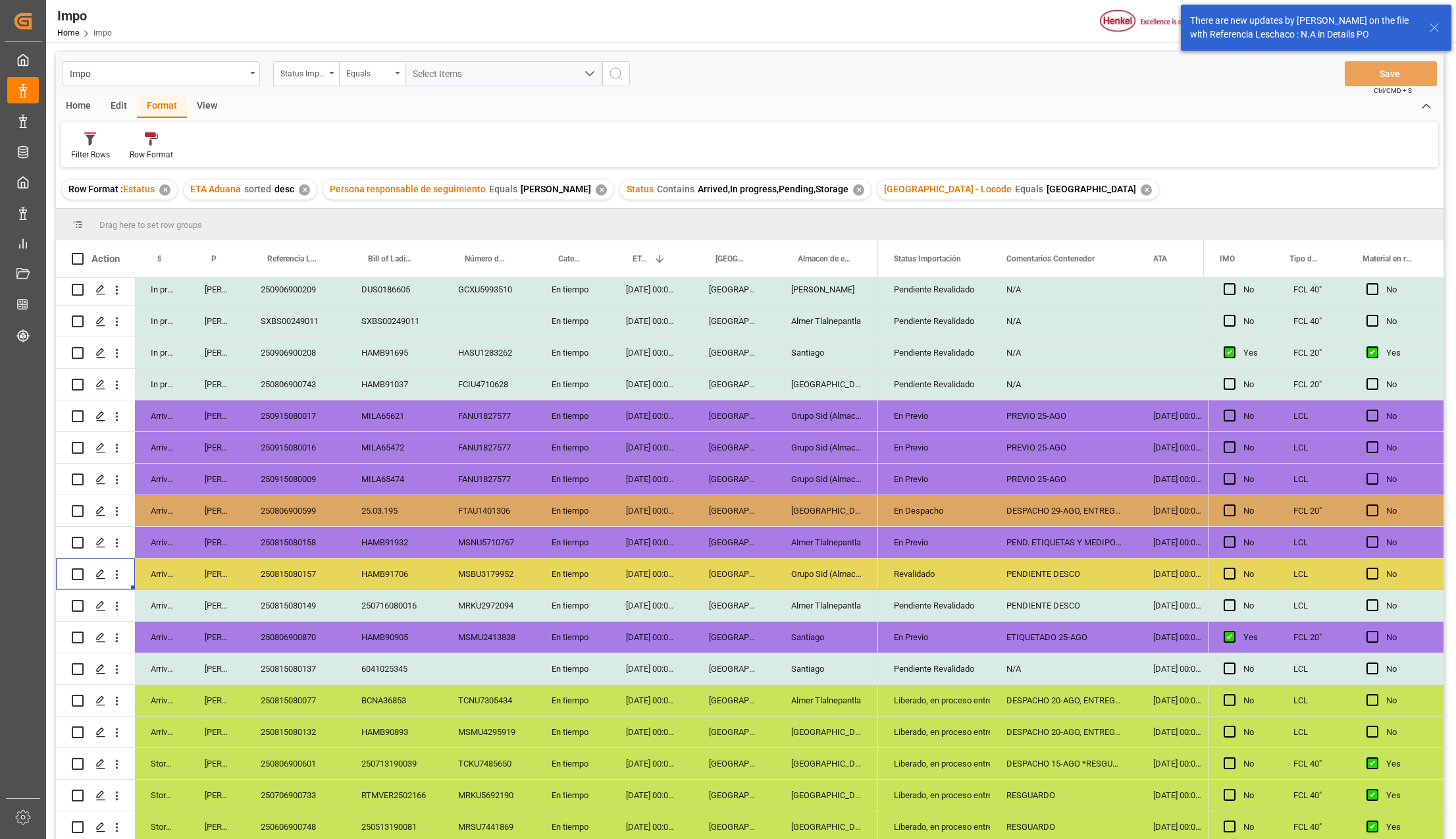
scroll to position [643, 0]
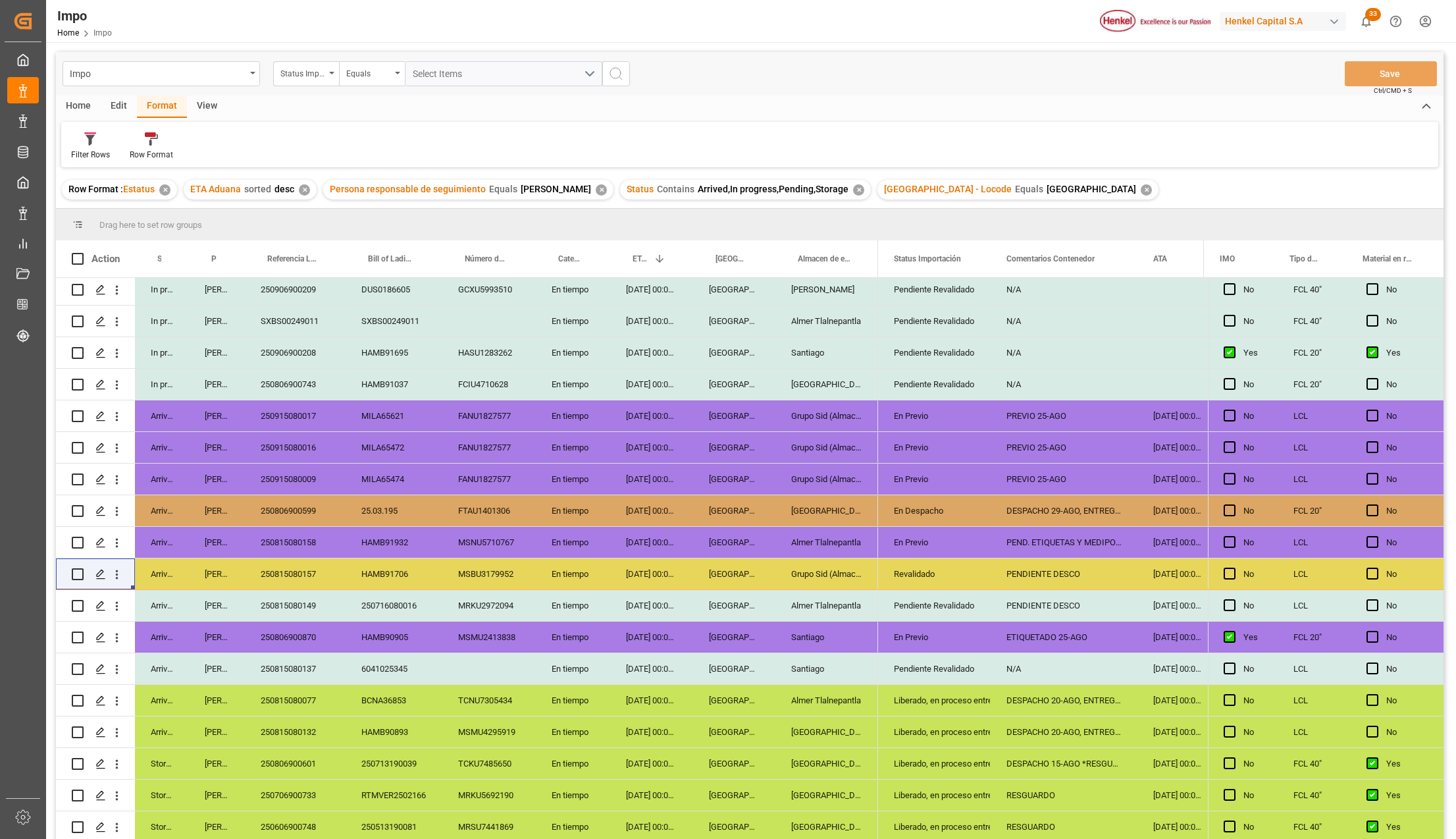
click at [964, 559] on div "Revalidado" at bounding box center [934, 573] width 81 height 30
click at [1061, 559] on div "PENDIENTE DESCO" at bounding box center [1064, 574] width 147 height 31
click at [1061, 568] on input "PENDIENTE DESCO" at bounding box center [1064, 581] width 125 height 25
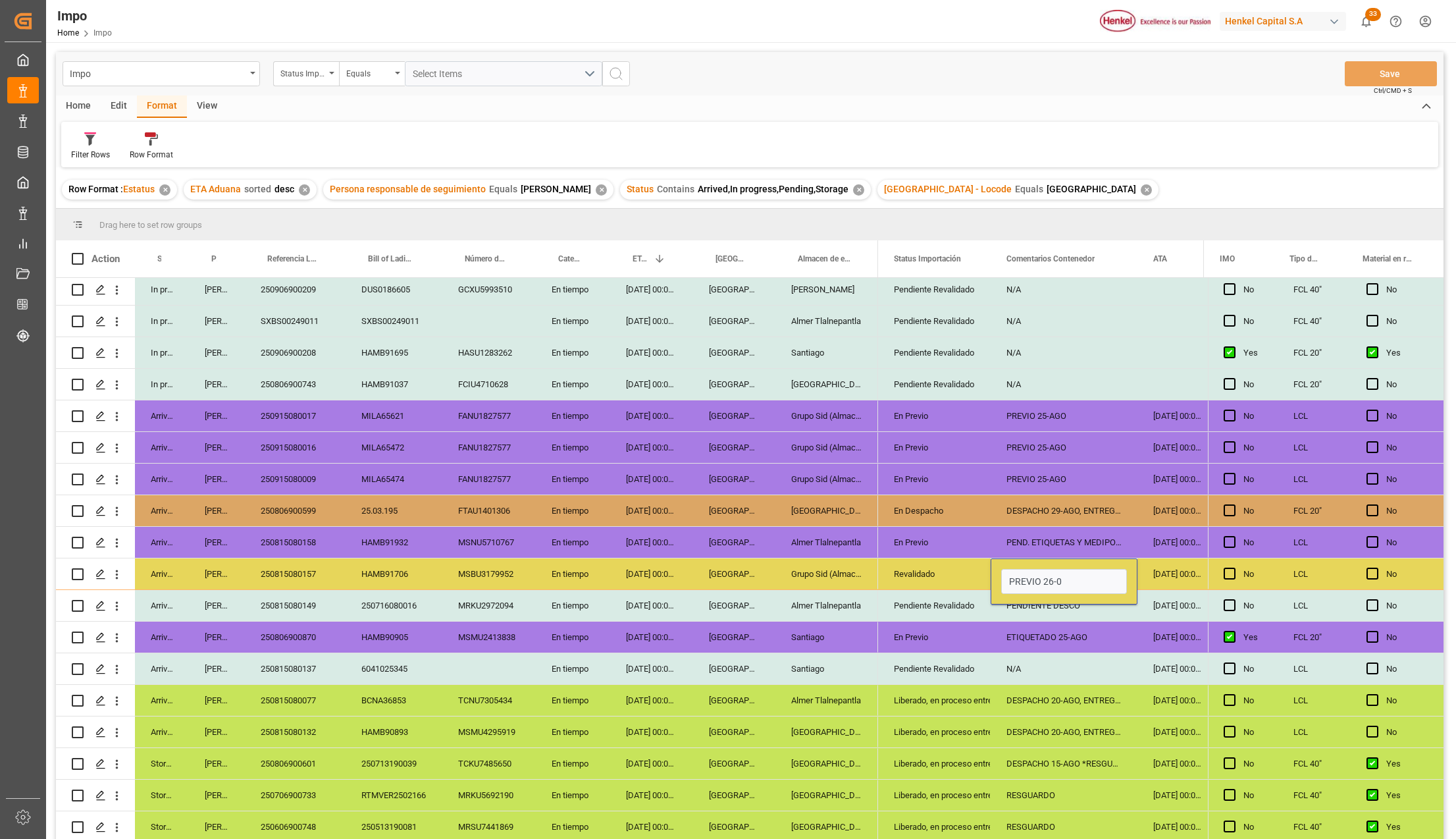
type input "PREVIO 26-08"
click at [1393, 74] on button "Save" at bounding box center [1390, 74] width 92 height 25
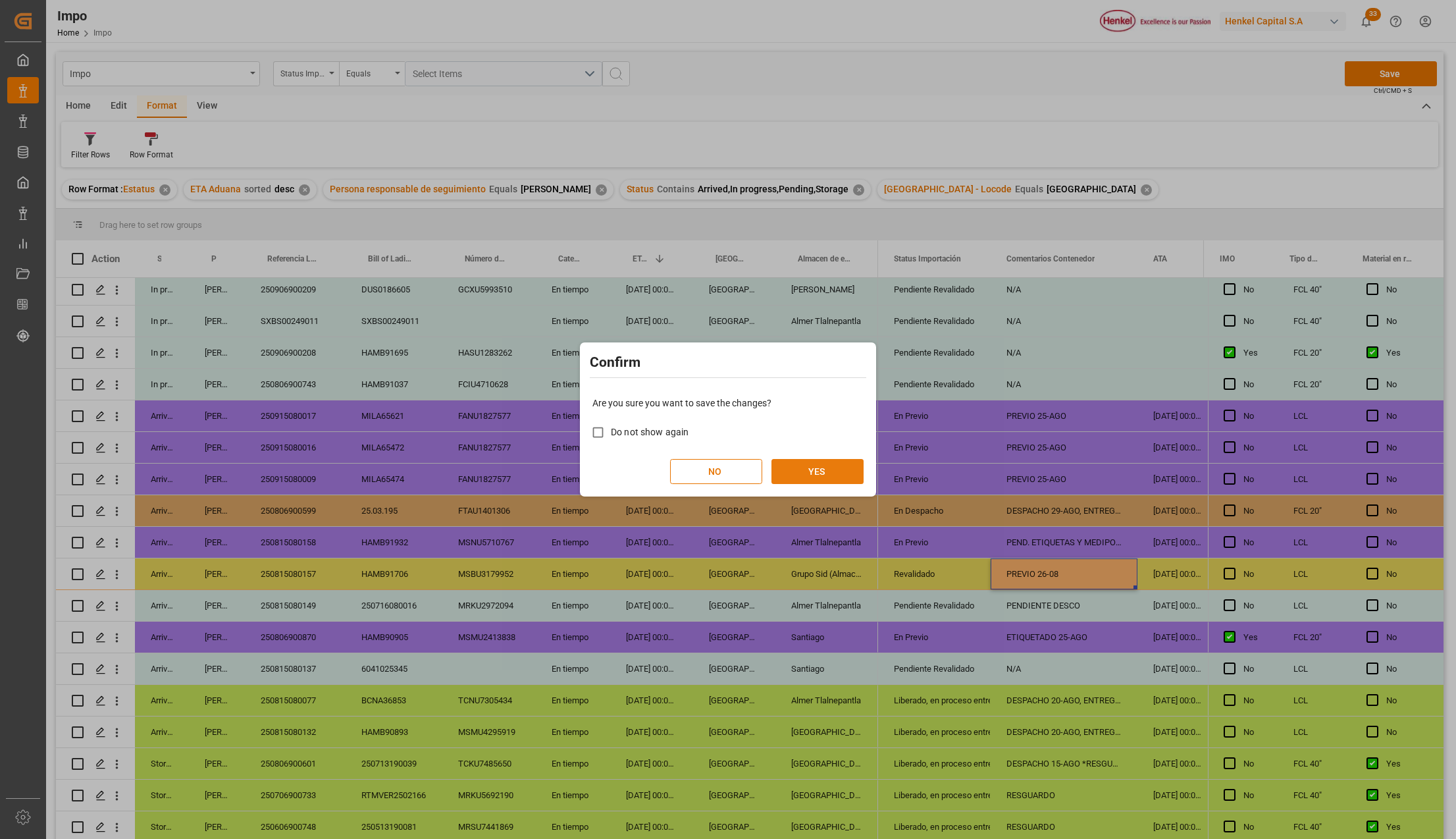
click at [833, 474] on button "YES" at bounding box center [817, 471] width 92 height 25
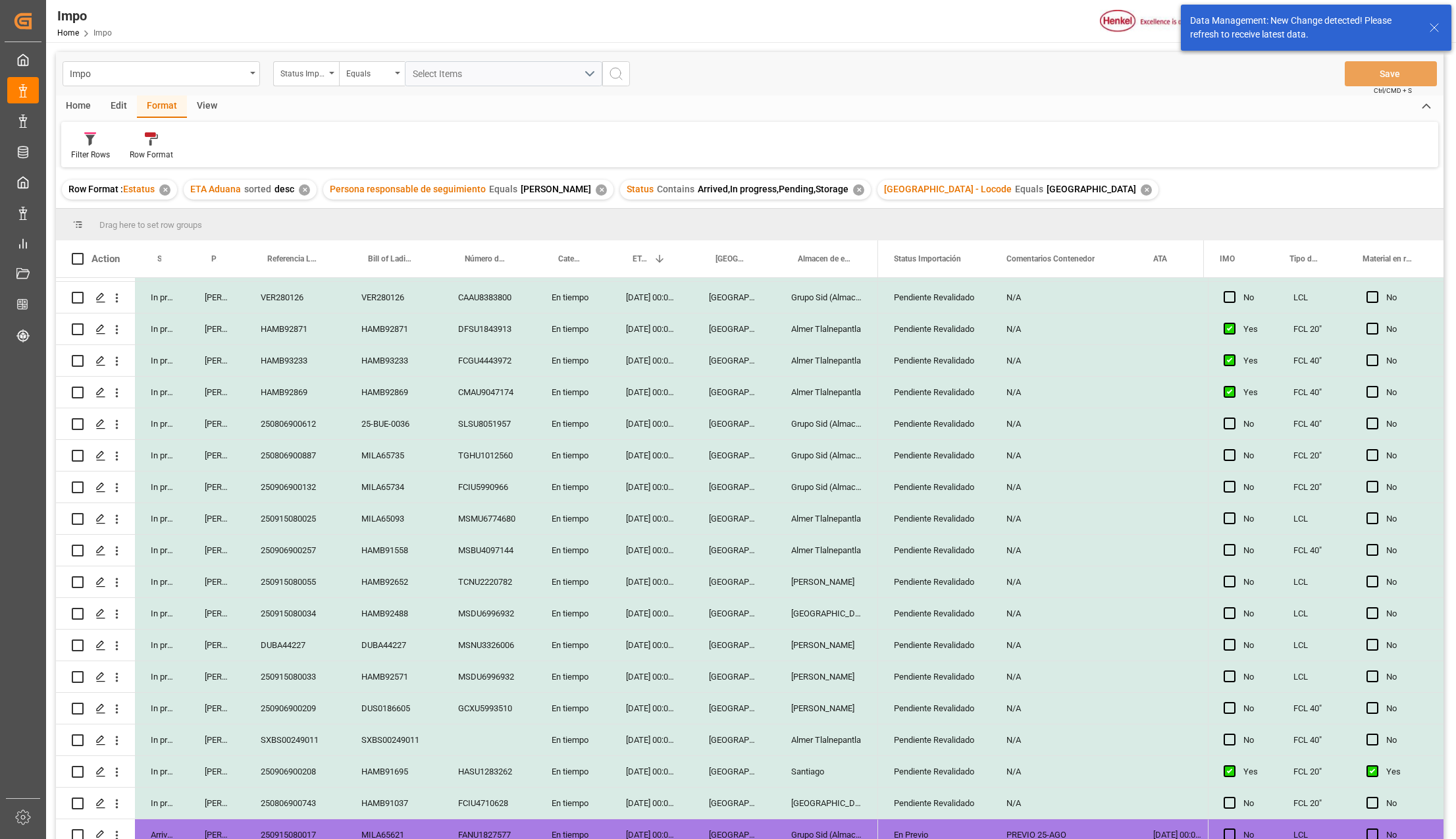
scroll to position [0, 0]
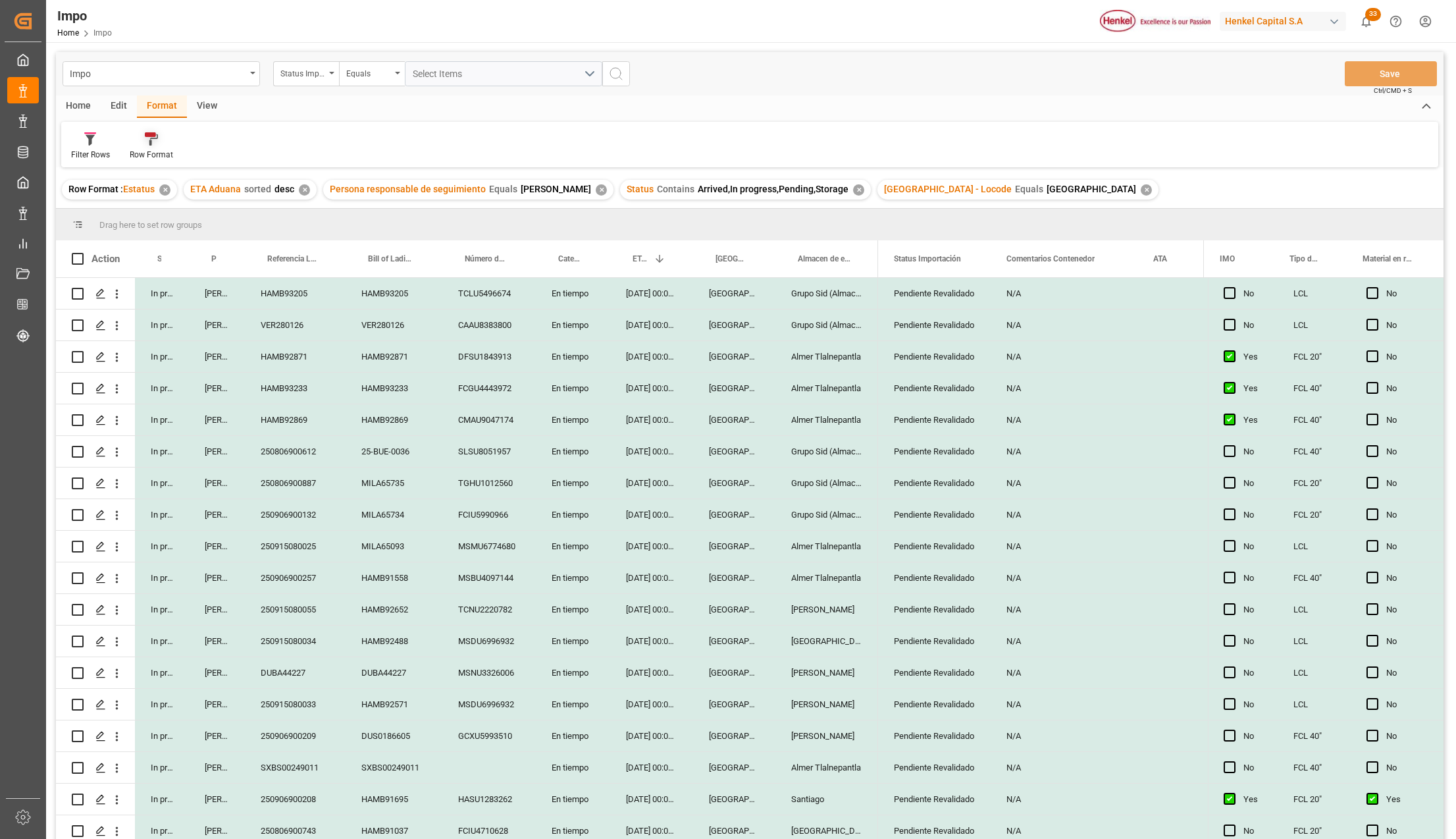
click at [140, 154] on div "Row Format" at bounding box center [151, 155] width 43 height 12
click at [160, 210] on div "Impo Status Importación Equals Select Items Save Ctrl/CMD + S Home Edit Format …" at bounding box center [750, 463] width 1387 height 821
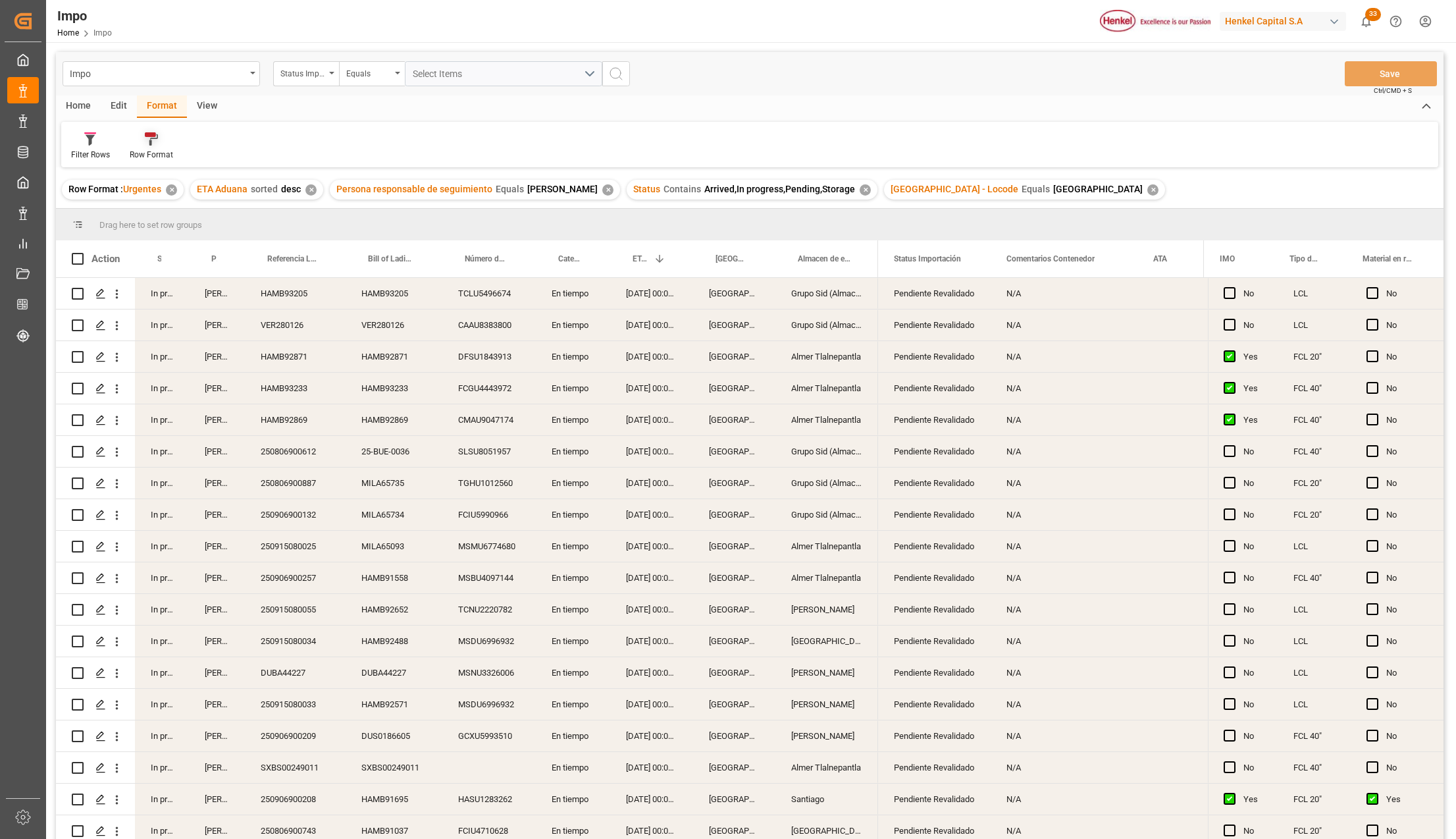
click at [160, 137] on div at bounding box center [151, 138] width 43 height 14
click at [161, 190] on div "Impo Status Importación Equals Select Items Save Ctrl/CMD + S Home Edit Format …" at bounding box center [750, 463] width 1387 height 821
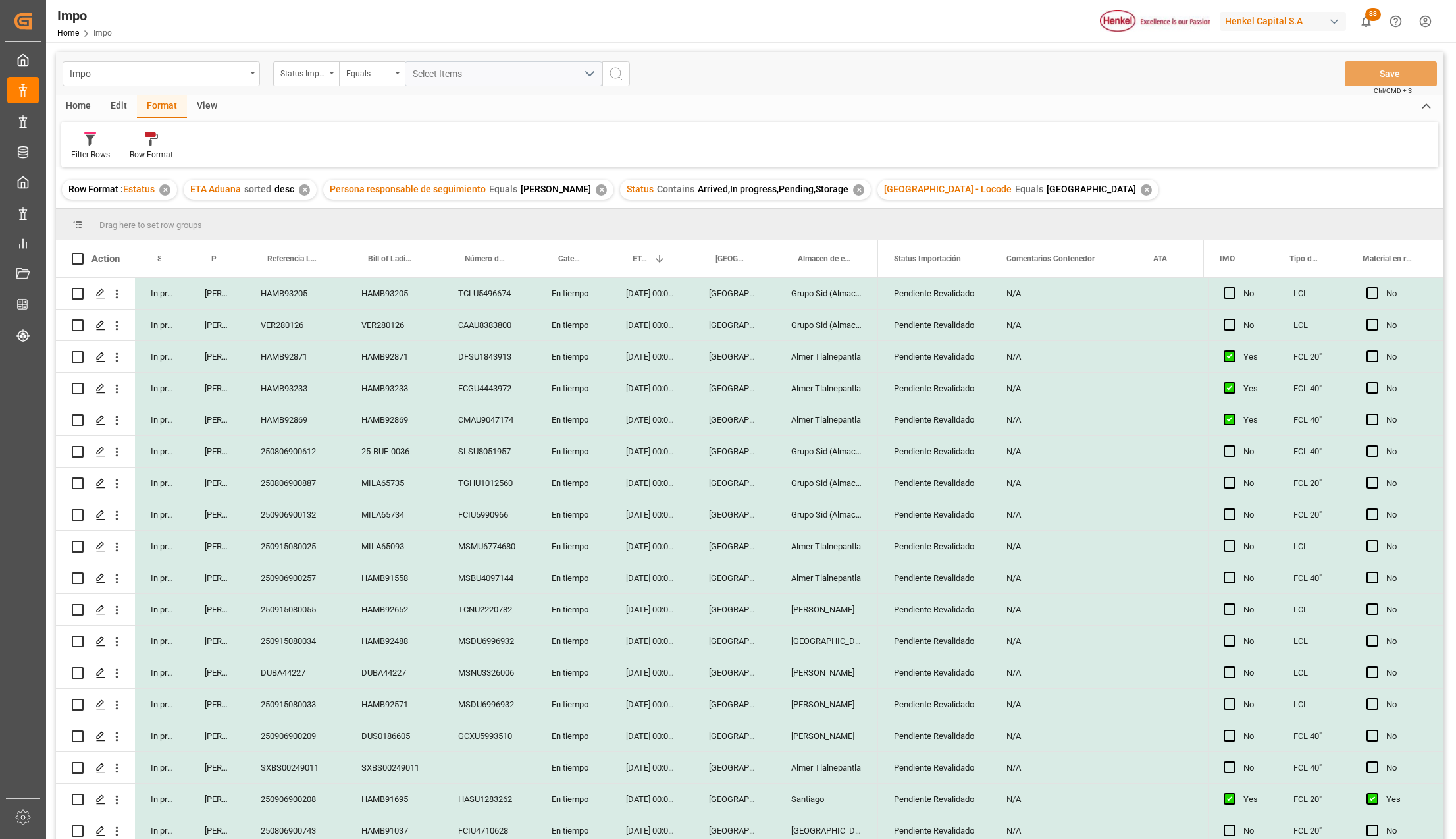
scroll to position [451, 0]
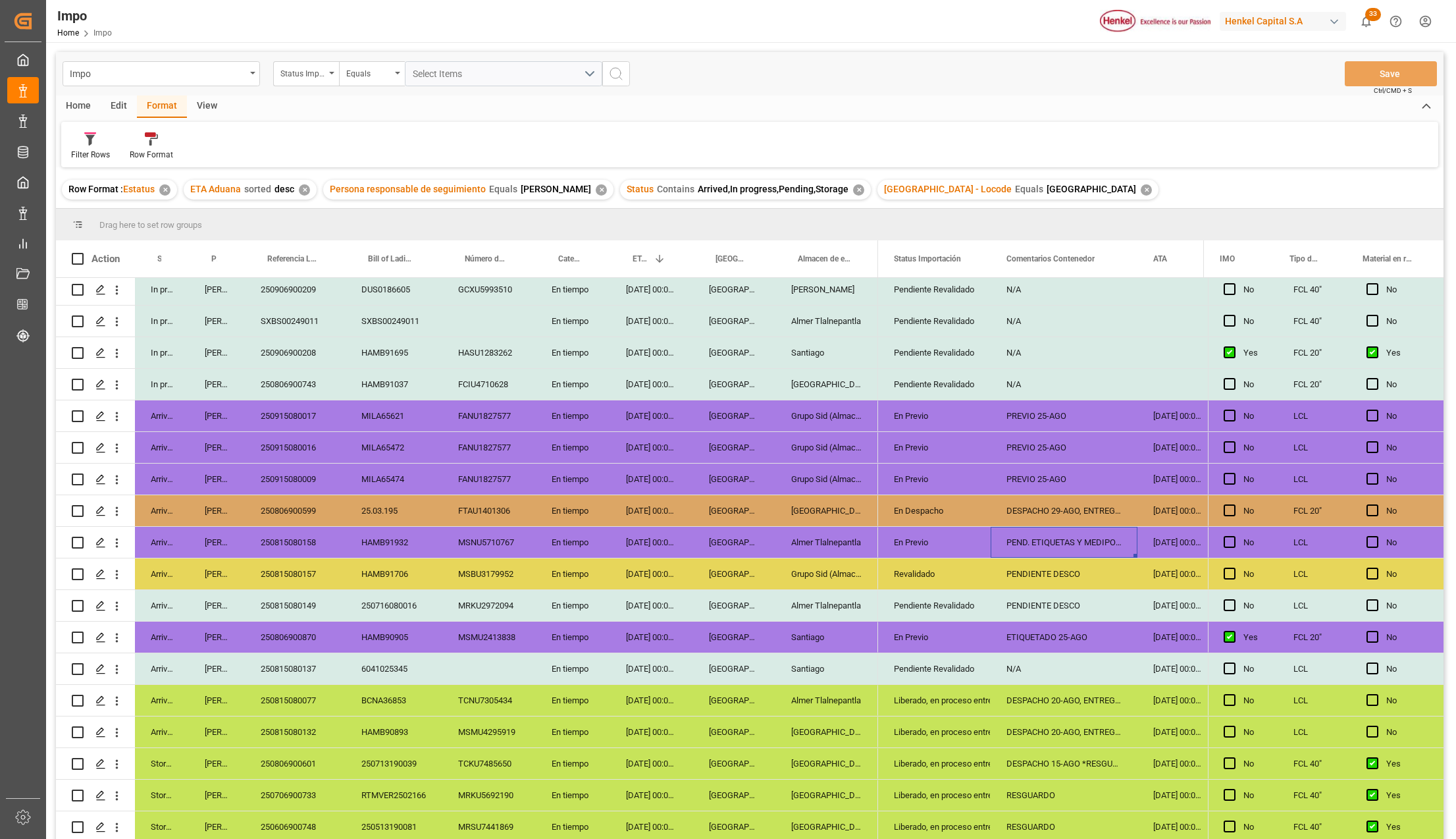
click at [480, 657] on div "Press SPACE to select this row." at bounding box center [488, 668] width 93 height 31
click at [578, 651] on div "In progress Karla Chavez HAMB93205 HAMB93205 TCLU5496674 En tiempo 01-09-2025 0…" at bounding box center [466, 337] width 822 height 1012
click at [651, 655] on div "[DATE] 00:00:00" at bounding box center [652, 668] width 83 height 31
click at [815, 662] on div "Santiago" at bounding box center [826, 668] width 103 height 31
click at [904, 665] on div "Pendiente Revalidado" at bounding box center [934, 668] width 81 height 30
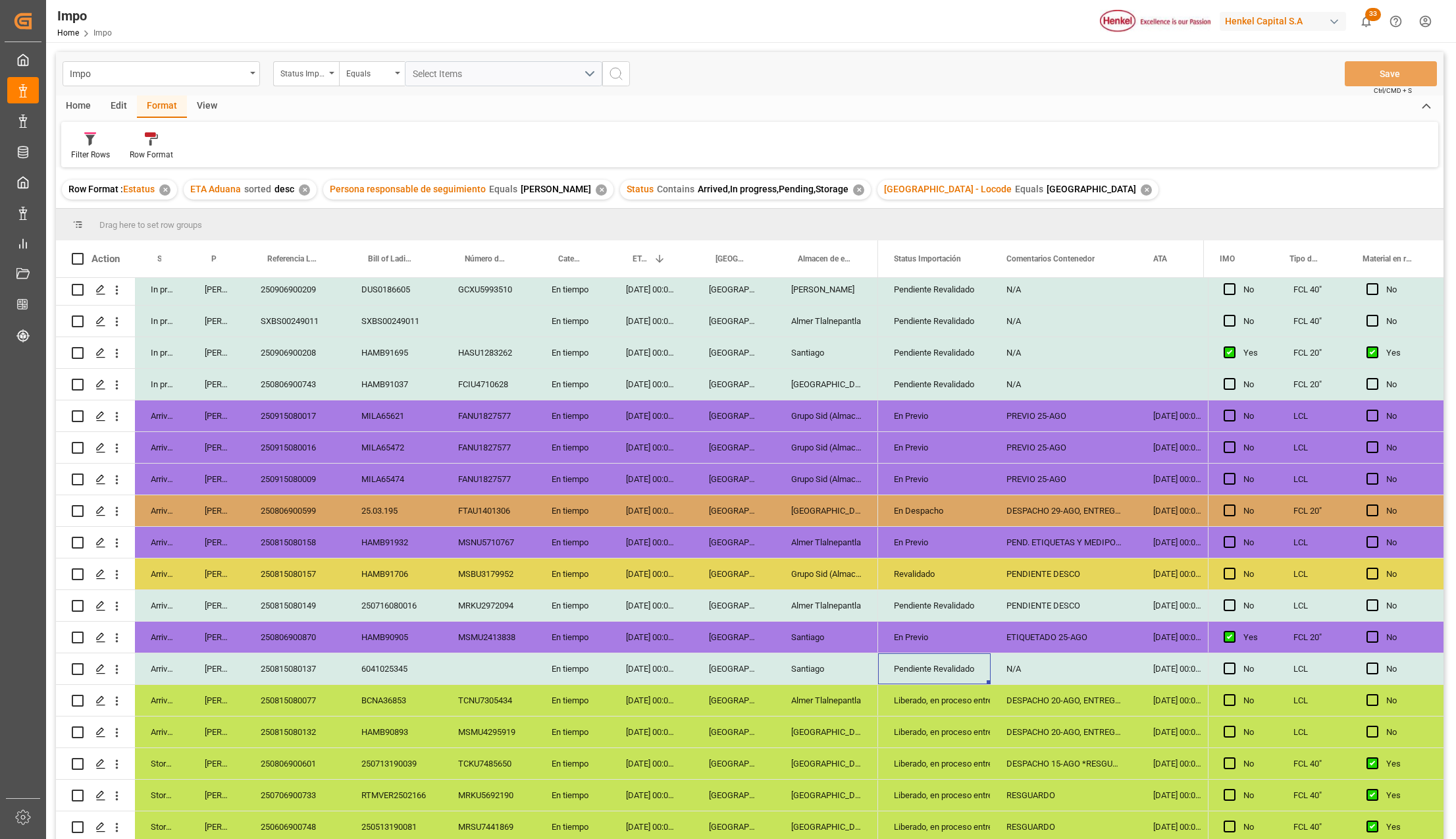
click at [905, 559] on div "Revalidado" at bounding box center [934, 573] width 81 height 30
click at [919, 661] on div "Pendiente Revalidado" at bounding box center [934, 668] width 81 height 30
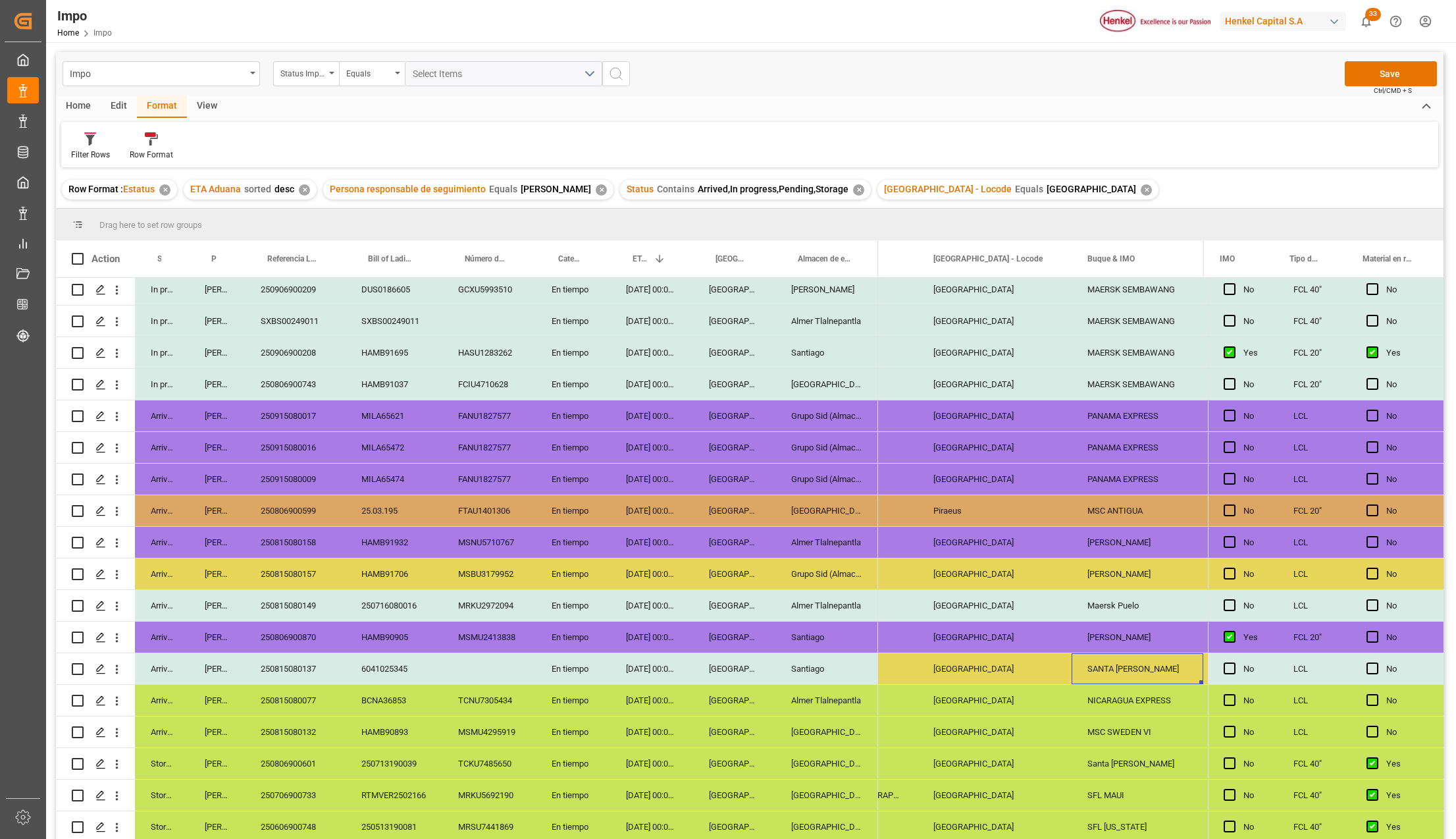
scroll to position [0, 1459]
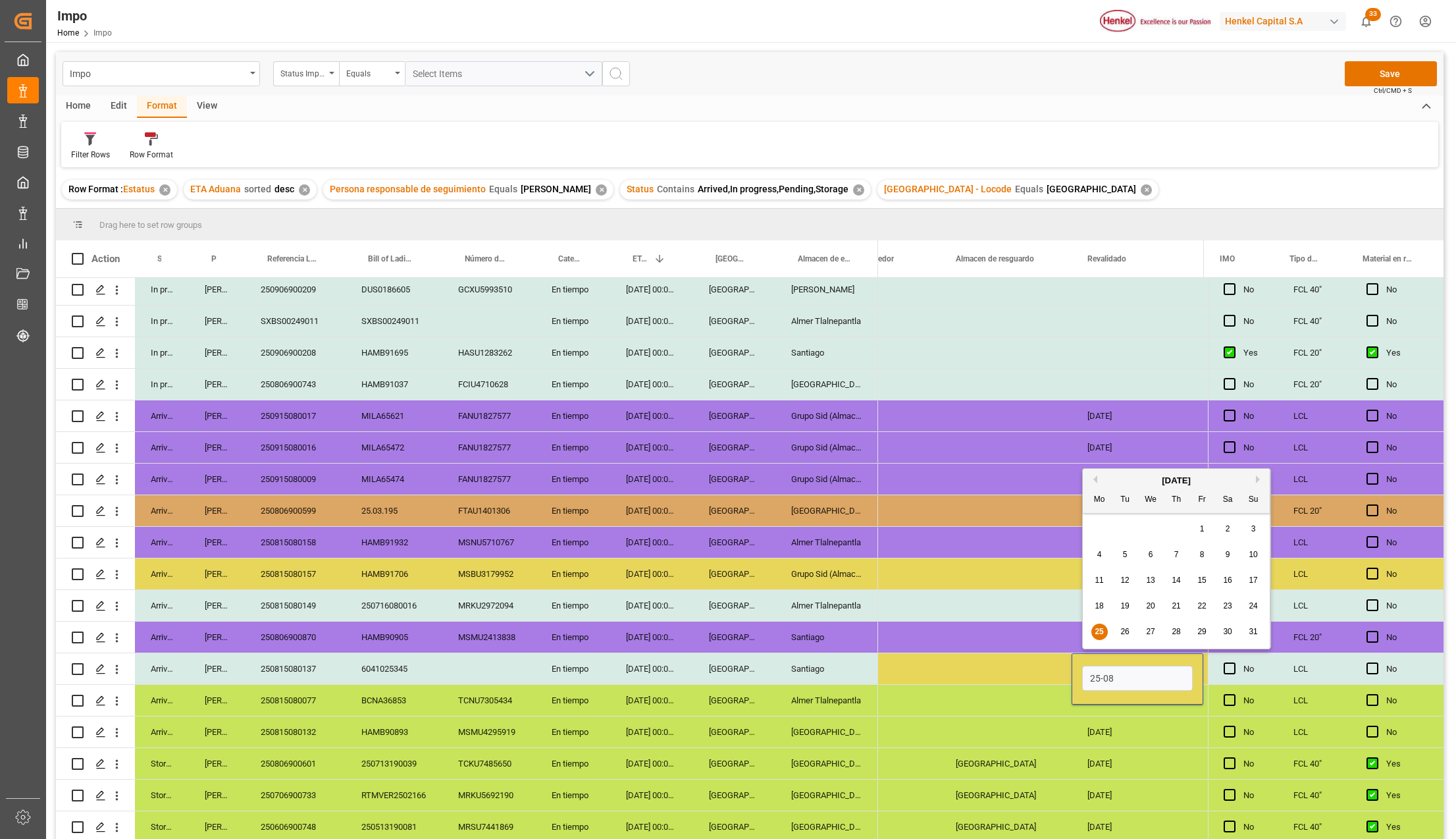
type input "25-08-2025"
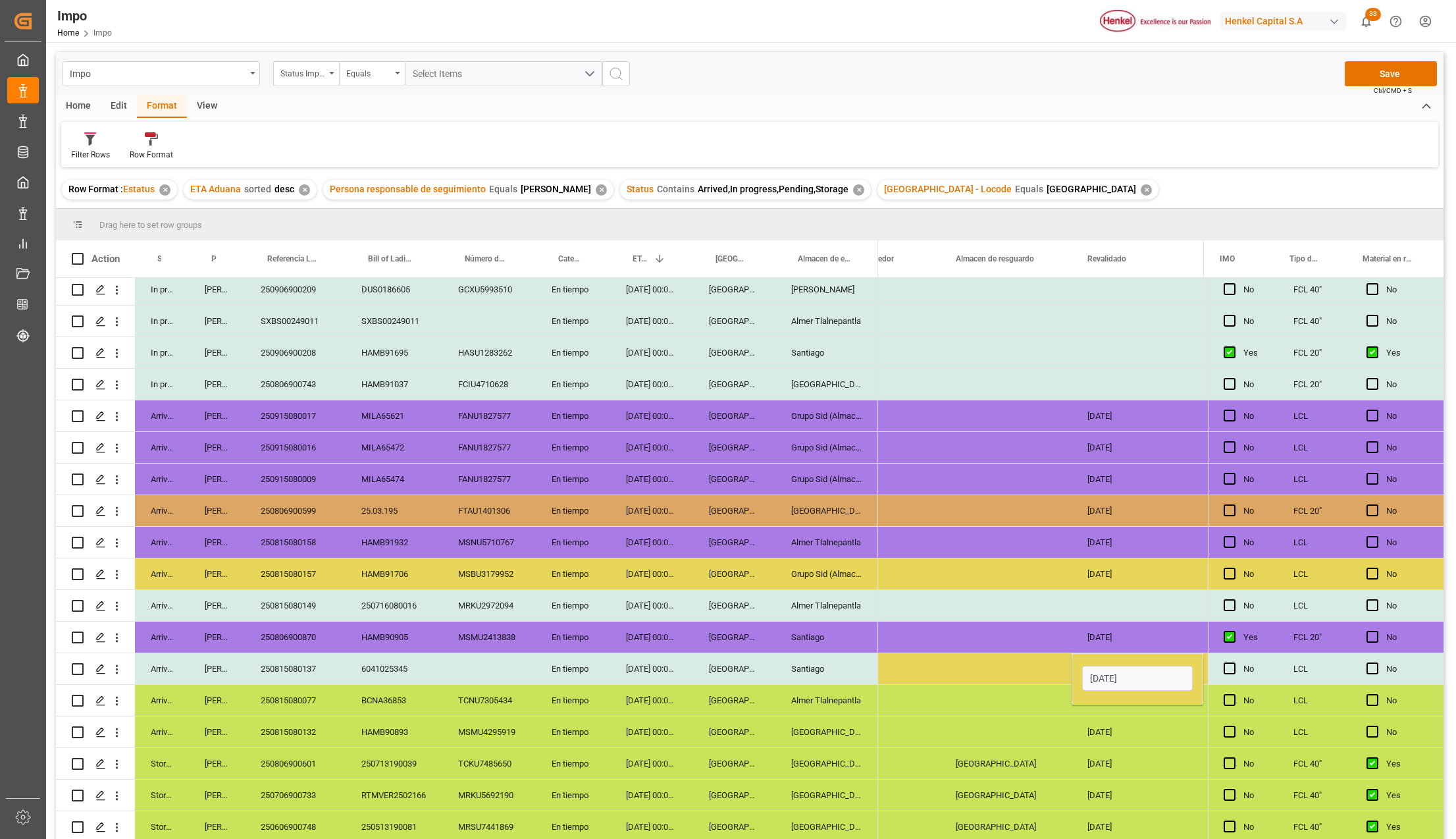
click at [1000, 696] on div "Press SPACE to select this row." at bounding box center [1005, 701] width 131 height 31
click at [1361, 76] on button "Save" at bounding box center [1390, 74] width 92 height 25
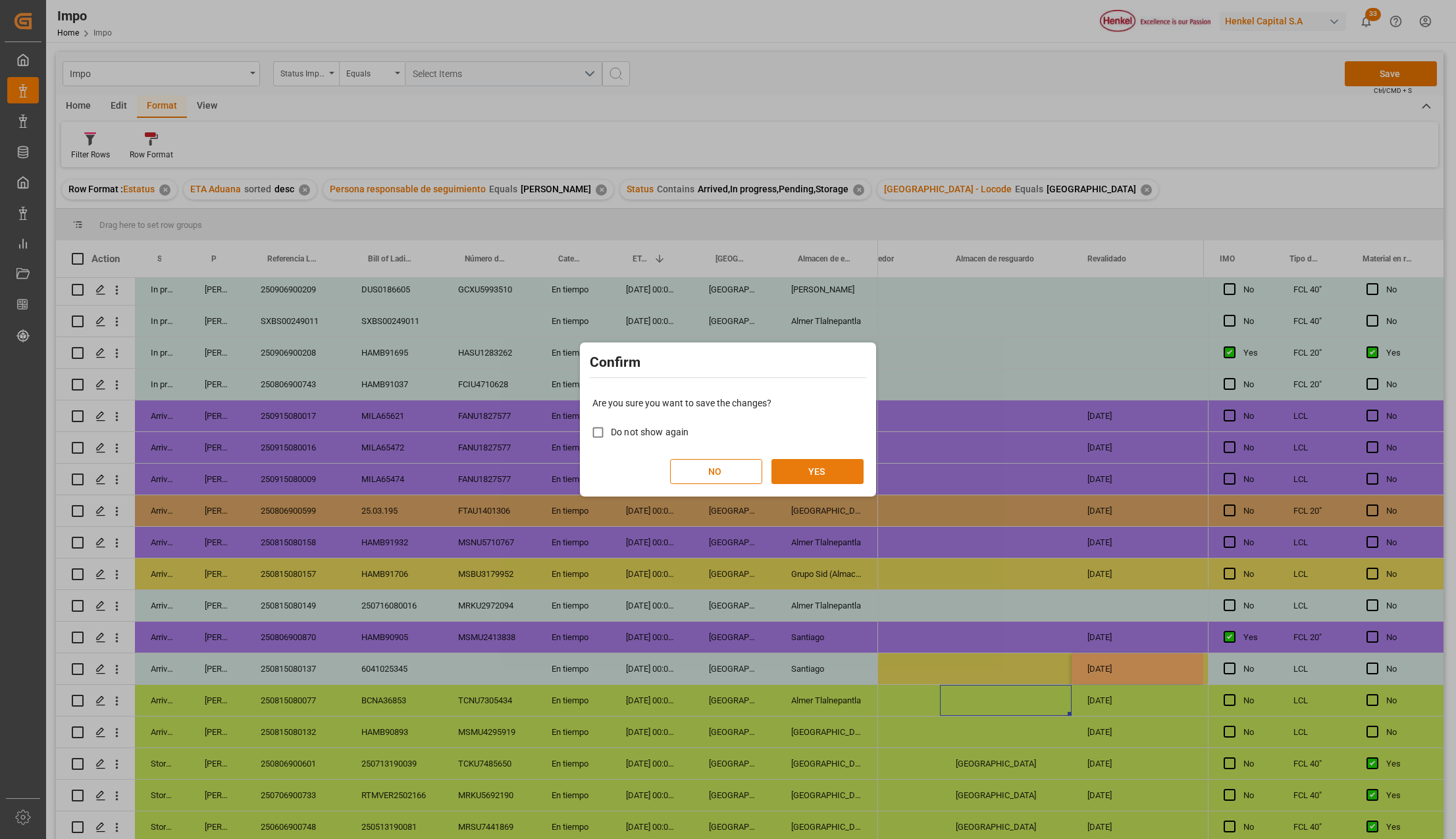
click at [819, 465] on button "YES" at bounding box center [817, 471] width 92 height 25
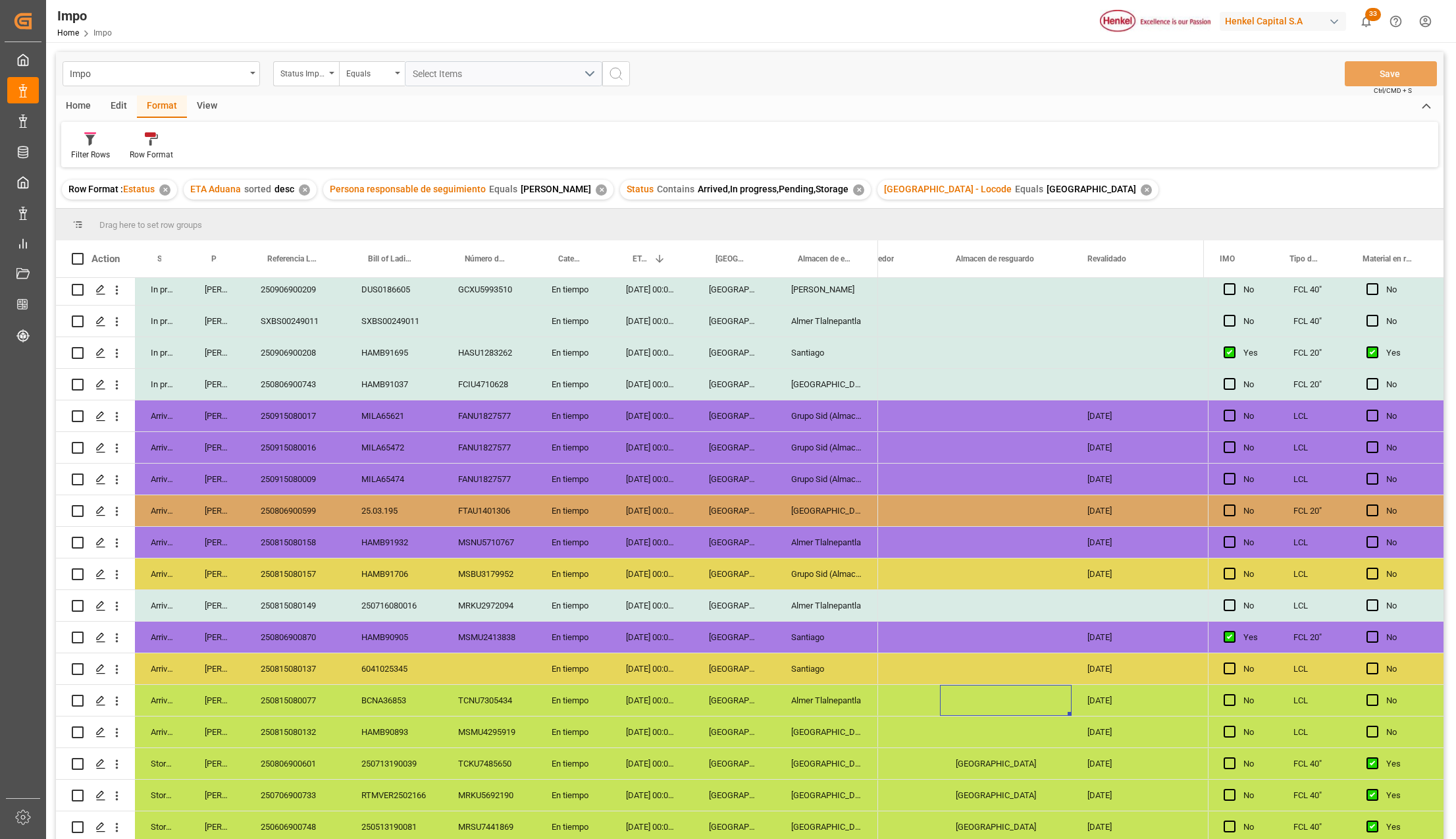
click at [819, 653] on div "Santiago" at bounding box center [826, 668] width 103 height 31
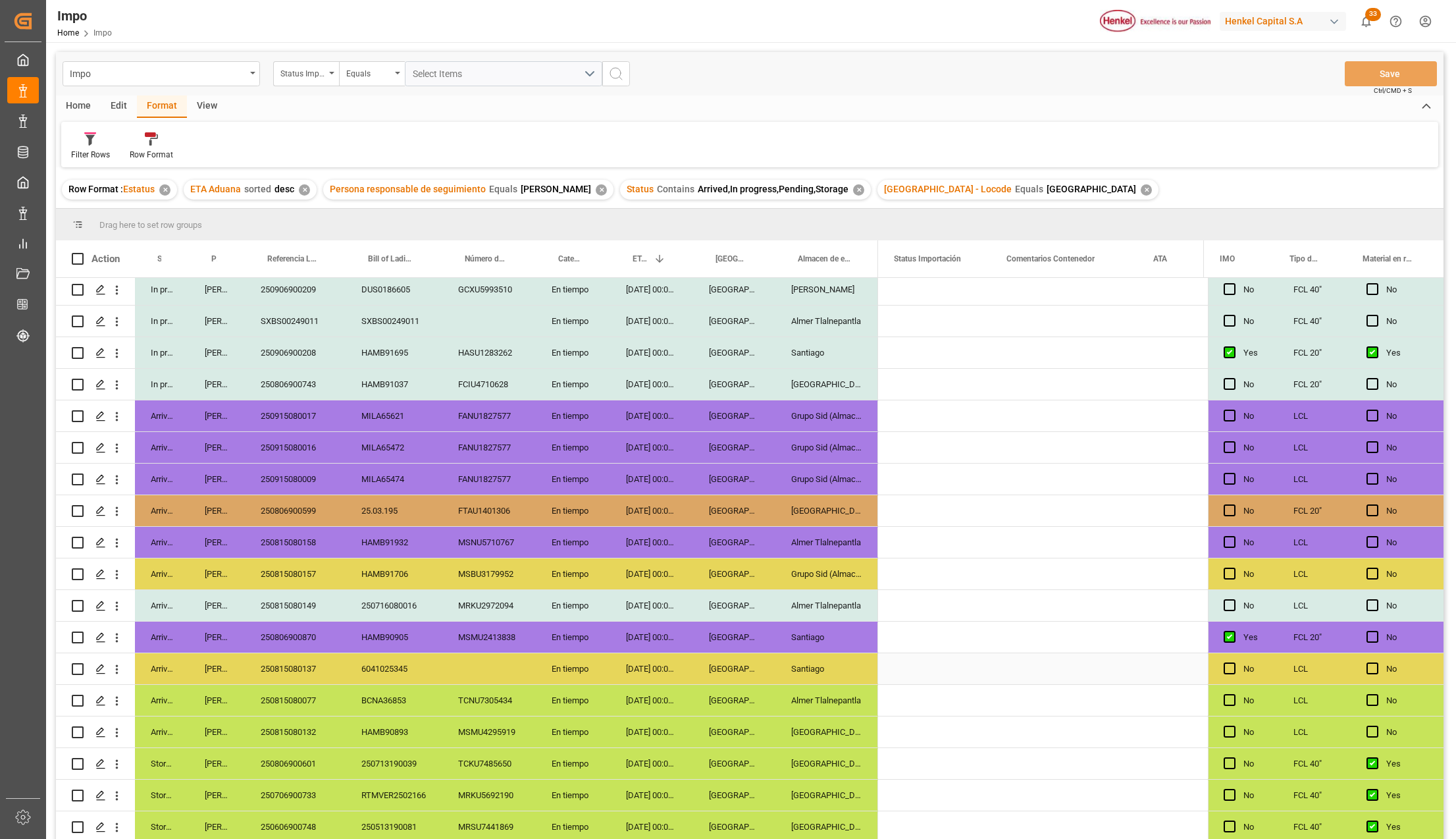
scroll to position [0, 0]
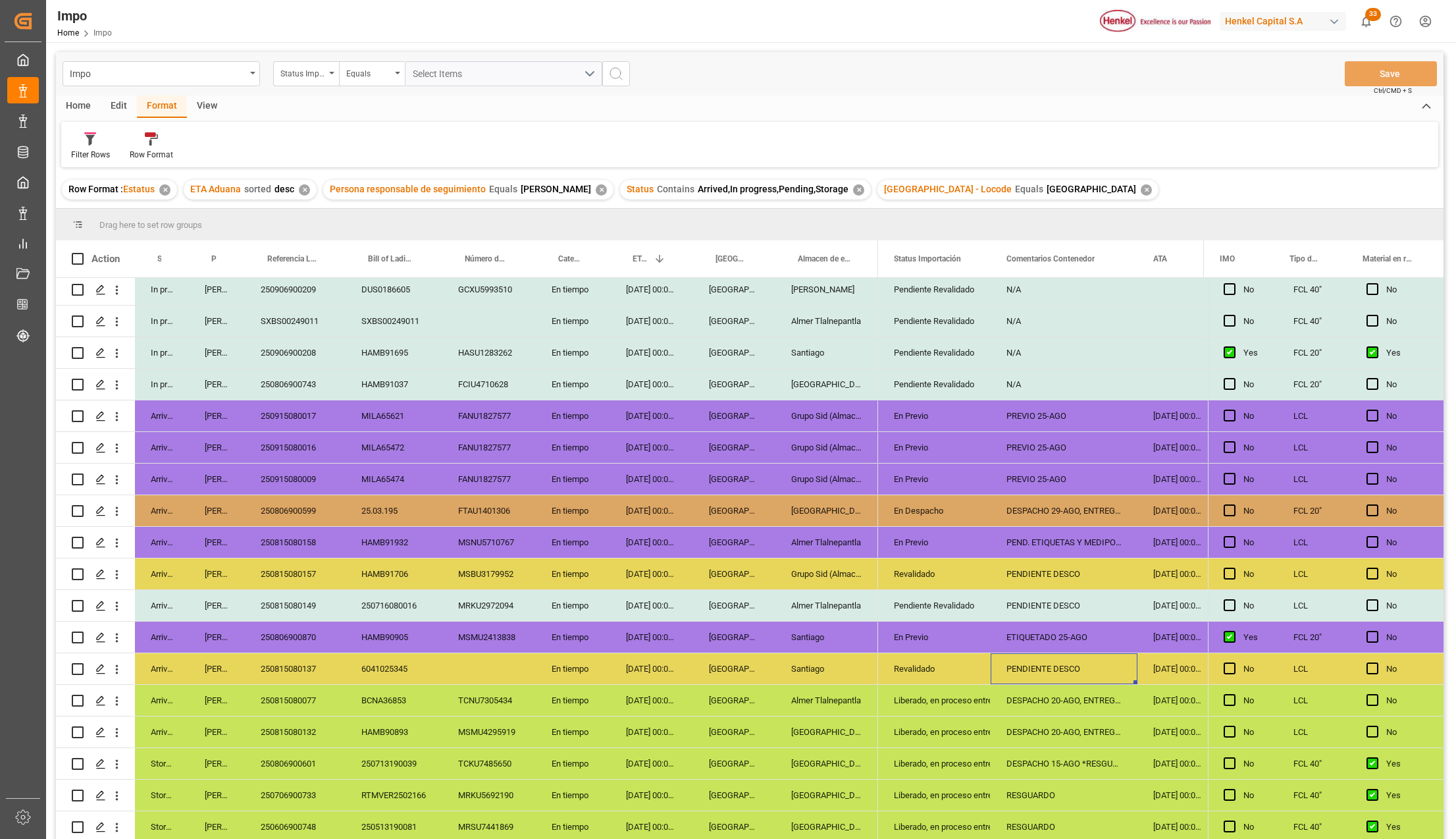
click at [1094, 666] on div "PENDIENTE DESCO" at bounding box center [1064, 668] width 147 height 31
drag, startPoint x: 1098, startPoint y: 673, endPoint x: 1018, endPoint y: 670, distance: 80.1
click at [1018, 671] on input "PENDIENTE DESCO" at bounding box center [1064, 676] width 125 height 25
type input "P"
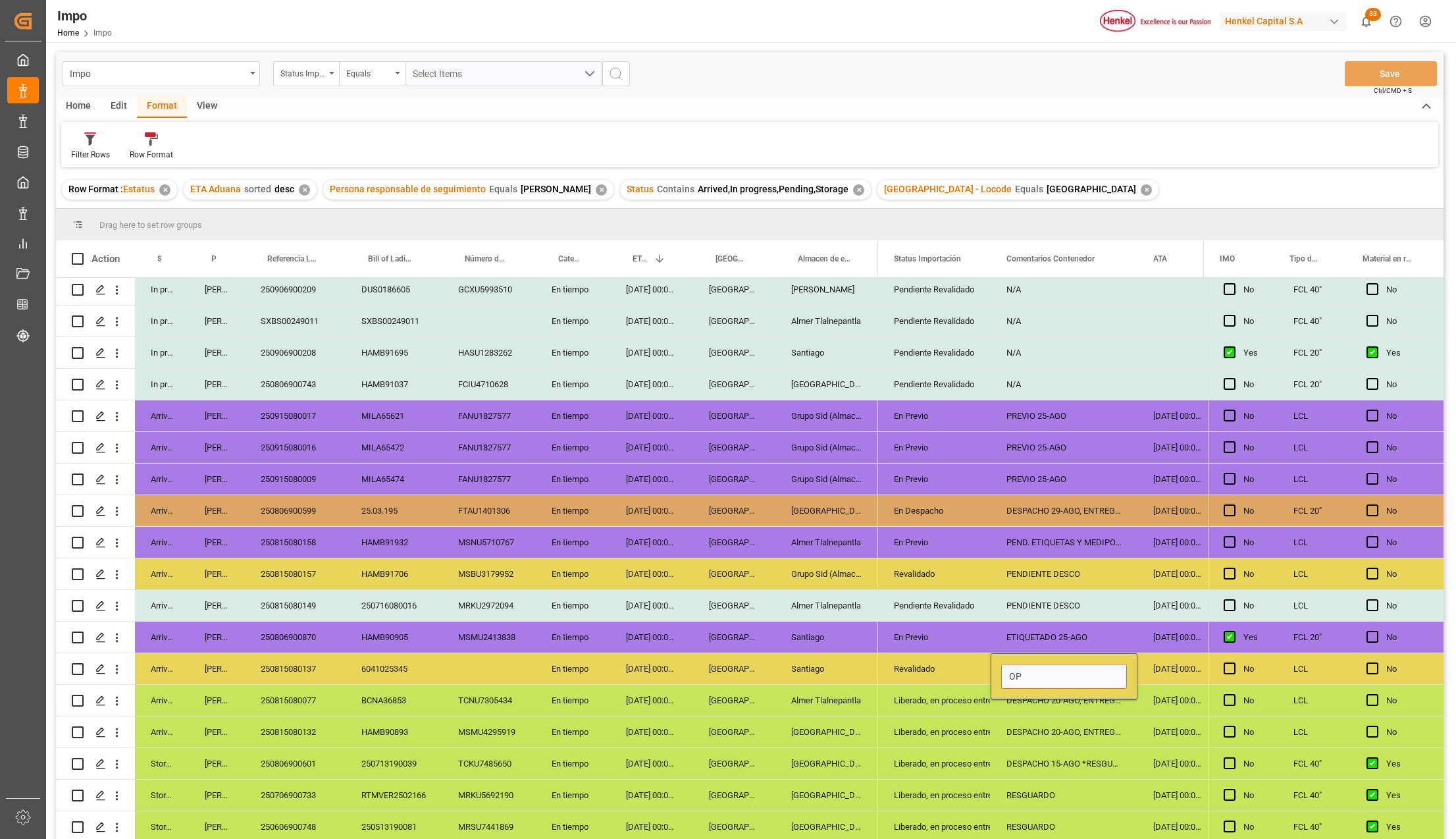
type input "O"
type input "PREVIO 26-AGO"
click at [985, 782] on div "Liberado, en proceso entrega" at bounding box center [934, 795] width 113 height 31
click at [936, 663] on div "Revalidado" at bounding box center [934, 668] width 81 height 30
click at [932, 645] on div "En Previo" at bounding box center [934, 637] width 81 height 30
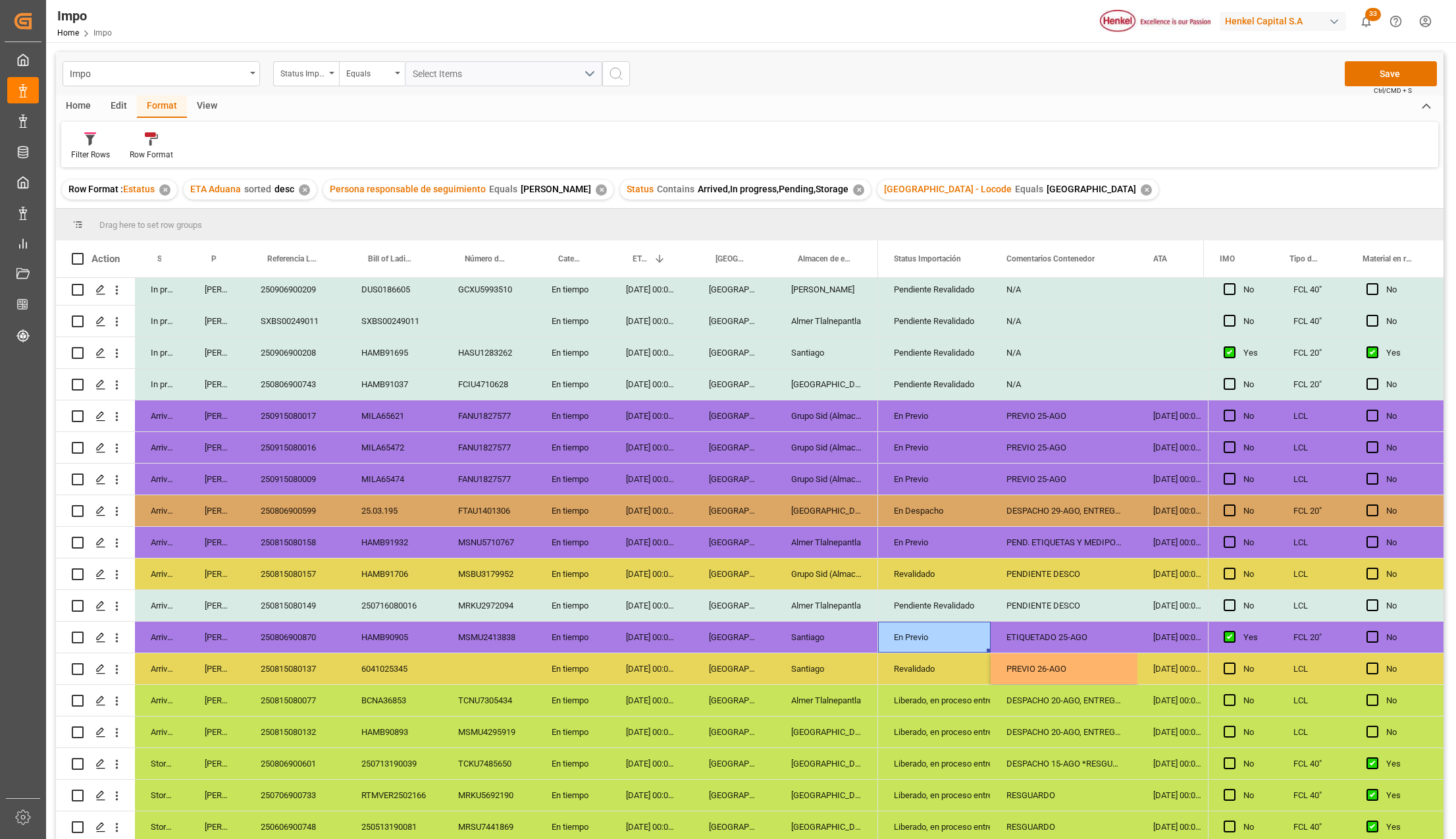
click at [936, 666] on div "Revalidado" at bounding box center [934, 668] width 81 height 30
click at [1035, 670] on div "PREVIO 26-AGO" at bounding box center [1064, 668] width 147 height 31
click at [1411, 65] on button "Save" at bounding box center [1390, 74] width 92 height 25
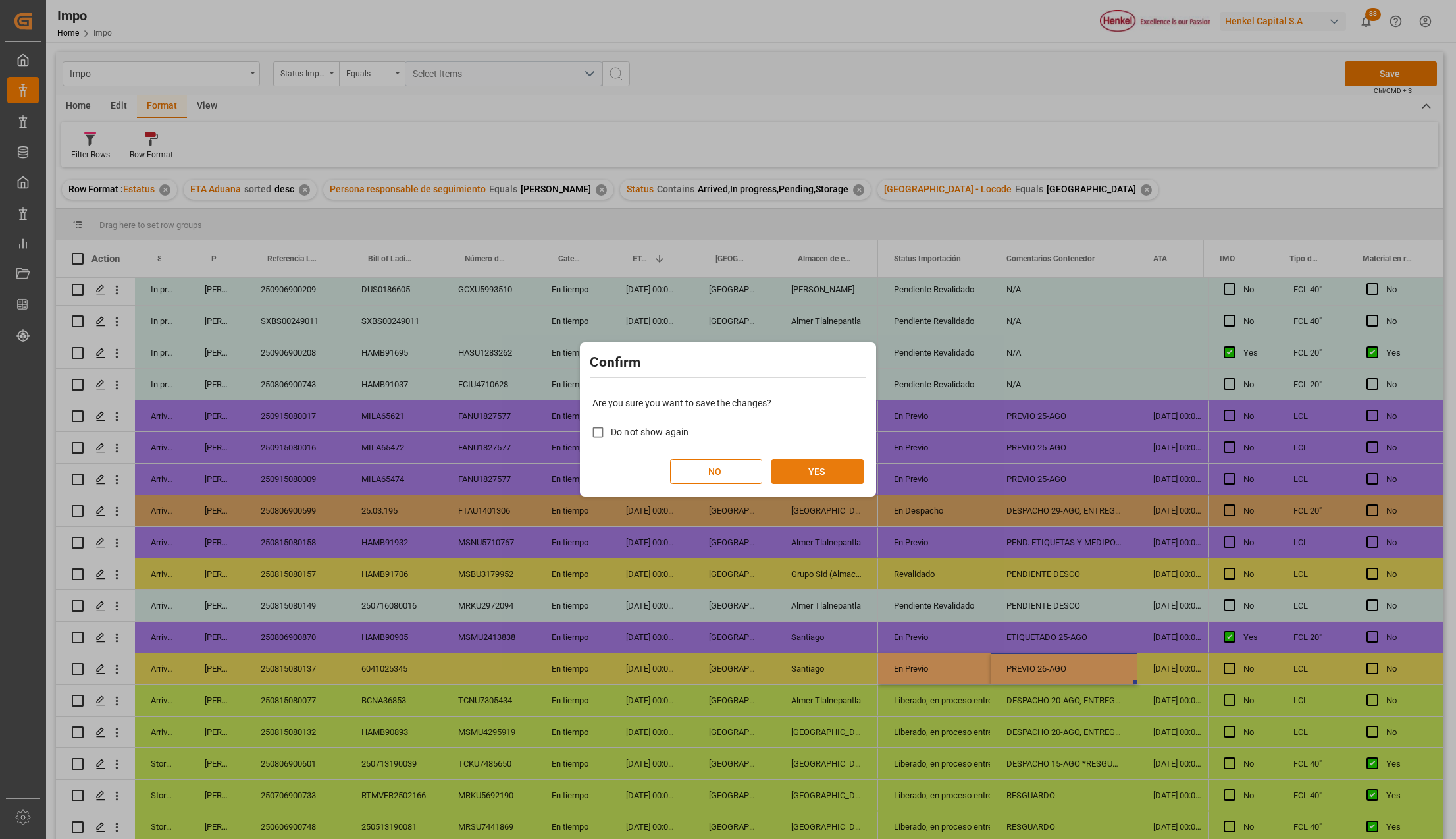
click at [833, 469] on button "YES" at bounding box center [817, 471] width 92 height 25
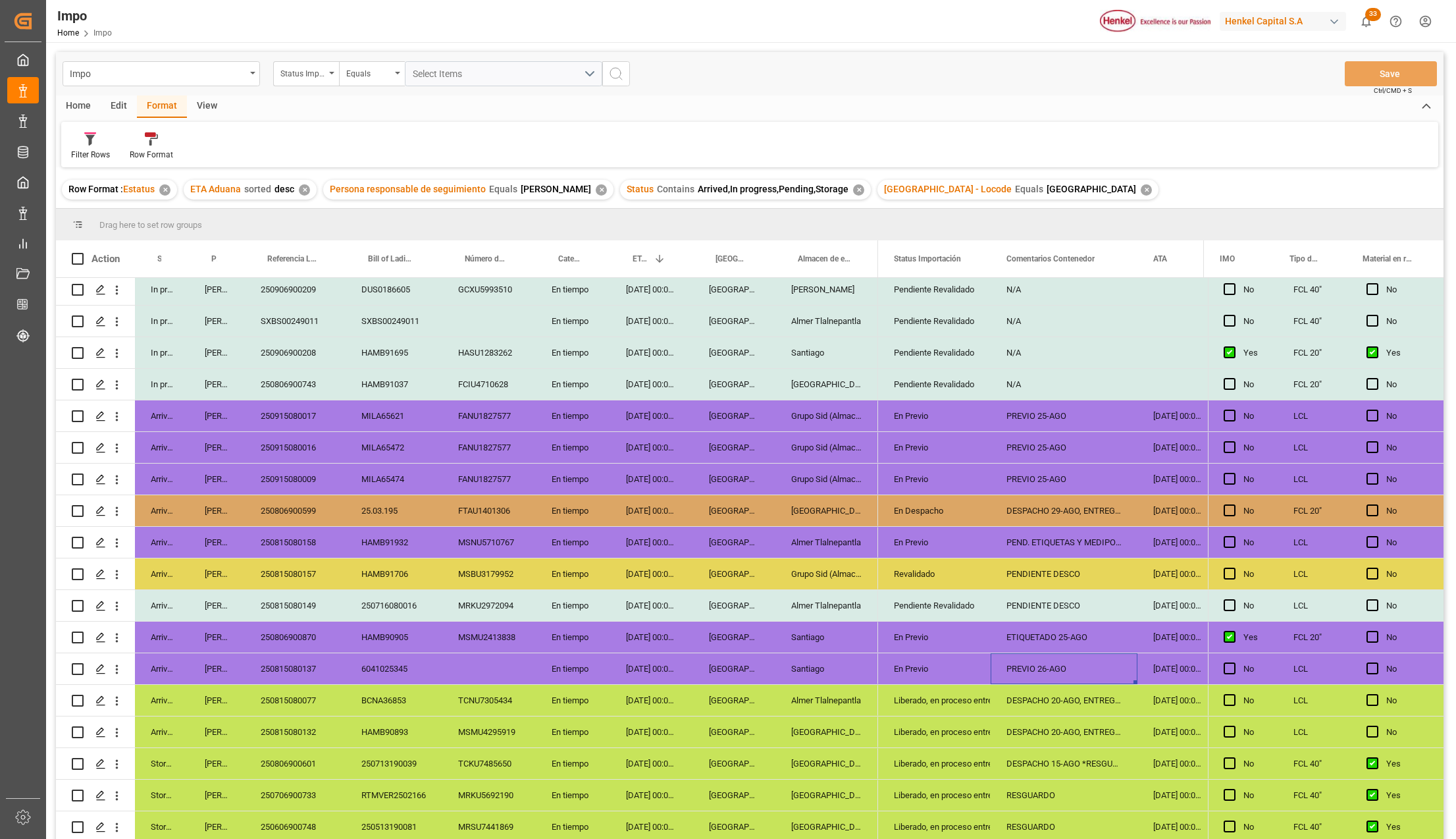
click at [920, 574] on div "Revalidado" at bounding box center [934, 573] width 81 height 30
click at [925, 598] on div "Pendiente Revalidado" at bounding box center [934, 606] width 81 height 30
click at [1027, 602] on div "PENDIENTE DESCO" at bounding box center [1064, 606] width 147 height 31
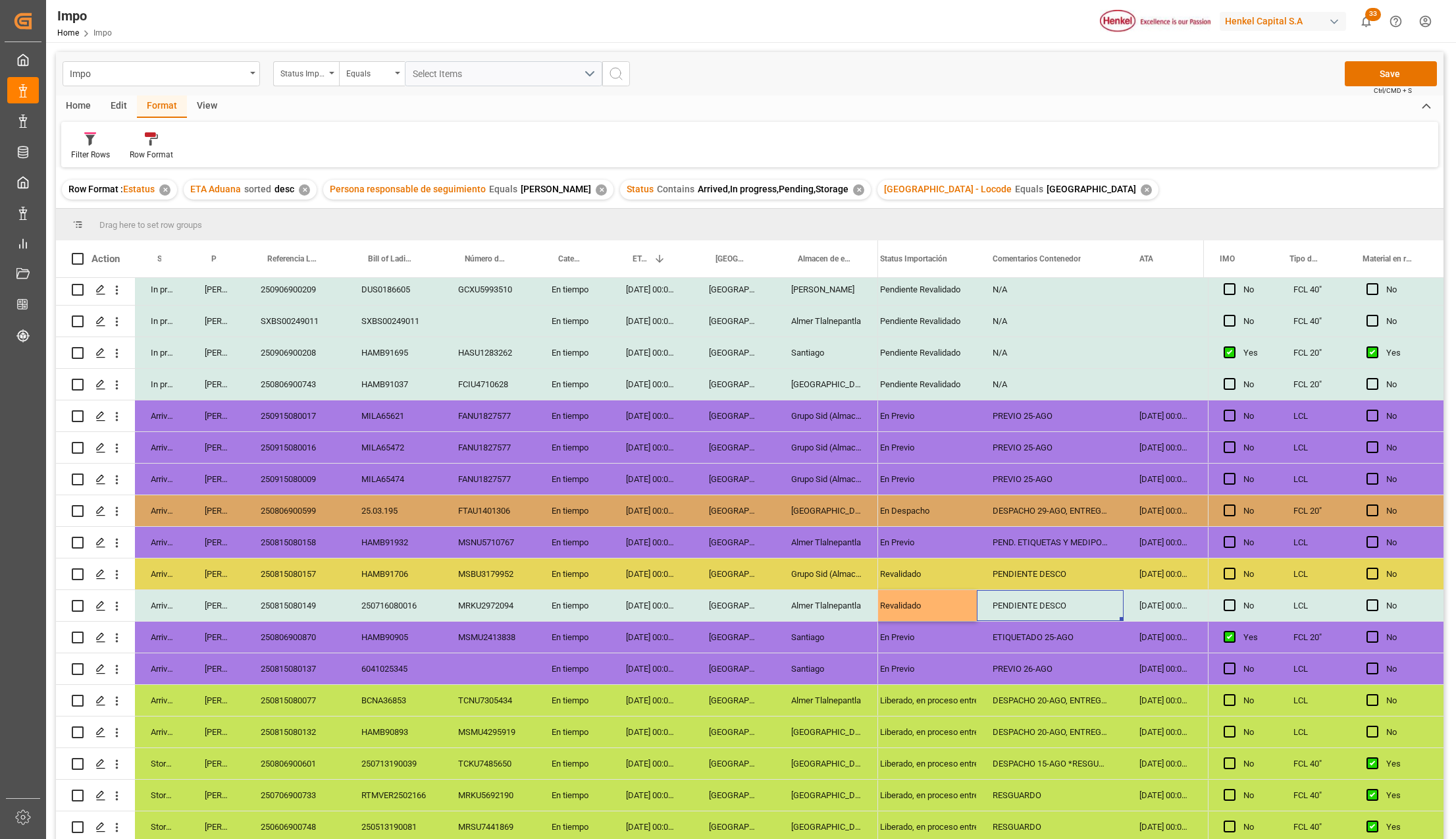
click at [930, 591] on div "Revalidado" at bounding box center [920, 606] width 81 height 30
click at [931, 625] on div "En Previo" at bounding box center [920, 637] width 81 height 30
click at [928, 606] on div "Revalidado" at bounding box center [920, 606] width 81 height 30
click at [1023, 593] on div "PENDIENTE DESCO" at bounding box center [1050, 606] width 147 height 31
drag, startPoint x: 1085, startPoint y: 610, endPoint x: 973, endPoint y: 585, distance: 114.8
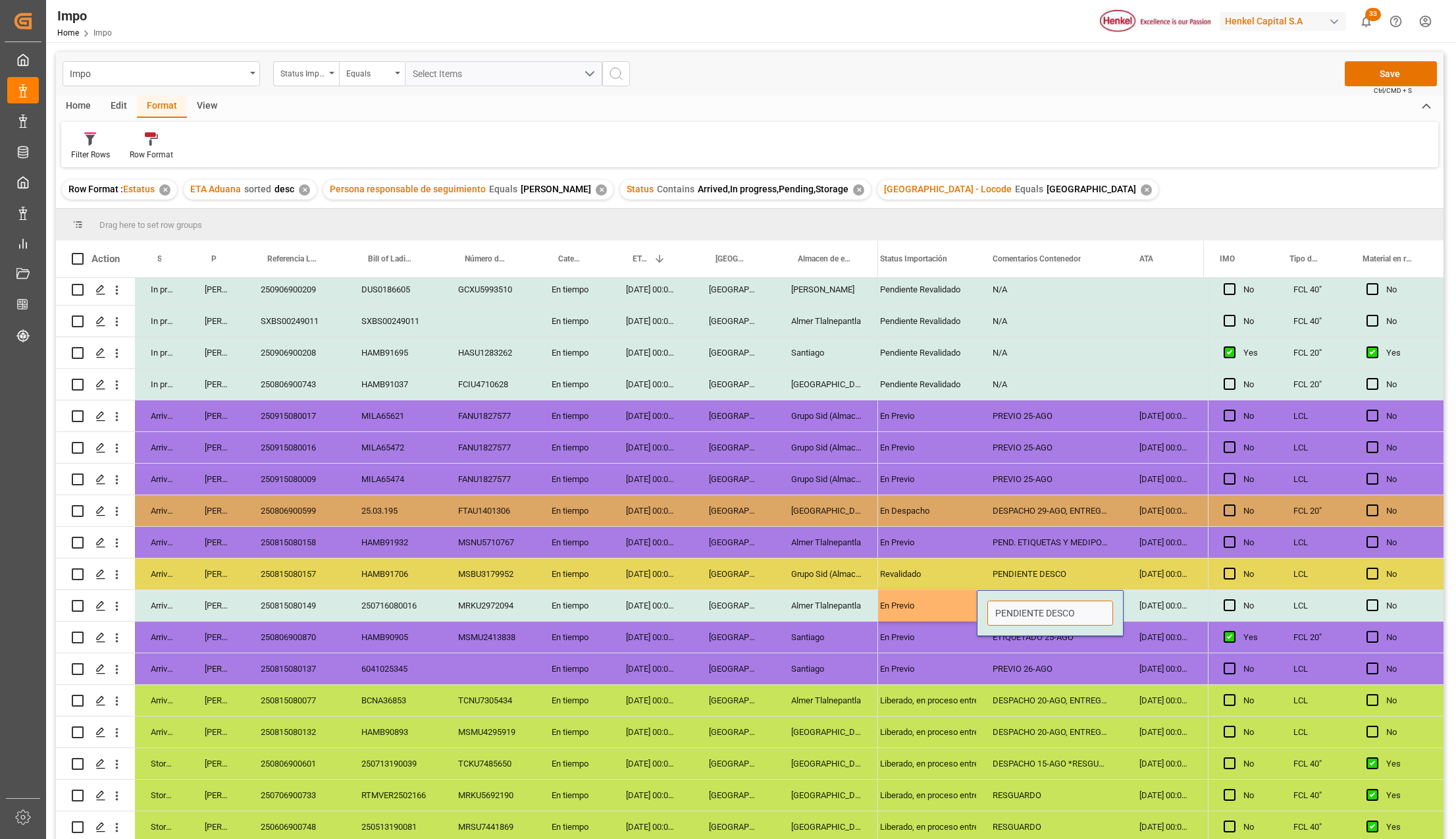
type input "p"
type input "PREVIO 26-08"
click at [917, 601] on div "En Previo" at bounding box center [920, 606] width 81 height 30
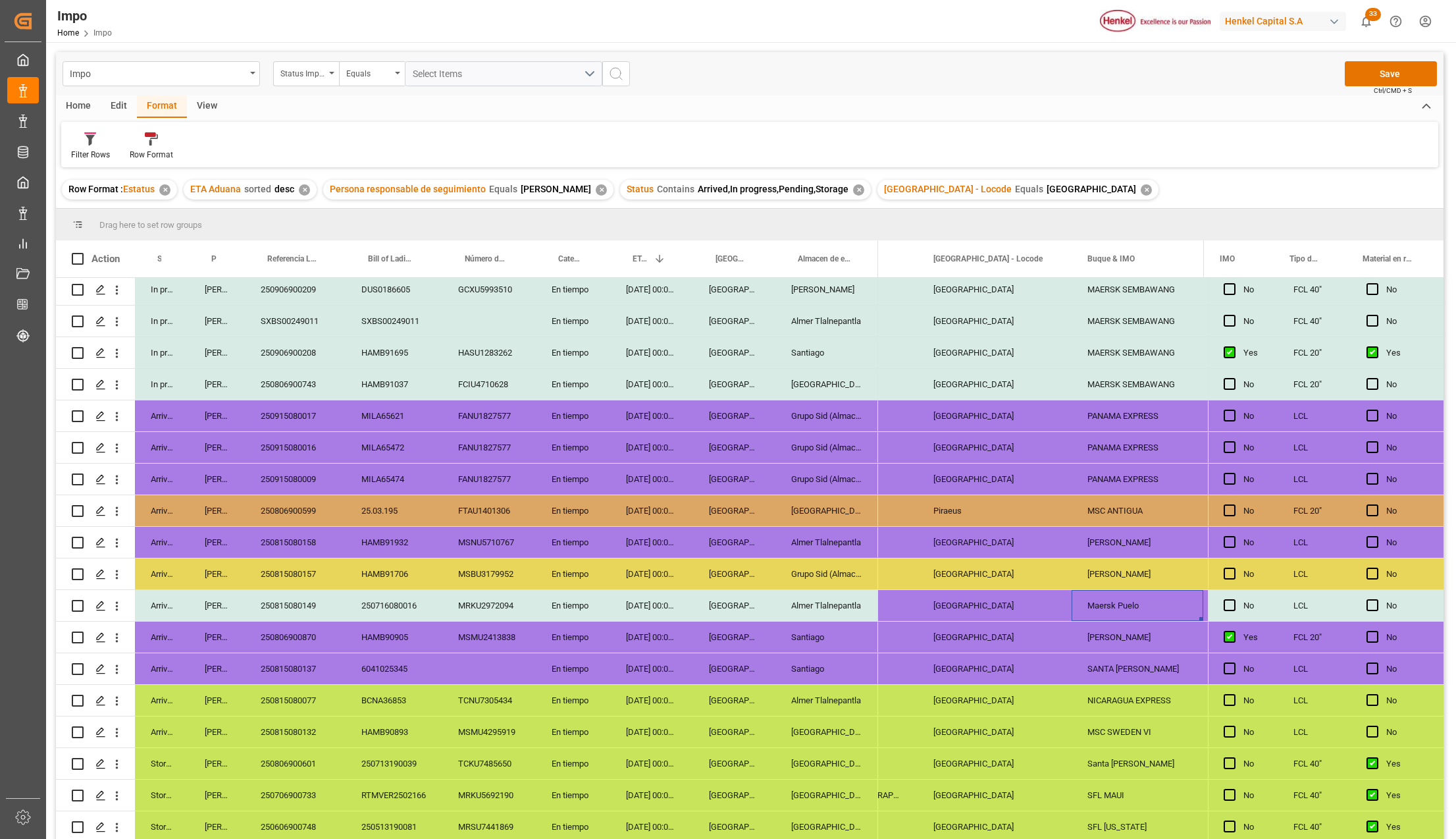
scroll to position [0, 1459]
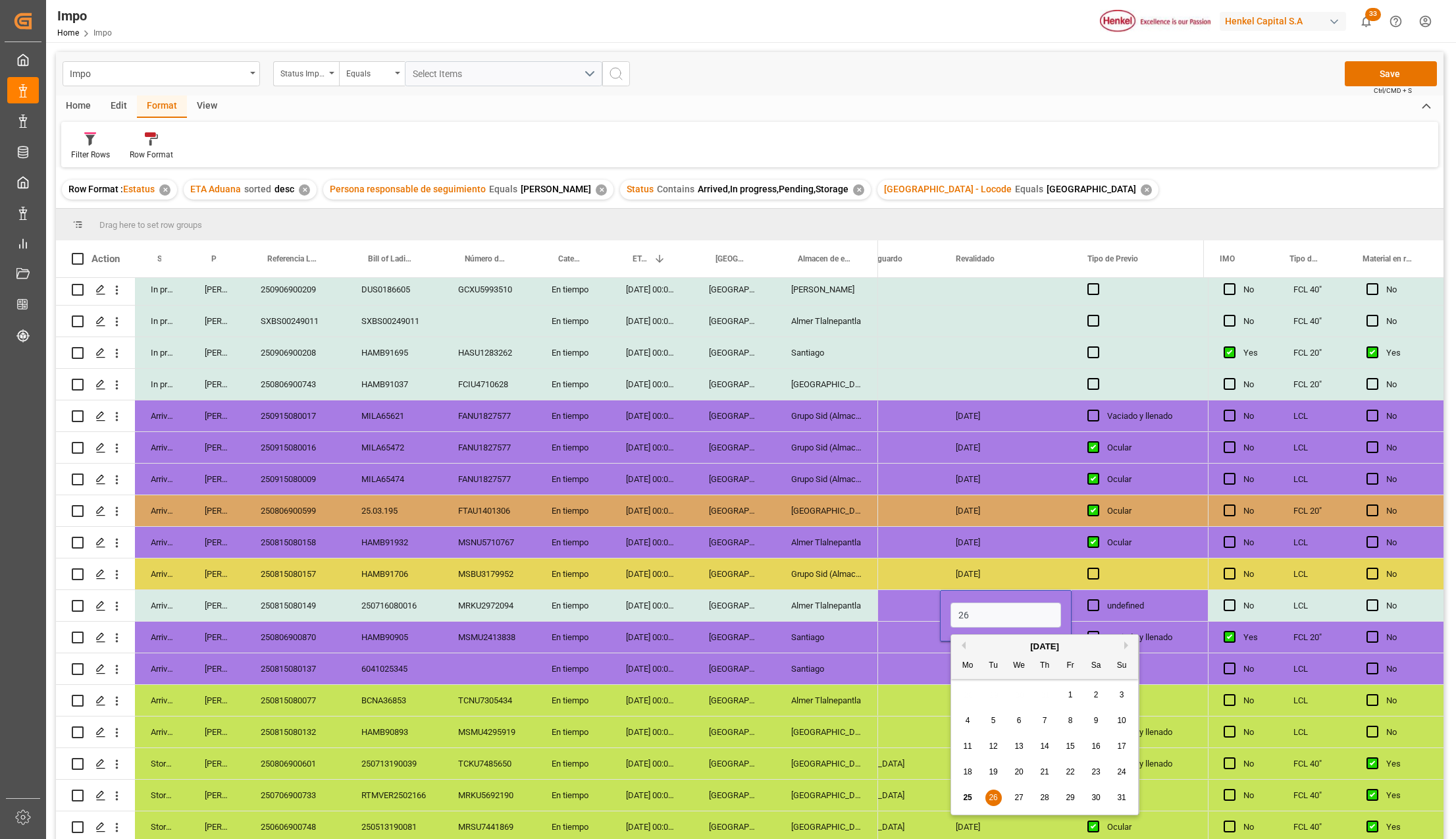
type input "2"
type input "[DATE]"
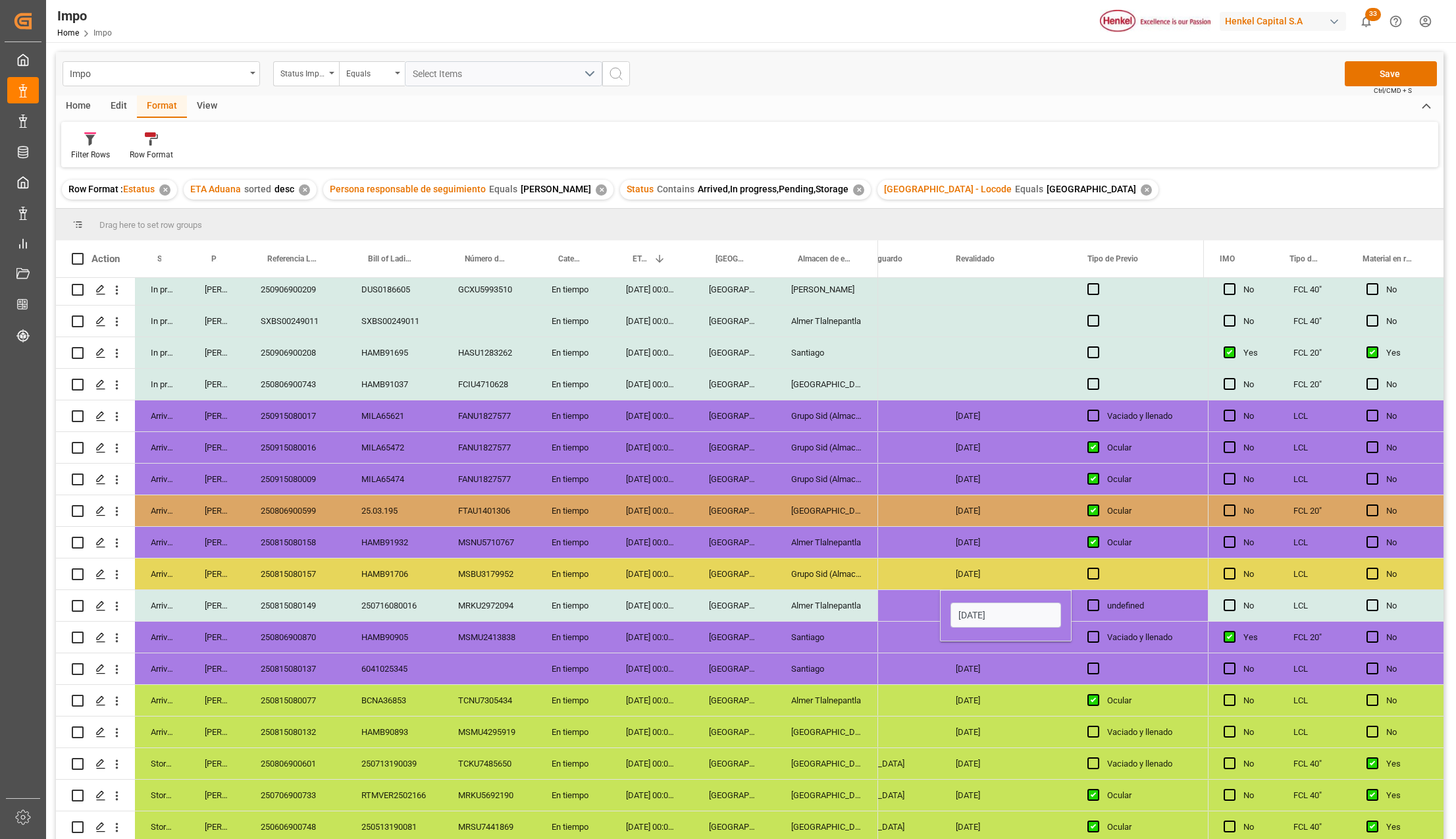
click at [925, 604] on div "Press SPACE to select this row." at bounding box center [874, 606] width 131 height 31
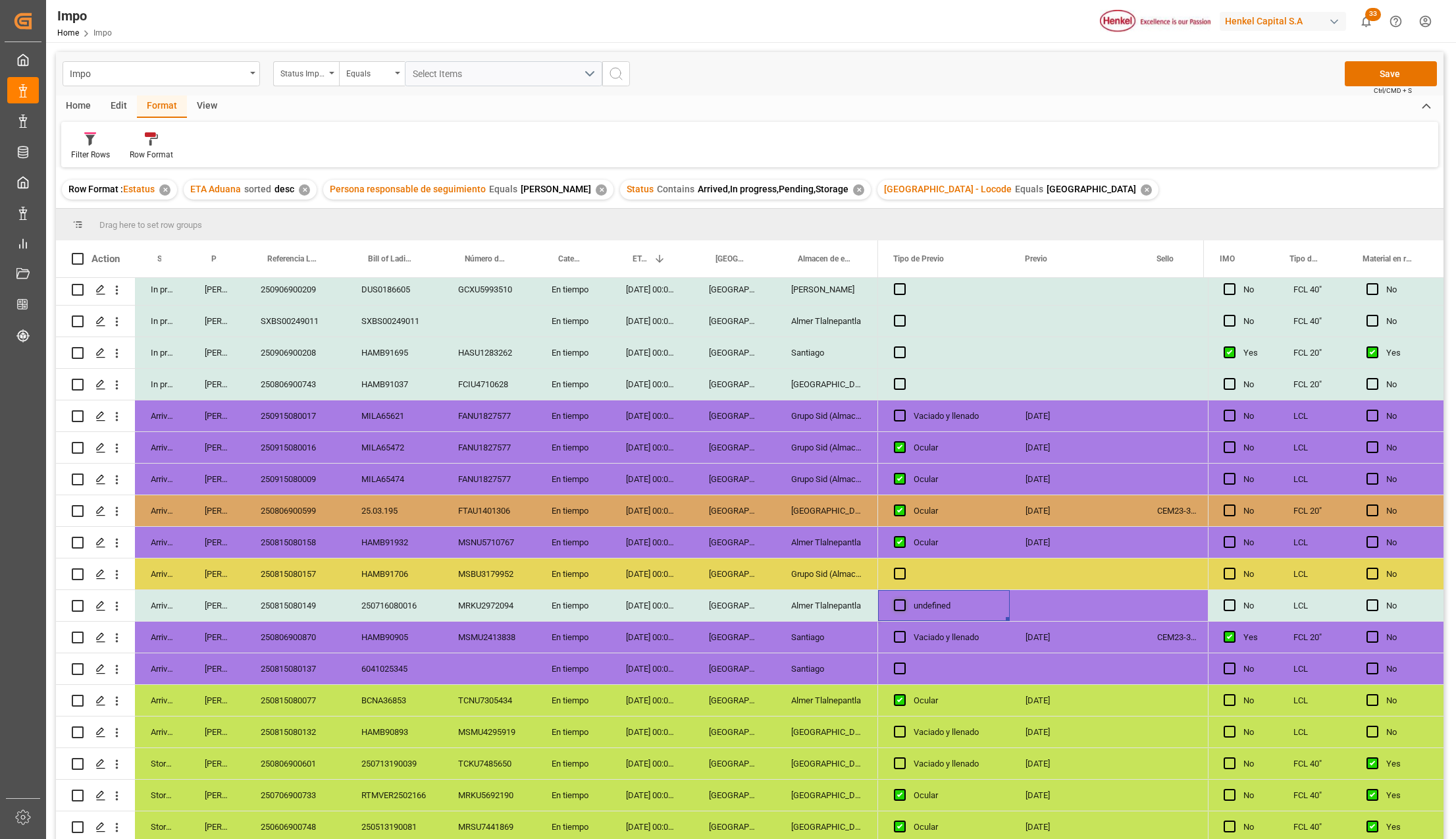
click at [896, 602] on span "Press SPACE to select this row." at bounding box center [899, 605] width 12 height 12
click at [903, 599] on input "Press SPACE to select this row." at bounding box center [903, 599] width 0 height 0
click at [1068, 594] on div "Press SPACE to select this row." at bounding box center [1076, 606] width 131 height 31
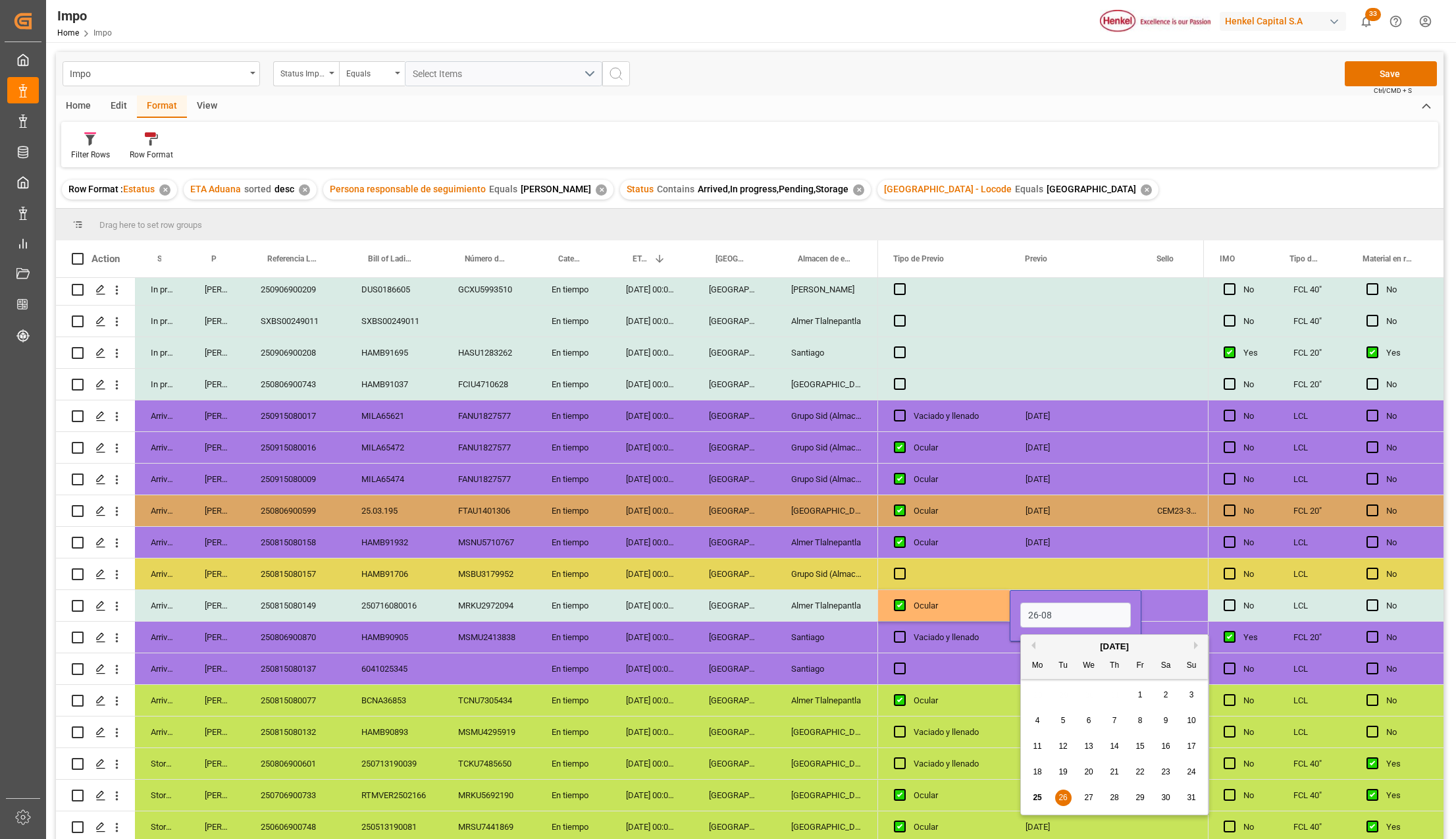
type input "26-08-2025"
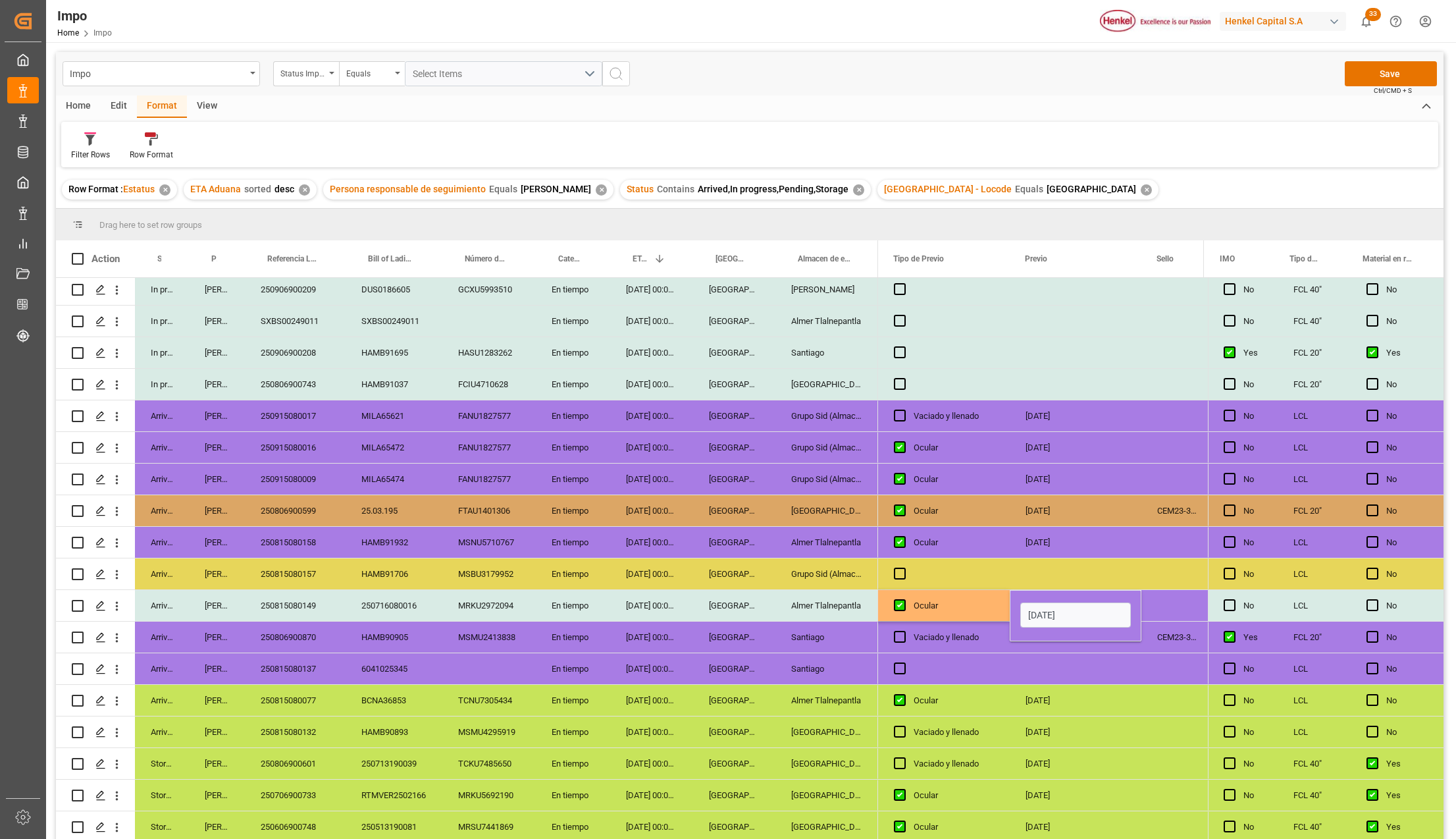
click at [974, 607] on div "Ocular" at bounding box center [953, 606] width 80 height 30
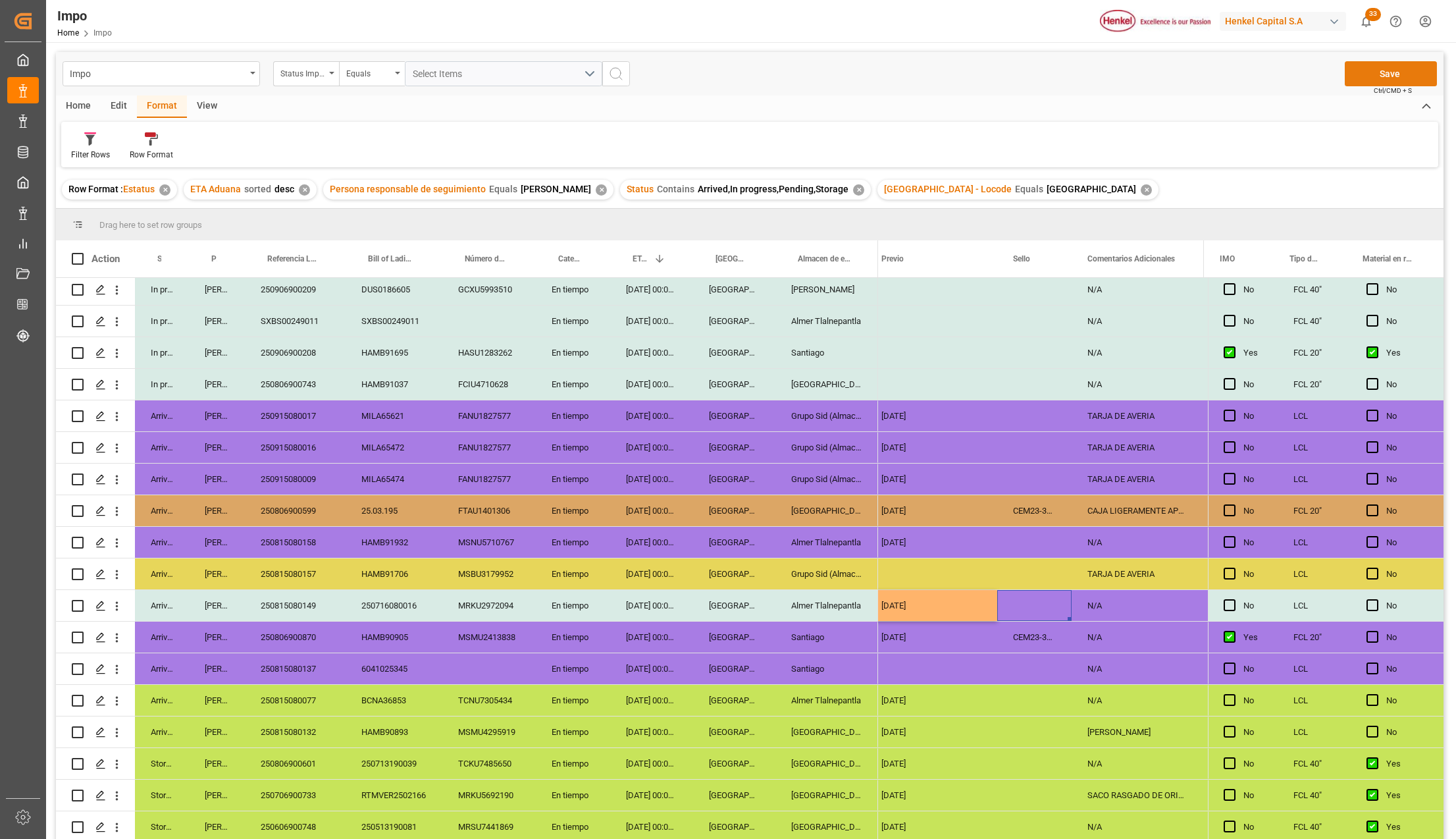
click at [1384, 79] on button "Save" at bounding box center [1390, 74] width 92 height 25
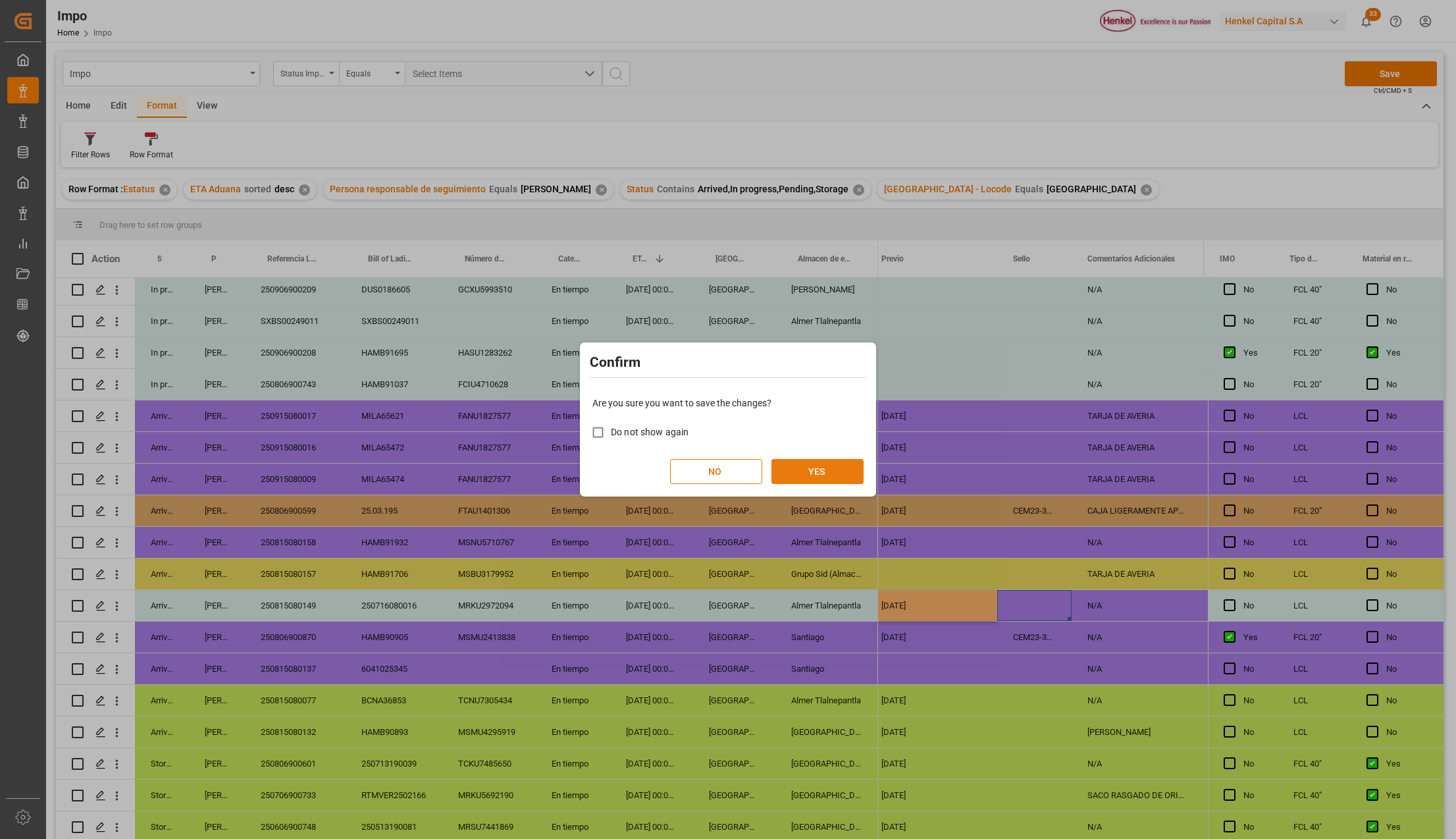
click at [813, 465] on button "YES" at bounding box center [817, 471] width 92 height 25
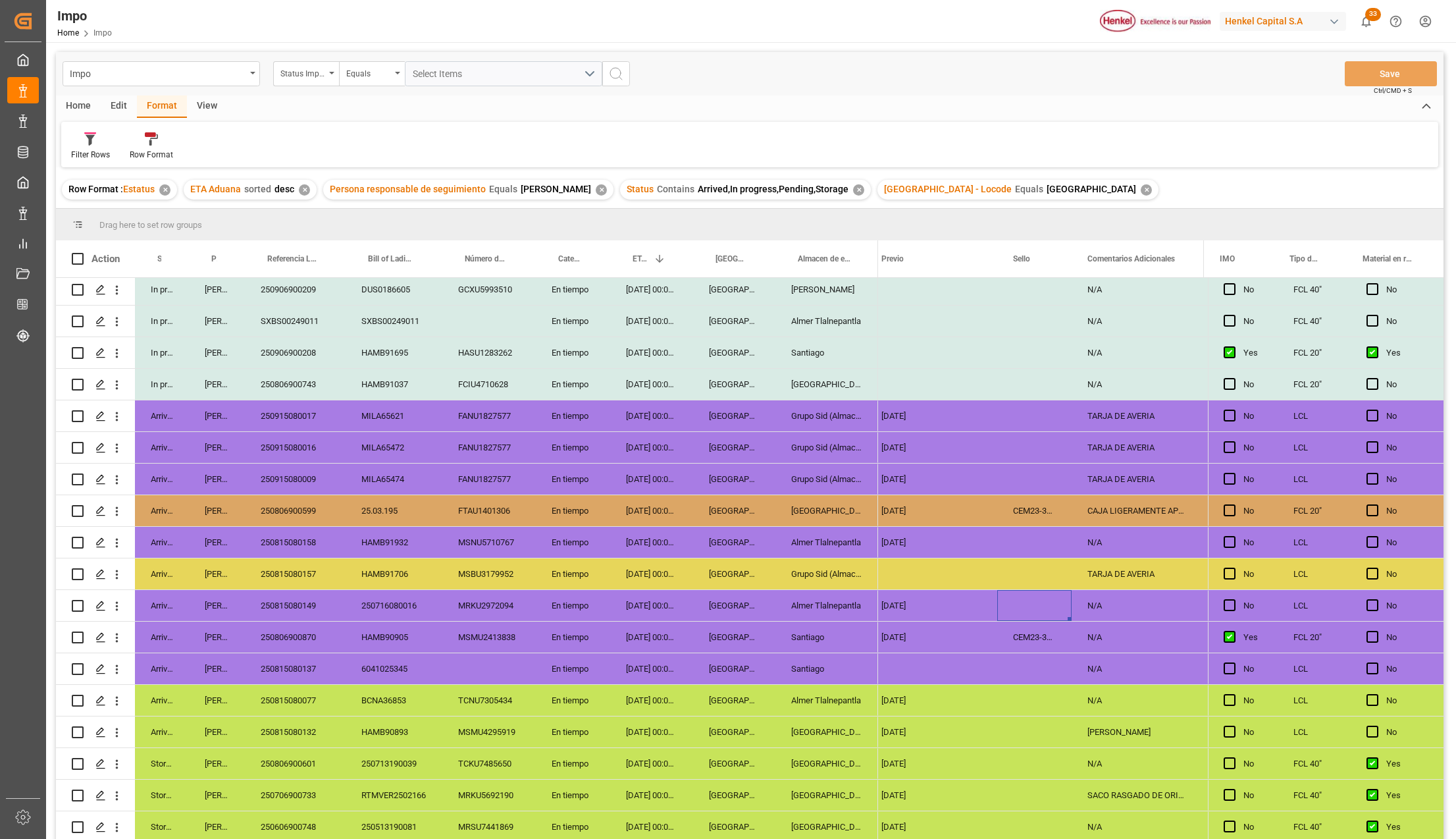
scroll to position [0, 0]
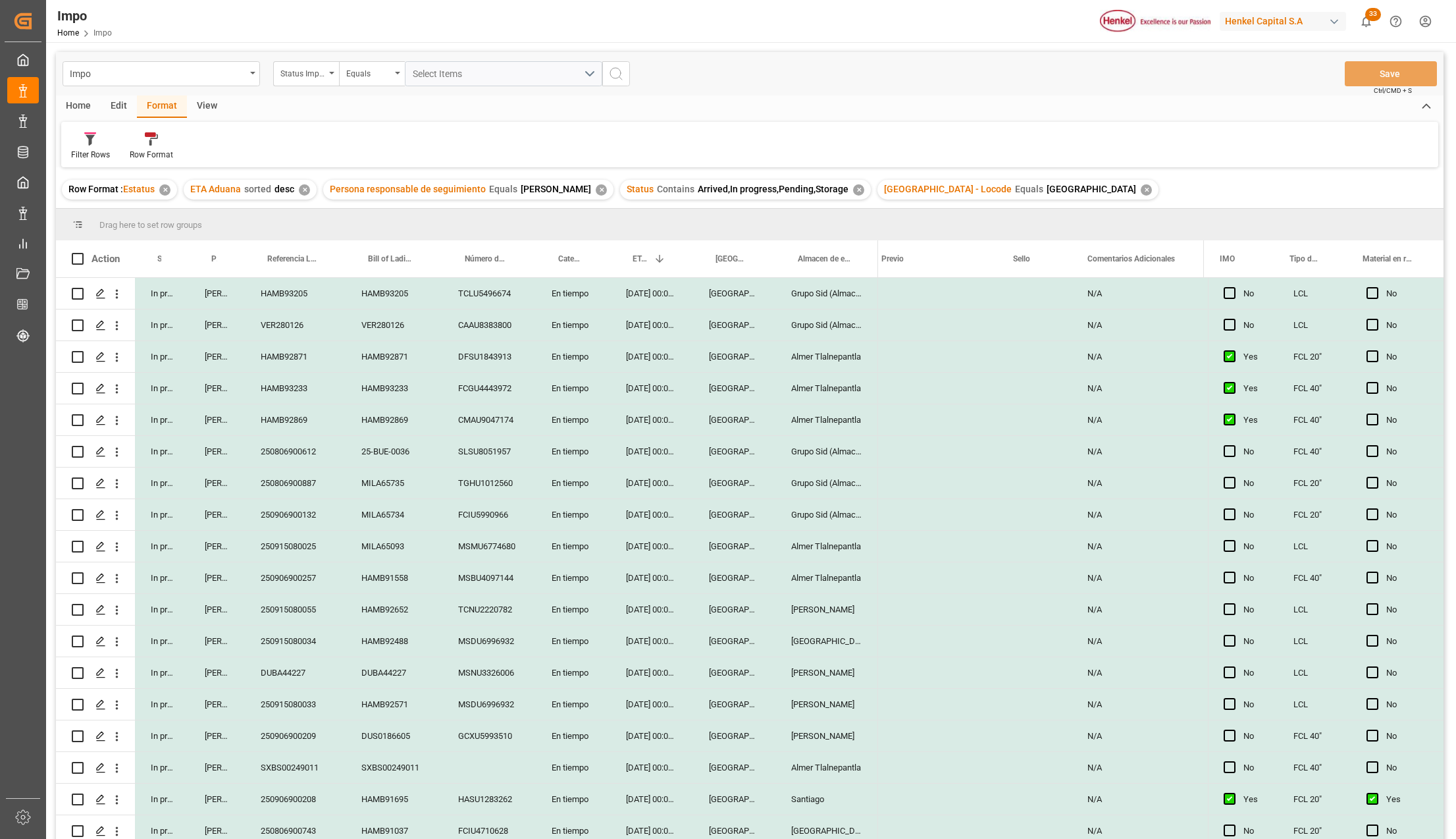
click at [586, 456] on div "En tiempo" at bounding box center [573, 452] width 74 height 31
click at [491, 459] on div "SLSU8051957" at bounding box center [488, 452] width 93 height 31
click at [591, 460] on div "En tiempo" at bounding box center [573, 452] width 74 height 31
click at [643, 460] on div "31-08-2025 00:00:00" at bounding box center [652, 452] width 83 height 31
drag, startPoint x: 507, startPoint y: 677, endPoint x: 493, endPoint y: 682, distance: 14.9
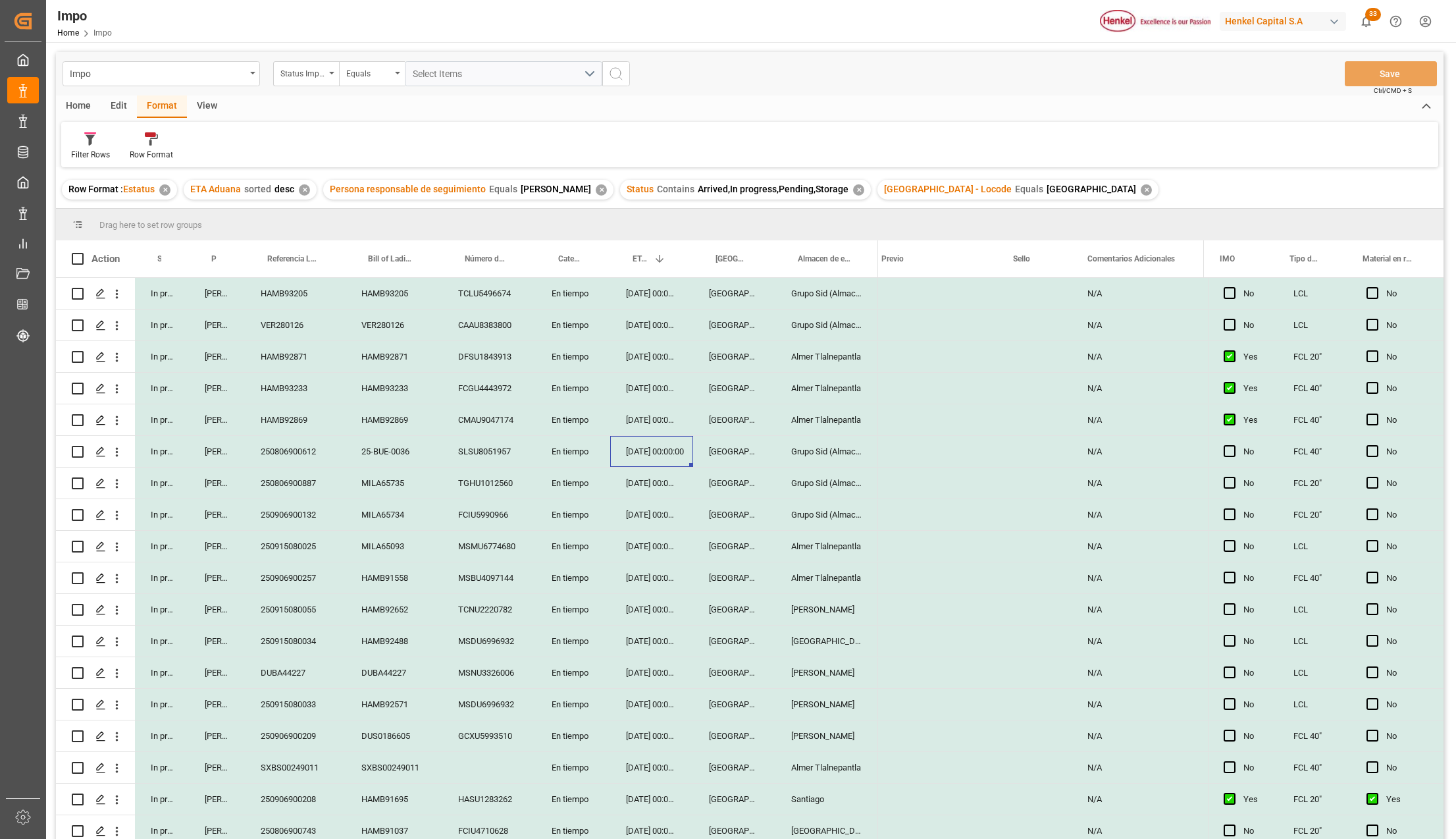
click at [507, 677] on div "MSNU3326006" at bounding box center [488, 672] width 93 height 31
click at [351, 448] on div "25-BUE-0036" at bounding box center [394, 452] width 97 height 31
drag, startPoint x: 262, startPoint y: 529, endPoint x: 67, endPoint y: 810, distance: 342.0
click at [262, 527] on div "250906900132" at bounding box center [295, 515] width 101 height 31
click at [84, 103] on div "Home" at bounding box center [78, 106] width 45 height 23
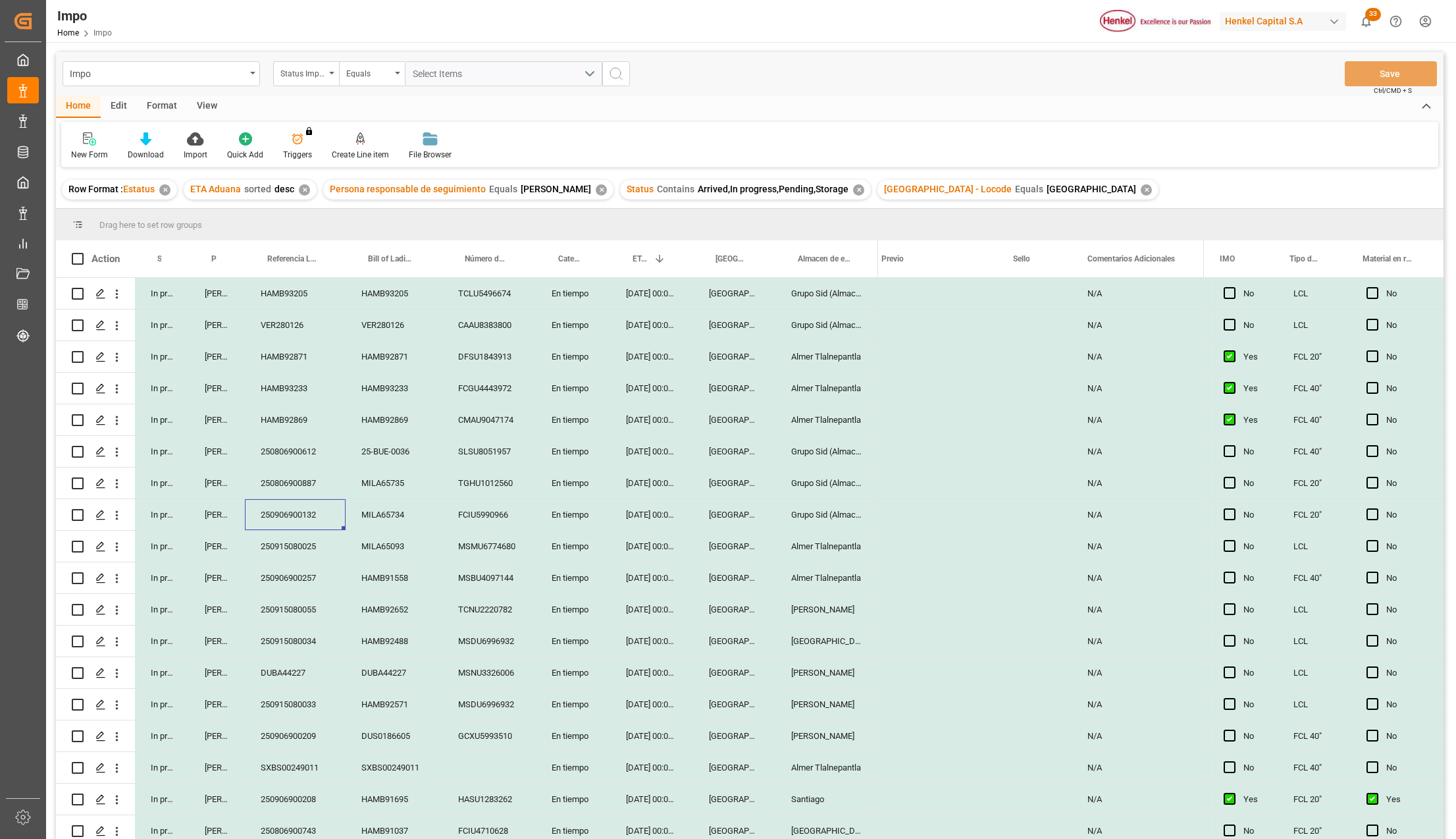
click at [354, 361] on div "HAMB92871" at bounding box center [394, 357] width 97 height 31
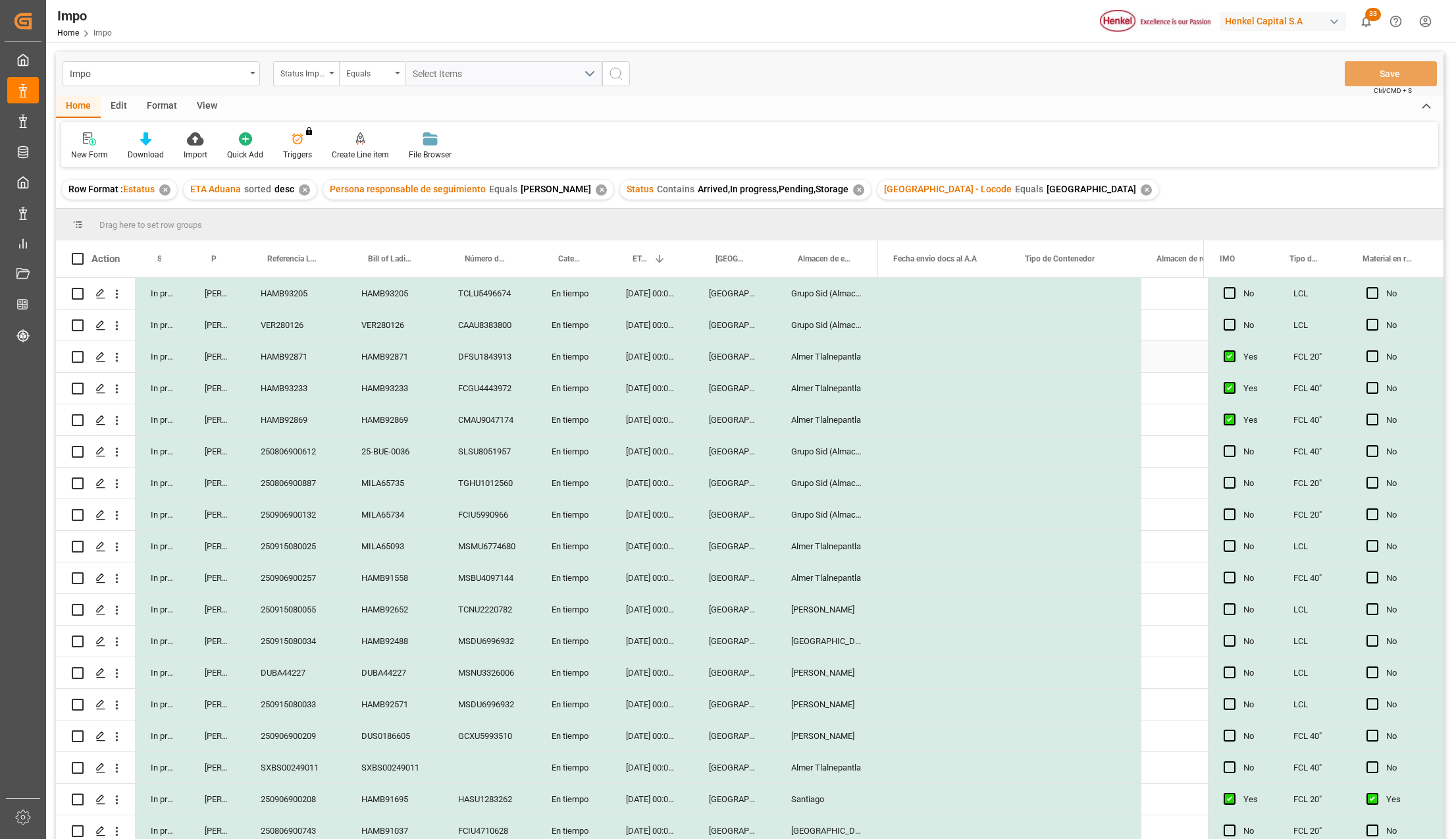
scroll to position [0, 1784]
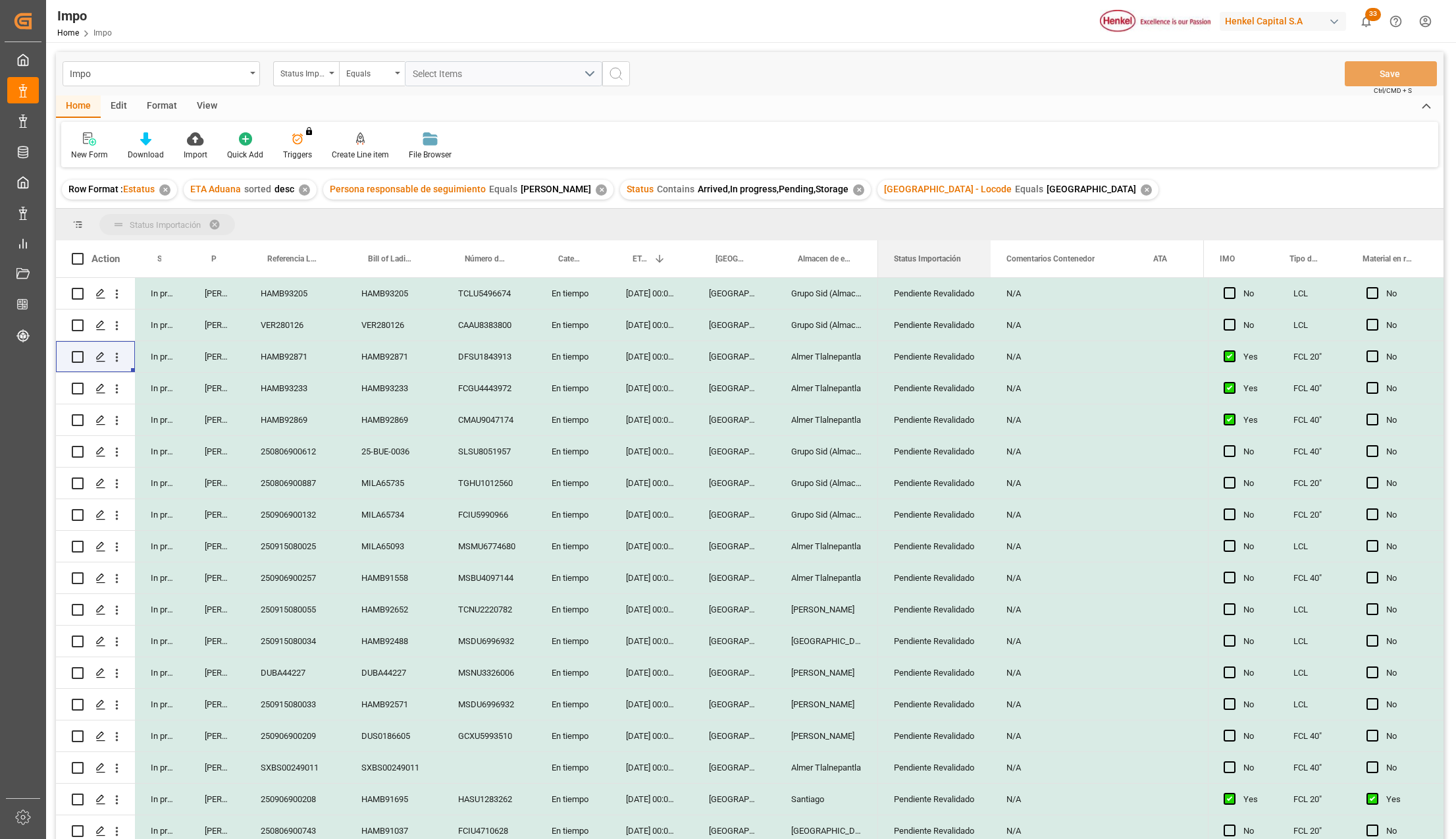
drag, startPoint x: 939, startPoint y: 258, endPoint x: 934, endPoint y: 226, distance: 32.4
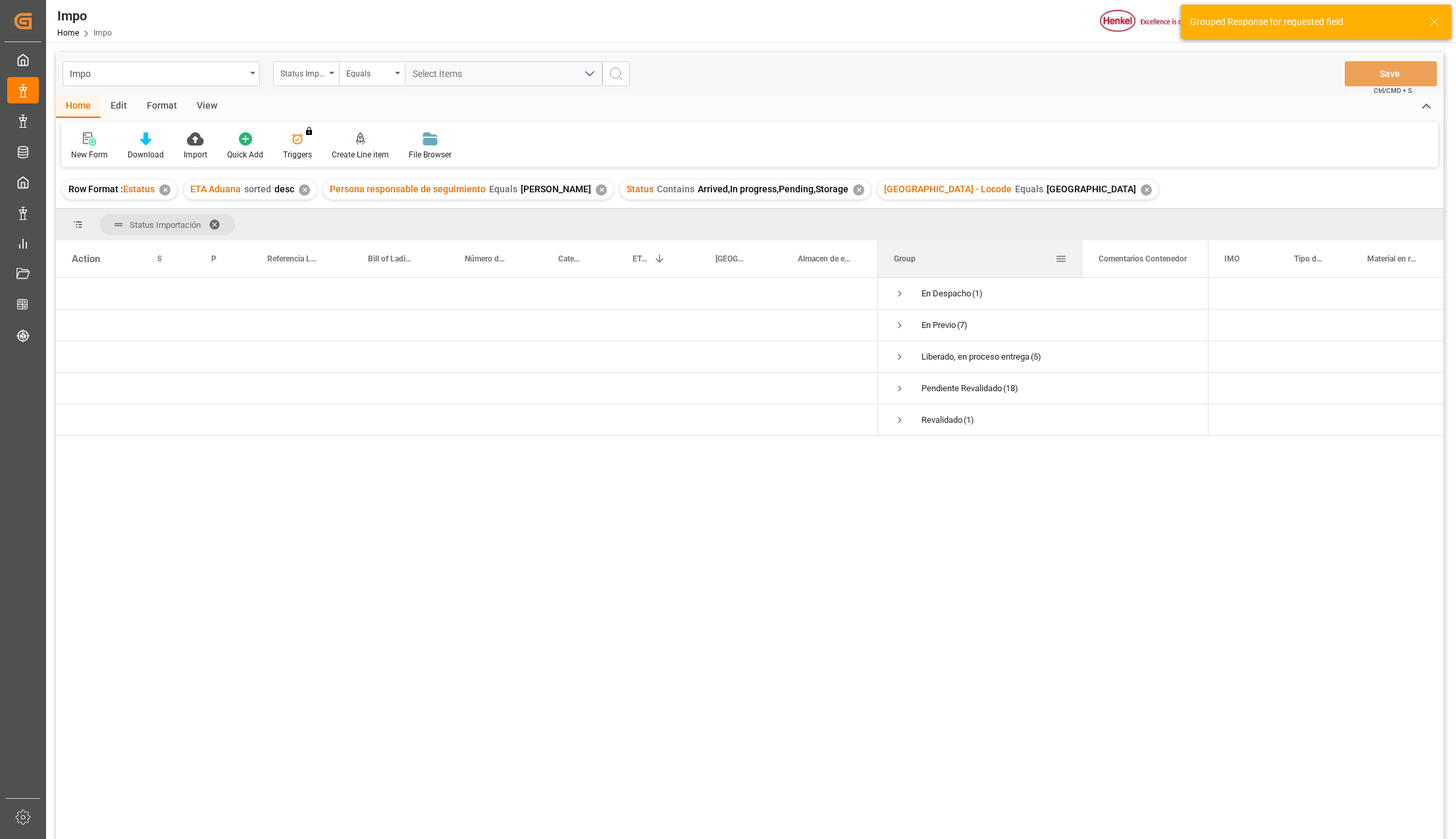
drag, startPoint x: 1009, startPoint y: 246, endPoint x: 970, endPoint y: 322, distance: 85.4
click at [1083, 245] on div at bounding box center [1082, 259] width 5 height 37
click at [901, 324] on span "Press SPACE to select this row." at bounding box center [899, 325] width 12 height 12
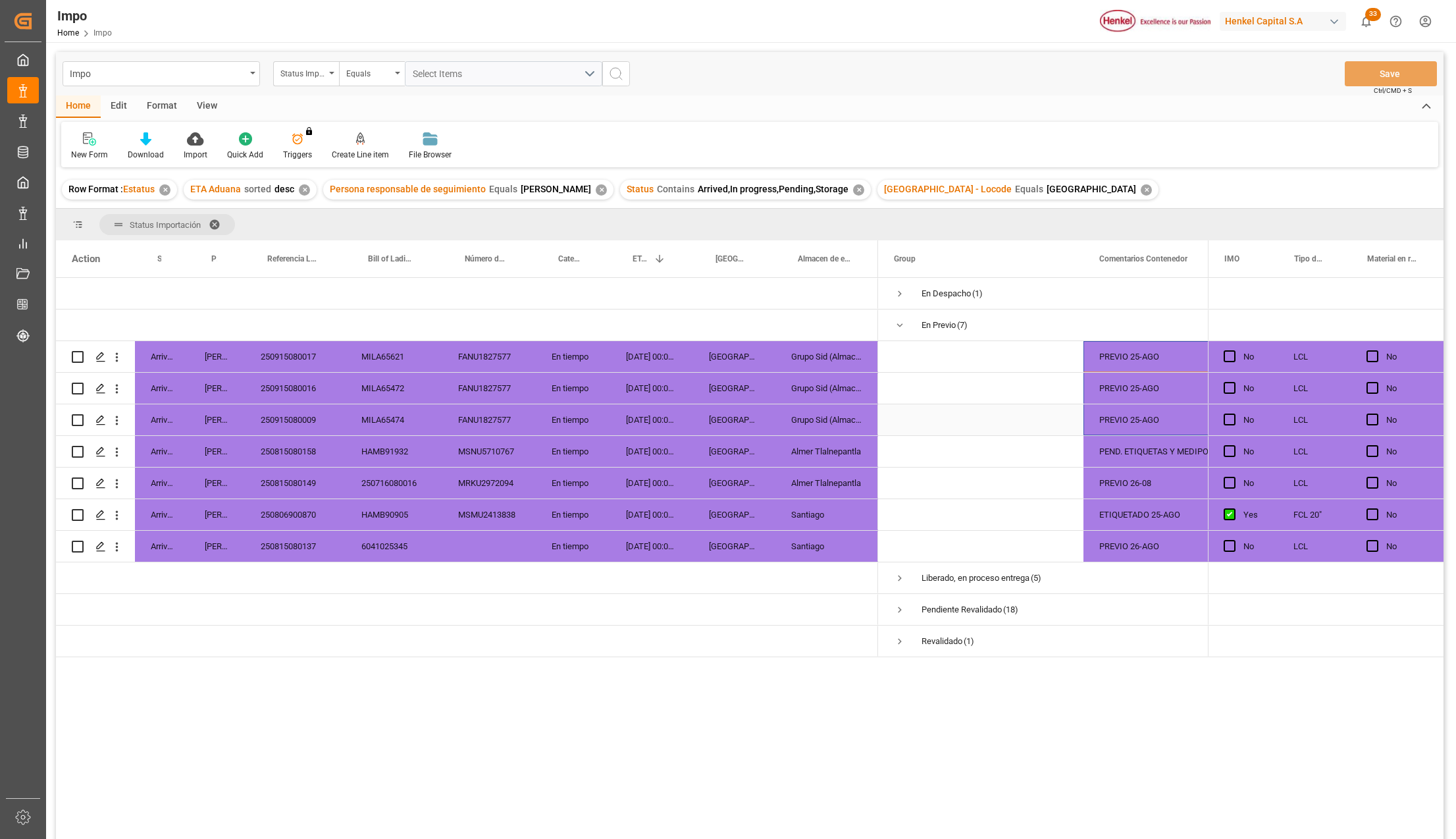
drag, startPoint x: 1153, startPoint y: 360, endPoint x: 1170, endPoint y: 391, distance: 35.4
click at [1162, 358] on div "PREVIO 25-AGO" at bounding box center [1157, 357] width 147 height 31
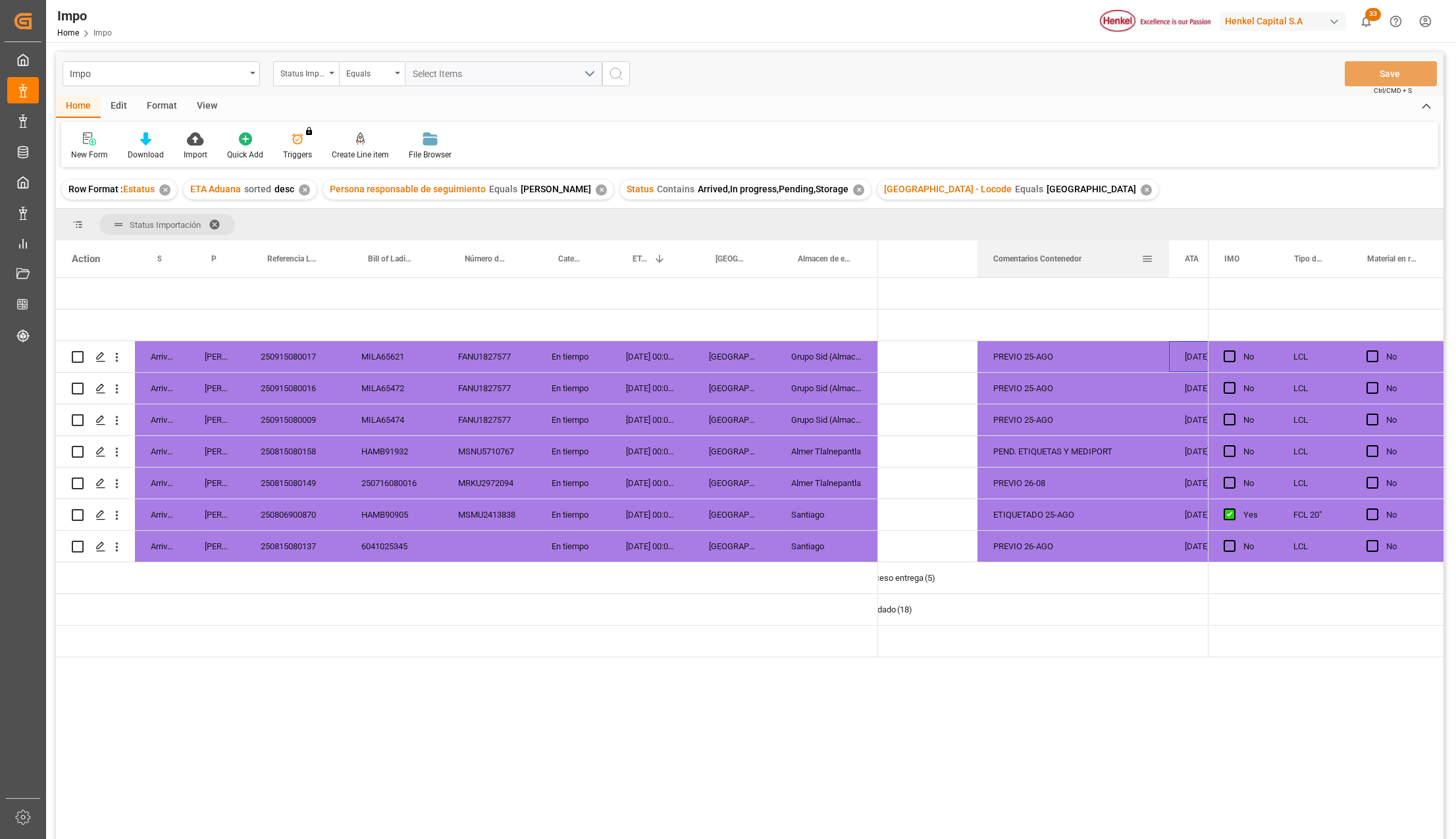
drag, startPoint x: 1122, startPoint y: 245, endPoint x: 1166, endPoint y: 246, distance: 44.0
click at [1166, 246] on div at bounding box center [1168, 259] width 5 height 37
drag, startPoint x: 1027, startPoint y: 352, endPoint x: 1059, endPoint y: 519, distance: 170.0
click at [1056, 548] on div "PREVIO 26-AGO" at bounding box center [1073, 546] width 191 height 31
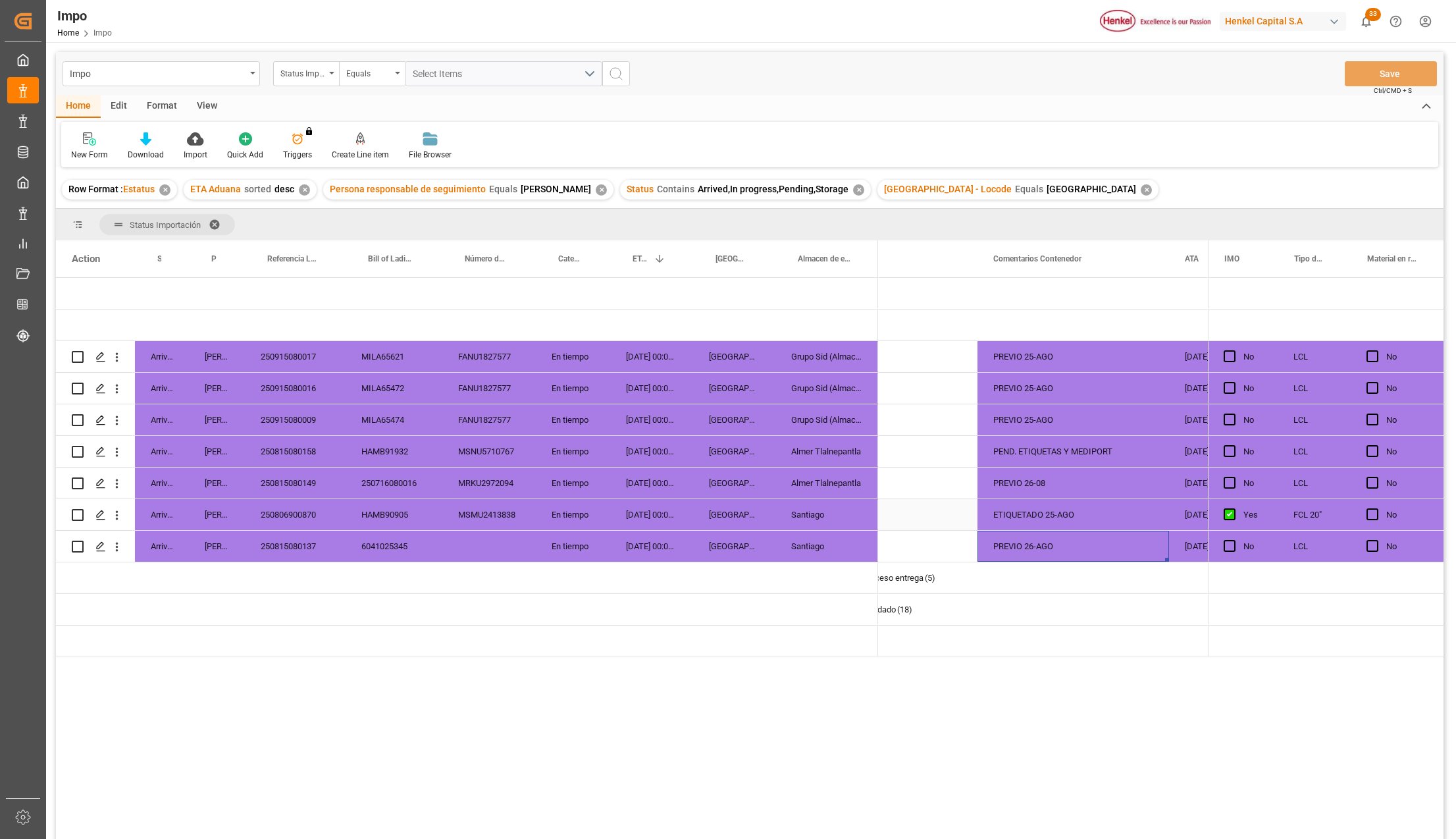
click at [1056, 517] on div "ETIQUETADO 25-AGO" at bounding box center [1073, 515] width 191 height 31
drag, startPoint x: 1038, startPoint y: 348, endPoint x: 1042, endPoint y: 530, distance: 182.0
click at [853, 391] on div "Grupo Sid (Almacenaje y Distribucion AVIOR)" at bounding box center [826, 388] width 103 height 31
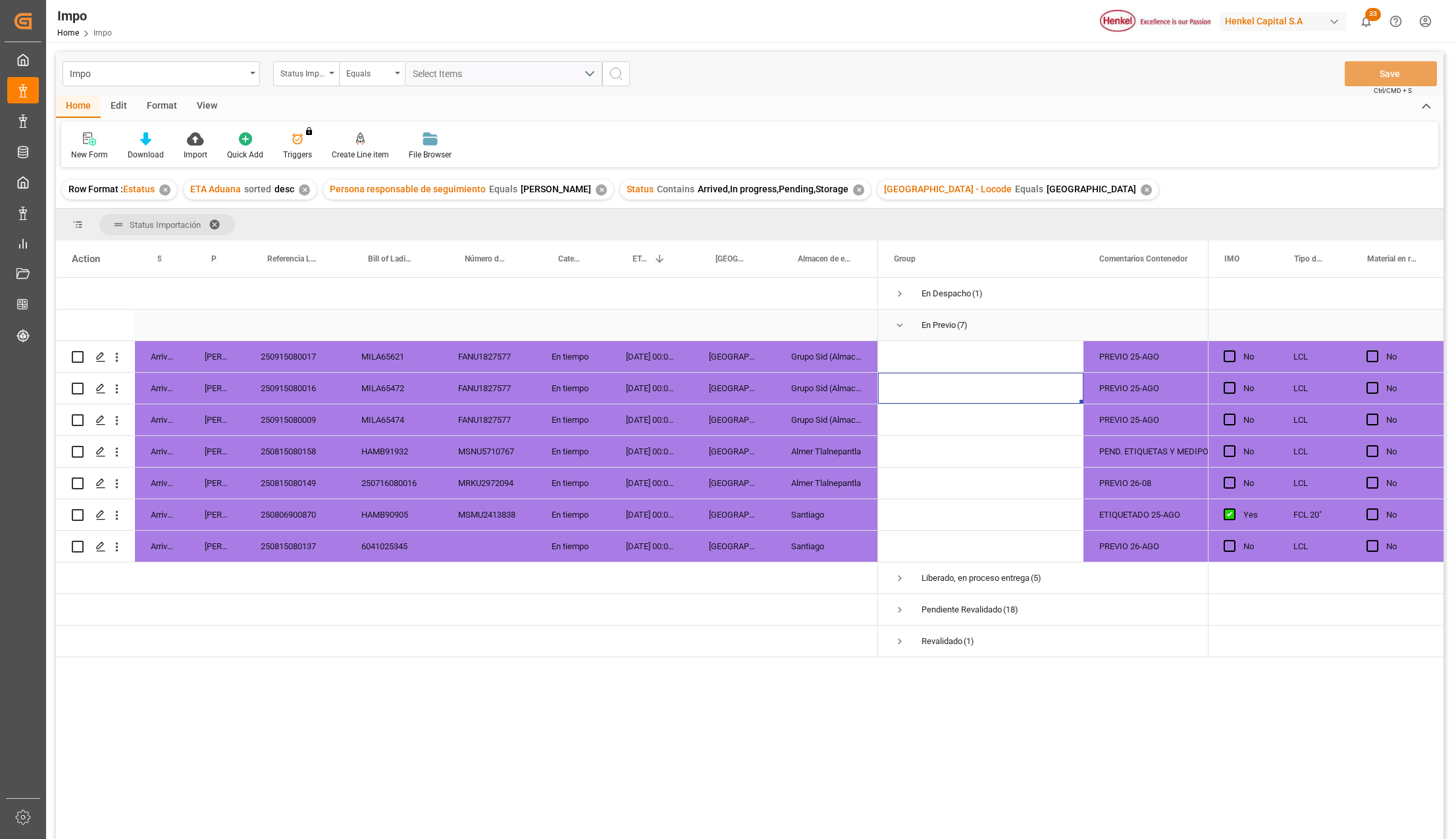
click at [897, 324] on span "Press SPACE to select this row." at bounding box center [899, 325] width 12 height 12
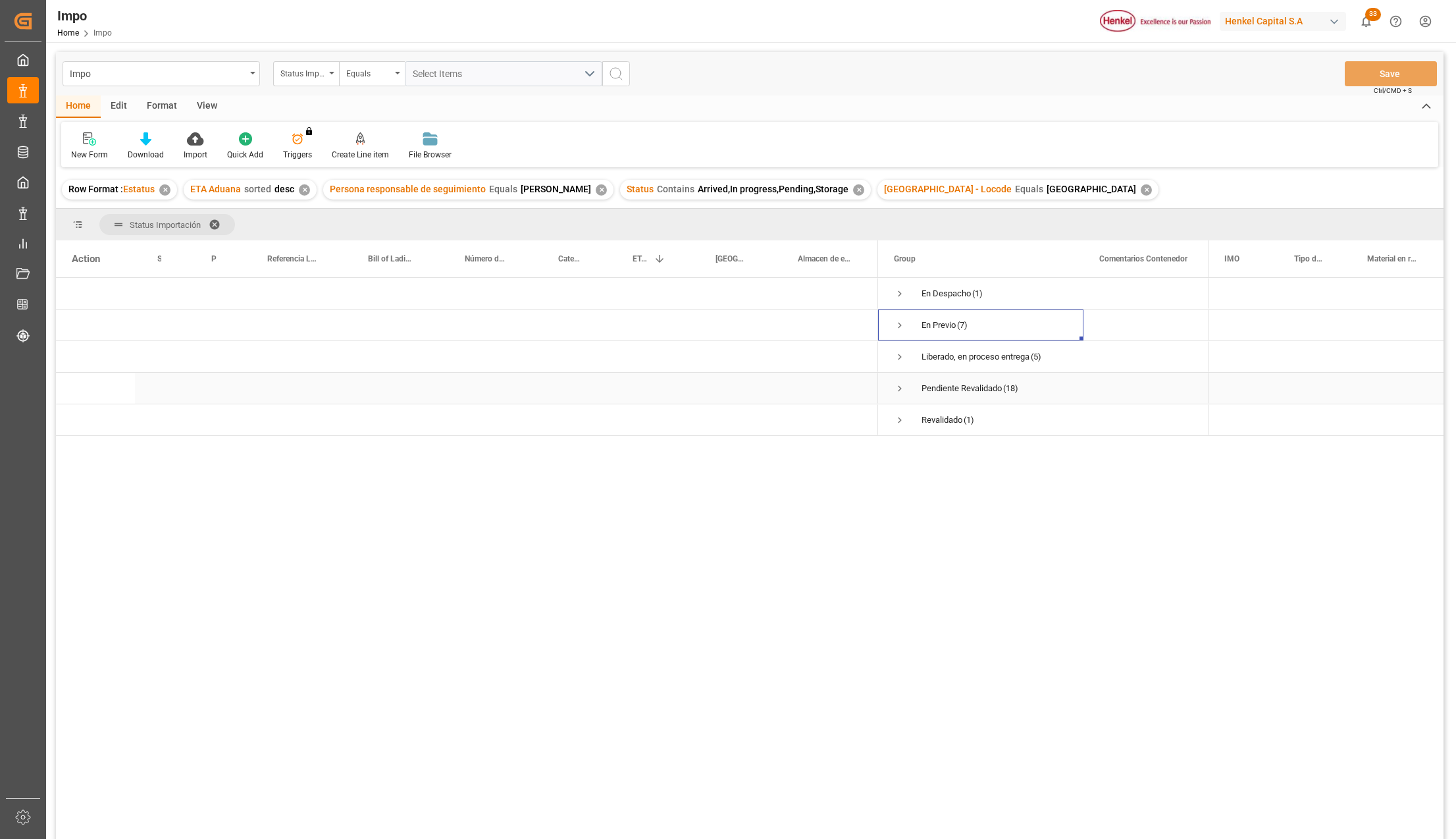
click at [899, 388] on span "Press SPACE to select this row." at bounding box center [899, 388] width 12 height 12
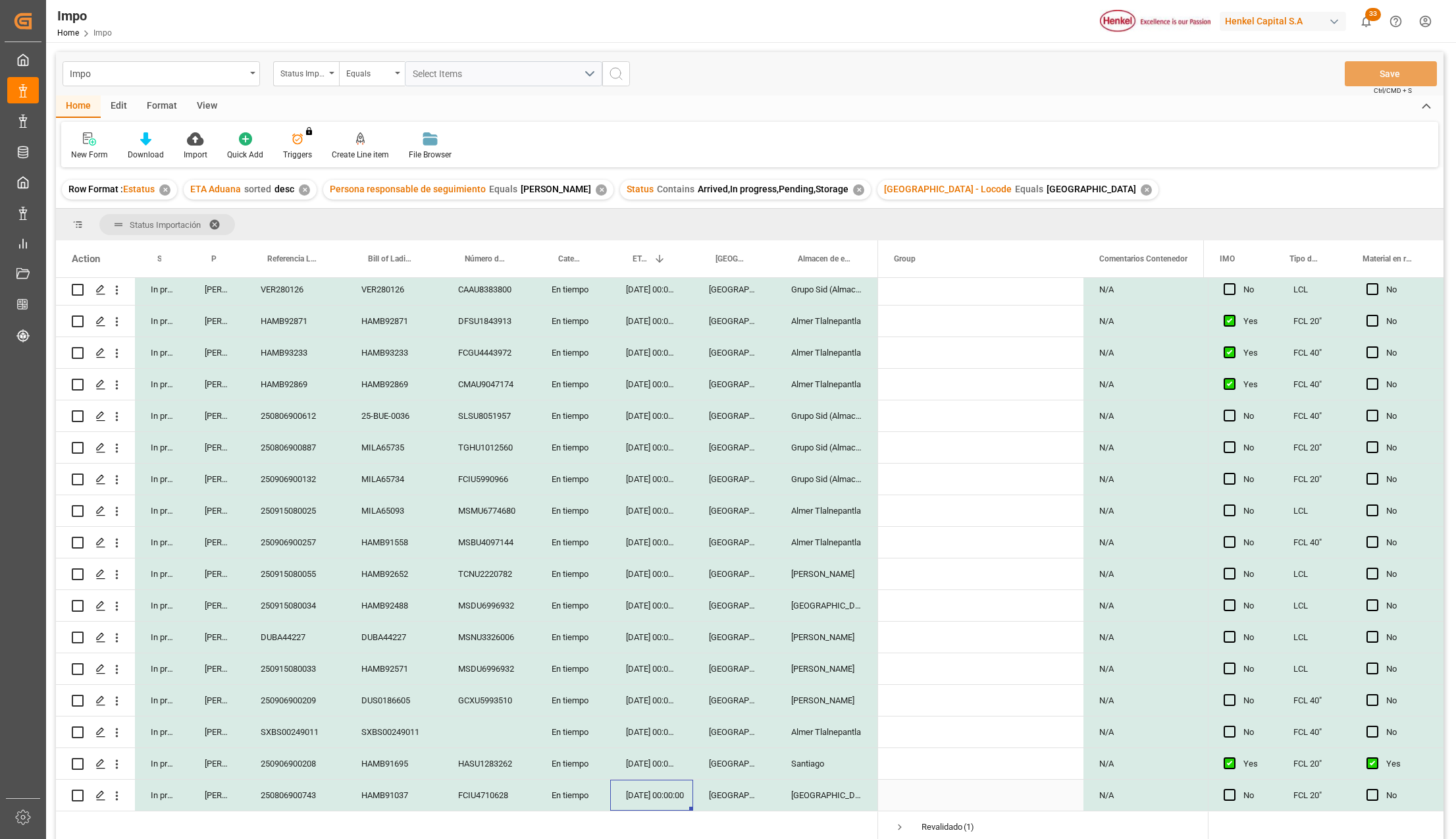
click at [643, 791] on div "25-08-2025 00:00:00" at bounding box center [652, 795] width 83 height 31
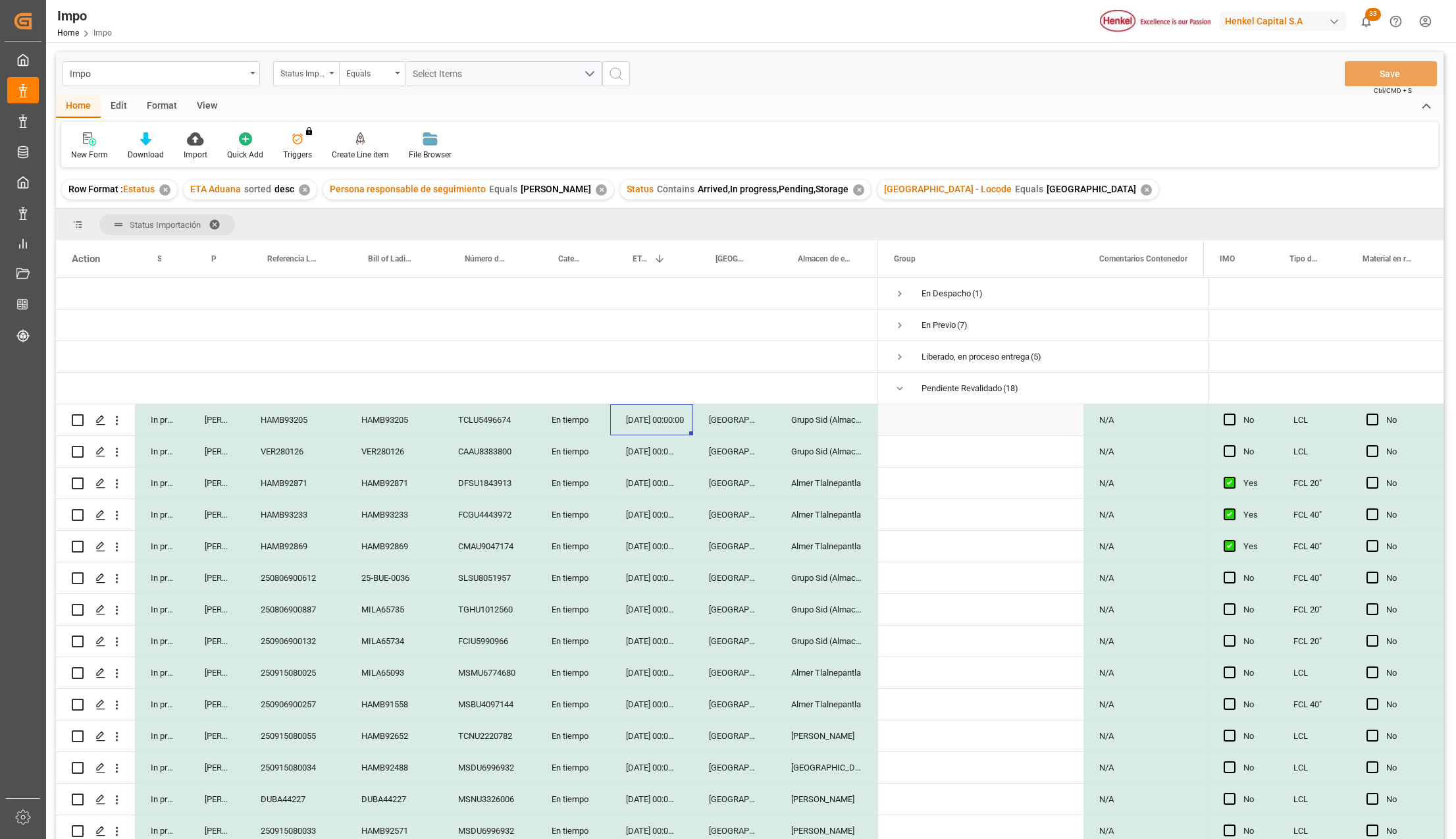
drag, startPoint x: 643, startPoint y: 415, endPoint x: 651, endPoint y: 430, distance: 17.0
click at [651, 430] on div "01-09-2025 00:00:00" at bounding box center [652, 420] width 83 height 31
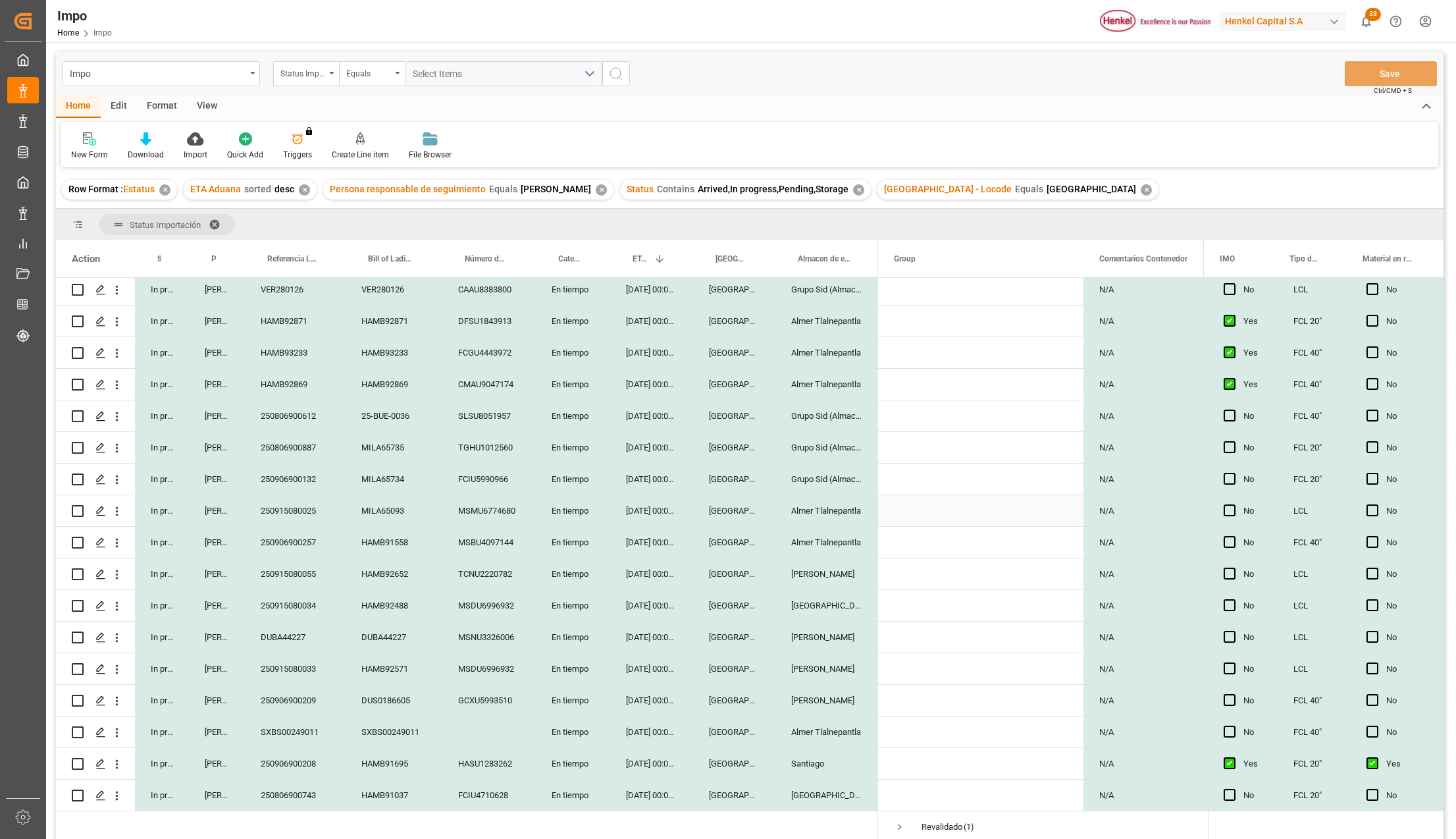
scroll to position [175, 0]
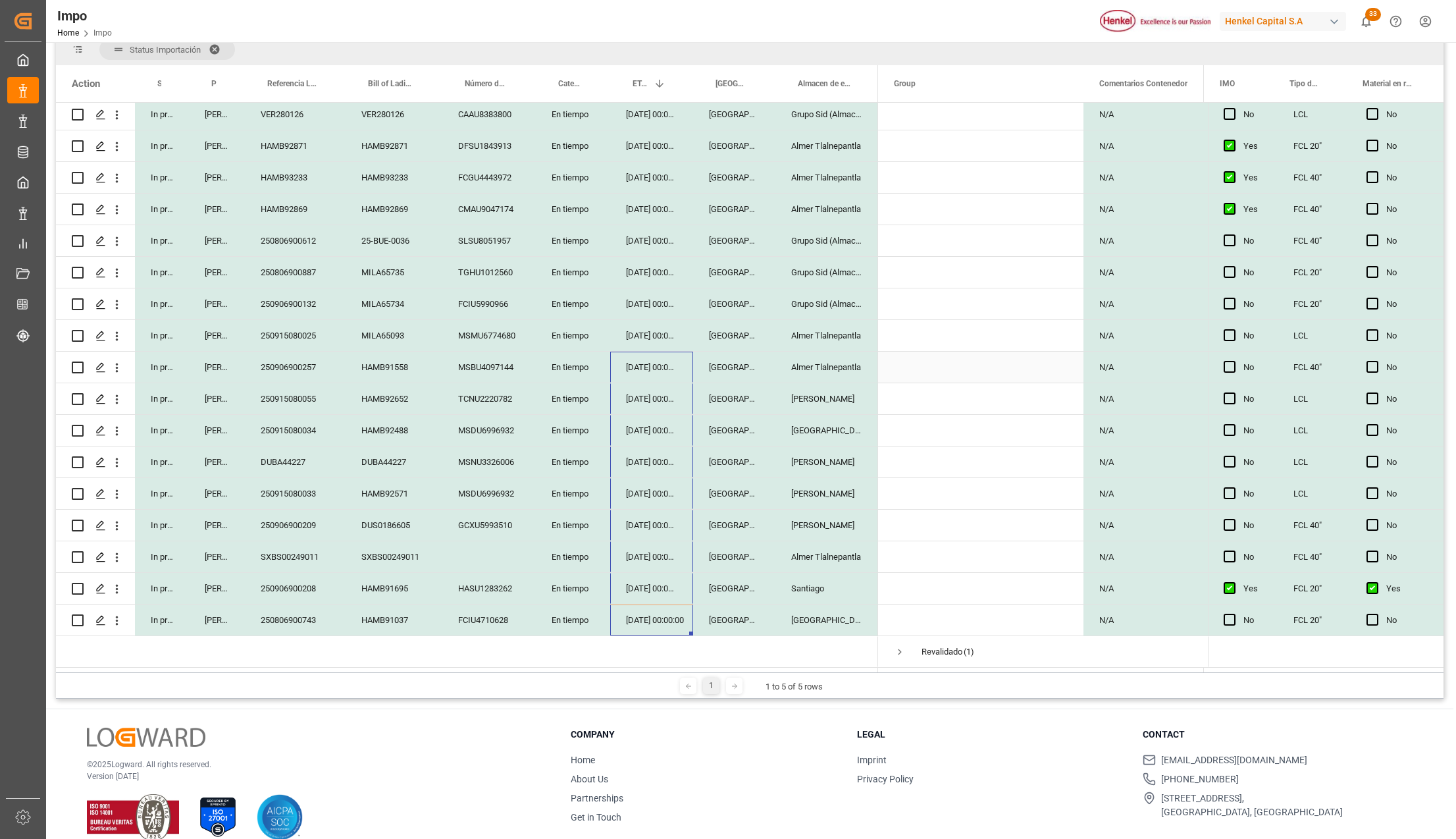
drag, startPoint x: 649, startPoint y: 604, endPoint x: 654, endPoint y: 362, distance: 242.1
click at [654, 362] on div at bounding box center [466, 305] width 822 height 727
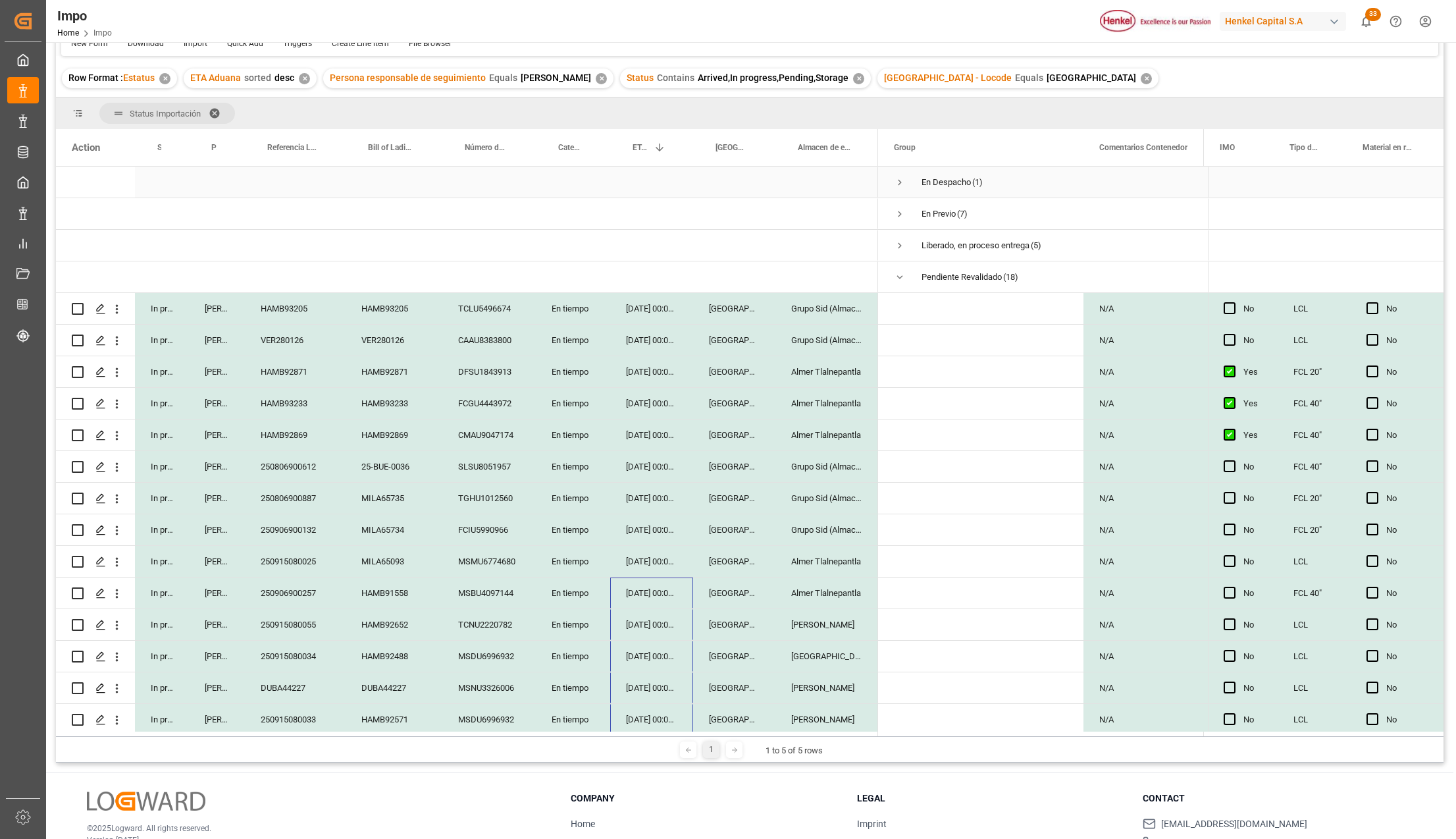
scroll to position [87, 0]
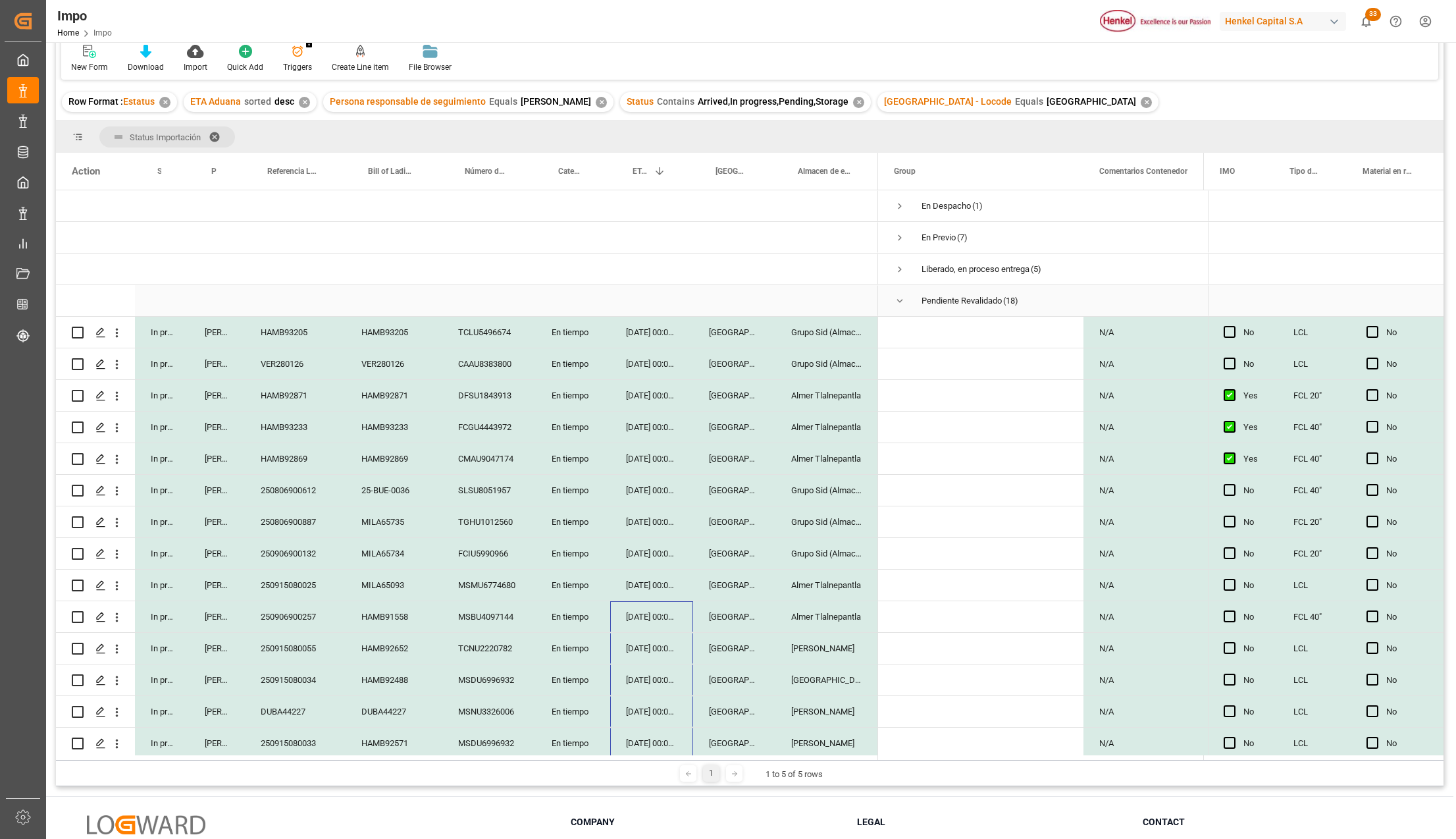
click at [898, 296] on span "Press SPACE to select this row." at bounding box center [899, 301] width 12 height 12
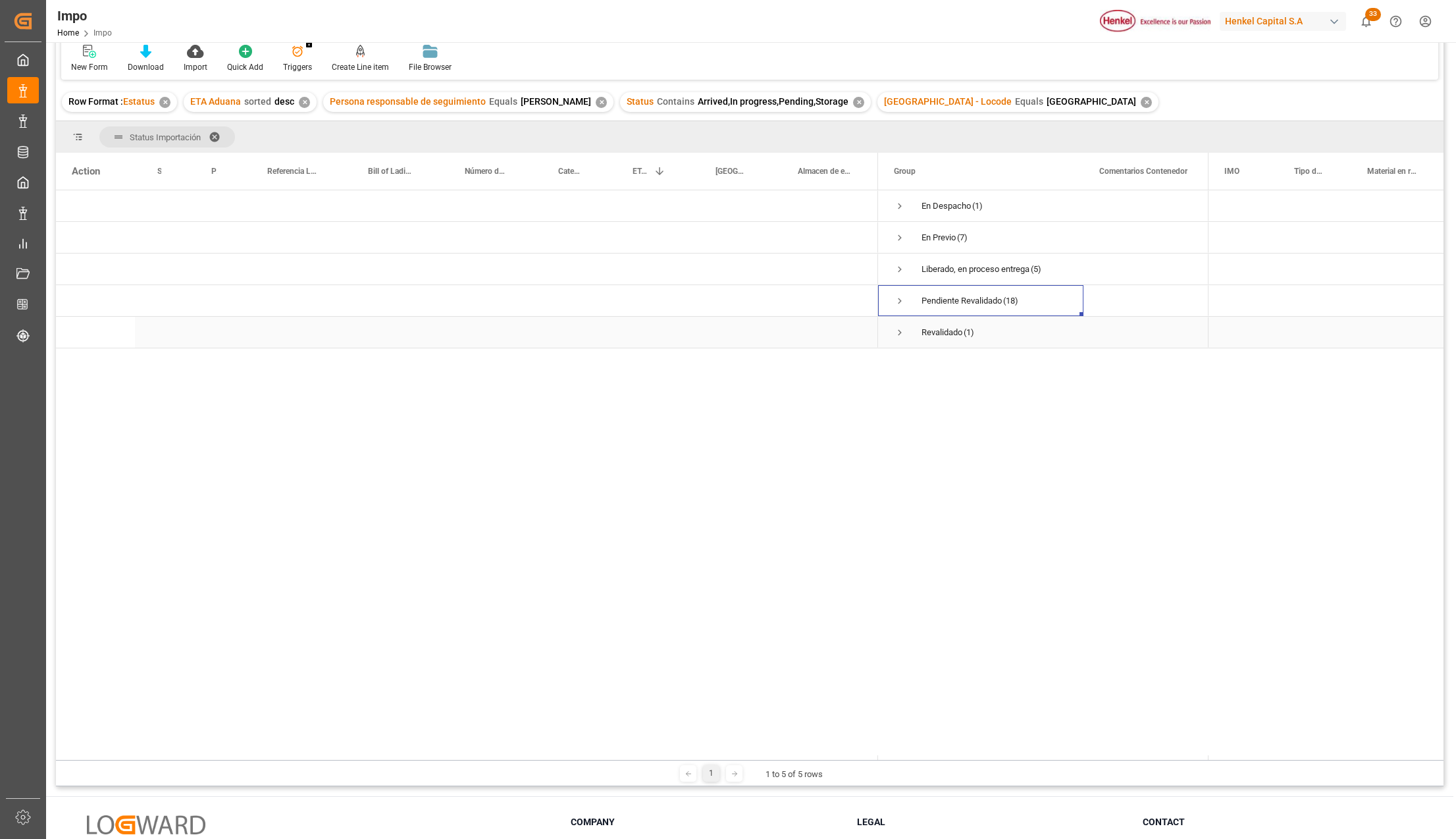
click at [896, 334] on span "Press SPACE to select this row." at bounding box center [899, 332] width 12 height 12
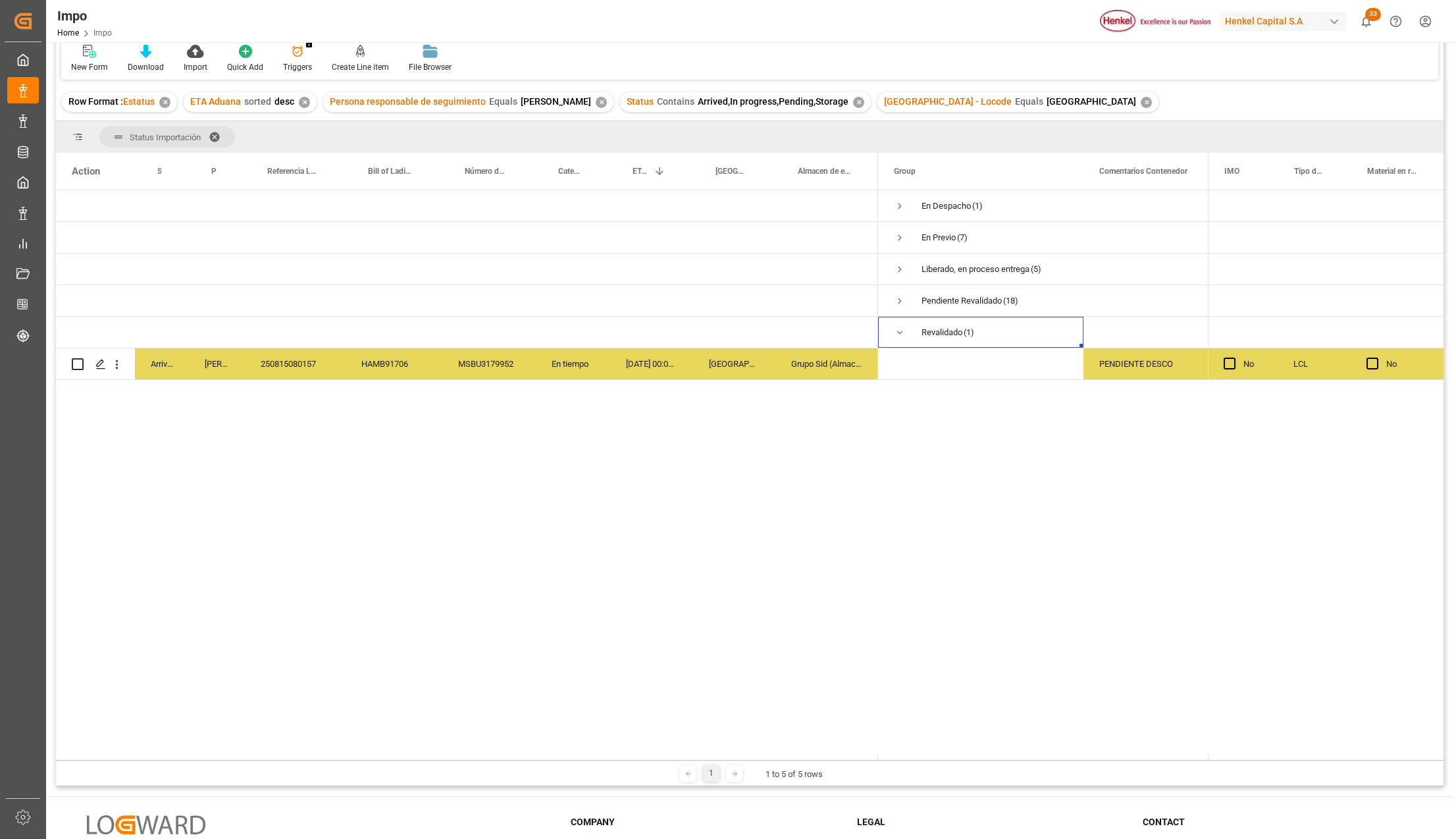
click at [216, 132] on span at bounding box center [218, 137] width 21 height 12
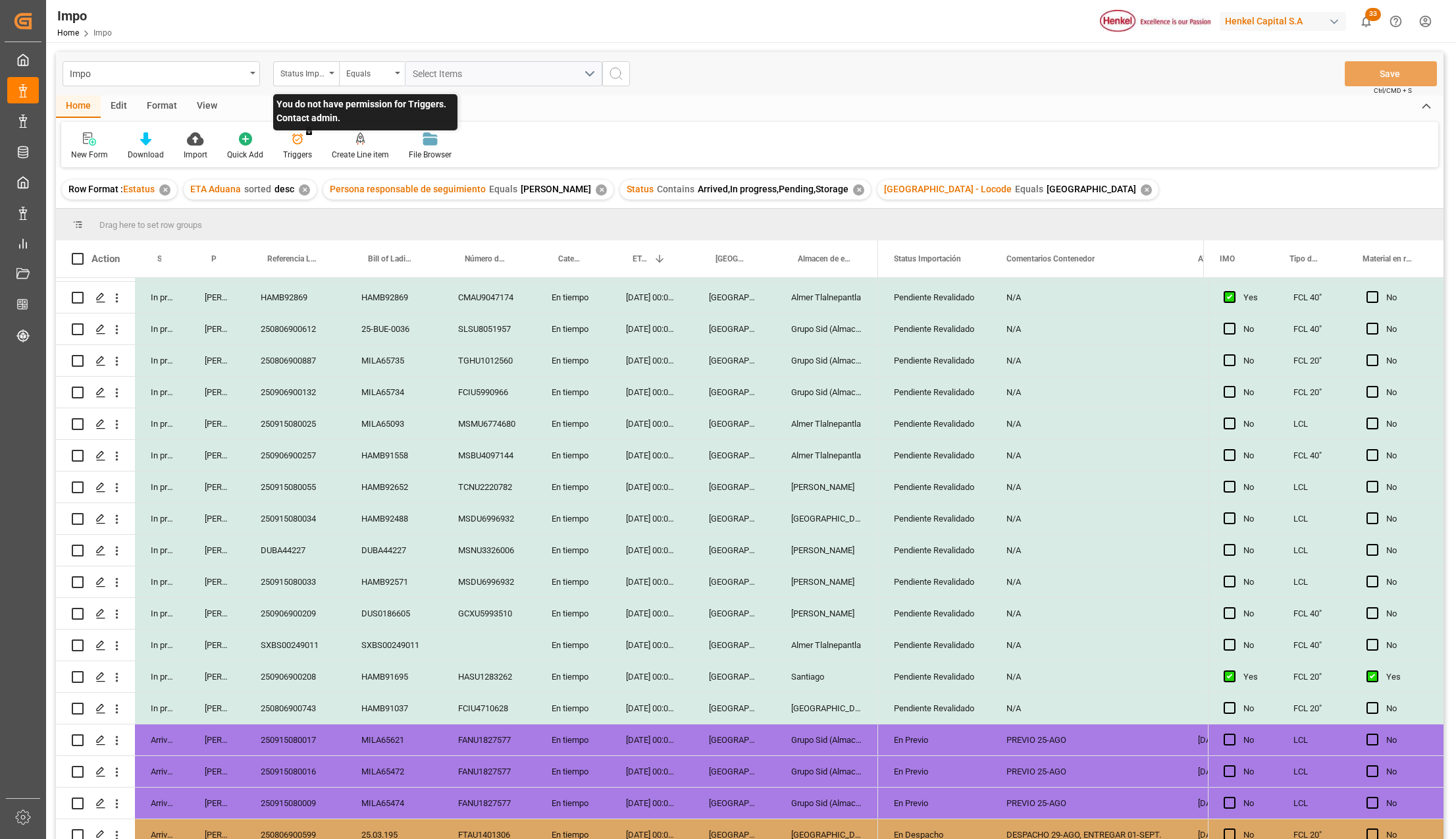
scroll to position [0, 0]
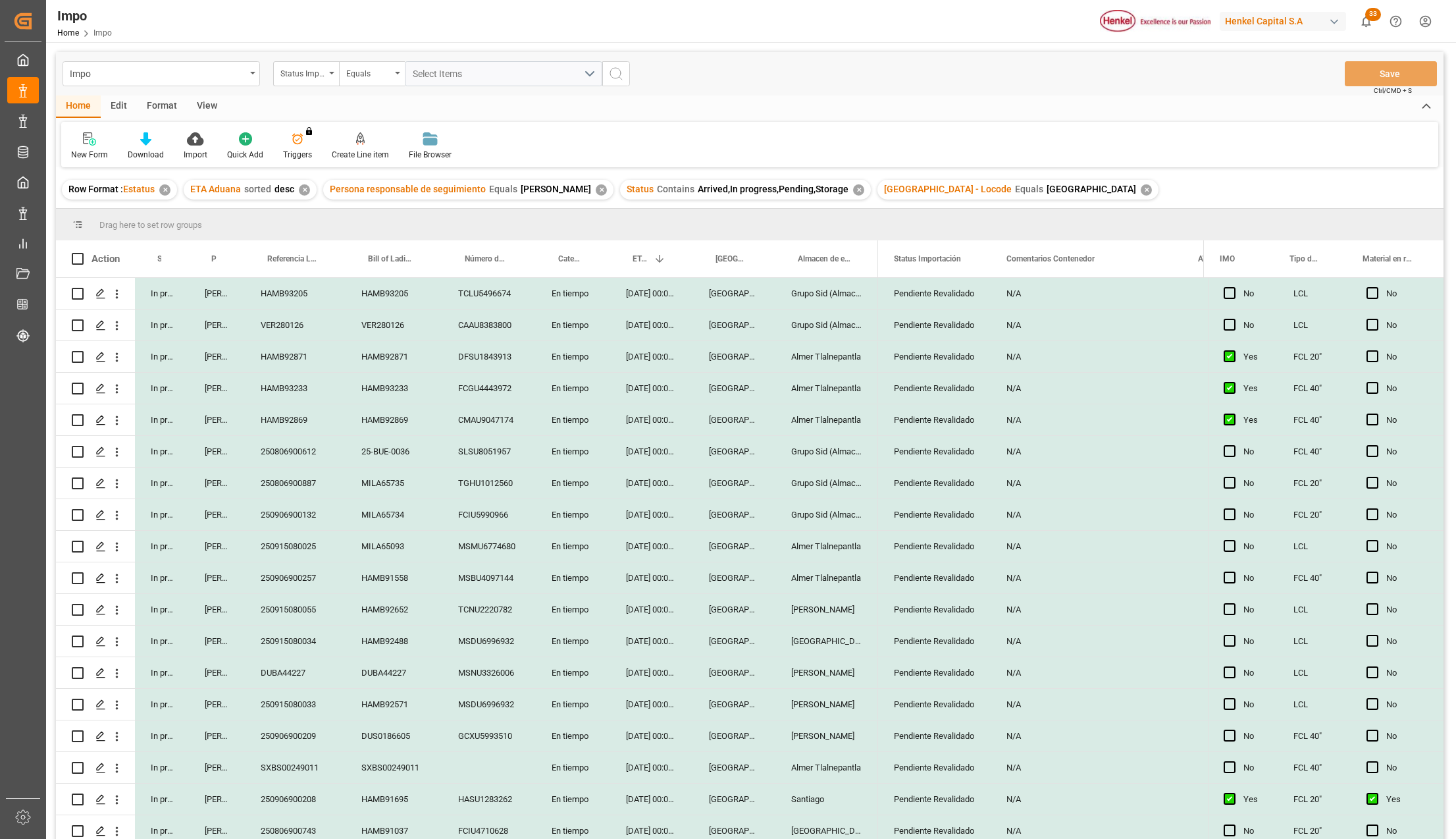
click at [589, 436] on div "En tiempo" at bounding box center [573, 452] width 74 height 31
click at [558, 301] on div "En tiempo" at bounding box center [573, 293] width 74 height 31
click at [583, 304] on icon "Press SPACE to select this row." at bounding box center [579, 300] width 14 height 14
click at [585, 300] on button "Select" at bounding box center [573, 301] width 53 height 25
click at [585, 381] on div "Urgente" at bounding box center [573, 374] width 38 height 13
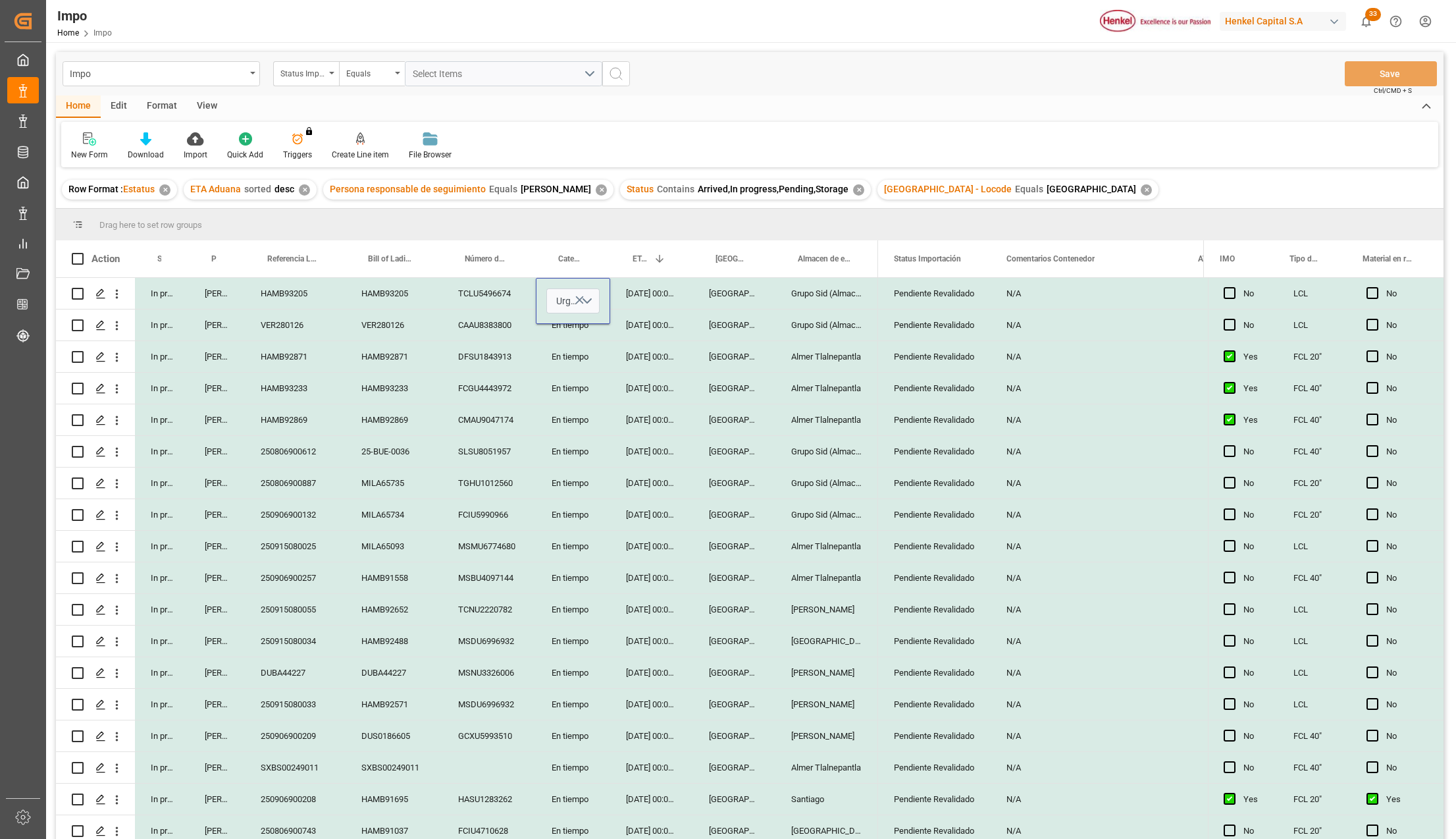
click at [635, 401] on div "31-08-2025 00:00:00" at bounding box center [652, 388] width 83 height 31
click at [1393, 70] on button "Save" at bounding box center [1390, 74] width 92 height 25
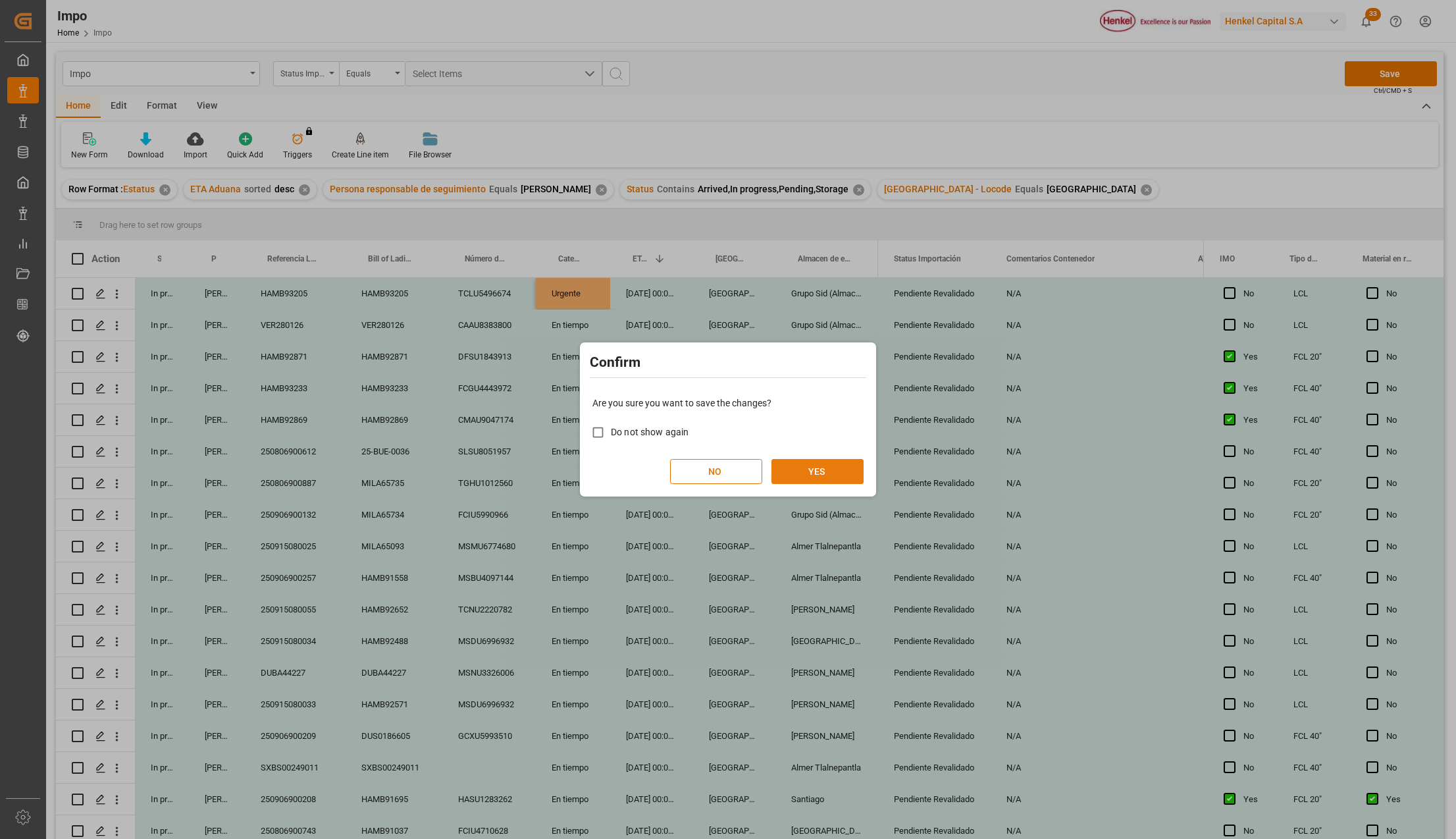
click at [847, 474] on button "YES" at bounding box center [817, 471] width 92 height 25
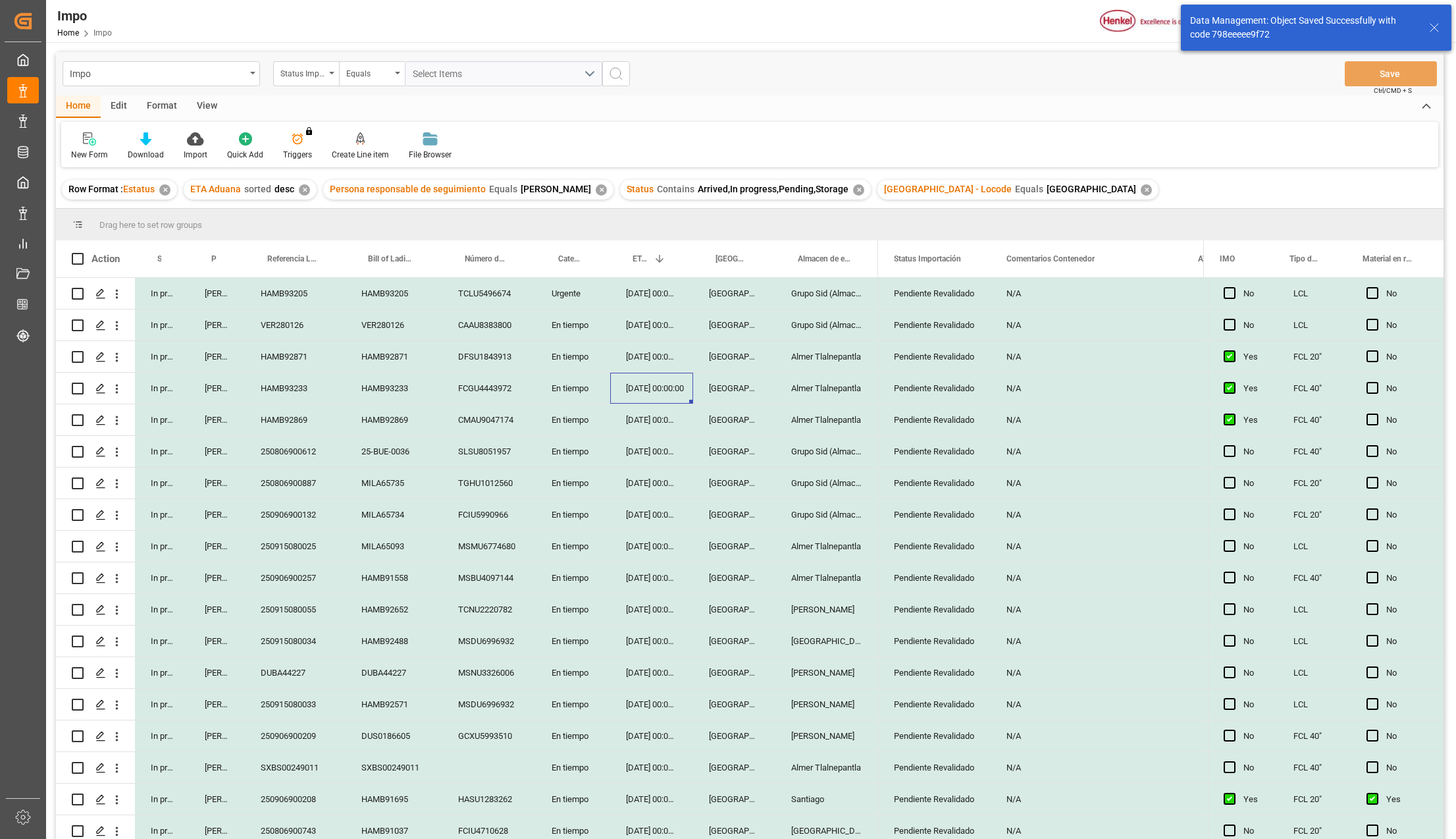
click at [170, 101] on div "Format" at bounding box center [162, 106] width 50 height 23
click at [143, 146] on div "Row Format" at bounding box center [151, 146] width 63 height 29
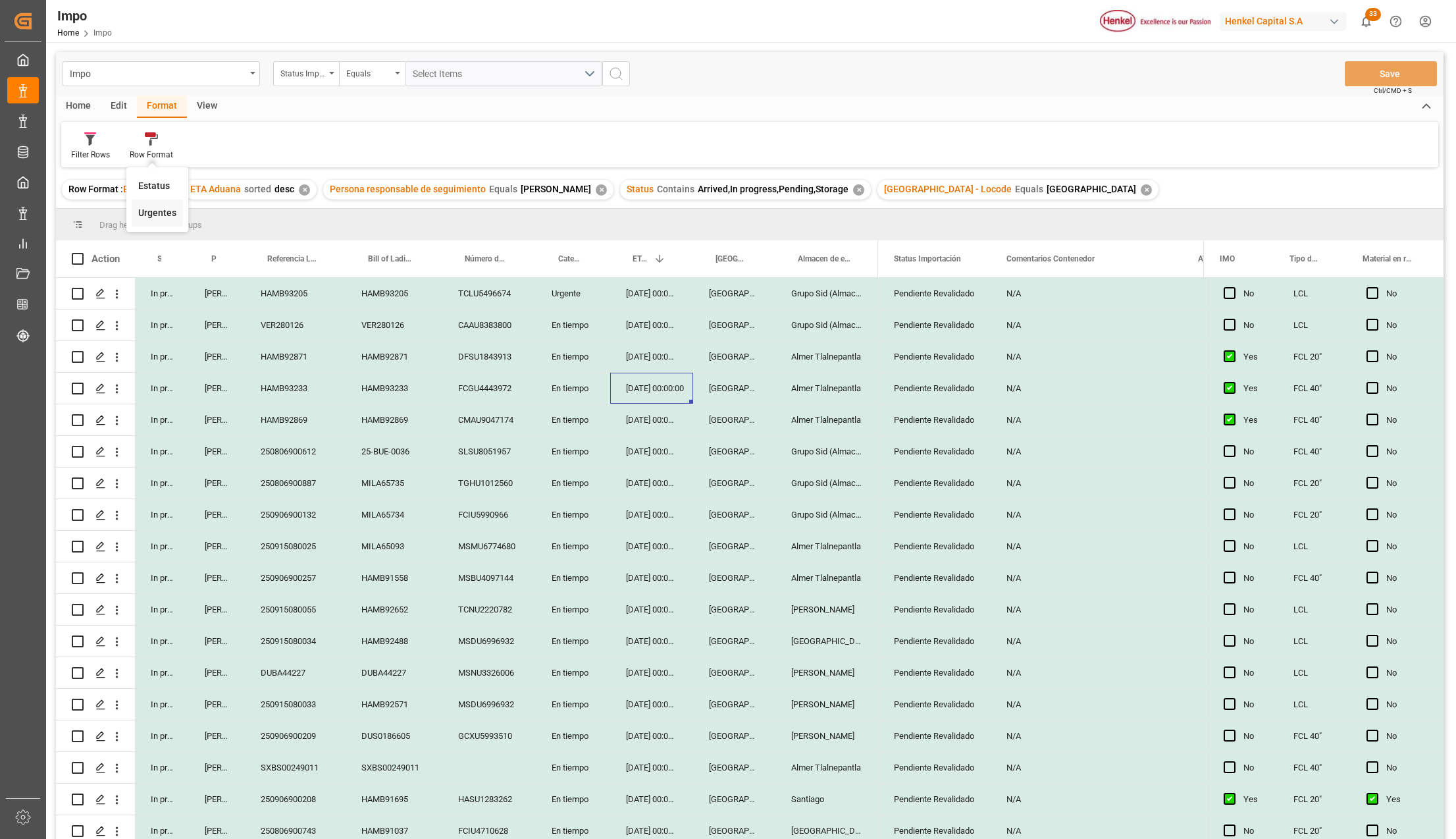
click at [158, 214] on div "Impo Status Importación Equals Select Items Save Ctrl/CMD + S Home Edit Format …" at bounding box center [750, 463] width 1387 height 821
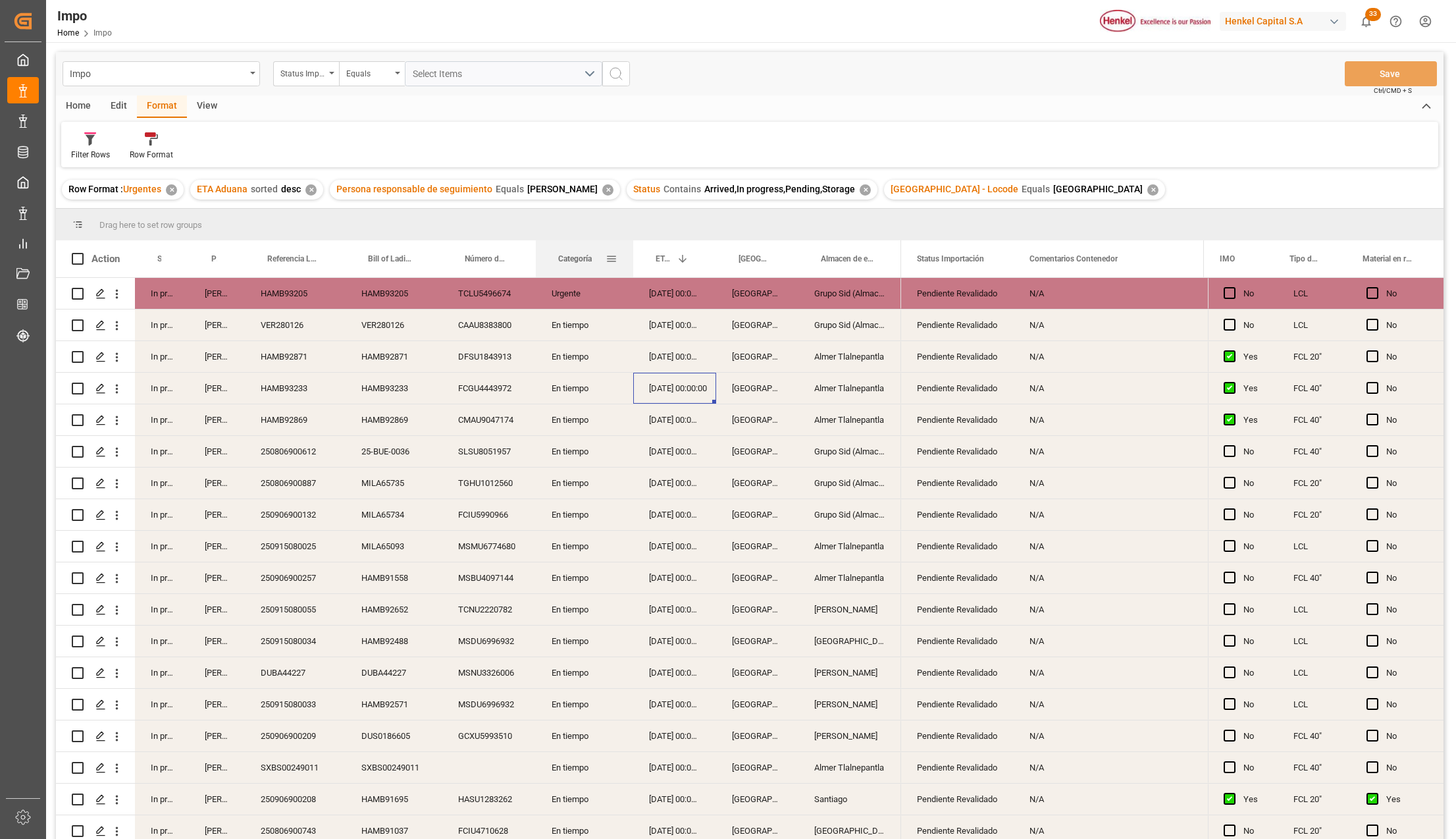
drag, startPoint x: 607, startPoint y: 246, endPoint x: 630, endPoint y: 244, distance: 23.1
click at [631, 244] on div at bounding box center [633, 259] width 5 height 37
click at [577, 390] on div "En tiempo" at bounding box center [584, 388] width 97 height 31
click at [589, 330] on div "En tiempo" at bounding box center [584, 325] width 97 height 31
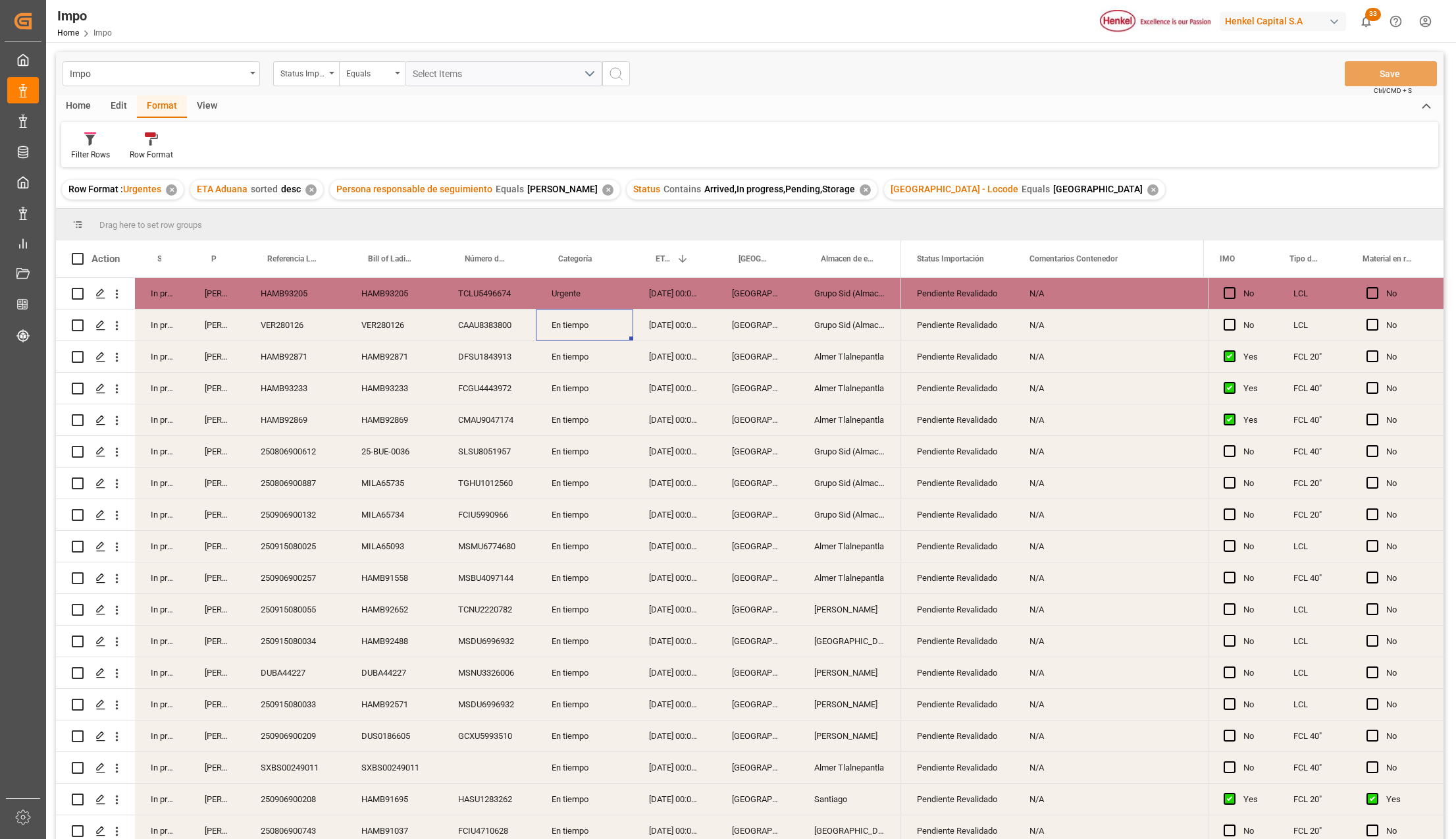
click at [564, 298] on div "Urgente" at bounding box center [584, 293] width 97 height 31
click at [591, 374] on div "En tiempo" at bounding box center [584, 388] width 97 height 31
click at [1405, 87] on span "Ctrl/CMD + S" at bounding box center [1392, 90] width 38 height 10
click at [1406, 77] on button "Save" at bounding box center [1390, 74] width 92 height 25
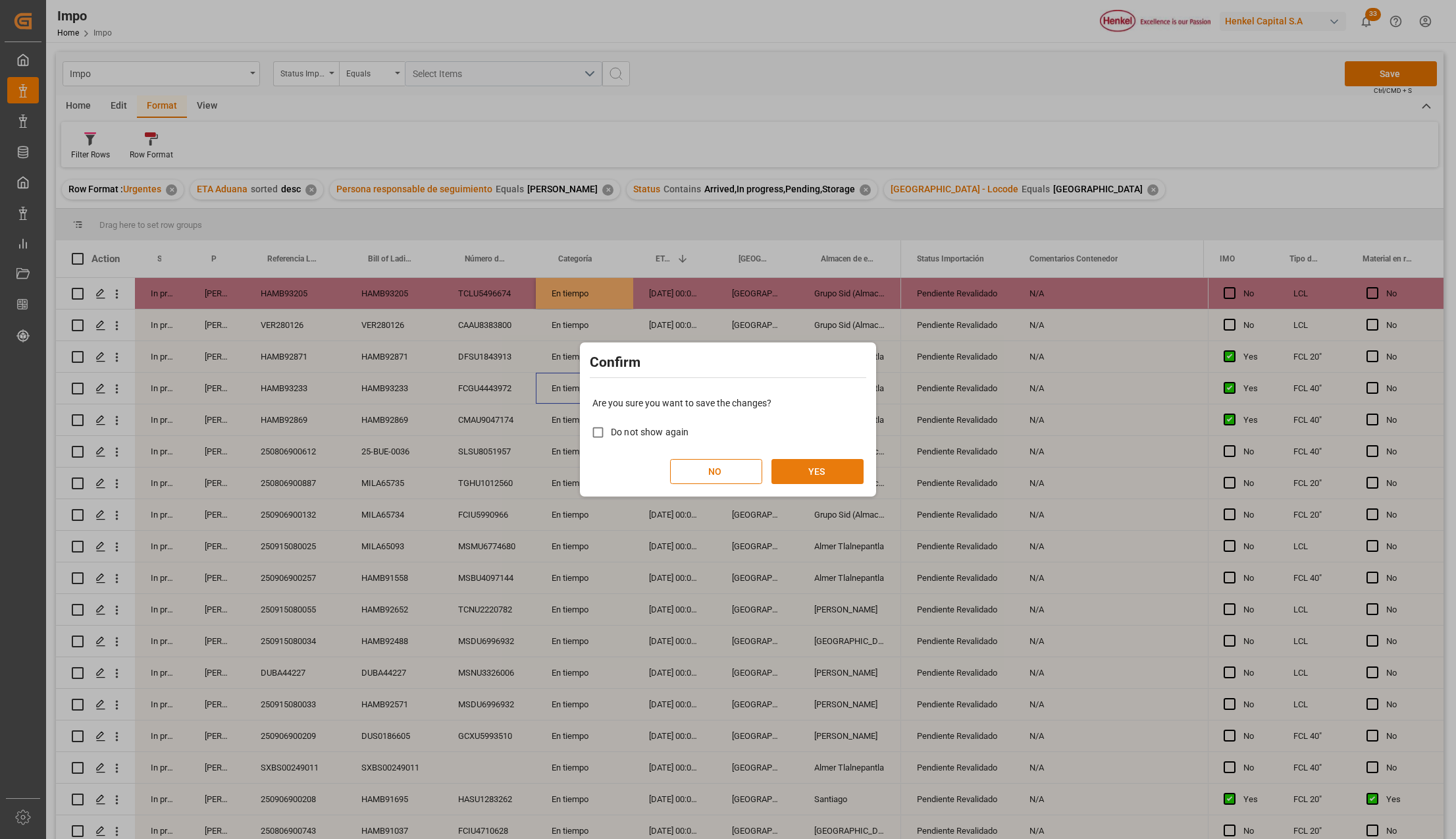
drag, startPoint x: 844, startPoint y: 469, endPoint x: 849, endPoint y: 465, distance: 6.4
click at [848, 462] on button "YES" at bounding box center [817, 471] width 92 height 25
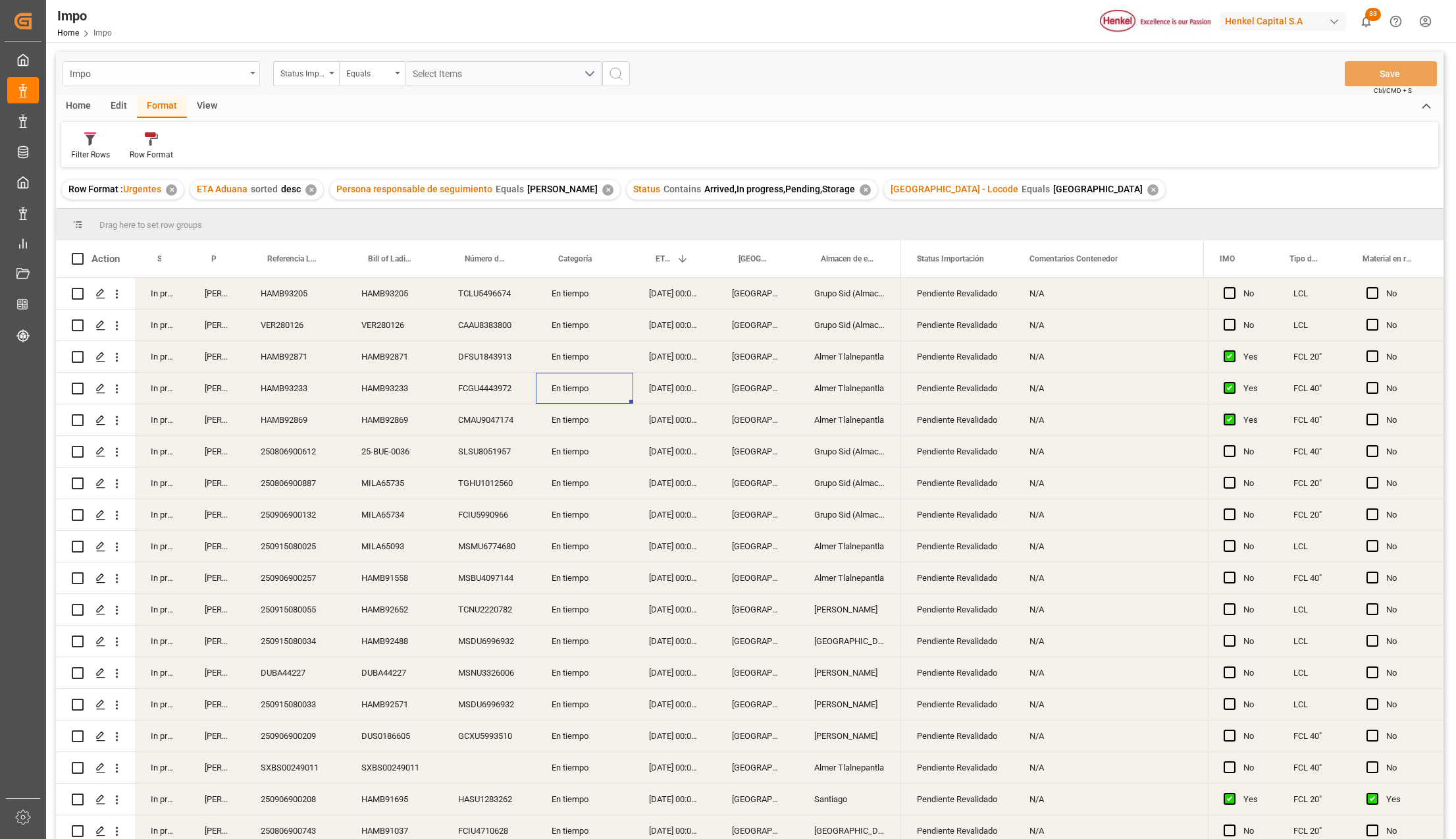
click at [252, 70] on div "Impo" at bounding box center [162, 74] width 198 height 25
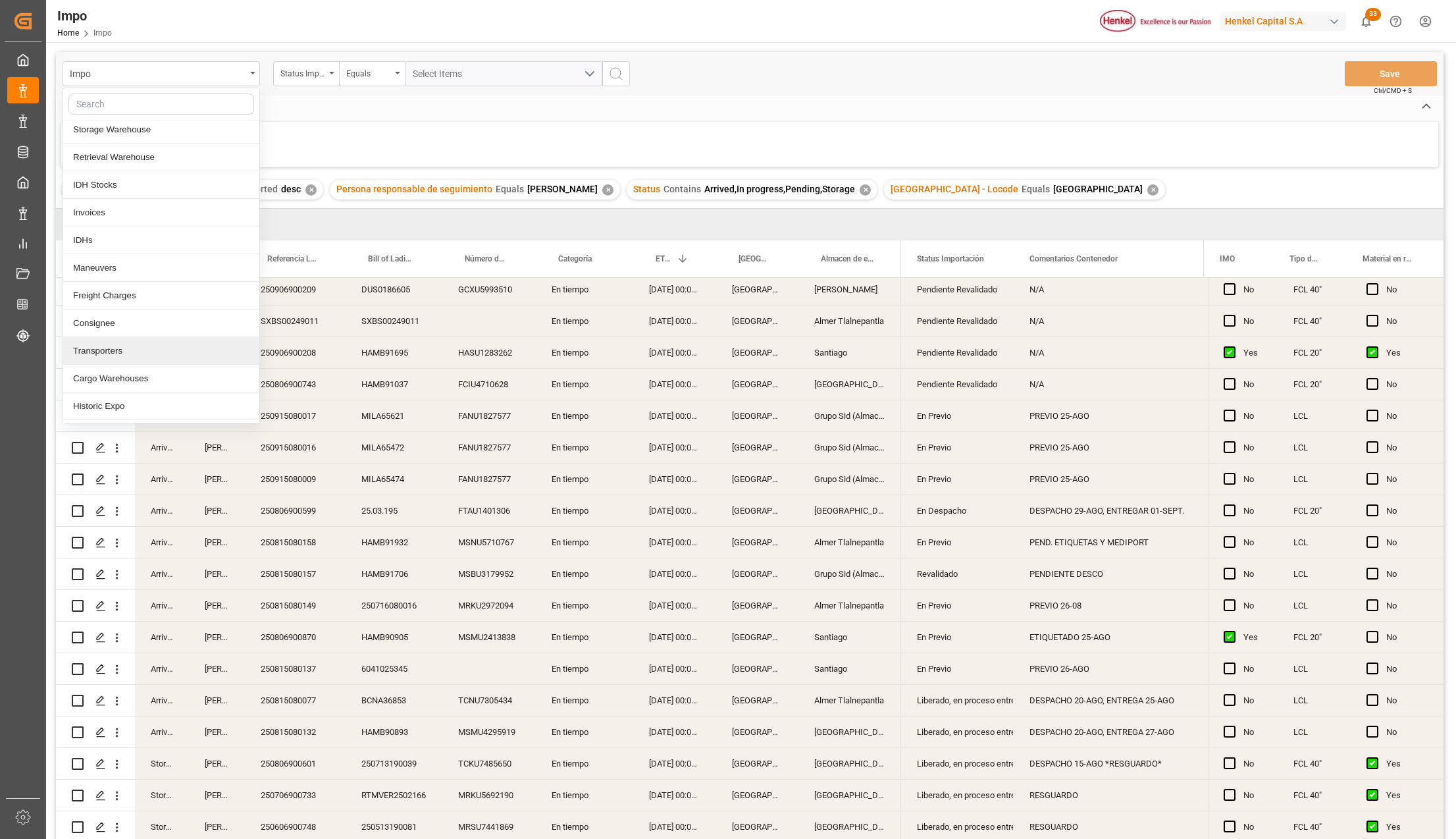
scroll to position [451, 0]
click at [126, 382] on div "Cargo Warehouses" at bounding box center [161, 378] width 196 height 27
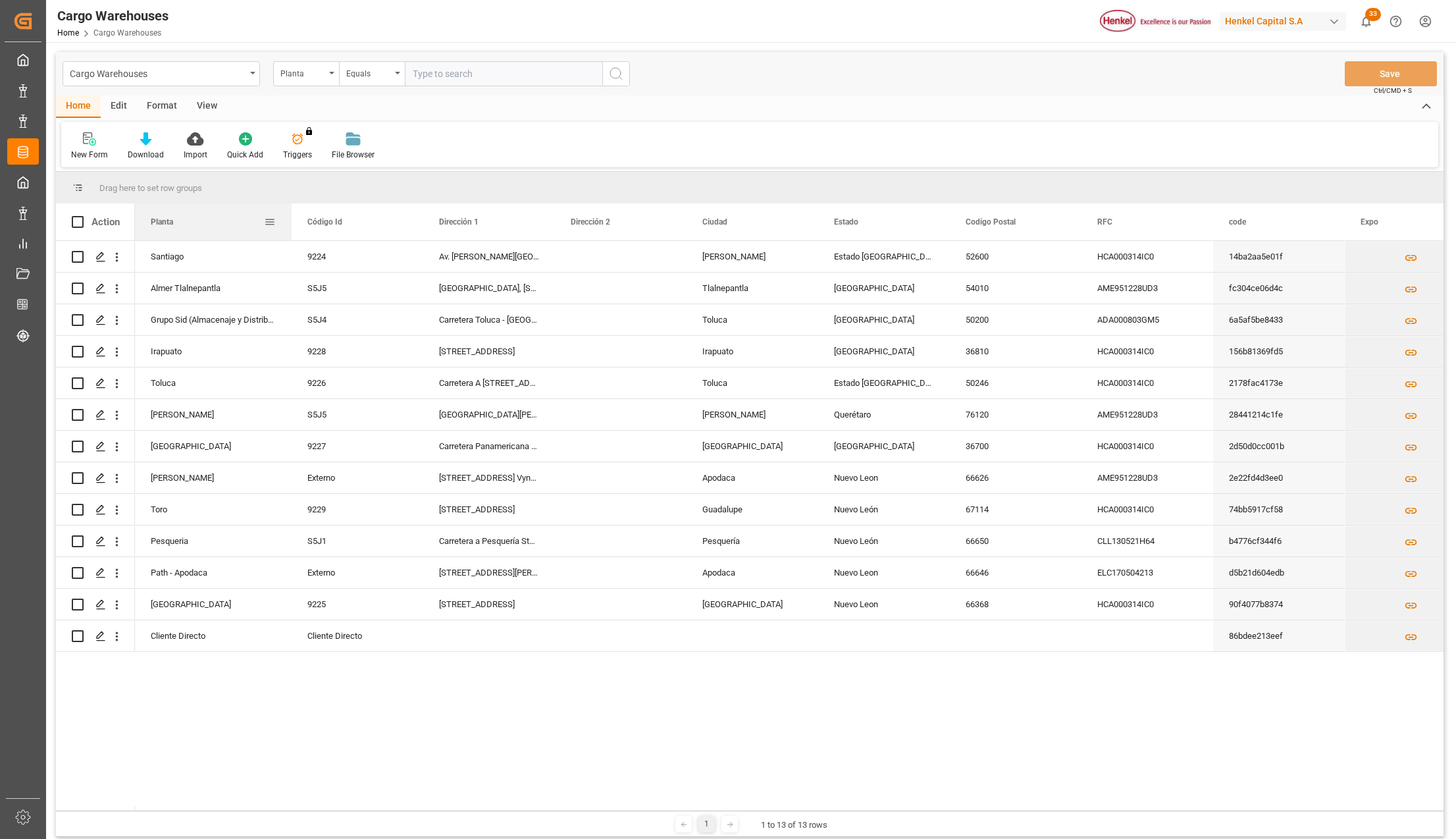
drag, startPoint x: 264, startPoint y: 212, endPoint x: 288, endPoint y: 212, distance: 24.0
click at [289, 212] on div at bounding box center [291, 222] width 5 height 37
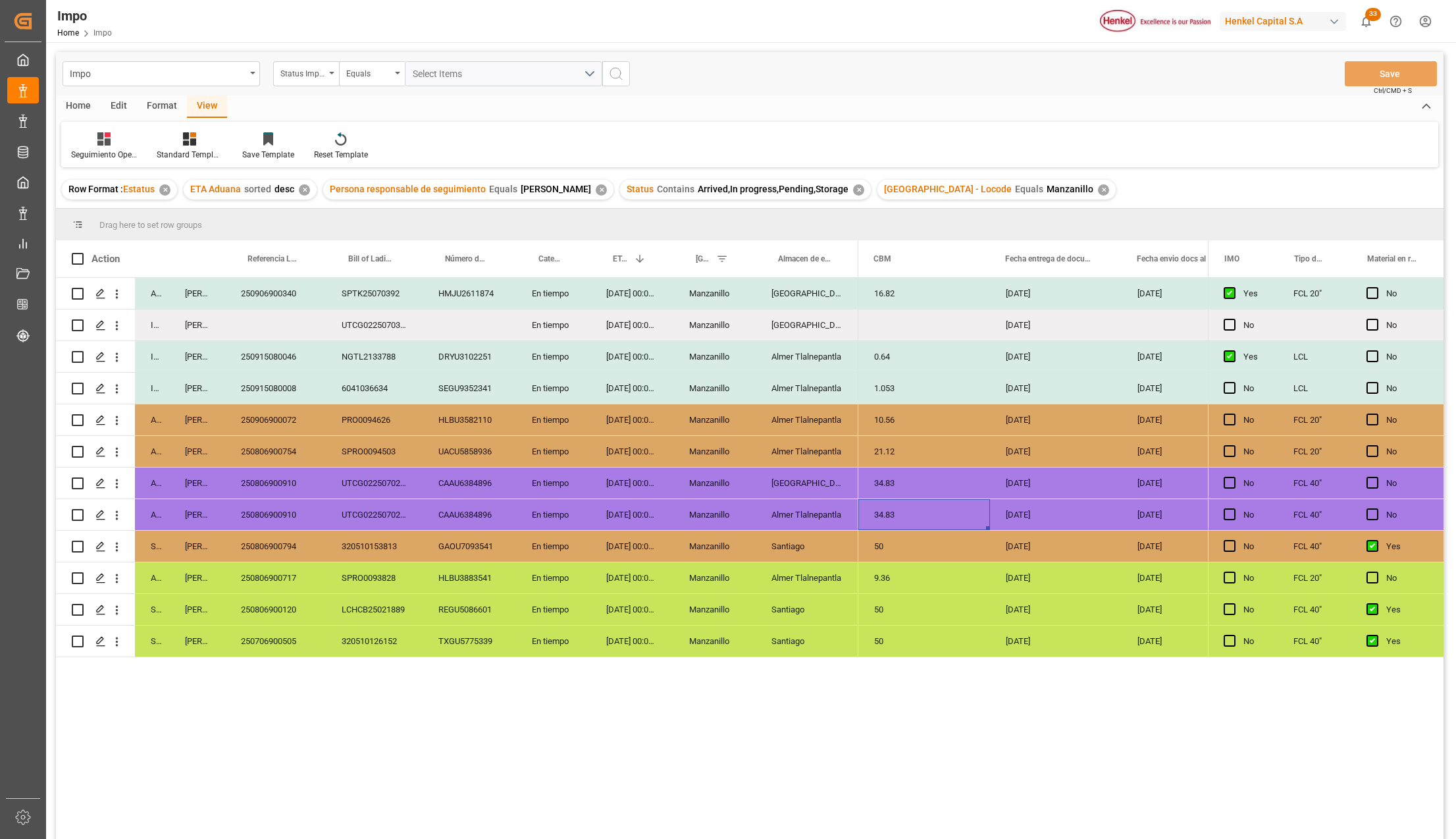
scroll to position [0, 1916]
click at [184, 139] on icon at bounding box center [189, 138] width 13 height 13
click at [152, 103] on div "Format" at bounding box center [162, 106] width 50 height 23
click at [143, 151] on div "Row Format" at bounding box center [151, 155] width 43 height 12
click at [160, 209] on div "Impo Status Importación Equals Select Items Save Ctrl/CMD + S Home Edit Format …" at bounding box center [750, 463] width 1387 height 821
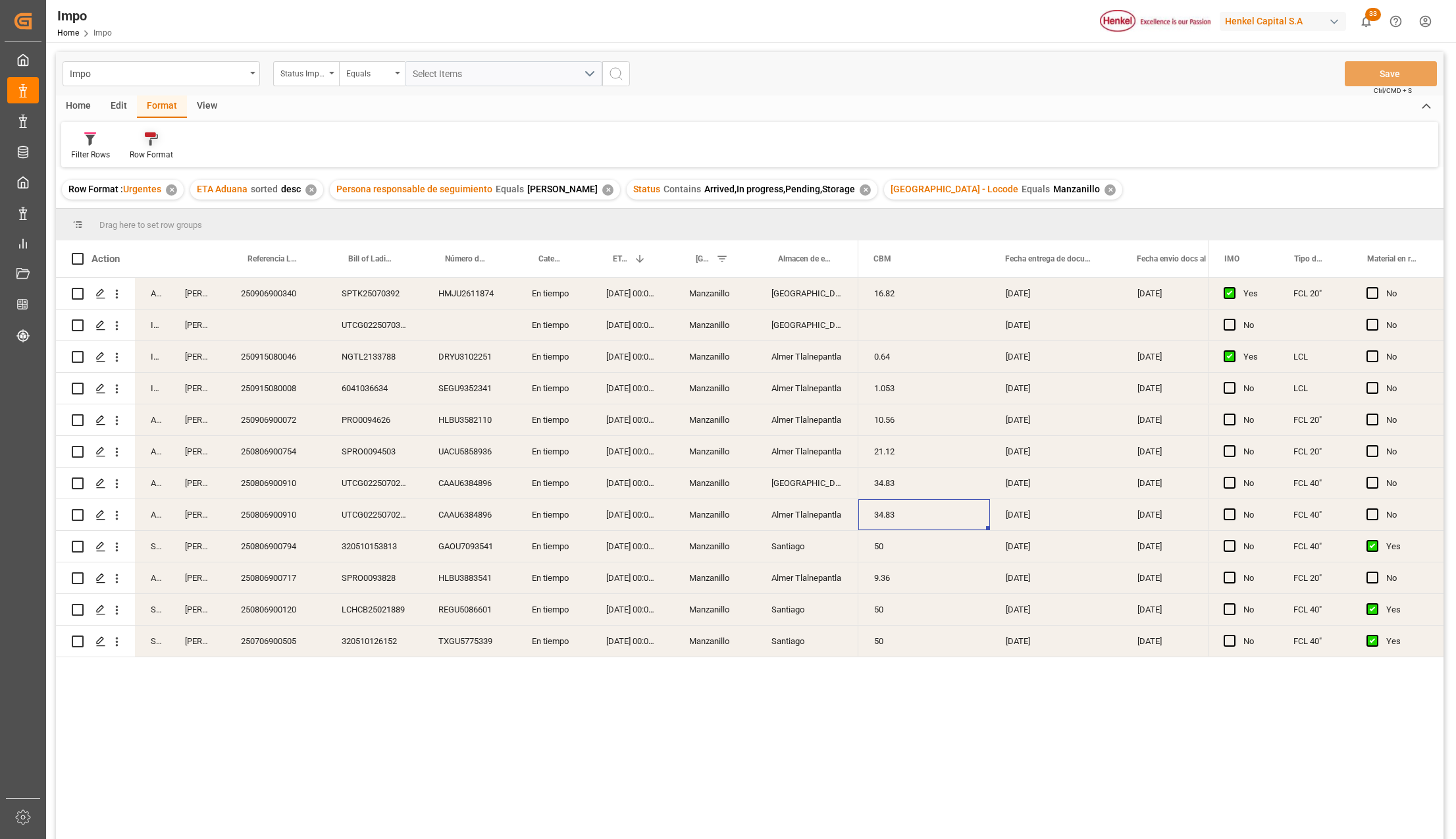
click at [147, 145] on icon at bounding box center [151, 138] width 13 height 13
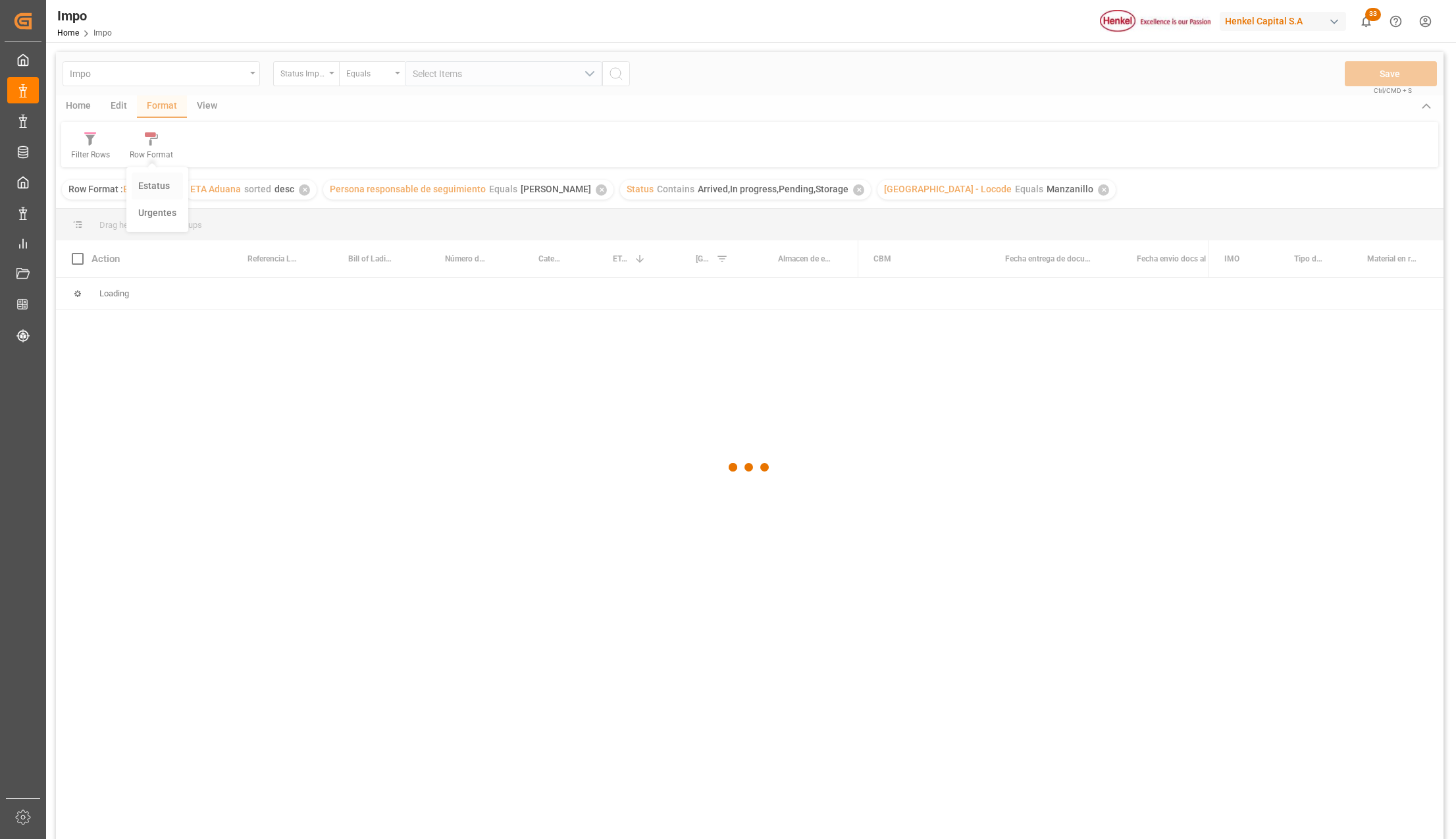
click at [156, 185] on div "Impo Status Importación Equals Select Items Save Ctrl/CMD + S Home Edit Format …" at bounding box center [750, 463] width 1387 height 821
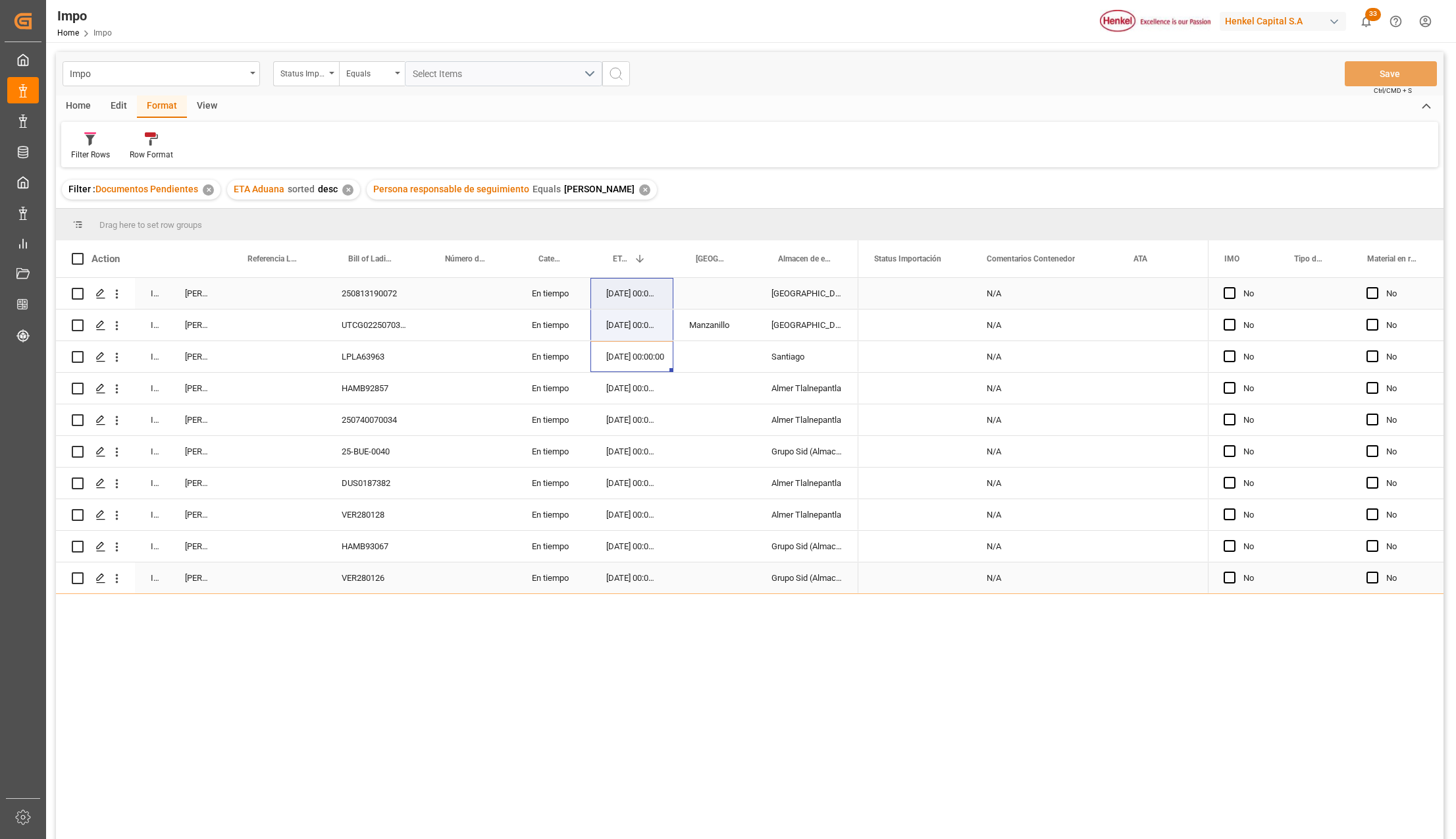
drag, startPoint x: 628, startPoint y: 359, endPoint x: 620, endPoint y: 296, distance: 63.5
click at [620, 296] on div "In progress Karla Chavez 250813190072 En tiempo 08-09-2025 00:00:00 Salamanca I…" at bounding box center [457, 435] width 802 height 316
click at [360, 731] on div "In progress Karla Chavez 250813190072 En tiempo 08-09-2025 00:00:00 Salamanca I…" at bounding box center [750, 560] width 1387 height 565
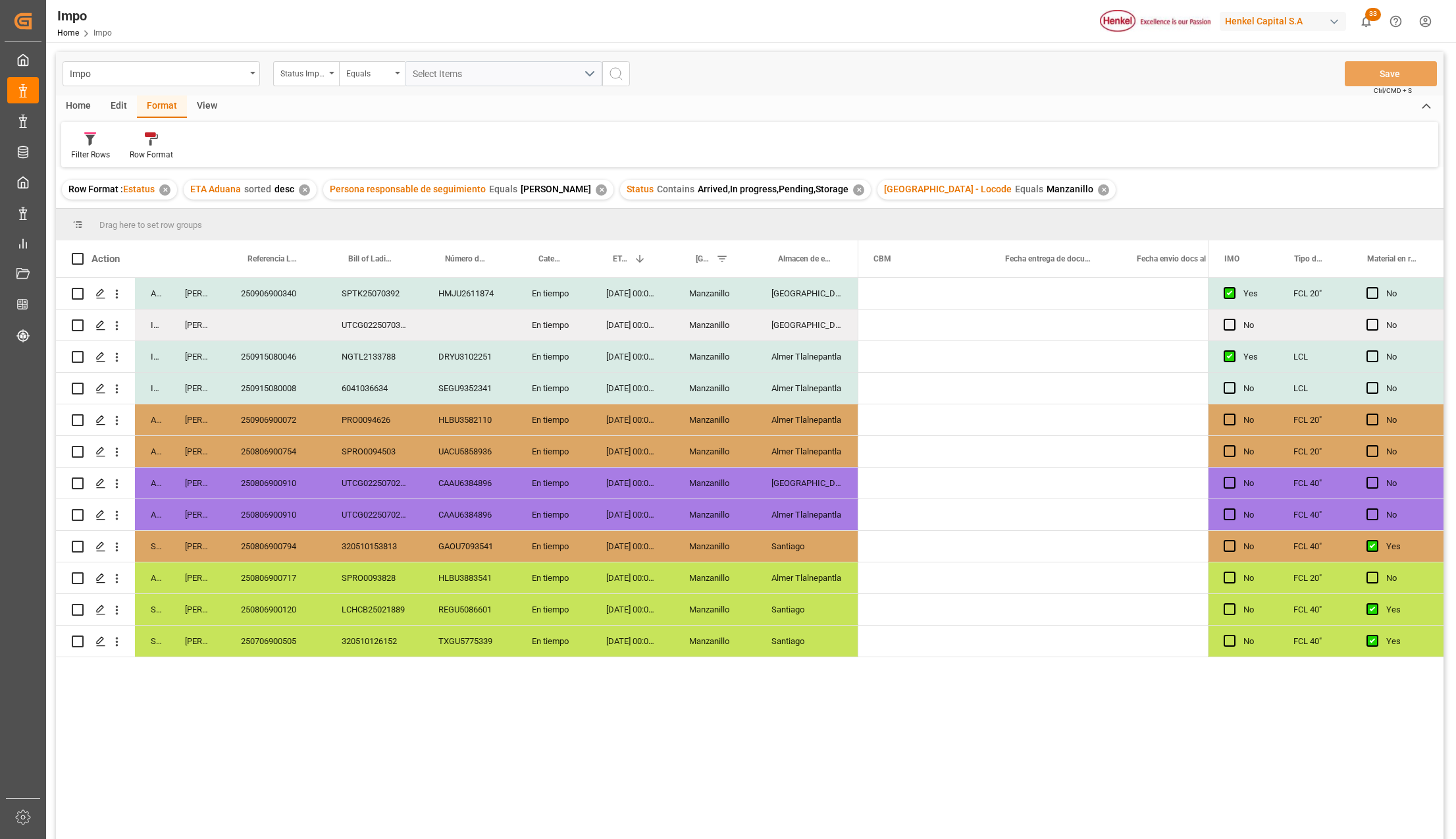
scroll to position [0, 1916]
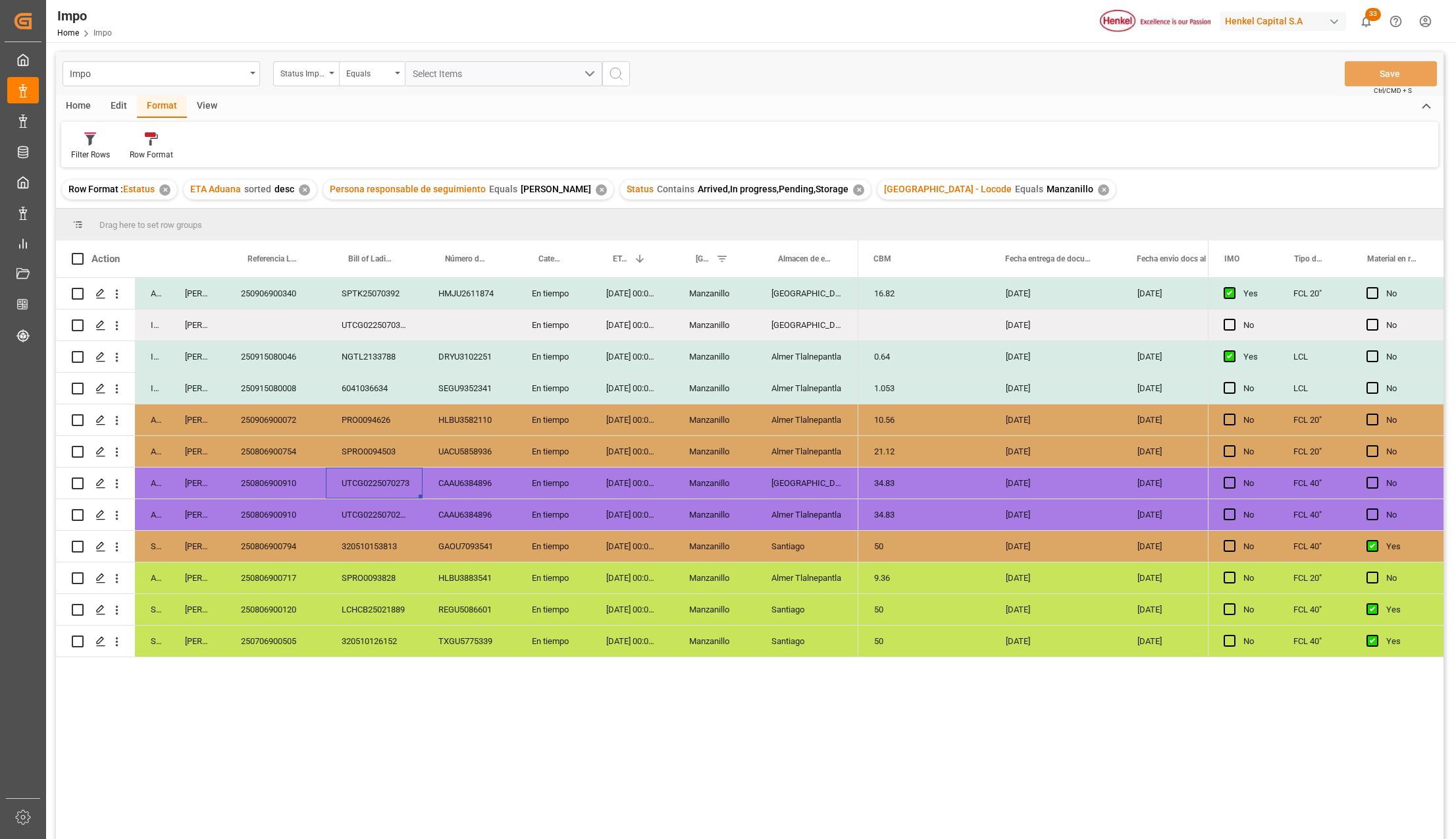
click at [398, 474] on div "UTCG0225070273" at bounding box center [374, 483] width 97 height 31
click at [651, 477] on div "18-08-2025 00:00:00" at bounding box center [632, 483] width 83 height 31
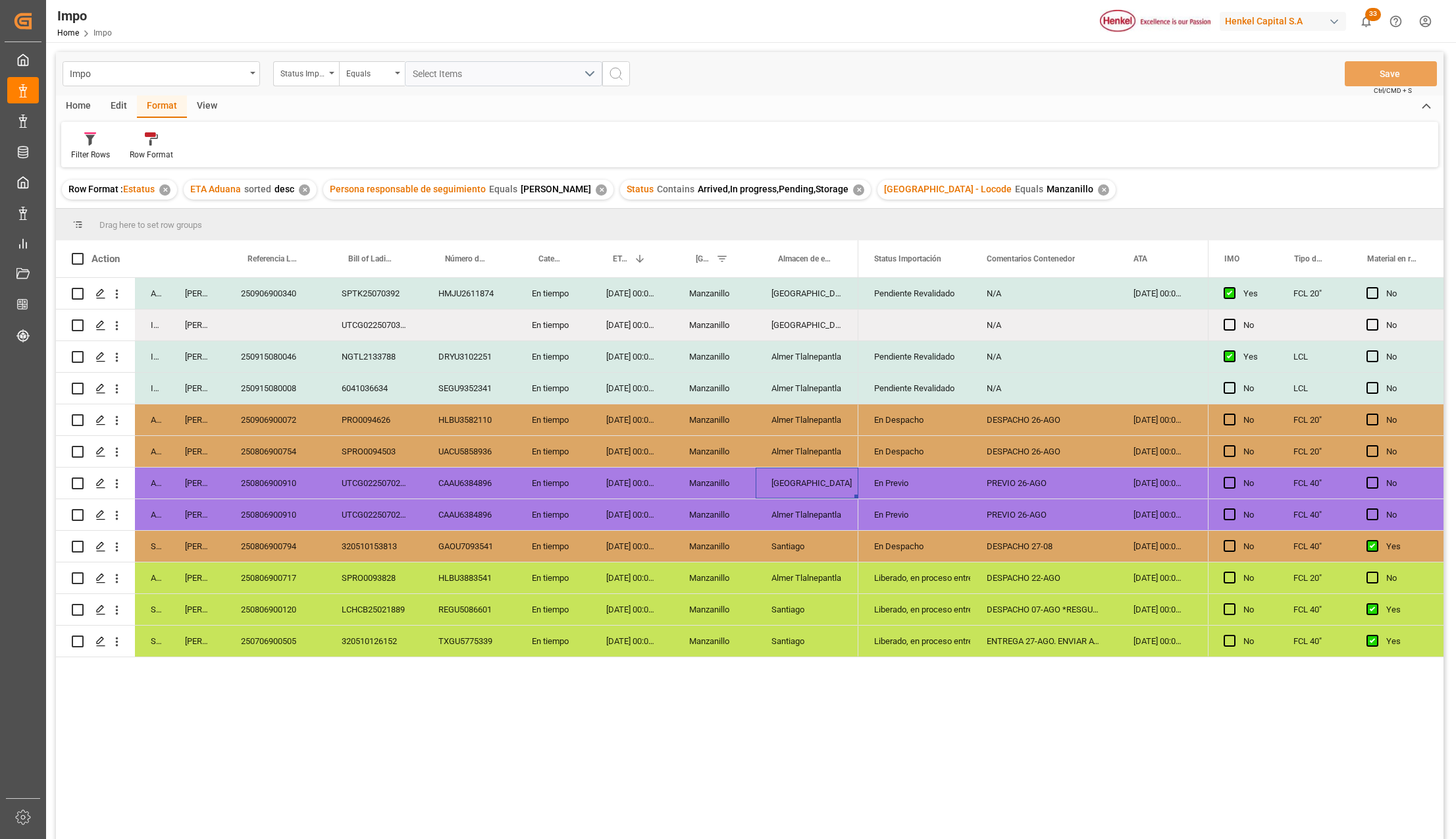
click at [938, 604] on div "Liberado, en proceso entrega" at bounding box center [914, 610] width 81 height 30
click at [953, 501] on div "En Previo" at bounding box center [914, 515] width 81 height 30
drag, startPoint x: 725, startPoint y: 640, endPoint x: 775, endPoint y: 647, distance: 50.5
click at [725, 640] on div "Manzanillo" at bounding box center [714, 641] width 82 height 31
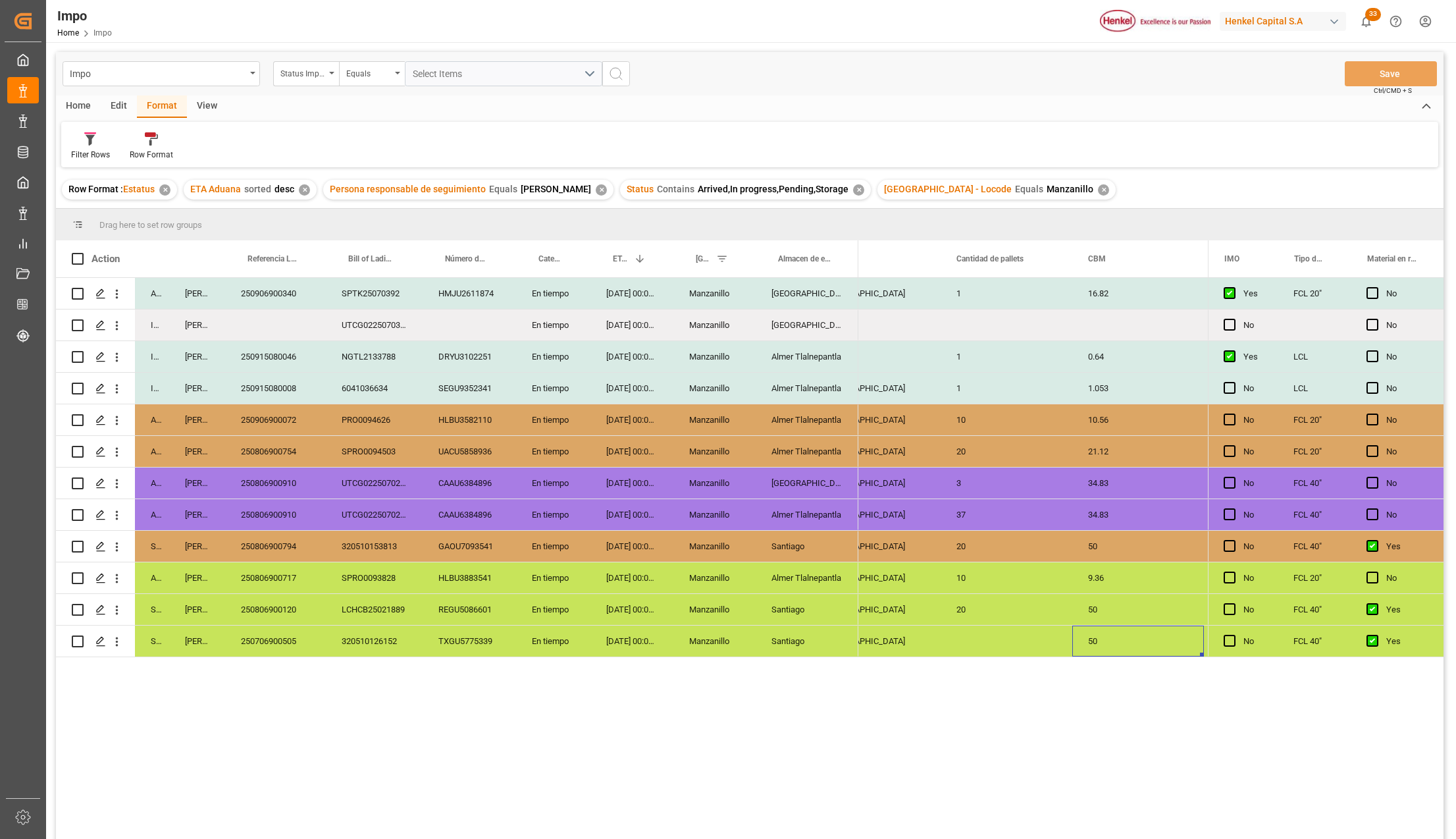
scroll to position [0, 1833]
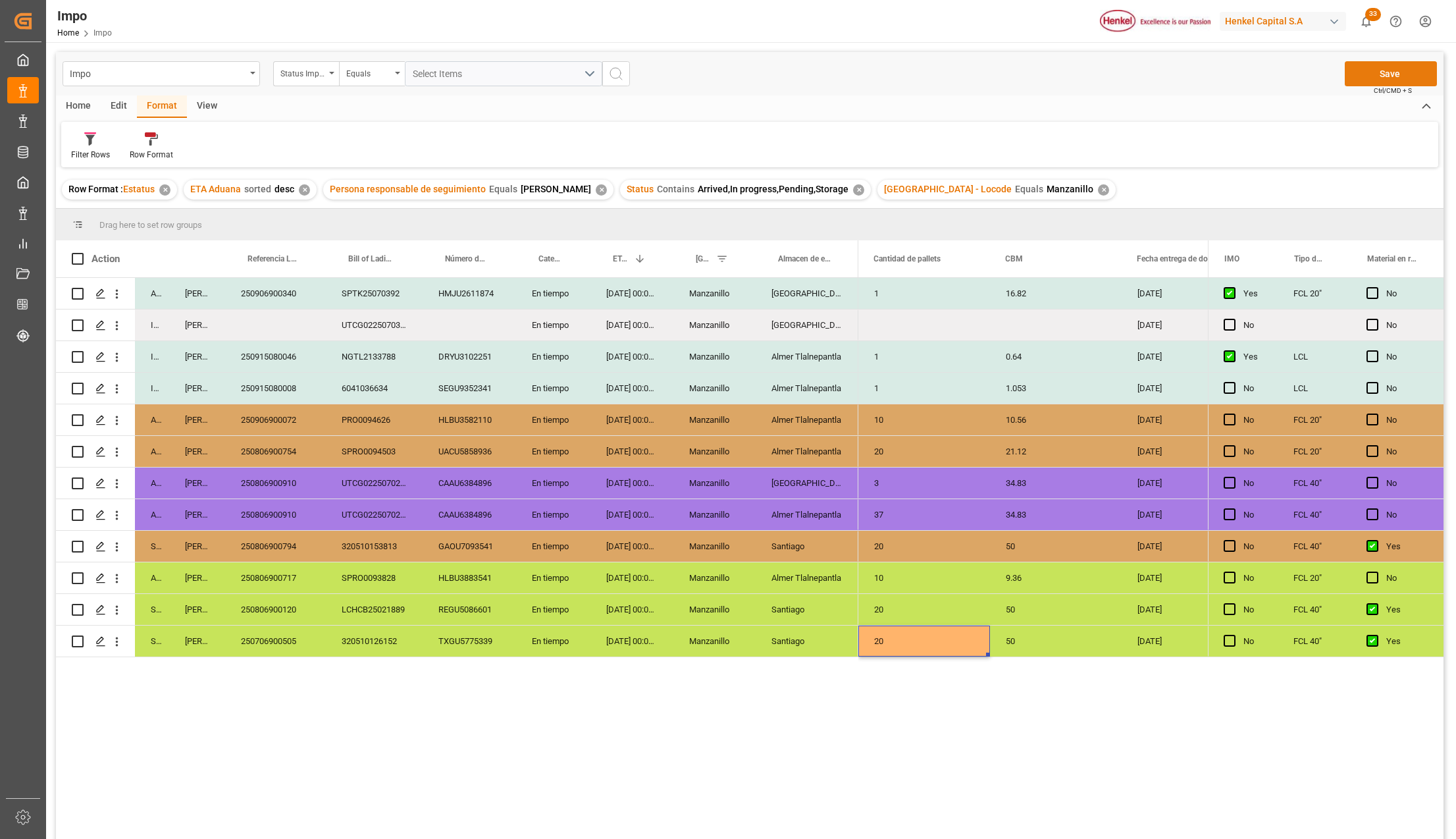
click at [1398, 67] on button "Save" at bounding box center [1390, 74] width 92 height 25
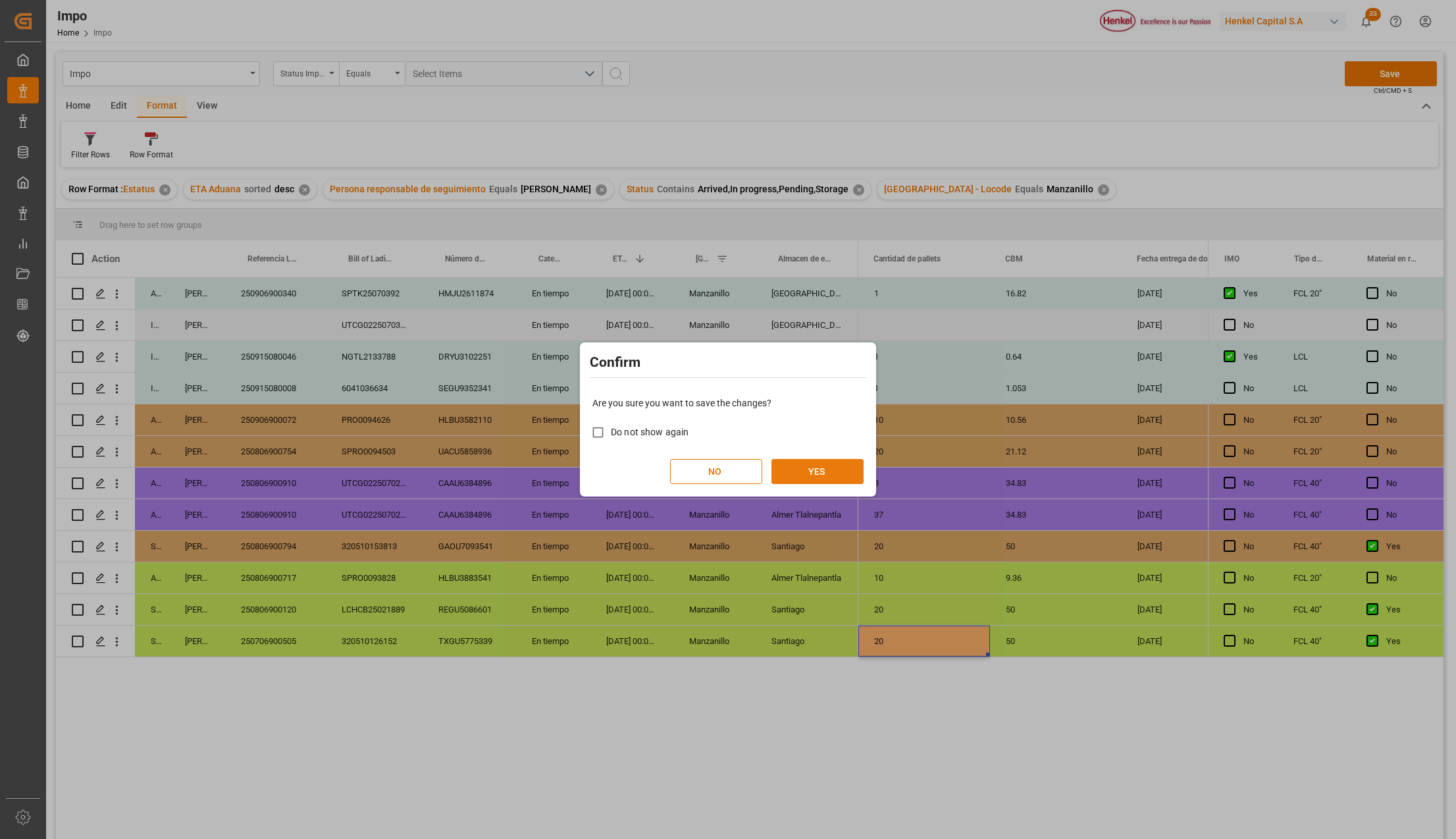
click at [793, 469] on button "YES" at bounding box center [817, 471] width 92 height 25
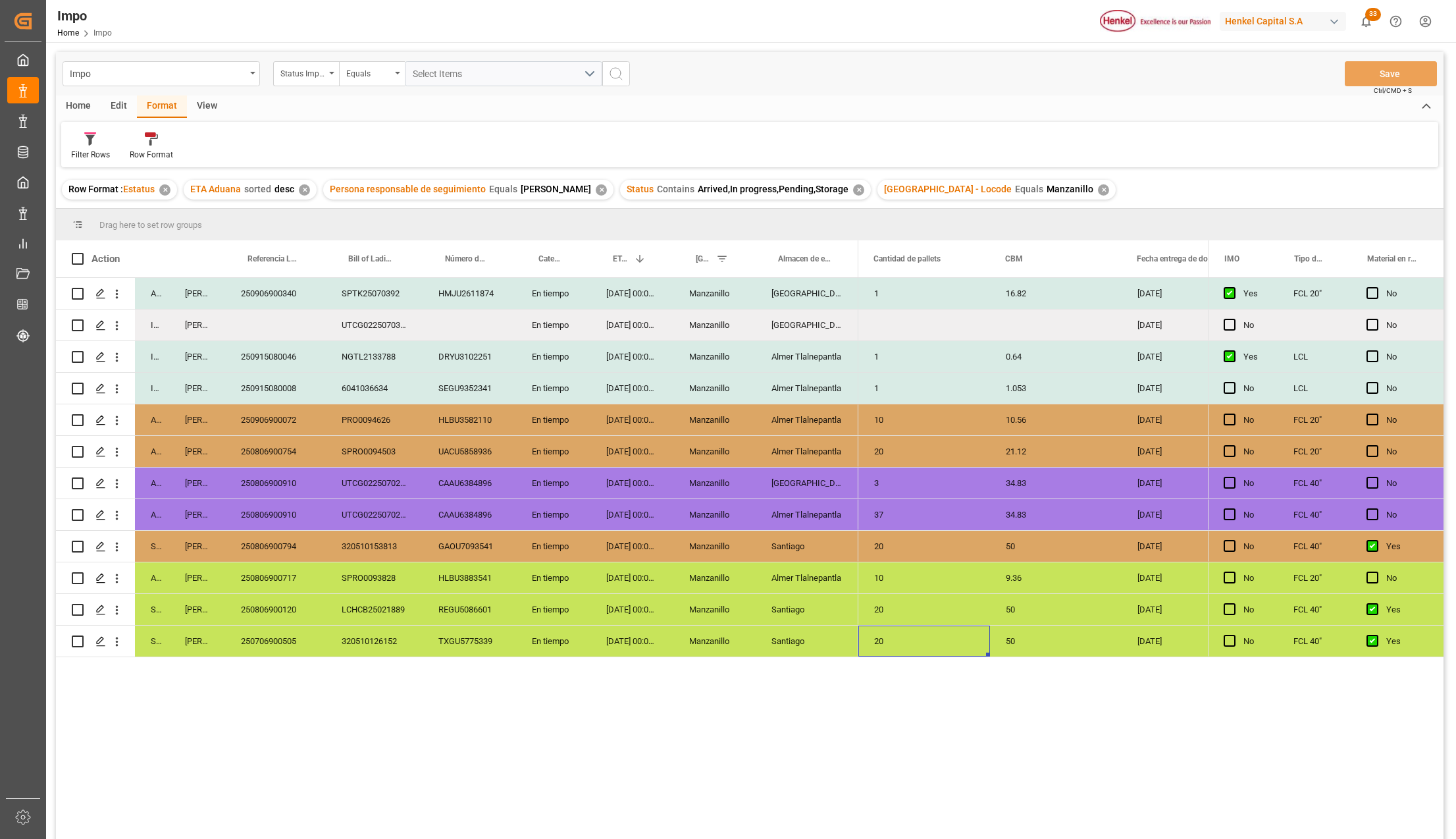
scroll to position [0, 1784]
click at [807, 649] on div "Santiago" at bounding box center [806, 641] width 103 height 31
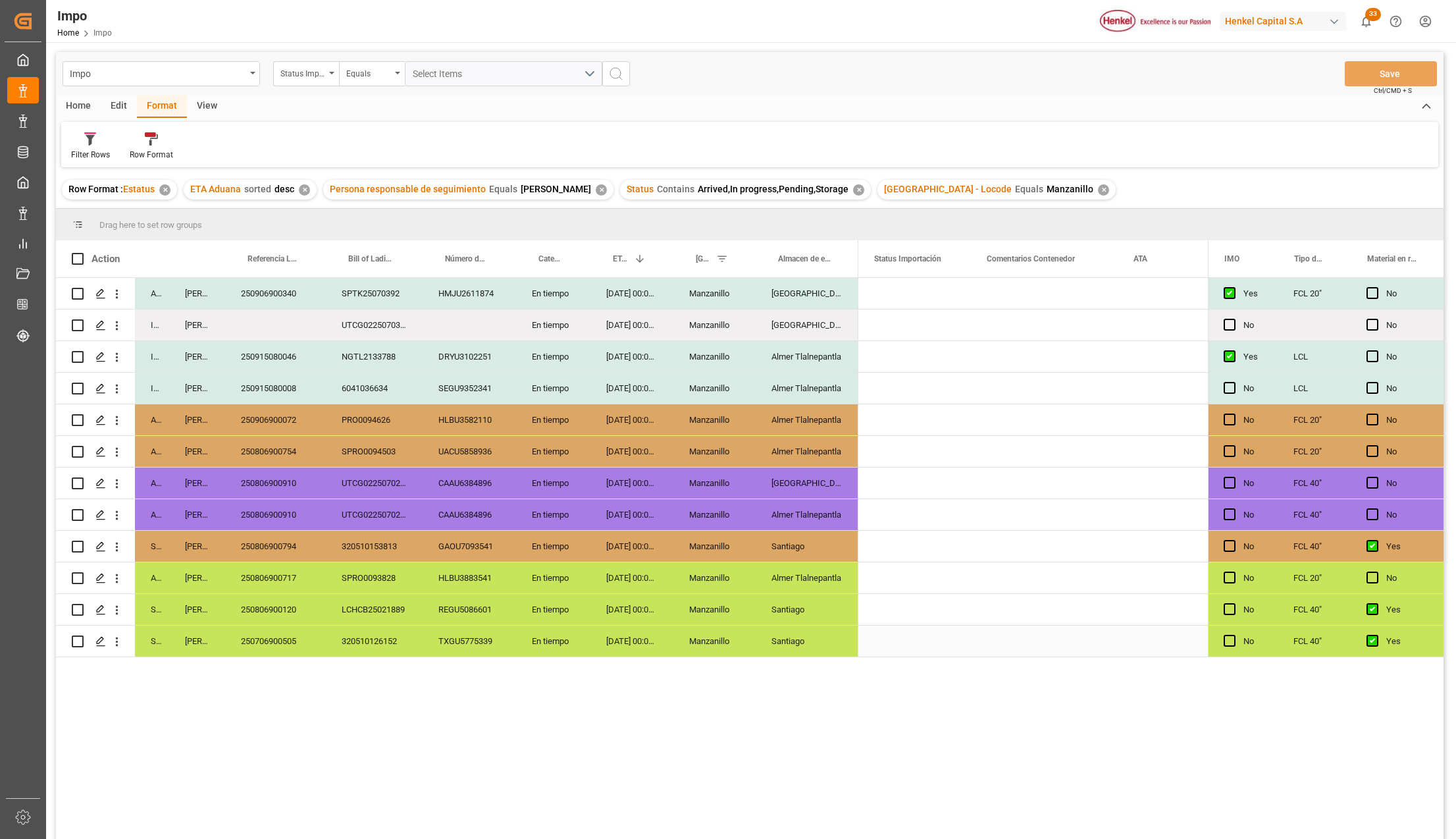
scroll to position [0, 0]
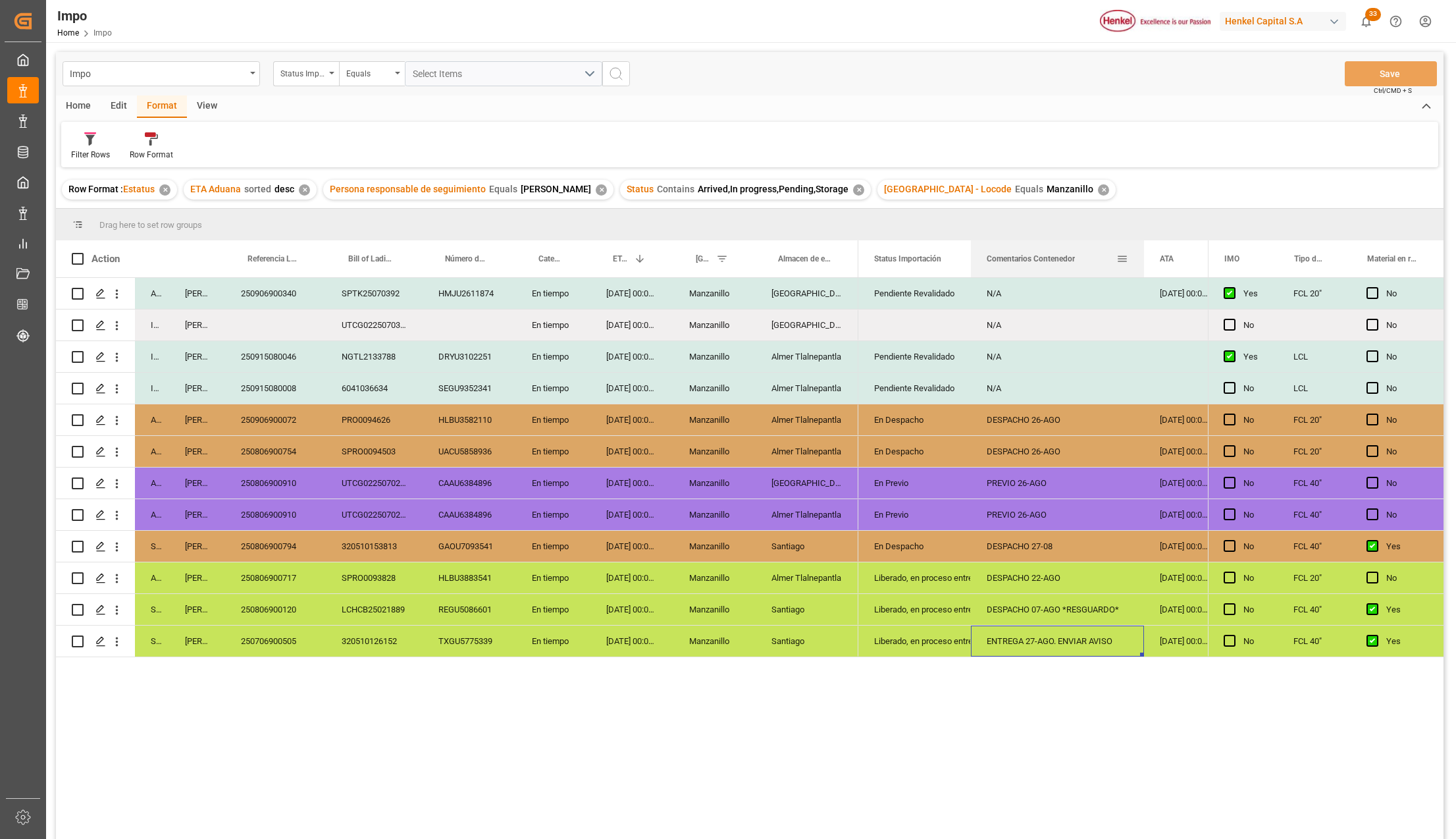
drag, startPoint x: 1115, startPoint y: 245, endPoint x: 1141, endPoint y: 241, distance: 26.3
click at [1141, 241] on div at bounding box center [1143, 259] width 5 height 37
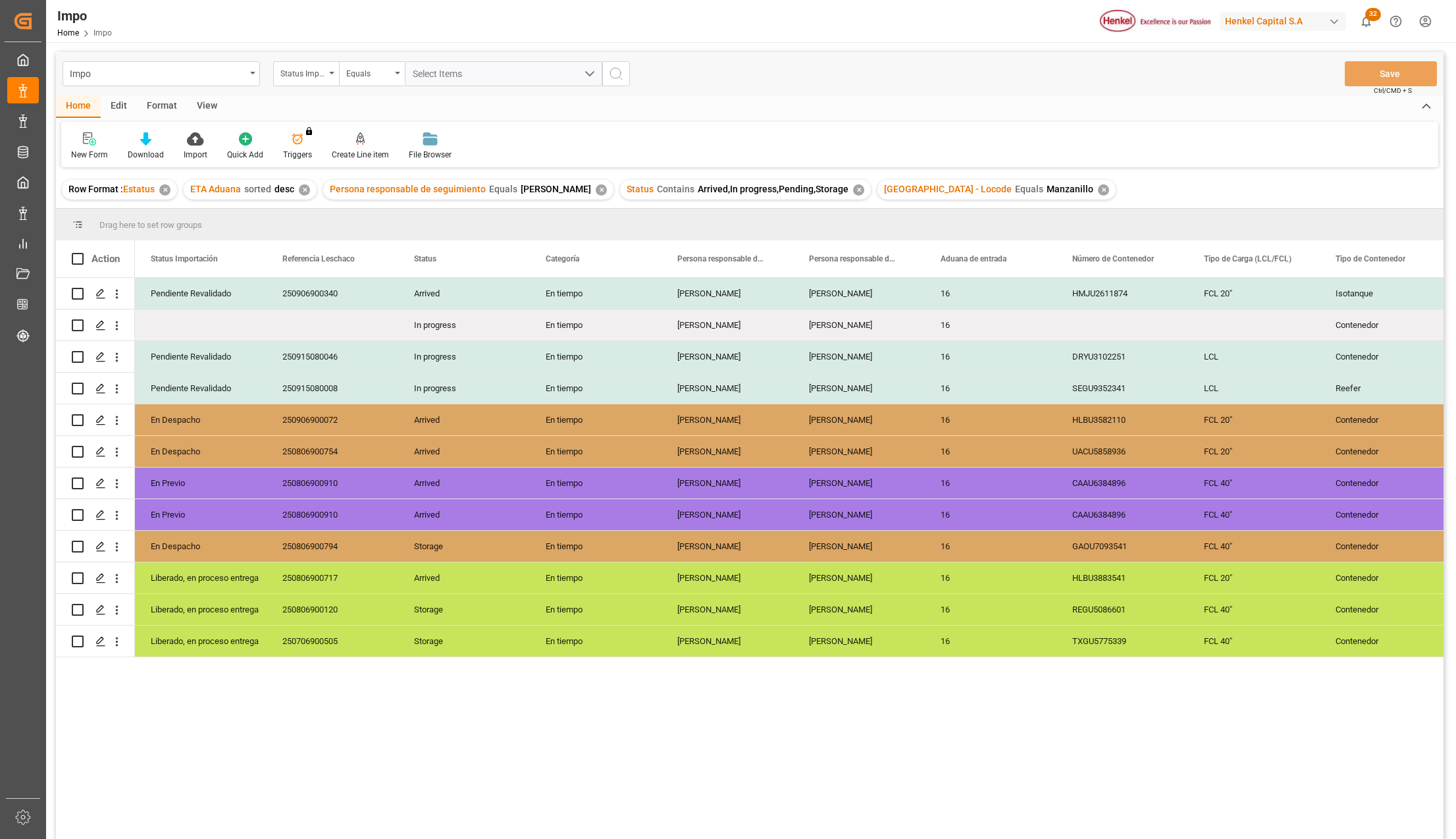
click at [202, 110] on div "View" at bounding box center [207, 106] width 40 height 23
click at [150, 154] on div "Standard Templates" at bounding box center [149, 155] width 66 height 12
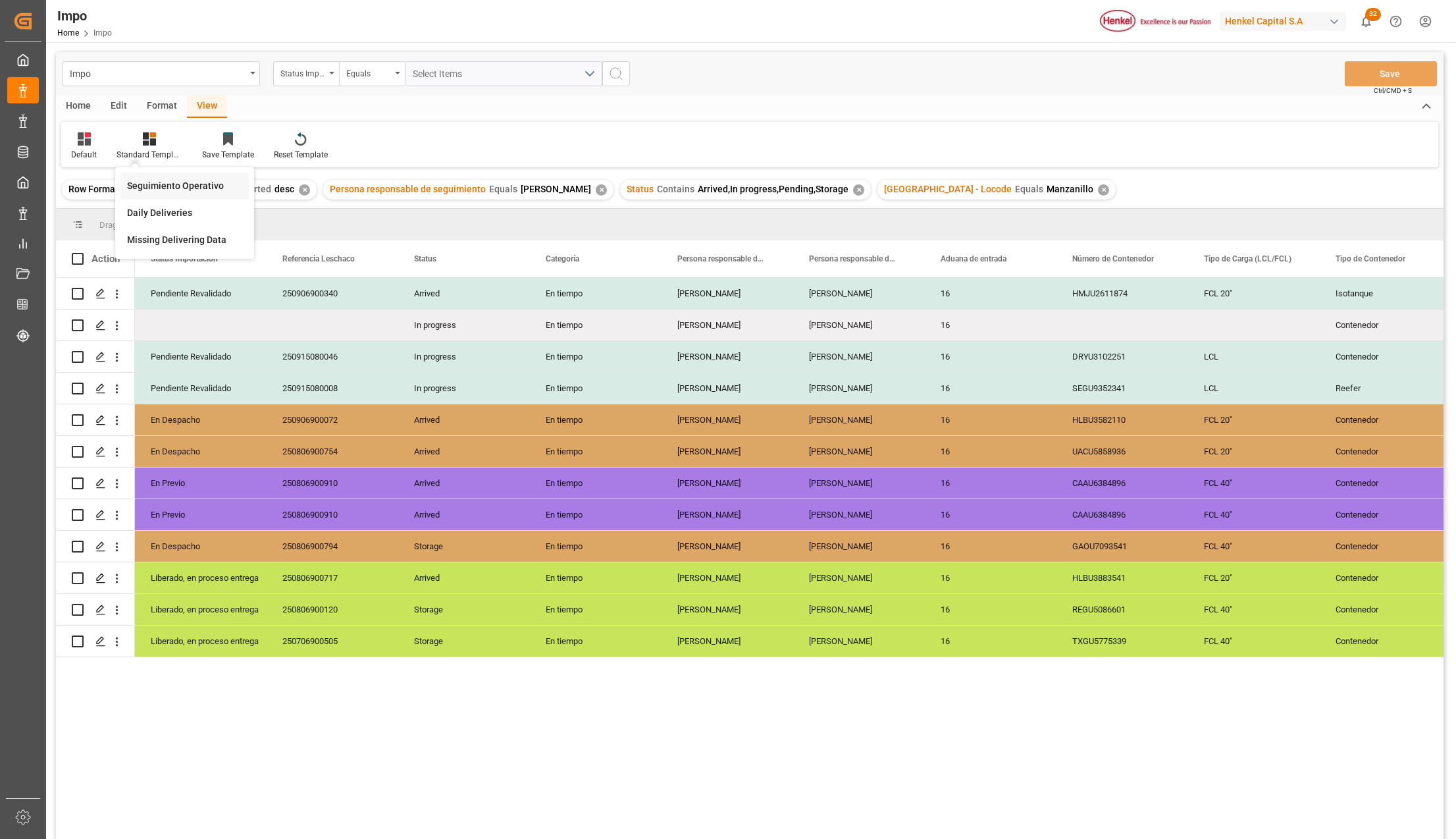
click at [156, 183] on div "Seguimiento Operativo" at bounding box center [185, 186] width 116 height 14
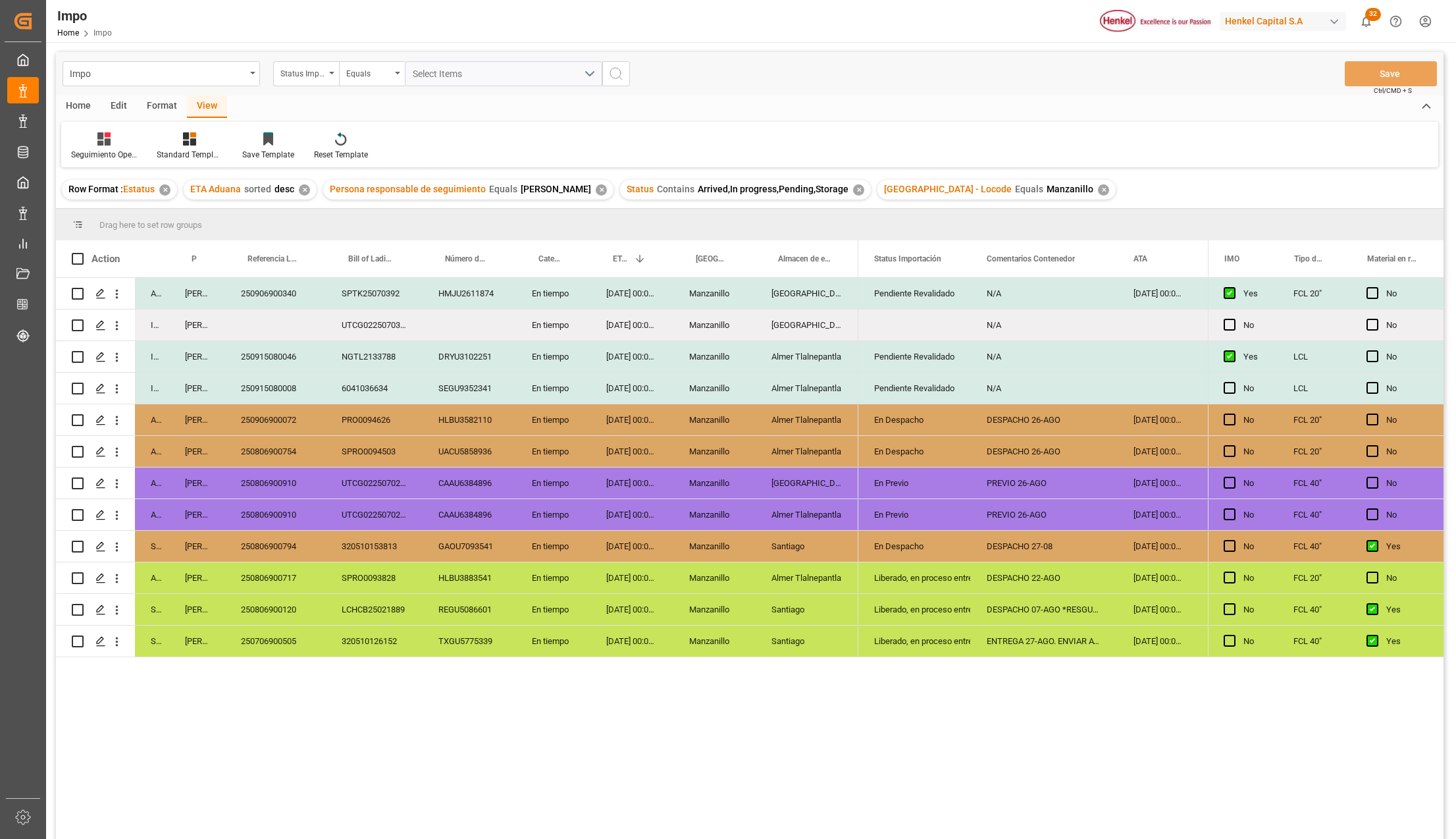
click at [425, 427] on div "HLBU3582110" at bounding box center [468, 420] width 93 height 31
click at [341, 401] on div "6041036634" at bounding box center [374, 388] width 97 height 31
click at [1098, 192] on div "✕" at bounding box center [1103, 189] width 11 height 11
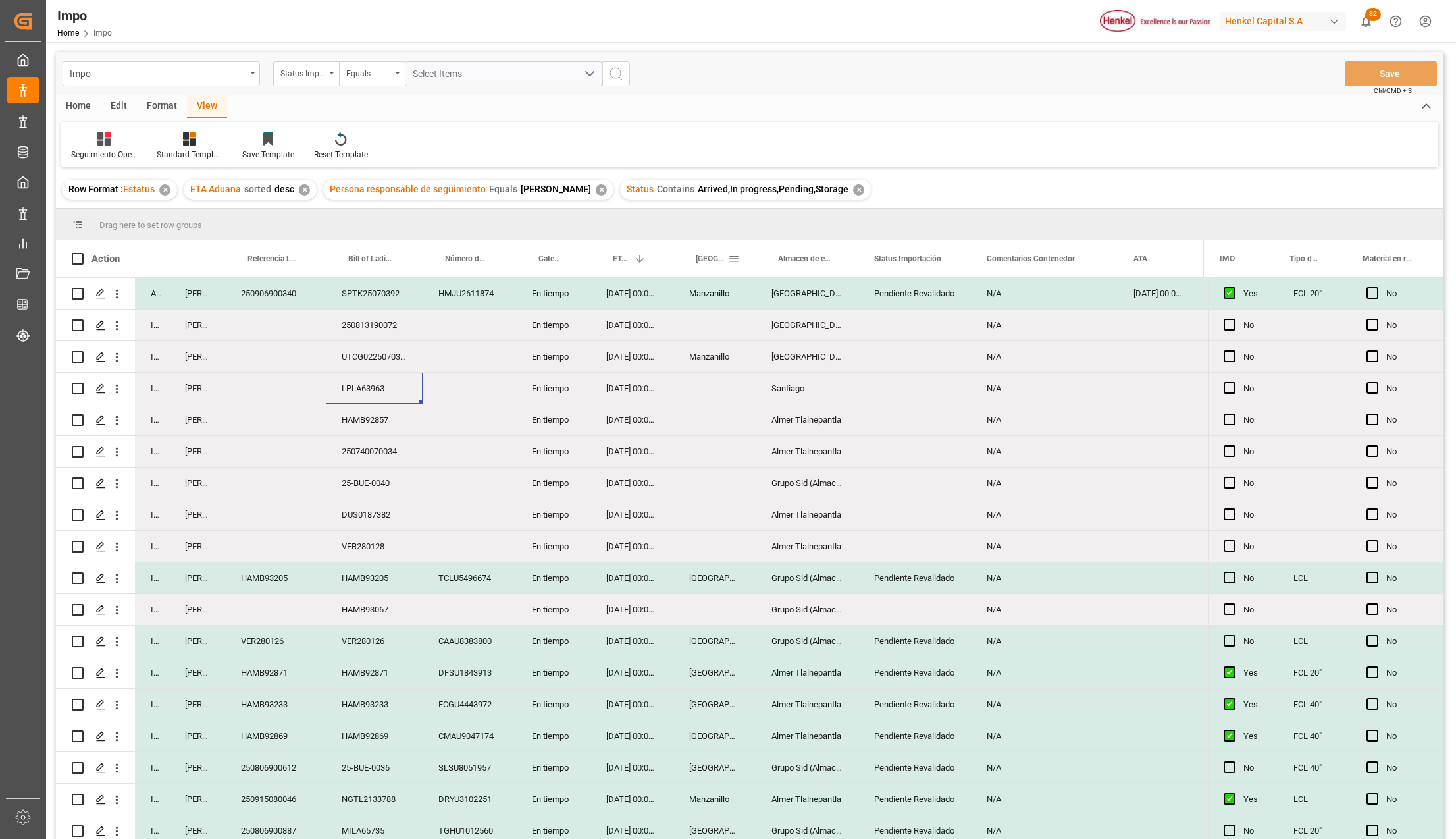
click at [733, 257] on span at bounding box center [734, 259] width 12 height 12
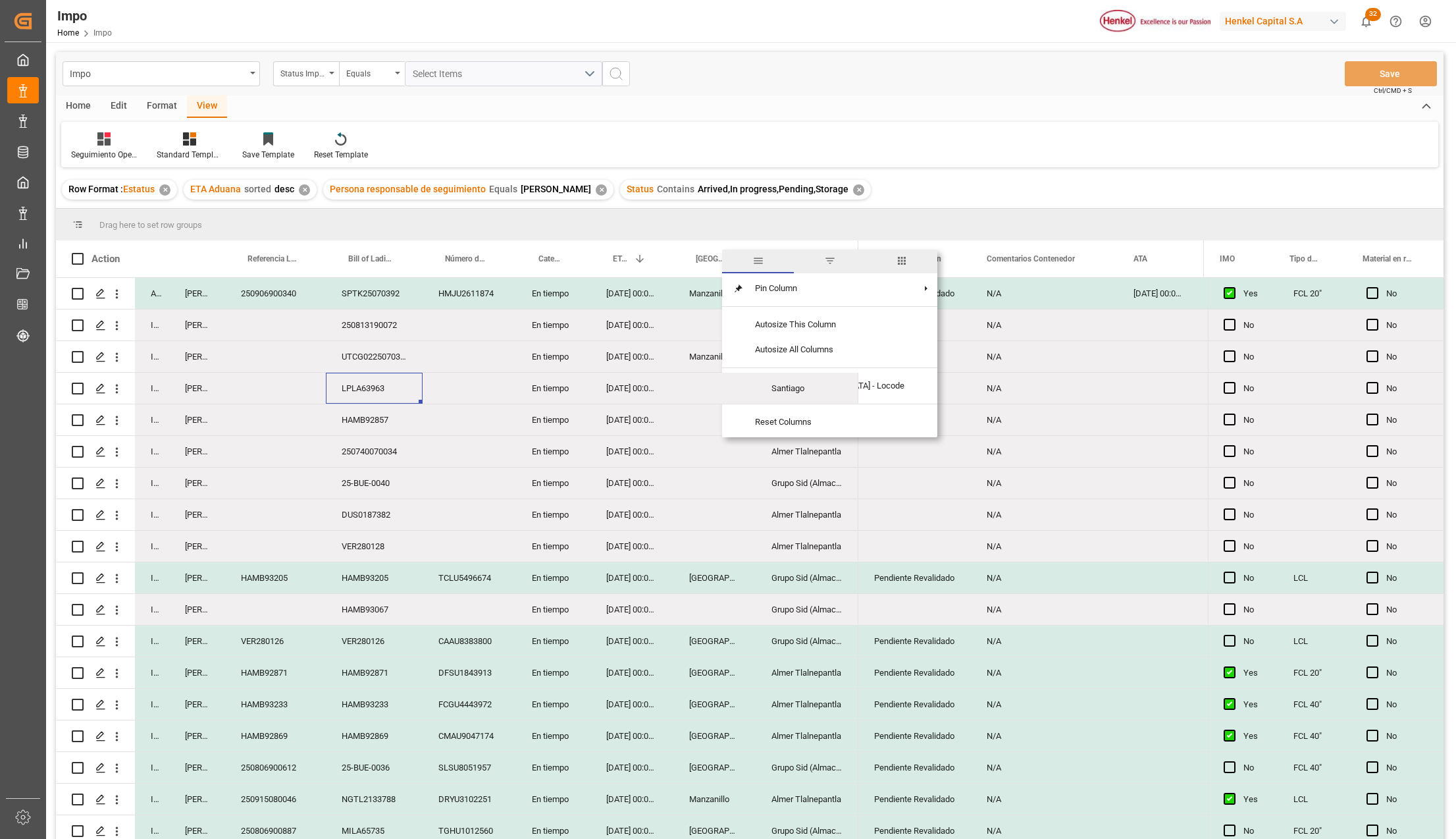
click at [824, 262] on span "filter" at bounding box center [830, 261] width 12 height 12
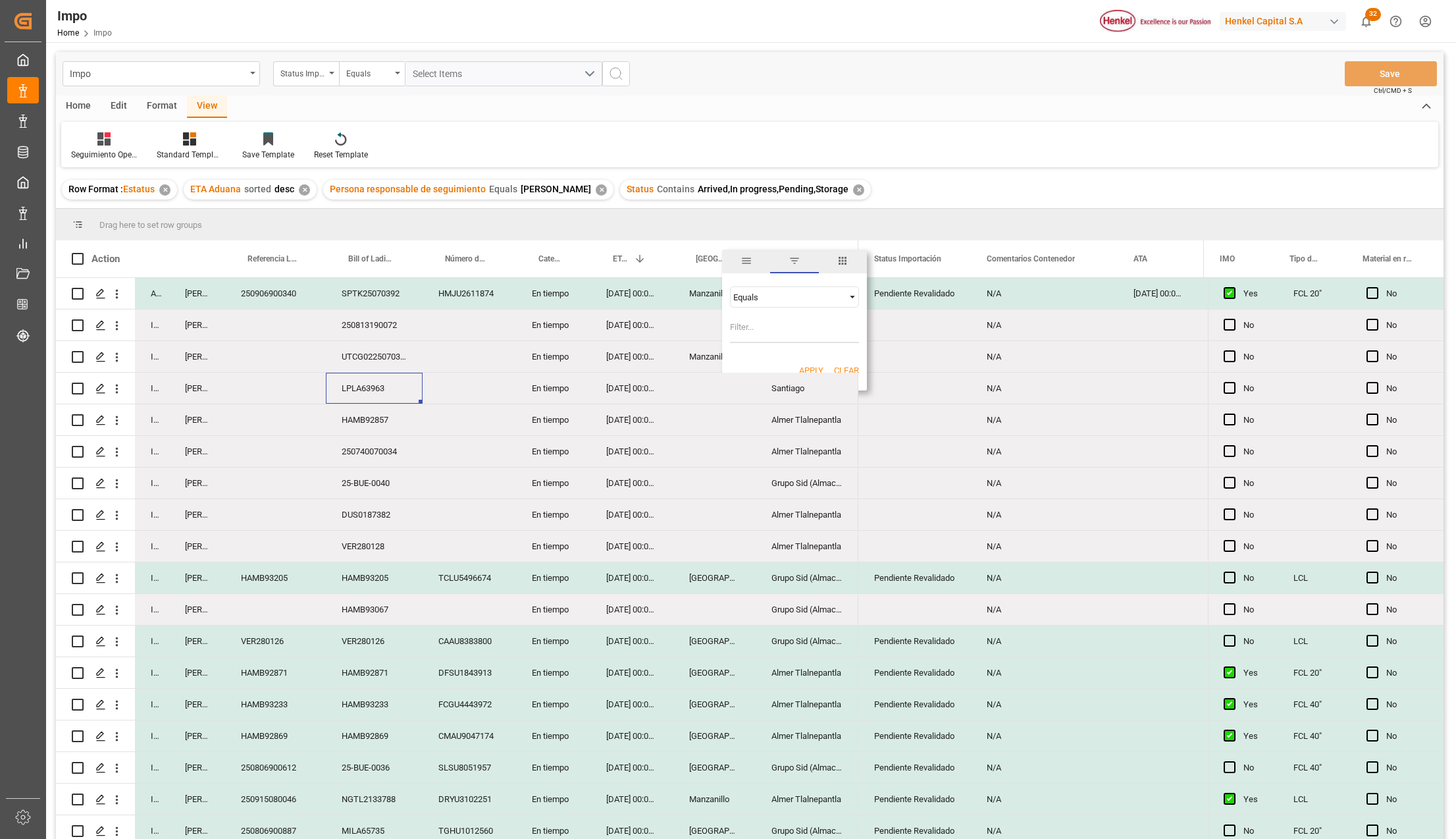
click at [743, 330] on input "Filter Value" at bounding box center [795, 329] width 129 height 26
type input "Veracruz"
click at [811, 370] on button "Apply" at bounding box center [811, 370] width 24 height 13
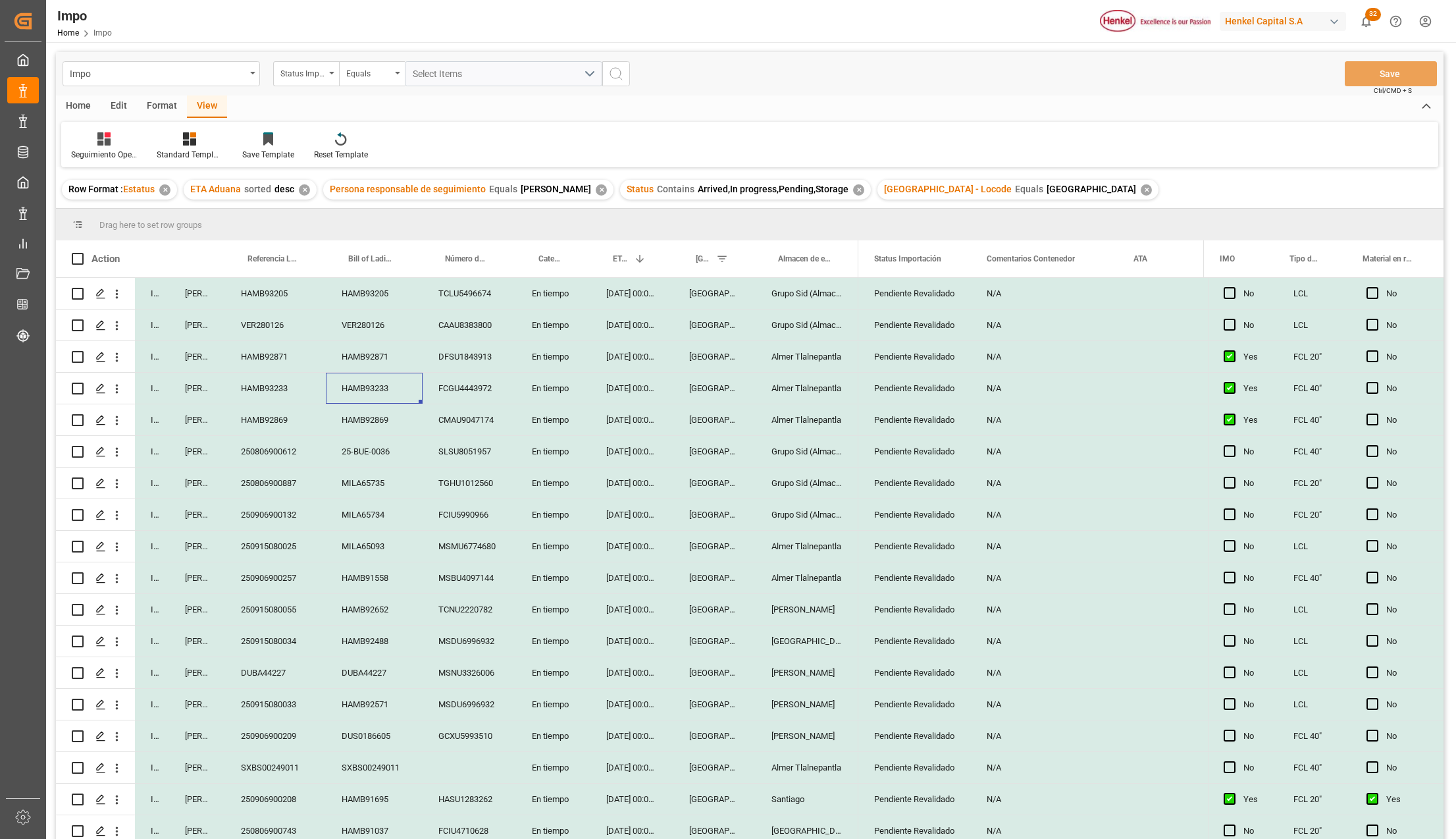
click at [275, 681] on div "DUBA44227" at bounding box center [275, 672] width 101 height 31
type input "250915080066"
click at [1385, 73] on button "Save" at bounding box center [1390, 74] width 92 height 25
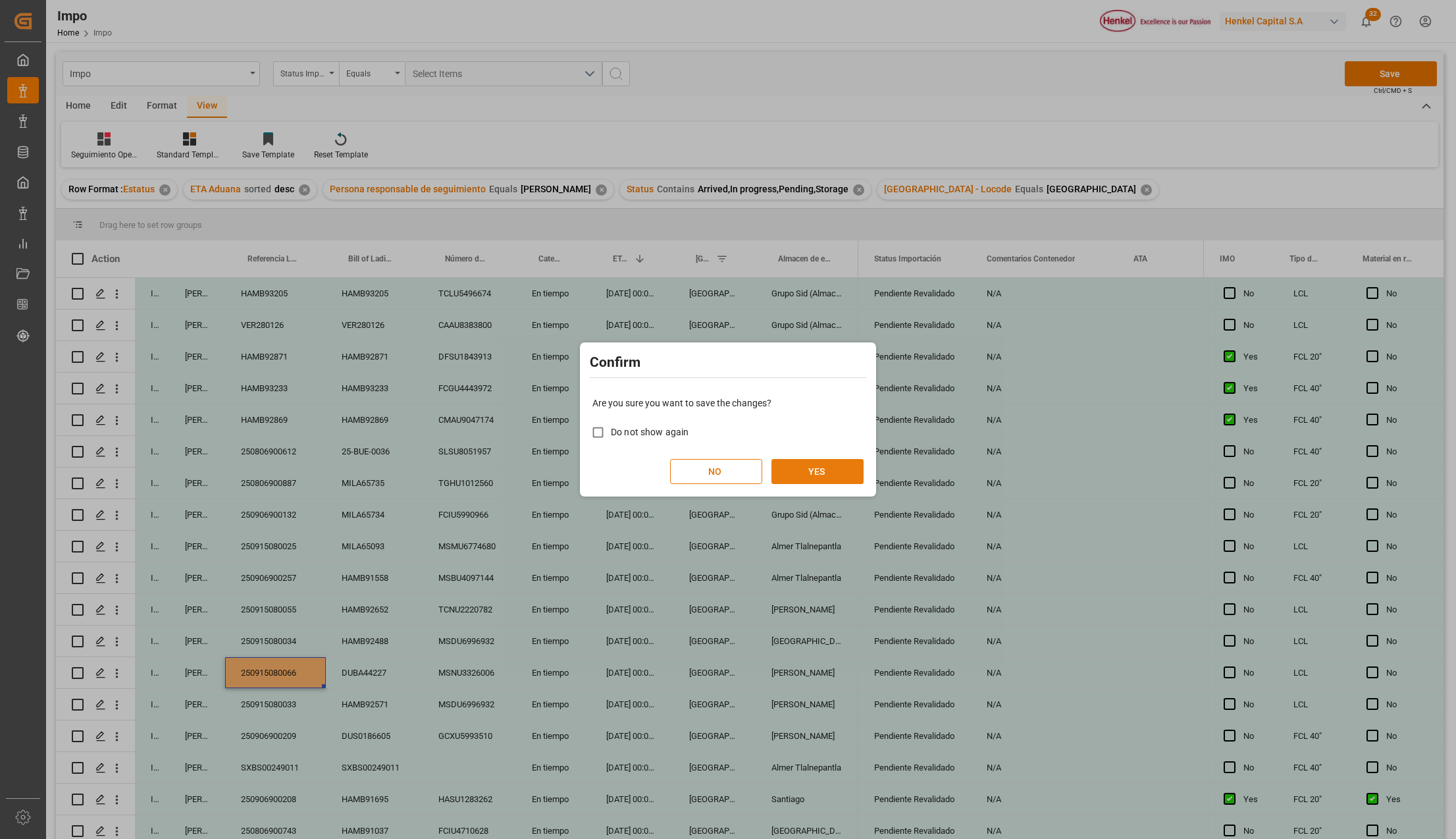
click at [825, 470] on button "YES" at bounding box center [817, 471] width 92 height 25
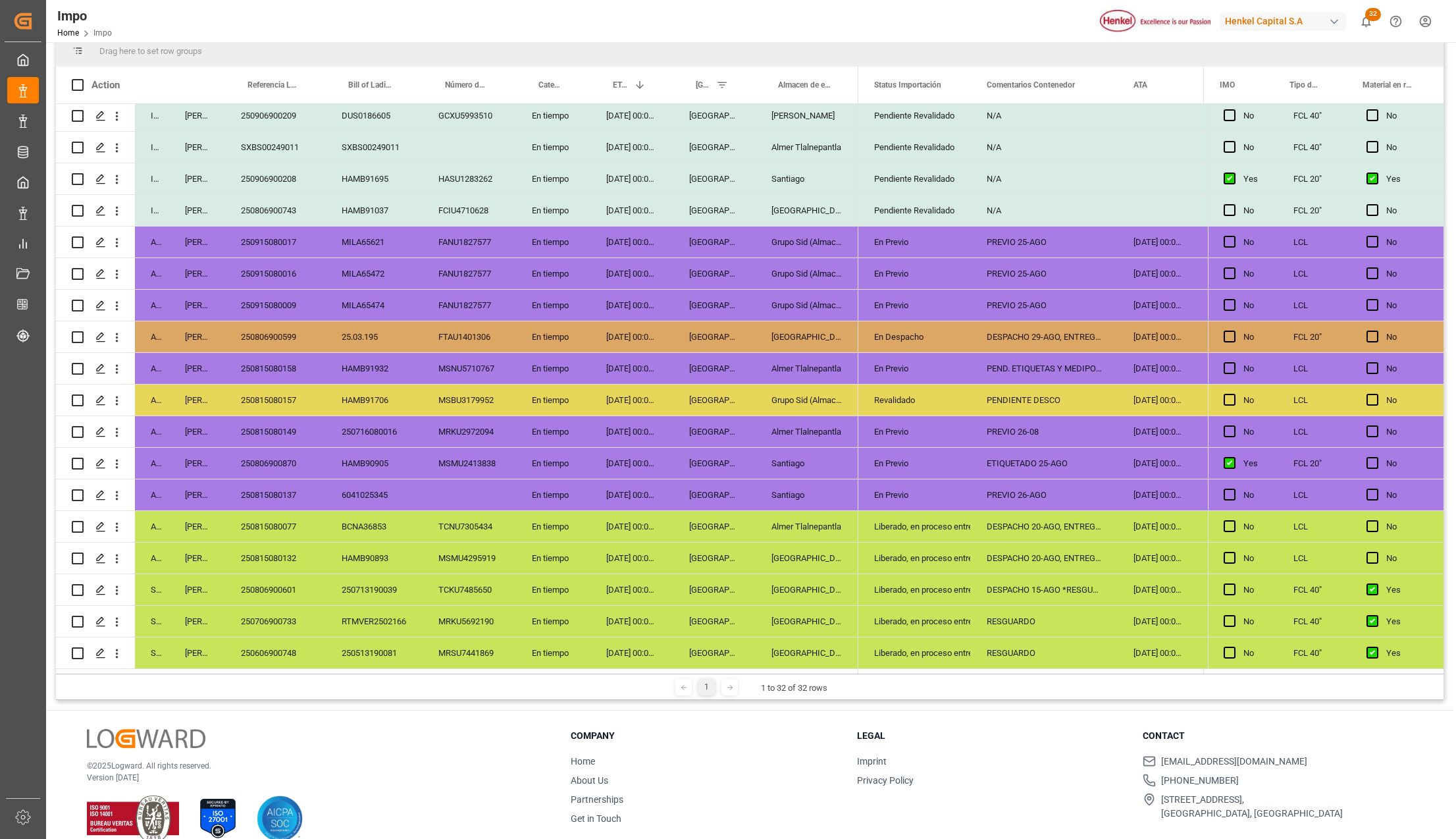
scroll to position [175, 0]
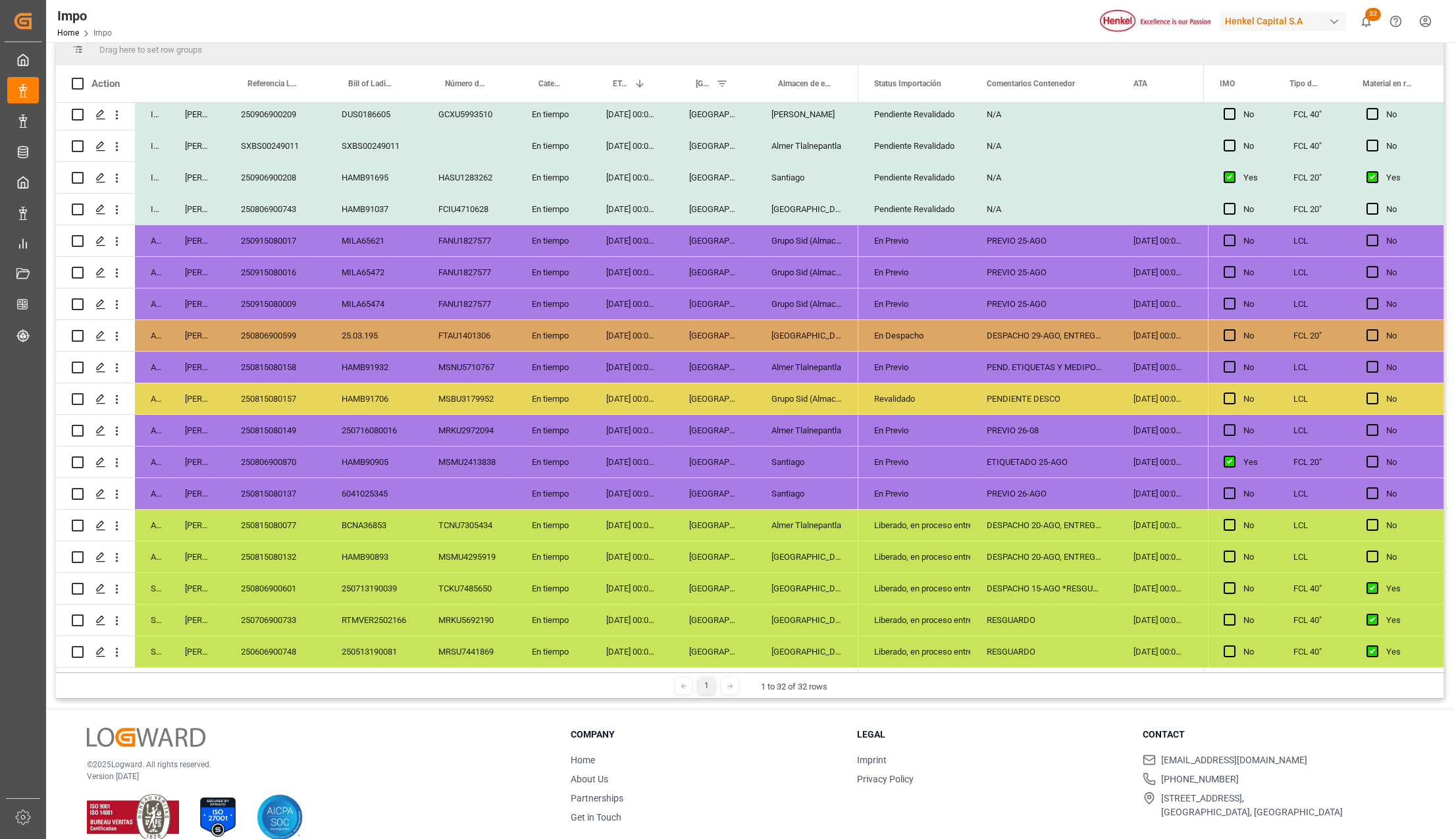
click at [1032, 334] on div "DESPACHO 29-AGO, ENTREGAR 01-SEPT." at bounding box center [1044, 335] width 147 height 31
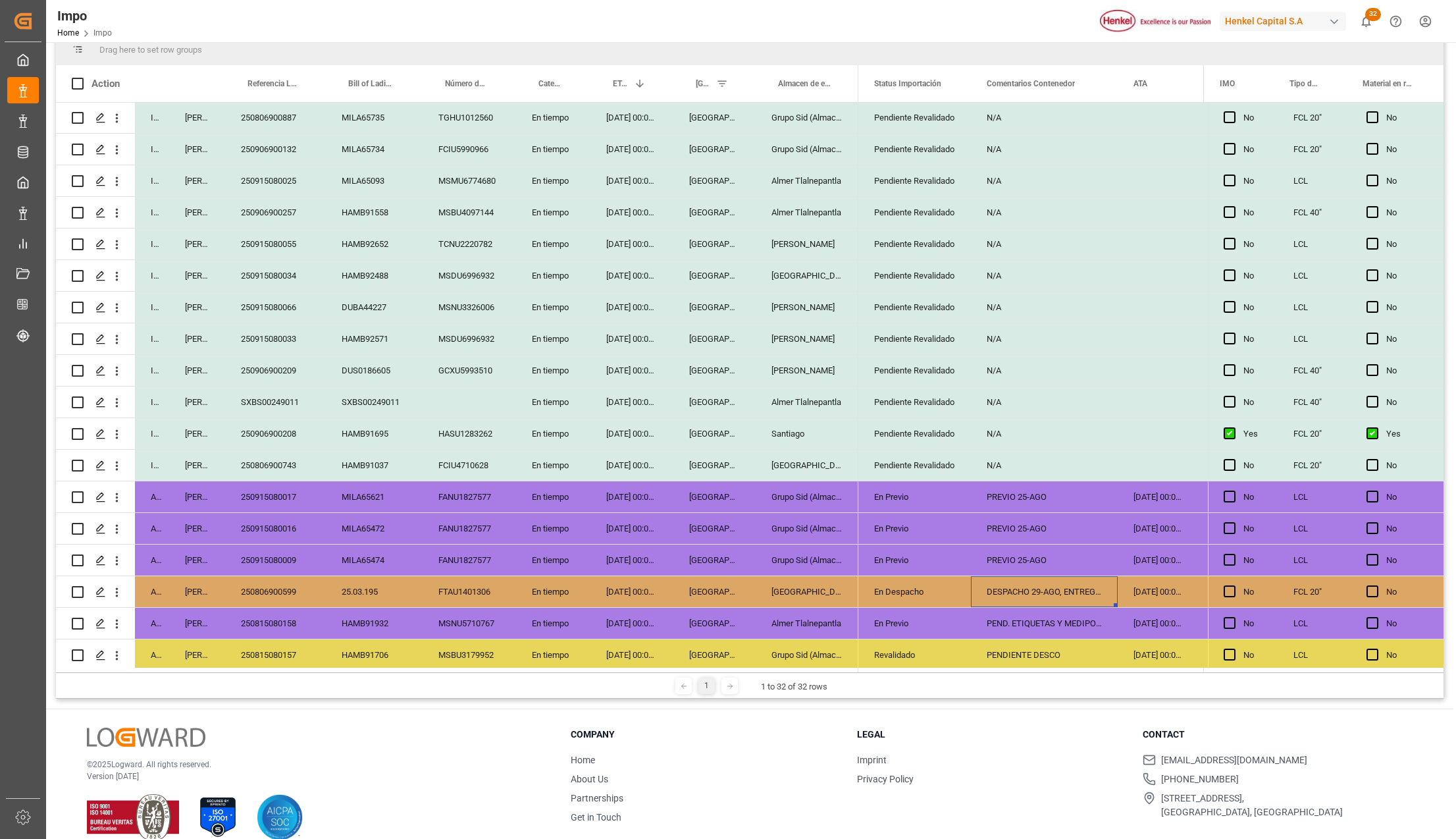
scroll to position [187, 0]
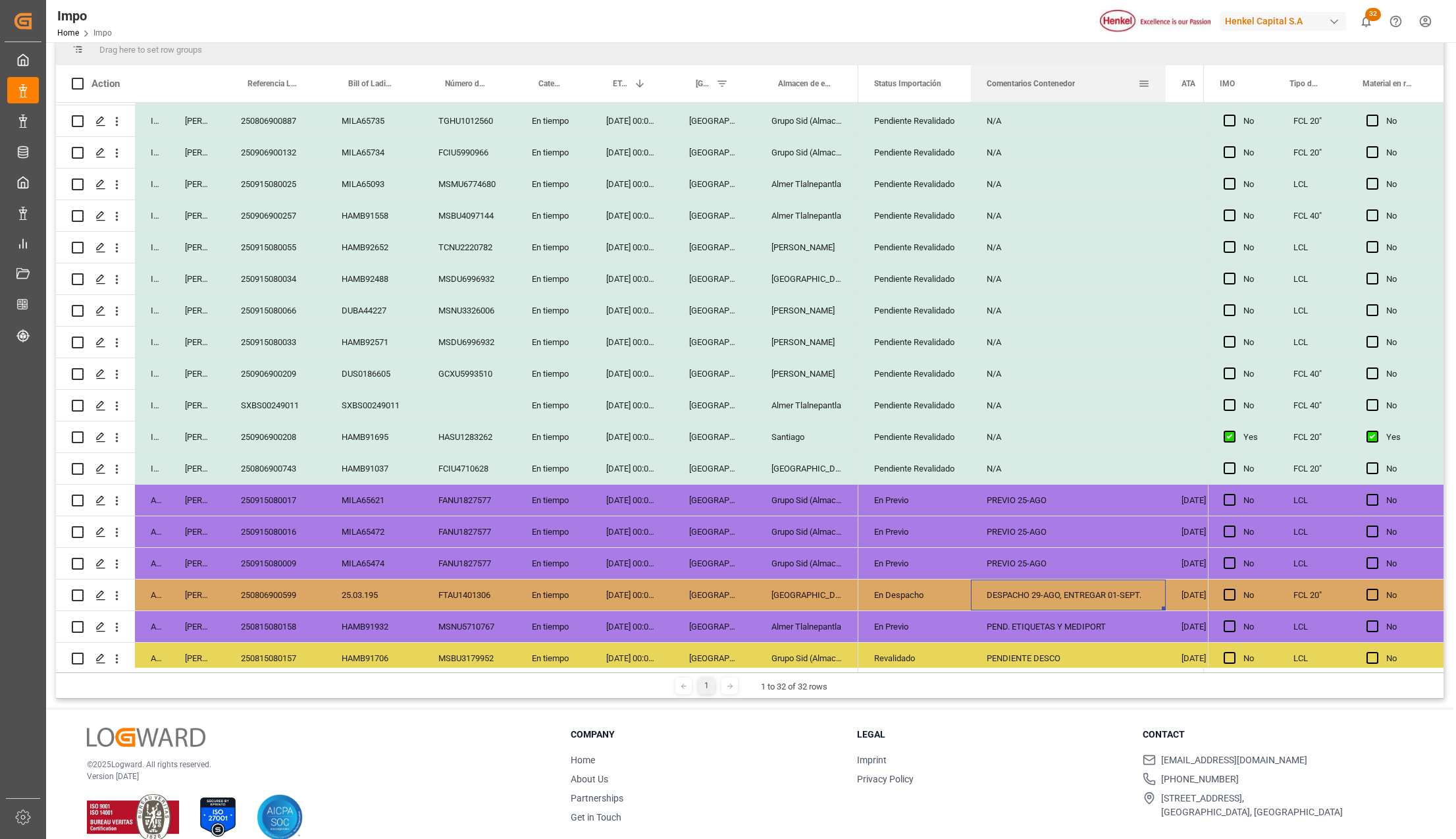
drag, startPoint x: 1117, startPoint y: 72, endPoint x: 1165, endPoint y: 93, distance: 52.4
click at [1165, 93] on div at bounding box center [1165, 84] width 5 height 37
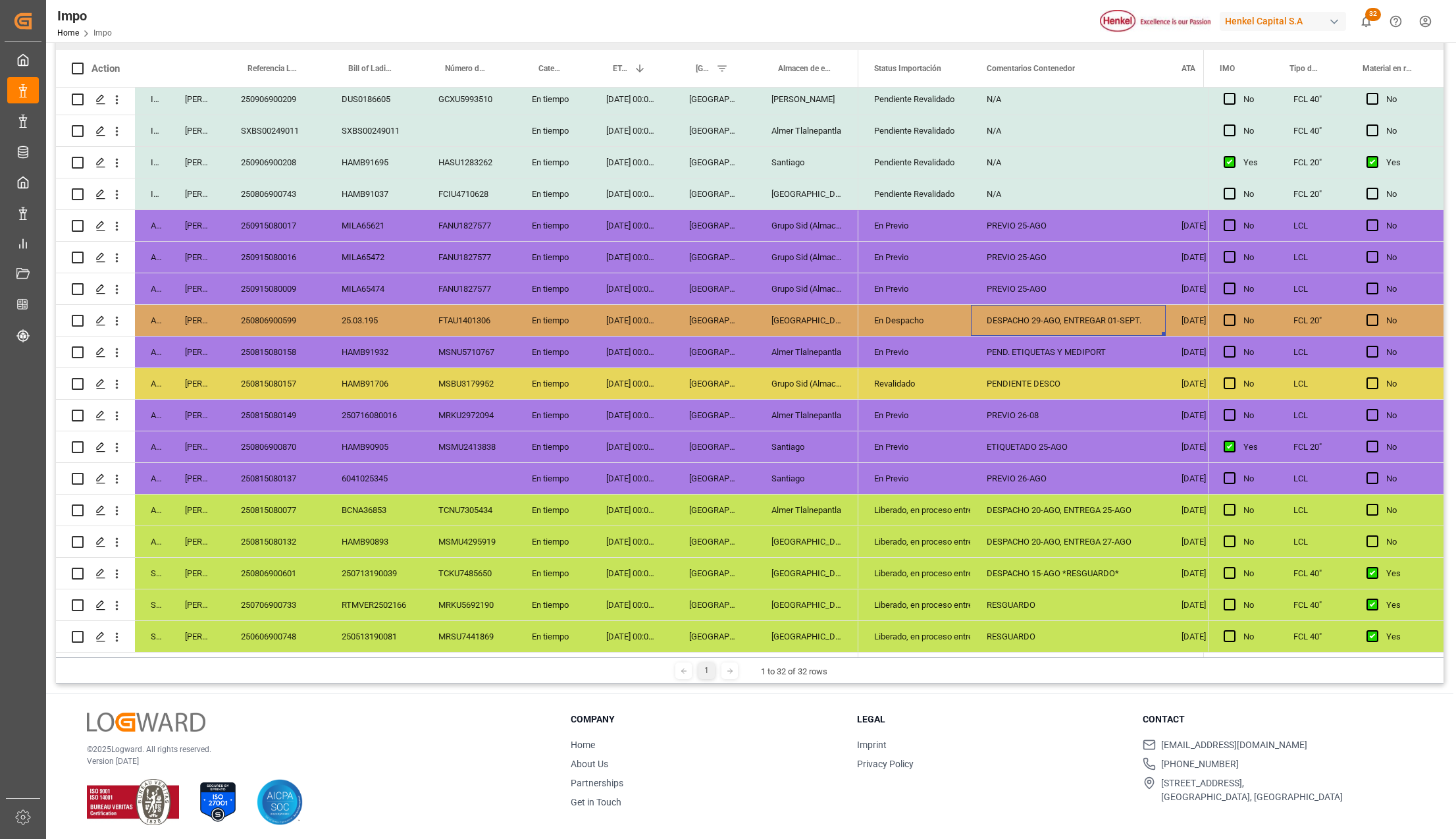
scroll to position [195, 0]
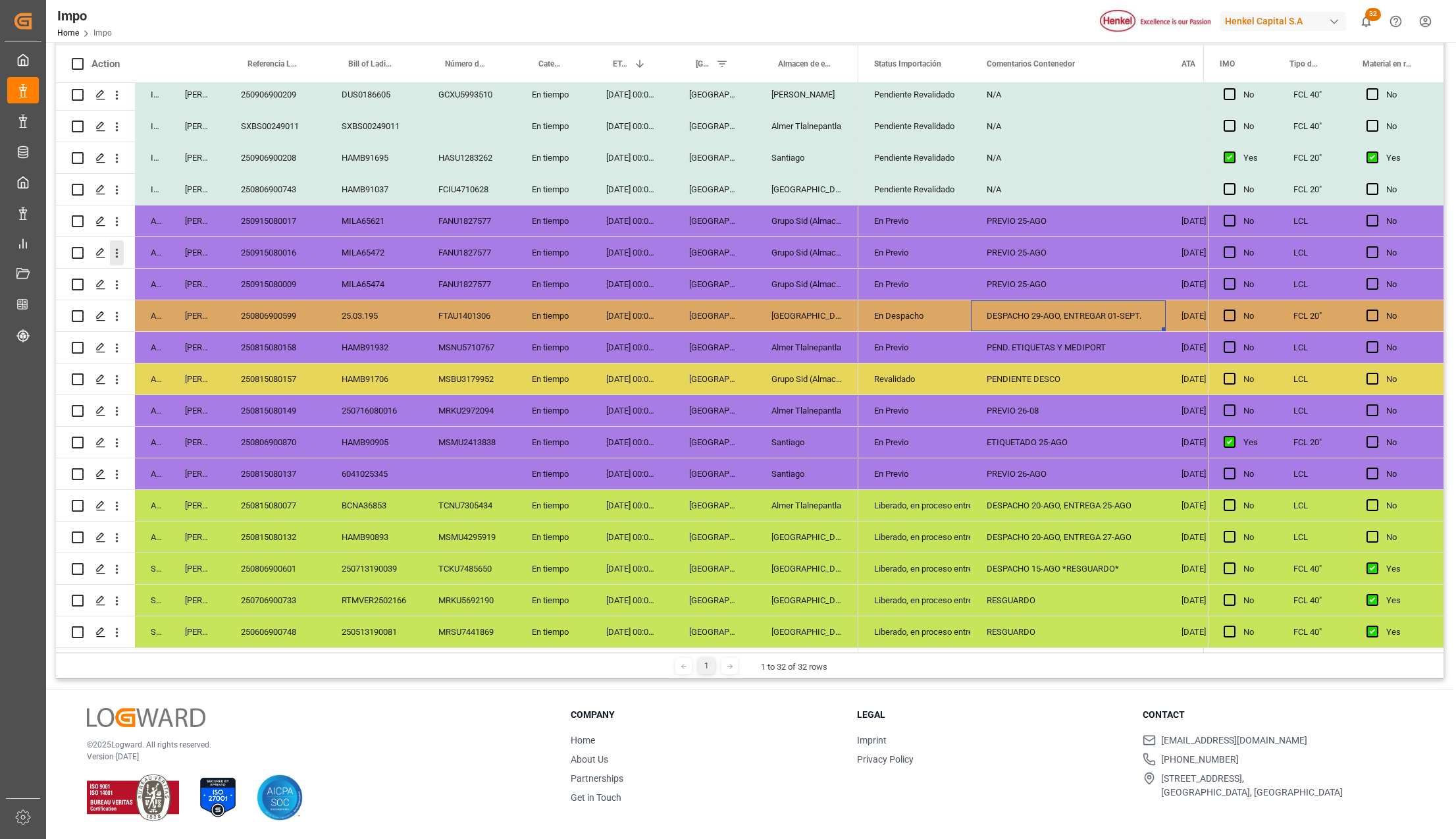
click at [116, 246] on icon "open menu" at bounding box center [117, 253] width 14 height 14
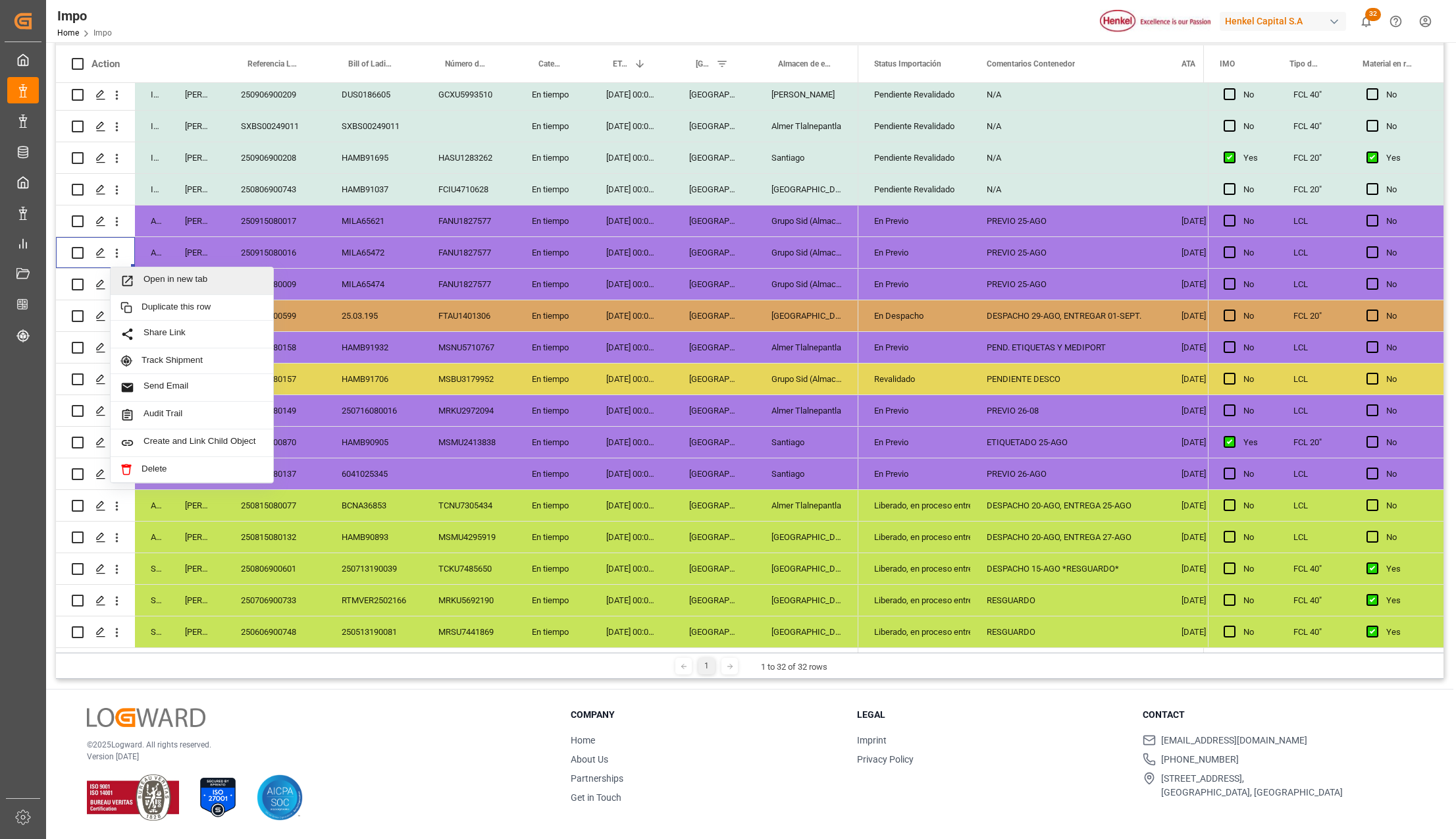
click at [137, 273] on span "Press SPACE to select this row." at bounding box center [132, 280] width 24 height 14
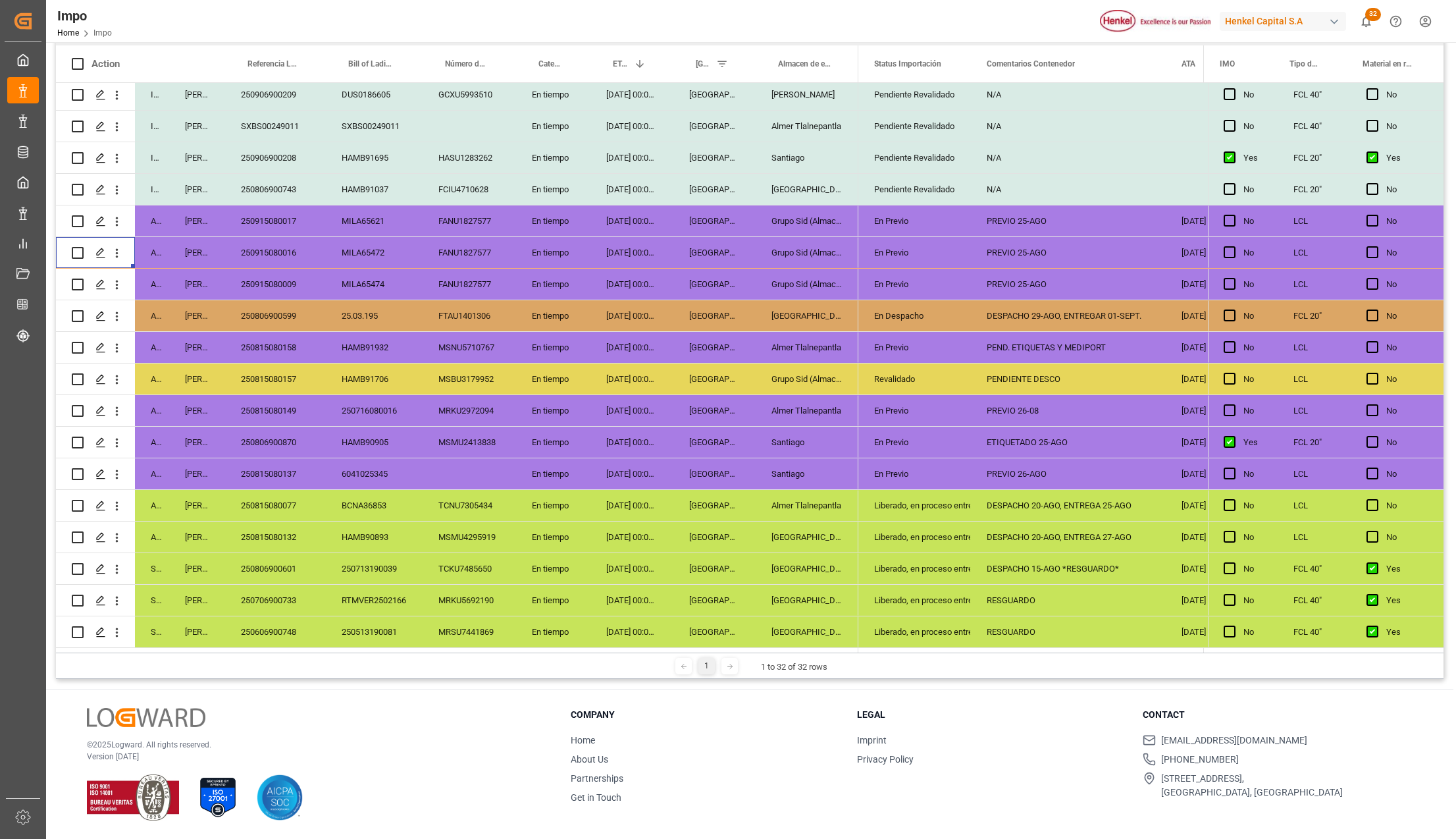
click at [896, 245] on div "En Previo" at bounding box center [914, 253] width 81 height 30
click at [919, 252] on div "En Previo" at bounding box center [914, 253] width 81 height 30
click at [941, 256] on icon "open menu" at bounding box center [946, 261] width 16 height 16
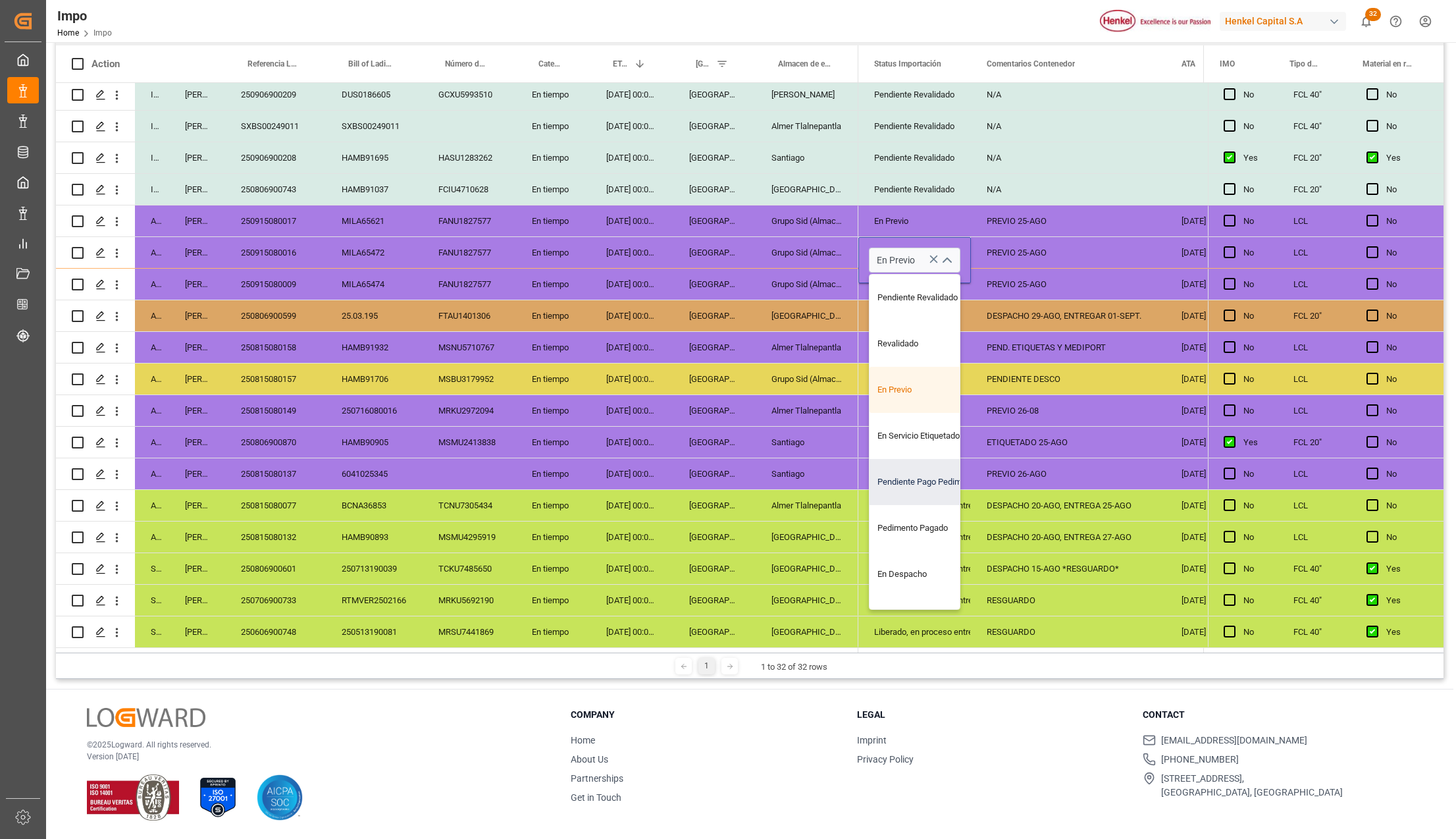
click at [927, 480] on div "Pendiente Pago Pedimento" at bounding box center [931, 481] width 123 height 46
type input "Pendiente Pago Pedimento"
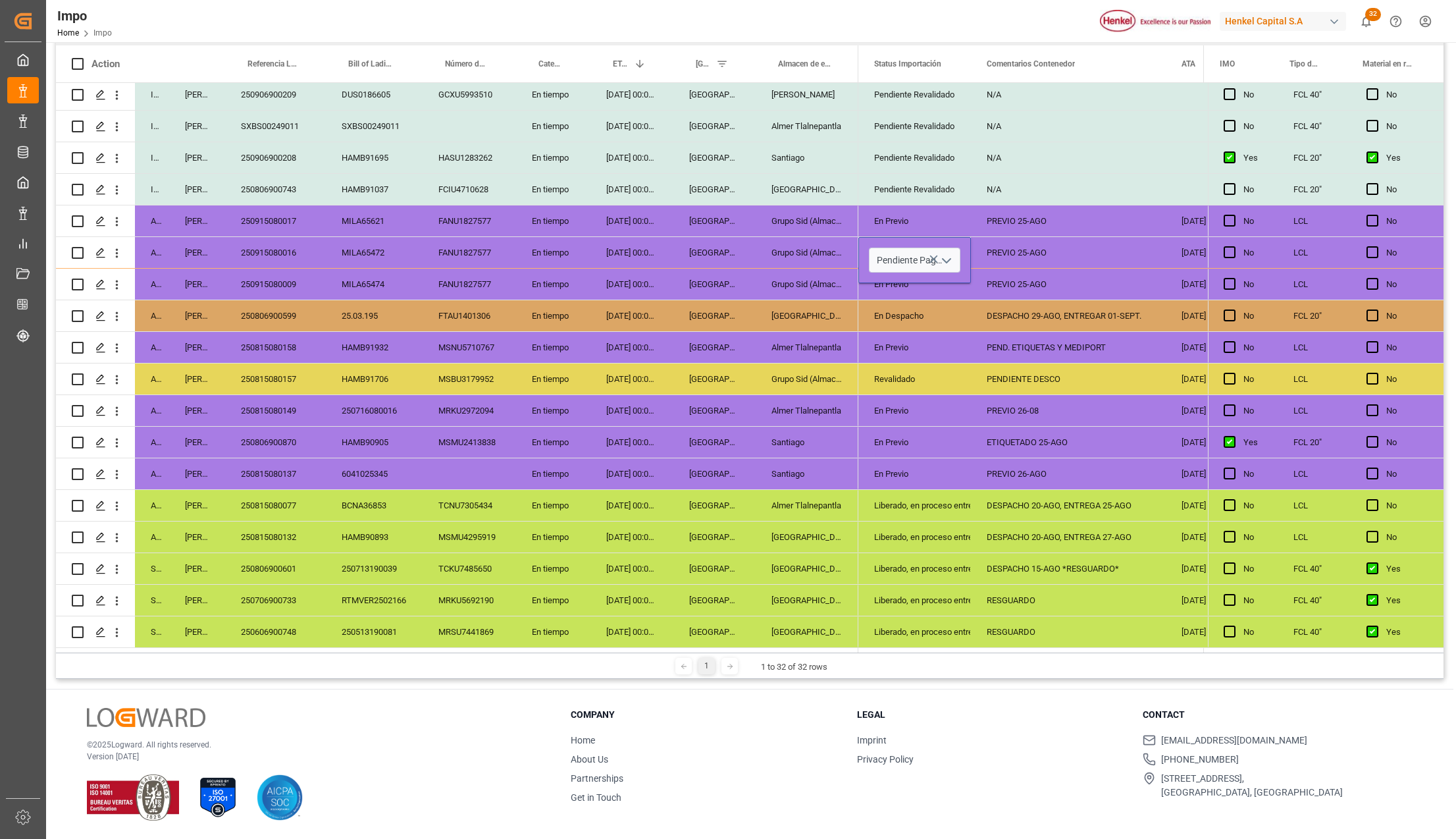
click at [946, 382] on div "Revalidado" at bounding box center [914, 379] width 81 height 30
click at [897, 248] on div "Pendiente Pago Pedimento" at bounding box center [914, 253] width 81 height 30
click at [894, 216] on div "En Previo" at bounding box center [914, 221] width 81 height 30
click at [894, 269] on div "En Previo" at bounding box center [914, 284] width 113 height 31
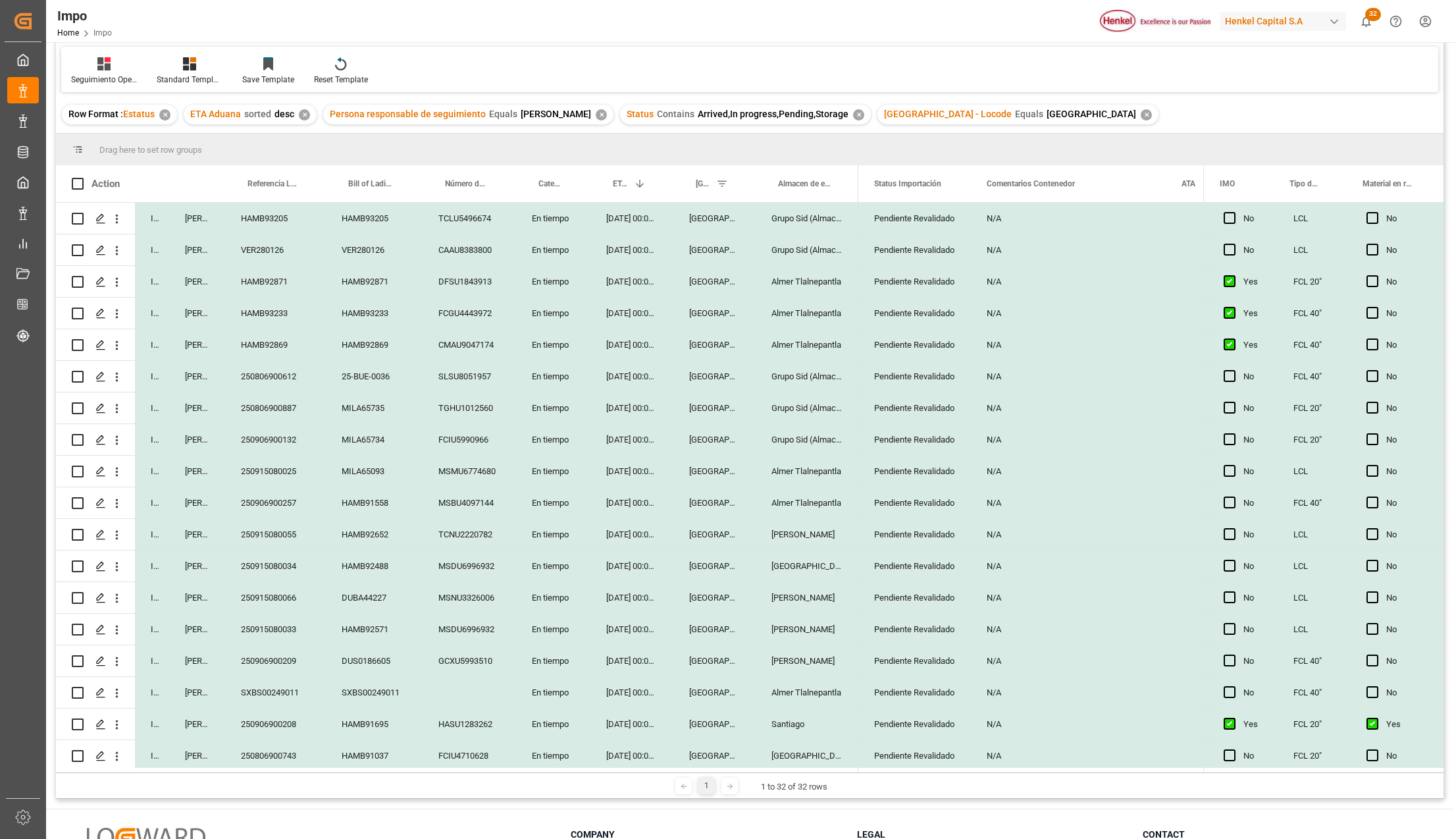
scroll to position [0, 0]
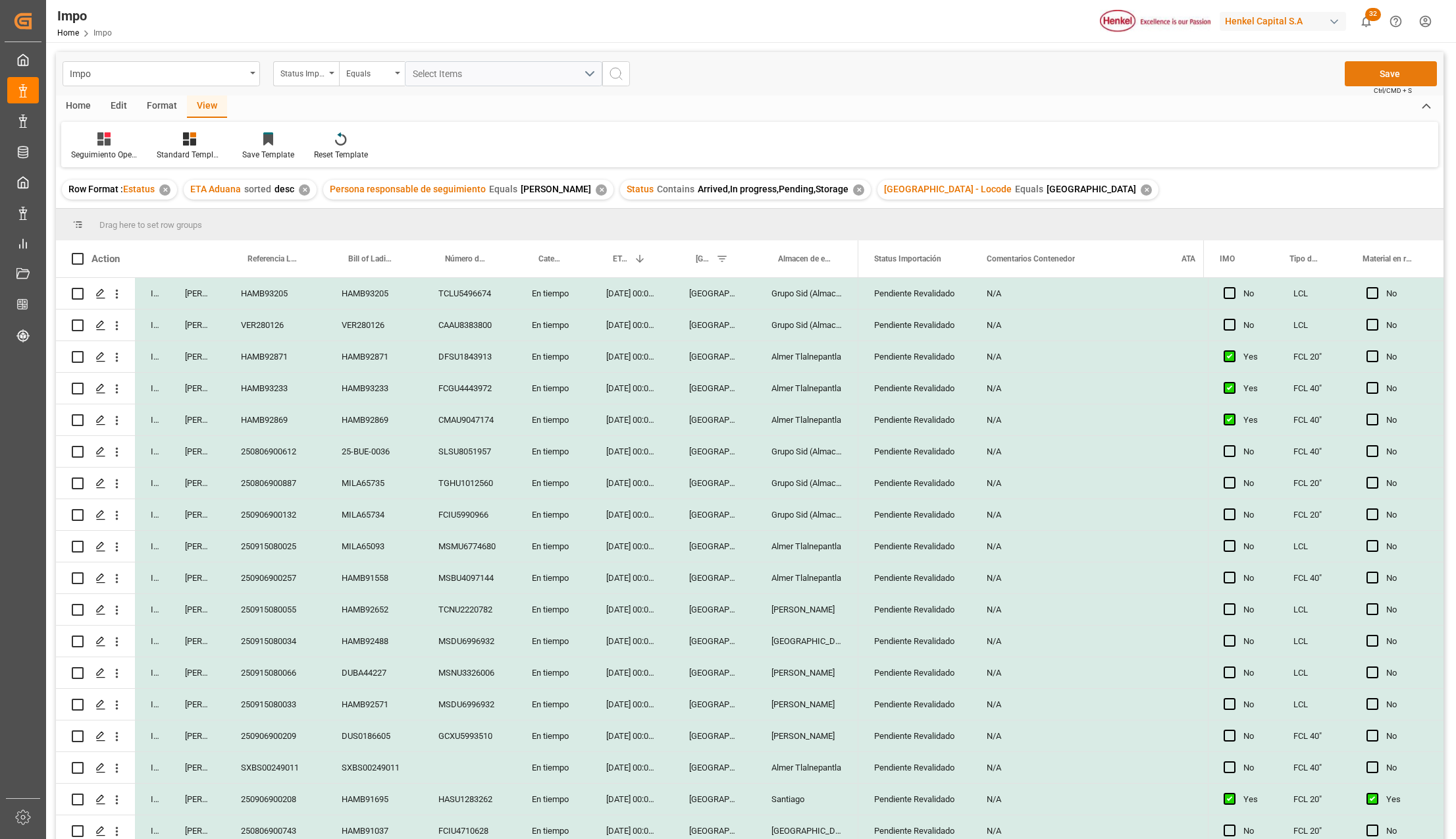
click at [1398, 67] on button "Save" at bounding box center [1390, 74] width 92 height 25
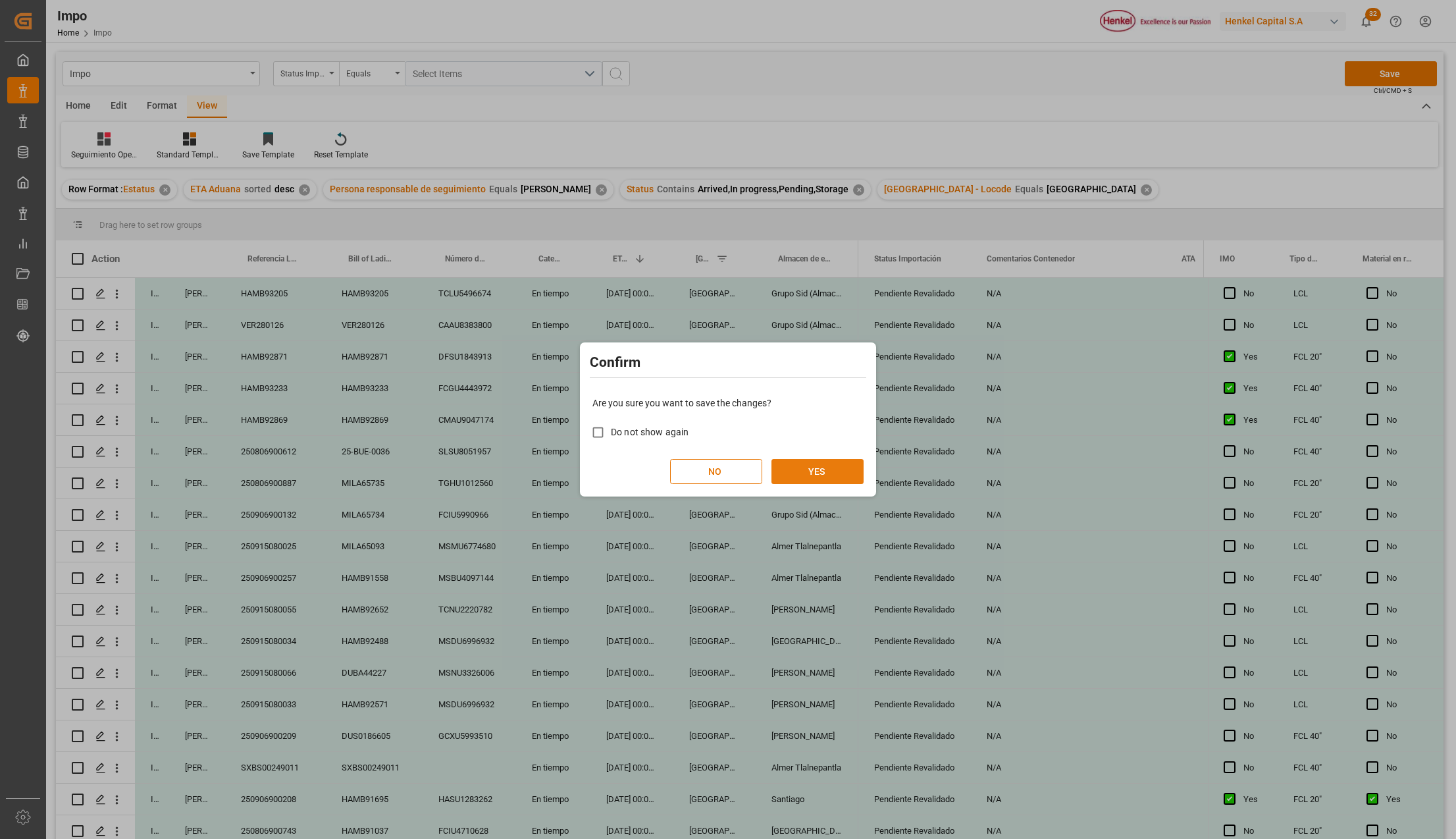
click at [842, 467] on button "YES" at bounding box center [817, 471] width 92 height 25
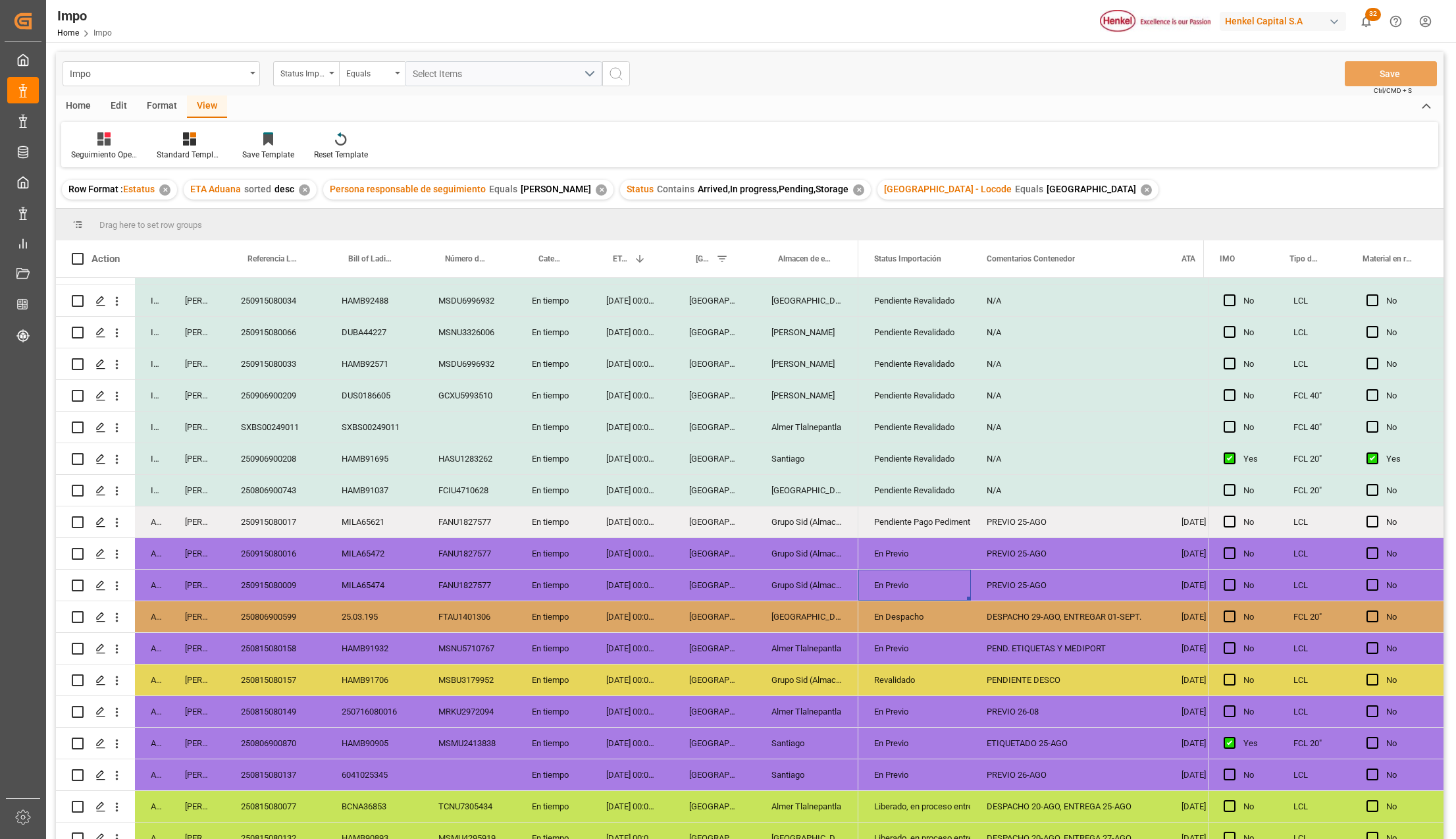
scroll to position [438, 0]
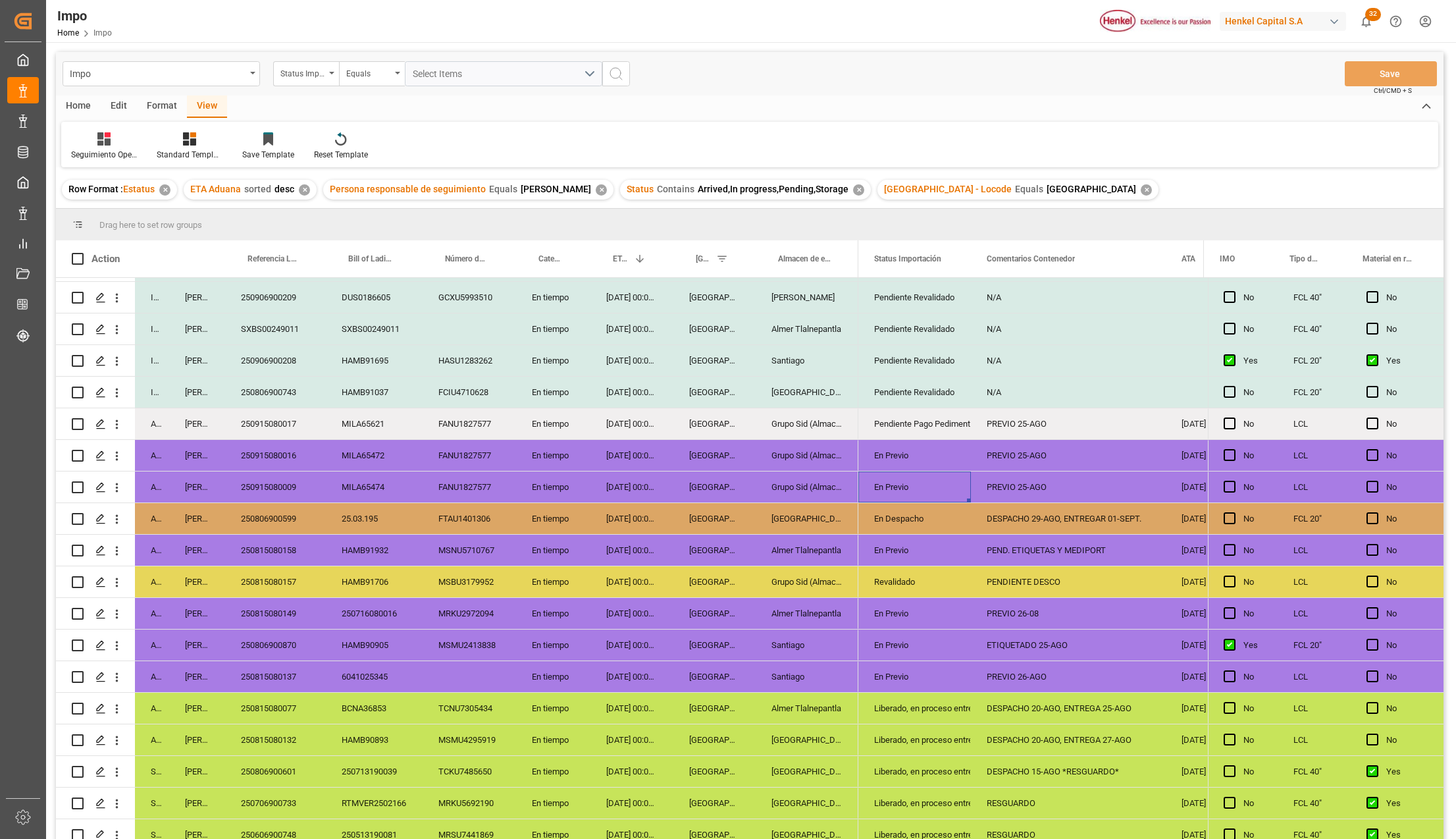
drag, startPoint x: 269, startPoint y: 407, endPoint x: 272, endPoint y: 417, distance: 10.4
click at [269, 409] on div "250915080017" at bounding box center [275, 424] width 101 height 31
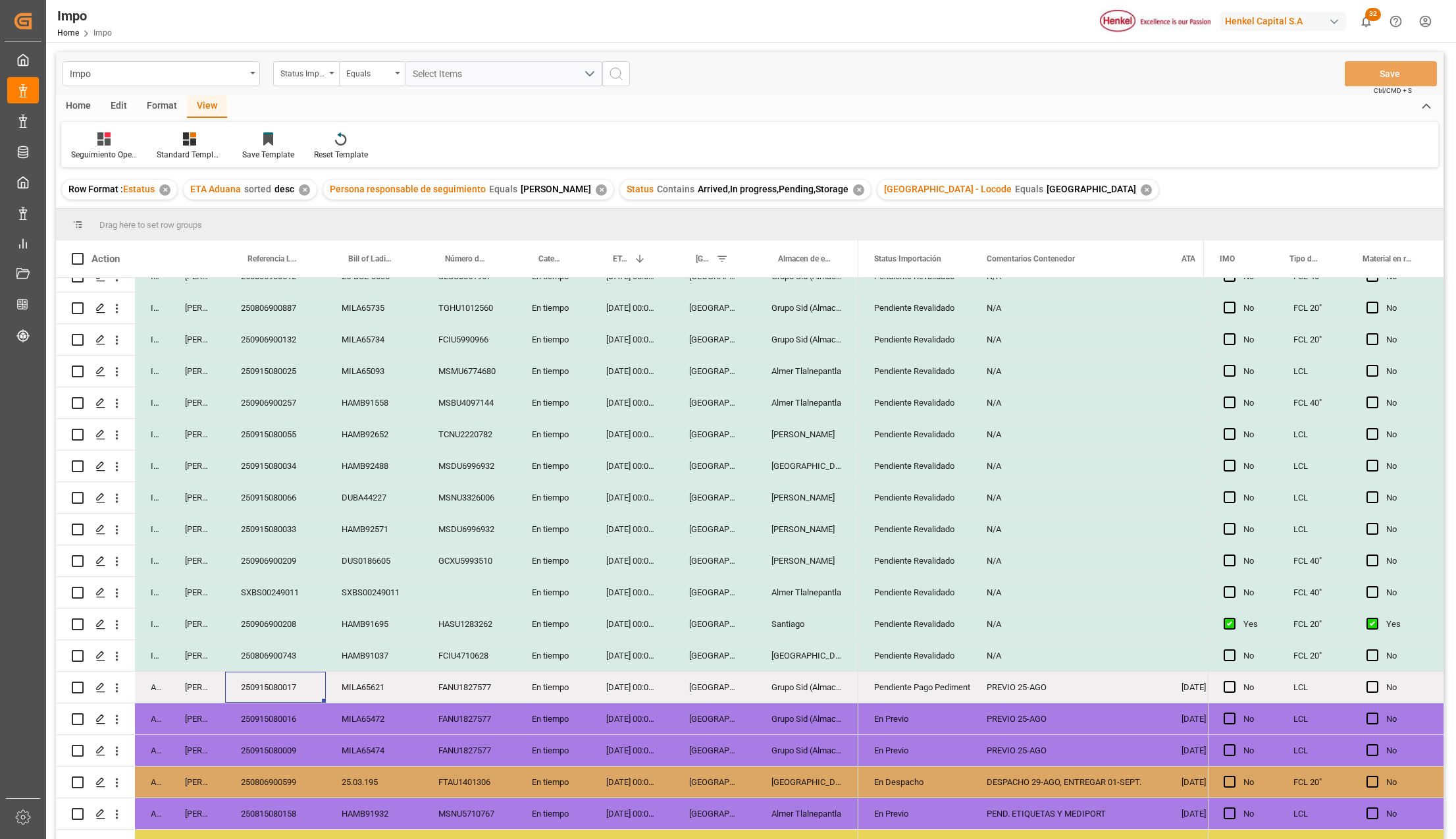
scroll to position [264, 0]
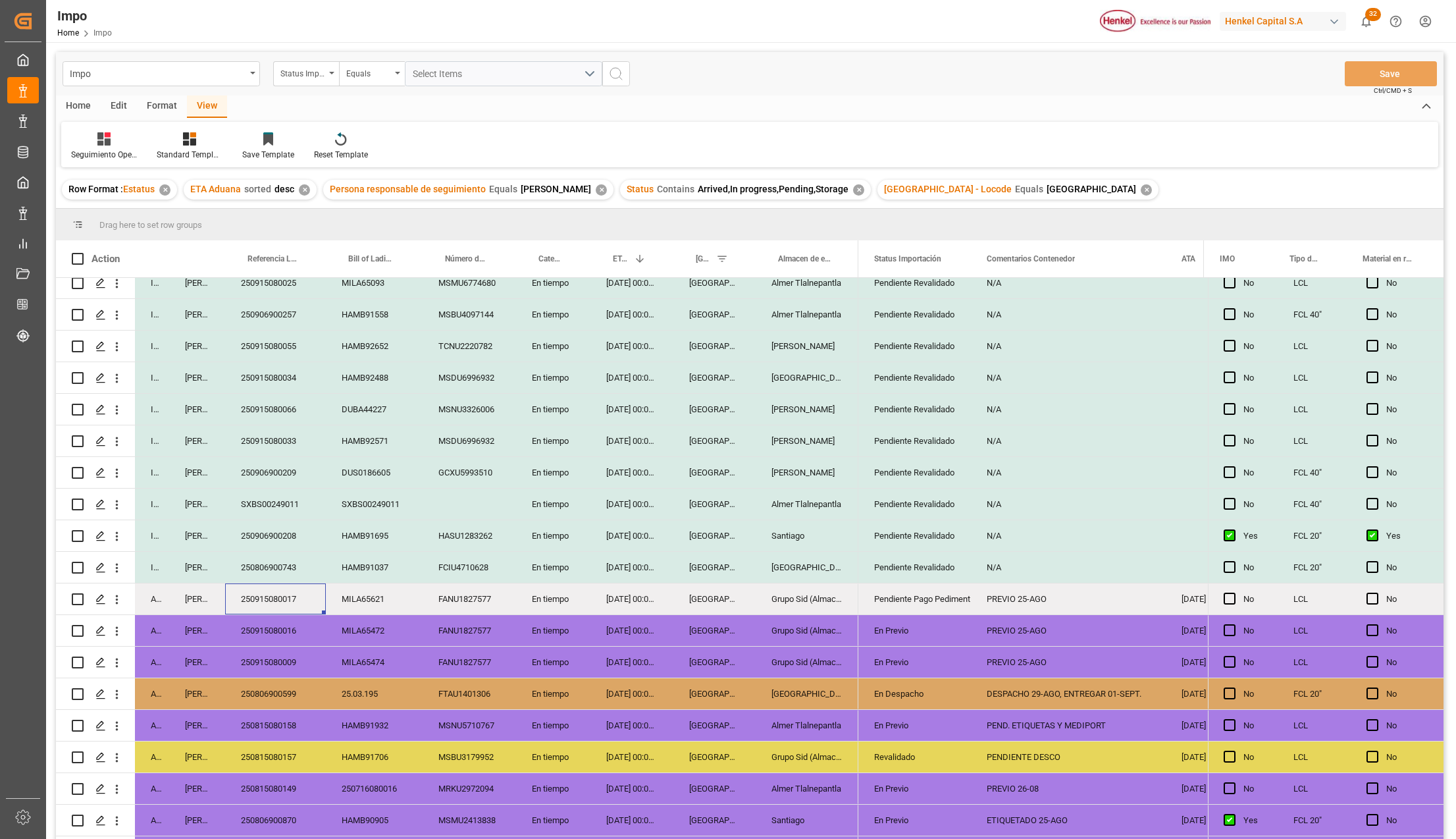
click at [938, 601] on div "Pendiente Pago Pedimento" at bounding box center [914, 599] width 81 height 30
click at [916, 633] on div "En Previo" at bounding box center [914, 630] width 81 height 30
click at [925, 687] on div "En Despacho" at bounding box center [914, 694] width 81 height 30
click at [932, 607] on div "Pendiente Pago Pedimento" at bounding box center [914, 599] width 81 height 30
click at [1383, 81] on button "Save" at bounding box center [1390, 74] width 92 height 25
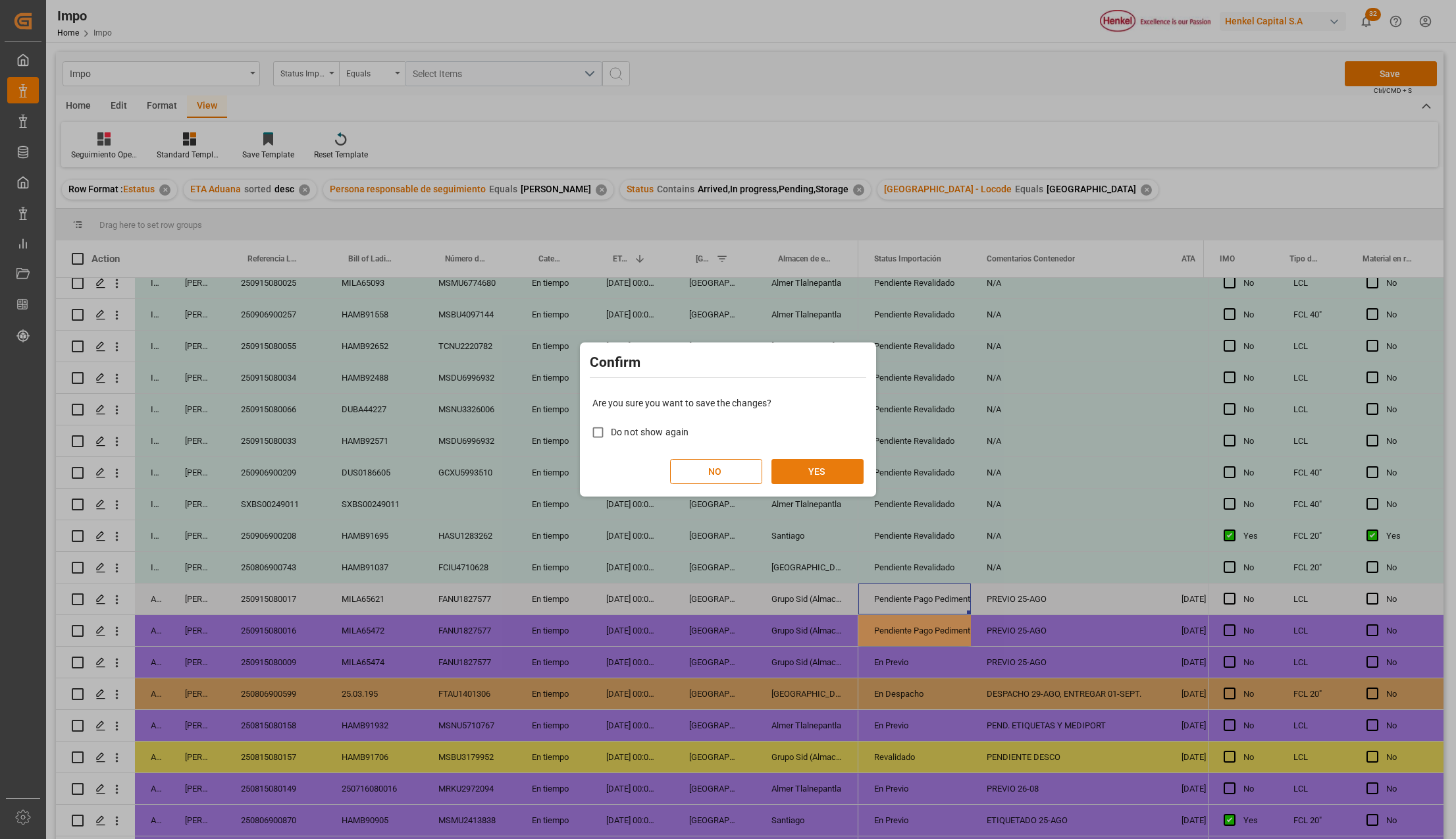
click at [790, 471] on button "YES" at bounding box center [817, 471] width 92 height 25
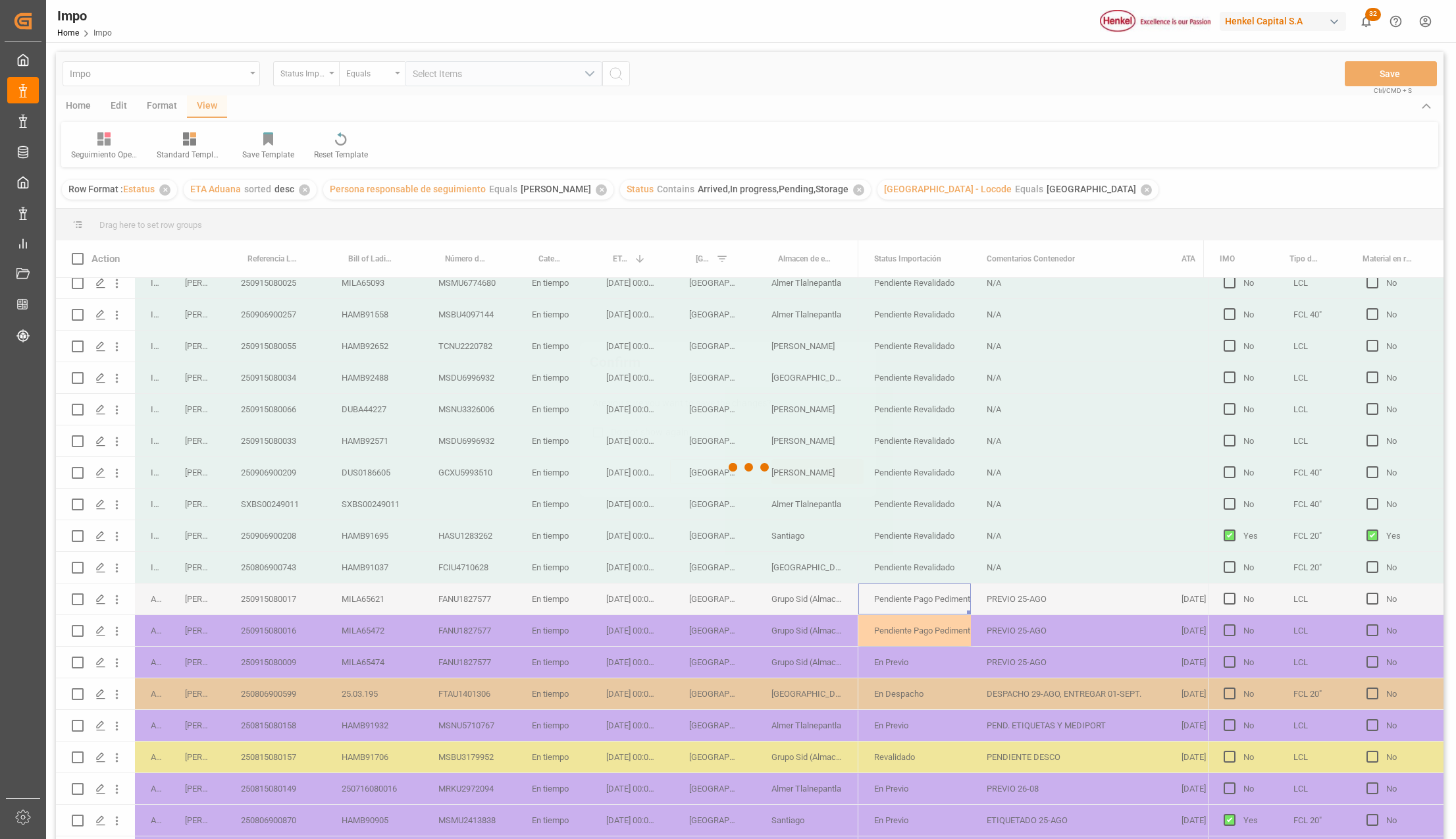
click at [936, 603] on div "Confirm Are you sure you want to save the changes? Do not show again NO YES" at bounding box center [728, 420] width 1456 height 839
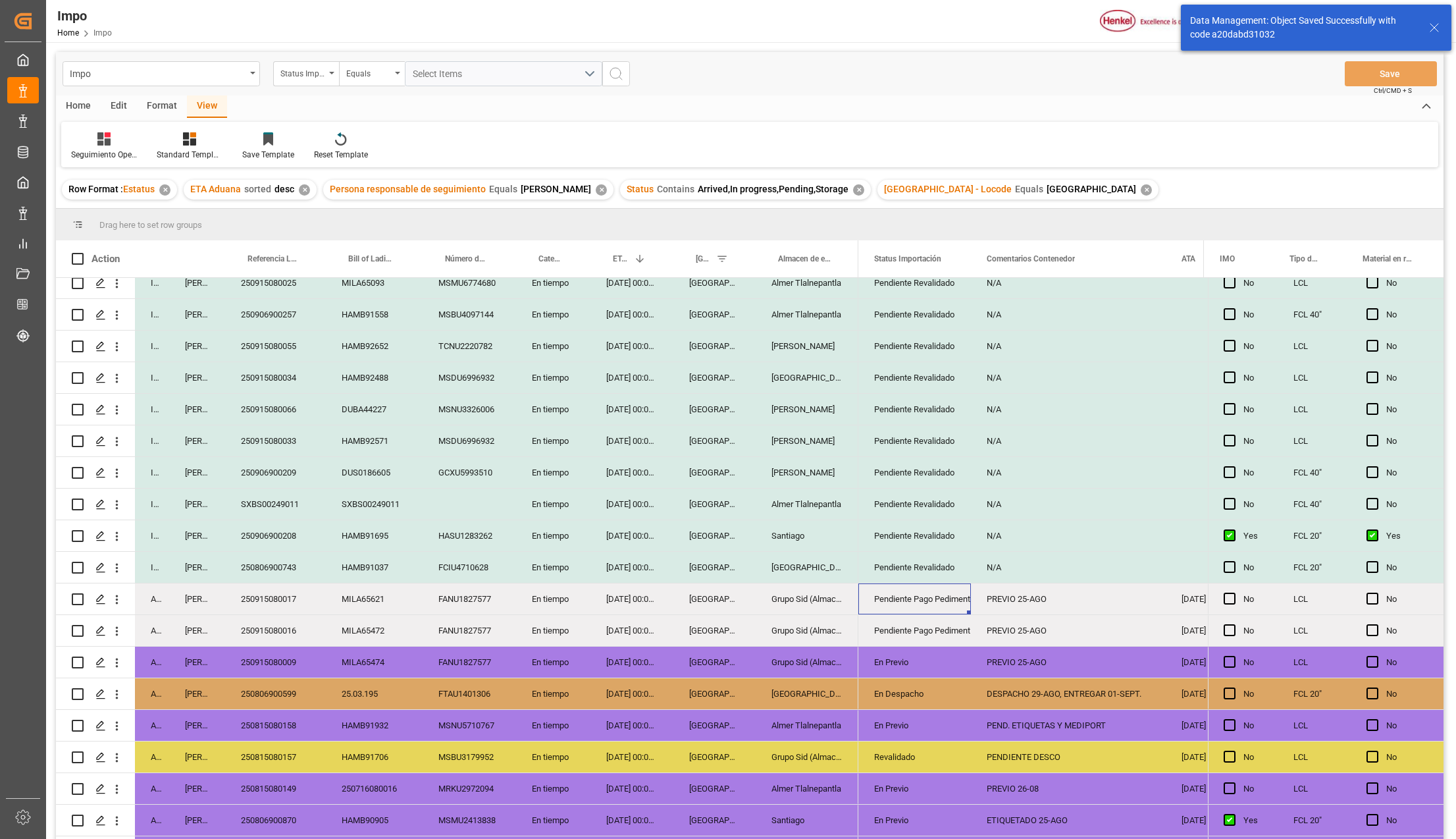
click at [882, 614] on div "Pendiente Pago Pedimento" at bounding box center [914, 599] width 81 height 30
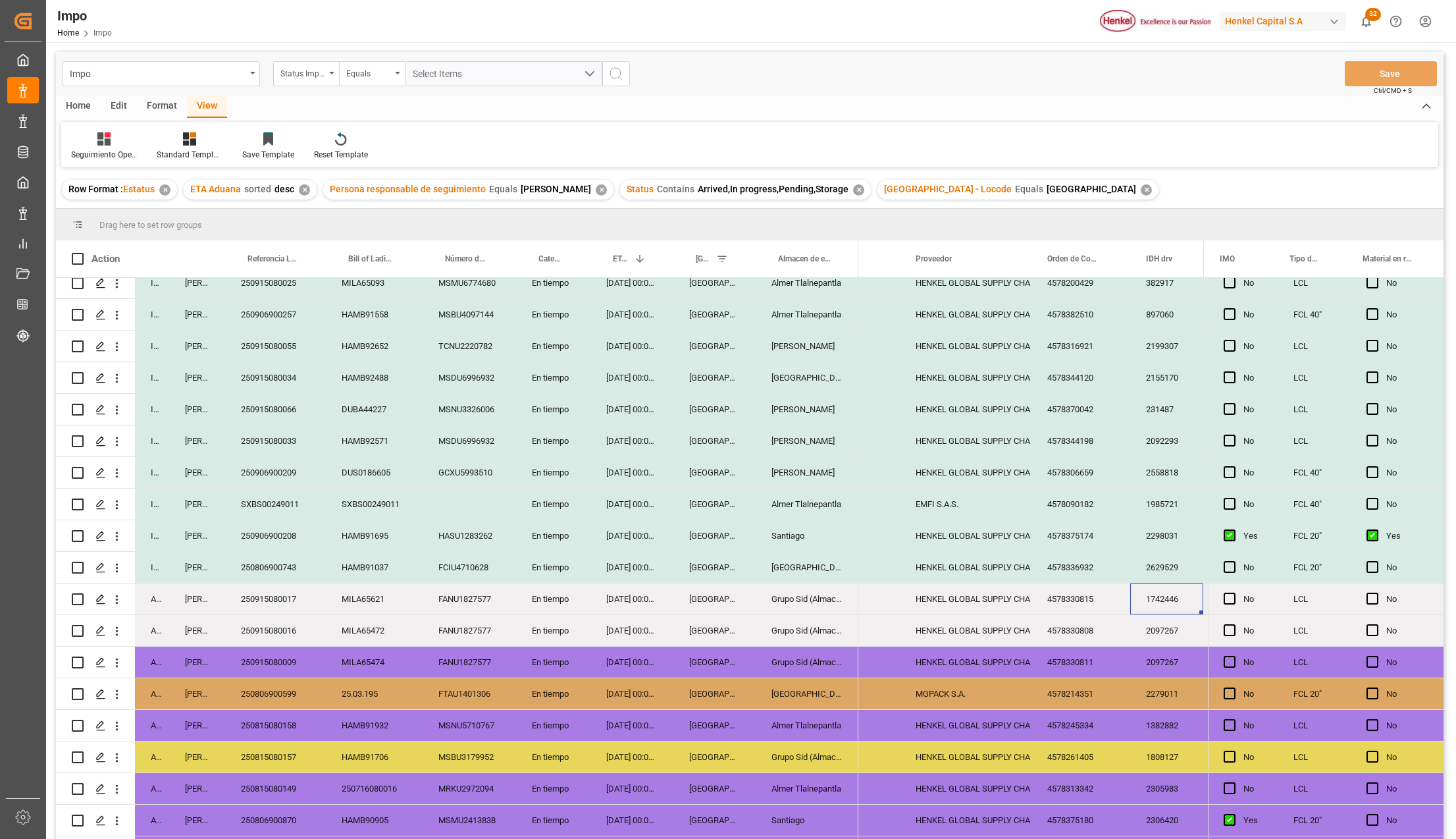
scroll to position [0, 806]
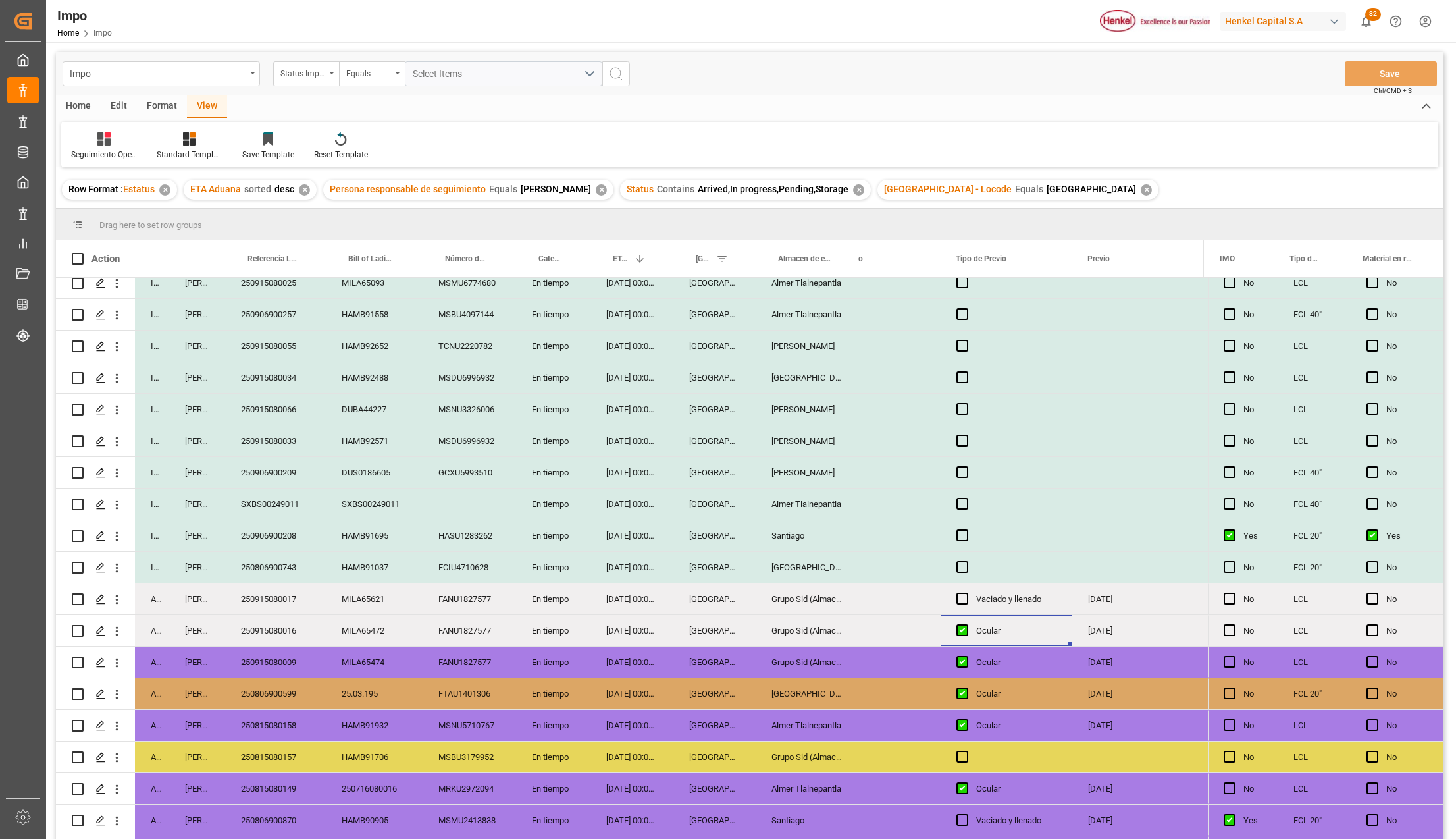
click at [970, 631] on div "Press SPACE to select this row." at bounding box center [966, 630] width 20 height 30
click at [962, 629] on span "Press SPACE to select this row." at bounding box center [962, 630] width 12 height 12
click at [966, 624] on input "Press SPACE to select this row." at bounding box center [966, 624] width 0 height 0
click at [1409, 74] on button "Save" at bounding box center [1390, 74] width 92 height 25
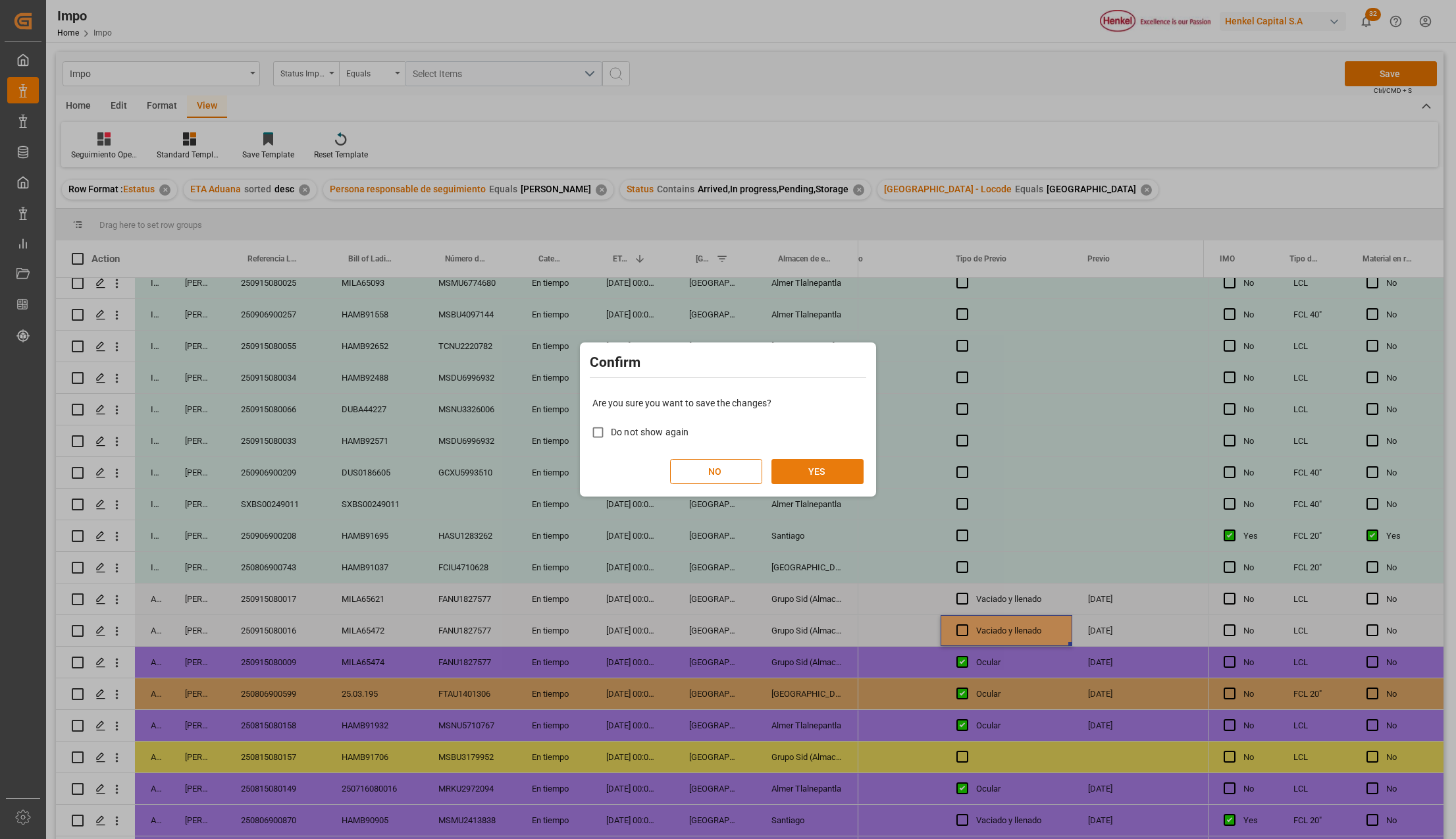
click at [817, 469] on button "YES" at bounding box center [817, 471] width 92 height 25
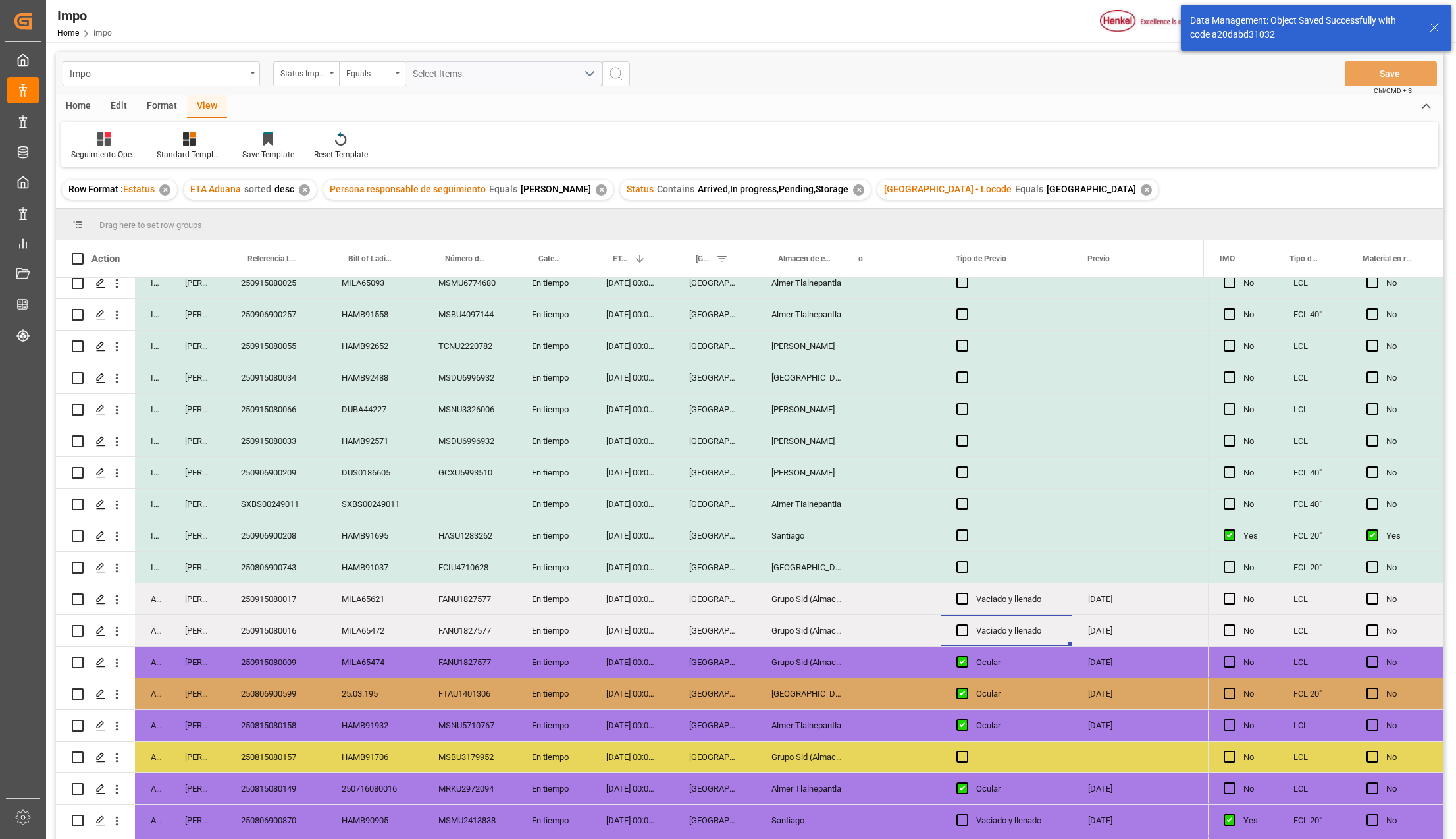
click at [965, 596] on span "Press SPACE to select this row." at bounding box center [962, 599] width 12 height 12
click at [966, 593] on input "Press SPACE to select this row." at bounding box center [966, 593] width 0 height 0
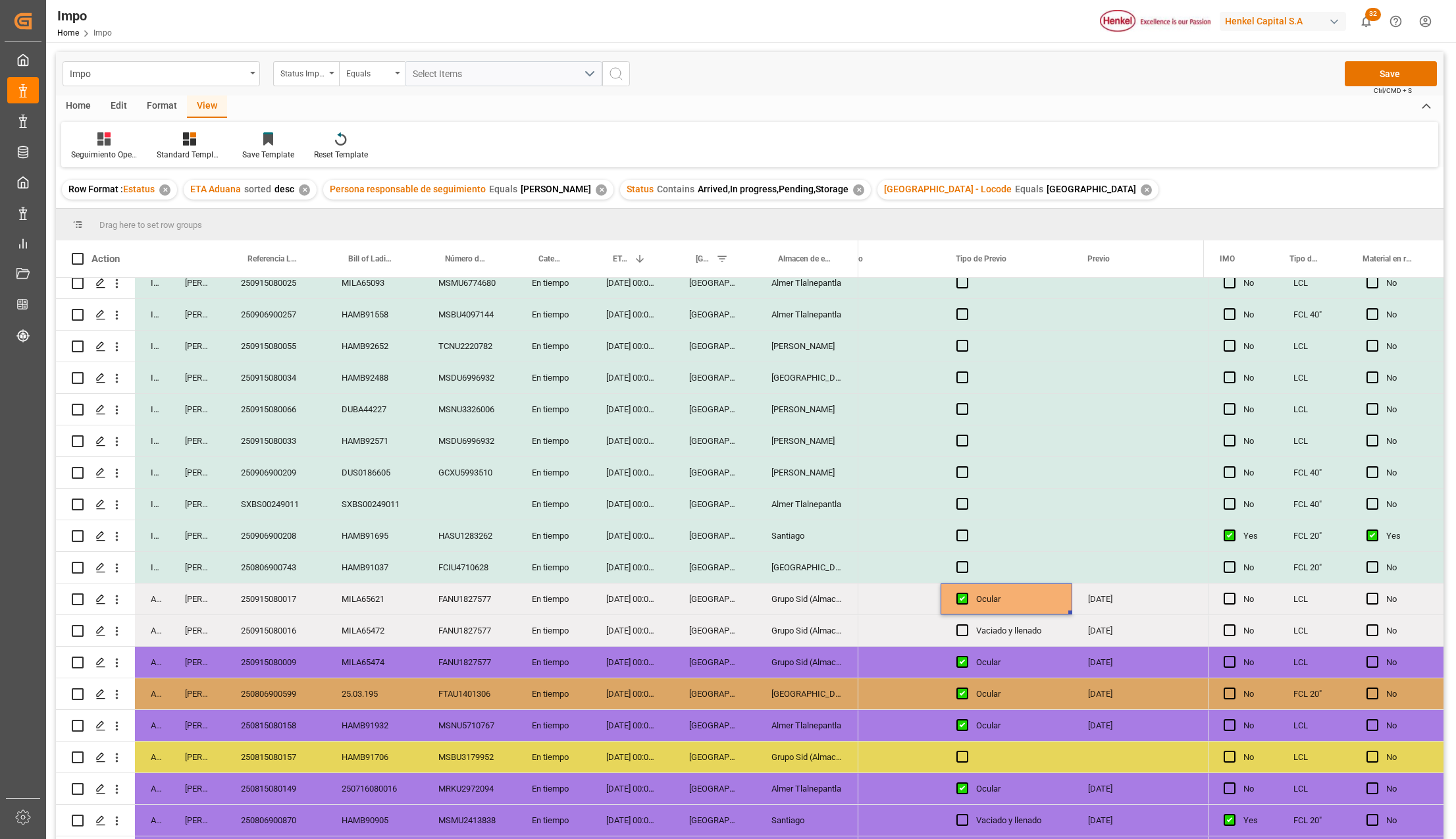
click at [969, 629] on div "Press SPACE to select this row." at bounding box center [966, 630] width 20 height 30
click at [961, 629] on span "Press SPACE to select this row." at bounding box center [962, 630] width 12 height 12
click at [966, 624] on input "Press SPACE to select this row." at bounding box center [966, 624] width 0 height 0
click at [1372, 82] on button "Save" at bounding box center [1390, 74] width 92 height 25
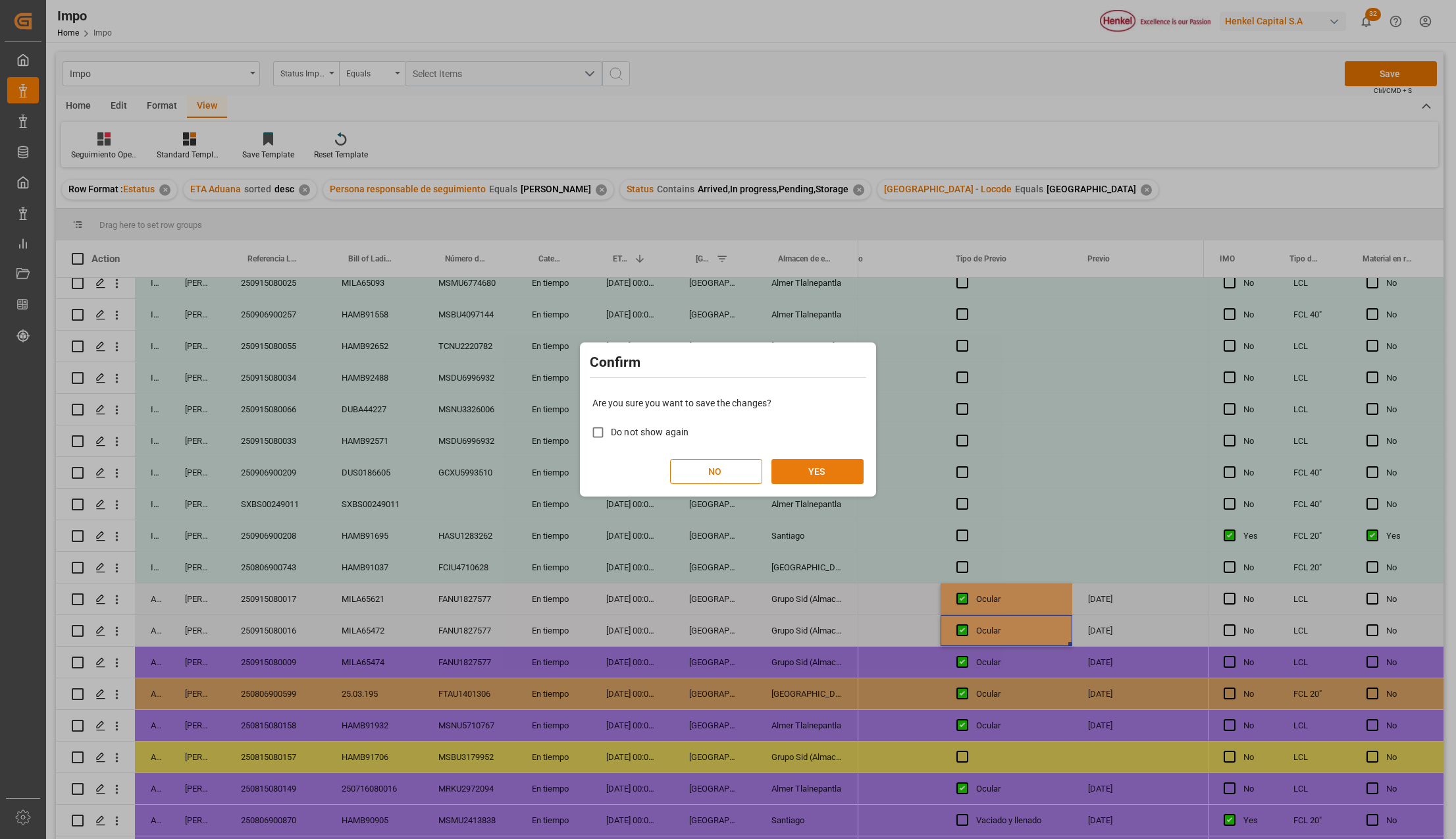
click at [804, 468] on button "YES" at bounding box center [817, 471] width 92 height 25
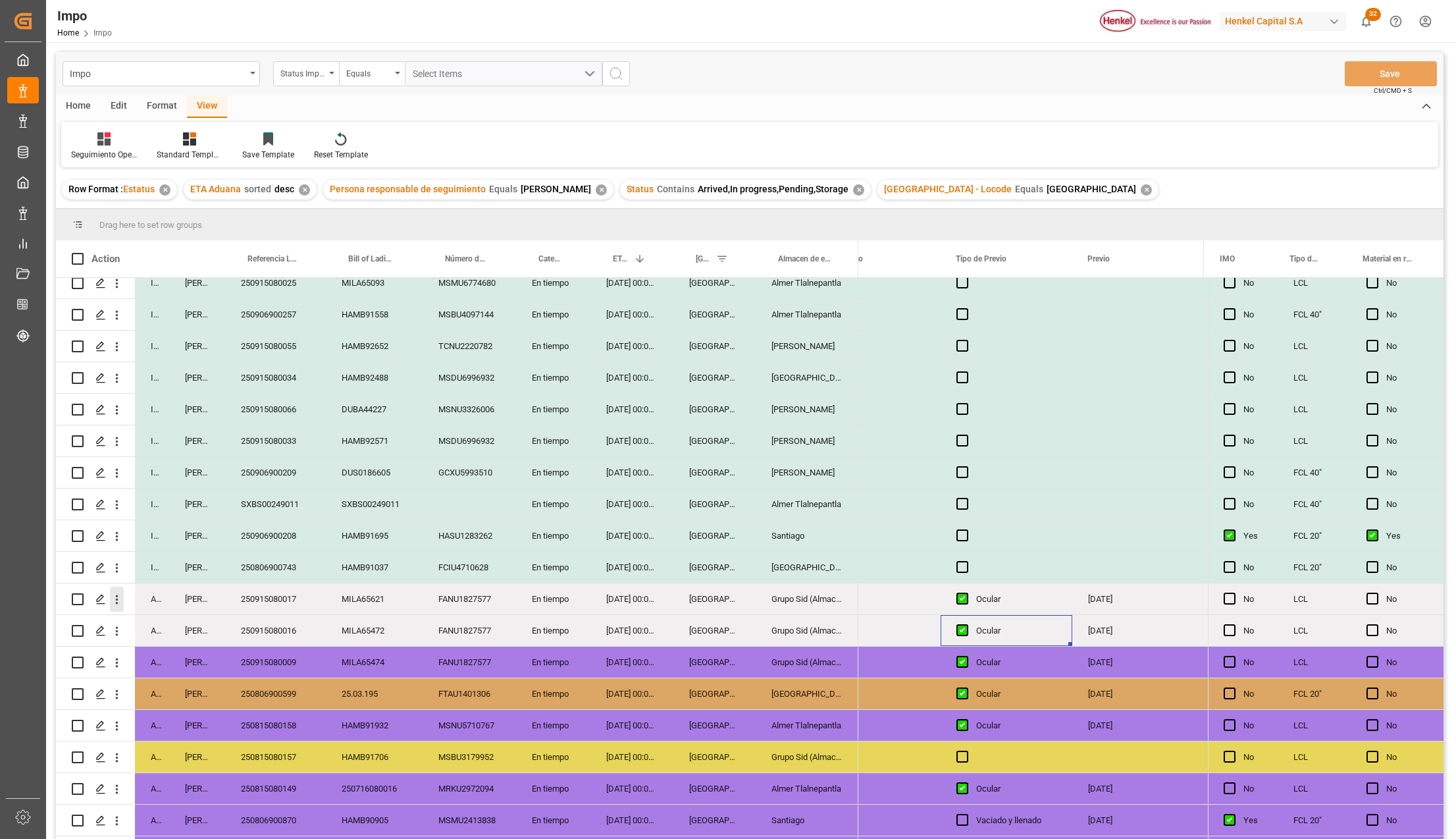
click at [114, 597] on icon "open menu" at bounding box center [117, 600] width 14 height 14
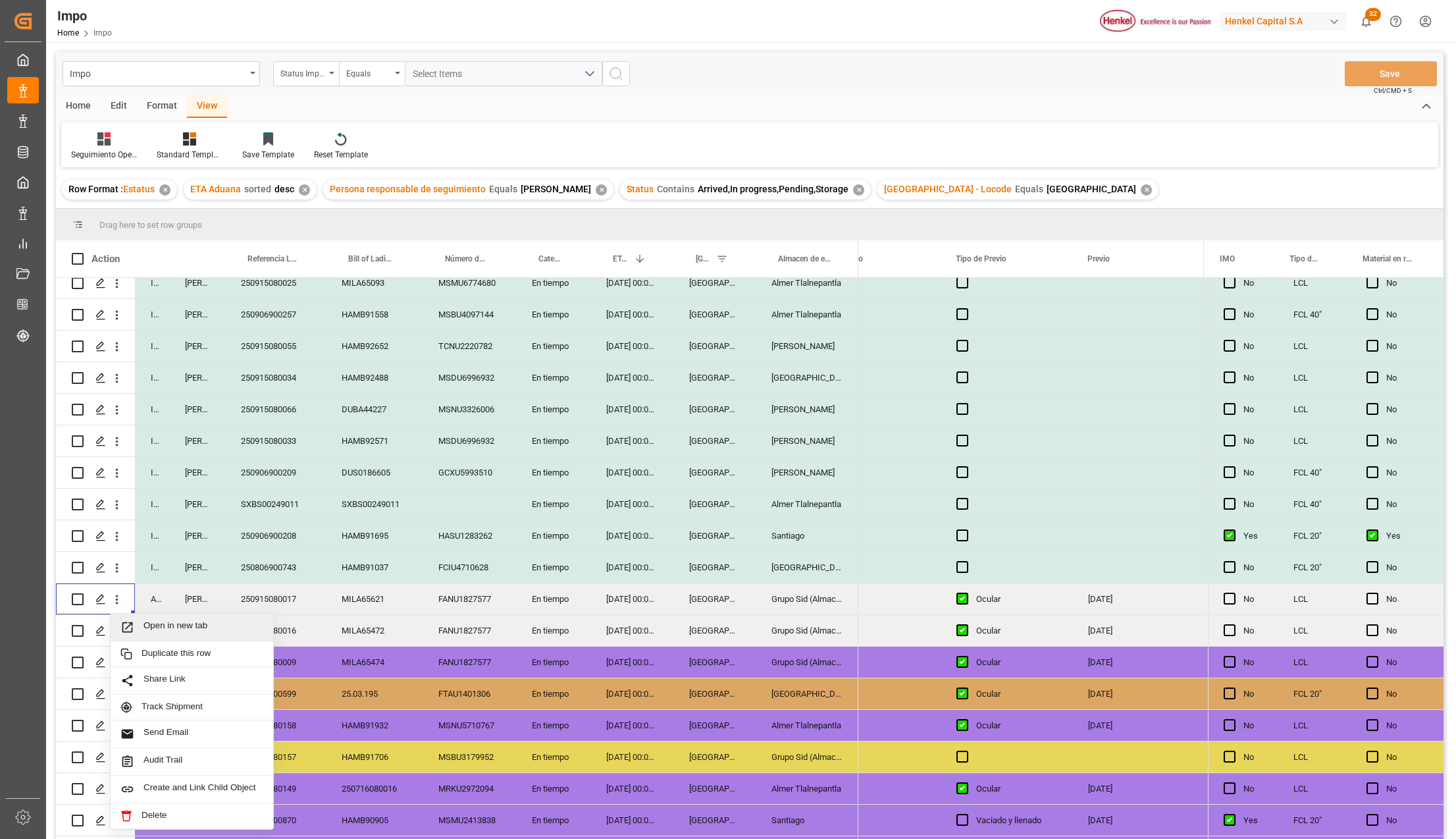
click at [139, 624] on span "Press SPACE to select this row." at bounding box center [132, 627] width 24 height 14
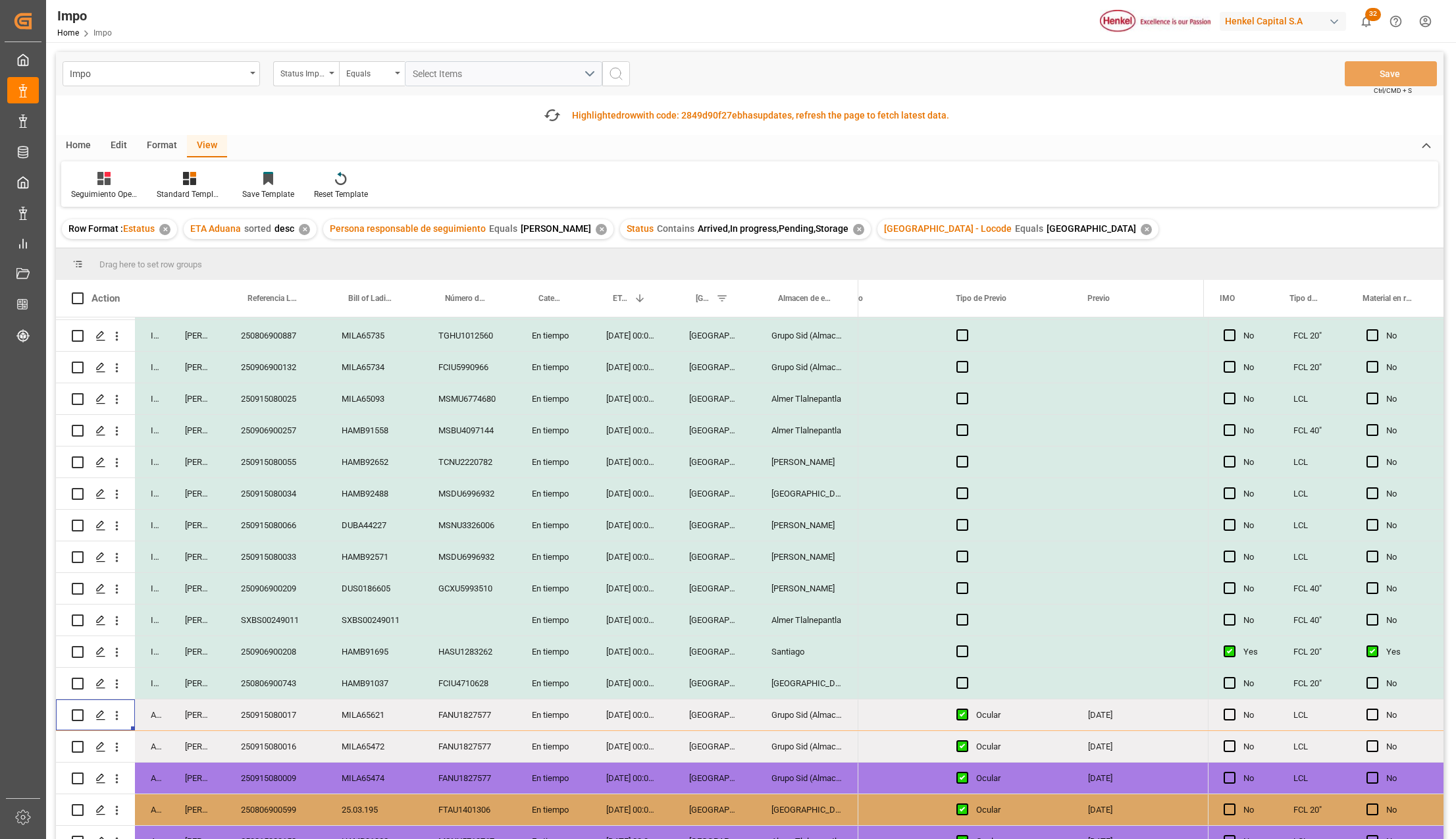
scroll to position [351, 0]
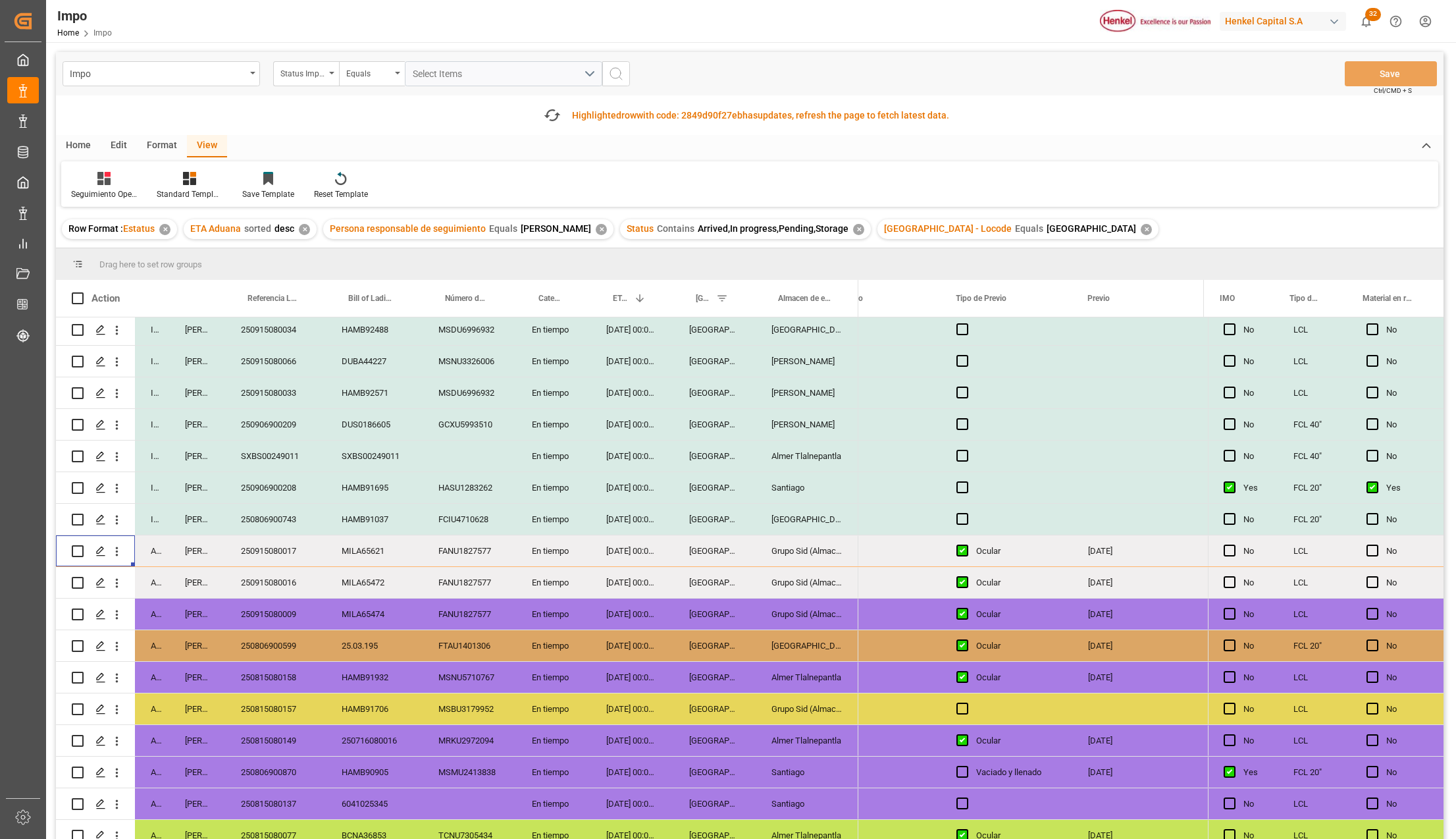
click at [643, 659] on div "19-08-2025 00:00:00" at bounding box center [632, 646] width 83 height 31
click at [747, 582] on div "[GEOGRAPHIC_DATA]" at bounding box center [714, 582] width 82 height 31
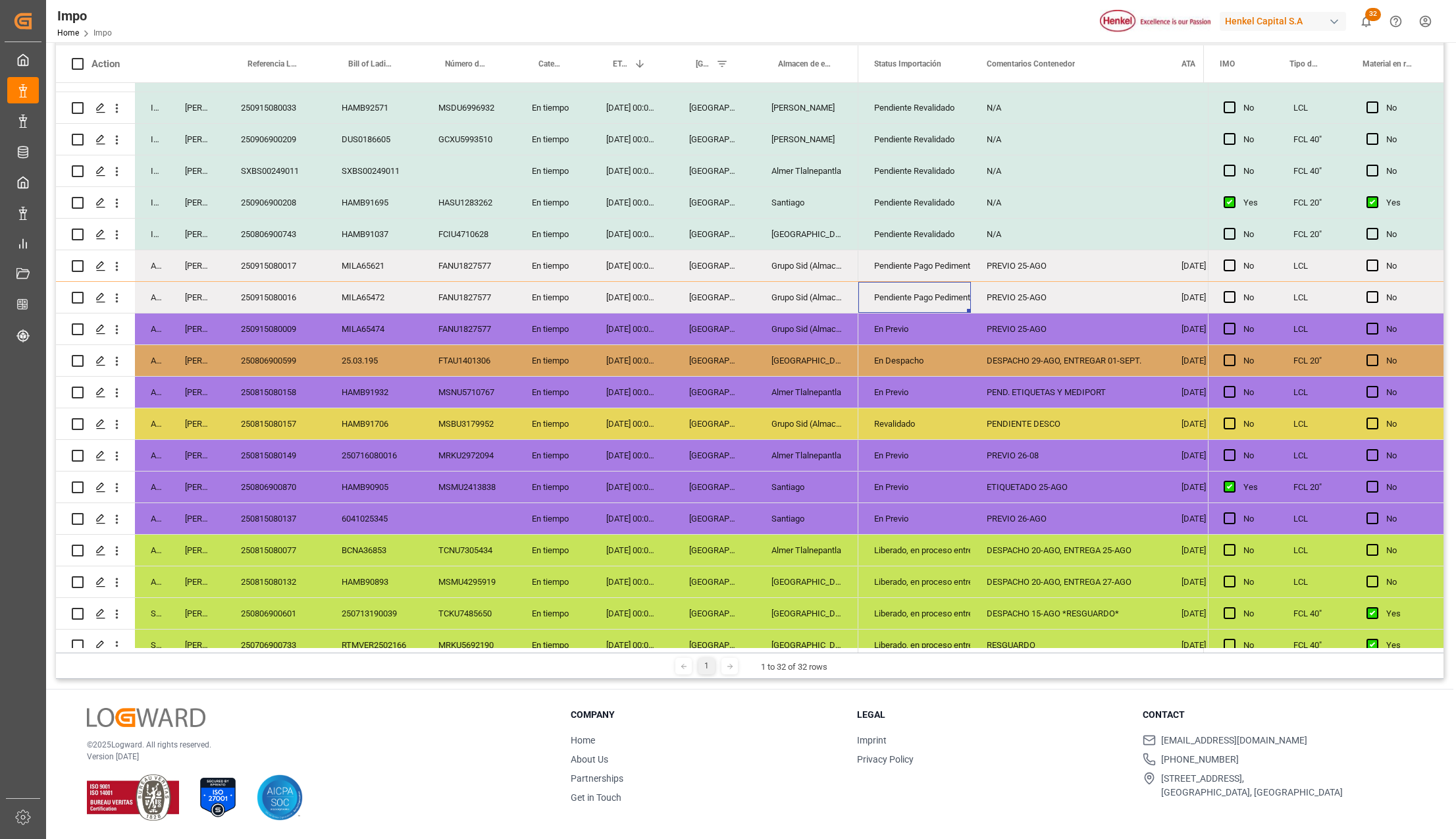
scroll to position [451, 0]
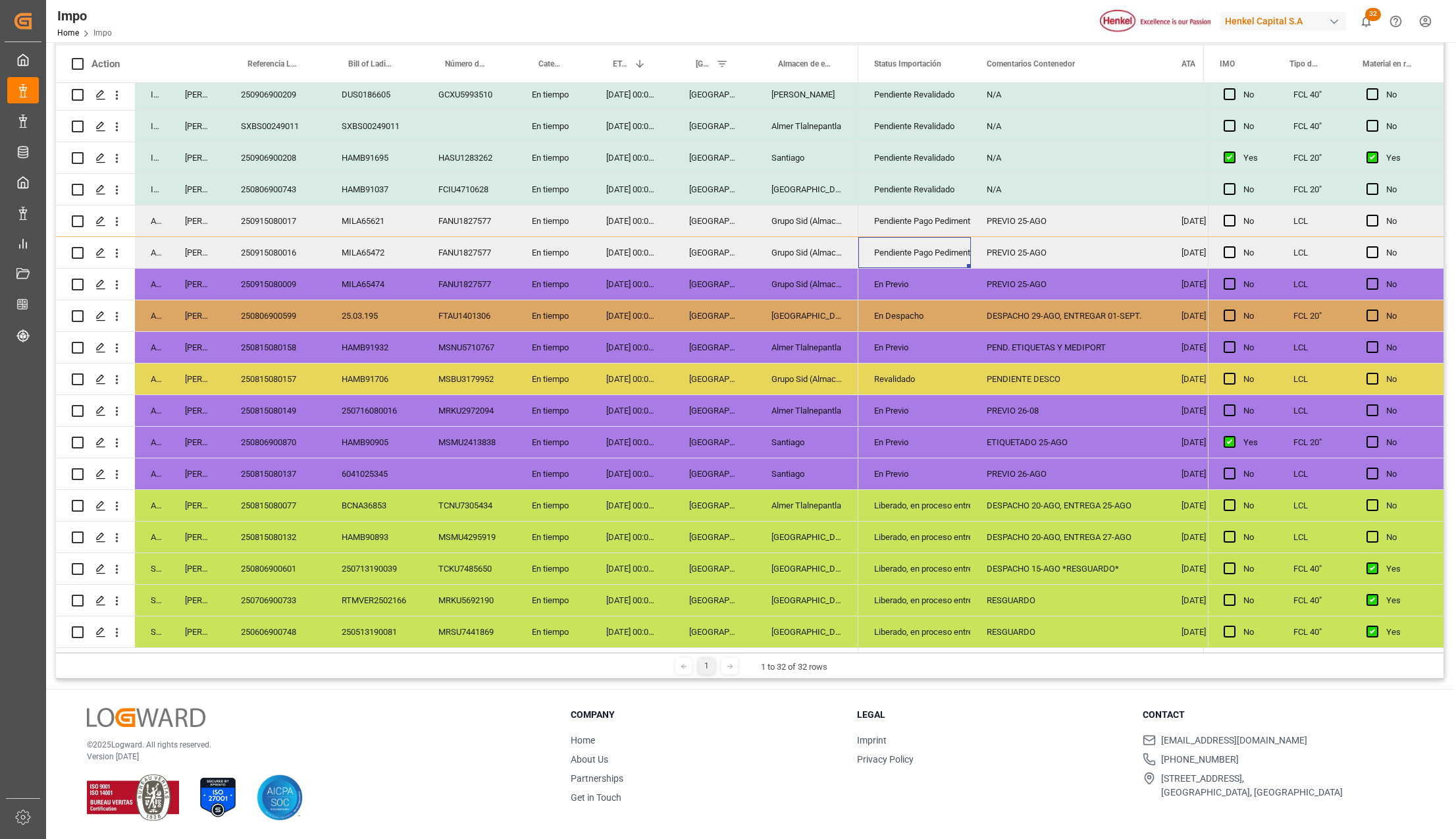
click at [1066, 533] on div "DESPACHO 20-AGO, ENTREGA 27-AGO" at bounding box center [1068, 537] width 195 height 31
click at [1088, 504] on div "DESPACHO 20-AGO, ENTREGA 25-AGO" at bounding box center [1068, 506] width 195 height 31
click at [280, 490] on div "250815080077" at bounding box center [275, 506] width 101 height 31
click at [897, 504] on div "Liberado, en proceso entrega" at bounding box center [914, 505] width 81 height 30
click at [943, 509] on icon "open menu" at bounding box center [946, 514] width 16 height 16
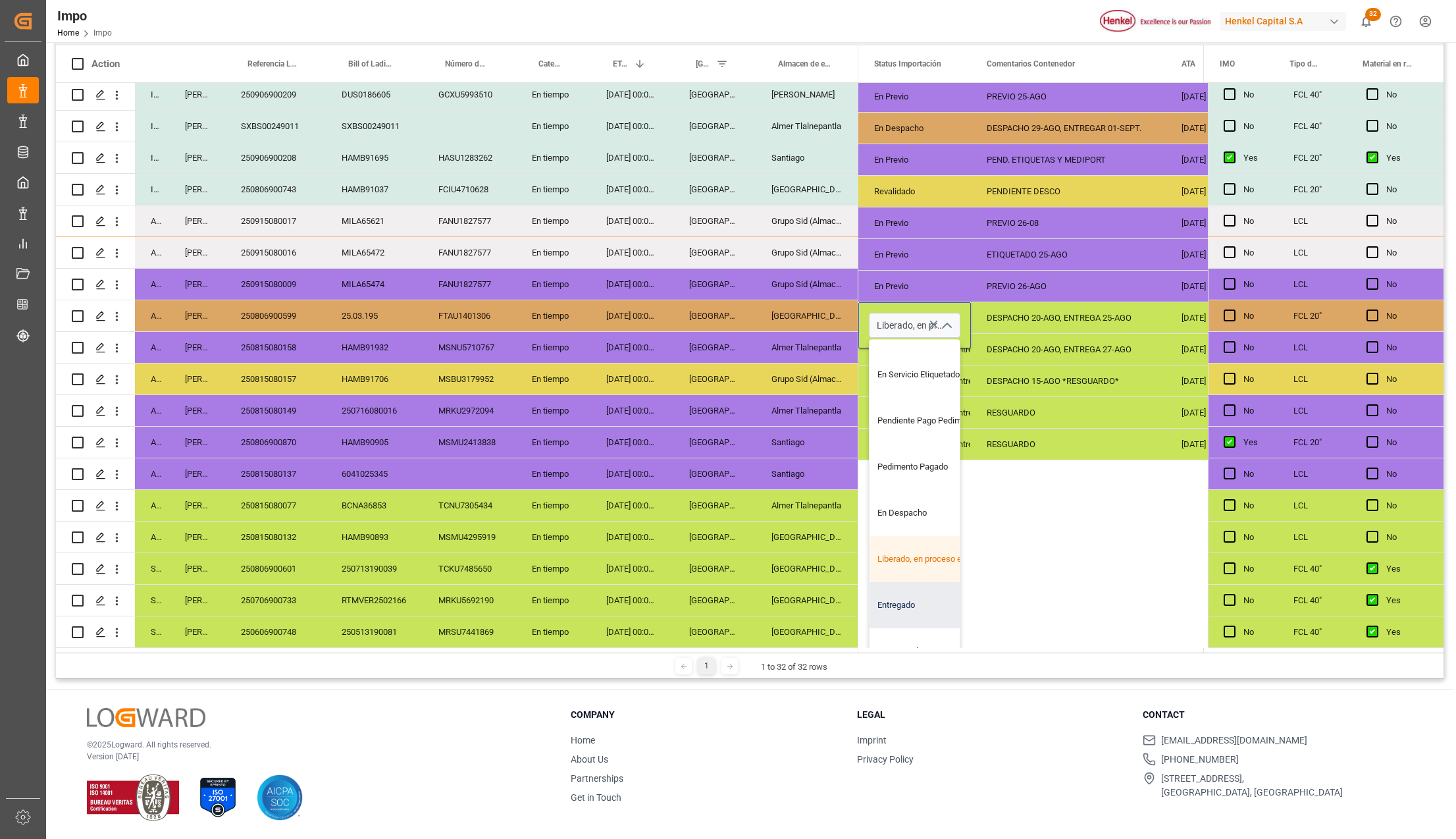
scroll to position [214, 0]
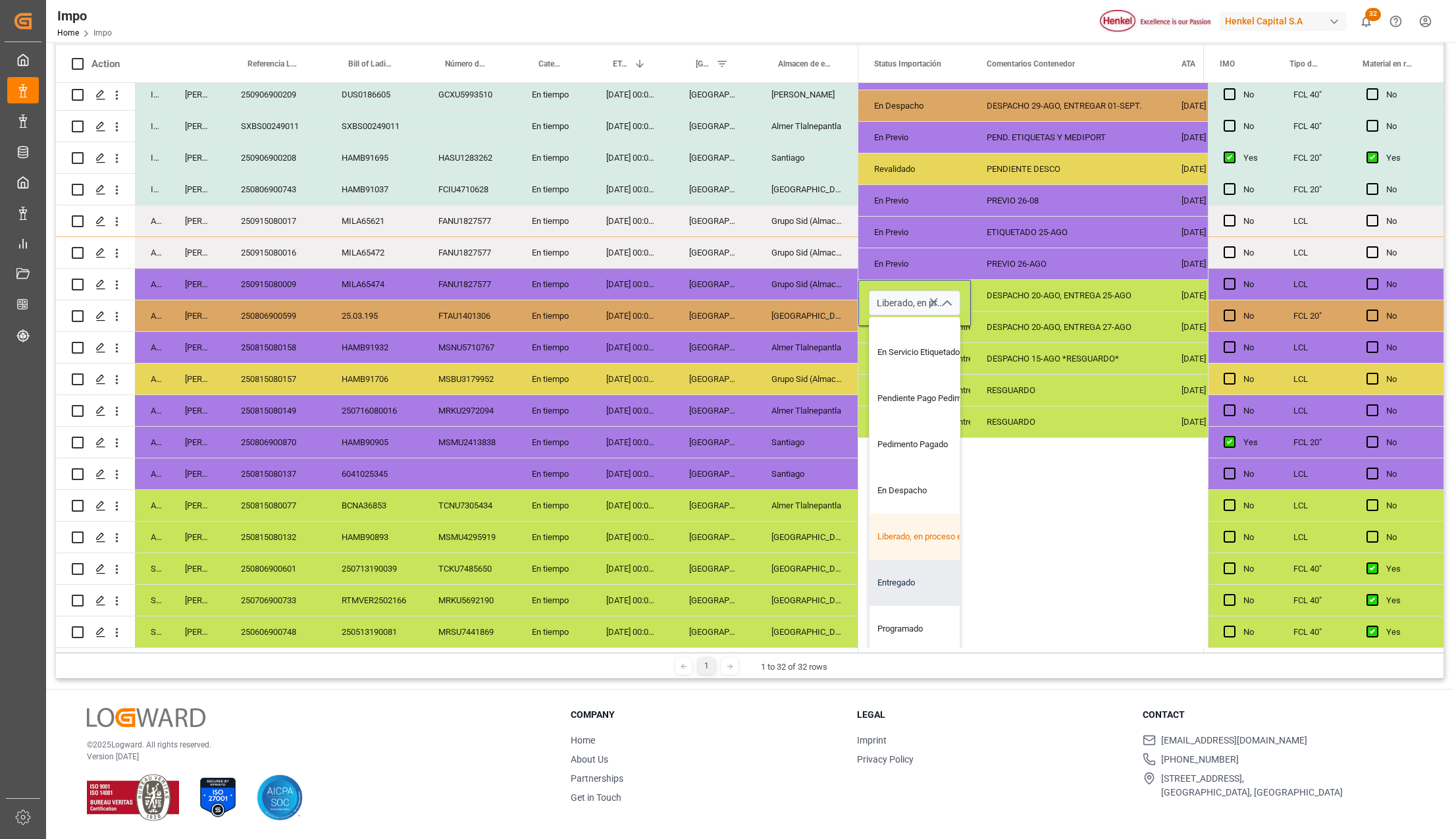
click at [925, 565] on div "Entregado" at bounding box center [931, 582] width 123 height 46
type input "Entregado"
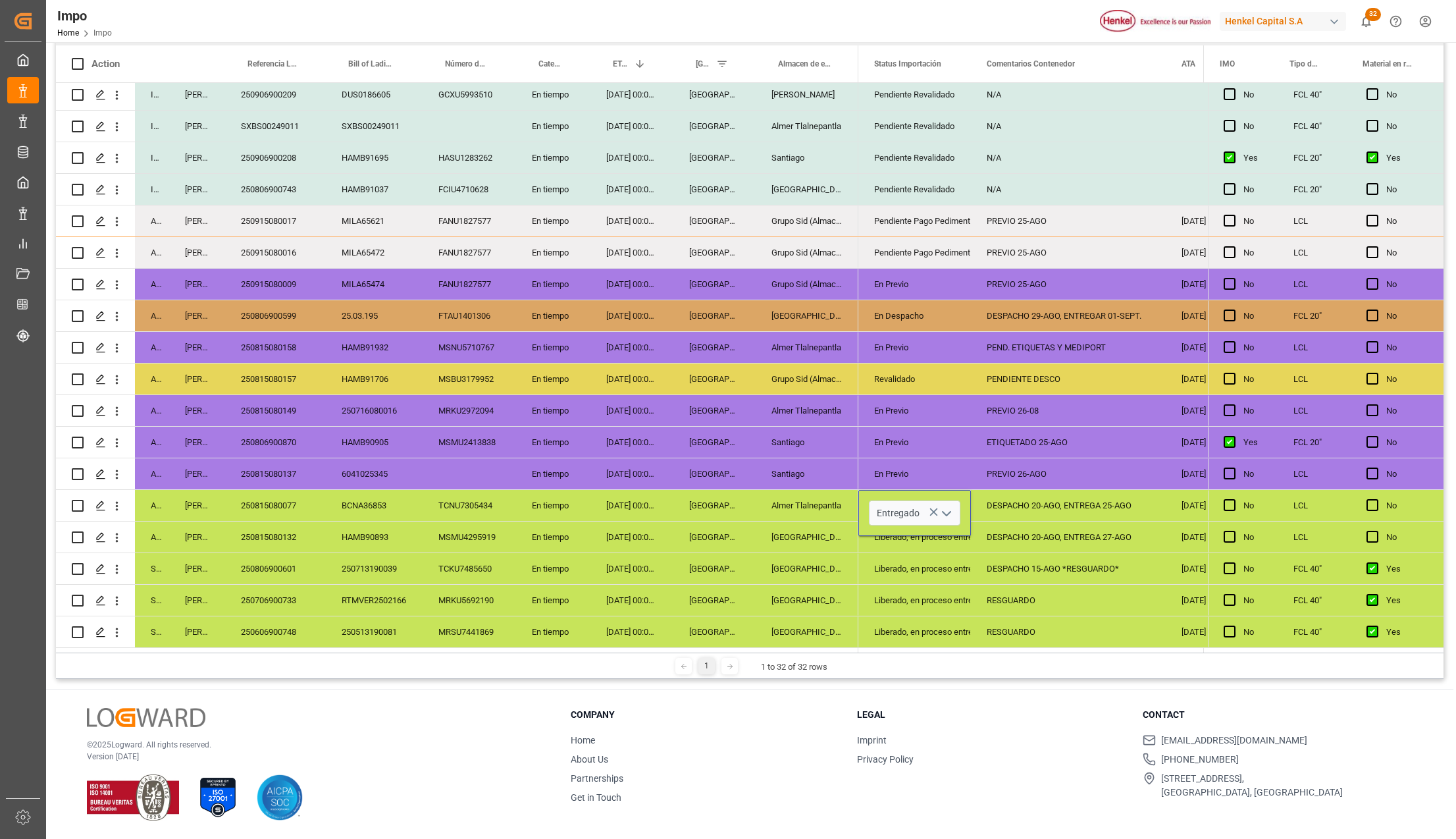
click at [890, 576] on div "Liberado, en proceso entrega" at bounding box center [914, 568] width 81 height 30
click at [997, 509] on div "DESPACHO 20-AGO, ENTREGA 25-AGO" at bounding box center [1068, 506] width 195 height 31
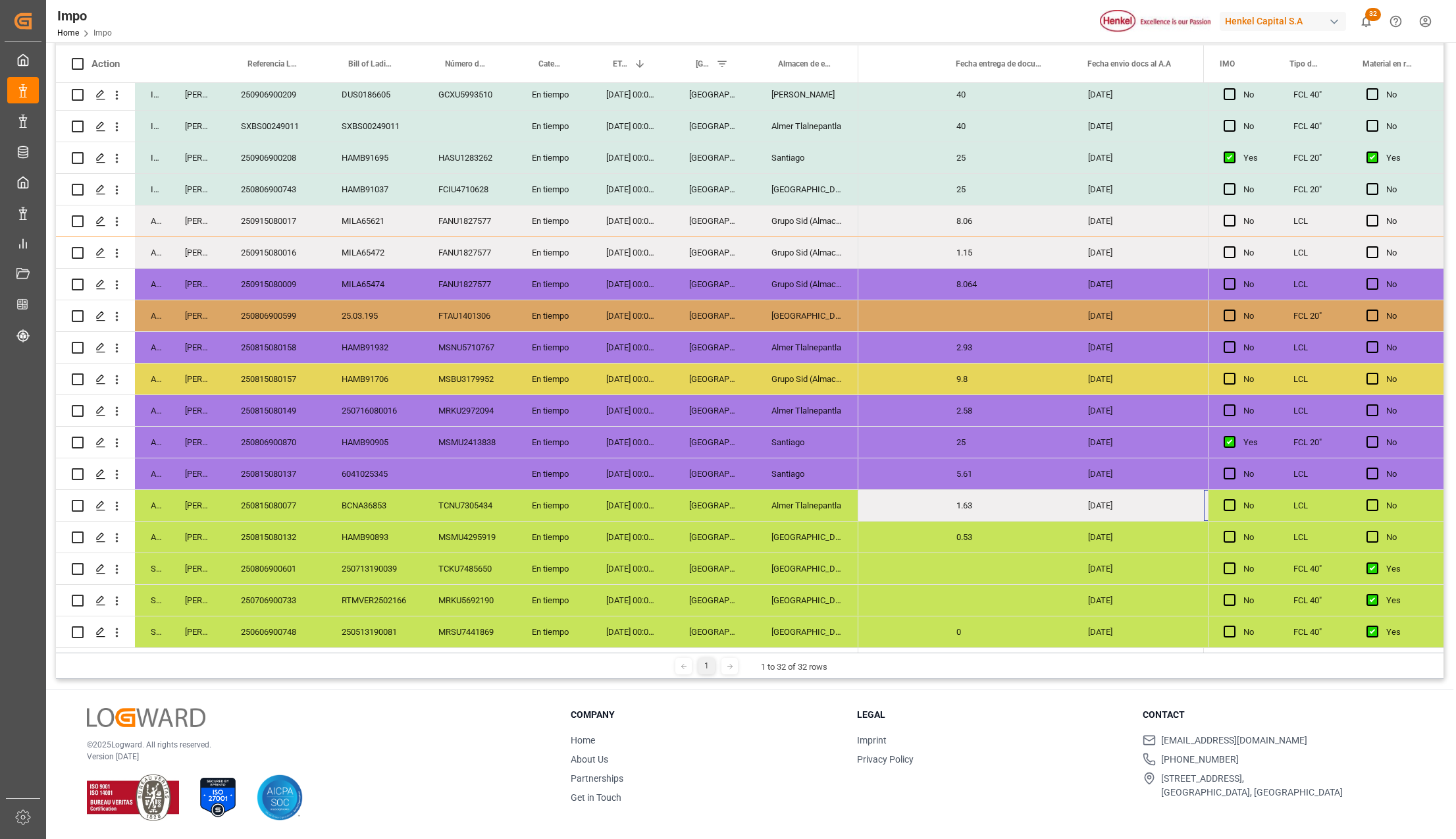
scroll to position [0, 2013]
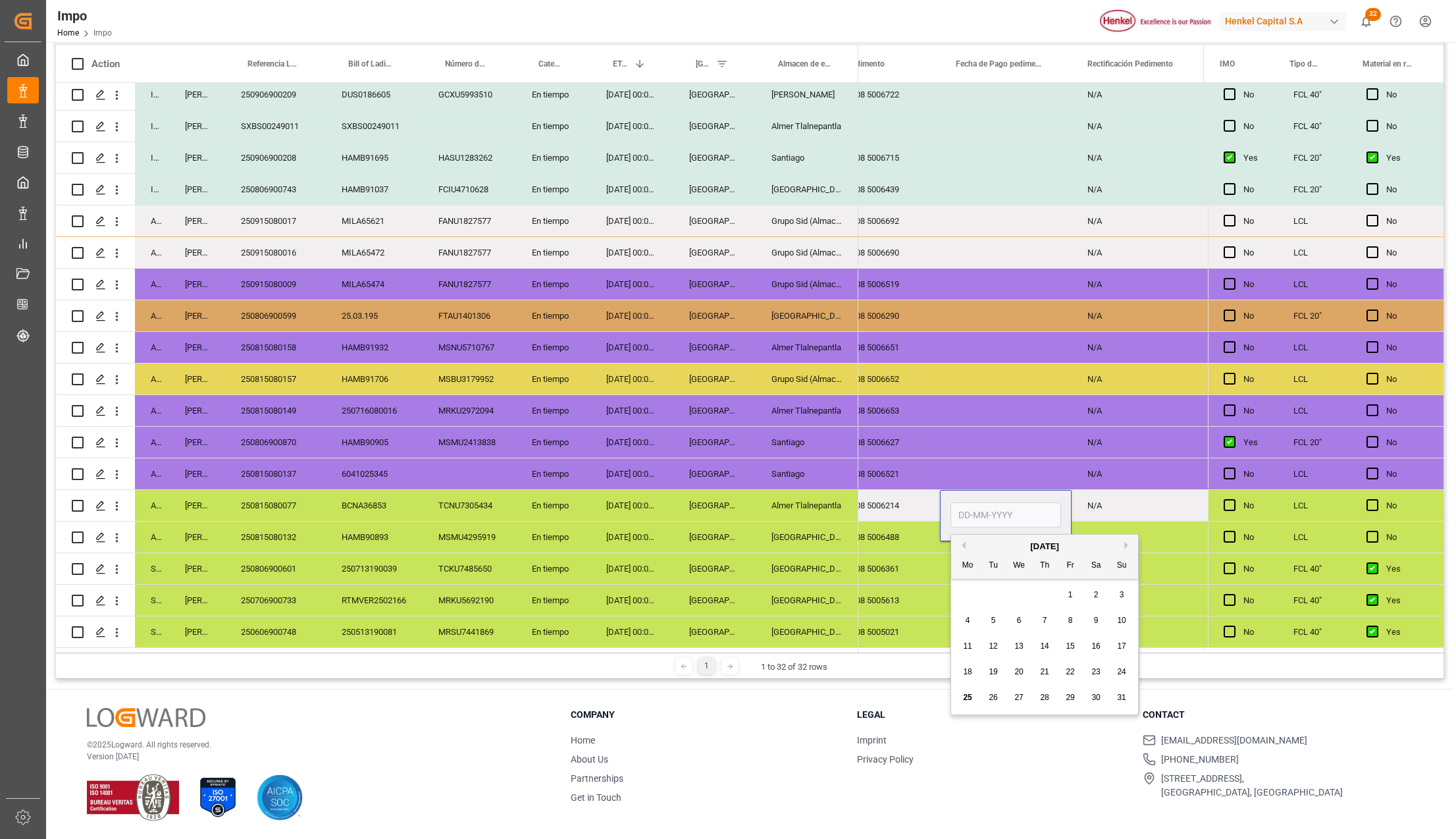
click at [992, 503] on input "Press SPACE to select this row." at bounding box center [1005, 516] width 111 height 25
click at [986, 509] on input "Press SPACE to select this row." at bounding box center [1005, 516] width 111 height 25
click at [880, 501] on div "25 43 3108 5006214" at bounding box center [874, 506] width 131 height 31
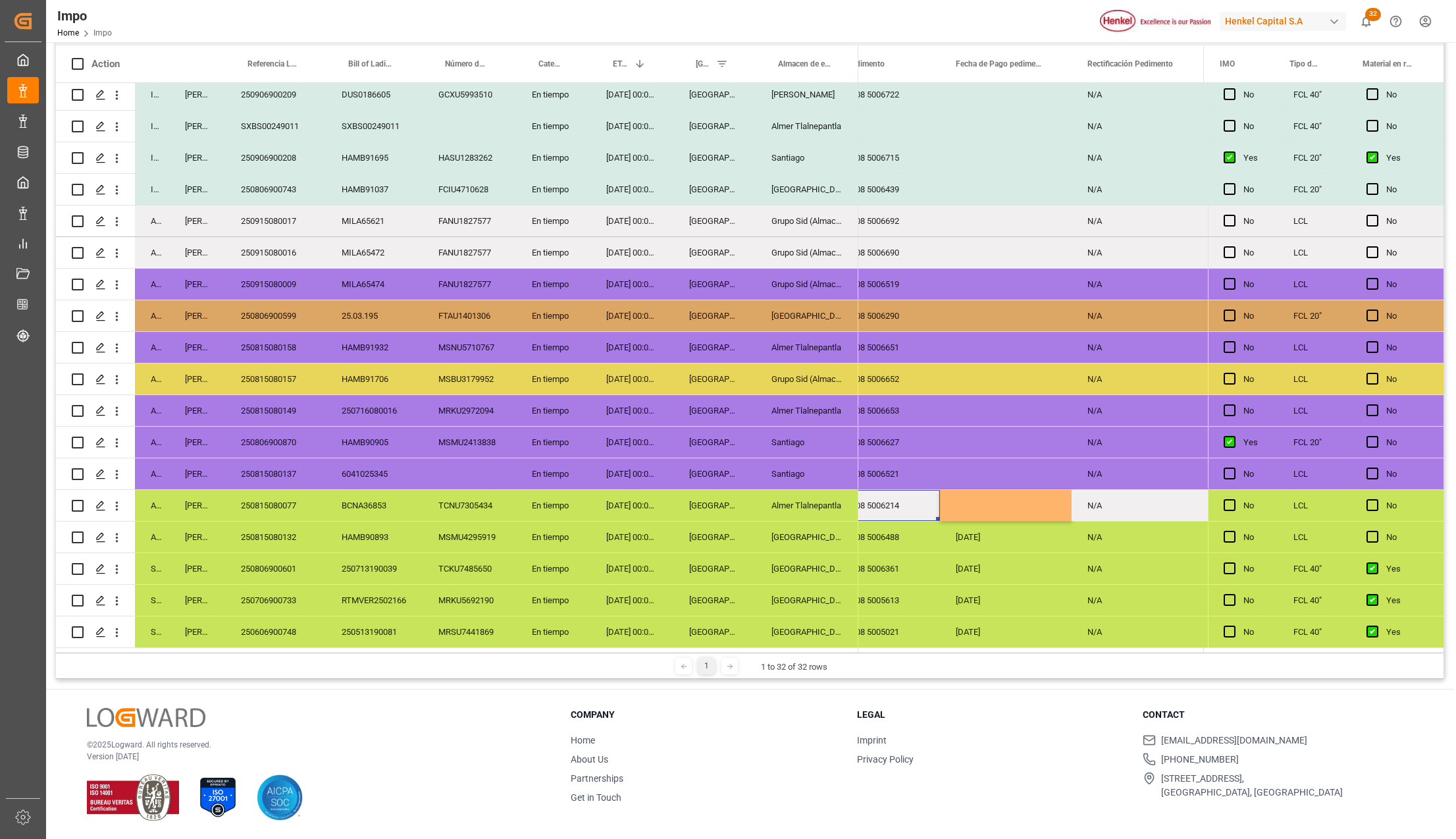
click at [288, 498] on div "250815080077" at bounding box center [275, 506] width 101 height 31
click at [1009, 493] on div "Press SPACE to select this row." at bounding box center [1005, 506] width 131 height 31
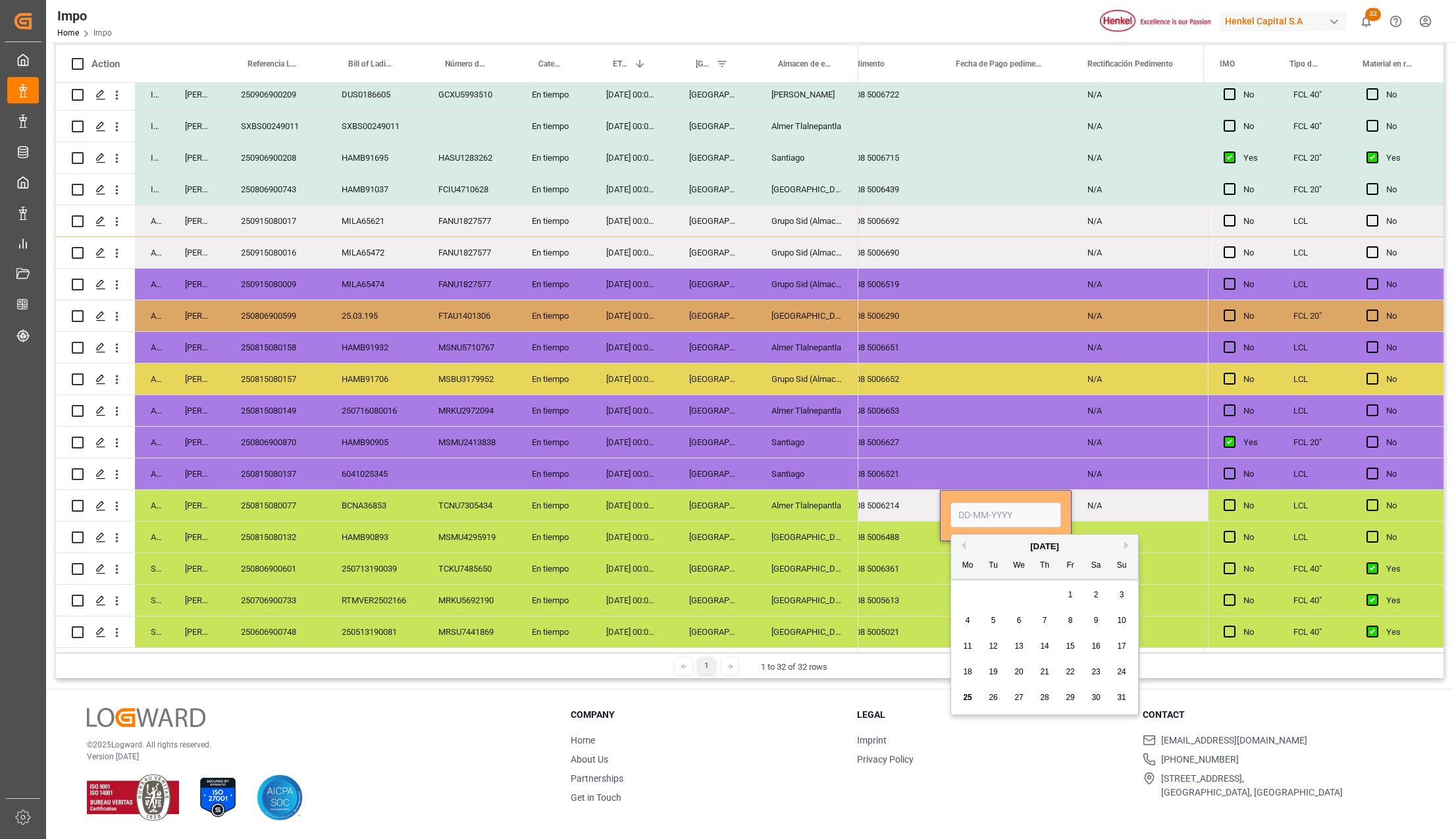
click at [980, 510] on input "Press SPACE to select this row." at bounding box center [1005, 516] width 111 height 25
type input "[DATE]"
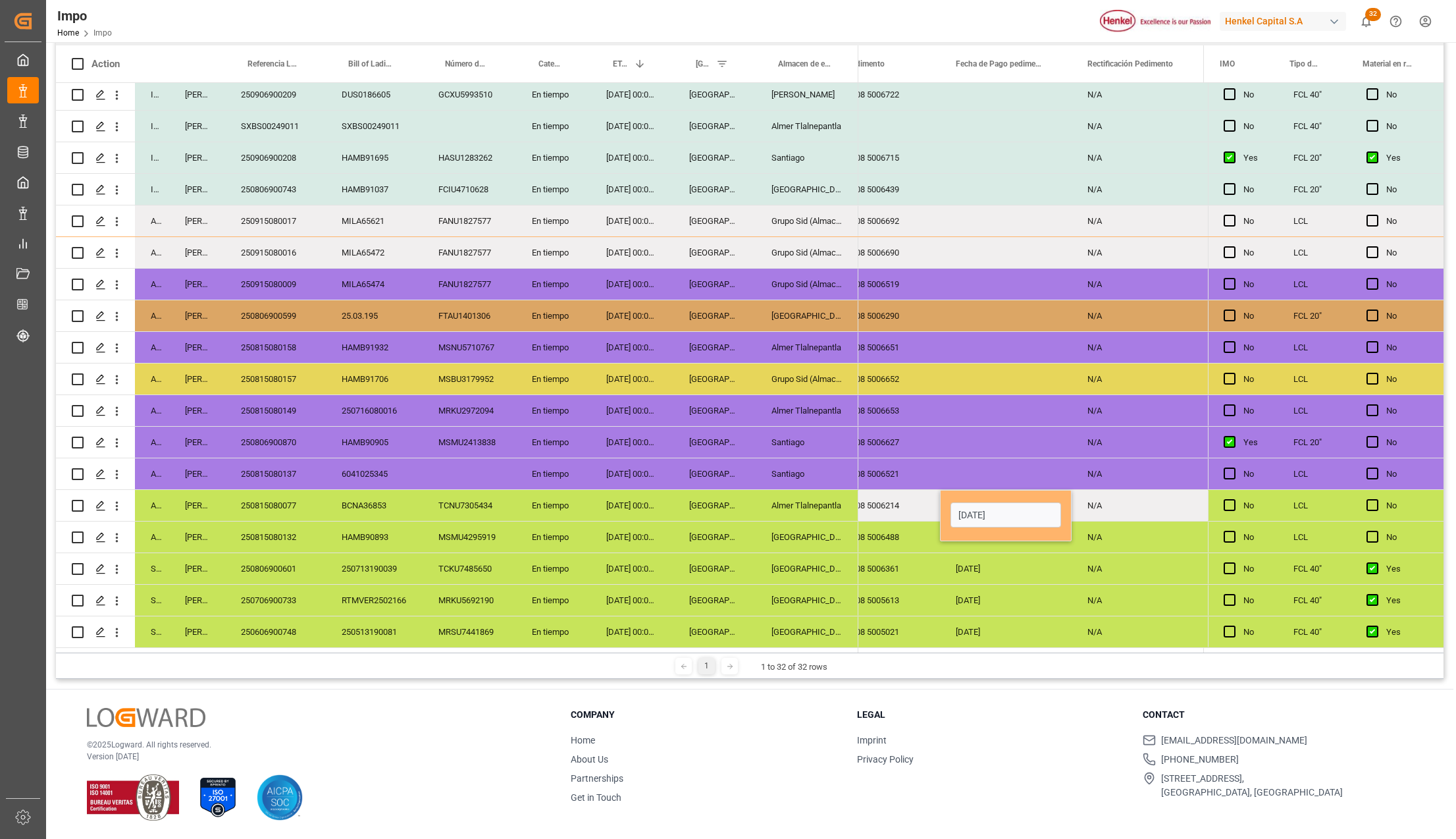
click at [986, 572] on div "14-08-2025" at bounding box center [1005, 568] width 131 height 31
click at [988, 495] on div "[DATE]" at bounding box center [1005, 506] width 131 height 31
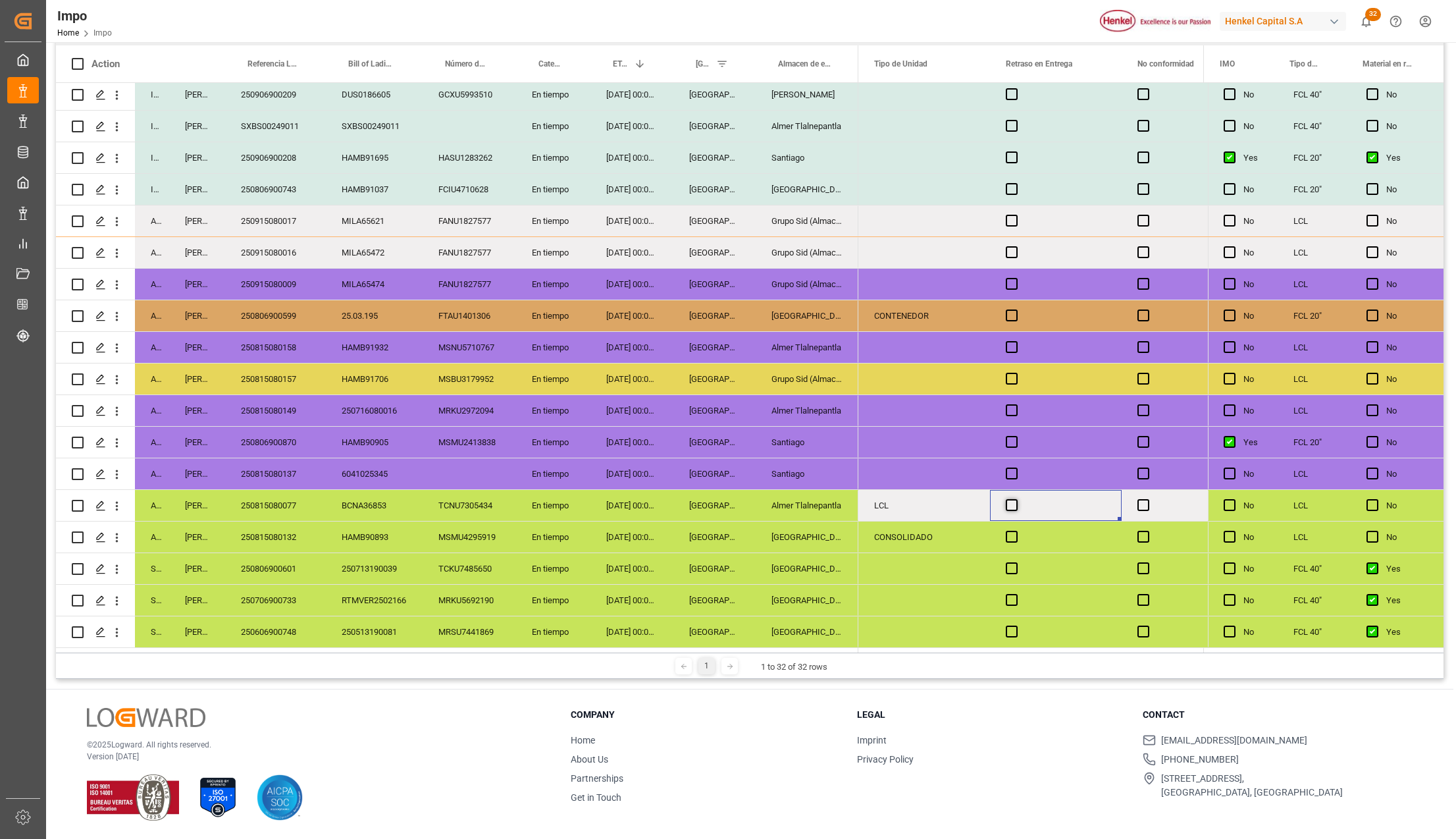
click at [1014, 499] on span "Press SPACE to select this row." at bounding box center [1012, 505] width 12 height 12
click at [1016, 499] on input "Press SPACE to select this row." at bounding box center [1016, 499] width 0 height 0
click at [1023, 505] on div "Press SPACE to select this row." at bounding box center [1016, 505] width 20 height 30
click at [1017, 504] on span "Press SPACE to select this row." at bounding box center [1012, 505] width 12 height 12
click at [1016, 499] on input "Press SPACE to select this row." at bounding box center [1016, 499] width 0 height 0
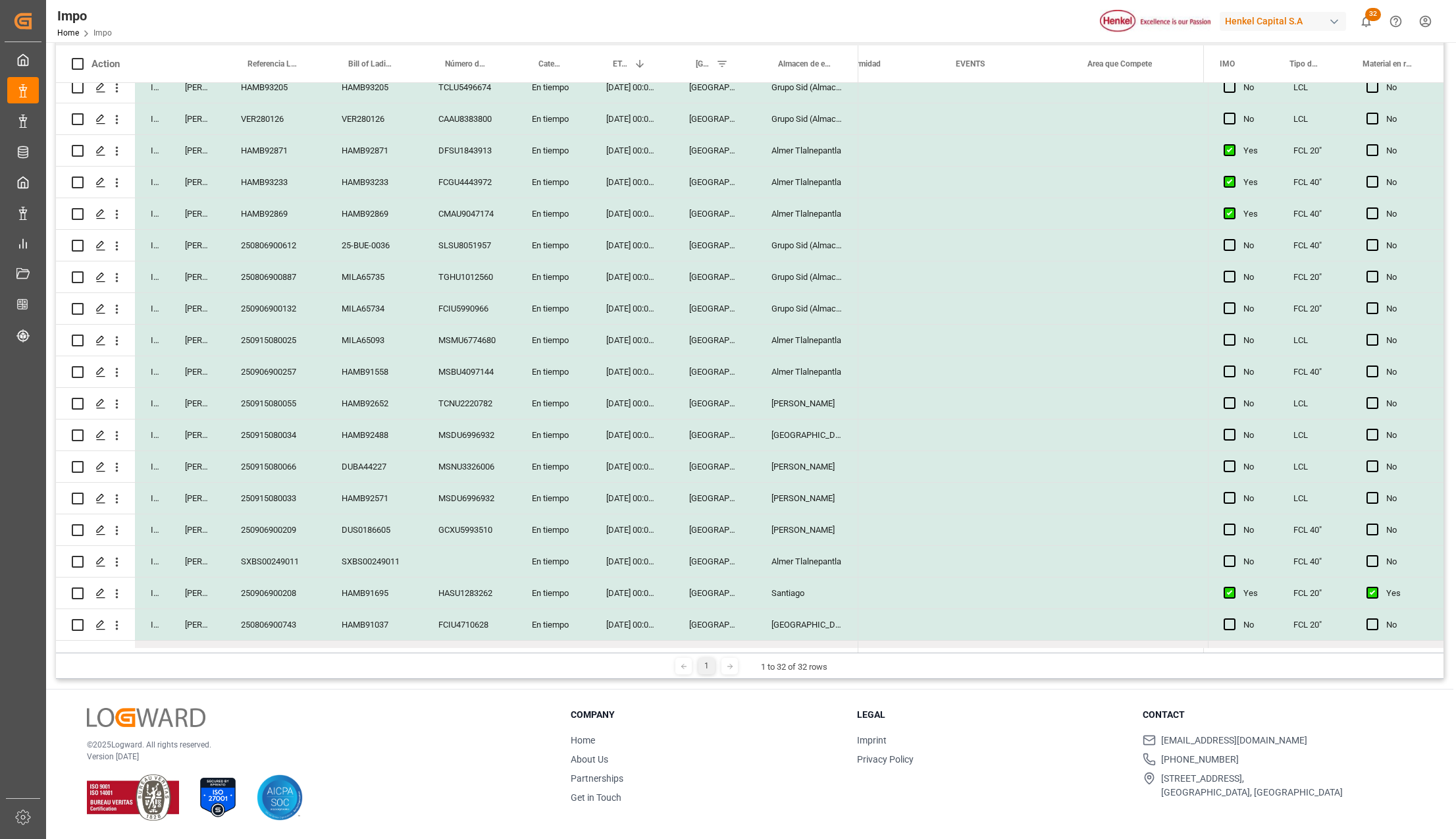
scroll to position [0, 0]
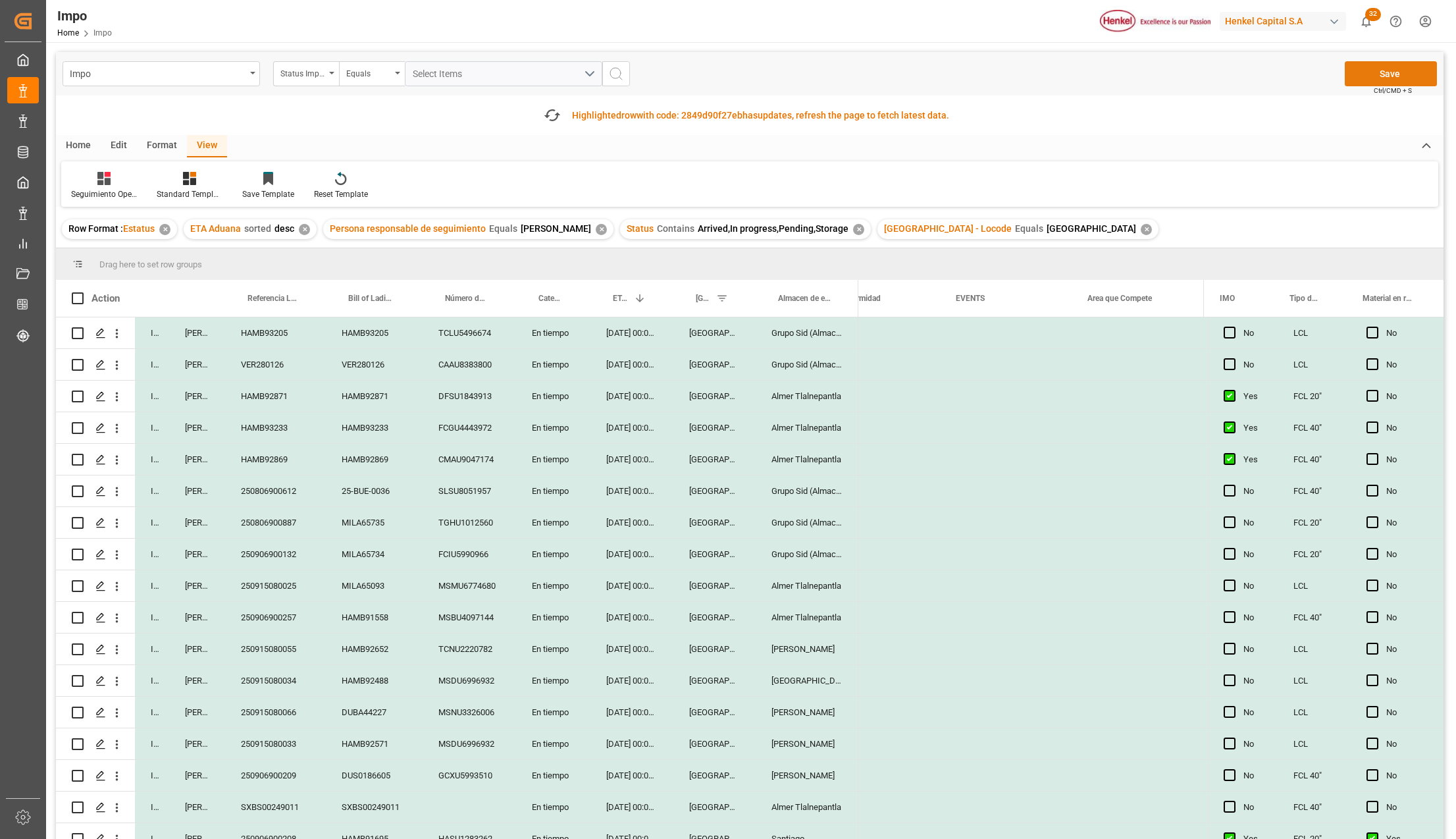
click at [1401, 77] on button "Save" at bounding box center [1390, 74] width 92 height 25
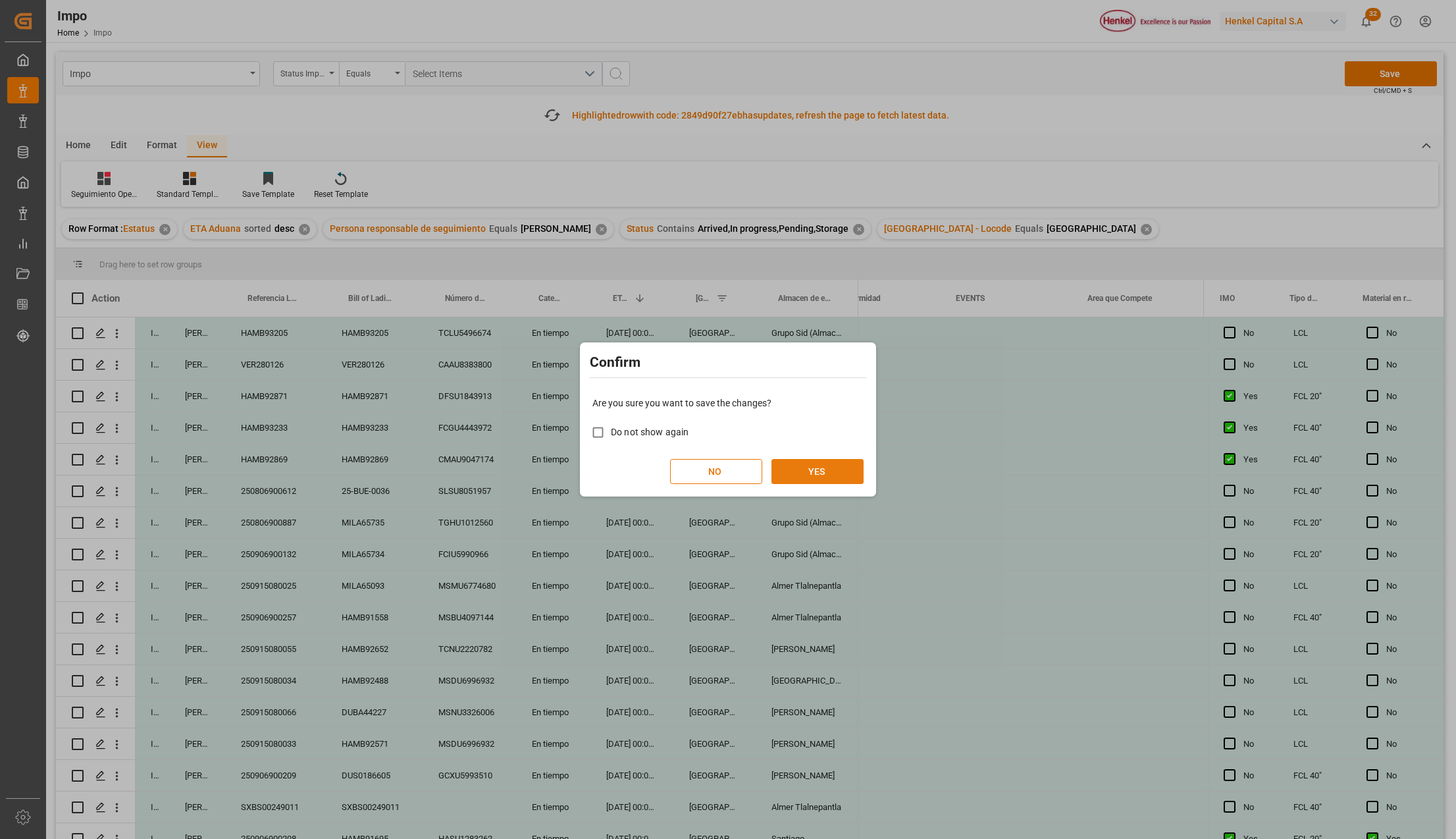
click at [821, 465] on button "YES" at bounding box center [817, 471] width 92 height 25
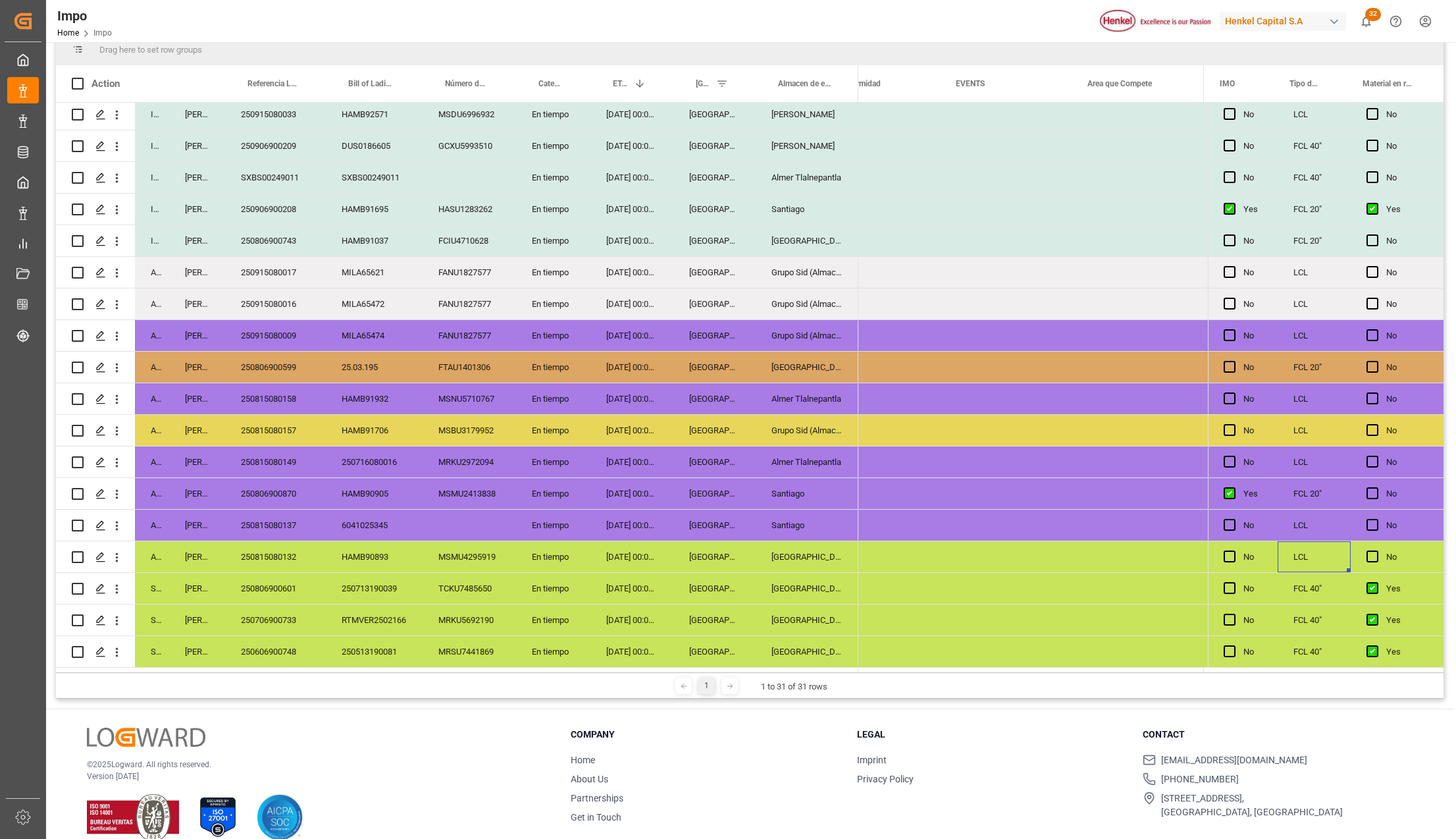
click at [697, 590] on div "Veracruz" at bounding box center [714, 588] width 82 height 31
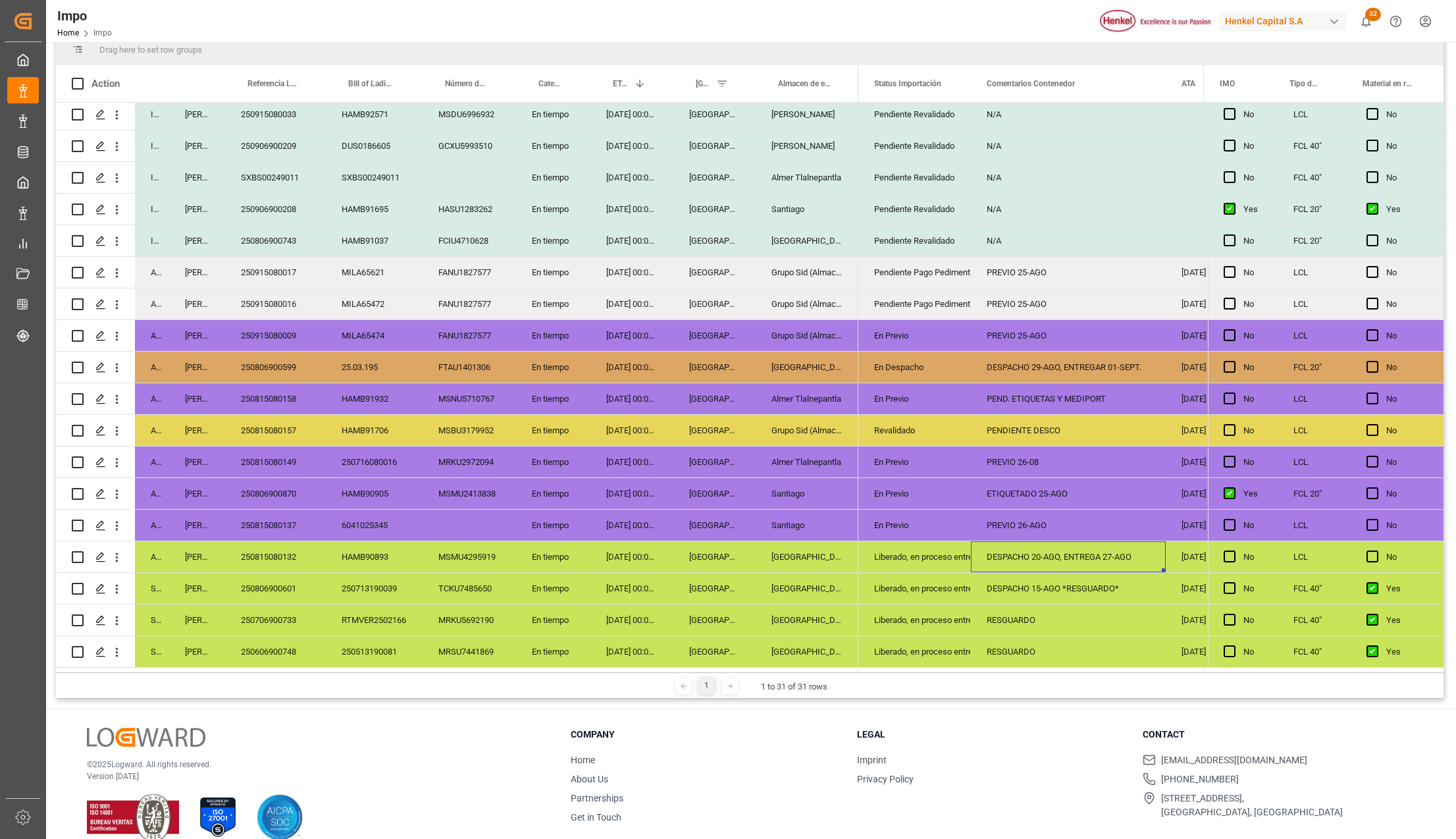
click at [262, 549] on div "250815080132" at bounding box center [275, 557] width 101 height 31
click at [955, 547] on div "Liberado, en proceso entrega" at bounding box center [914, 557] width 81 height 30
click at [1030, 552] on div "DESPACHO 20-AGO, ENTREGA 27-AGO" at bounding box center [1068, 557] width 195 height 31
click at [890, 591] on div "Liberado, en proceso entrega" at bounding box center [914, 588] width 81 height 30
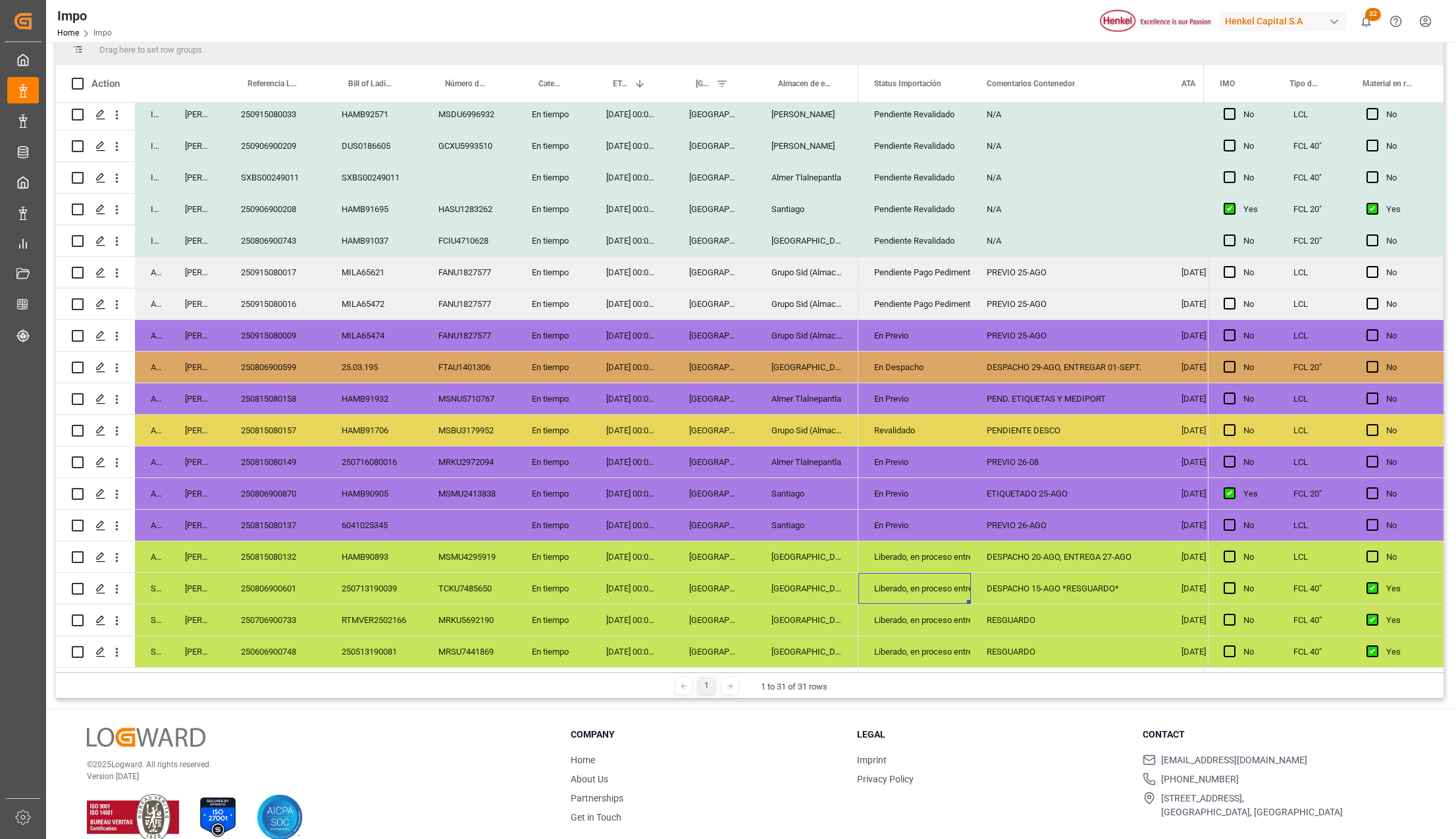
click at [1049, 617] on div "RESGUARDO" at bounding box center [1068, 620] width 195 height 31
click at [1030, 644] on div "RESGUARDO" at bounding box center [1068, 652] width 195 height 31
click at [1011, 513] on div "PREVIO 26-AGO" at bounding box center [1068, 525] width 195 height 31
click at [1020, 491] on div "ETIQUETADO 25-AGO" at bounding box center [1068, 494] width 195 height 31
click at [1022, 462] on div "PREVIO 26-08" at bounding box center [1068, 462] width 195 height 31
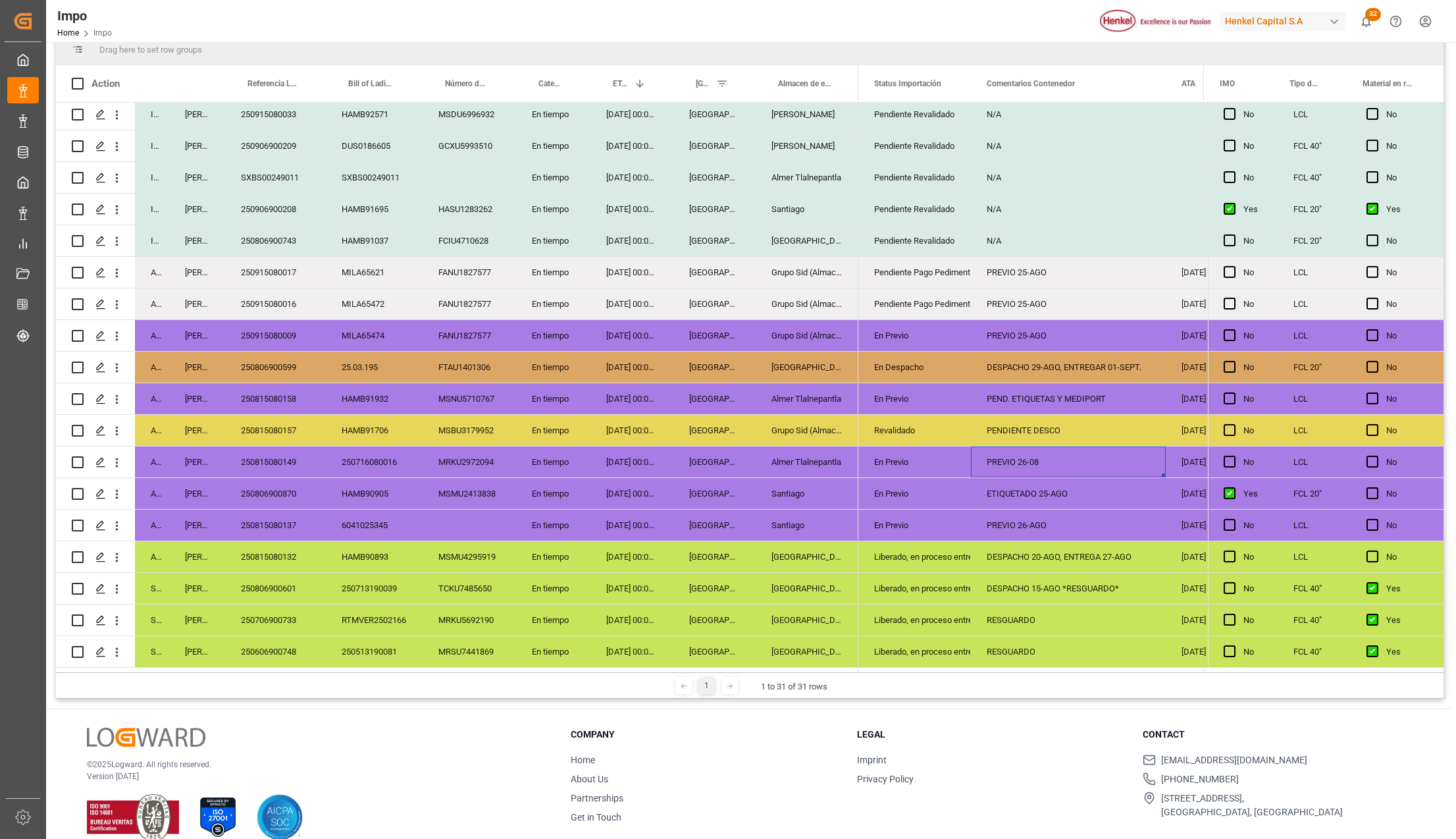
click at [1043, 422] on div "PENDIENTE DESCO" at bounding box center [1068, 430] width 195 height 31
click at [901, 424] on div "Revalidado" at bounding box center [914, 430] width 81 height 30
click at [1018, 419] on div "PENDIENTE DESCO" at bounding box center [1068, 430] width 195 height 31
click at [1018, 419] on div "PENDIENTE DESCO" at bounding box center [1068, 437] width 195 height 46
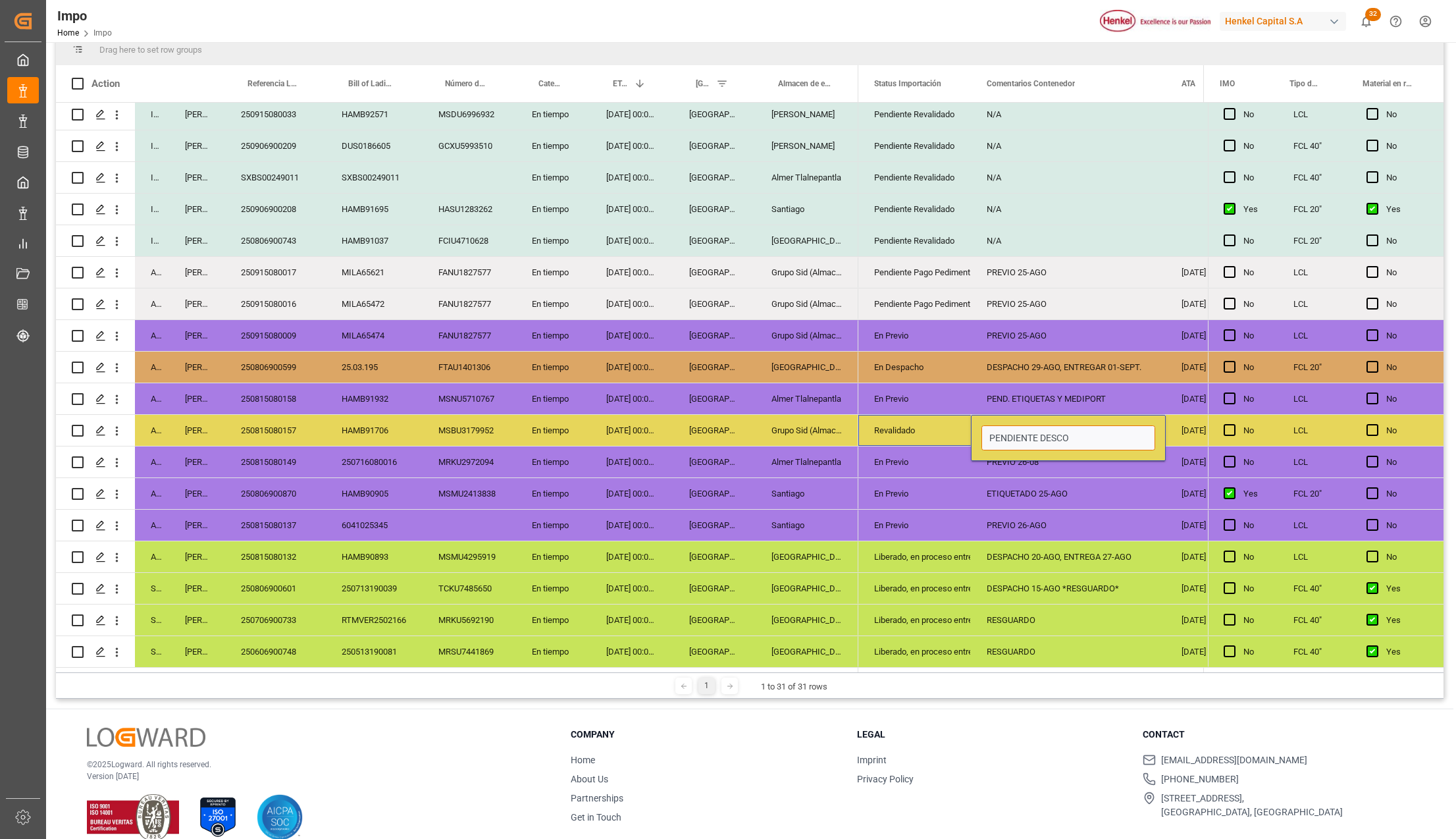
drag, startPoint x: 972, startPoint y: 428, endPoint x: 946, endPoint y: 424, distance: 26.3
click at [1022, 333] on div "PREVIO 25-AGO" at bounding box center [1068, 335] width 195 height 31
click at [1048, 457] on div "PREVIO 26-08" at bounding box center [1068, 462] width 195 height 31
click at [1030, 422] on div "PENDIENTE DESCO" at bounding box center [1068, 430] width 195 height 31
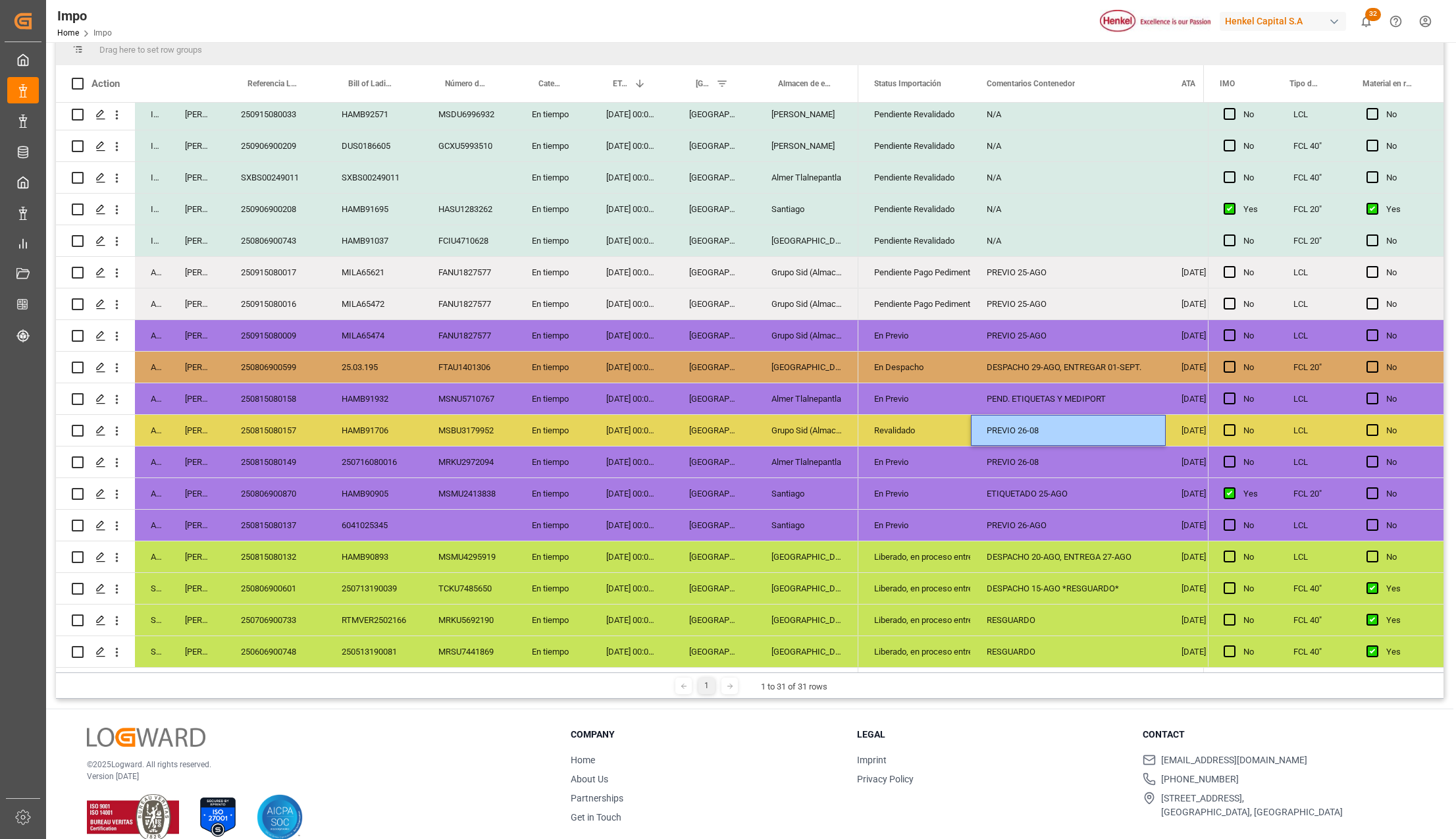
click at [898, 402] on div "En Previo" at bounding box center [914, 399] width 81 height 30
click at [901, 426] on div "Revalidado" at bounding box center [914, 430] width 81 height 30
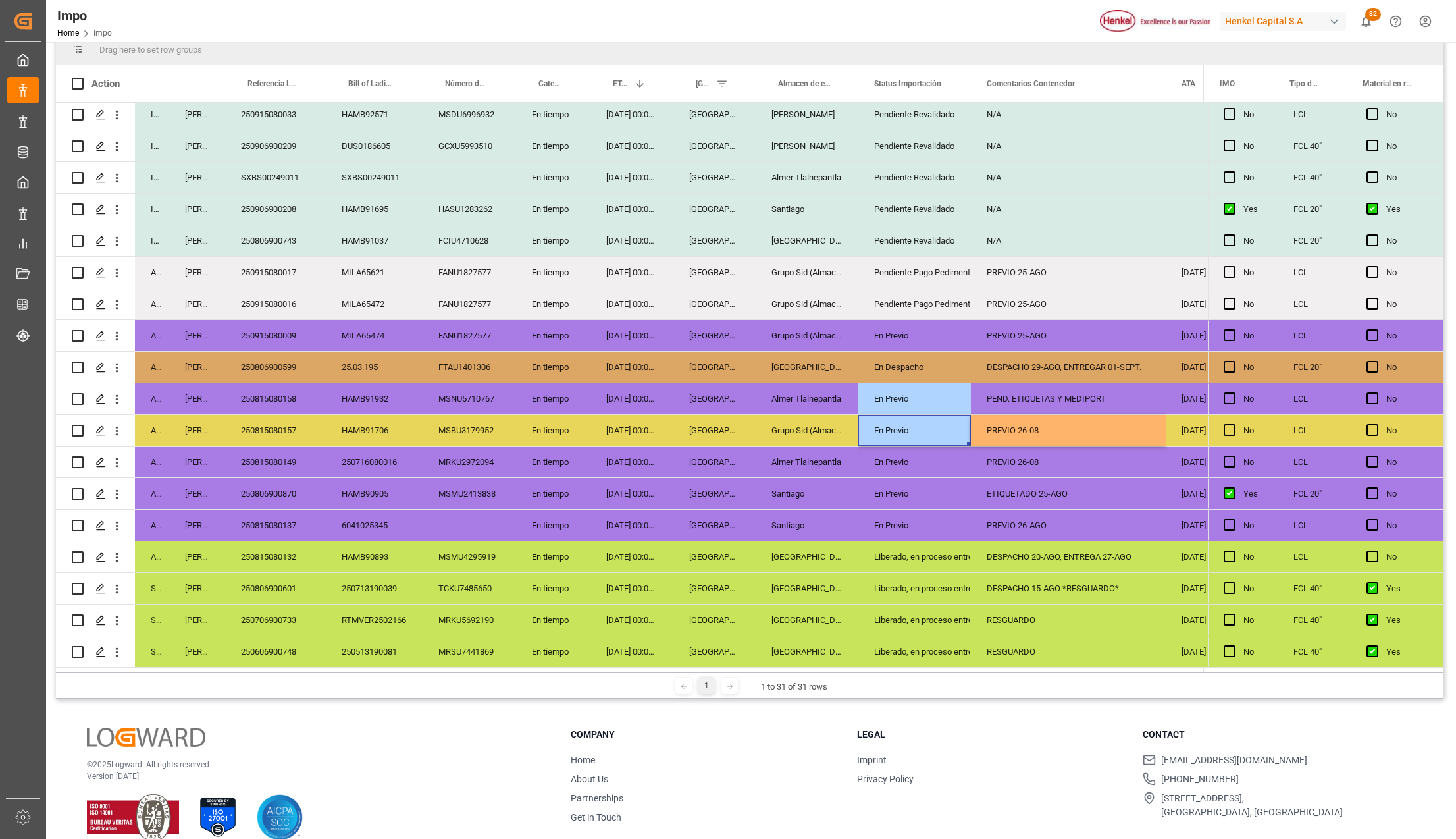
click at [953, 484] on div "En Previo" at bounding box center [914, 494] width 113 height 31
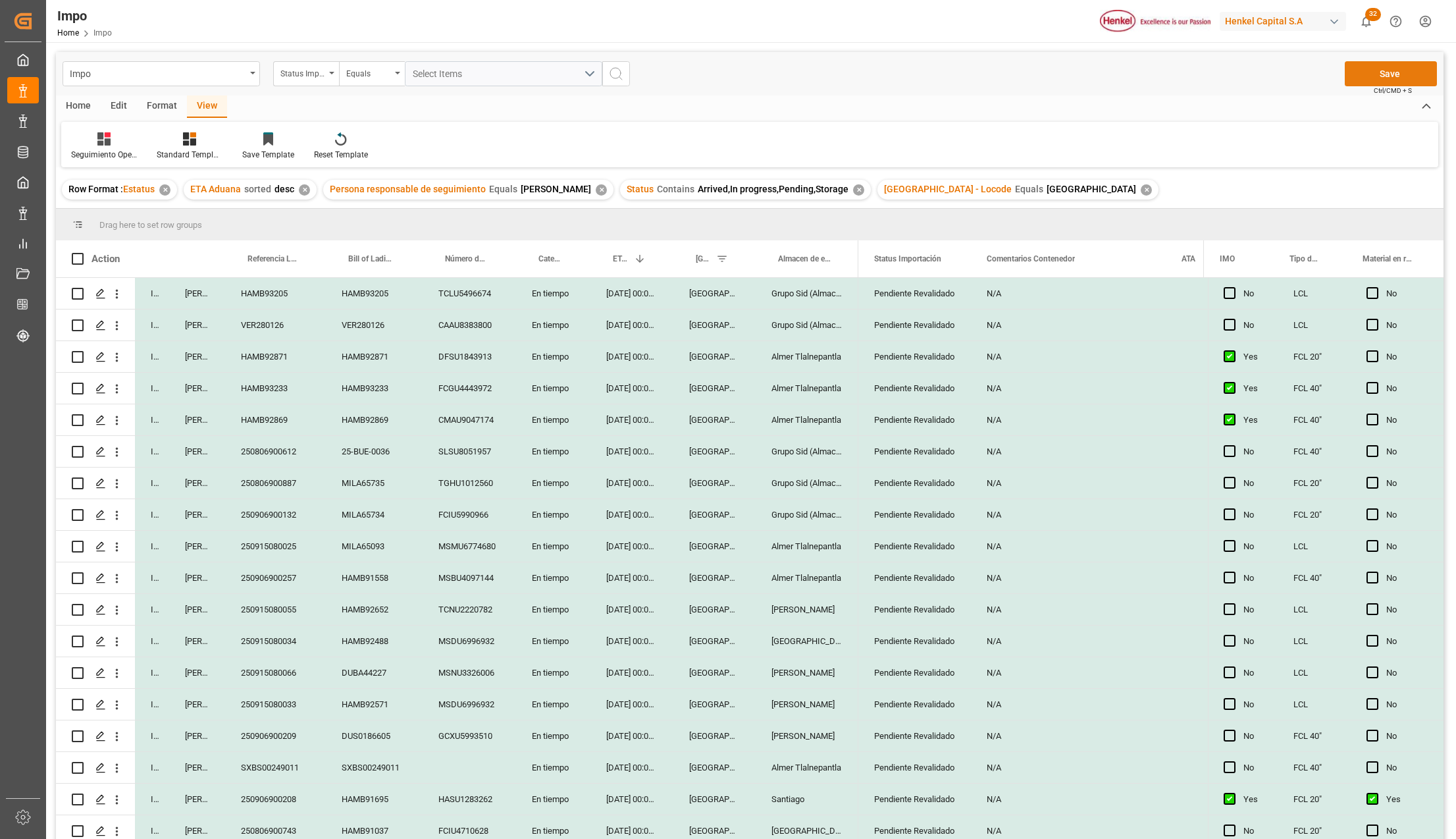
click at [1383, 68] on button "Save" at bounding box center [1390, 74] width 92 height 25
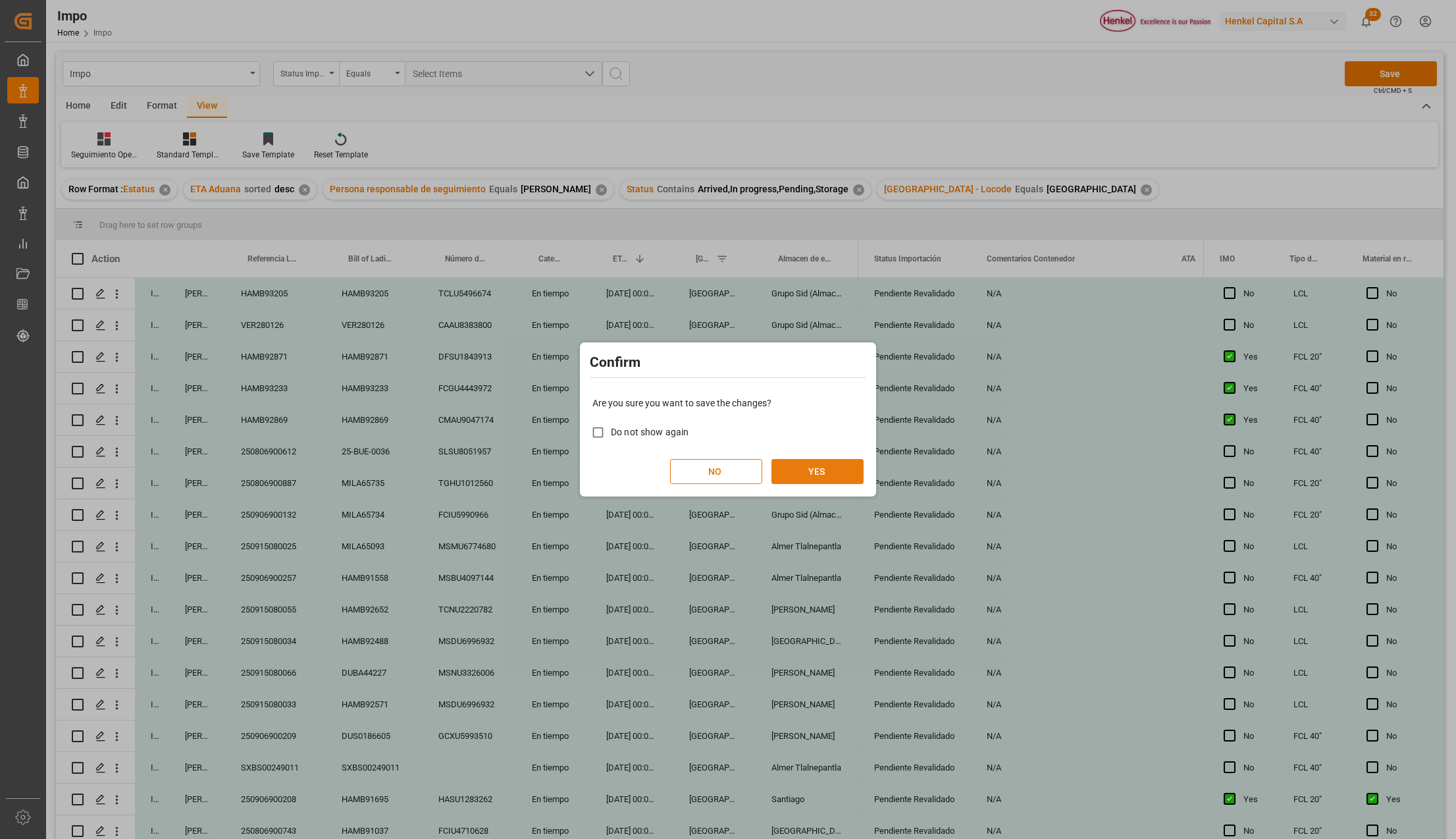
click at [817, 472] on button "YES" at bounding box center [817, 471] width 92 height 25
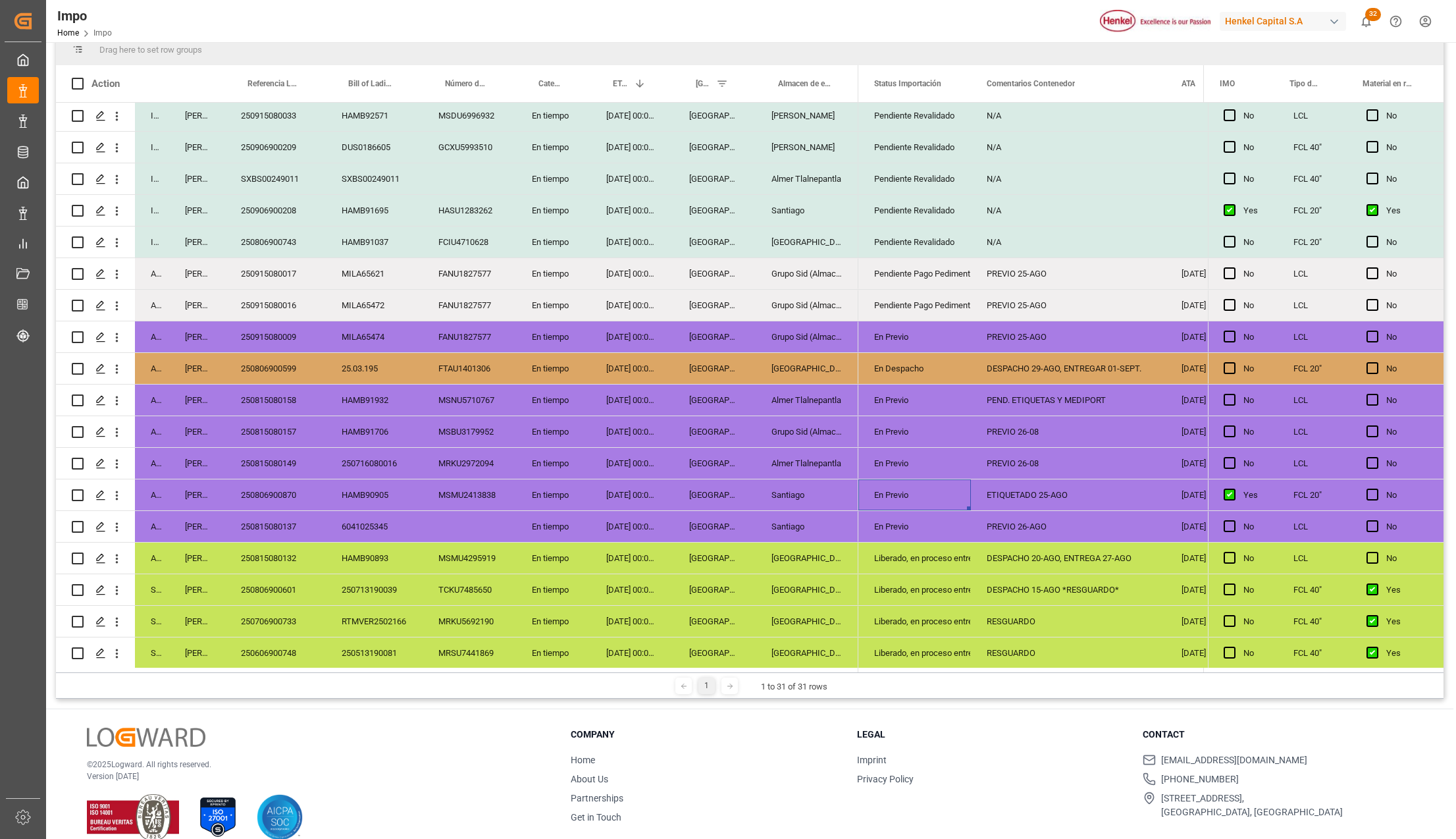
scroll to position [419, 0]
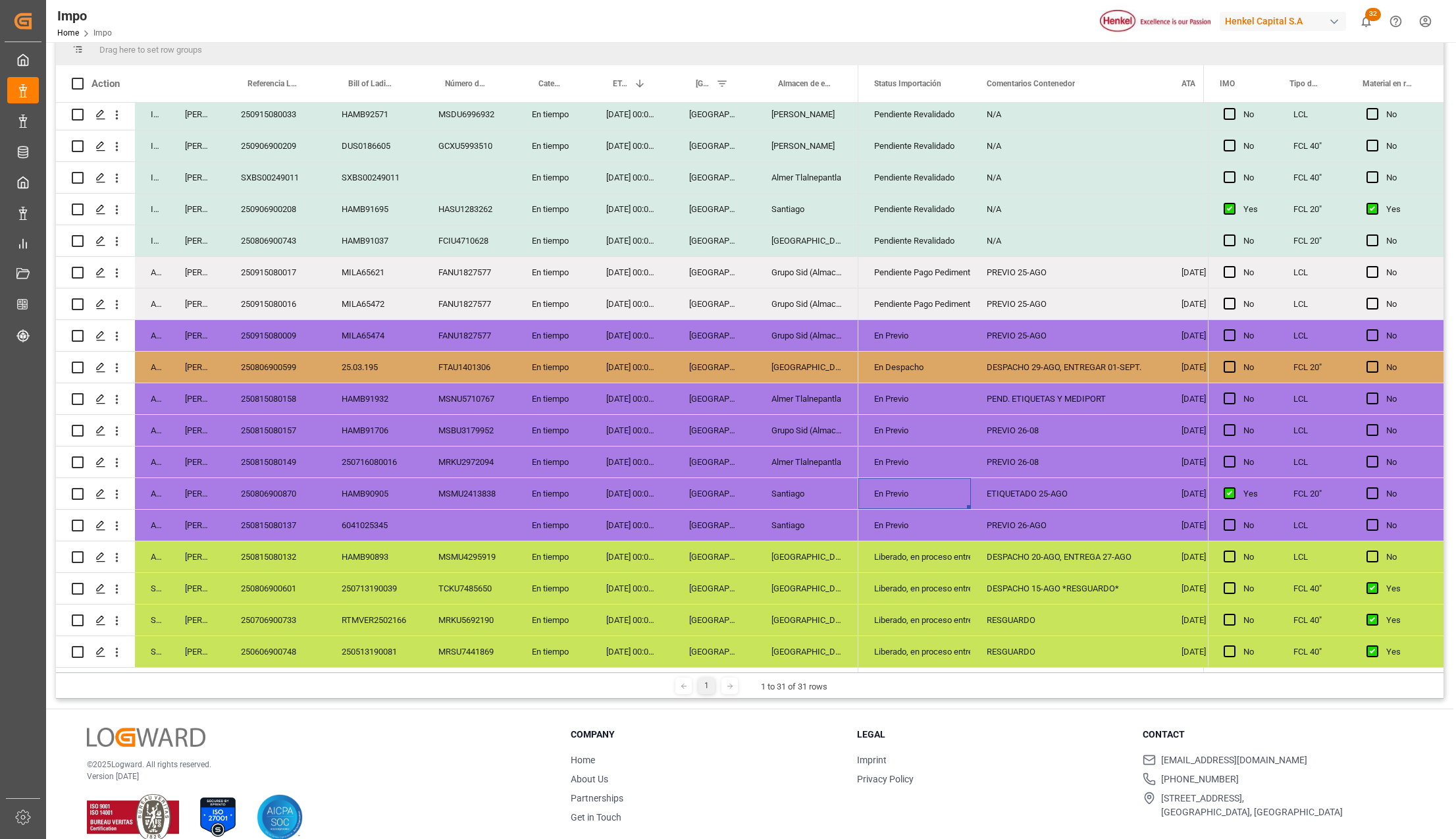
click at [1036, 367] on div "DESPACHO 29-AGO, ENTREGAR 01-SEPT." at bounding box center [1068, 368] width 195 height 31
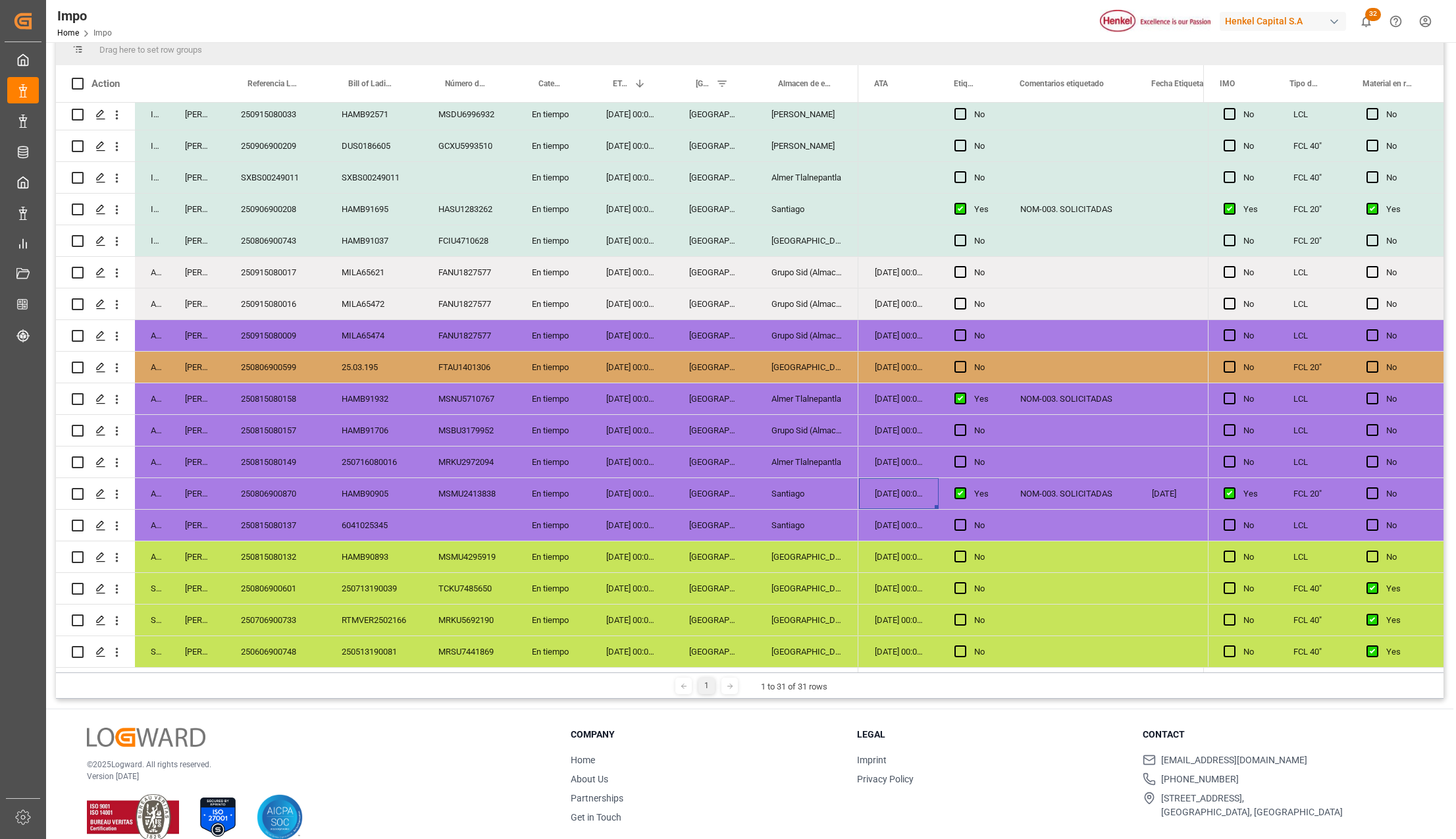
scroll to position [0, 112]
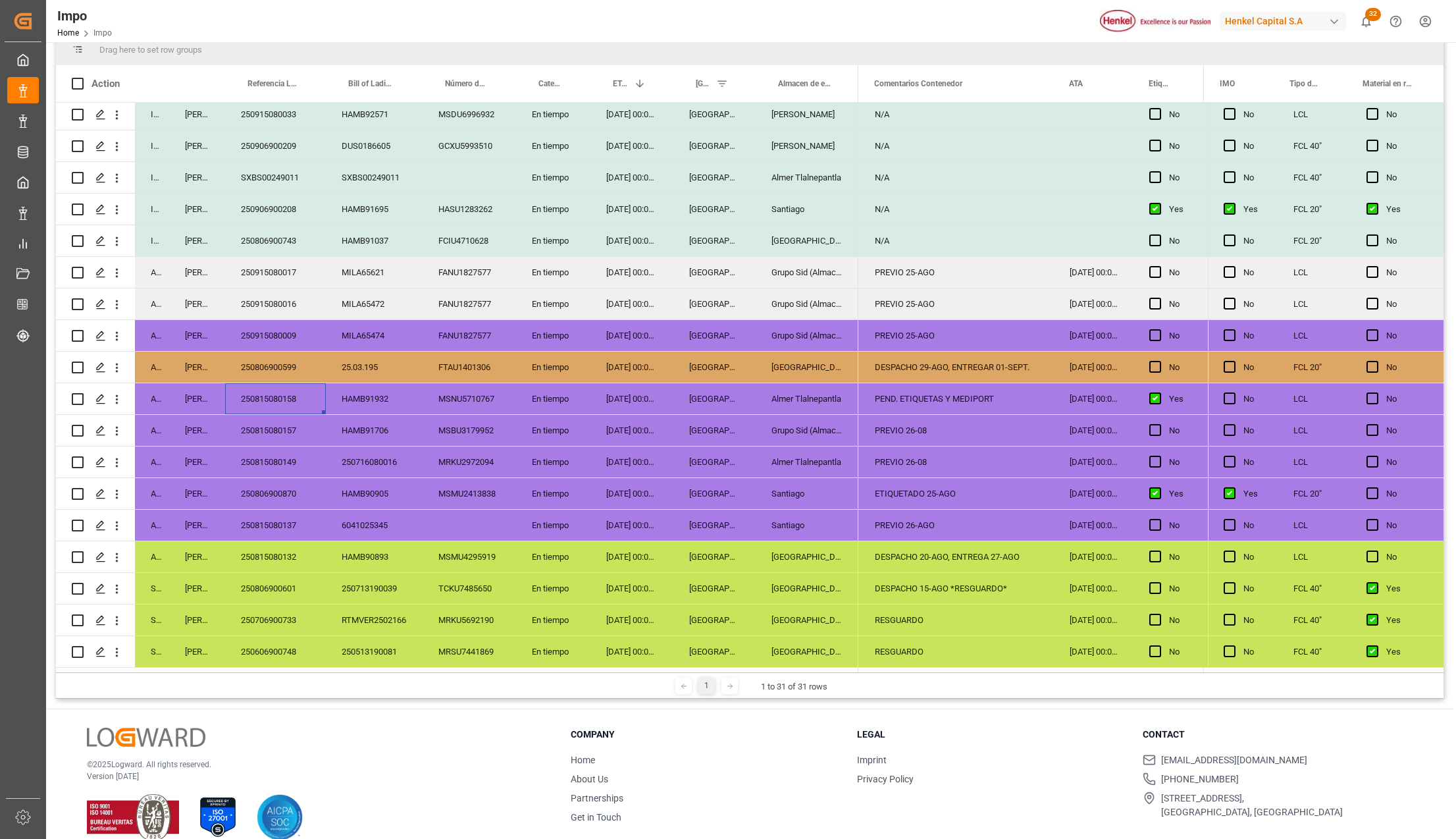
click at [295, 396] on div "250815080158" at bounding box center [275, 399] width 101 height 31
click at [889, 391] on div "PEND. ETIQUETAS Y MEDIPORT" at bounding box center [956, 399] width 195 height 31
click at [919, 367] on div "DESPACHO 29-AGO, ENTREGAR 01-SEPT." at bounding box center [956, 368] width 195 height 31
click at [926, 337] on div "PREVIO 25-AGO" at bounding box center [956, 335] width 195 height 31
click at [913, 264] on div "PREVIO 25-AGO" at bounding box center [956, 272] width 195 height 31
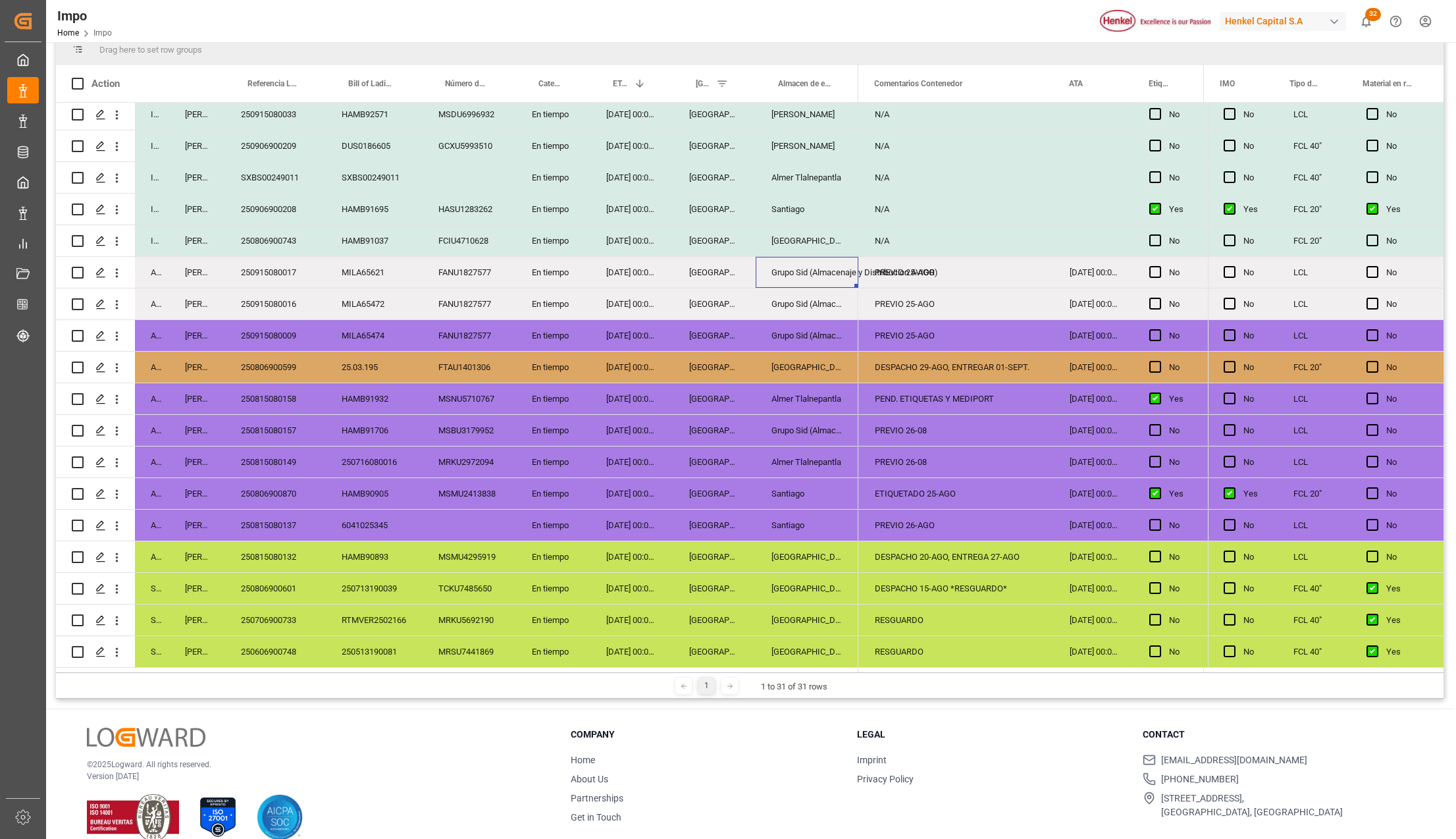
click at [844, 266] on div "Grupo Sid (Almacenaje y Distribucion AVIOR)" at bounding box center [806, 272] width 103 height 31
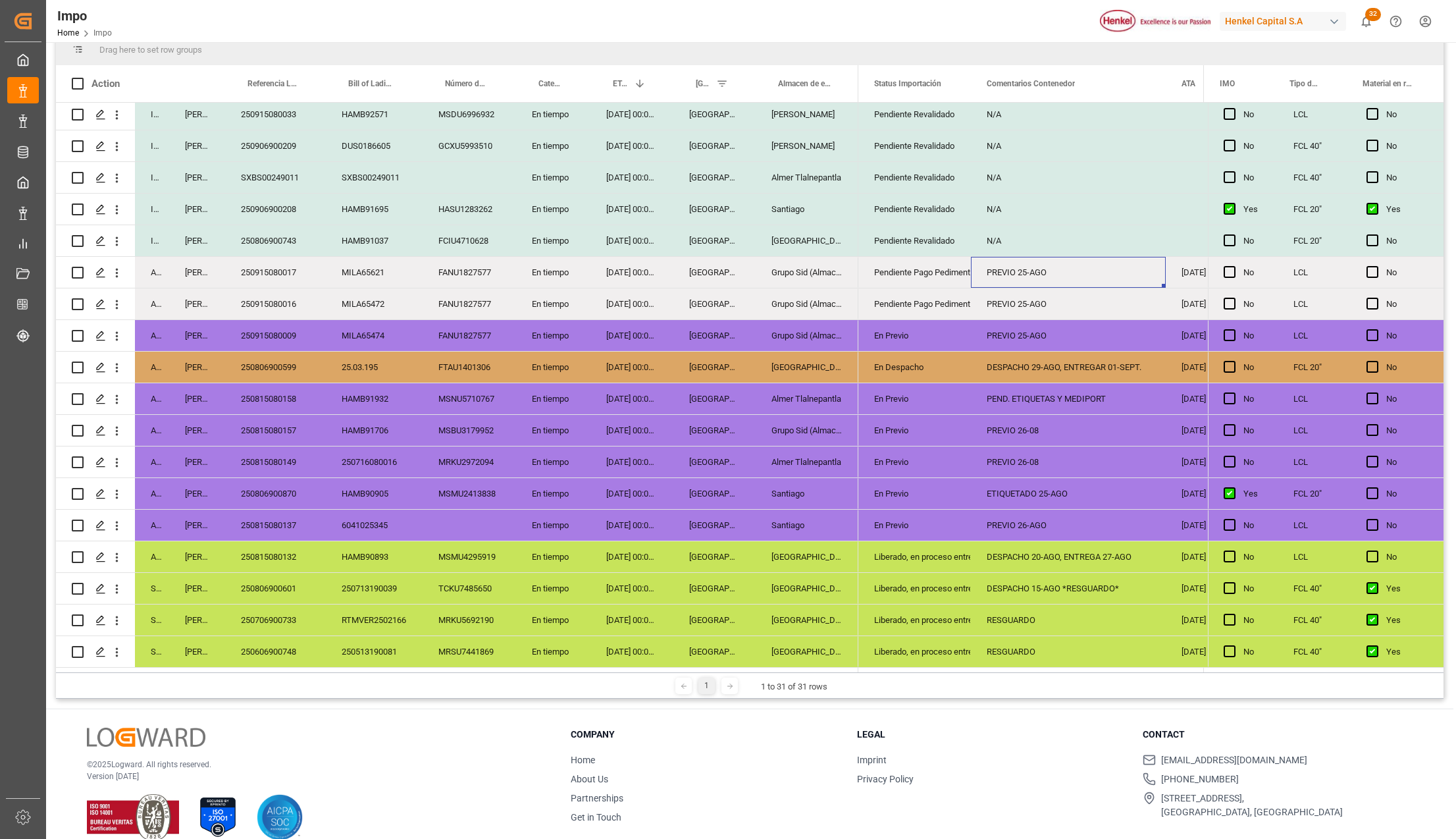
click at [1057, 273] on div "PREVIO 25-AGO" at bounding box center [1068, 272] width 195 height 31
drag, startPoint x: 1057, startPoint y: 273, endPoint x: 989, endPoint y: 275, distance: 68.0
click at [989, 275] on input "PREVIO 25-AGO" at bounding box center [1068, 280] width 173 height 25
type input "PEND. DESPACHO"
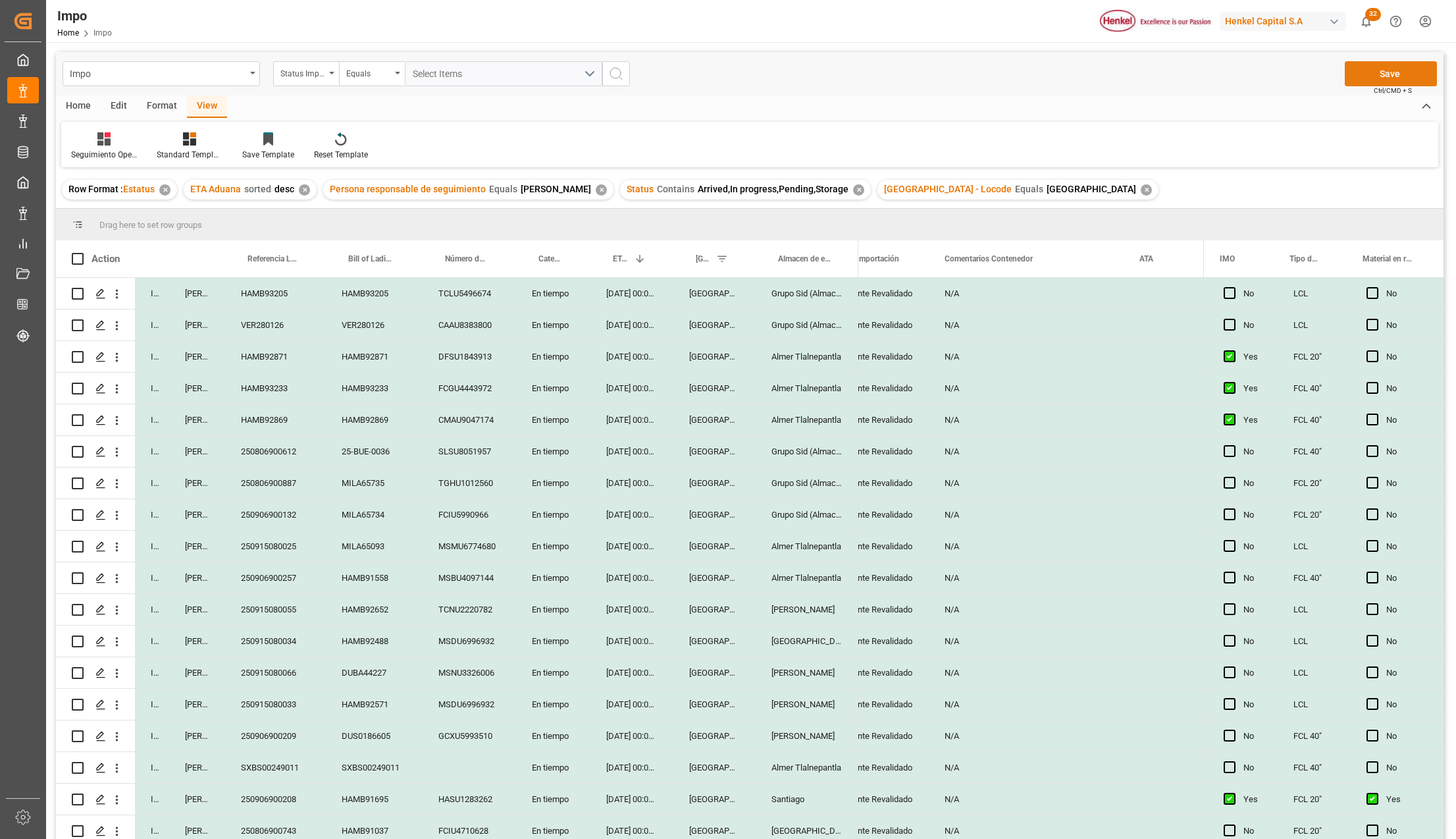
click at [1383, 74] on button "Save" at bounding box center [1390, 74] width 92 height 25
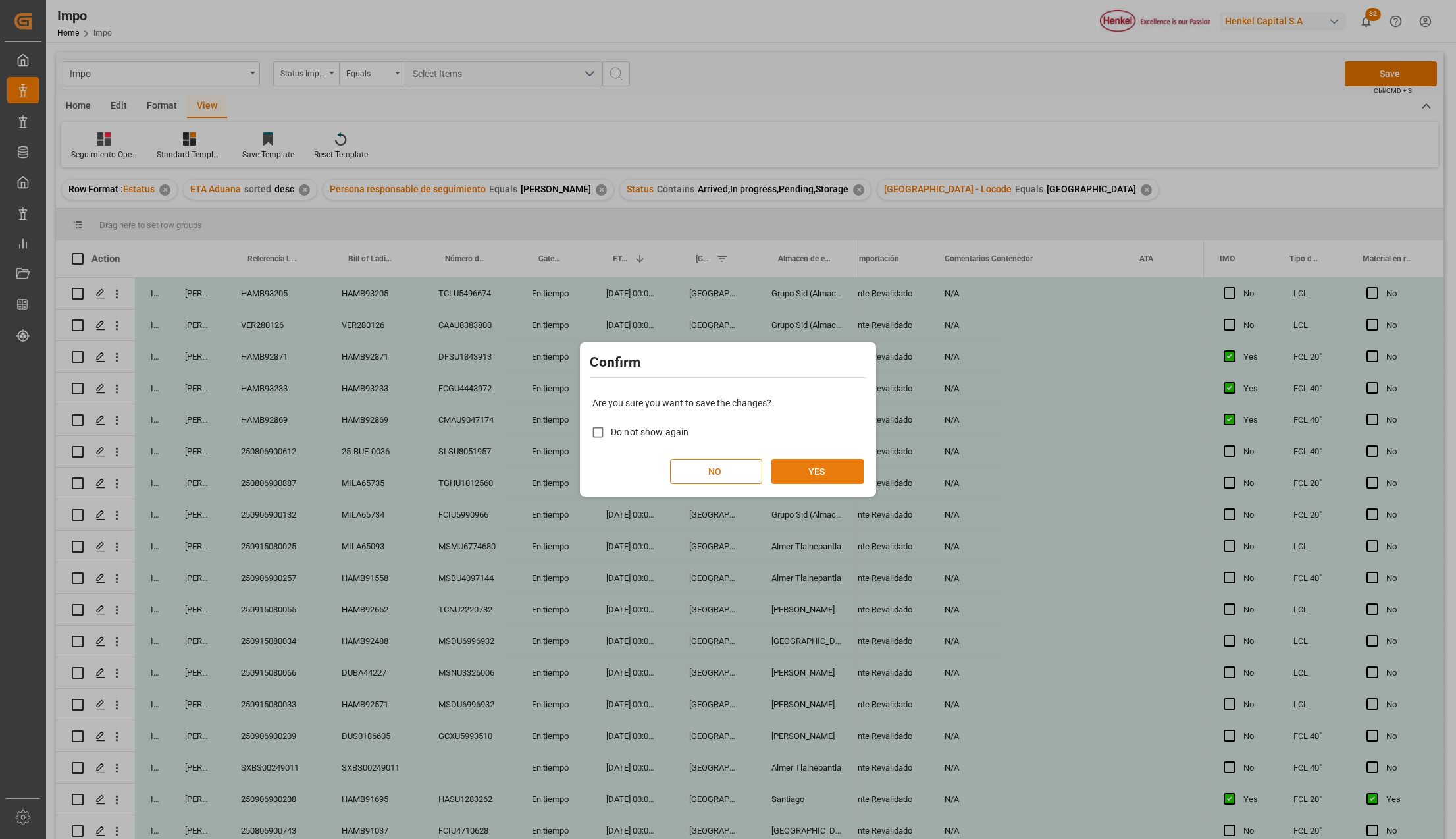
click at [824, 475] on button "YES" at bounding box center [817, 471] width 92 height 25
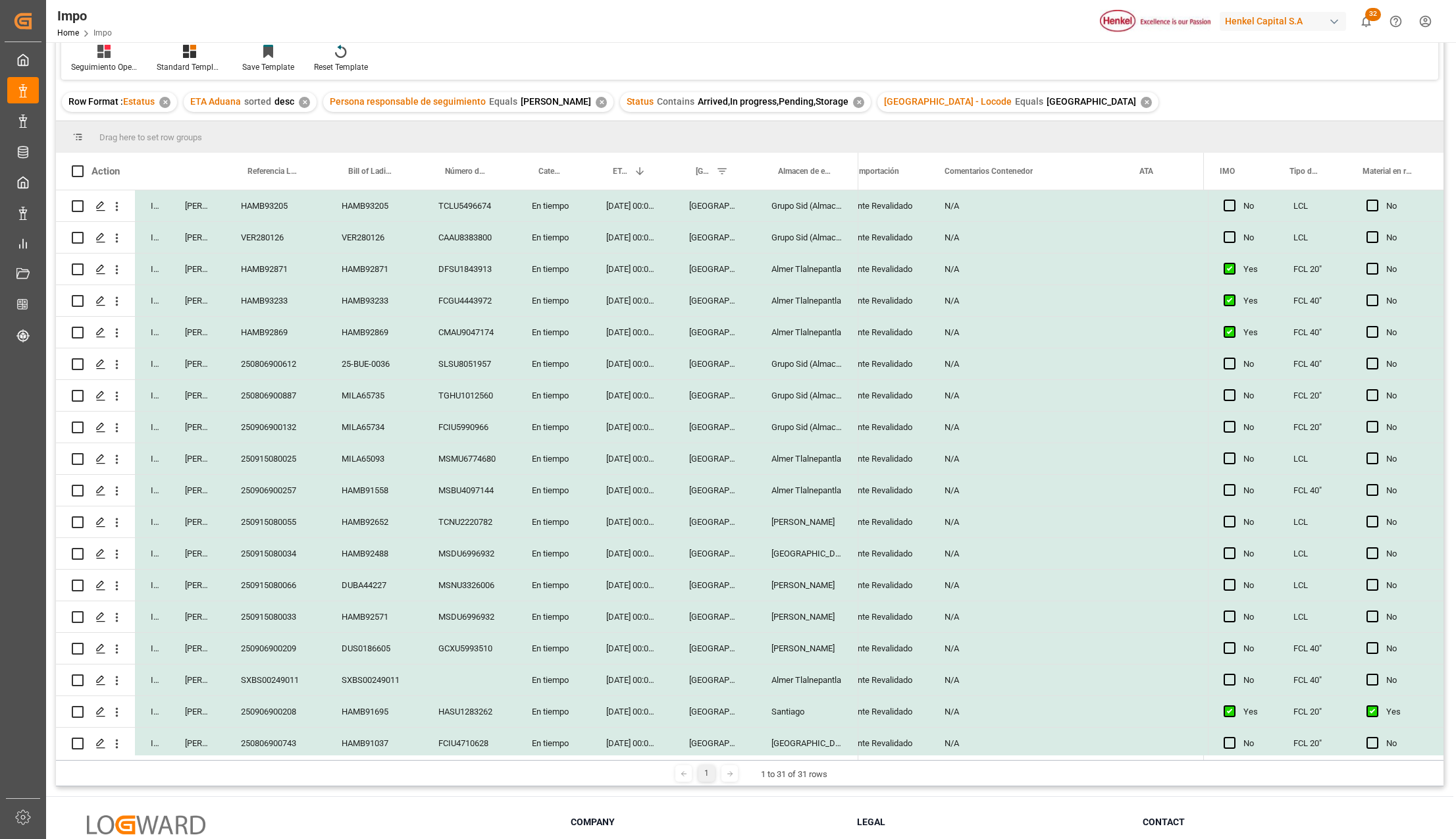
scroll to position [25, 0]
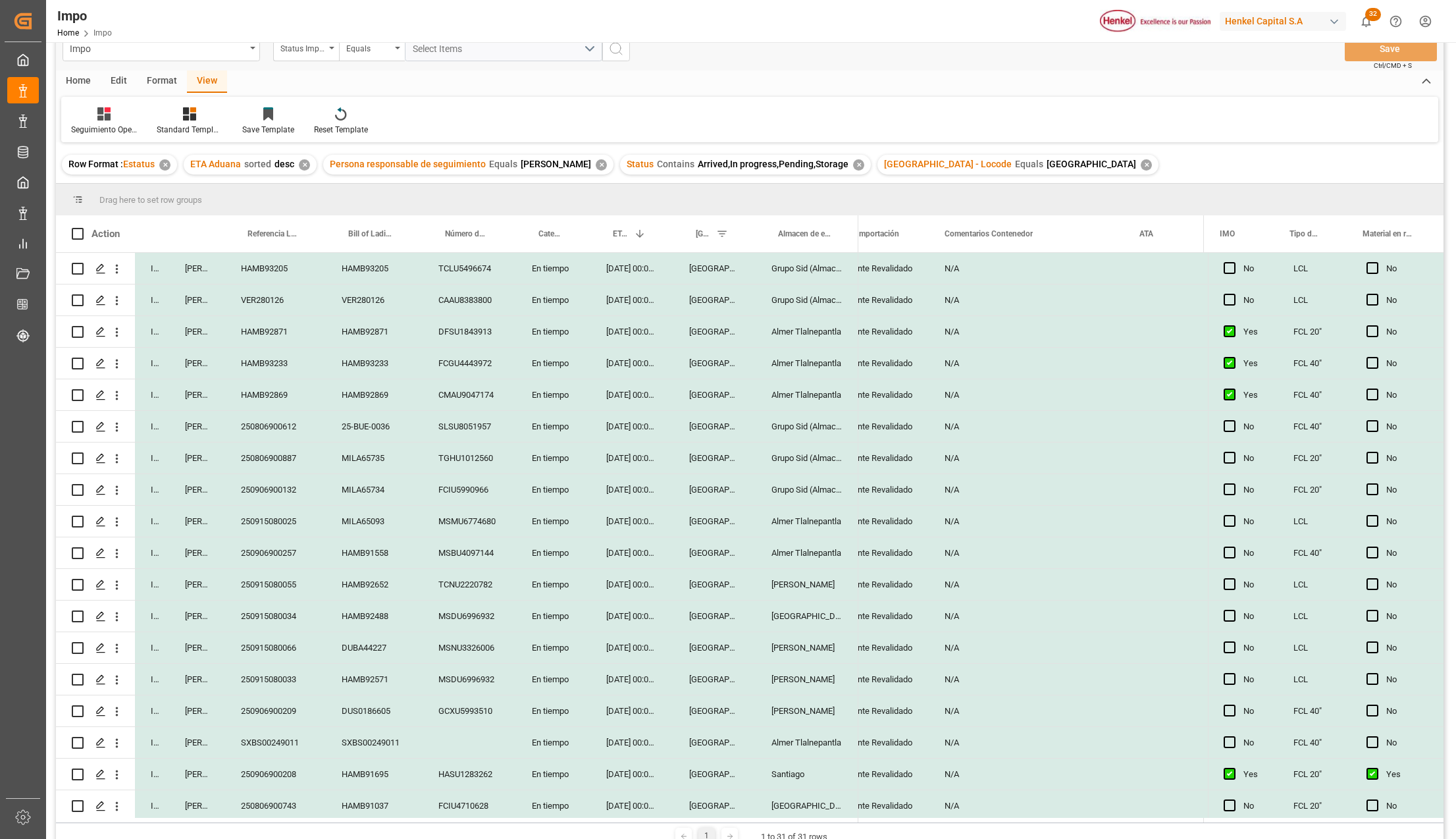
click at [371, 473] on div "MILA65735" at bounding box center [374, 458] width 97 height 31
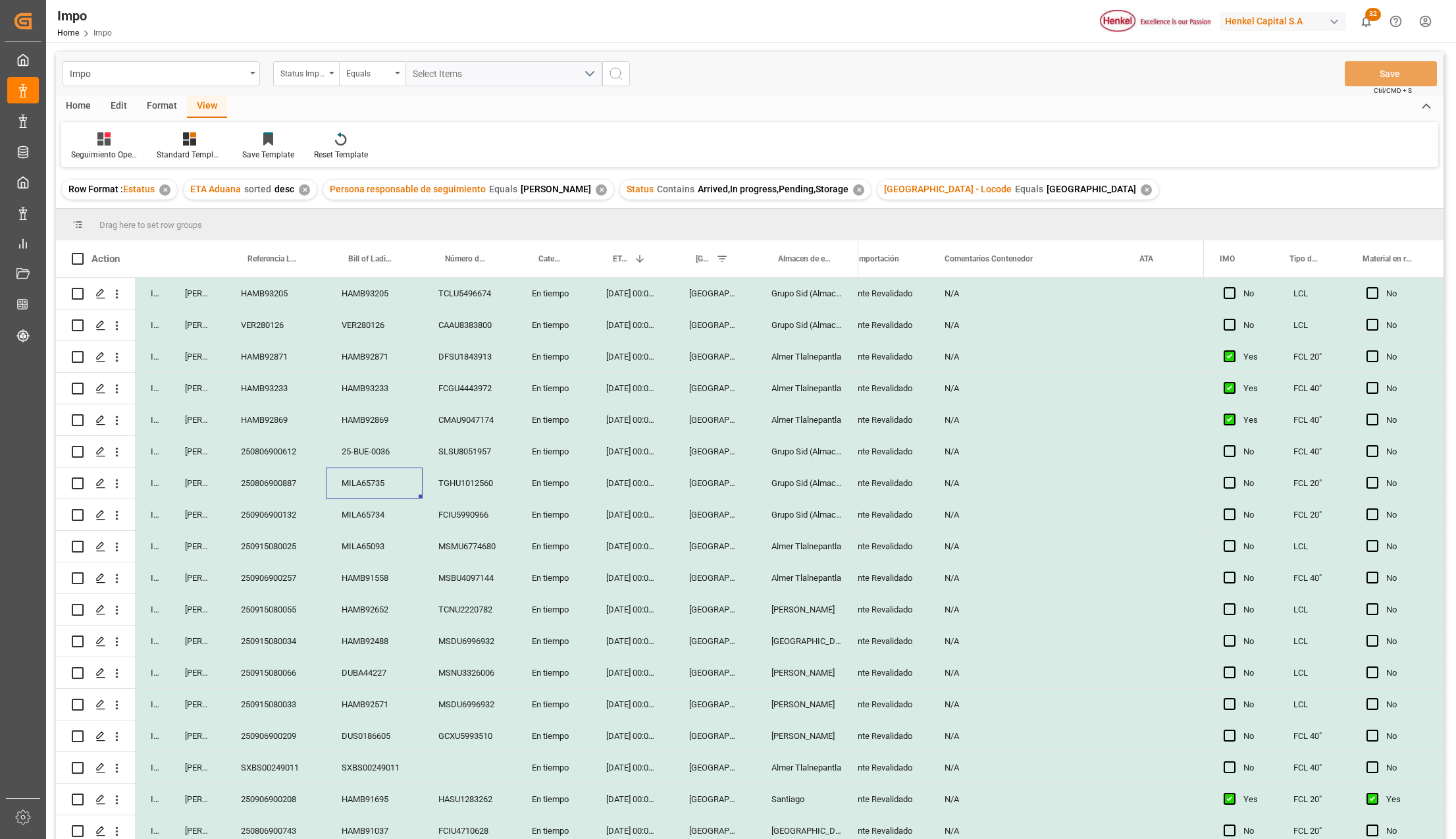
scroll to position [419, 0]
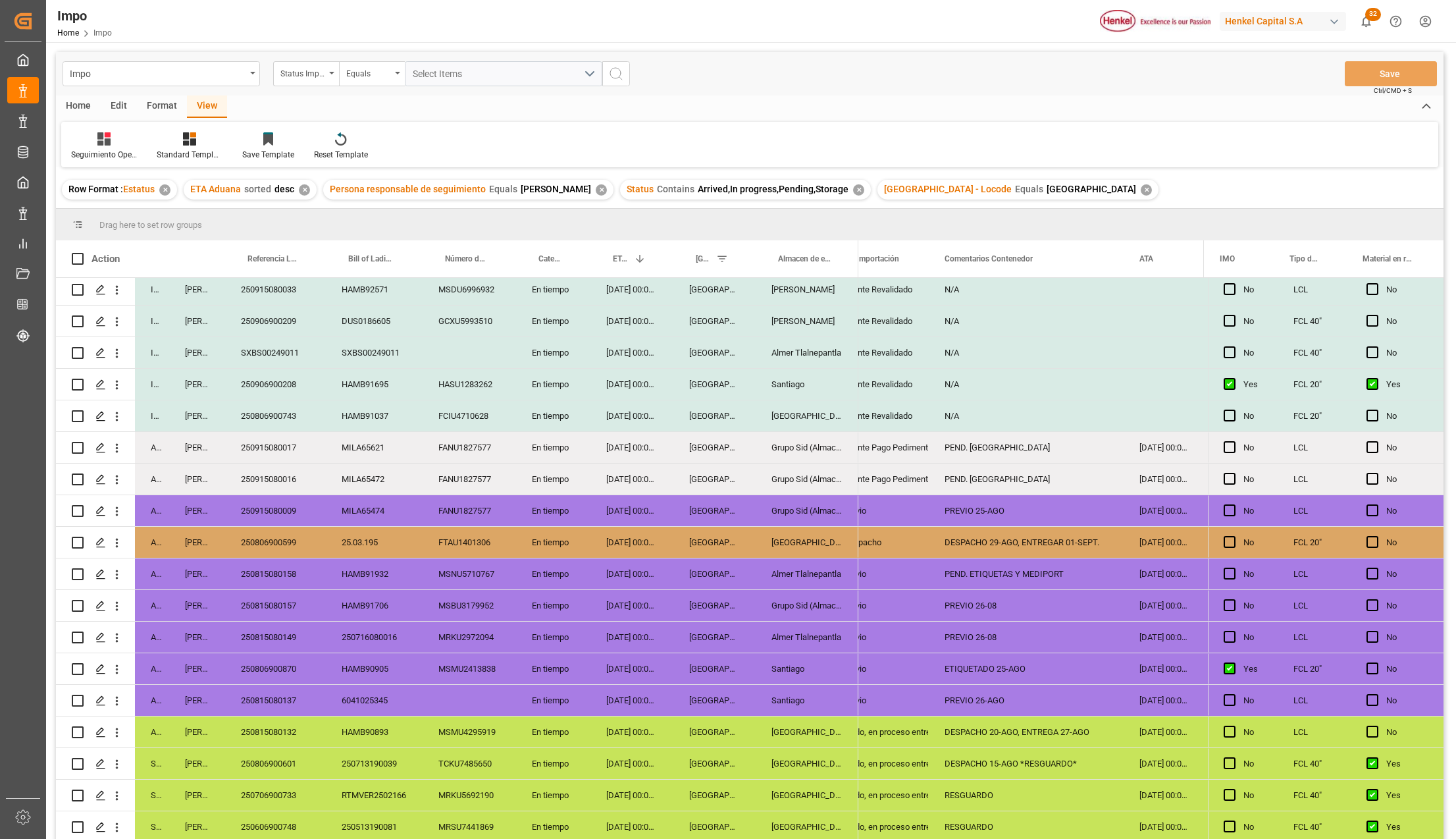
click at [789, 666] on div "Santiago" at bounding box center [806, 668] width 103 height 31
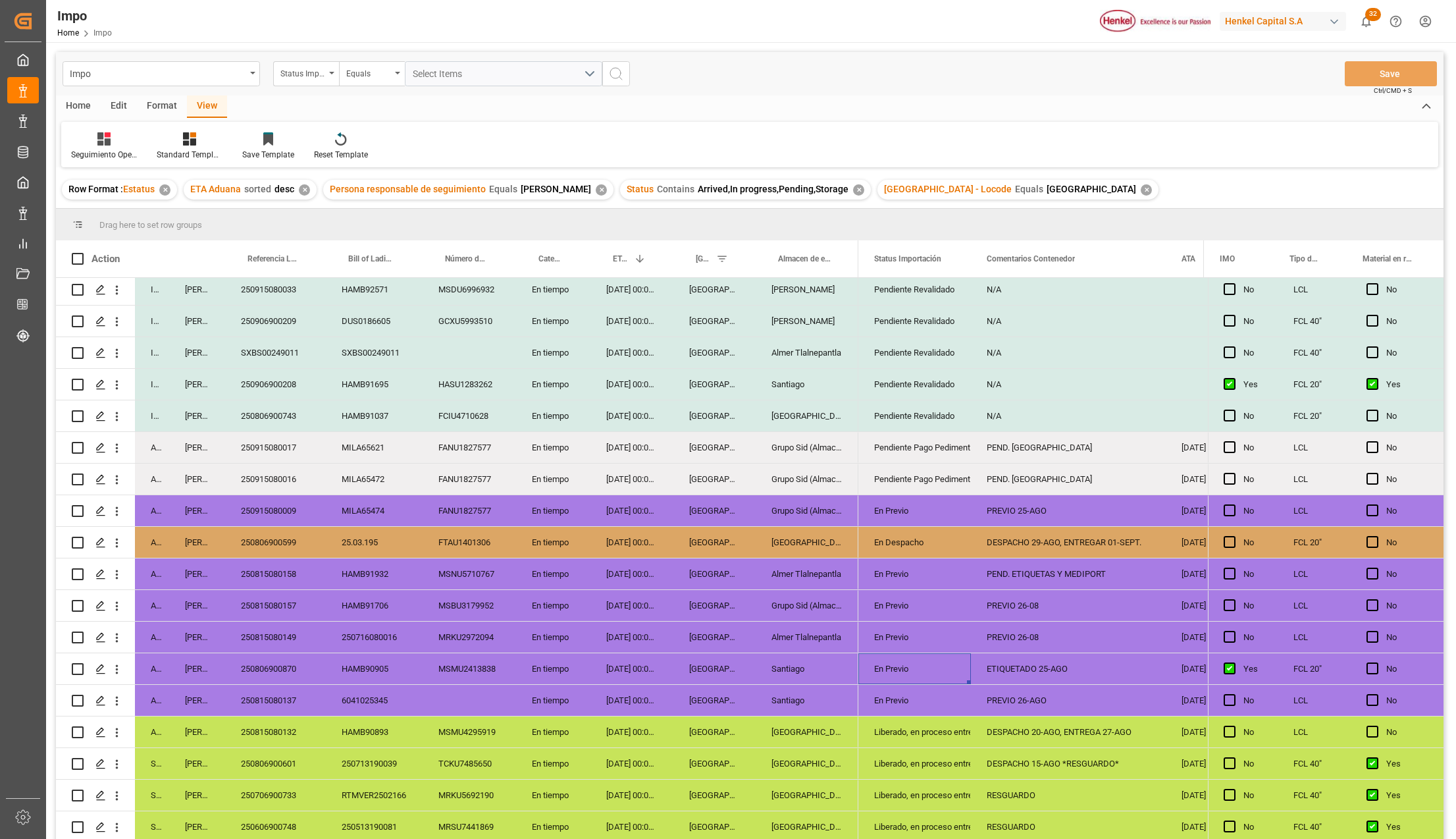
click at [1064, 653] on div "ETIQUETADO 25-AGO" at bounding box center [1068, 668] width 195 height 31
click at [118, 666] on icon "open menu" at bounding box center [117, 669] width 3 height 9
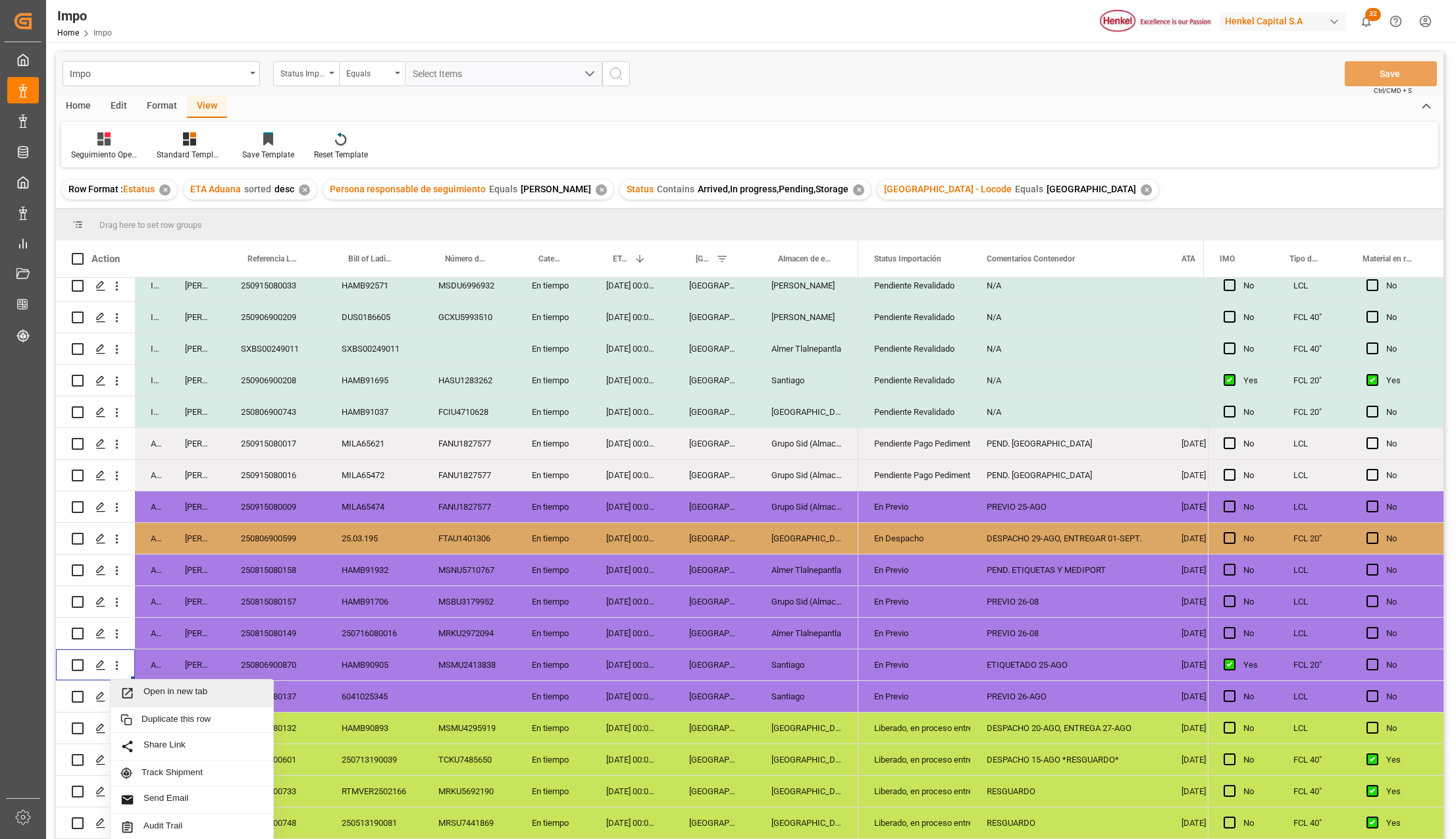
click at [124, 685] on div "Open in new tab" at bounding box center [192, 693] width 163 height 27
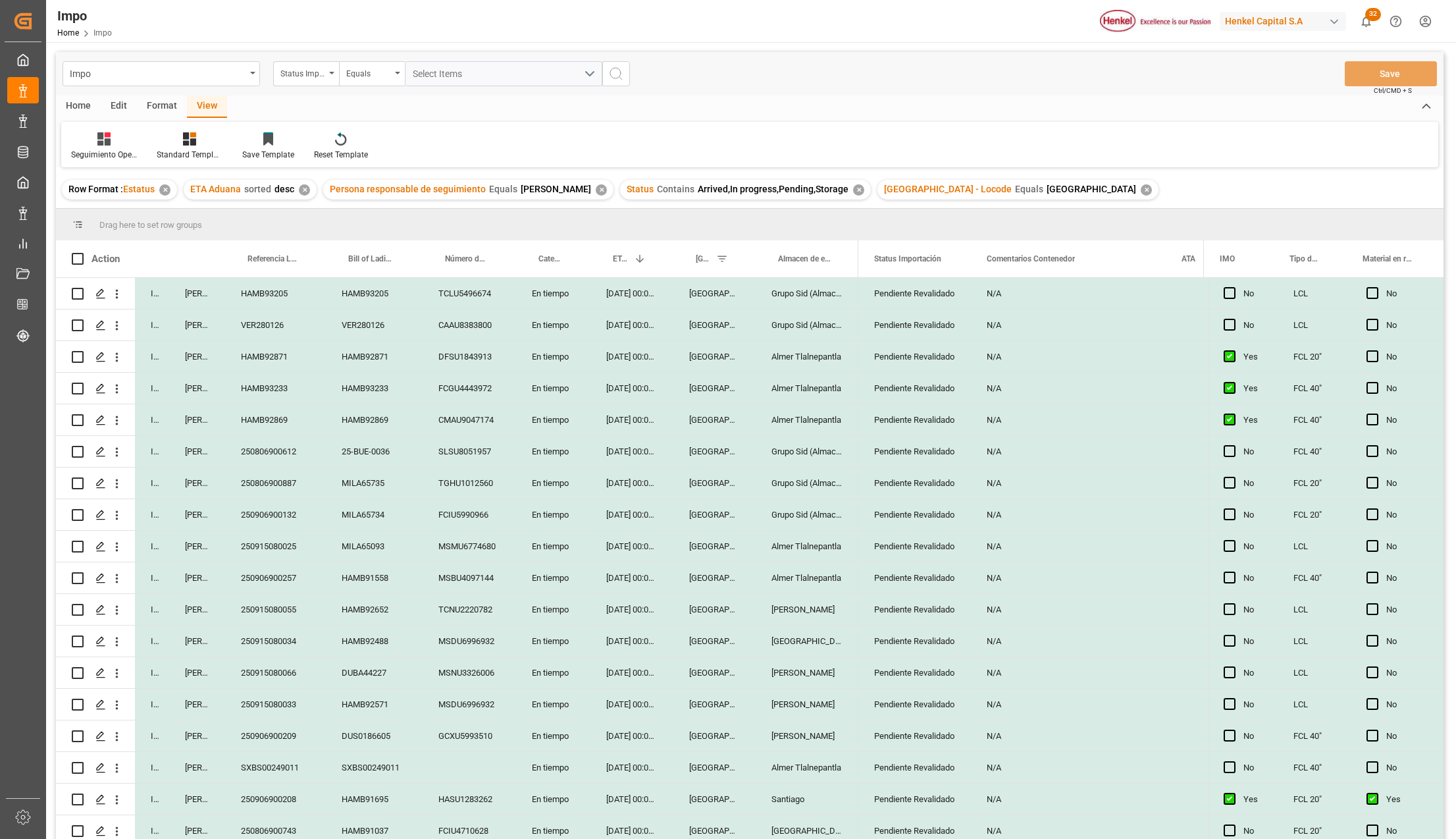
scroll to position [335, 0]
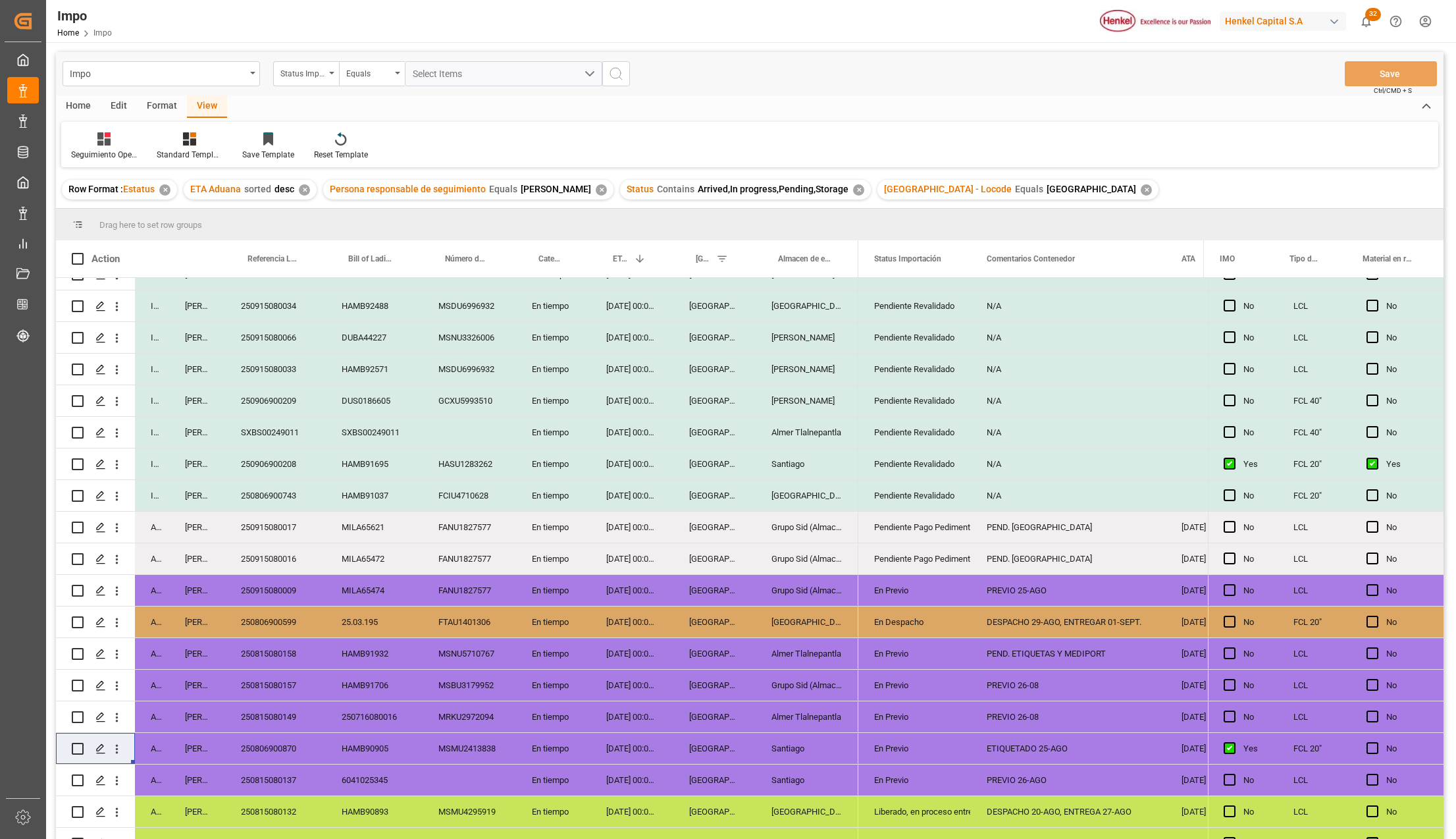
click at [539, 415] on div "En tiempo" at bounding box center [554, 401] width 74 height 31
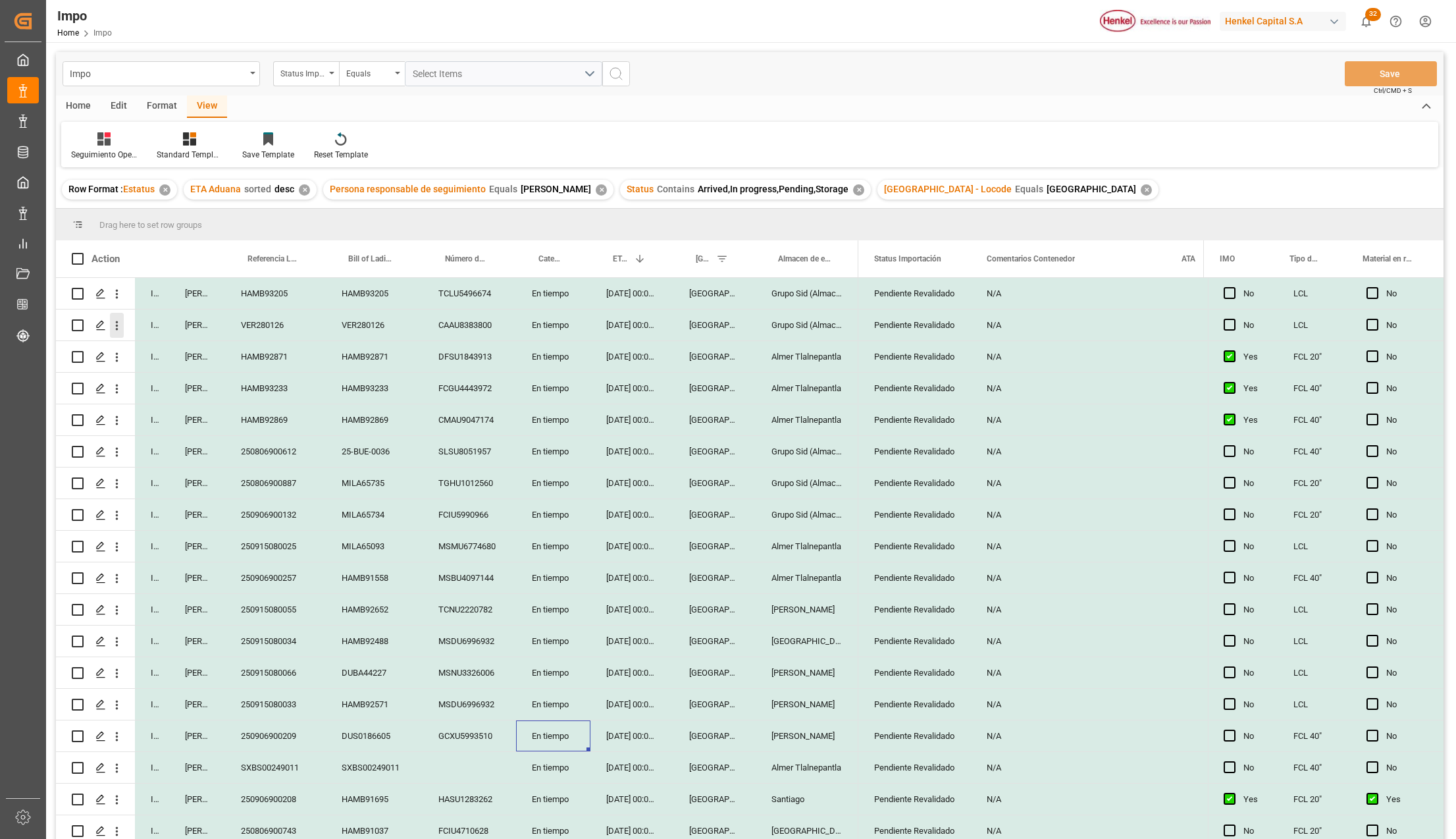
click at [120, 327] on icon "open menu" at bounding box center [117, 325] width 14 height 14
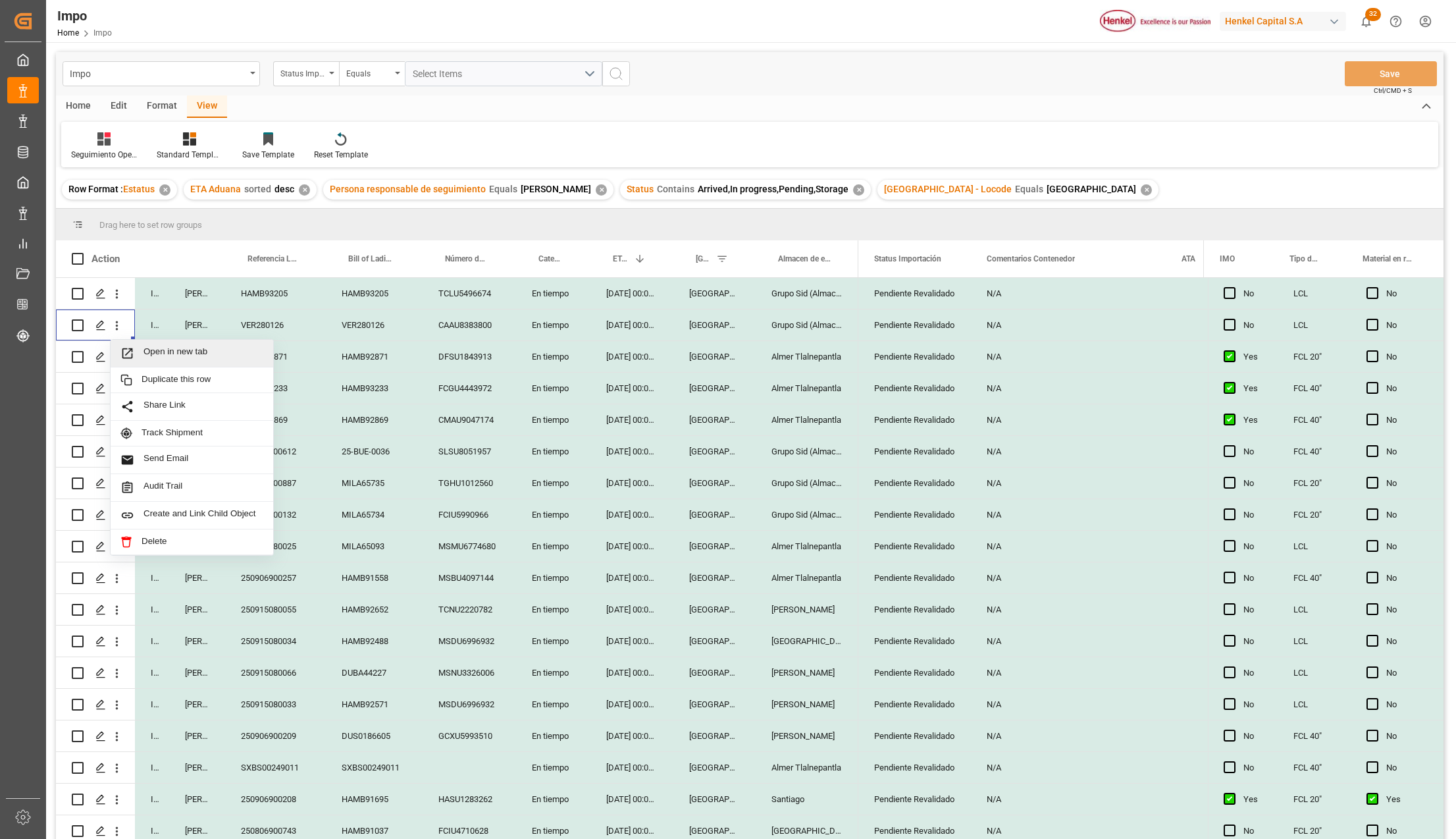
click at [129, 354] on icon "Press SPACE to select this row." at bounding box center [127, 353] width 14 height 14
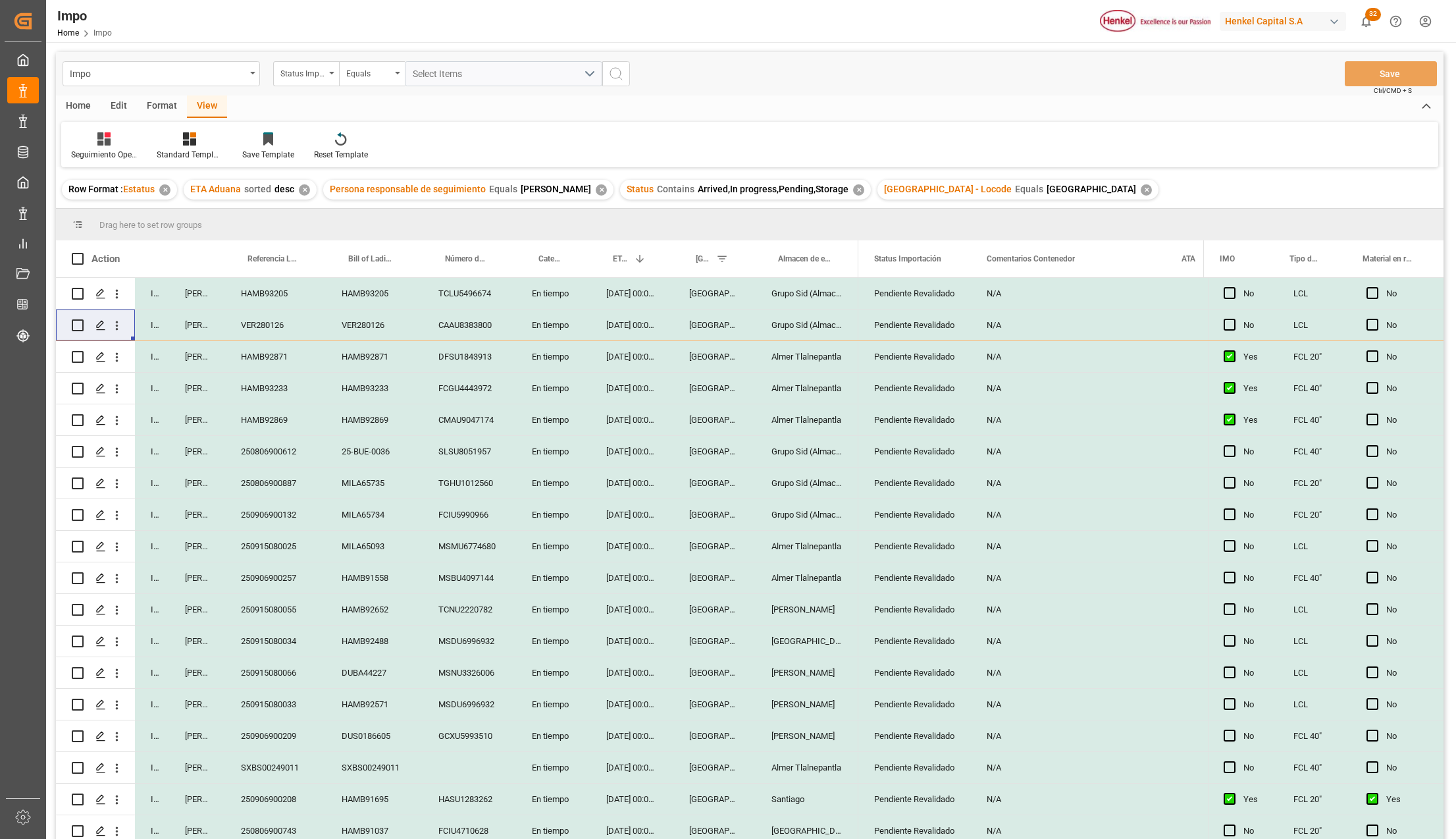
scroll to position [419, 0]
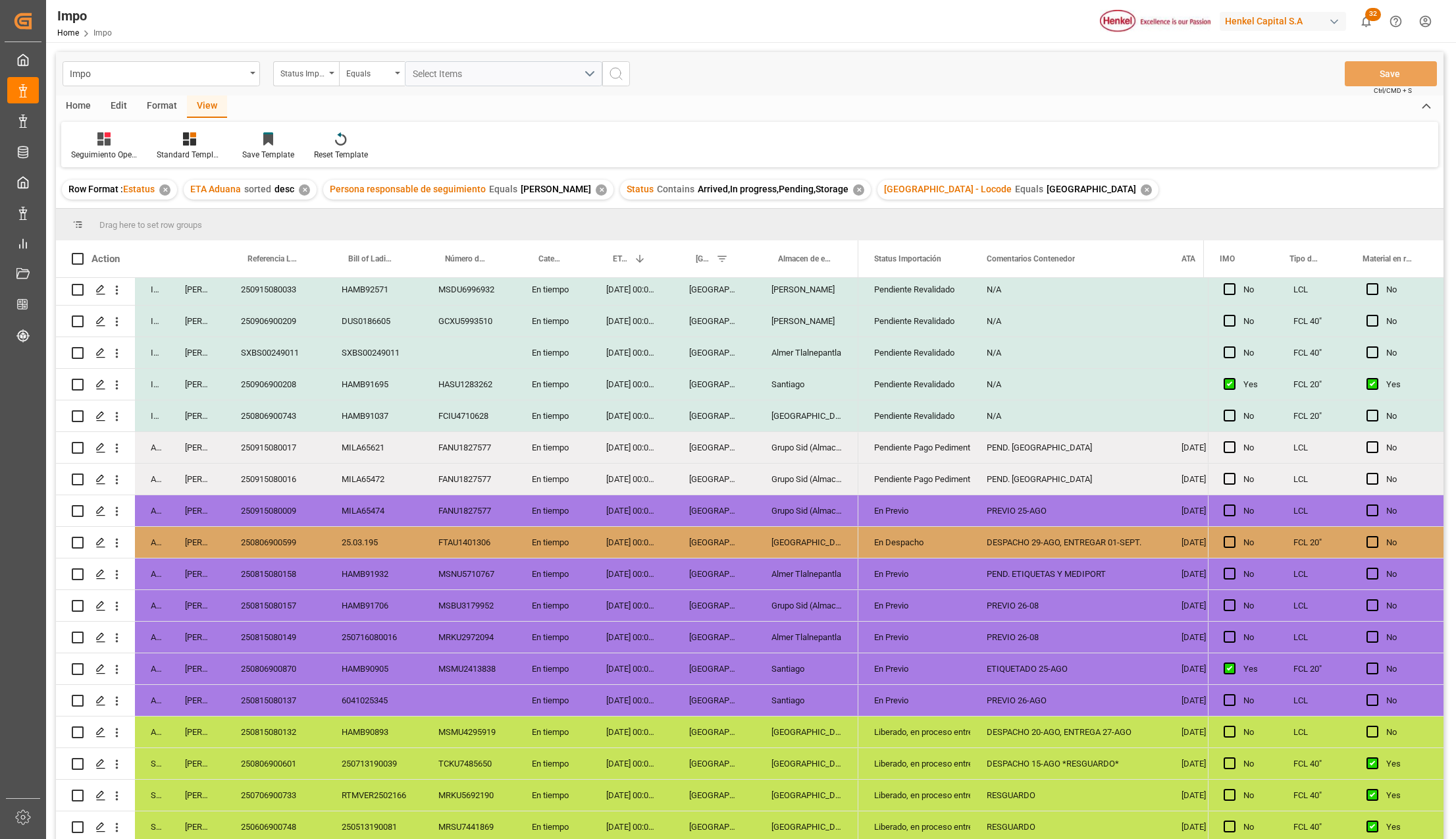
click at [844, 661] on div "Santiago" at bounding box center [806, 668] width 103 height 31
click at [894, 665] on div "En Previo" at bounding box center [914, 668] width 81 height 30
click at [953, 669] on icon "open menu" at bounding box center [946, 677] width 16 height 16
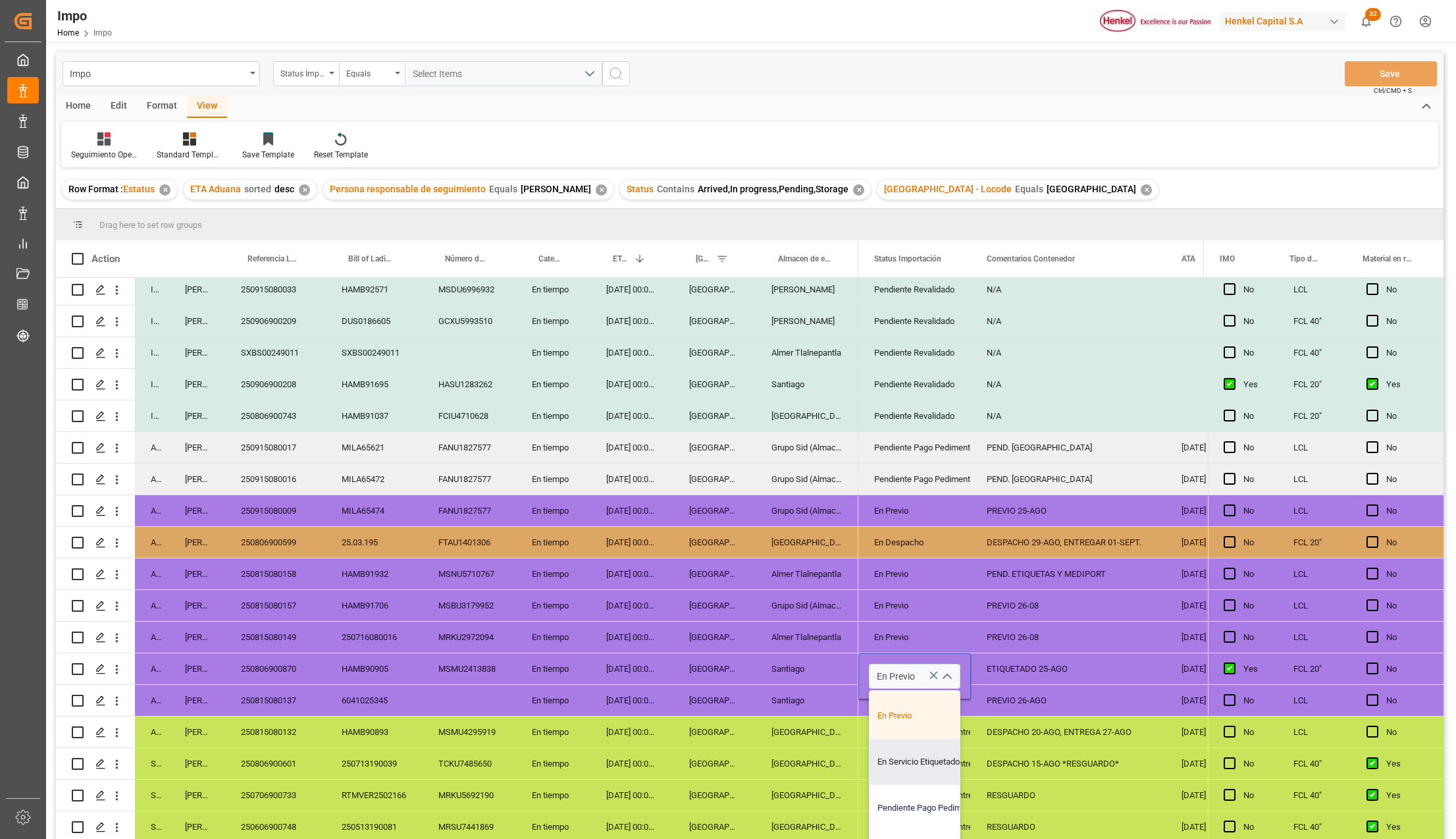
scroll to position [131, 0]
click at [928, 769] on div "Pendiente Pago Pedimento" at bounding box center [931, 771] width 123 height 46
type input "Pendiente Pago Pedimento"
click at [940, 779] on div "Liberado, en proceso entrega" at bounding box center [914, 795] width 113 height 31
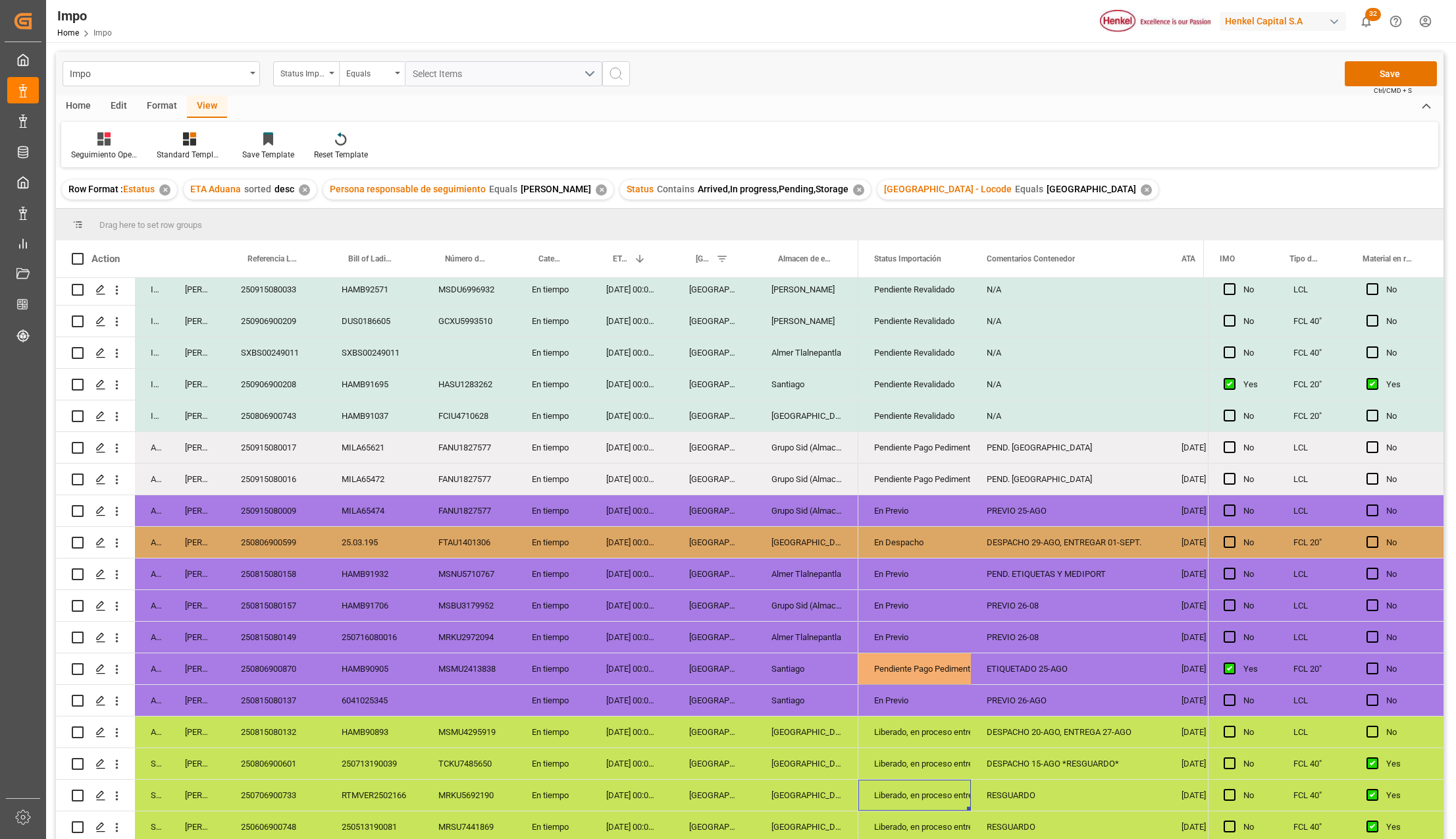
click at [999, 783] on div "RESGUARDO" at bounding box center [1068, 795] width 195 height 31
click at [1023, 665] on div "ETIQUETADO 25-AGO" at bounding box center [1068, 668] width 195 height 31
click at [1027, 667] on div "ETIQUETADO 25-AGO" at bounding box center [1068, 668] width 195 height 31
click at [1027, 667] on input "ETIQUETADO 25-AGO" at bounding box center [1068, 676] width 173 height 25
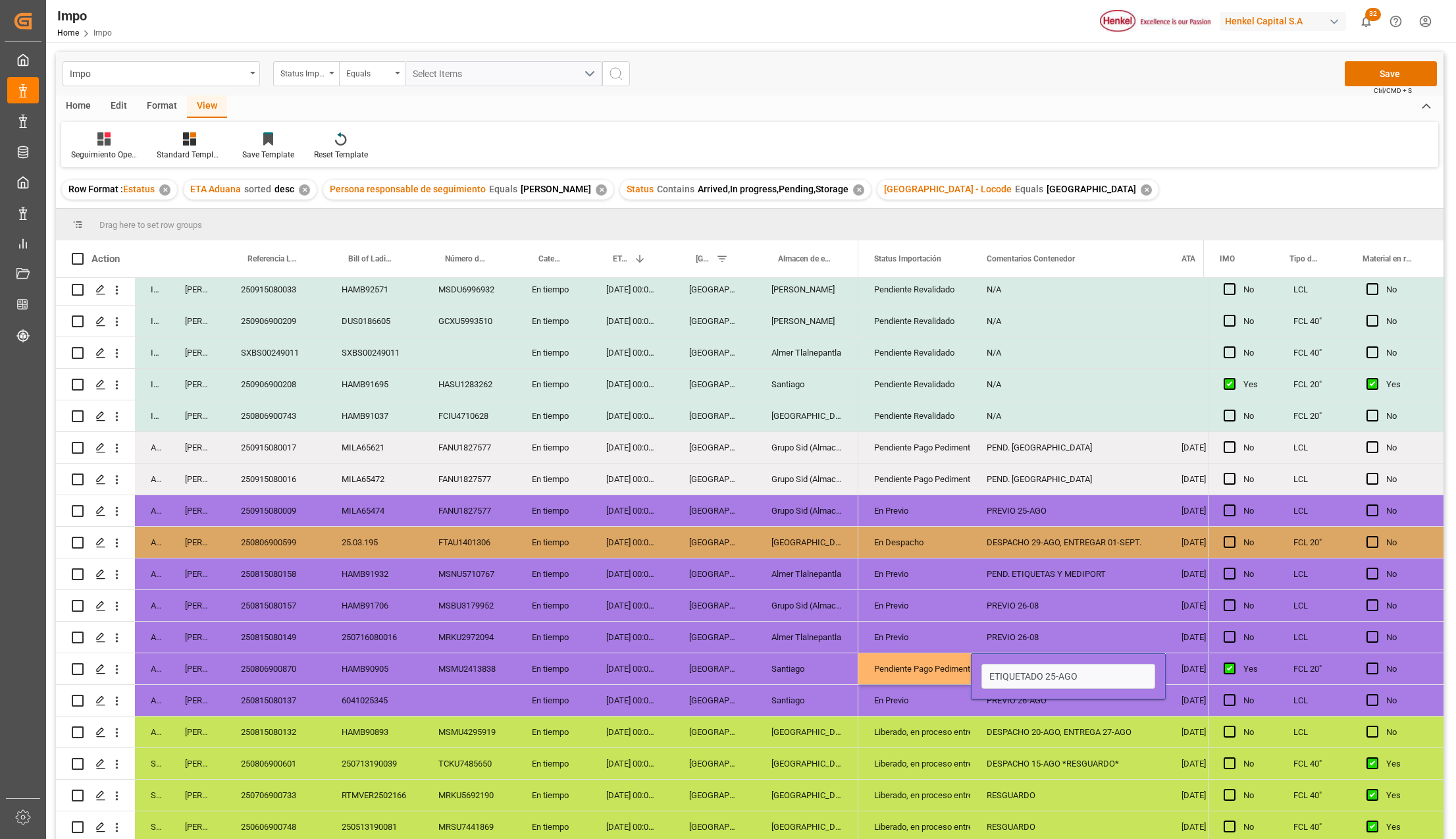
click at [1027, 667] on input "ETIQUETADO 25-AGO" at bounding box center [1068, 676] width 173 height 25
type input "PEND. DESPACHO"
click at [1383, 82] on button "Save" at bounding box center [1390, 74] width 92 height 25
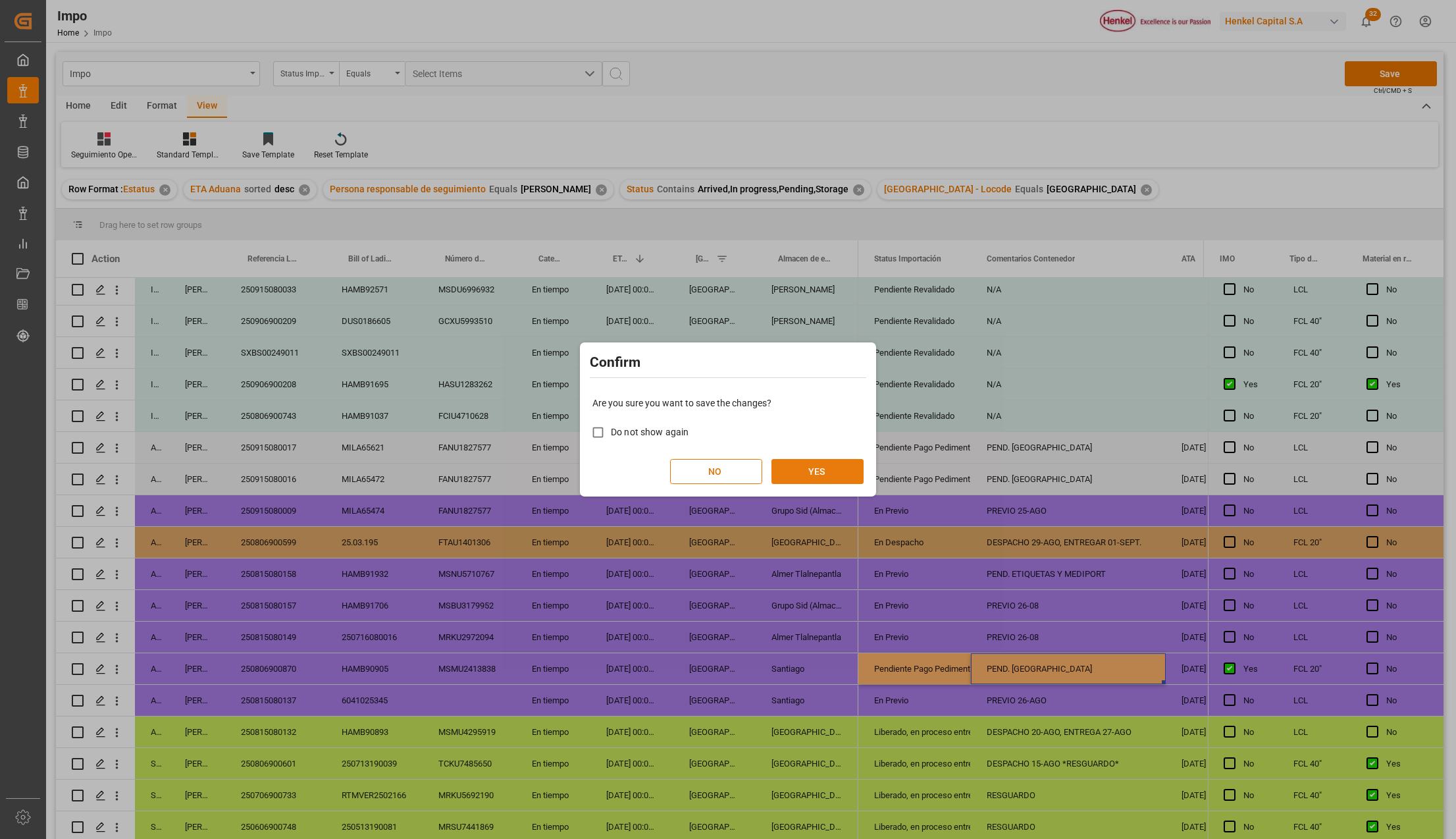
click at [804, 465] on button "YES" at bounding box center [817, 471] width 92 height 25
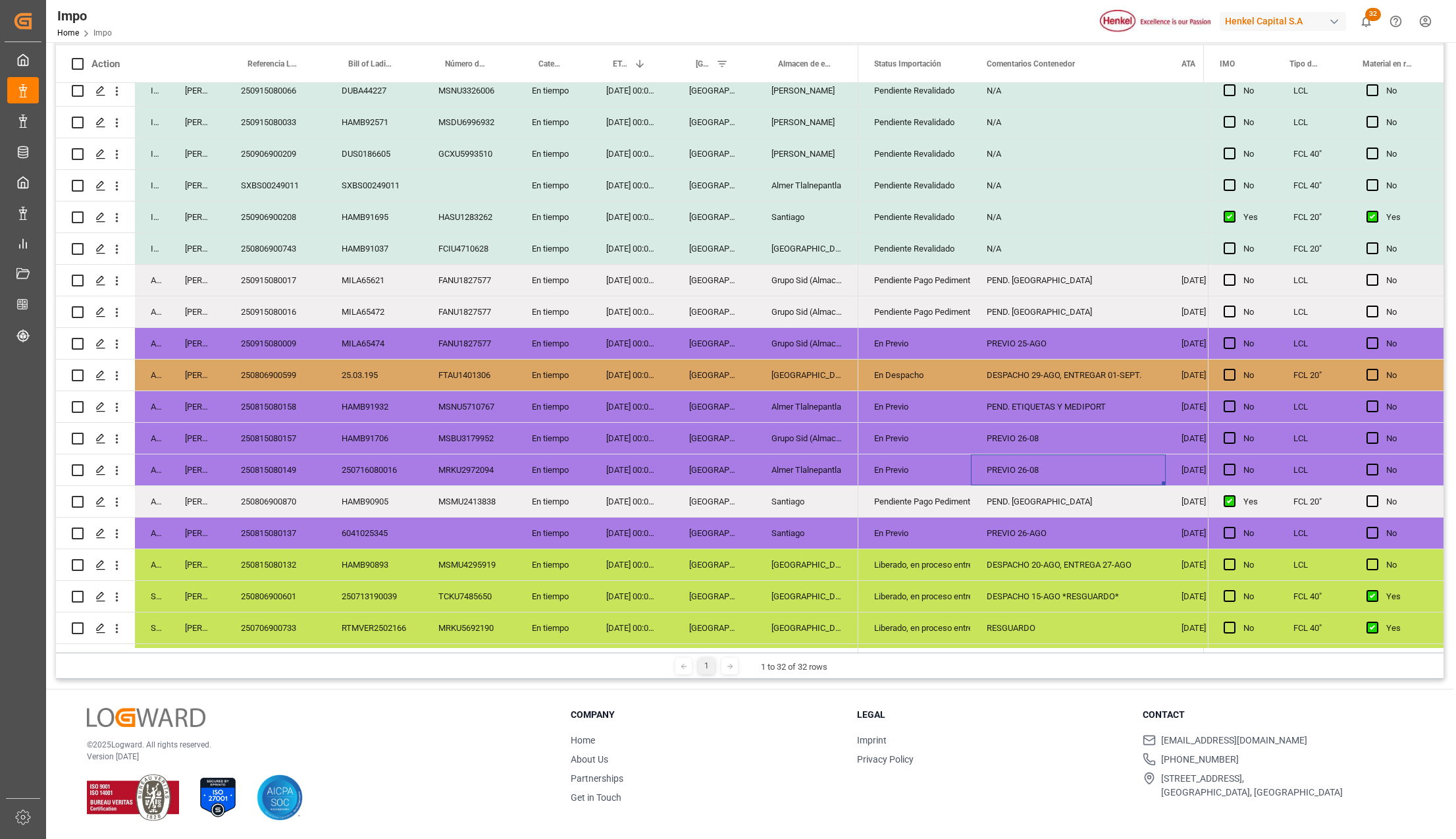
scroll to position [330, 0]
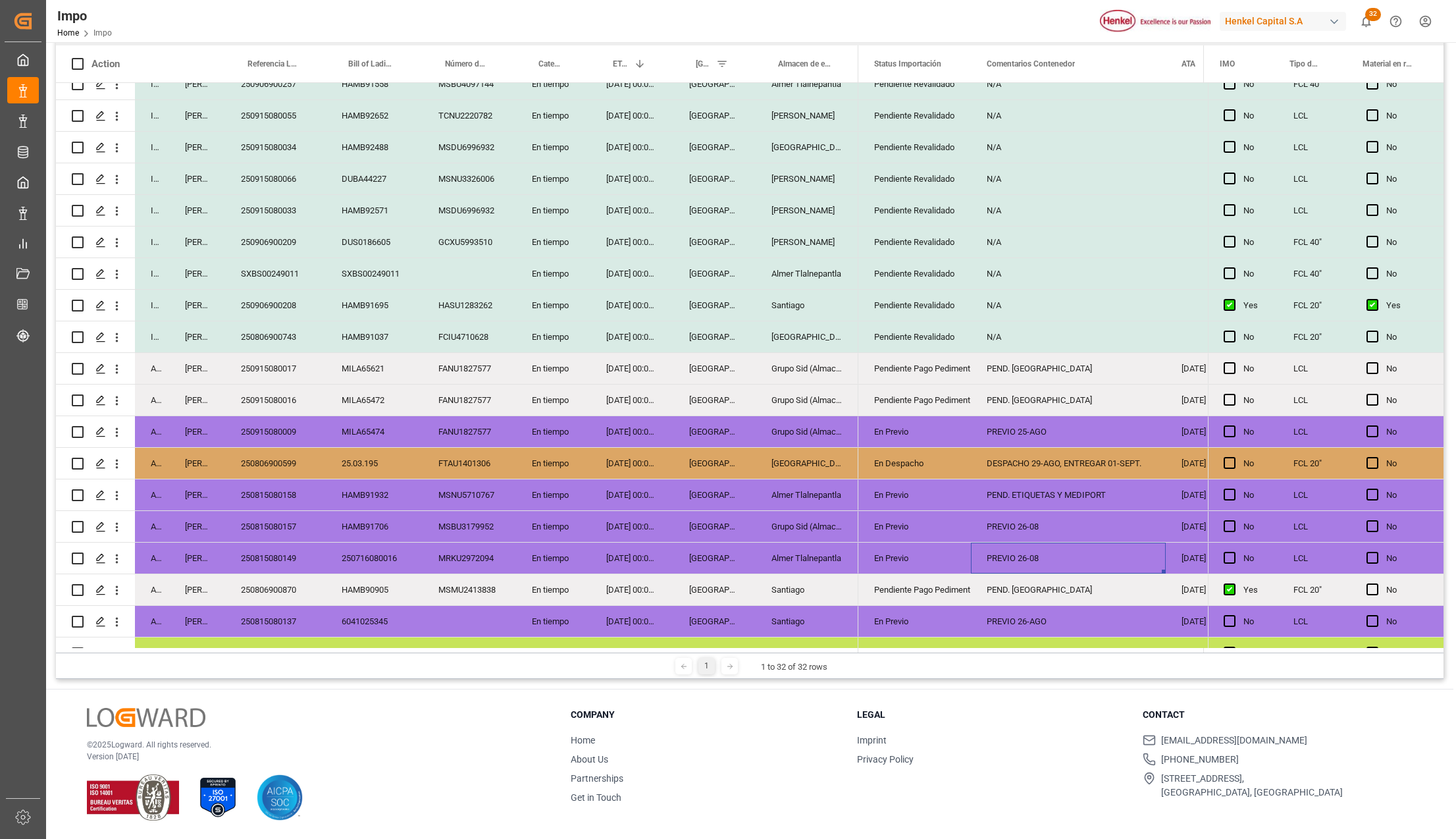
click at [401, 518] on div "HAMB91706" at bounding box center [374, 526] width 97 height 31
click at [120, 587] on icon "open menu" at bounding box center [117, 590] width 14 height 14
click at [142, 614] on span "Press SPACE to select this row." at bounding box center [132, 617] width 24 height 14
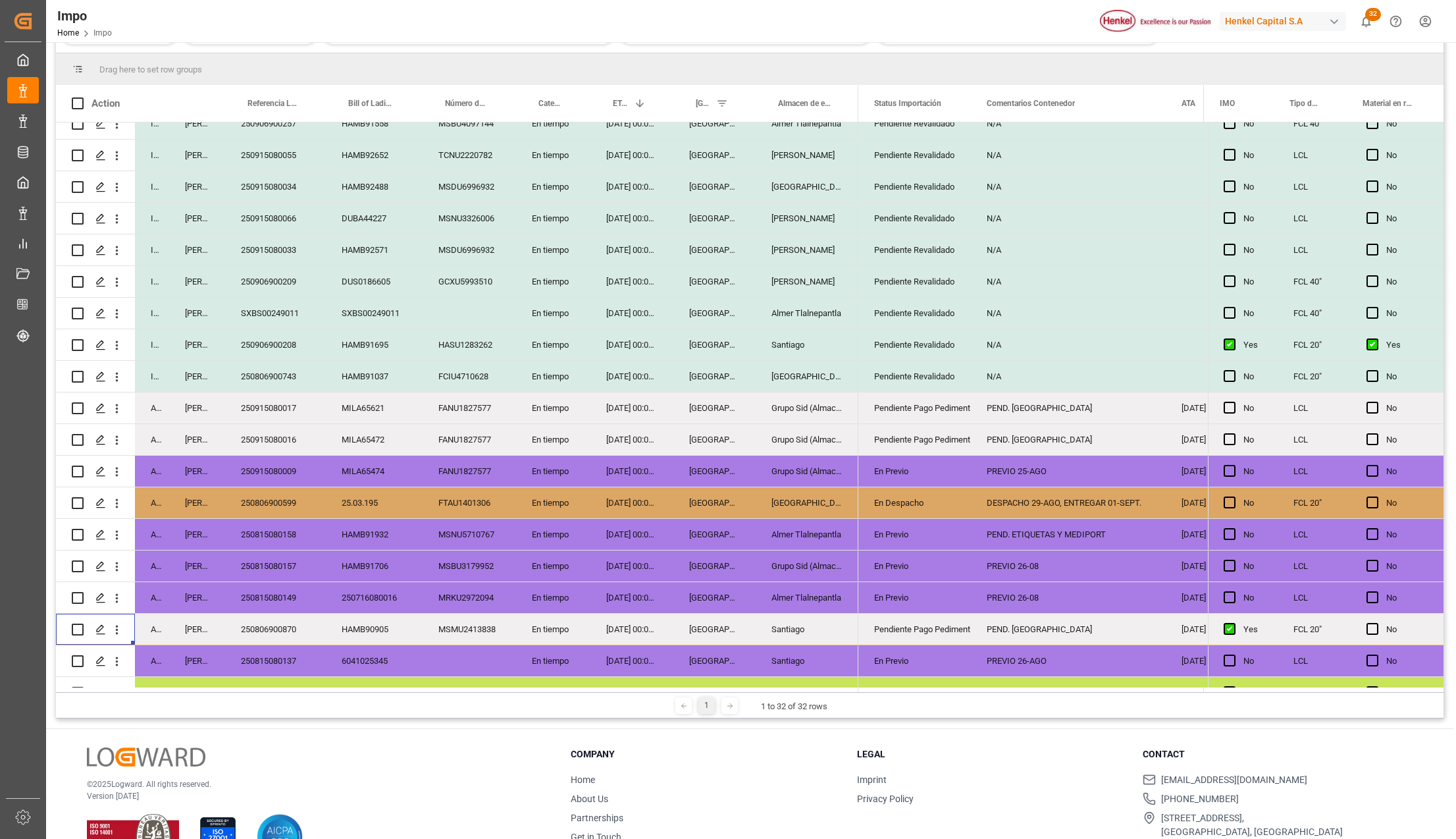
scroll to position [234, 0]
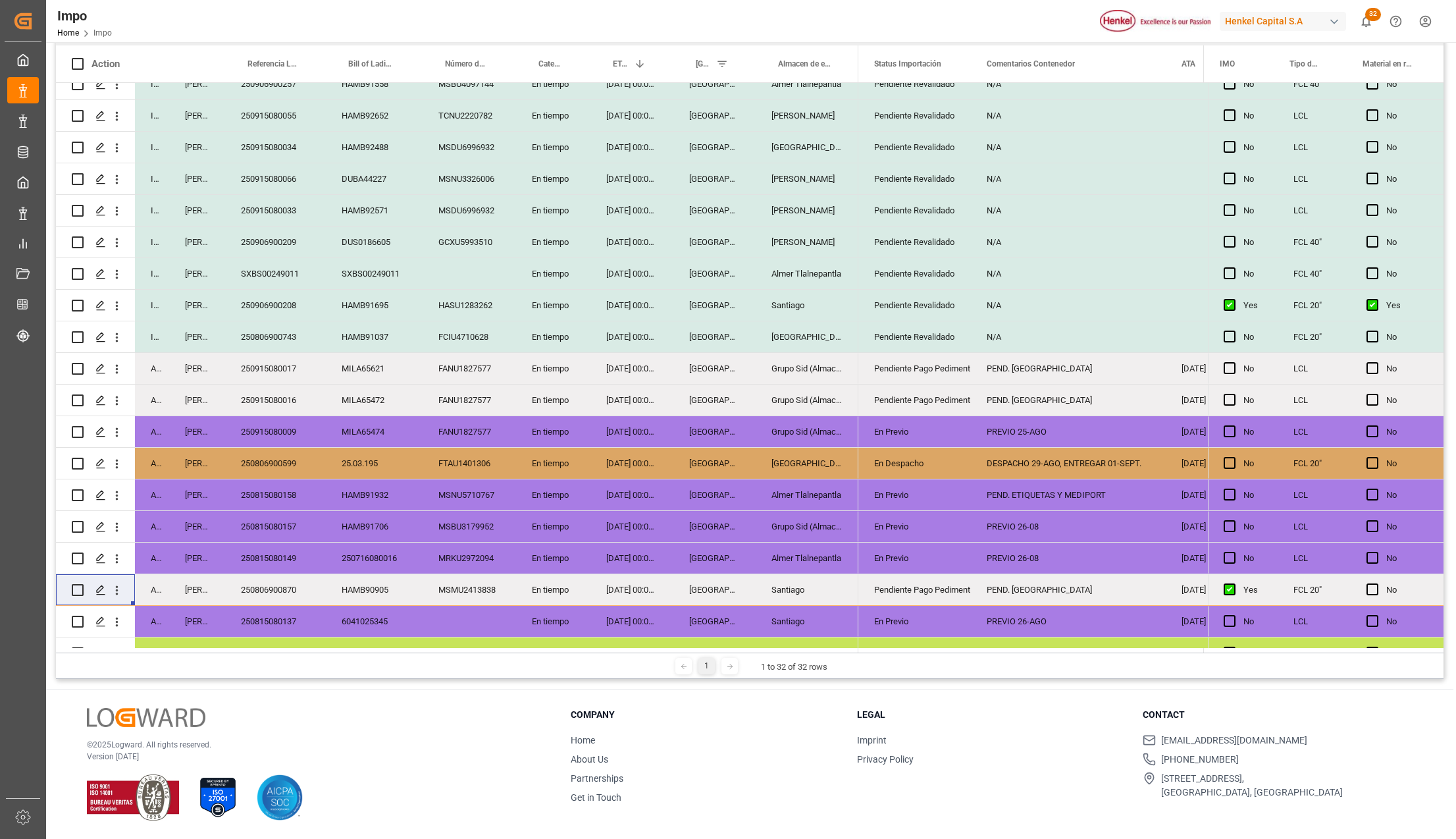
drag, startPoint x: 366, startPoint y: 446, endPoint x: 368, endPoint y: 454, distance: 8.2
click at [366, 448] on div "25.03.195" at bounding box center [374, 464] width 97 height 31
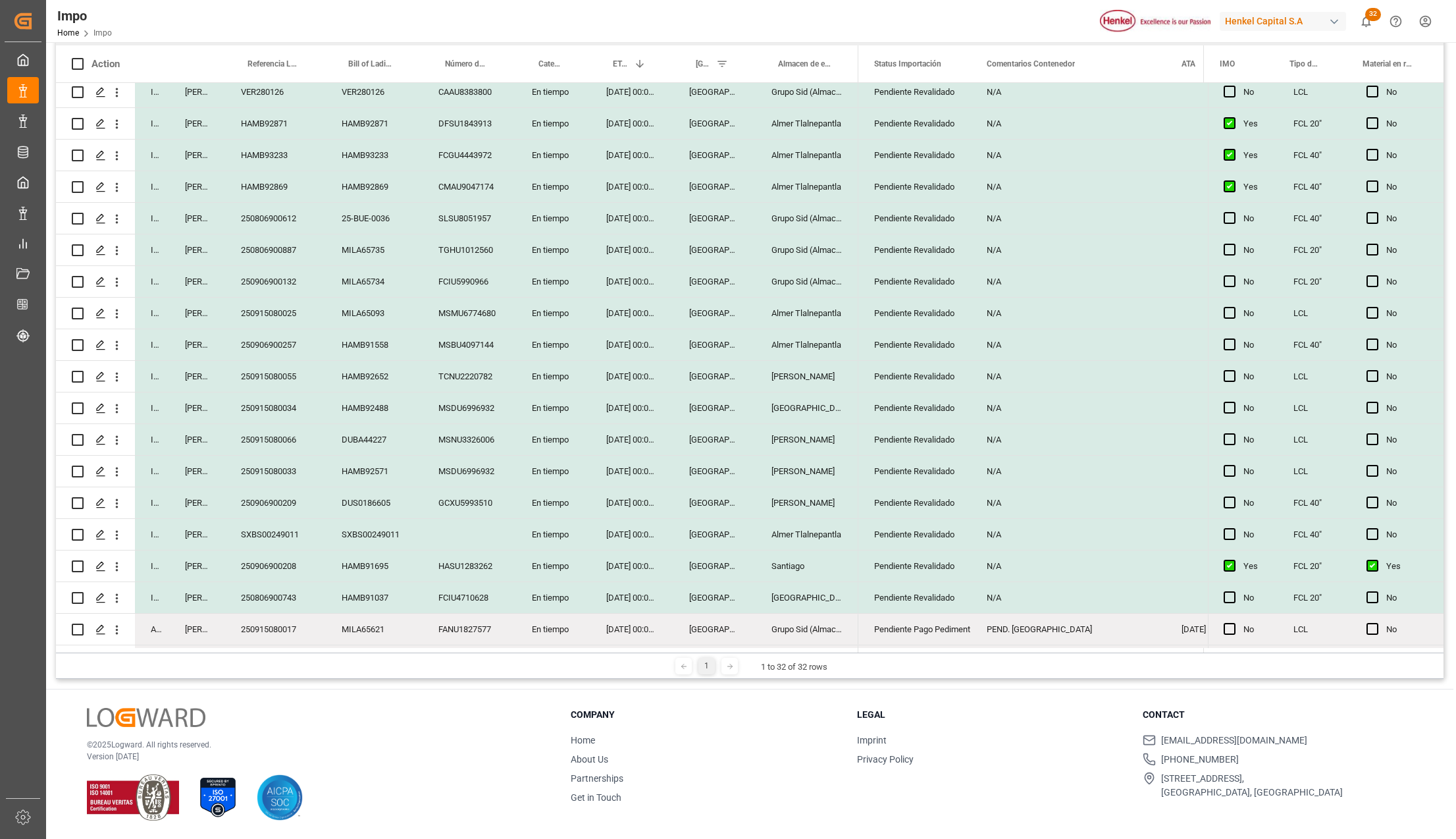
scroll to position [68, 0]
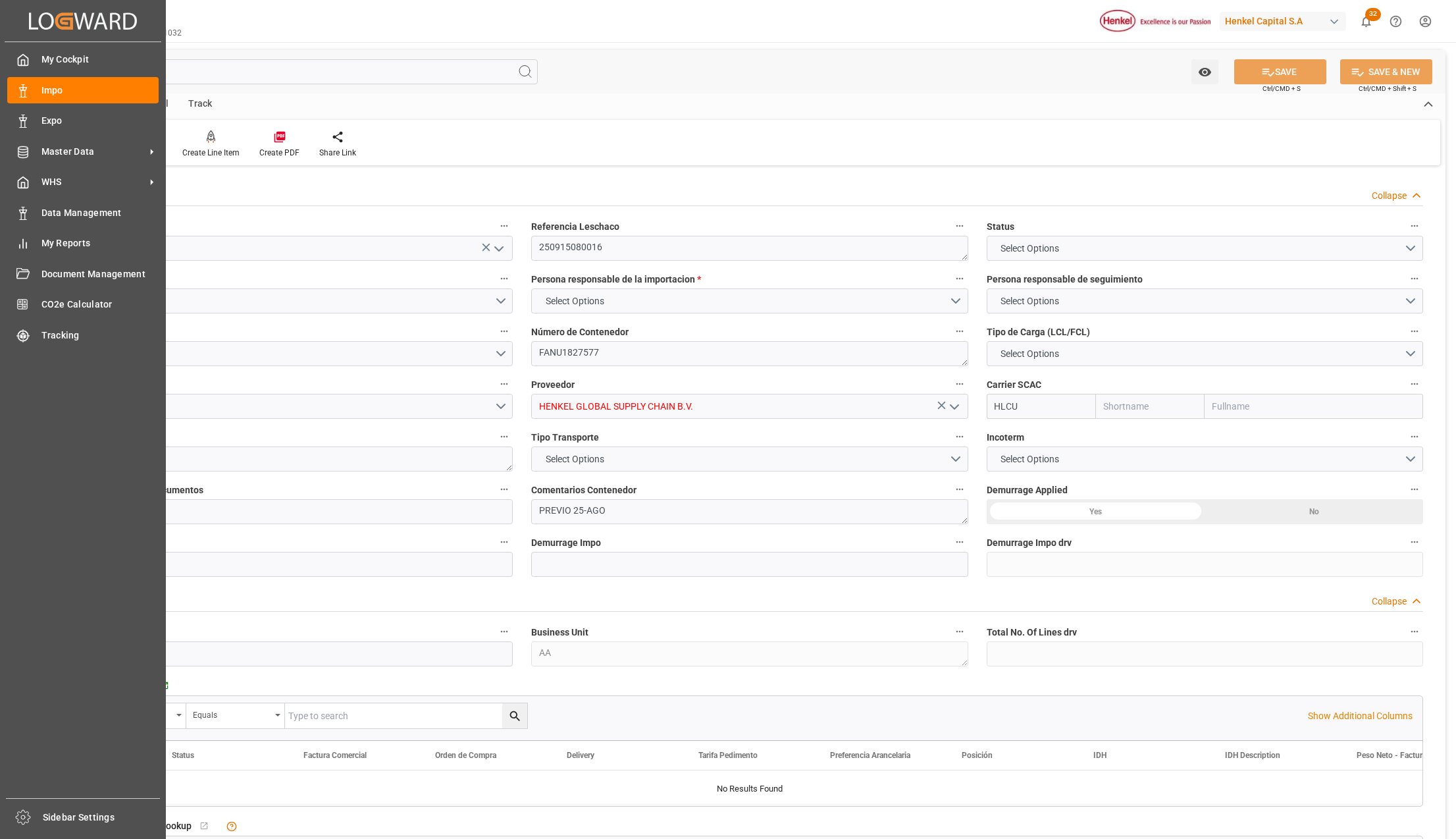
type input "En Previo"
type textarea "250915080016"
type textarea "FANU1827577"
type input "HENKEL GLOBAL SUPPLY CHAIN B.V."
type input "HLCU"
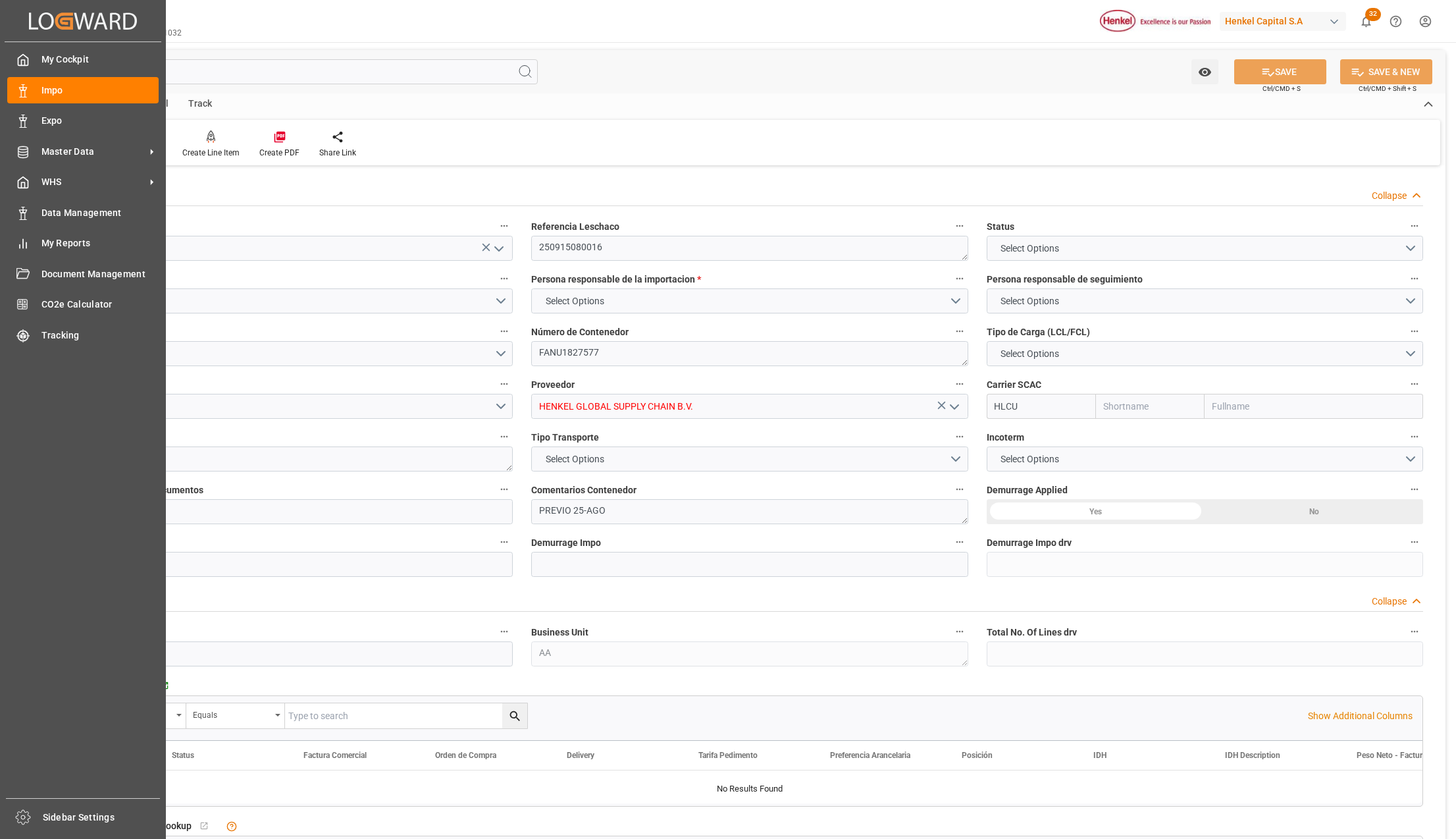
type textarea "DHL"
type textarea "PREVIO 25-AGO"
type input "AA"
type textarea "AA"
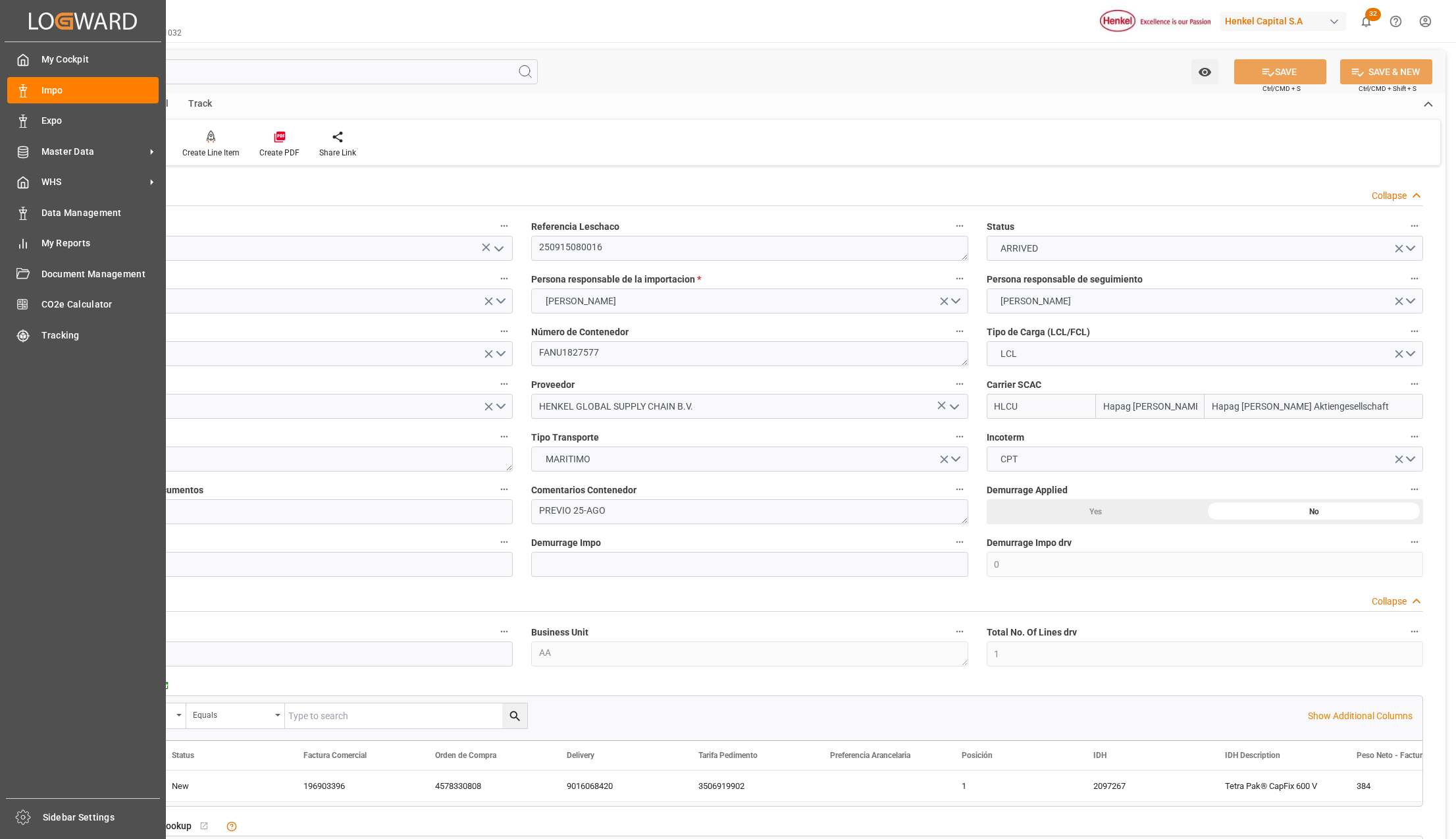
type input "Hapag Lloyd"
type input "Hapag [PERSON_NAME] Aktiengesellschaft"
type input "0"
type input "1"
type input "1.15"
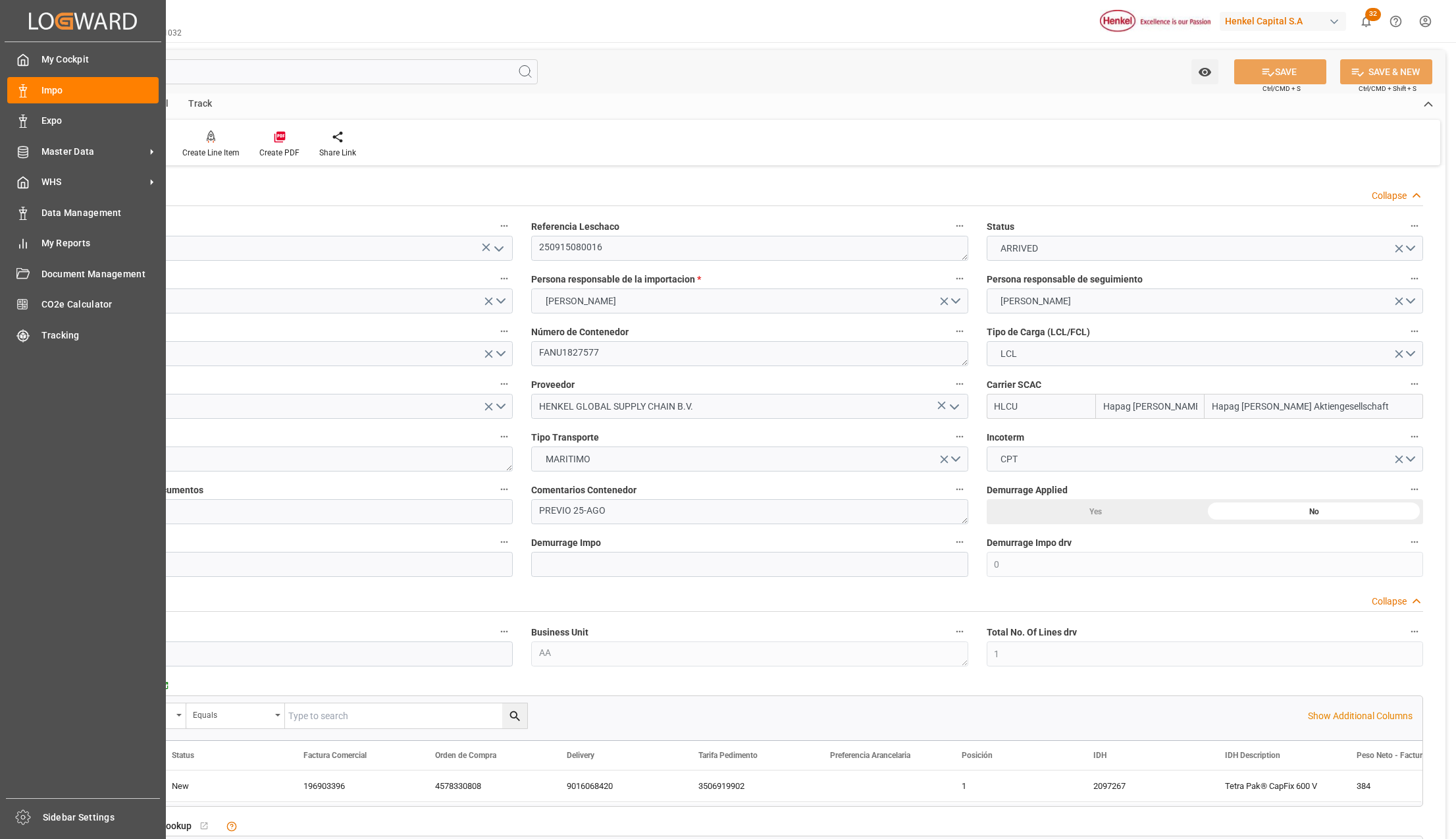
type input "1"
type input "[DATE]"
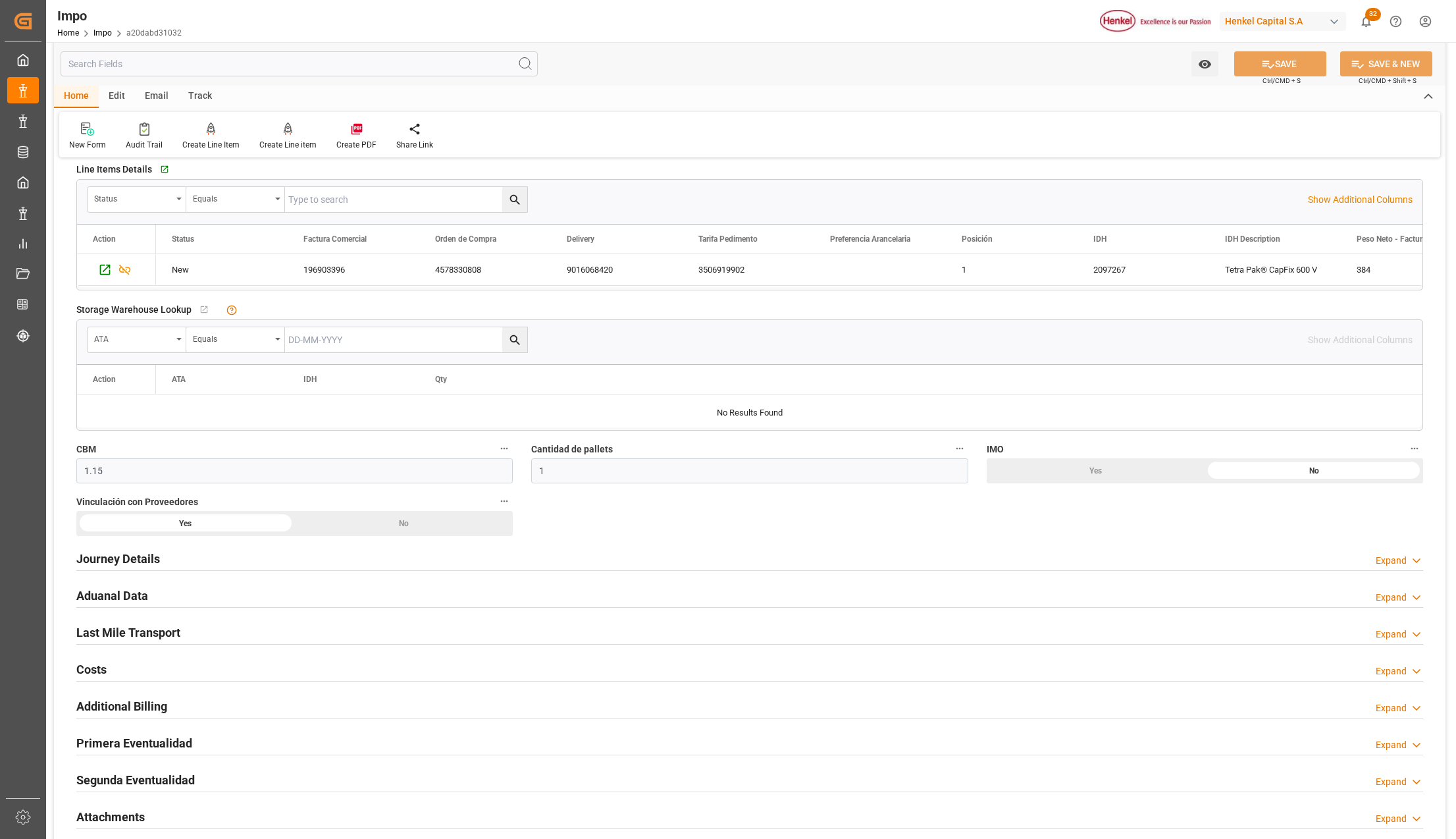
scroll to position [615, 0]
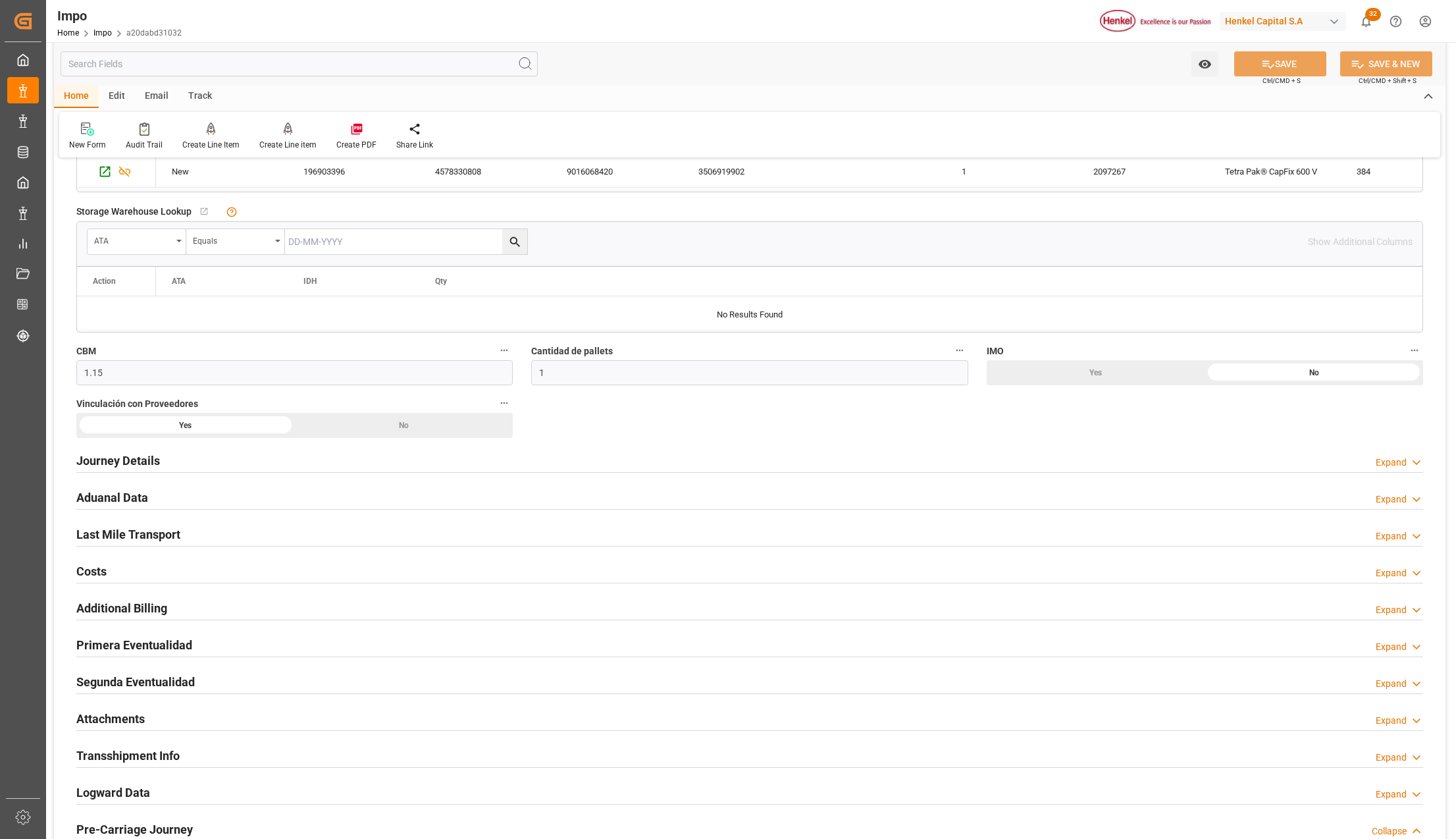
click at [100, 640] on h2 "Primera Eventualidad" at bounding box center [134, 645] width 116 height 18
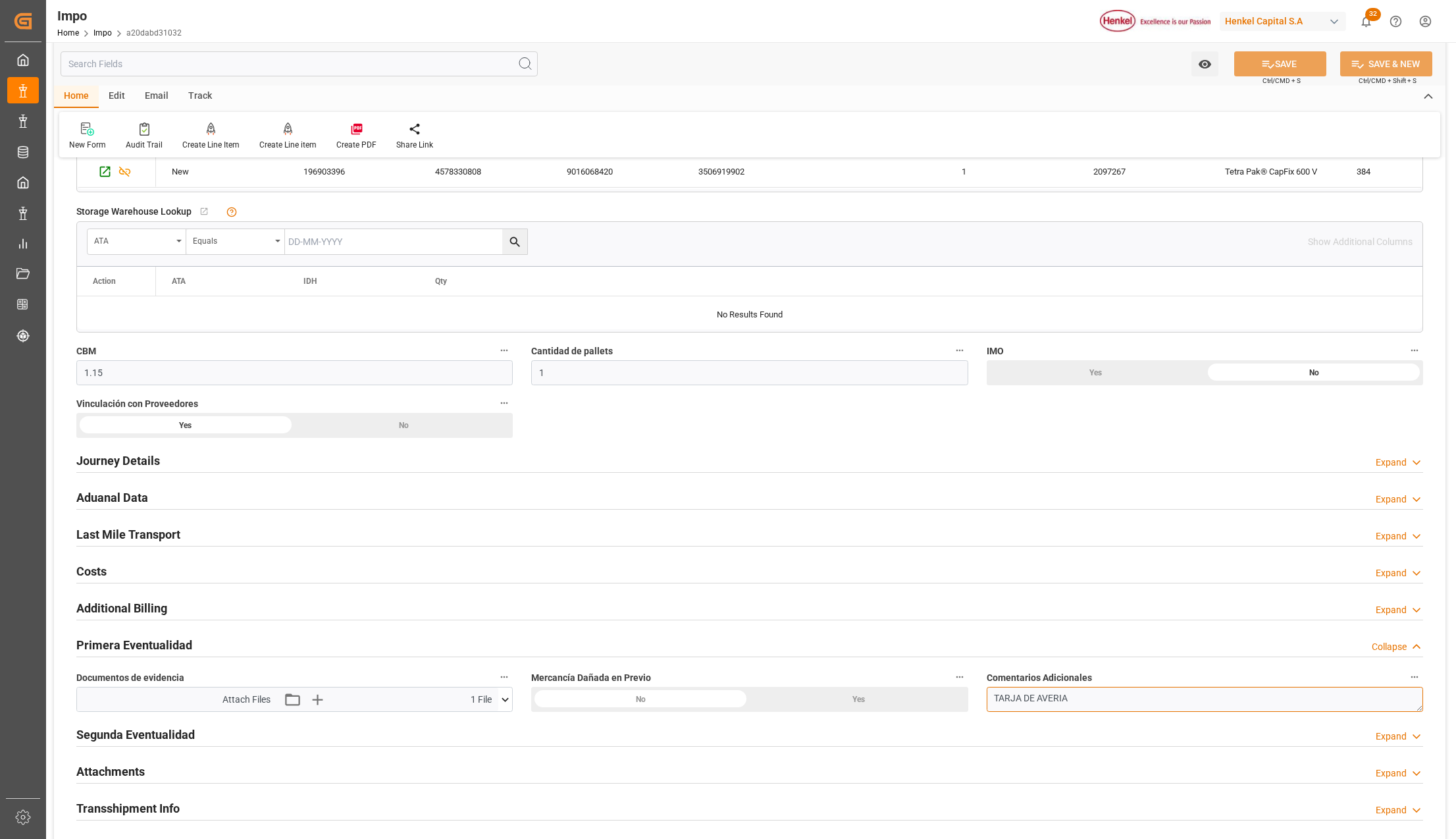
click at [1108, 706] on textarea "TARJA DE AVERIA" at bounding box center [1204, 700] width 436 height 25
paste textarea "emplaye ligeramente rasgado y cajas aplastadas por el peso entre ellas"
type textarea "TARJA DE AVERIA. emplaye ligeramente rasgado y cajas aplastadas por el peso ent…"
click at [1290, 61] on button "SAVE" at bounding box center [1281, 64] width 92 height 25
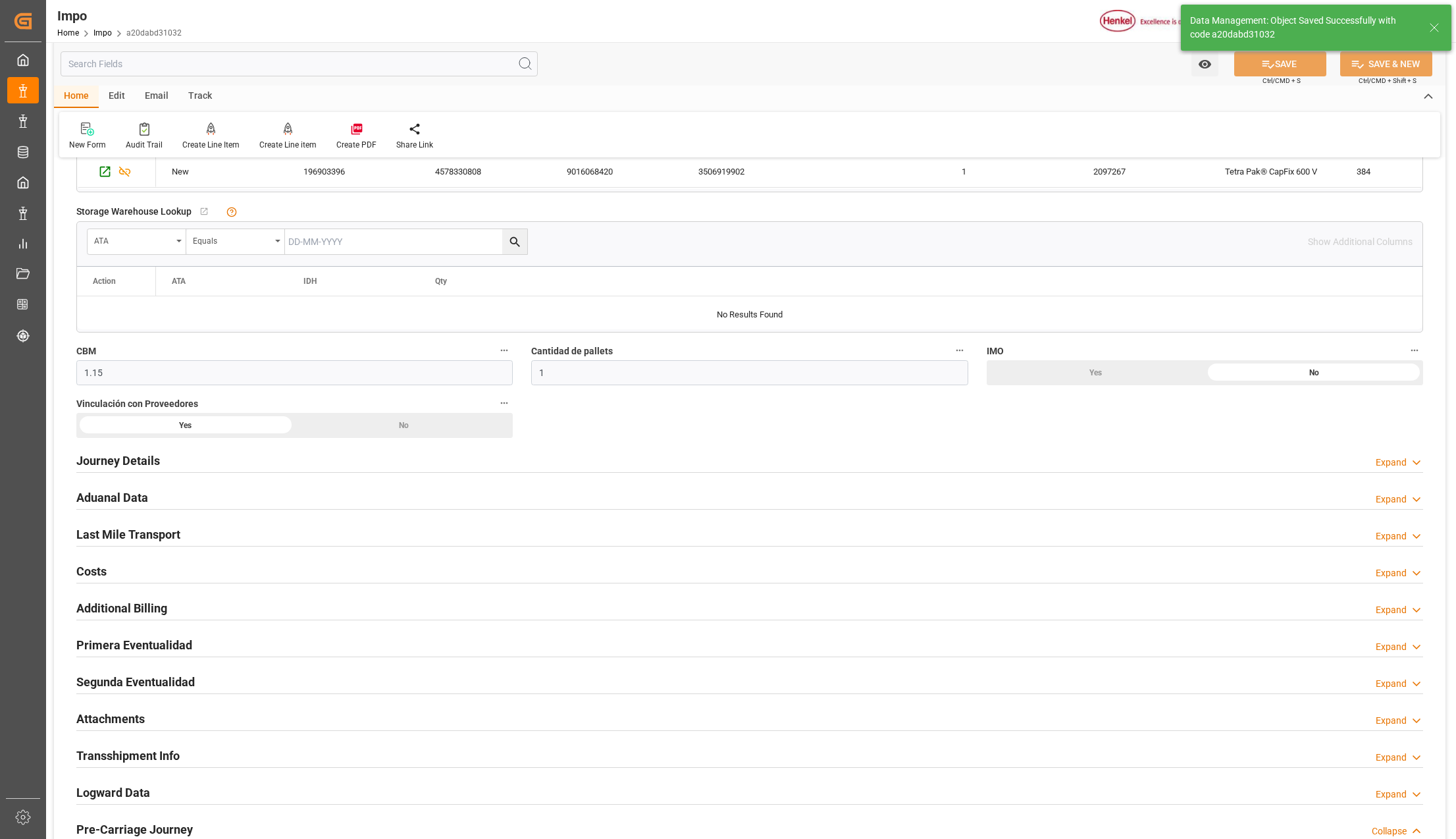
click at [118, 657] on div at bounding box center [750, 657] width 1347 height 1
click at [127, 652] on h2 "Primera Eventualidad" at bounding box center [134, 645] width 116 height 18
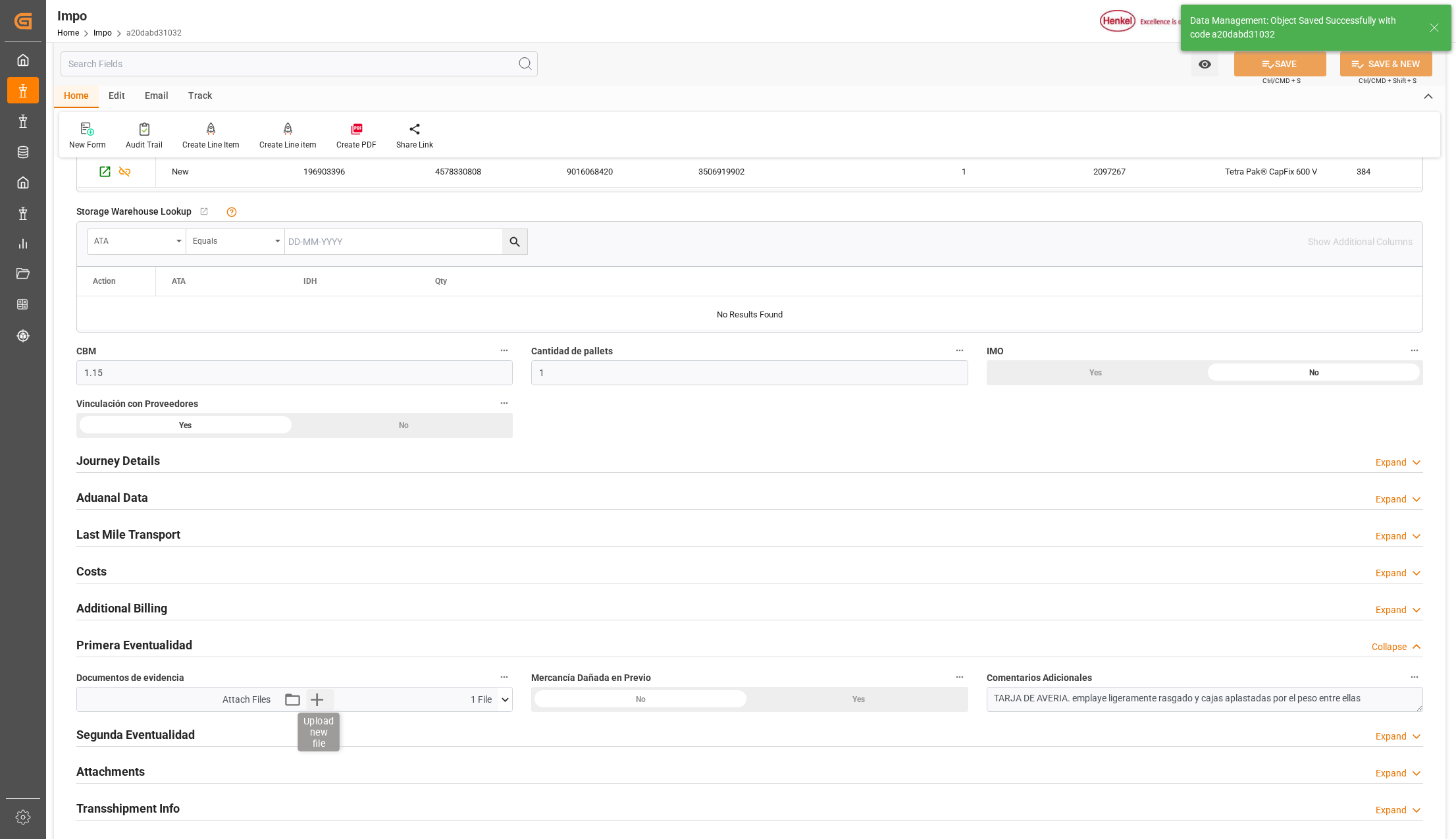
click at [314, 699] on icon "button" at bounding box center [316, 699] width 21 height 21
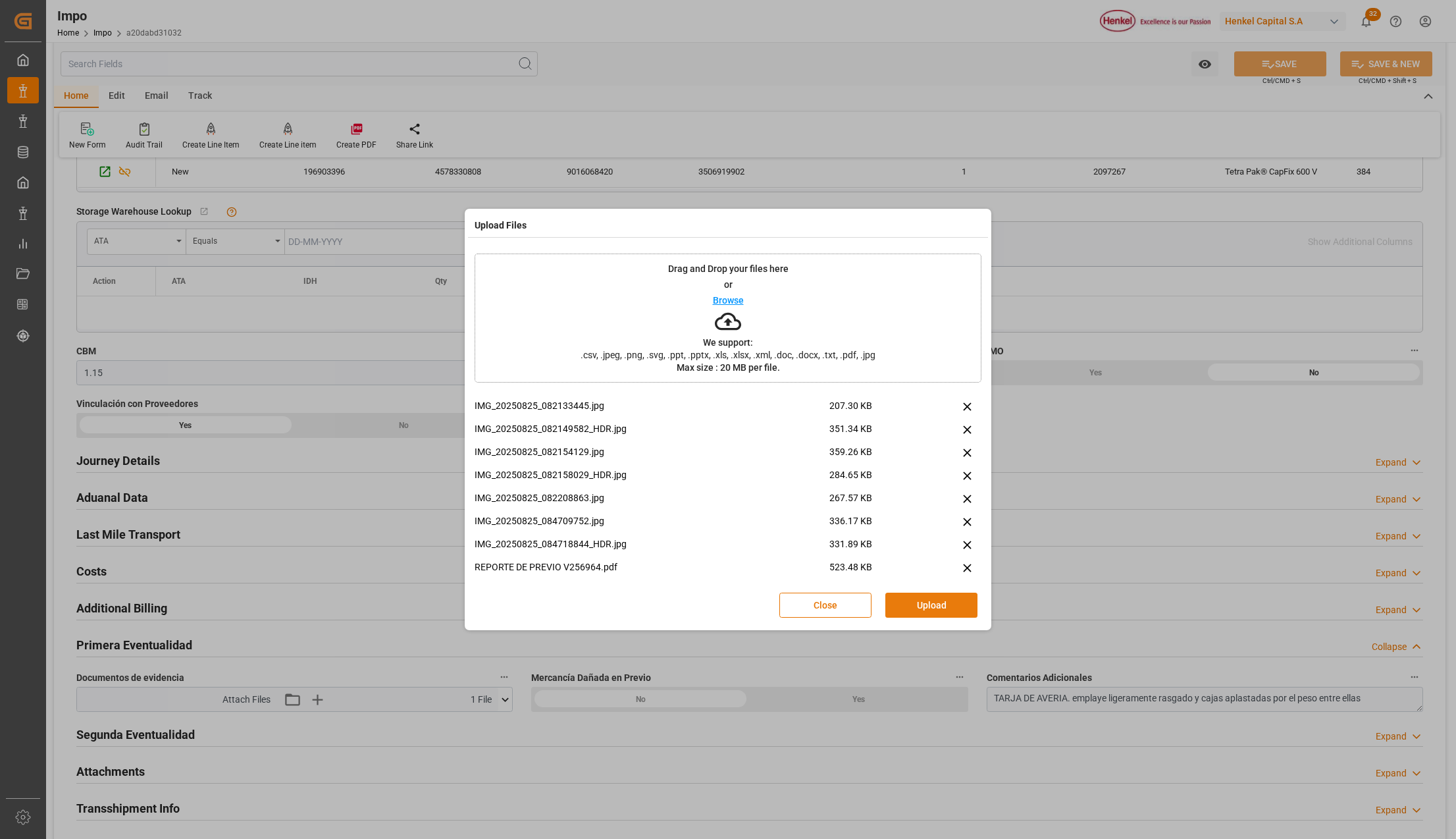
click at [953, 601] on button "Upload" at bounding box center [932, 606] width 92 height 25
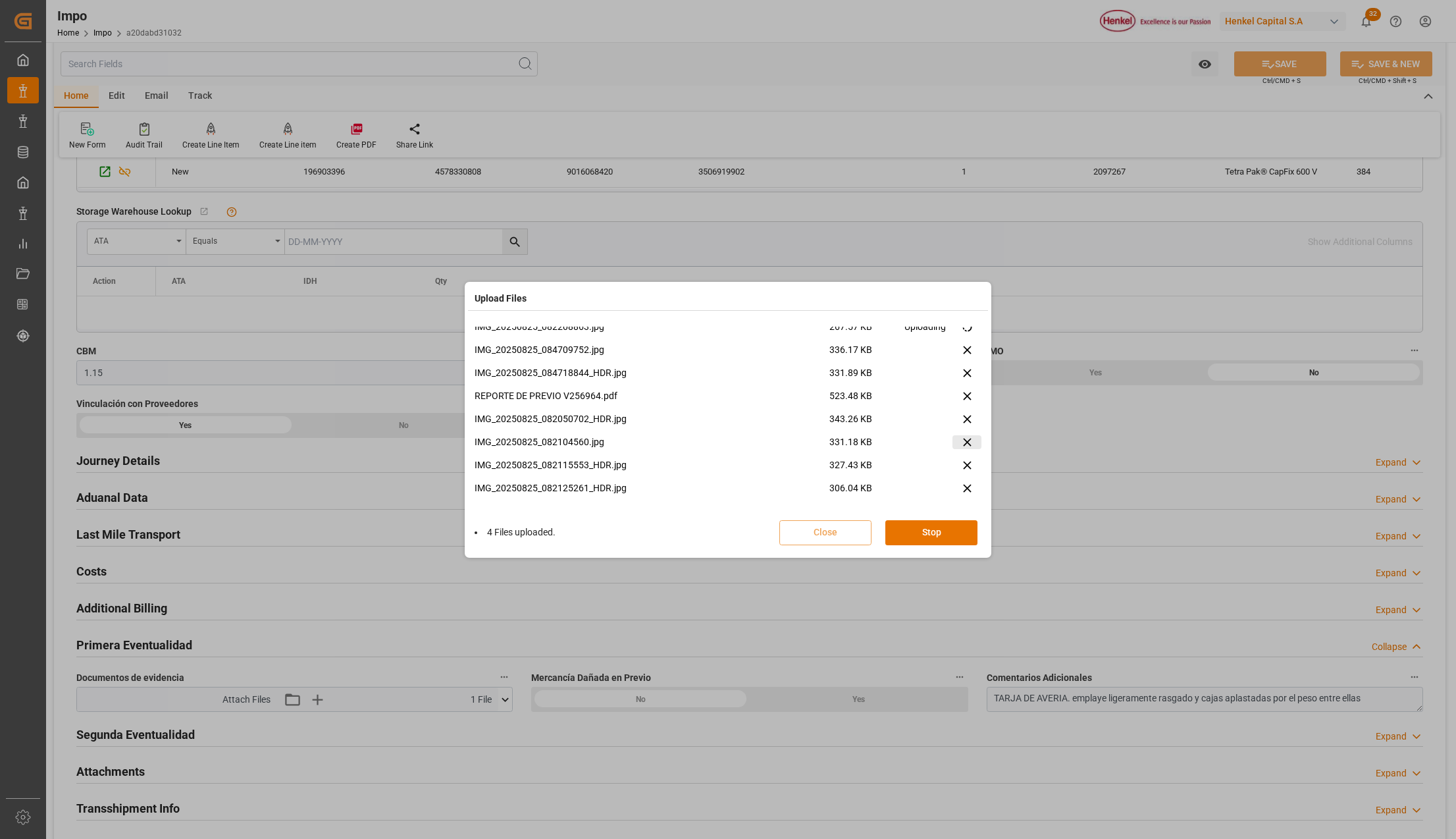
scroll to position [101, 0]
click at [911, 533] on button "Done" at bounding box center [932, 533] width 92 height 25
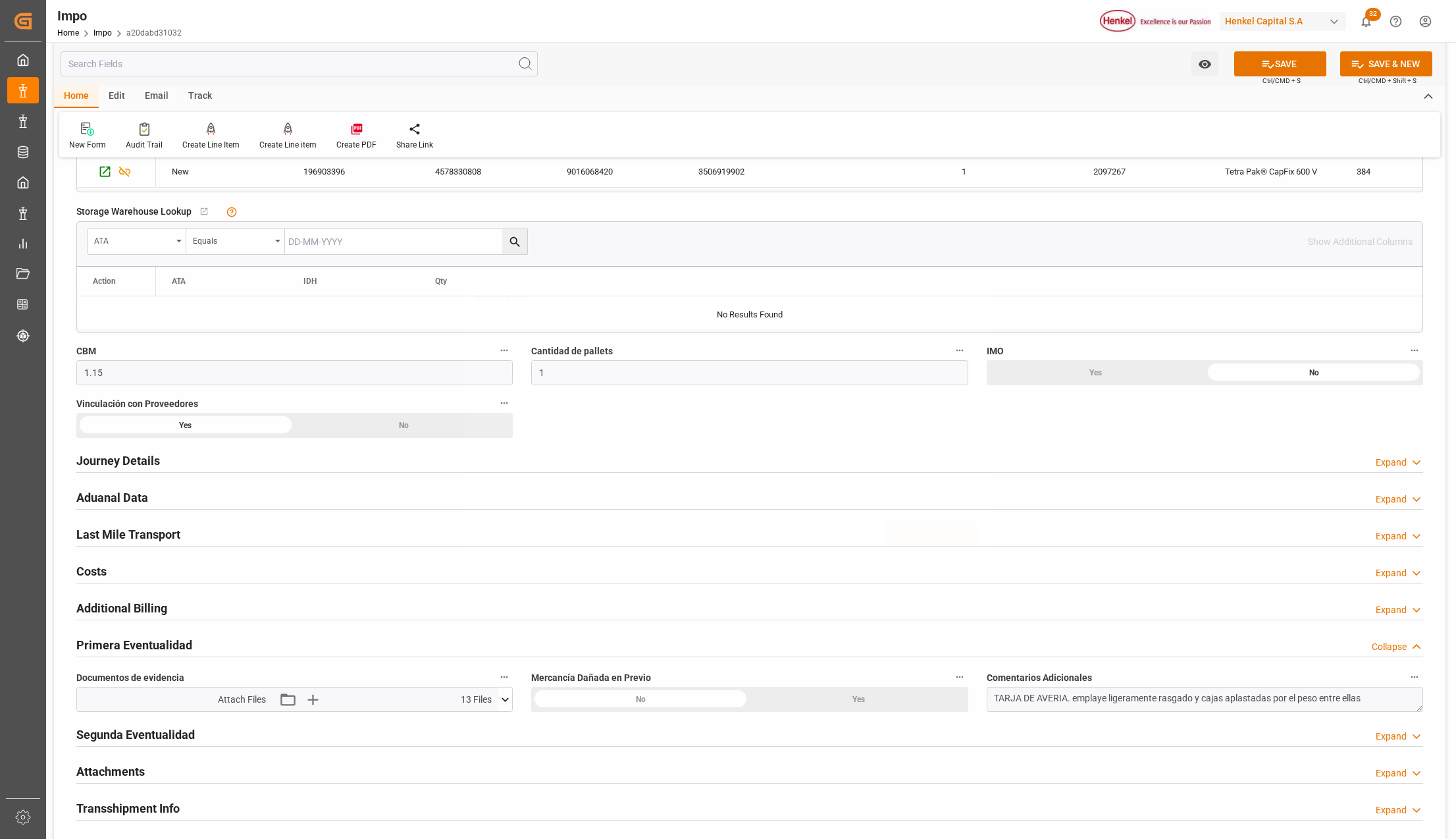
scroll to position [0, 0]
click at [1286, 67] on button "SAVE" at bounding box center [1281, 64] width 92 height 25
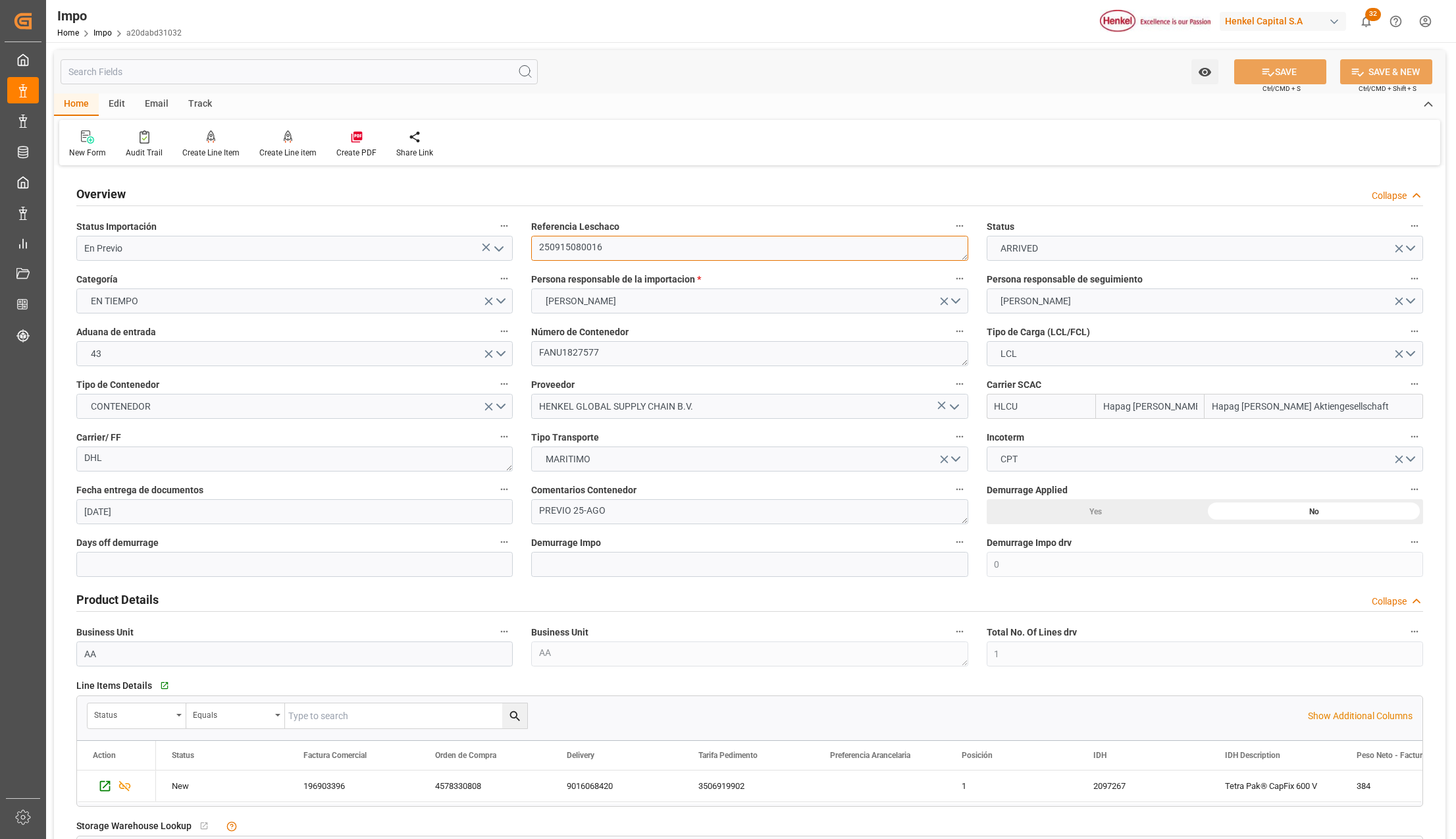
click at [596, 245] on textarea "250915080016" at bounding box center [749, 249] width 436 height 25
type input "Hapag [PERSON_NAME]"
type input "Hapag [PERSON_NAME] Aktiengesellschaft"
type input "1"
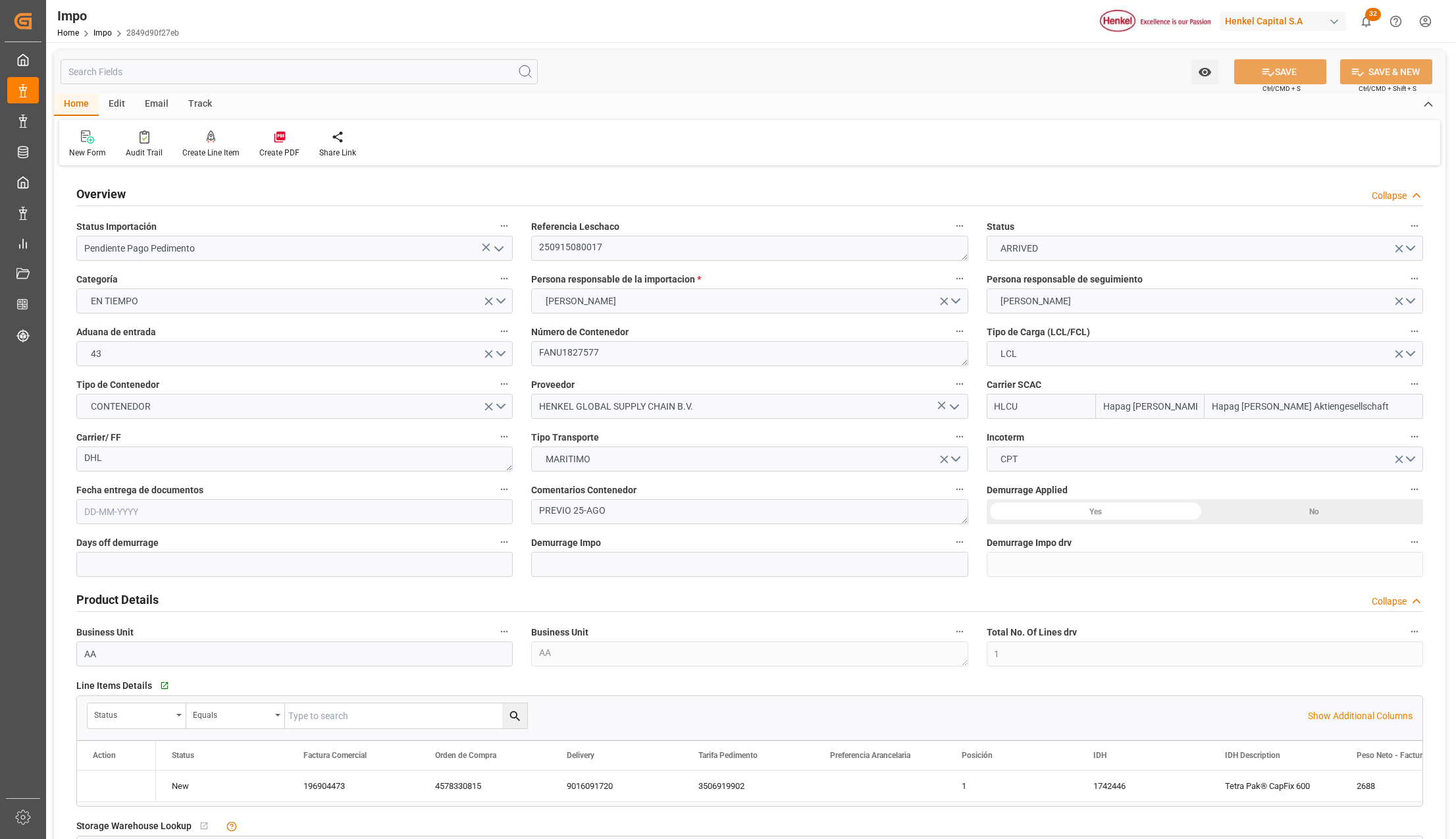
type input "8.06"
type input "7"
type input "[DATE]"
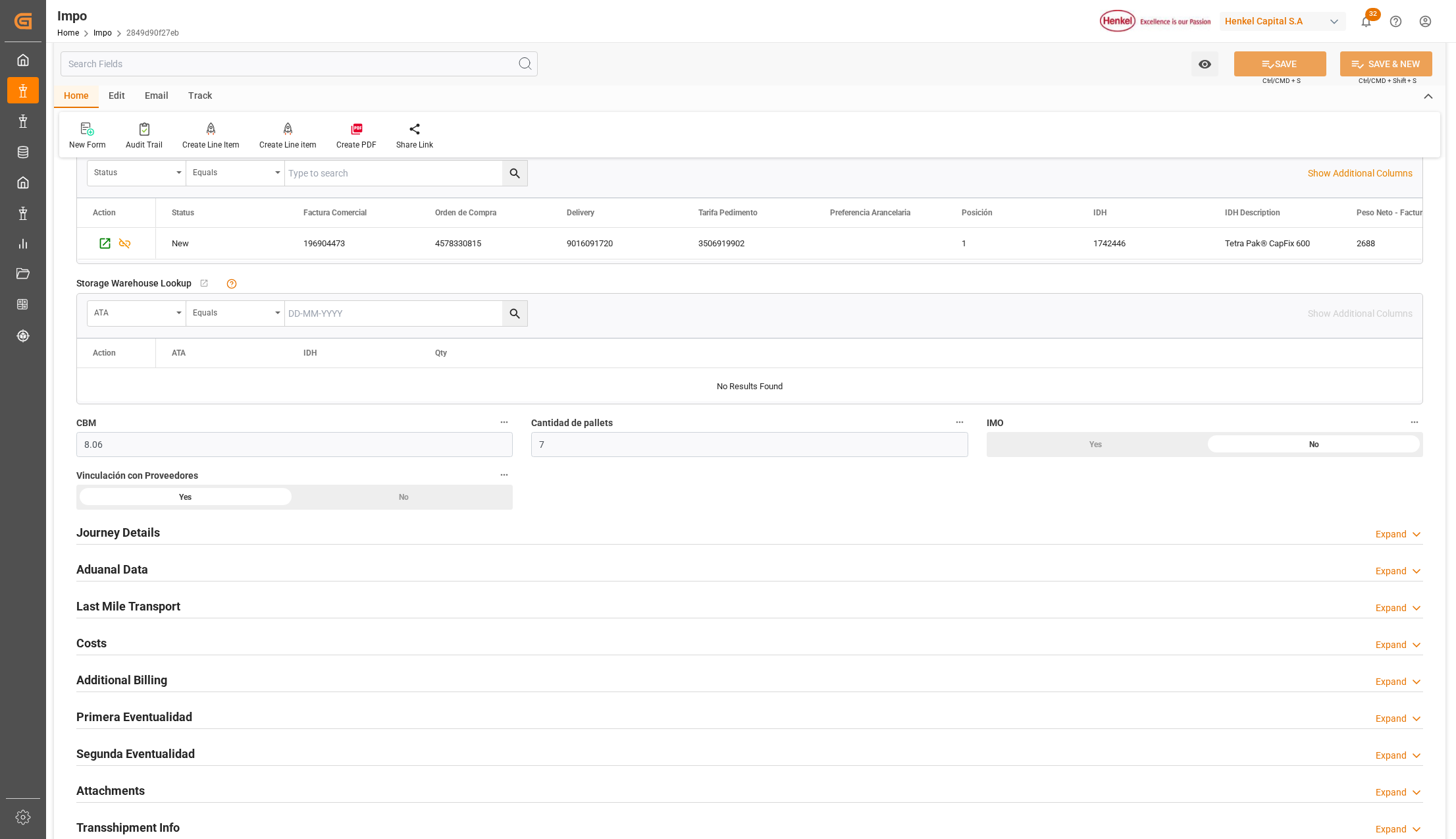
scroll to position [615, 0]
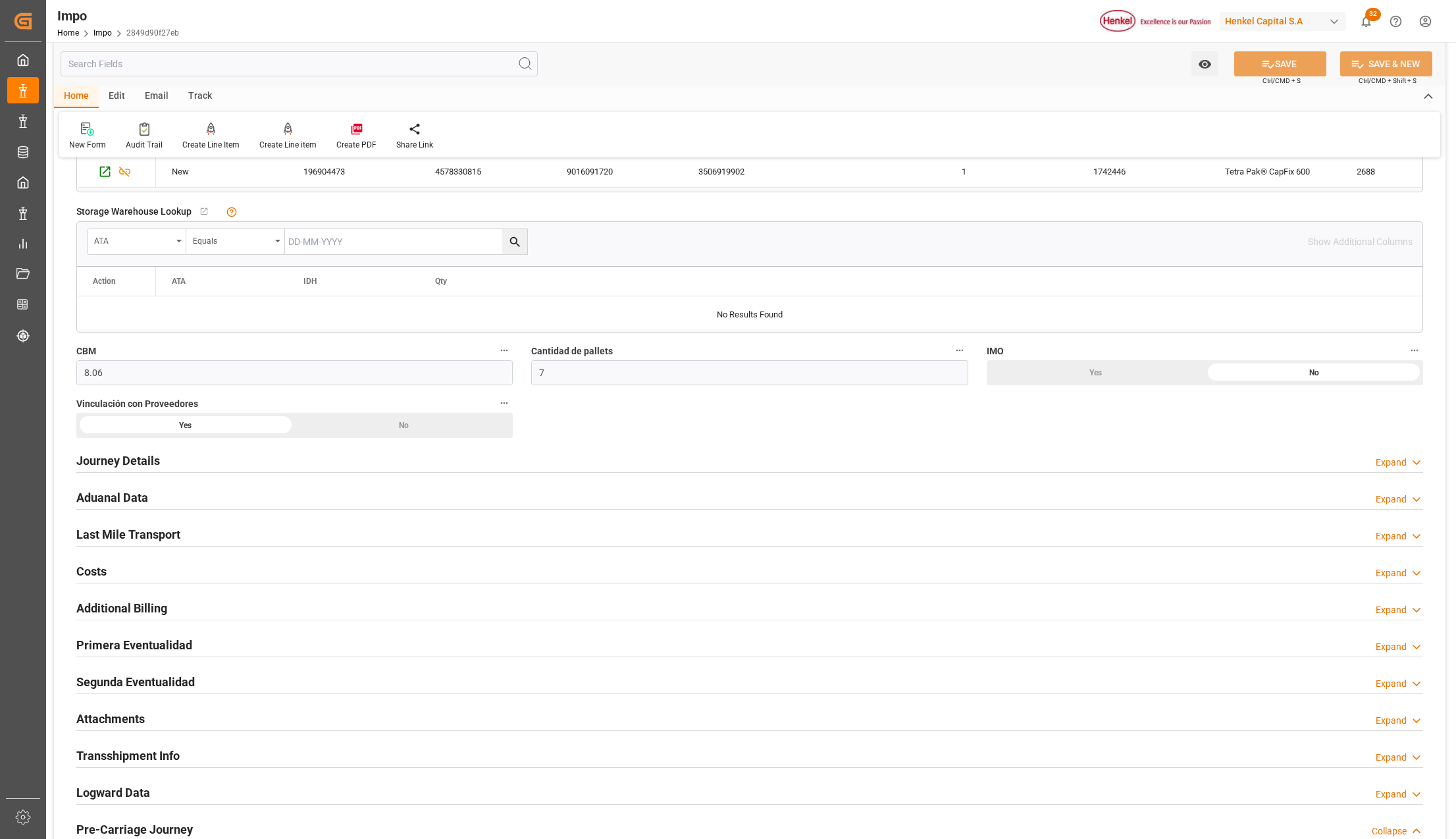
click at [132, 646] on h2 "Primera Eventualidad" at bounding box center [134, 645] width 116 height 18
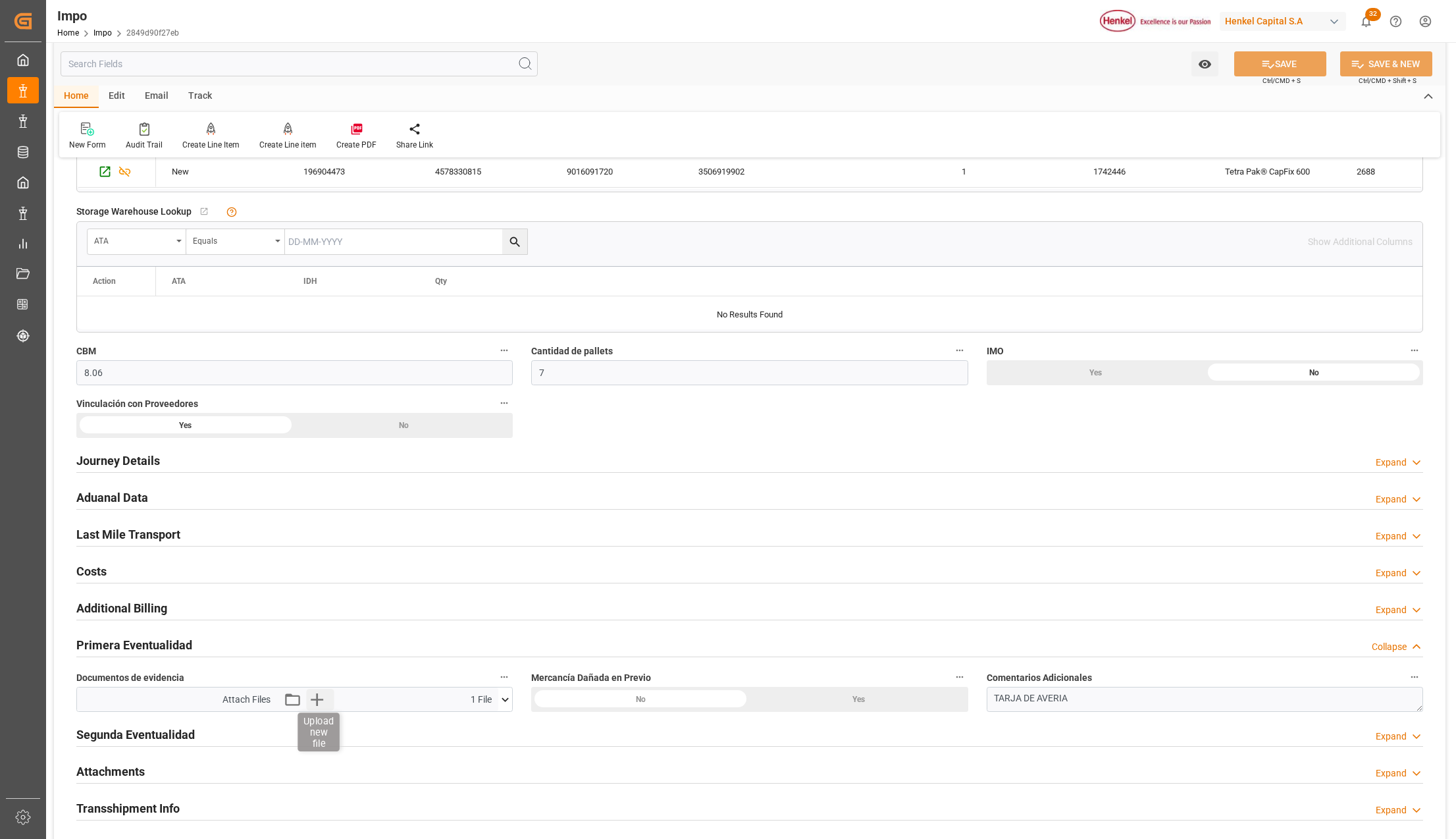
click at [314, 699] on icon "button" at bounding box center [316, 699] width 21 height 21
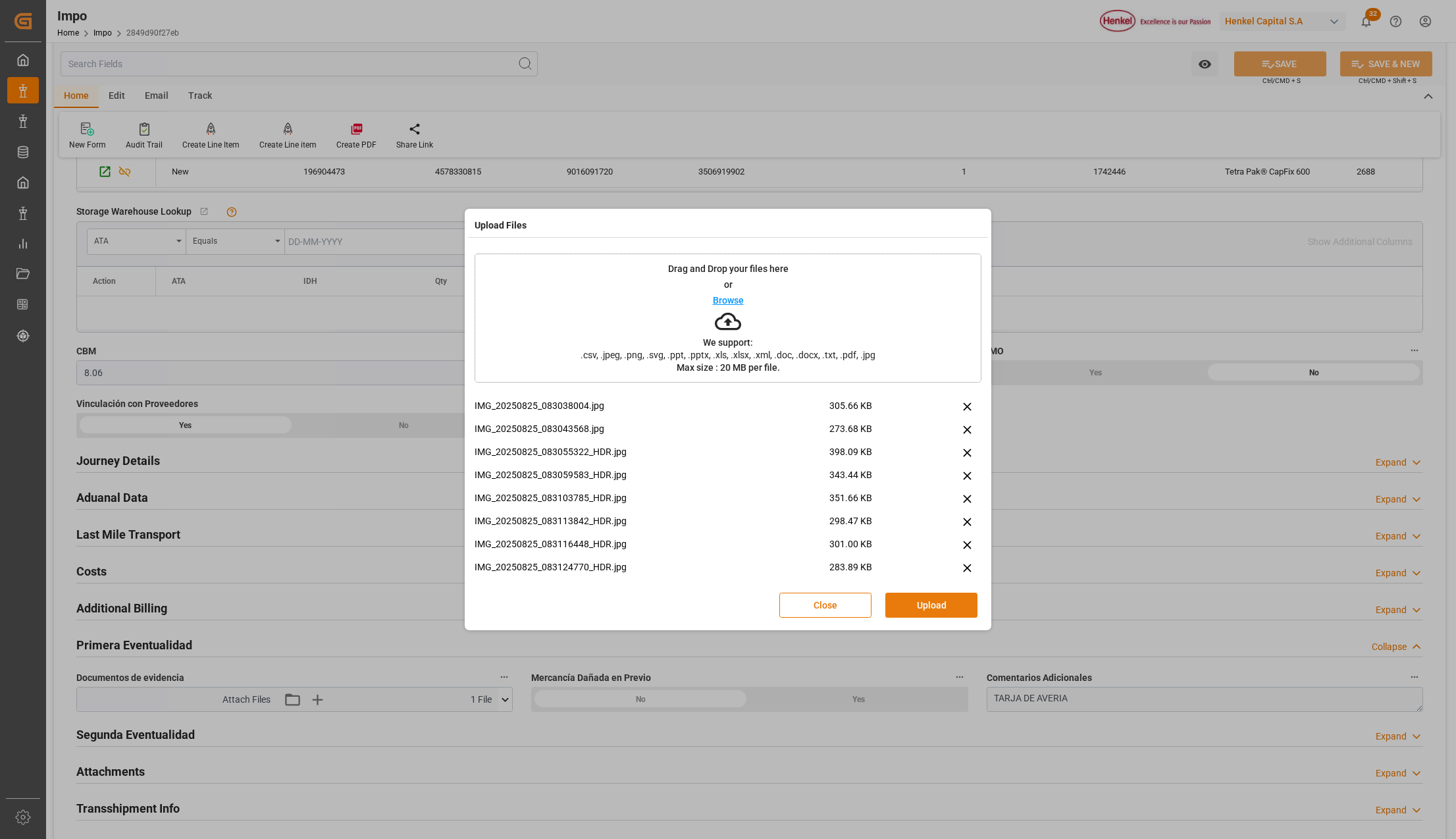
click at [919, 601] on button "Upload" at bounding box center [932, 606] width 92 height 25
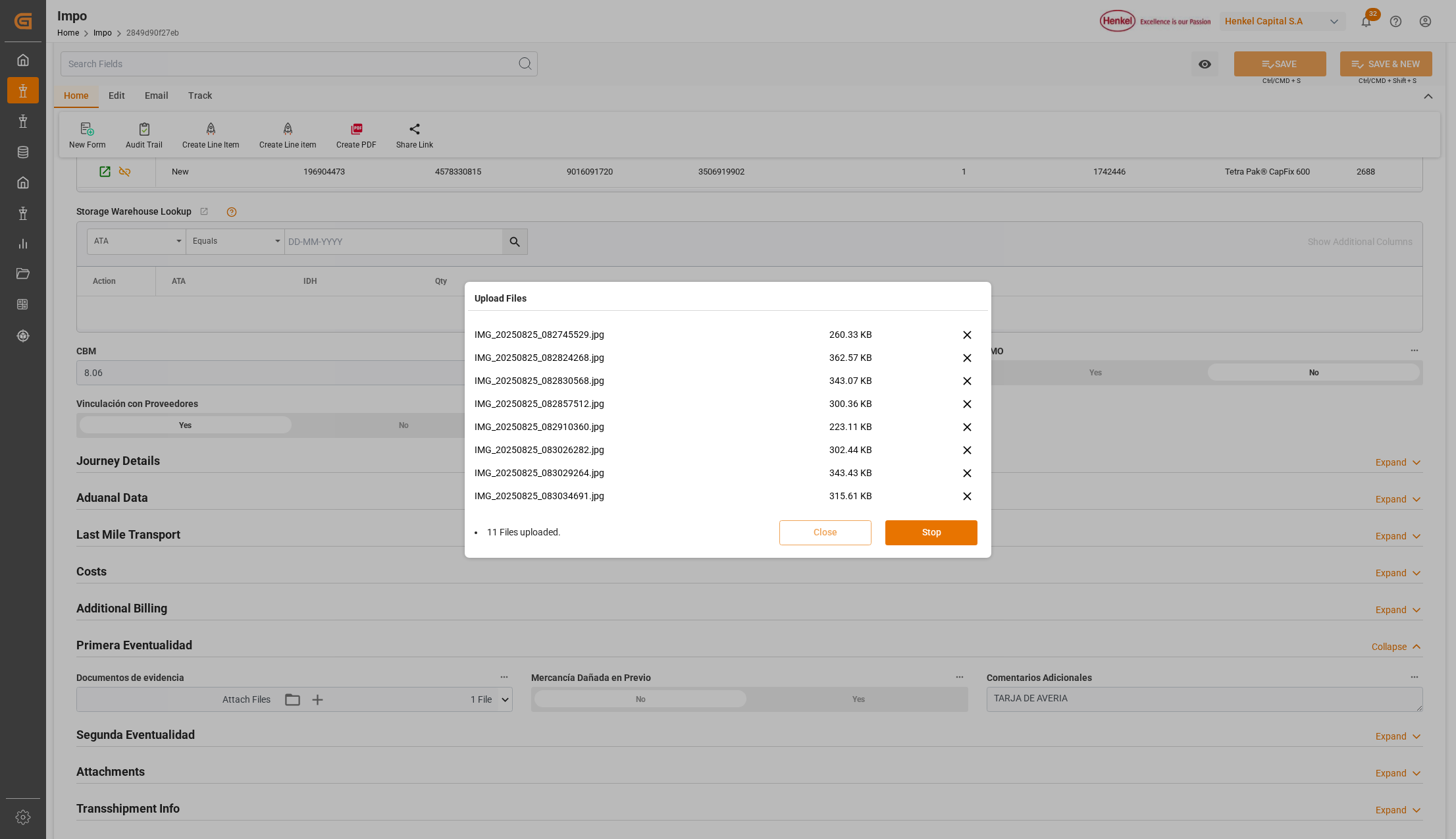
scroll to position [470, 0]
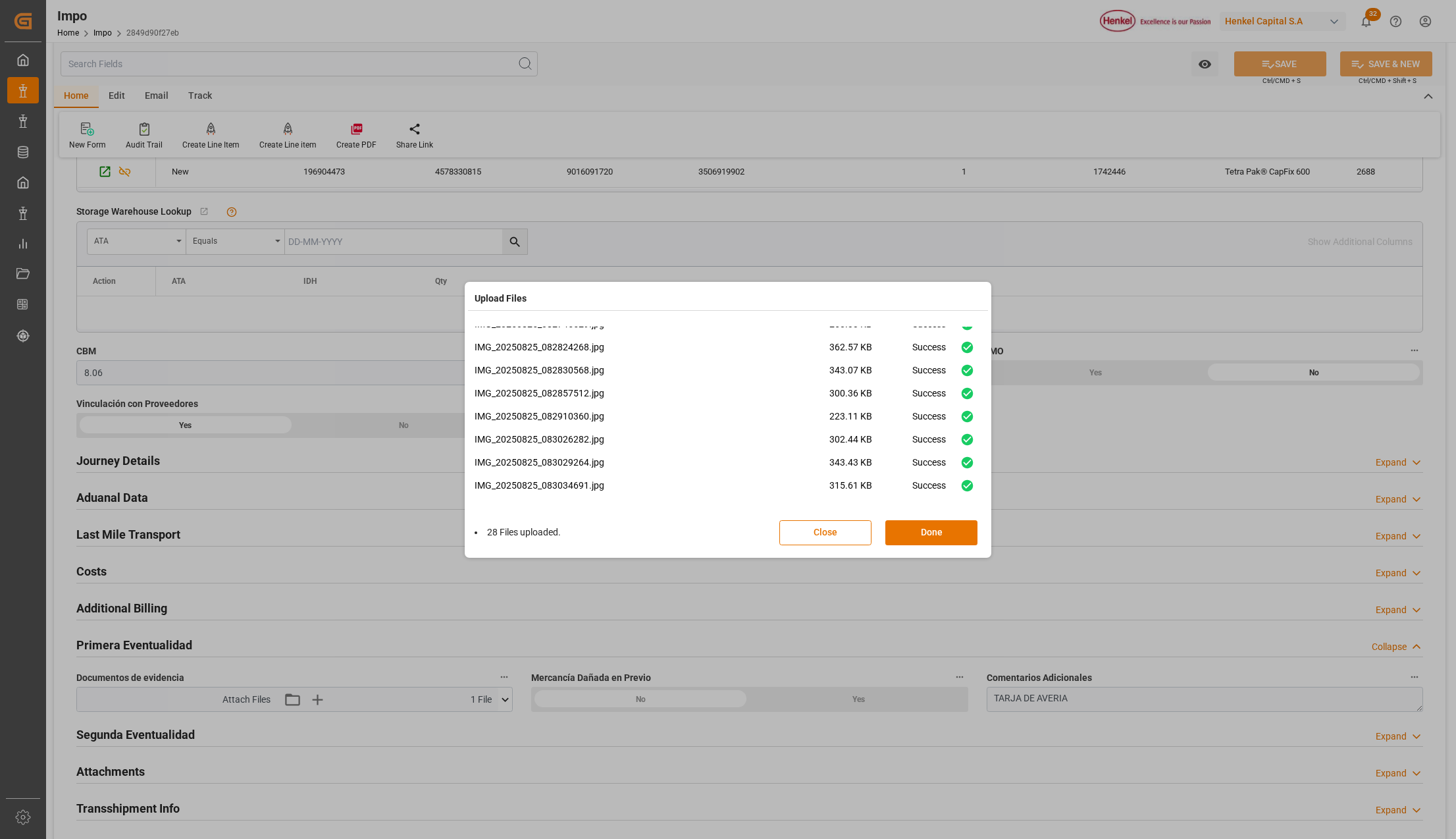
click at [897, 535] on button "Done" at bounding box center [932, 533] width 92 height 25
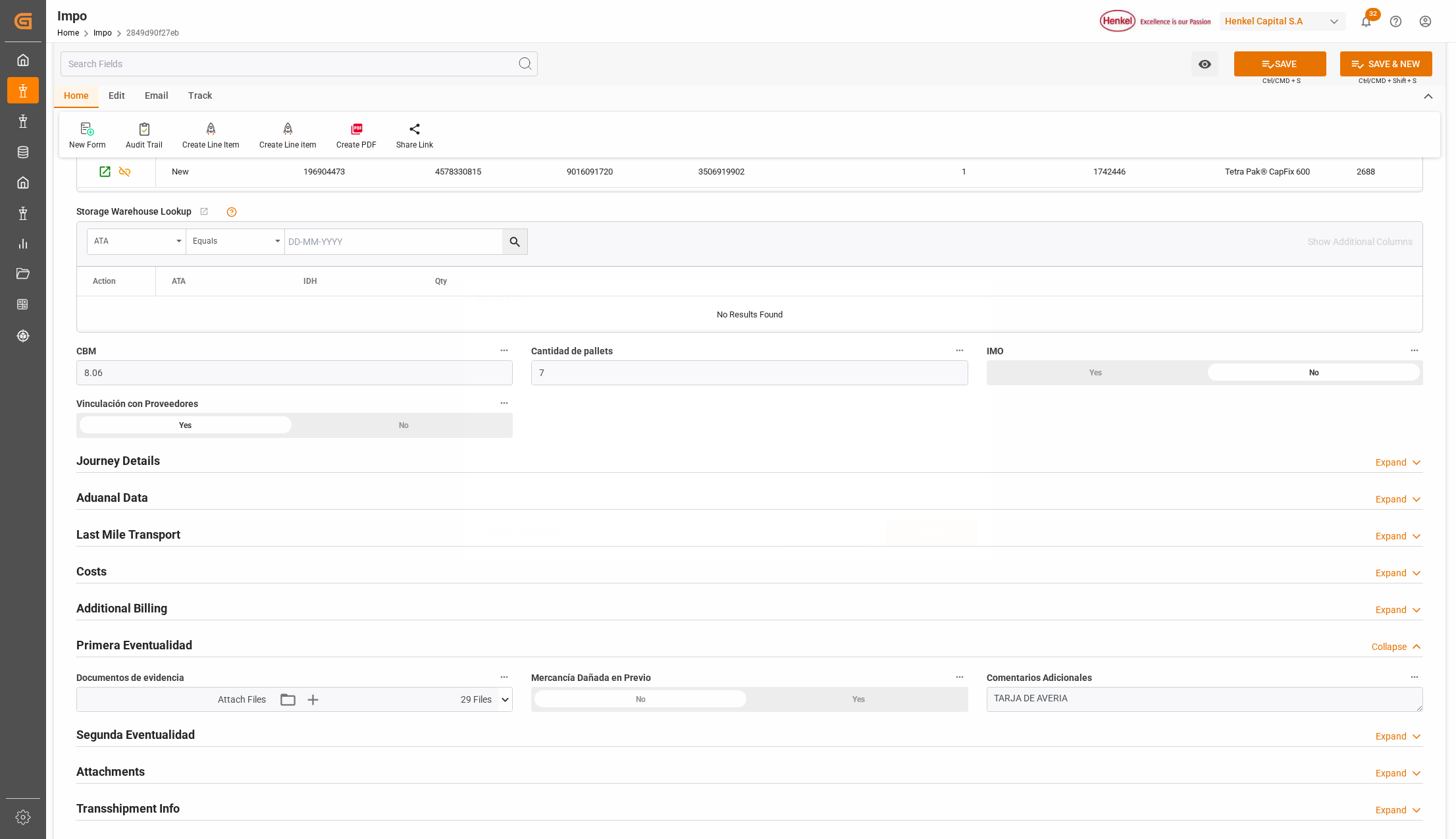
scroll to position [0, 0]
click at [1122, 694] on textarea "TARJA DE AVERIA" at bounding box center [1204, 700] width 436 height 25
click at [1141, 701] on textarea "TARJA DE AVERIA." at bounding box center [1204, 700] width 436 height 25
paste textarea "emplayes ligeramente rasgados y cajas aplastadas por el peso entre ellas"
type textarea "TARJA DE AVERIA. emplayes ligeramente rasgados y cajas aplastadas por el peso e…"
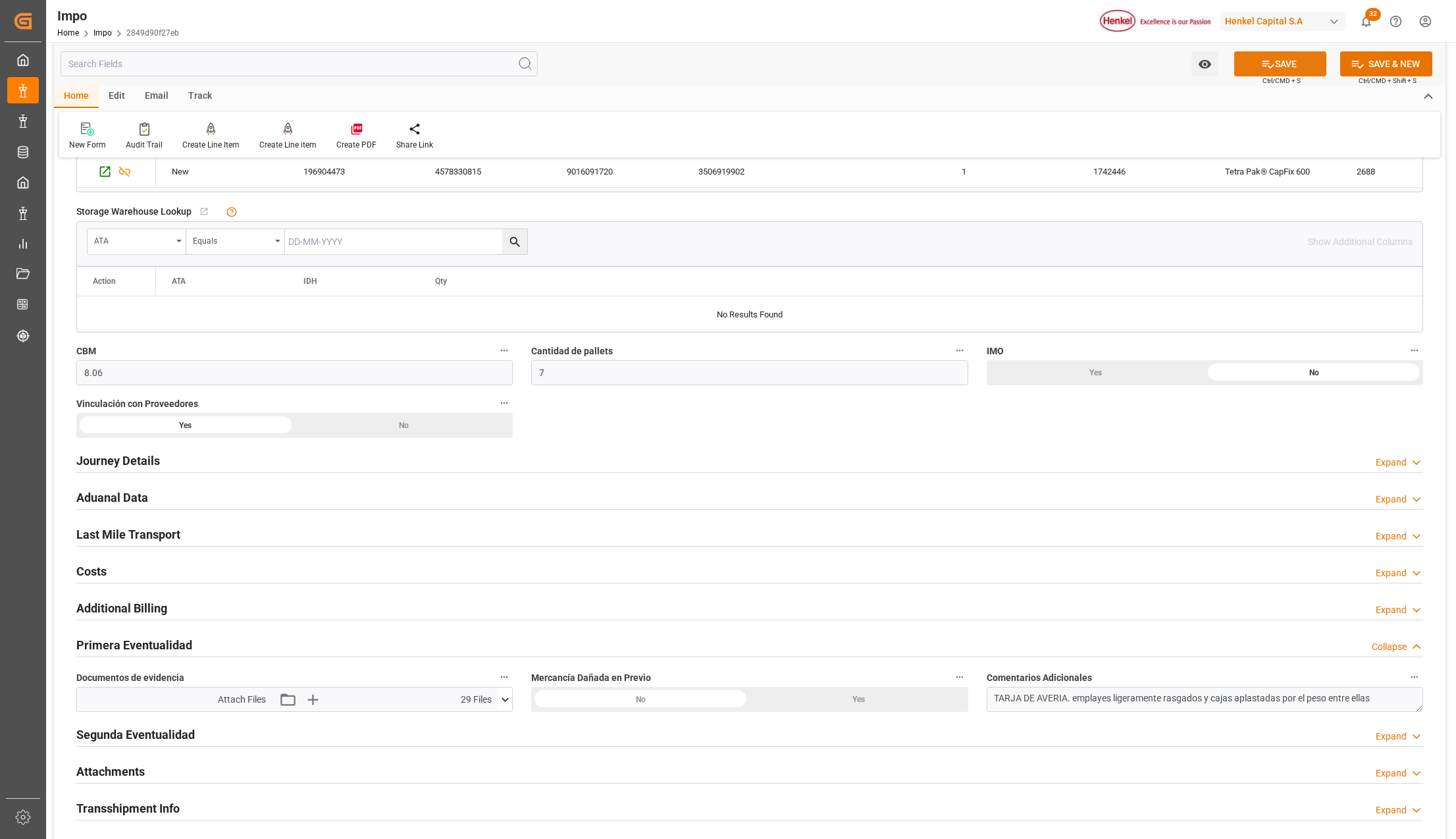
drag, startPoint x: 1260, startPoint y: 62, endPoint x: 1186, endPoint y: 264, distance: 215.1
click at [1261, 62] on icon at bounding box center [1268, 64] width 14 height 14
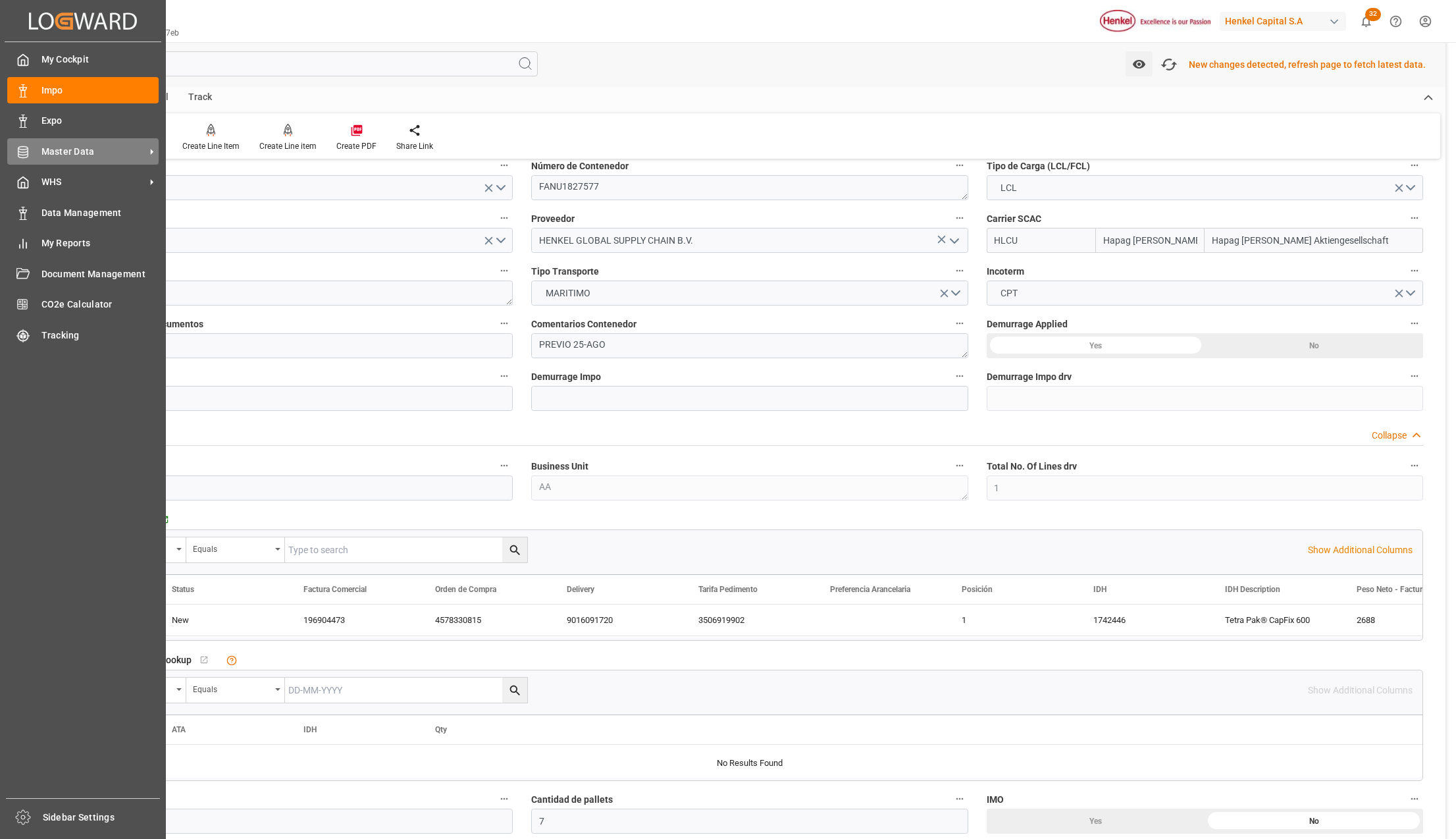
scroll to position [88, 0]
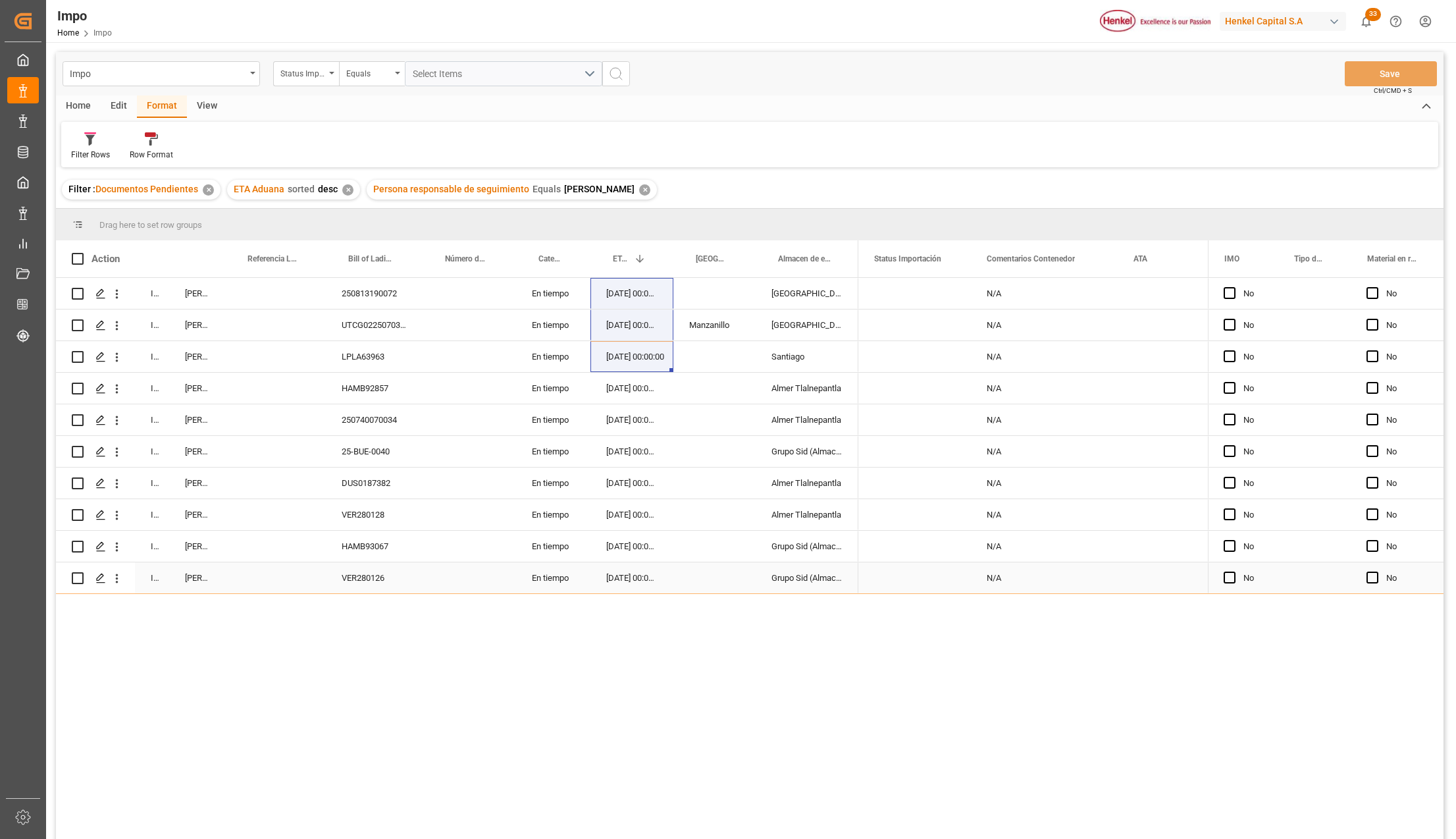
click at [357, 586] on div "VER280126" at bounding box center [374, 578] width 97 height 31
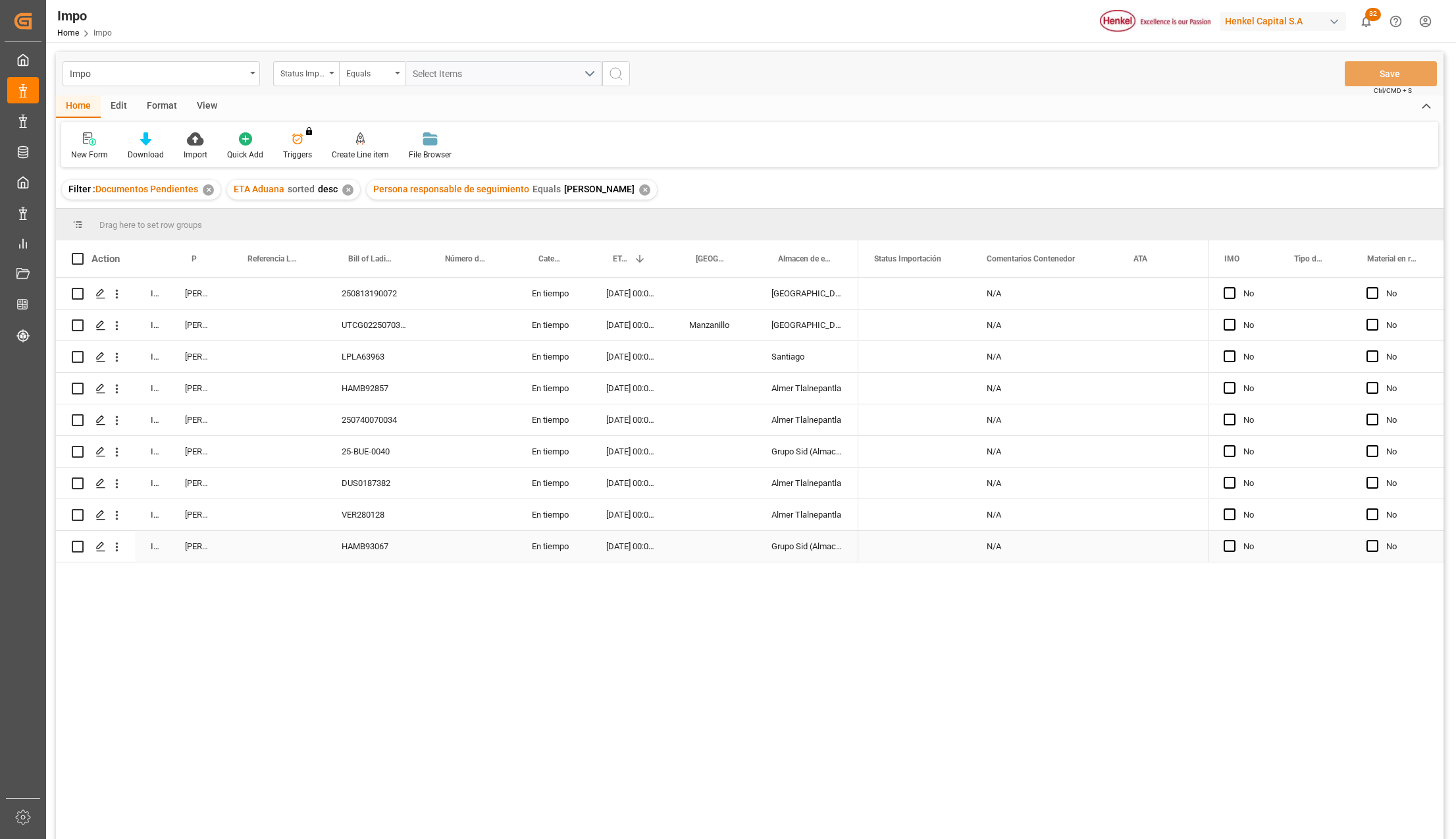
click at [385, 549] on div "HAMB93067" at bounding box center [374, 546] width 97 height 31
click at [361, 543] on div "HAMB93067" at bounding box center [374, 546] width 97 height 31
click at [117, 548] on icon "open menu" at bounding box center [117, 547] width 3 height 9
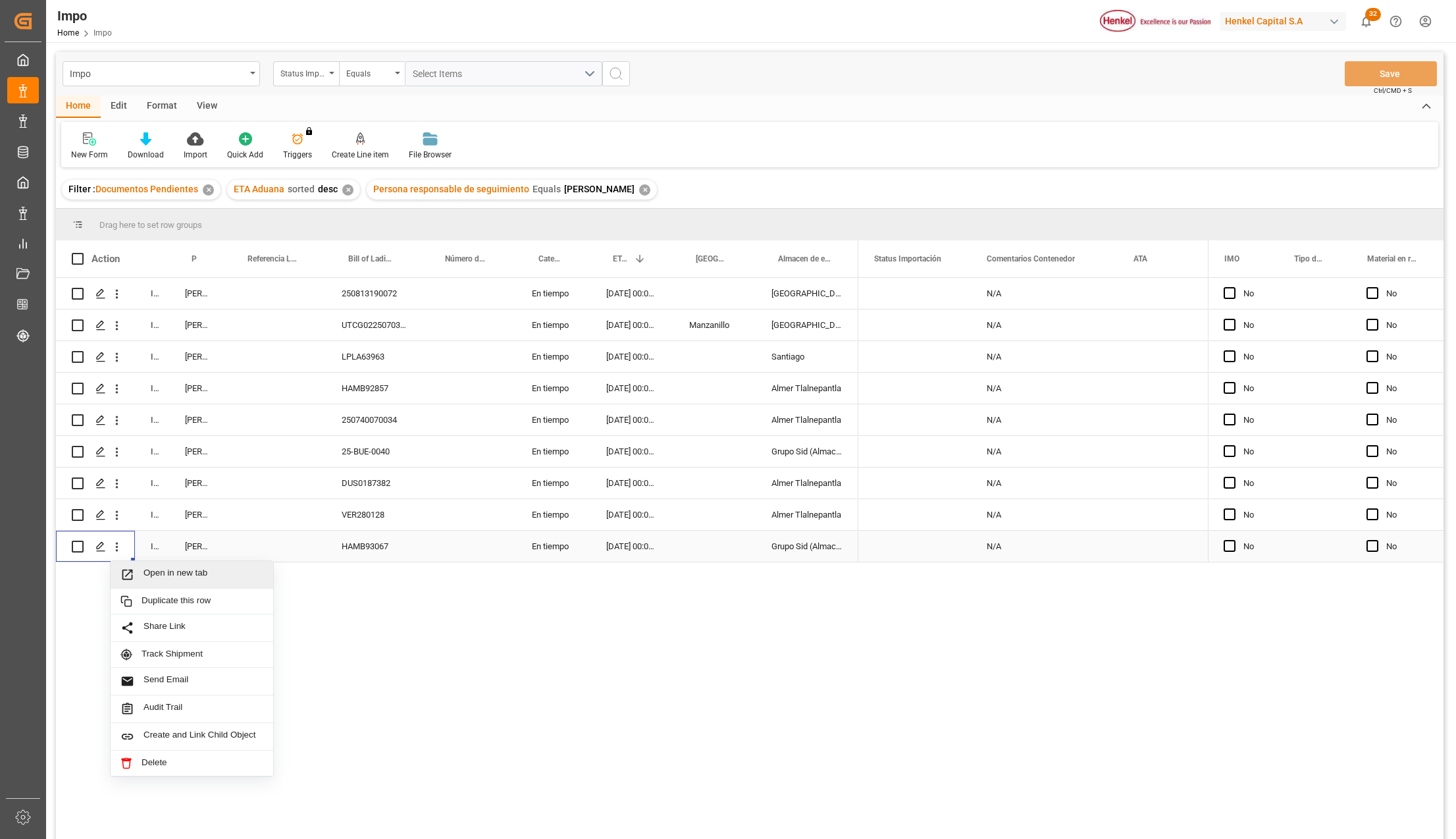
click at [135, 576] on span "Press SPACE to select this row." at bounding box center [132, 574] width 24 height 14
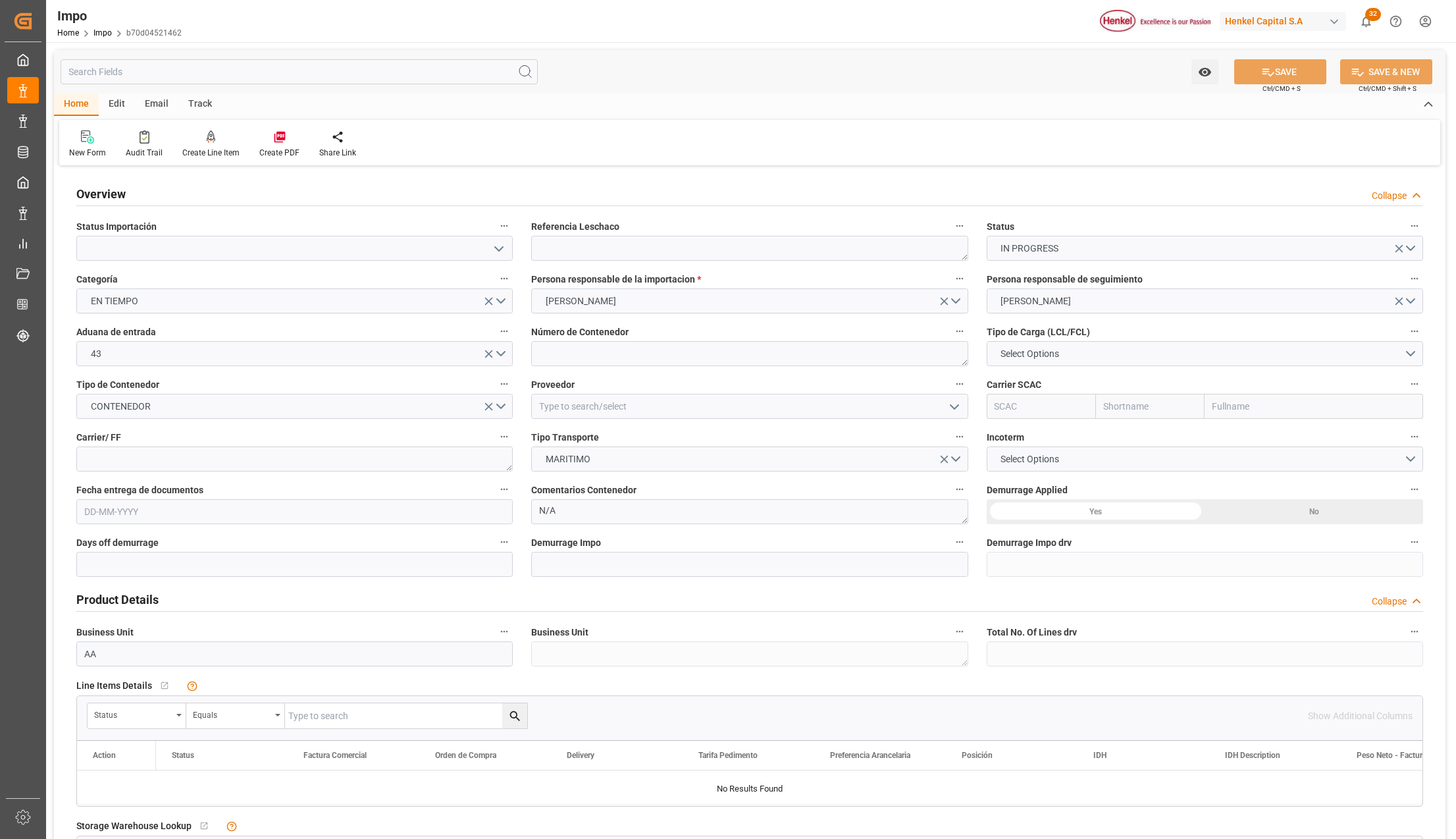
type input "[DATE]"
click at [491, 254] on icon "open menu" at bounding box center [499, 249] width 16 height 16
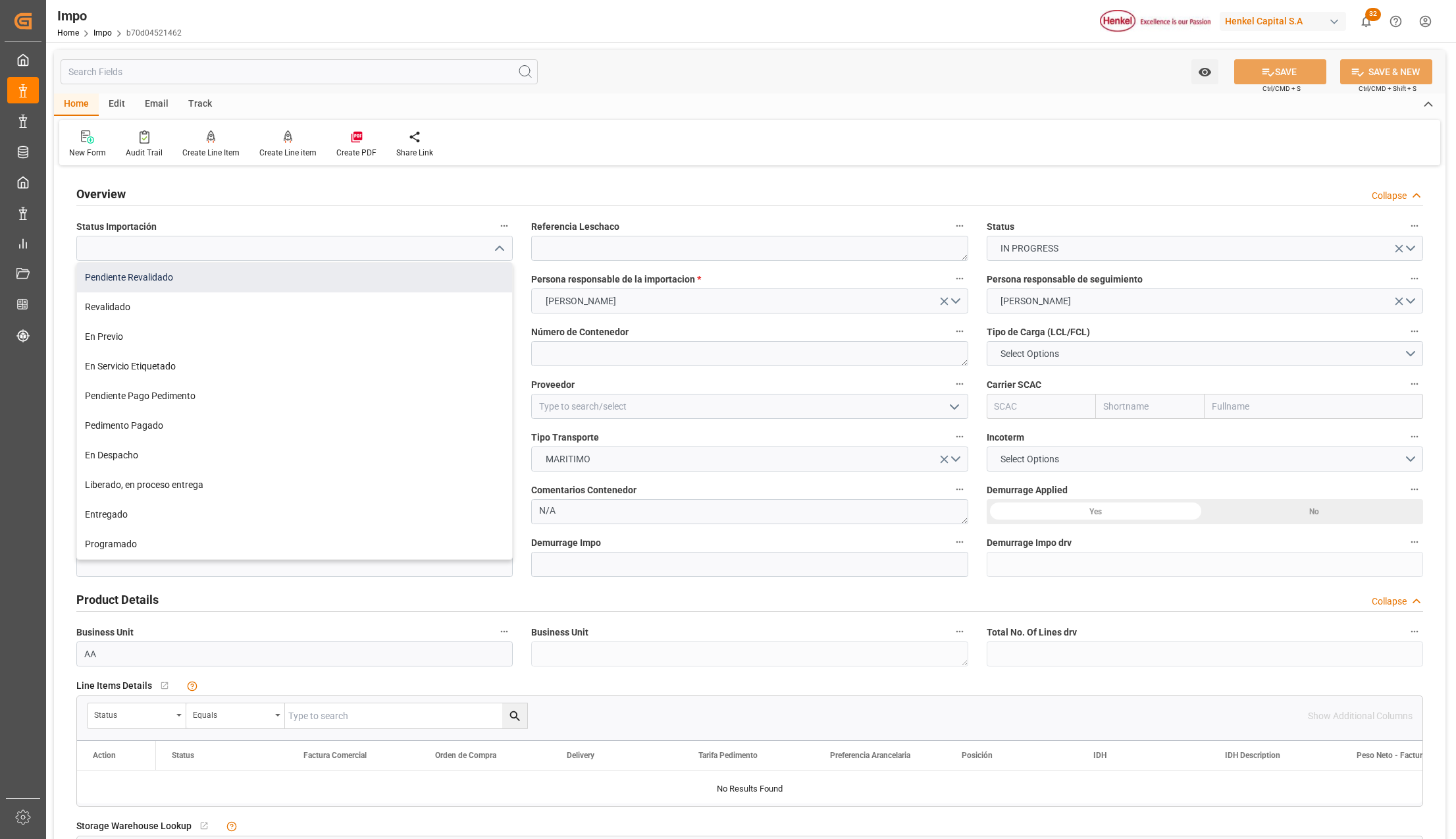
click at [203, 267] on div "Pendiente Revalidado" at bounding box center [295, 277] width 435 height 29
type input "Pendiente Revalidado"
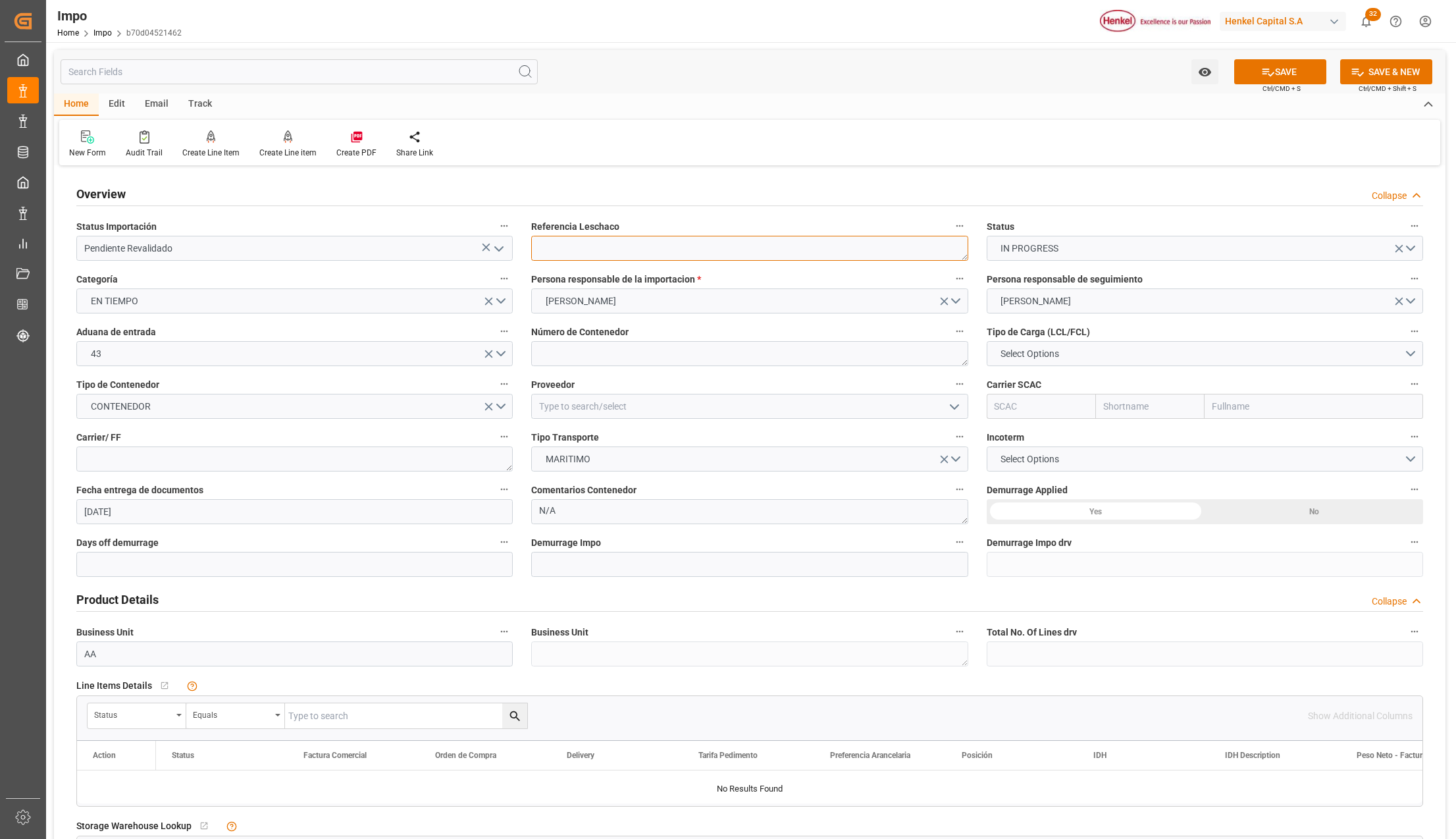
click at [540, 256] on textarea at bounding box center [749, 249] width 436 height 25
click at [578, 251] on textarea at bounding box center [749, 249] width 436 height 25
paste textarea "HAMB93067"
type textarea "HAMB93067"
click at [566, 348] on textarea at bounding box center [749, 354] width 436 height 25
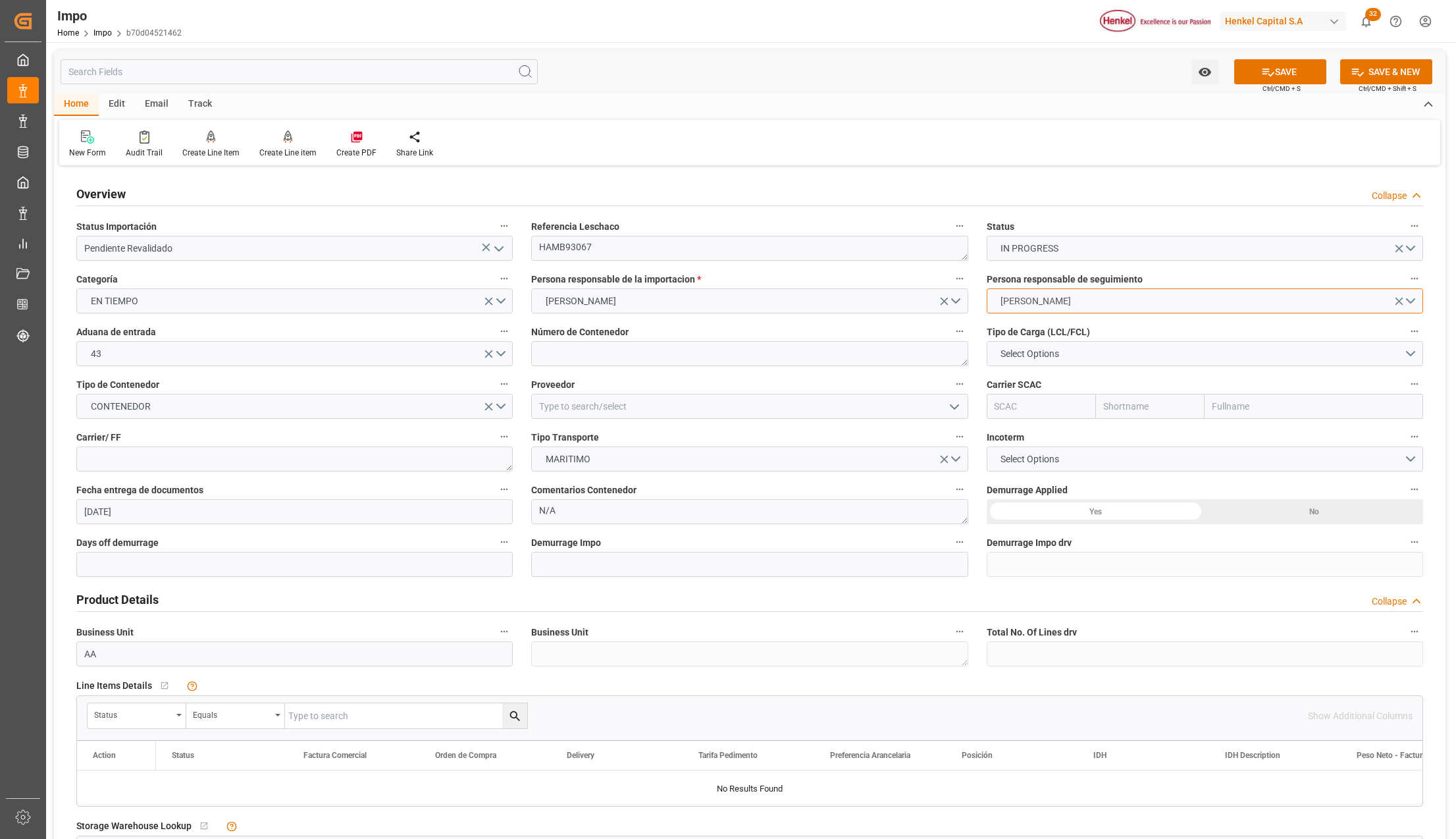
click at [1016, 298] on span "[PERSON_NAME]" at bounding box center [1035, 301] width 83 height 14
click at [1030, 382] on div "[PERSON_NAME]" at bounding box center [1205, 387] width 435 height 27
click at [1038, 301] on span "[PERSON_NAME]" at bounding box center [1035, 301] width 83 height 14
click at [958, 23] on div "Impo Home Impo b70d04521462 Henkel Capital S.A 32 Notifications Only show unrea…" at bounding box center [747, 21] width 1419 height 42
click at [1062, 349] on span "Select Options" at bounding box center [1029, 354] width 72 height 14
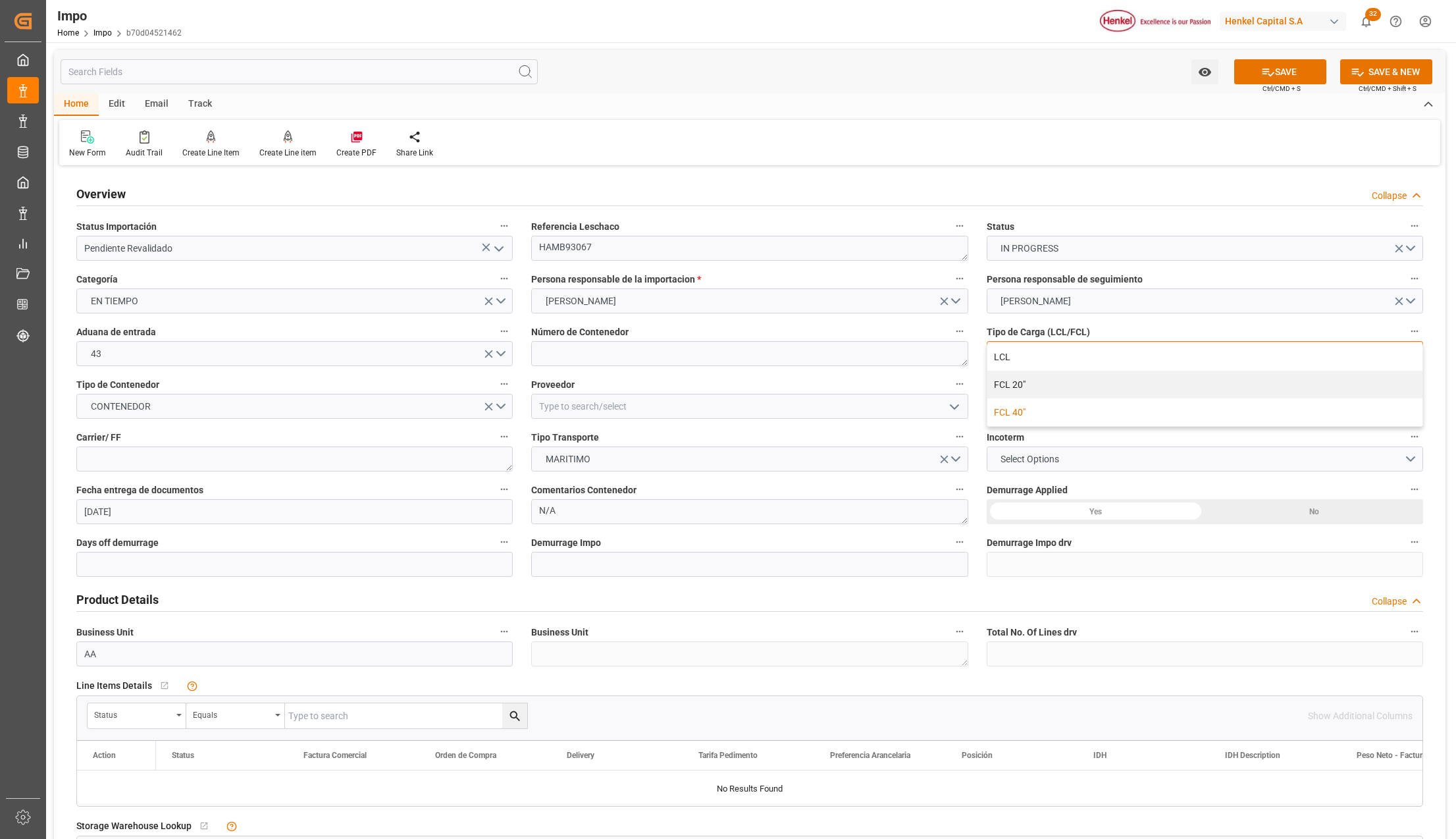
click at [1022, 412] on div "FCL 40"" at bounding box center [1205, 412] width 435 height 27
click at [554, 359] on textarea at bounding box center [749, 354] width 436 height 25
paste textarea "MRKU3792353"
type textarea "MRKU3792353"
click at [569, 403] on input at bounding box center [749, 407] width 436 height 25
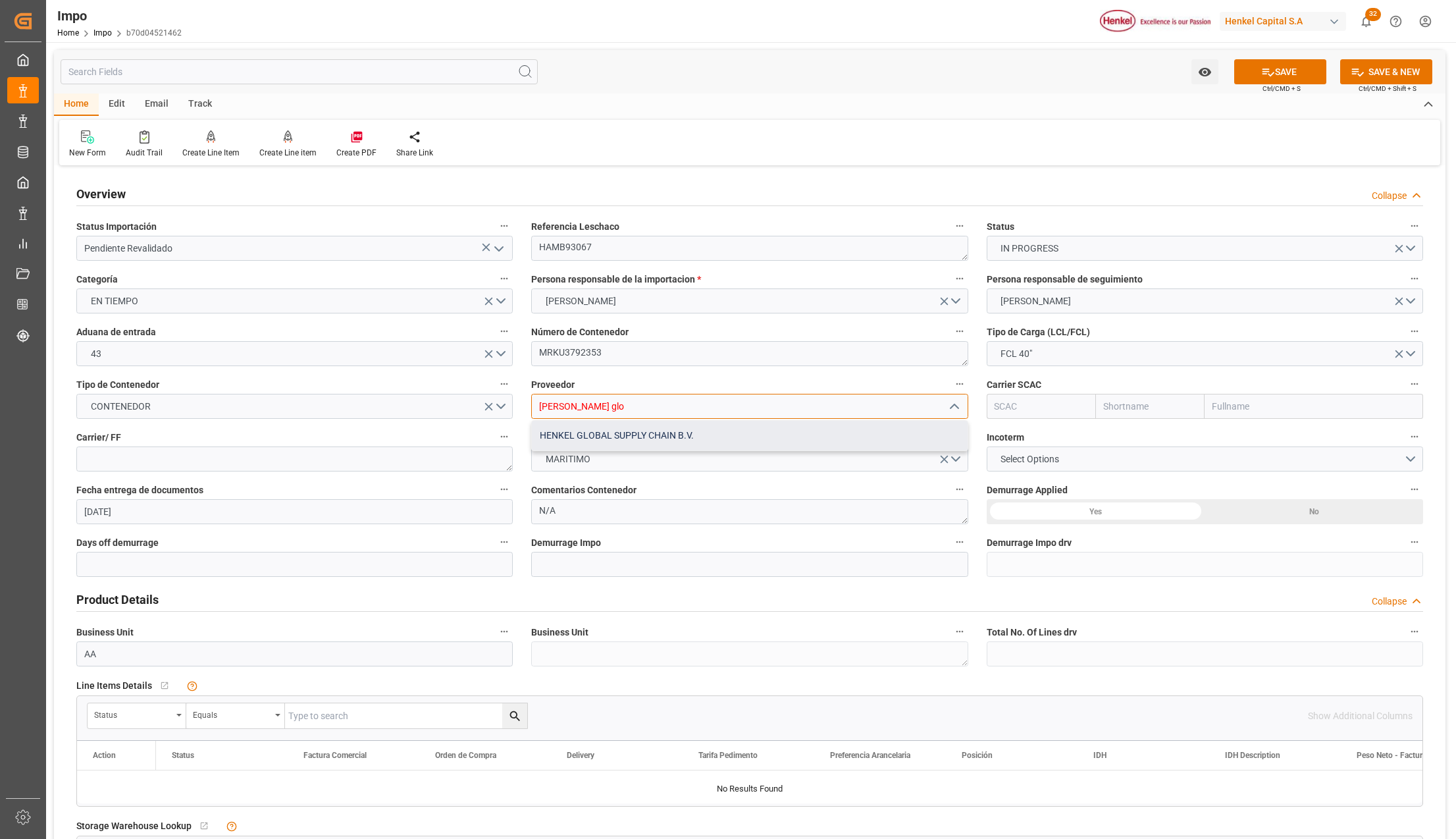
click at [648, 432] on div "HENKEL GLOBAL SUPPLY CHAIN B.V." at bounding box center [750, 435] width 435 height 29
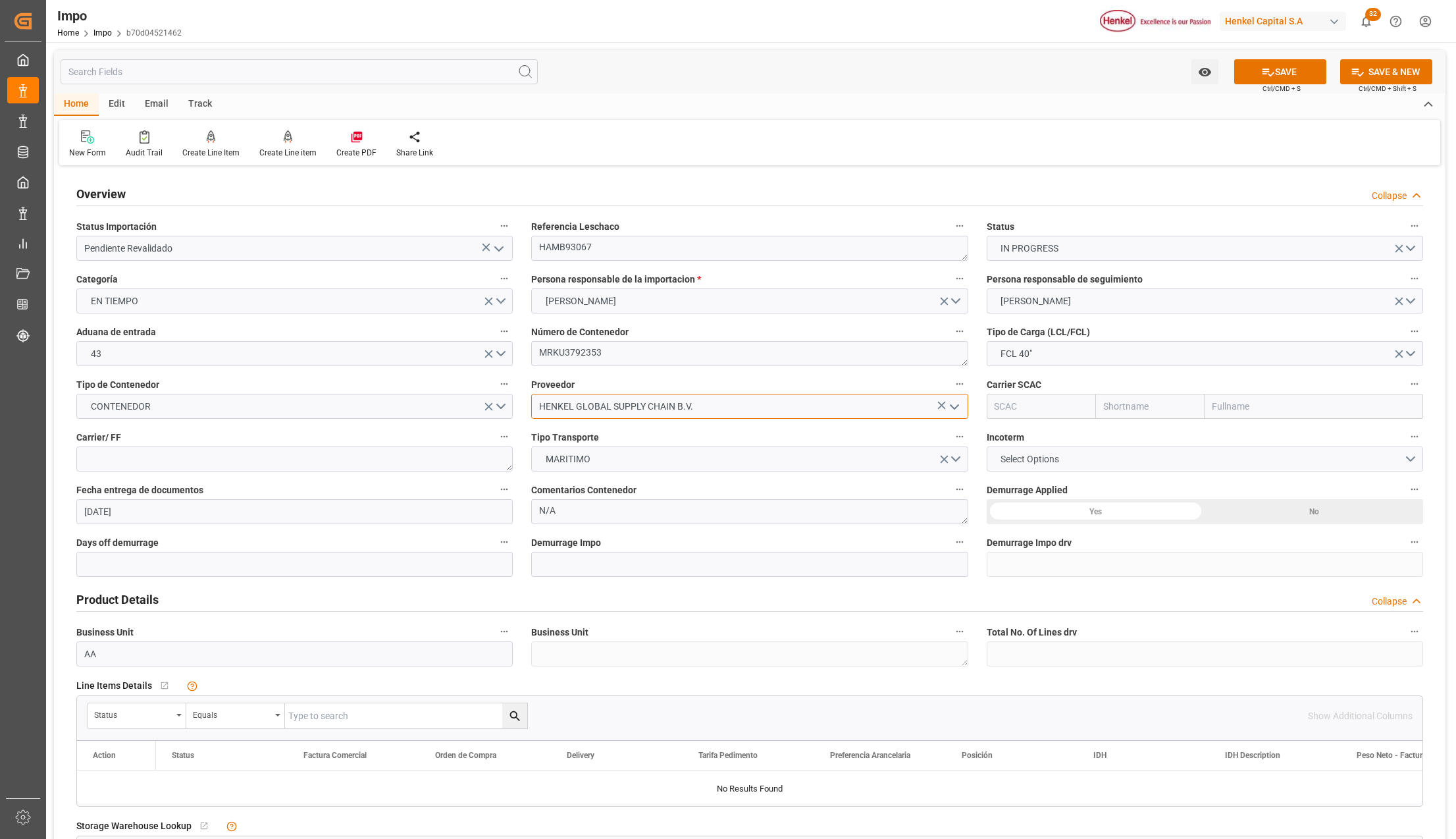
type input "HENKEL GLOBAL SUPPLY CHAIN B.V."
click at [1007, 460] on span "Select Options" at bounding box center [1029, 460] width 72 height 14
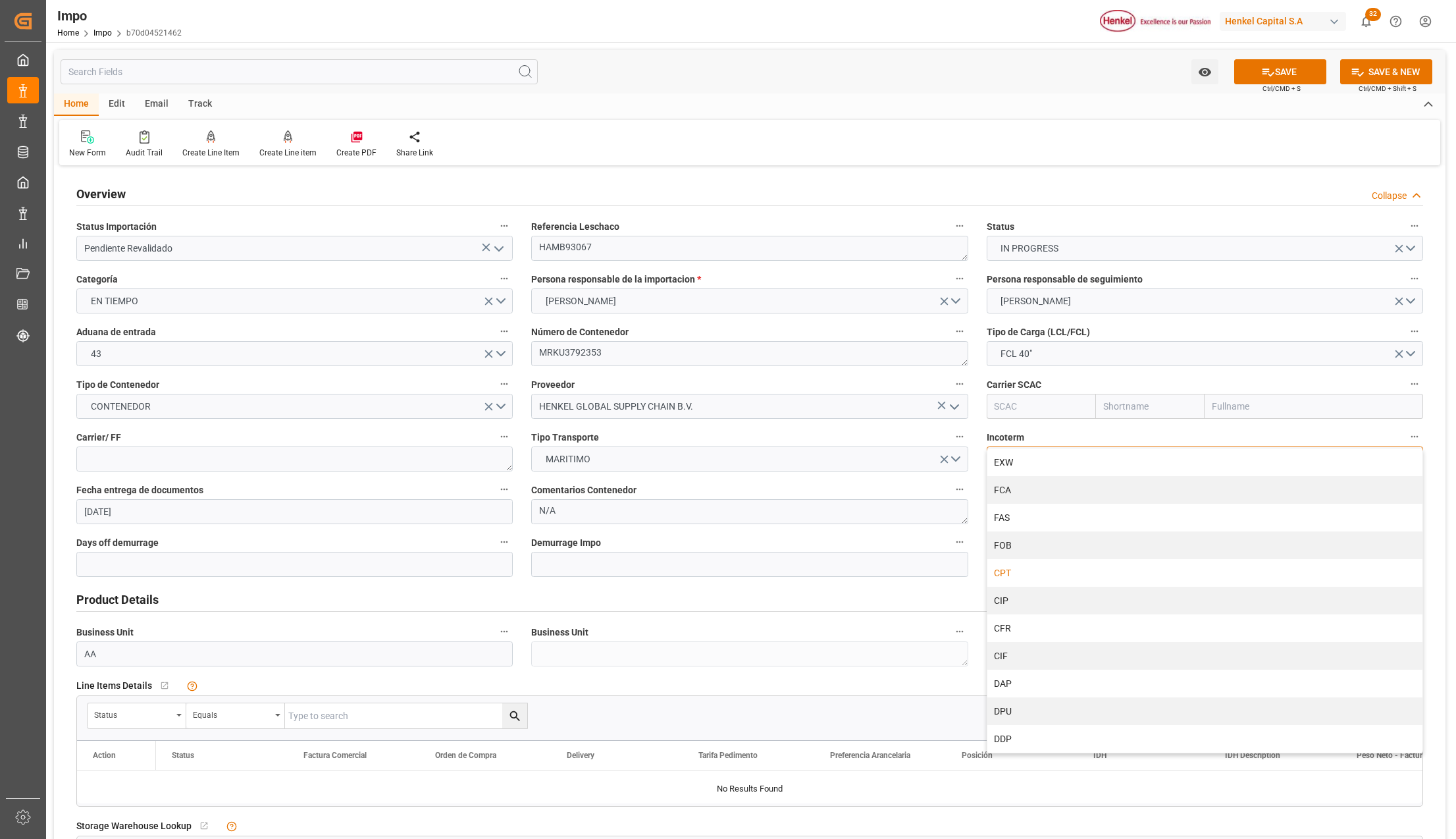
click at [1010, 578] on div "CPT" at bounding box center [1205, 572] width 435 height 27
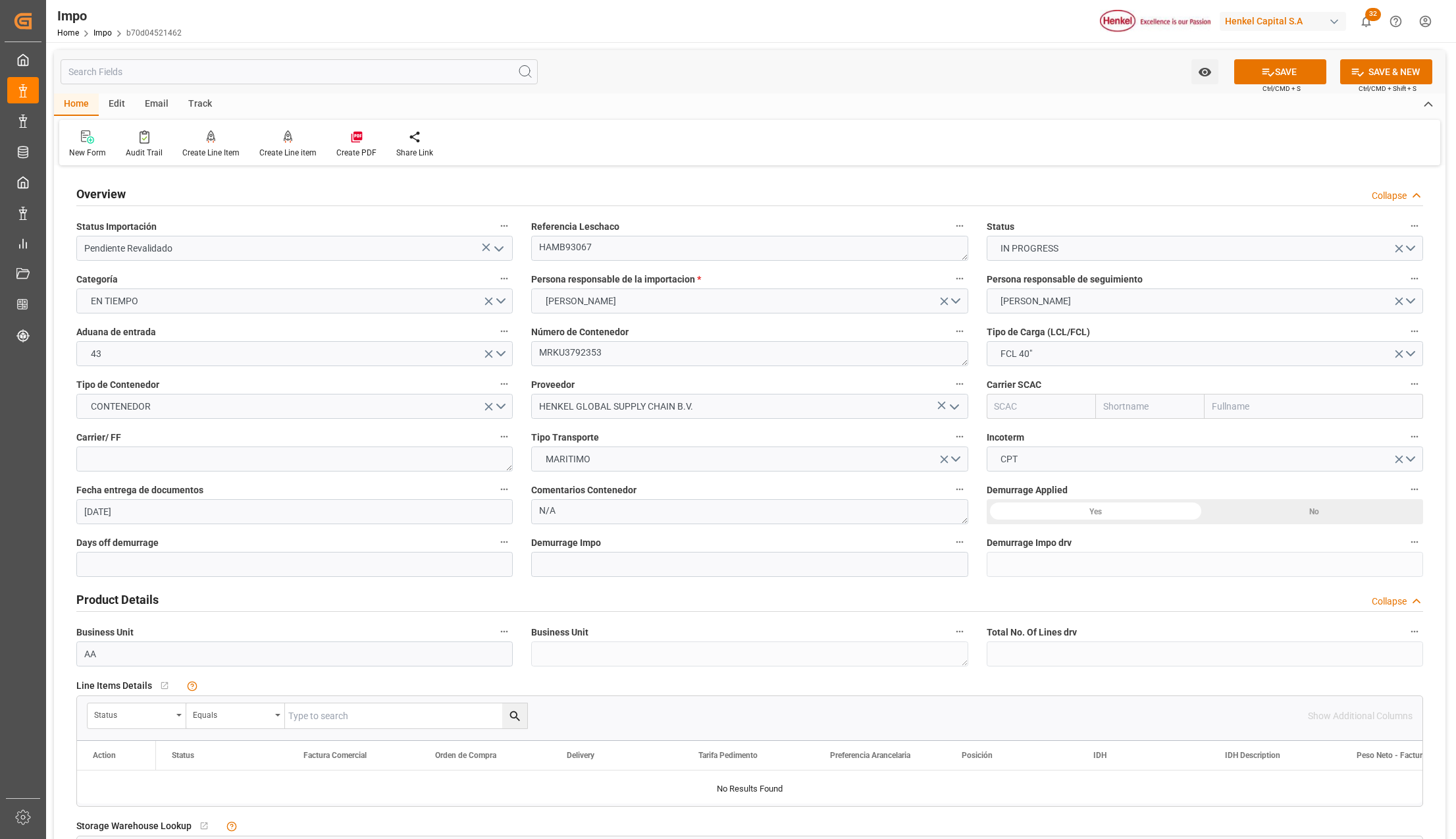
click at [1116, 515] on div "Yes" at bounding box center [1095, 512] width 218 height 25
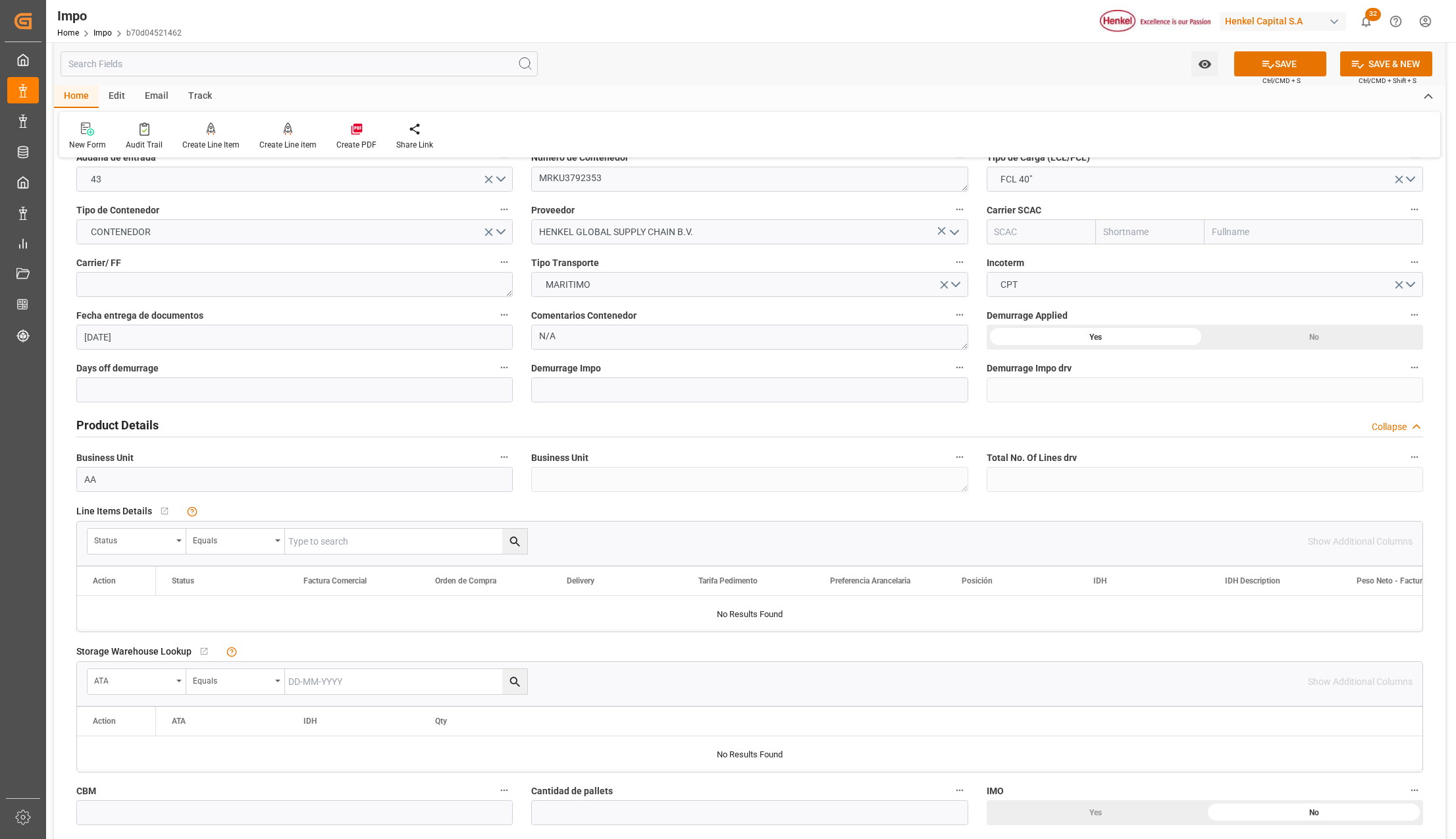
scroll to position [175, 0]
click at [180, 541] on div "Status" at bounding box center [136, 541] width 99 height 25
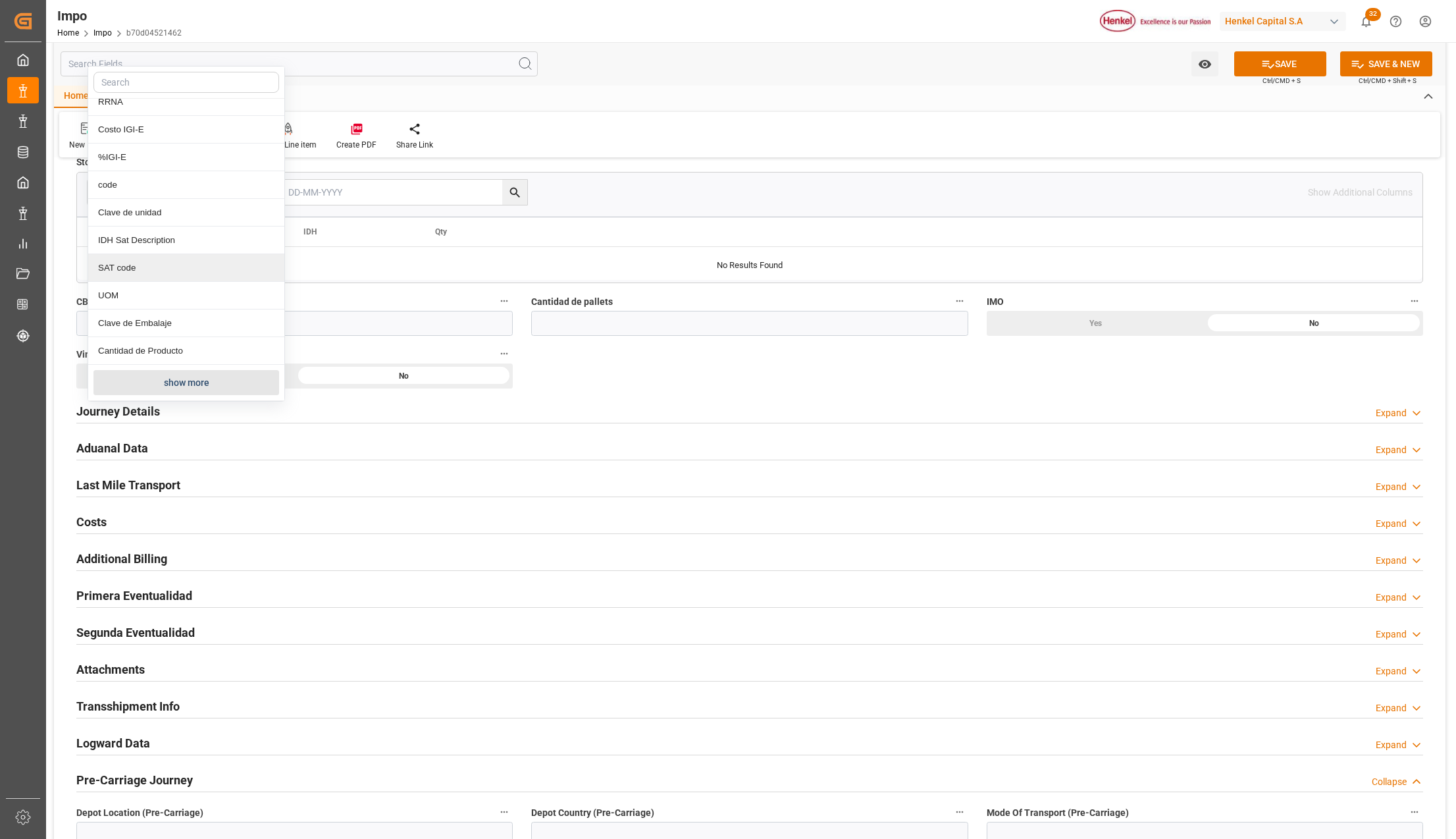
scroll to position [702, 0]
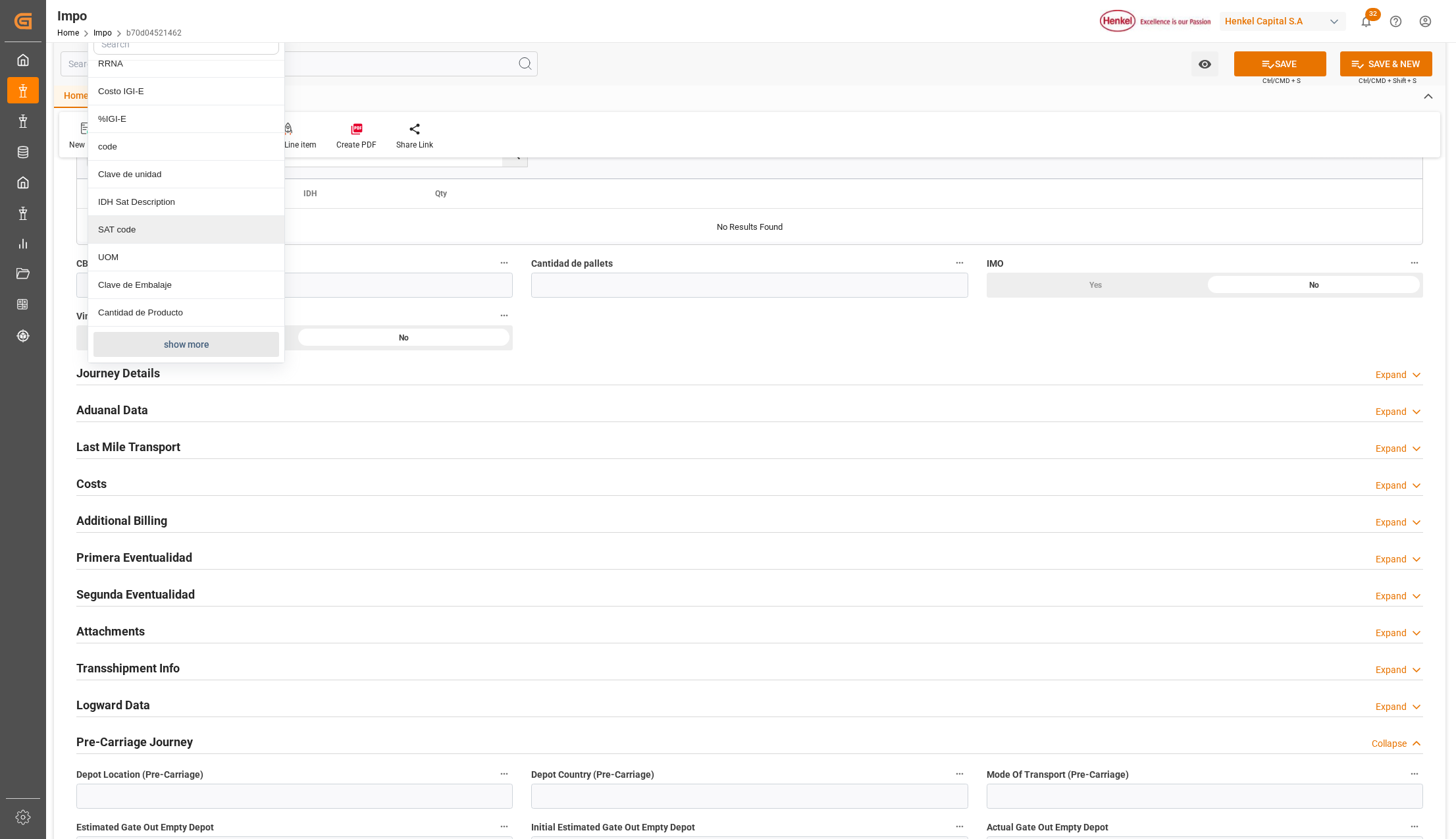
click at [174, 338] on button "show more" at bounding box center [185, 345] width 185 height 25
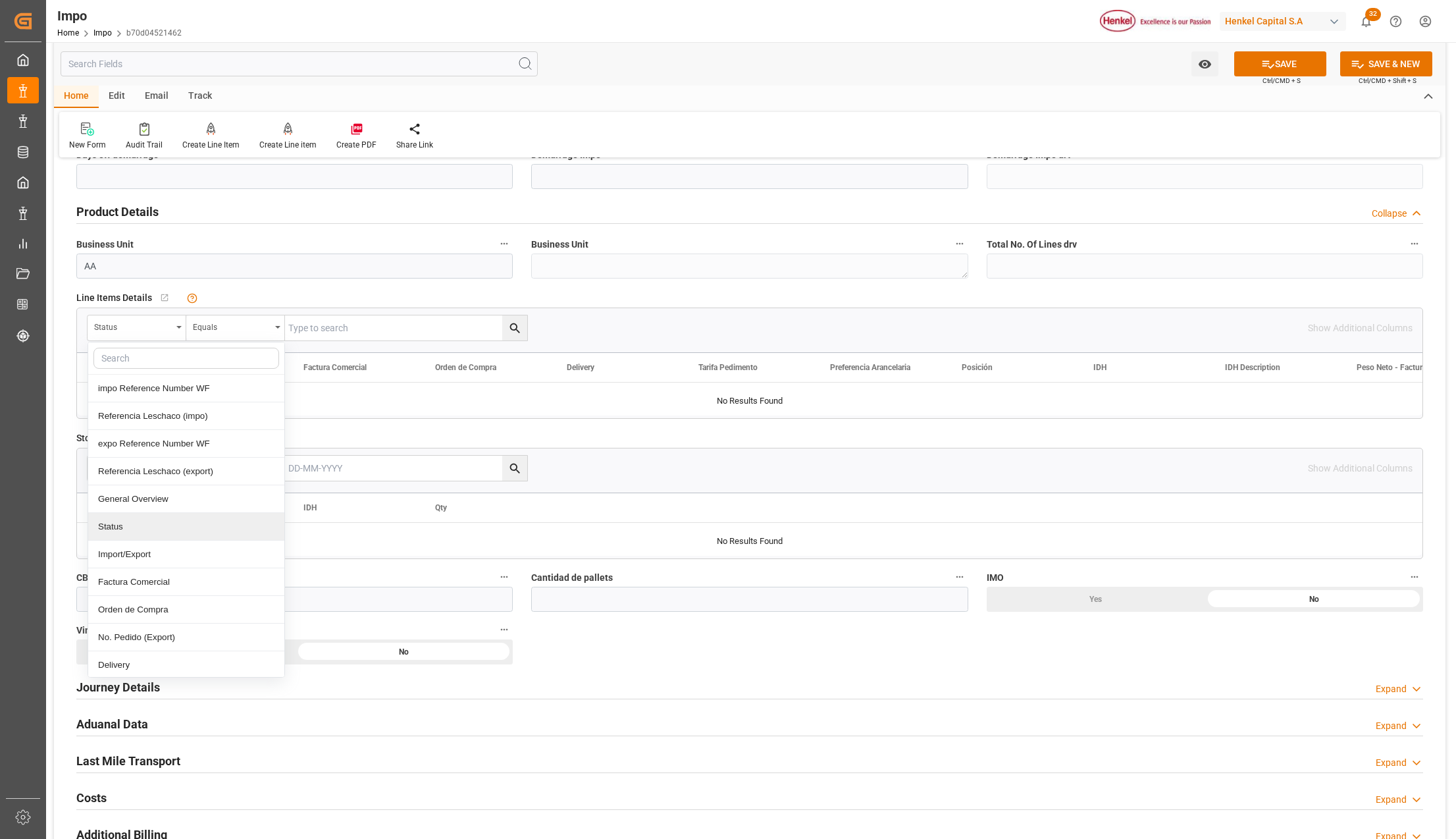
scroll to position [87, 0]
click at [132, 630] on div "Comentarios" at bounding box center [186, 632] width 196 height 27
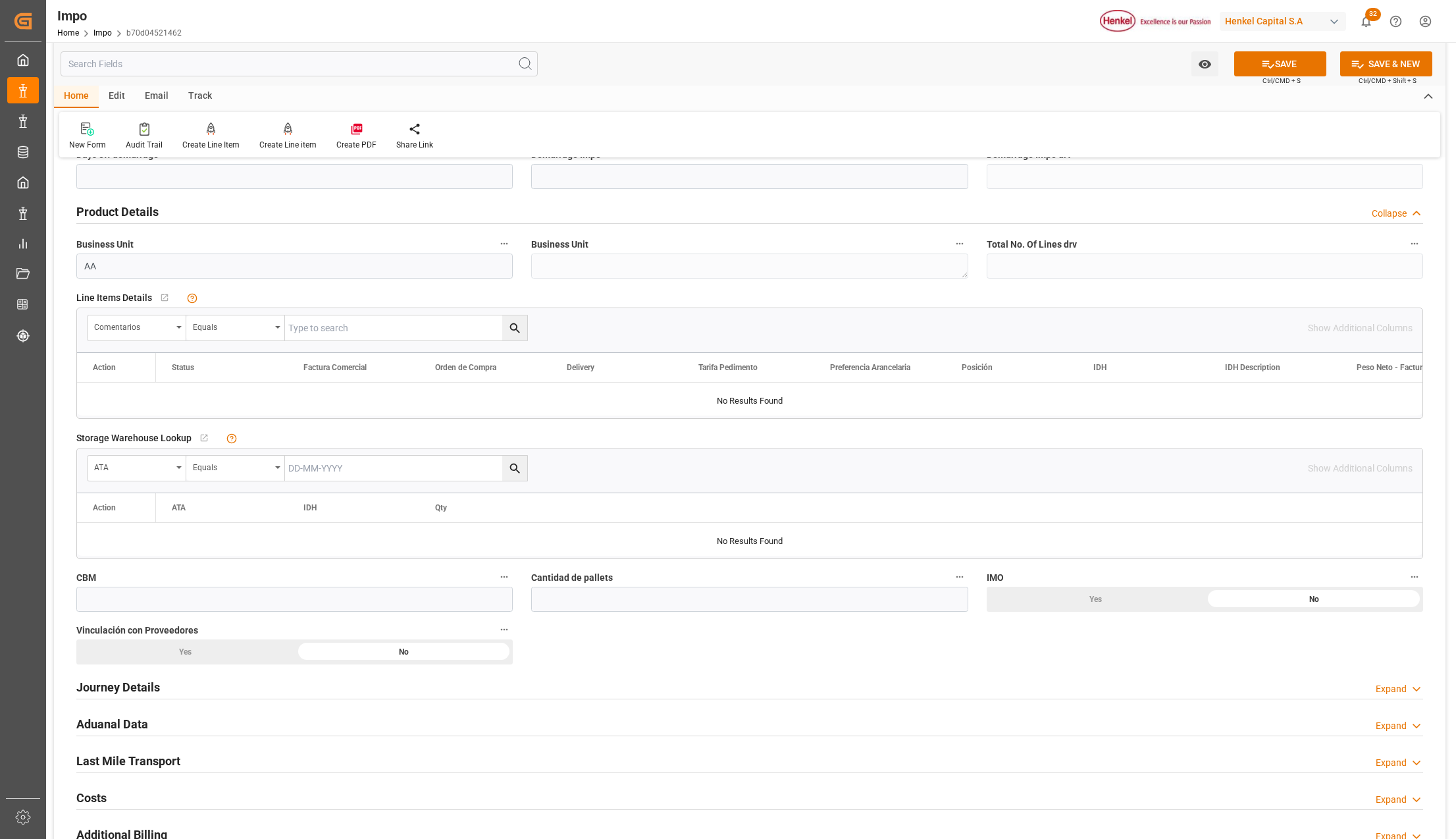
click at [304, 330] on input "text" at bounding box center [406, 328] width 242 height 25
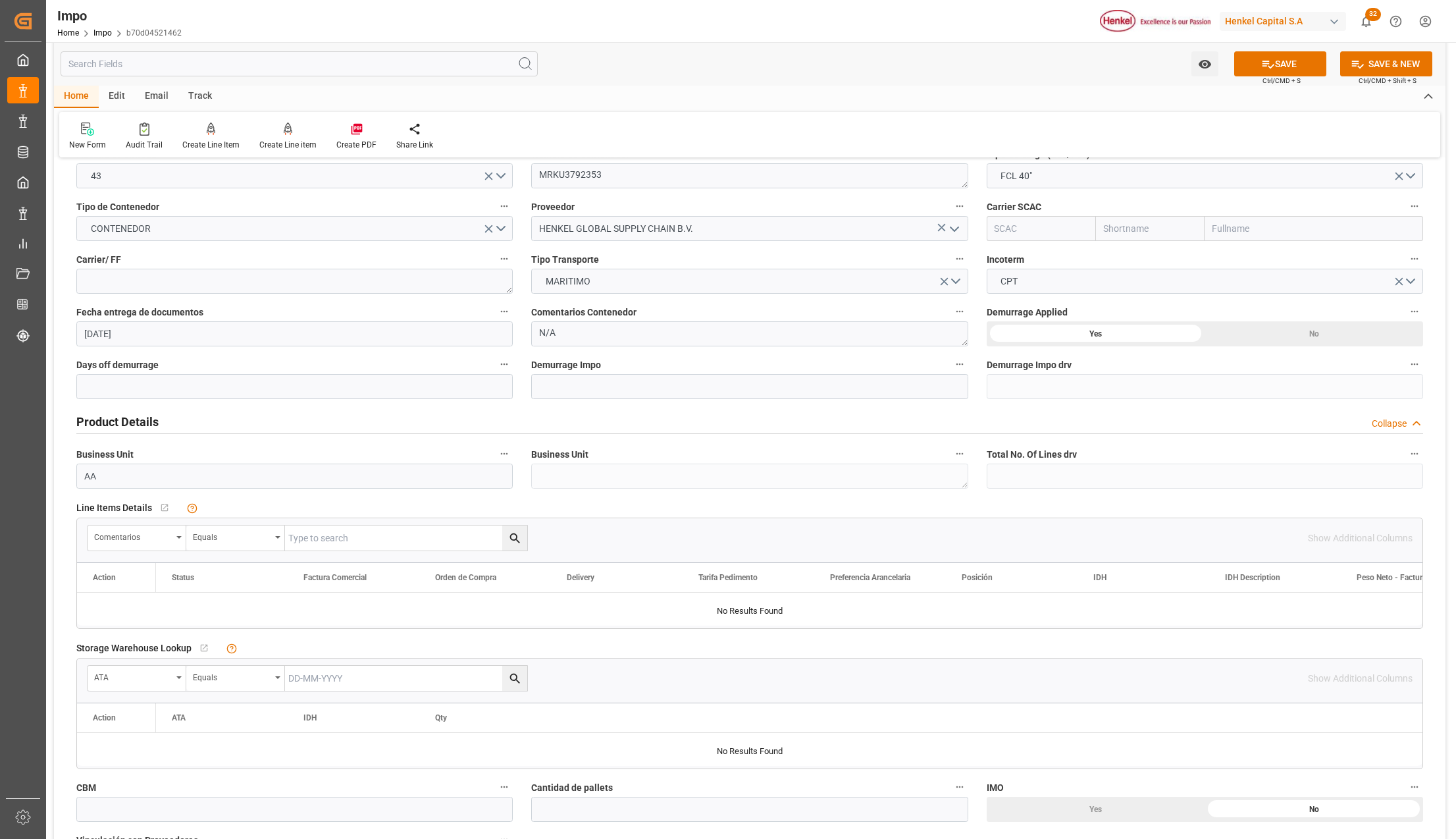
scroll to position [0, 0]
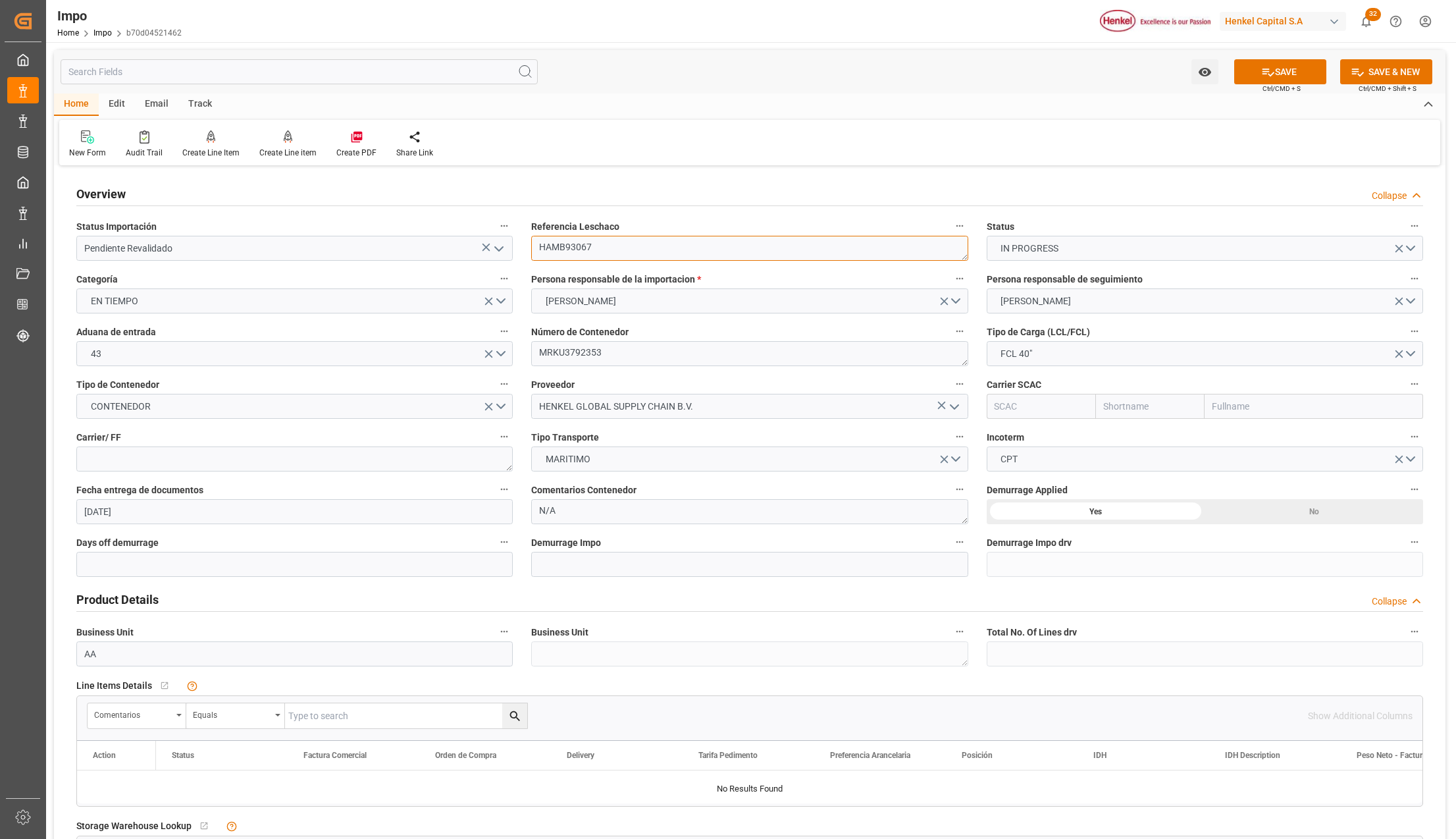
click at [583, 248] on textarea "HAMB93067" at bounding box center [749, 249] width 436 height 25
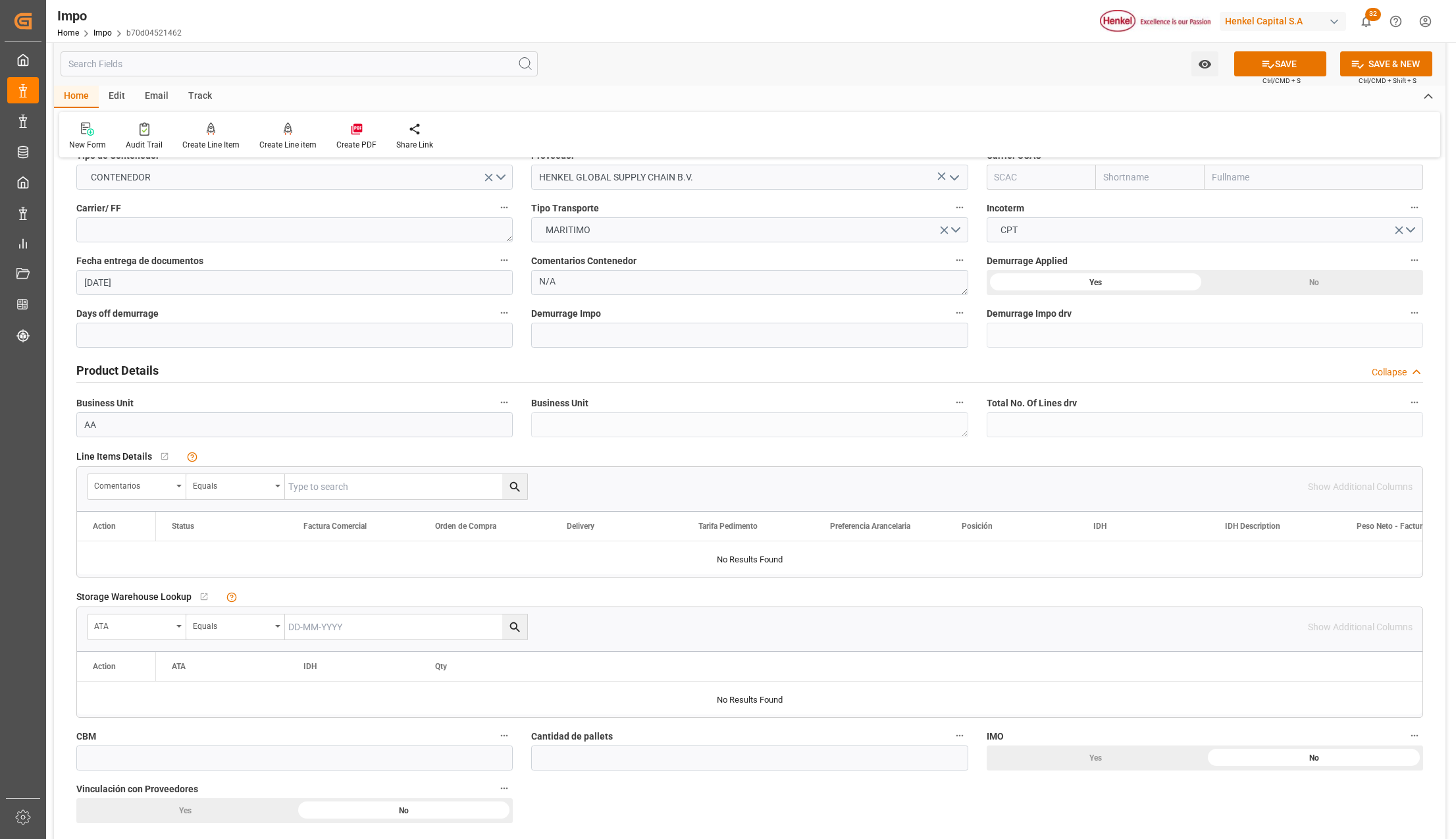
scroll to position [351, 0]
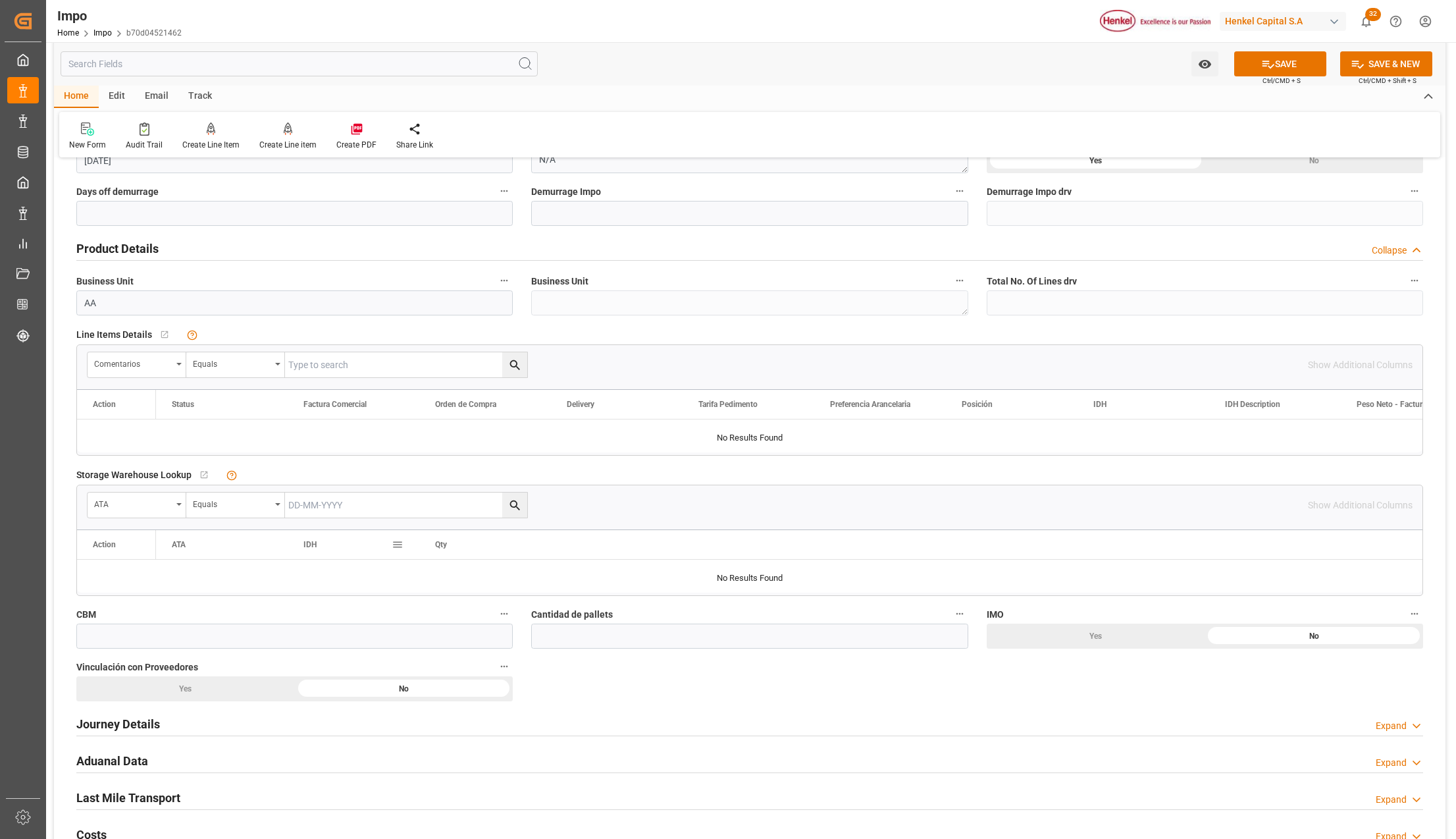
click at [307, 506] on input "text" at bounding box center [406, 506] width 242 height 25
click at [307, 367] on input "text" at bounding box center [406, 365] width 242 height 25
paste input "HAMB93067"
type input "HAMB93067"
click at [519, 367] on icon "search button" at bounding box center [515, 365] width 14 height 14
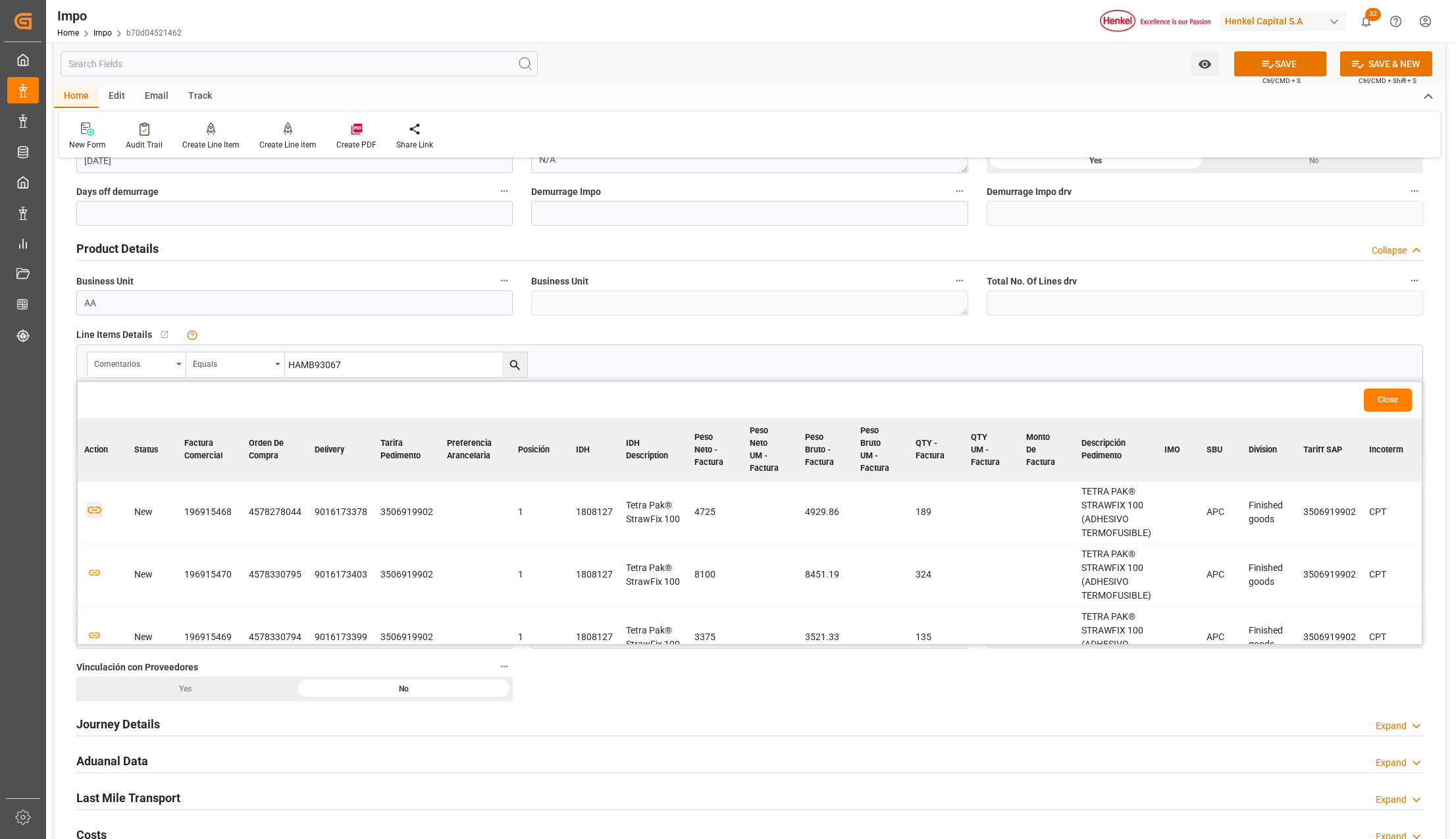
click at [93, 509] on icon "button" at bounding box center [94, 510] width 14 height 7
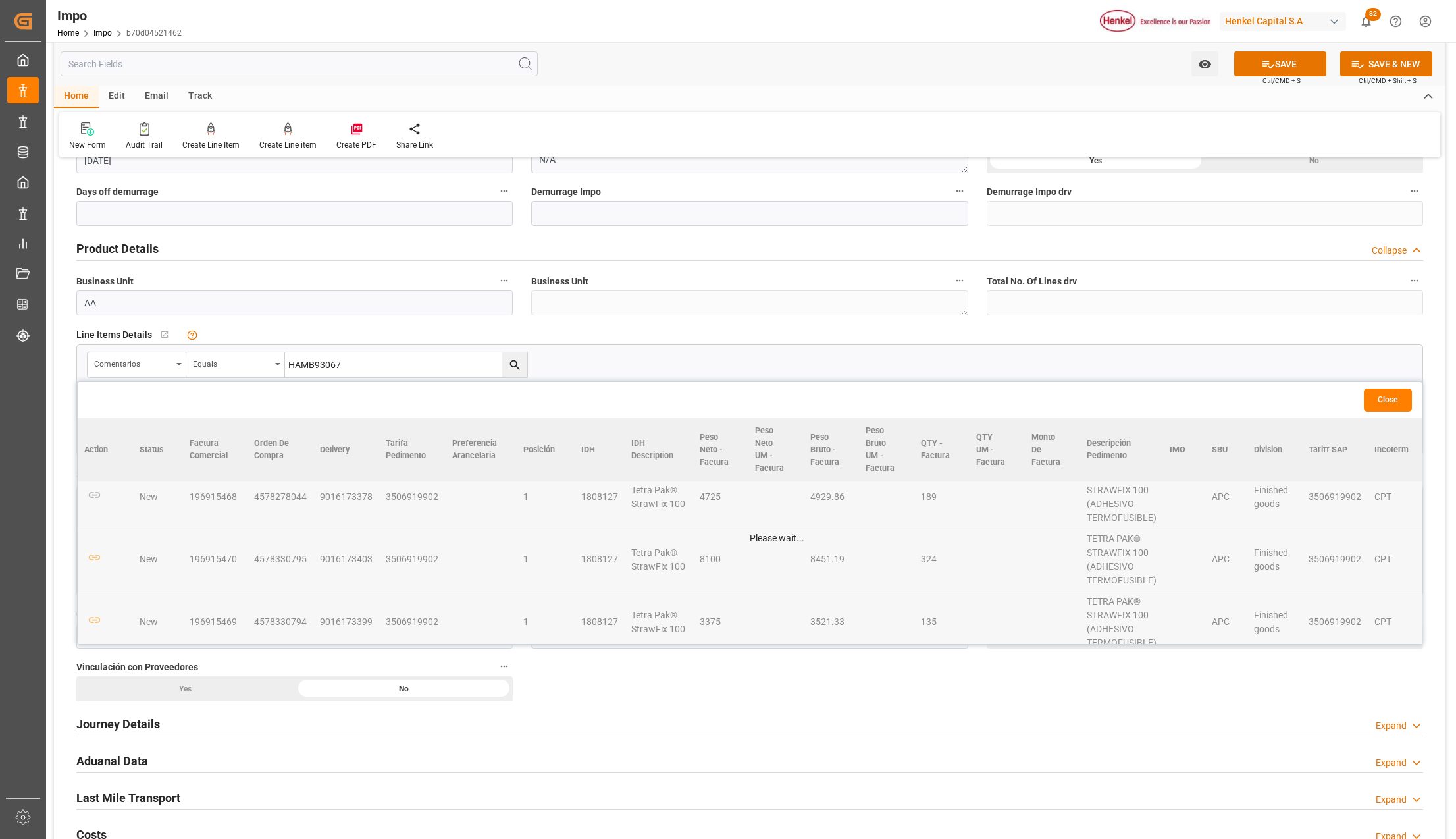
scroll to position [43, 0]
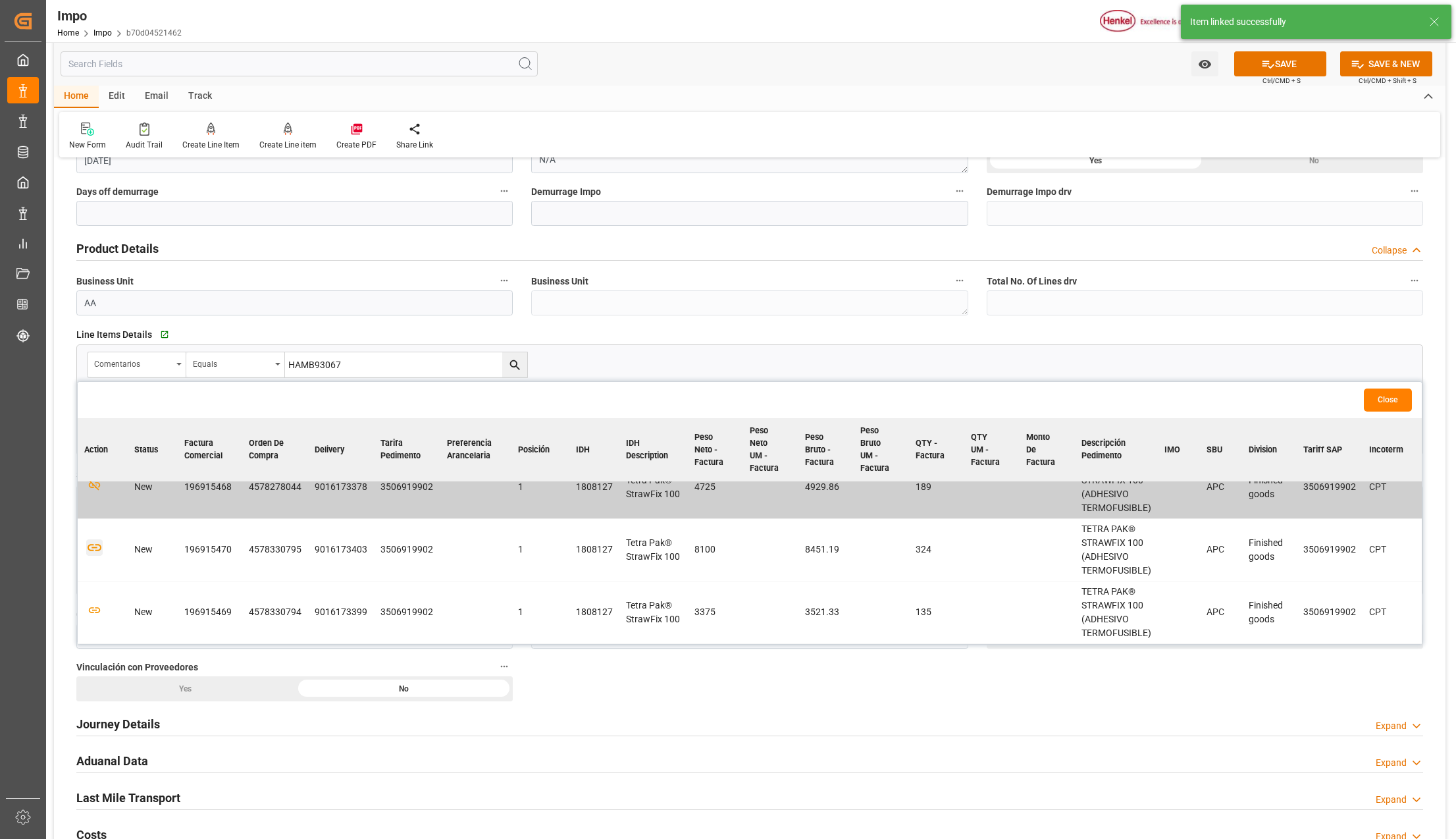
click at [93, 544] on icon "button" at bounding box center [94, 547] width 17 height 17
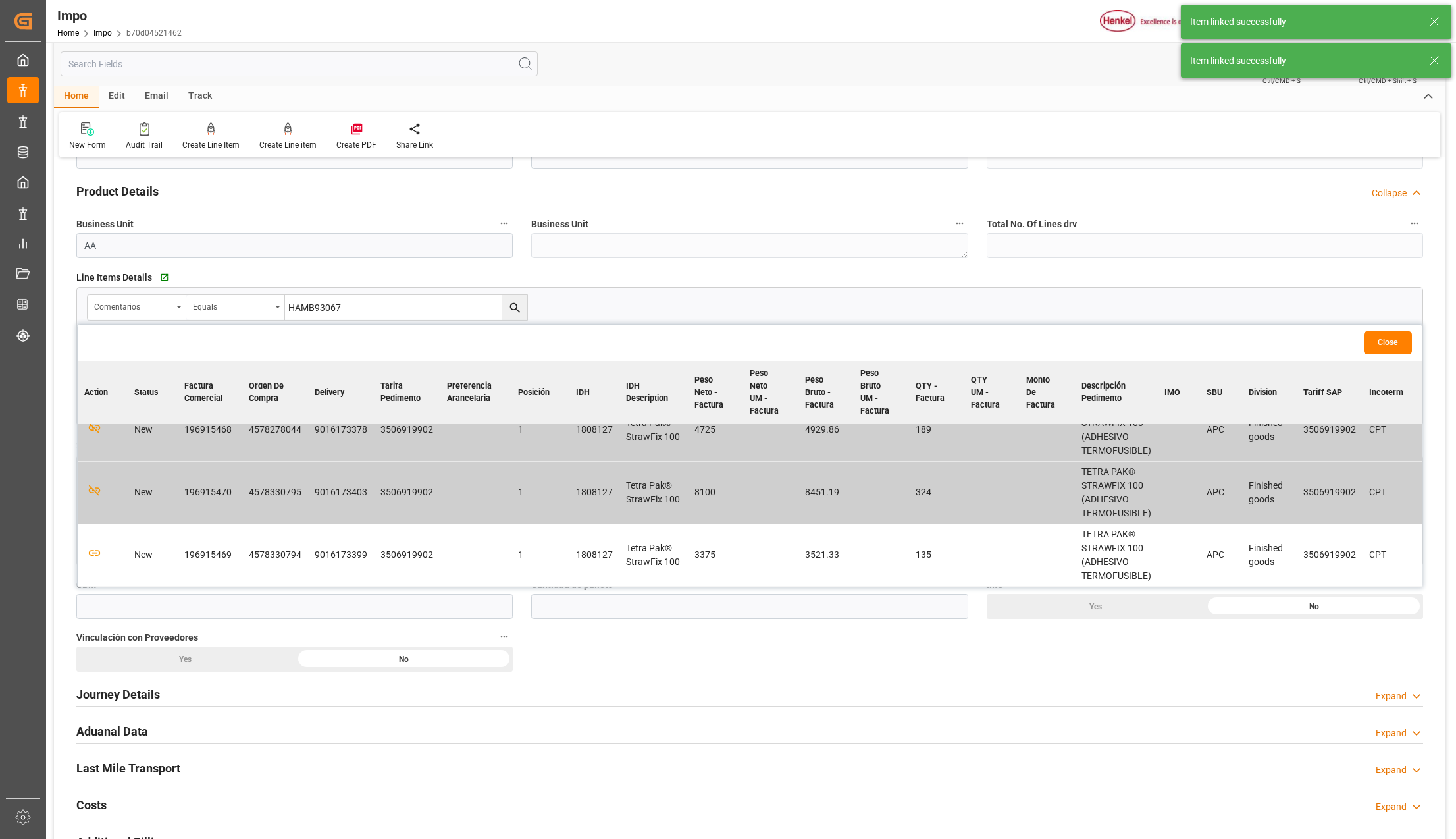
scroll to position [438, 0]
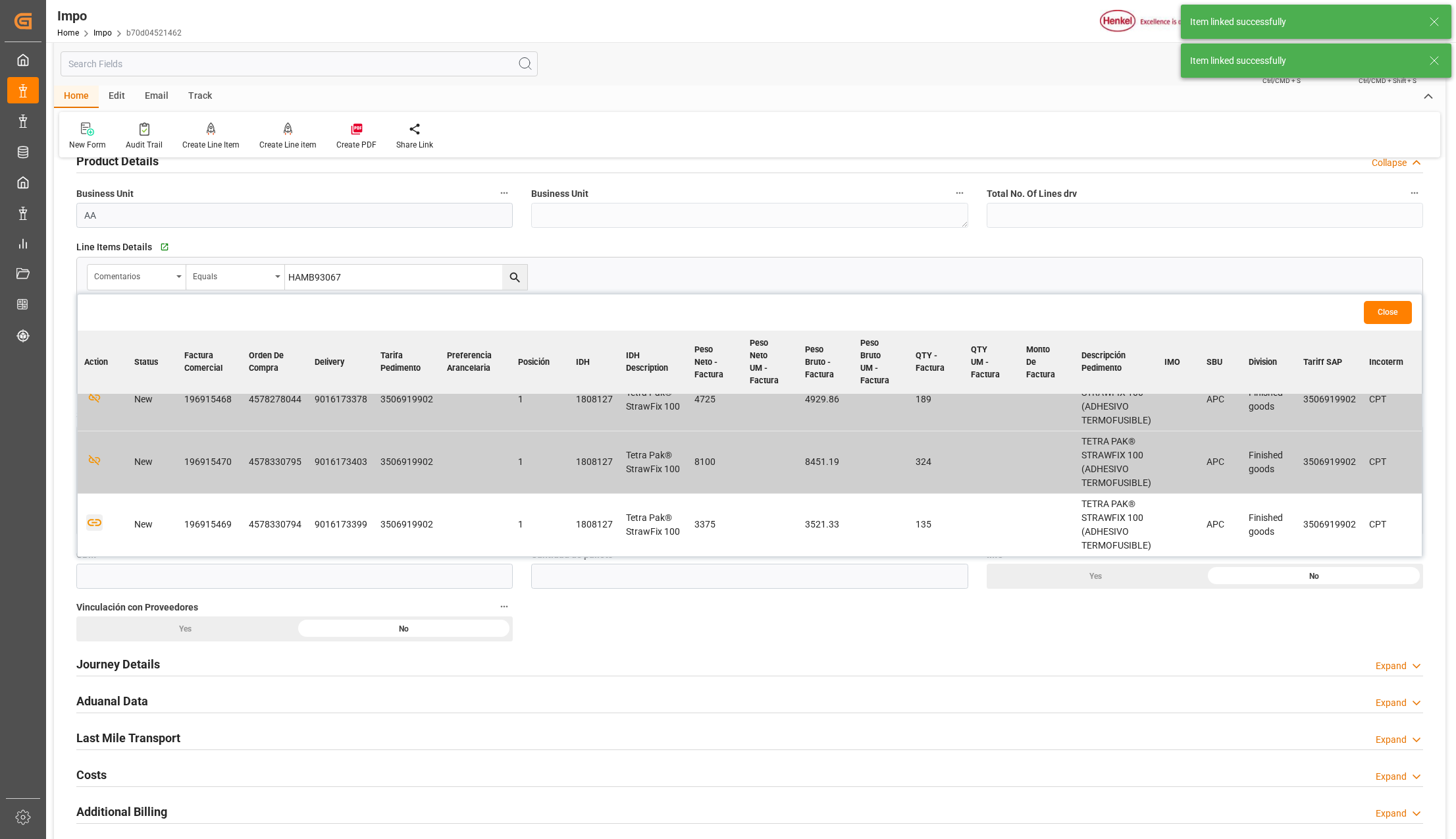
click at [90, 522] on icon "button" at bounding box center [94, 522] width 17 height 17
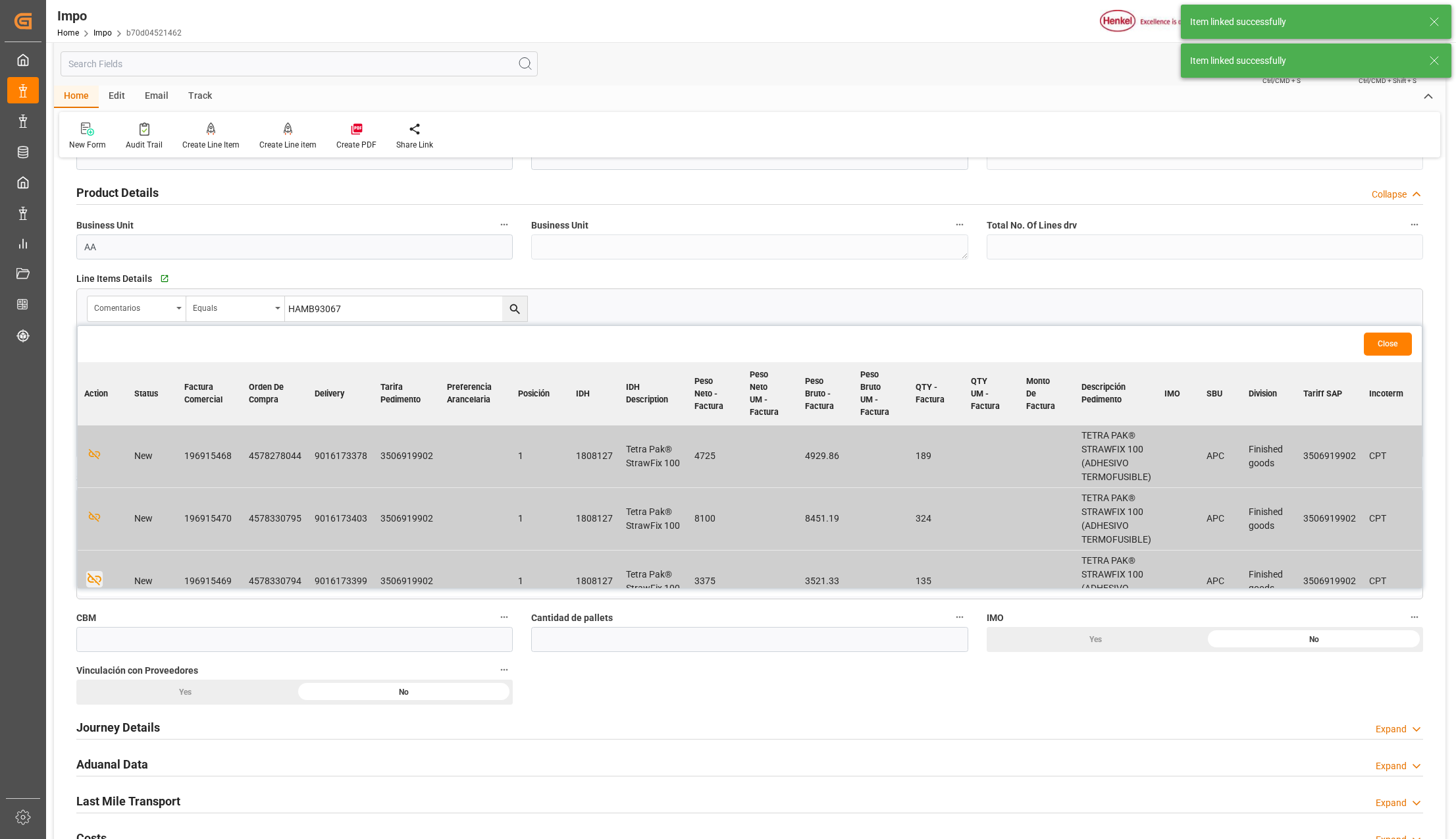
scroll to position [264, 0]
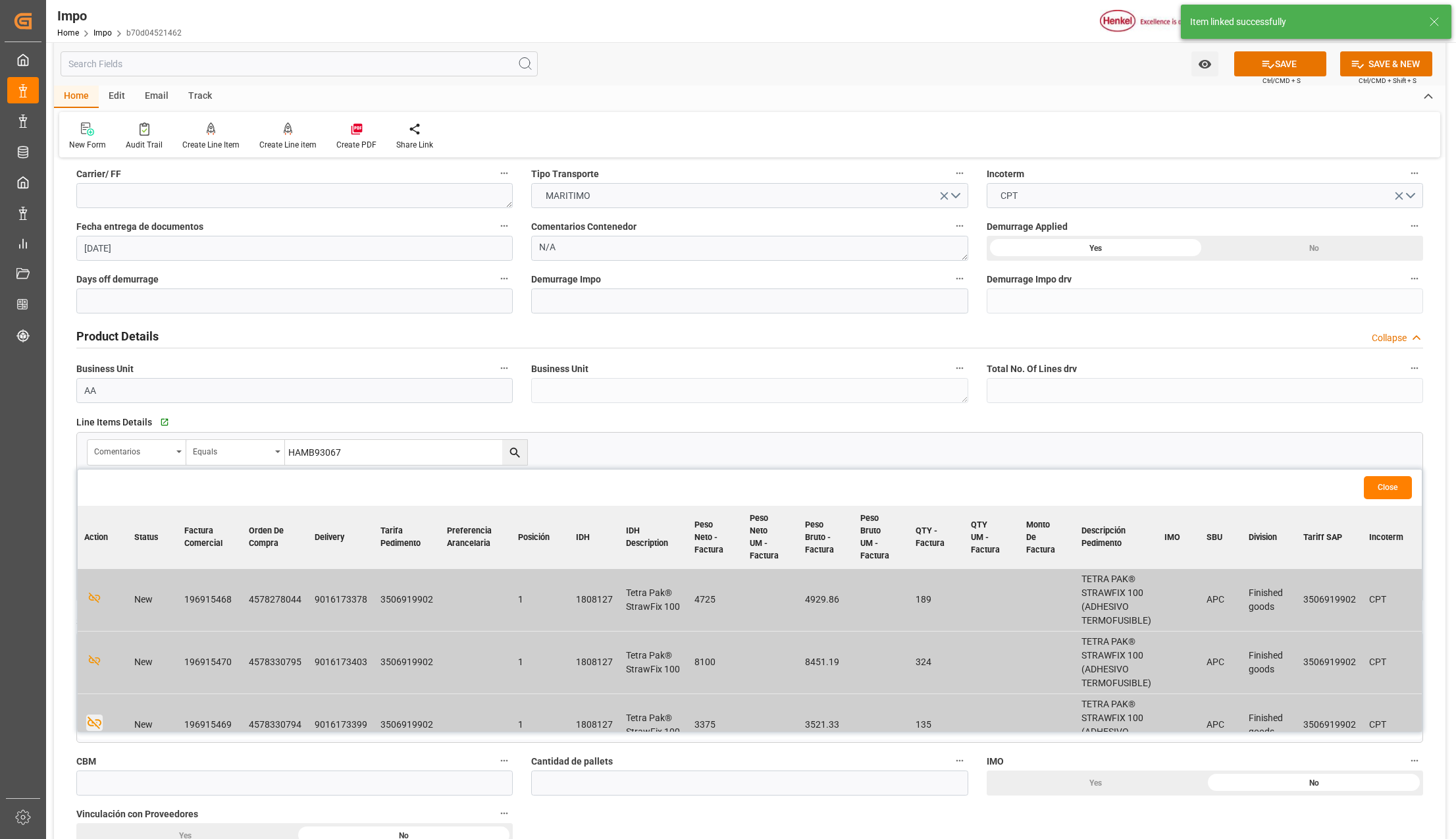
click at [1378, 482] on button "Close" at bounding box center [1387, 488] width 48 height 24
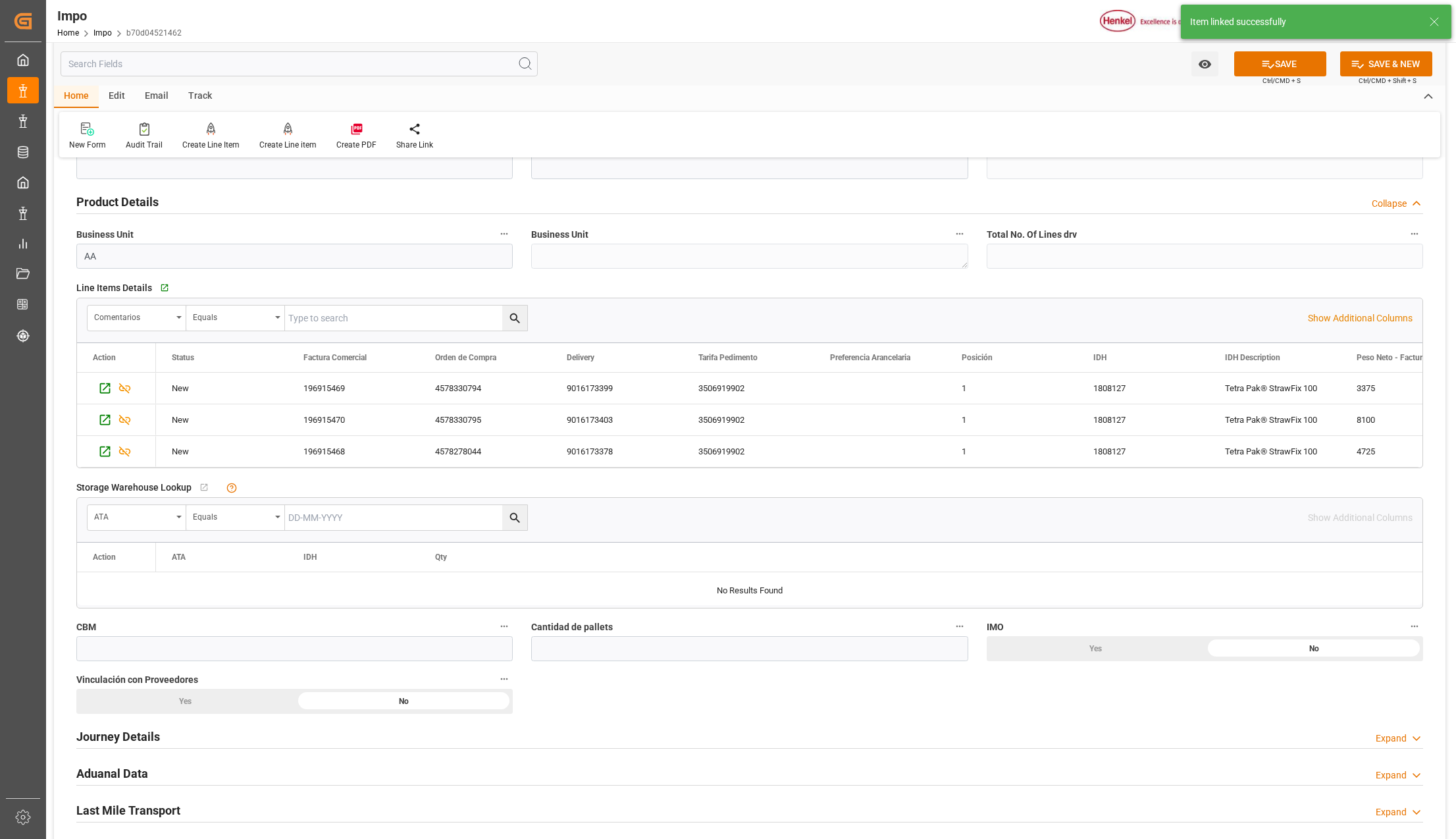
scroll to position [526, 0]
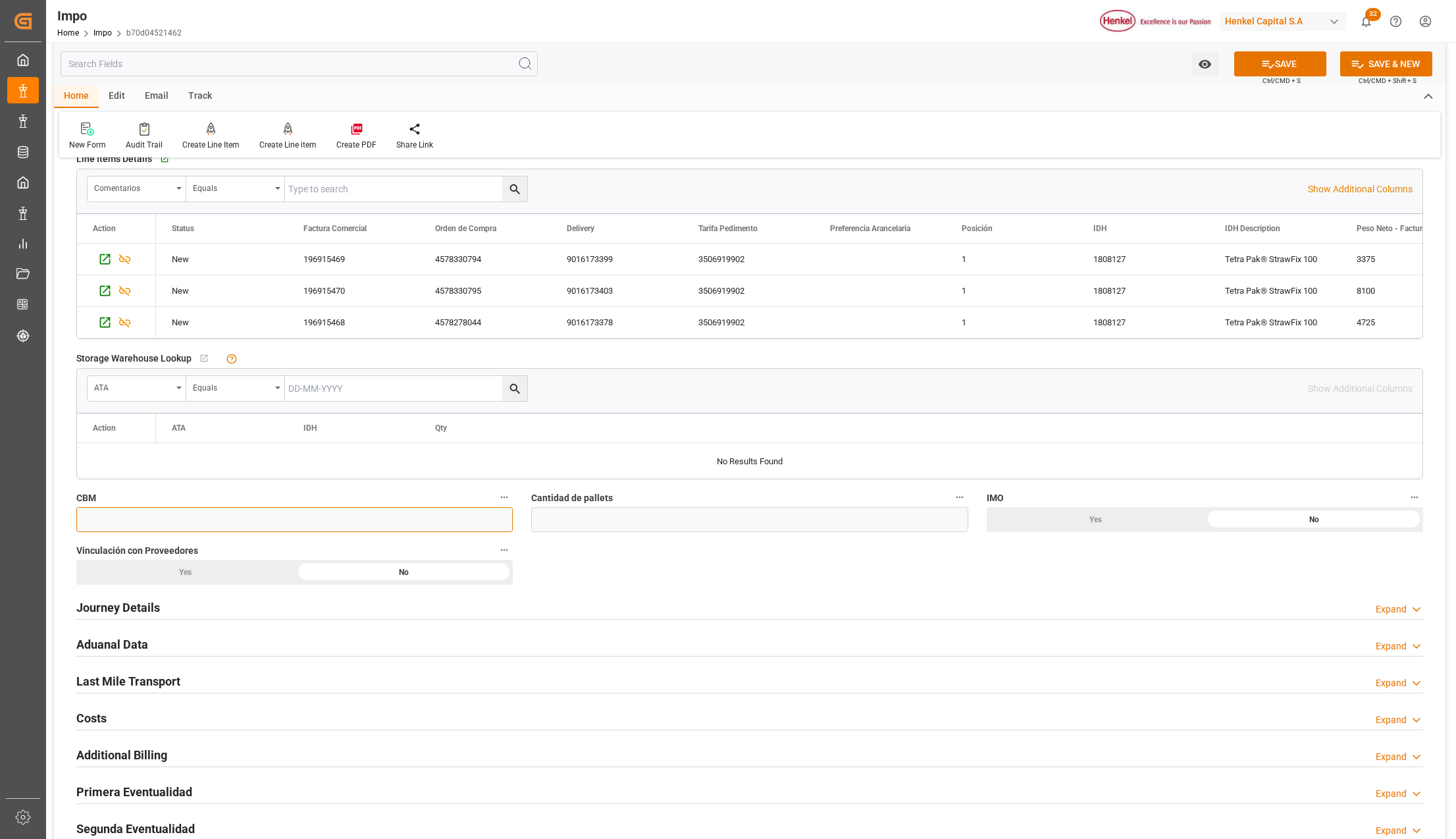
click at [130, 519] on input "text" at bounding box center [294, 519] width 436 height 25
drag, startPoint x: 170, startPoint y: 518, endPoint x: 200, endPoint y: 527, distance: 31.3
click at [170, 518] on input "text" at bounding box center [294, 519] width 436 height 25
type input "50"
click at [616, 520] on input "text" at bounding box center [749, 519] width 436 height 25
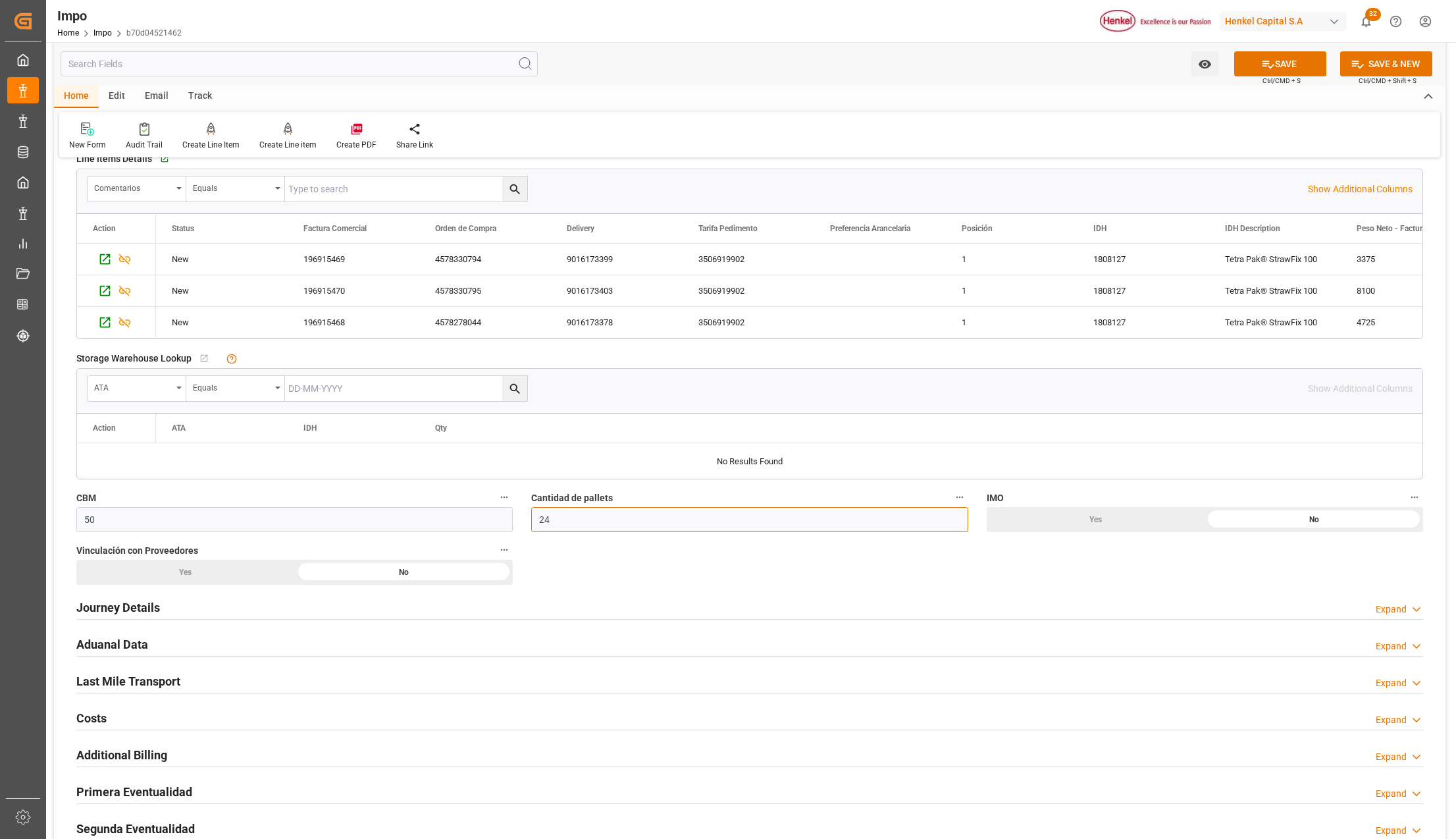
type input "24"
click at [181, 576] on div "Yes" at bounding box center [185, 572] width 218 height 25
click at [126, 617] on h2 "Journey Details" at bounding box center [118, 608] width 83 height 18
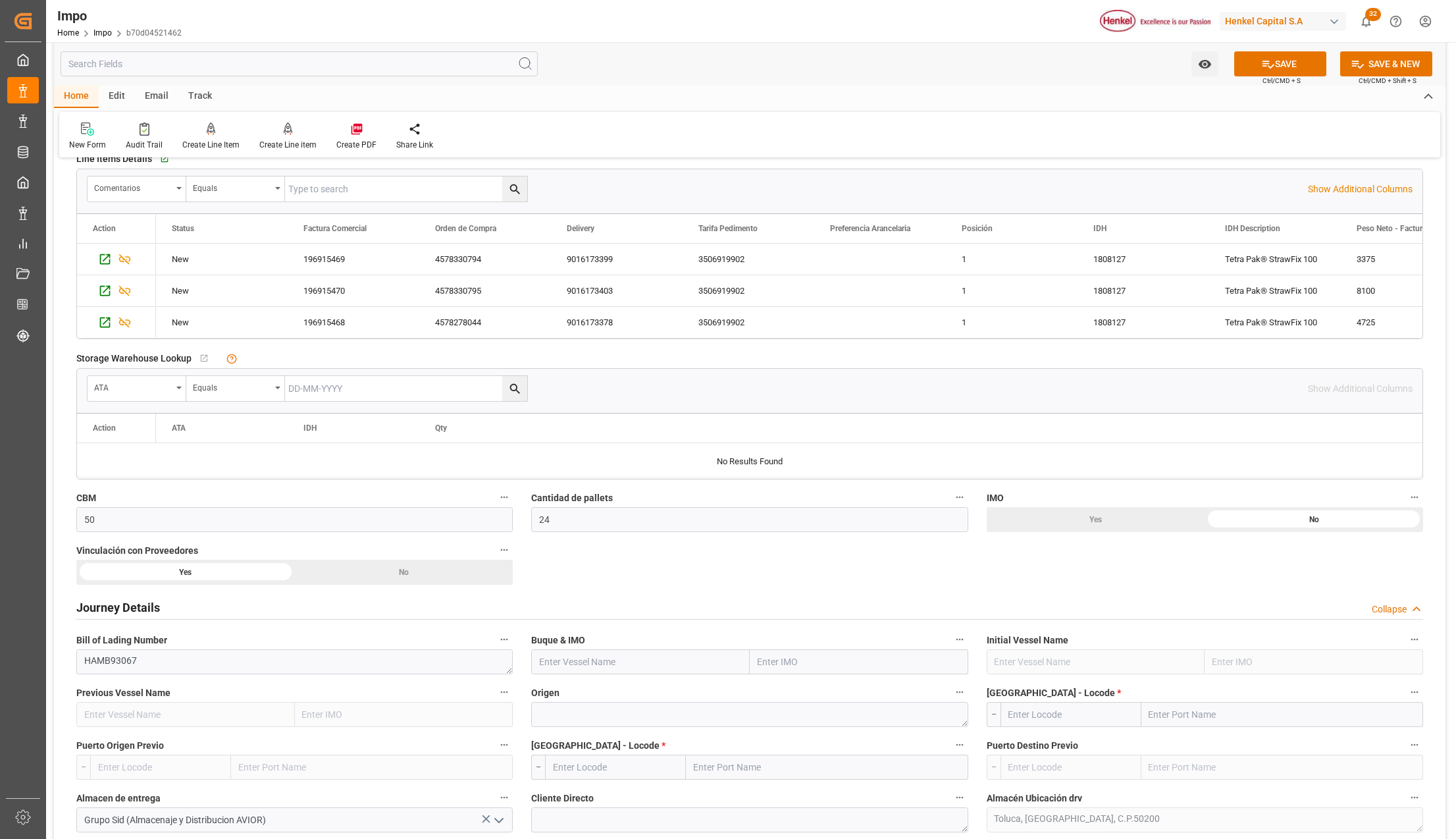
click at [769, 662] on input "text" at bounding box center [858, 662] width 218 height 25
drag, startPoint x: 803, startPoint y: 664, endPoint x: 704, endPoint y: 651, distance: 99.8
click at [701, 651] on div "w.klaipe" at bounding box center [749, 662] width 436 height 25
type input "W"
type input "KLAIP"
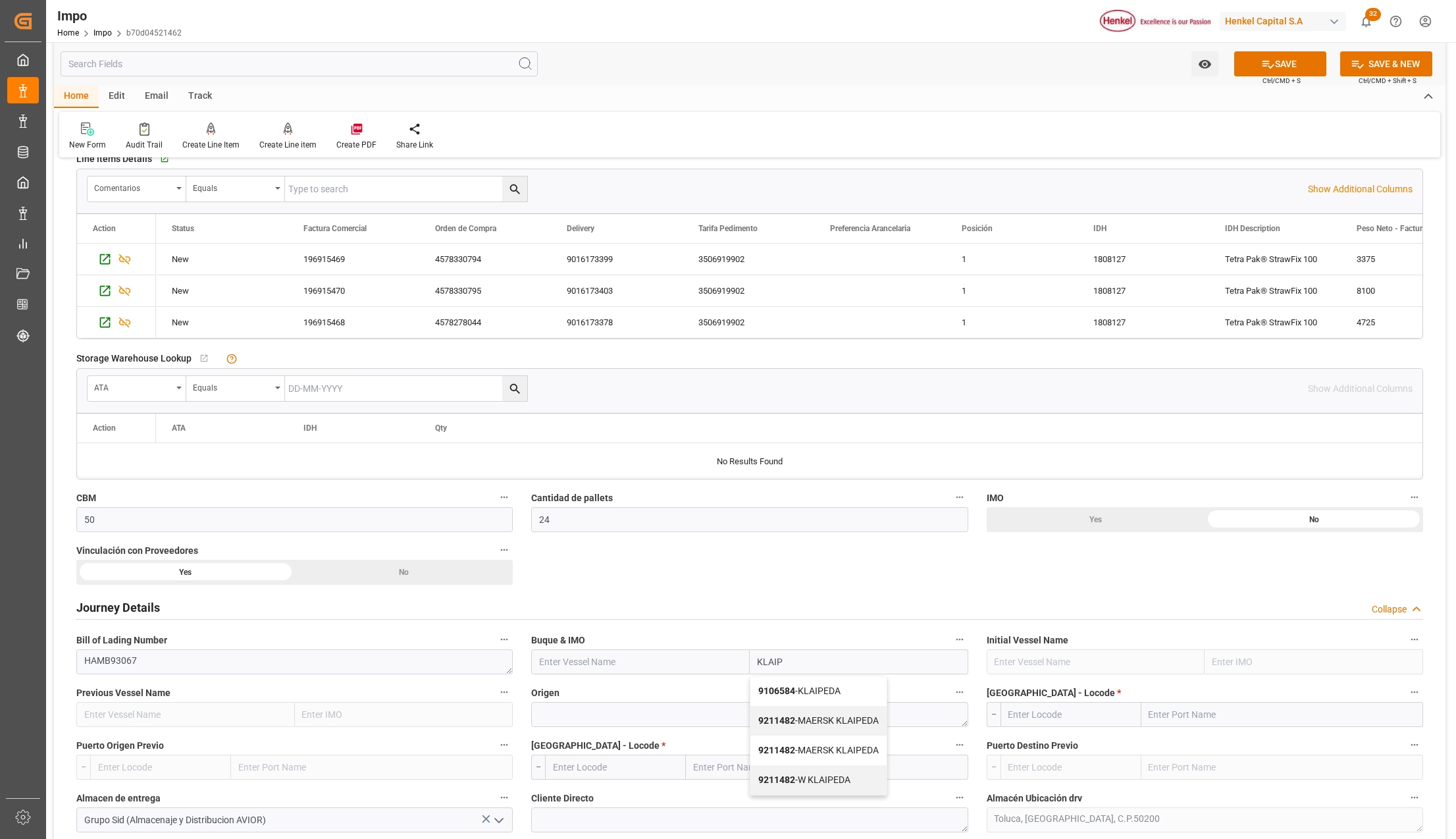
click at [825, 782] on span "9211482 - W KLAIPEDA" at bounding box center [804, 779] width 92 height 11
type input "W KLAIPEDA"
type input "9211482"
click at [588, 715] on textarea at bounding box center [749, 715] width 436 height 25
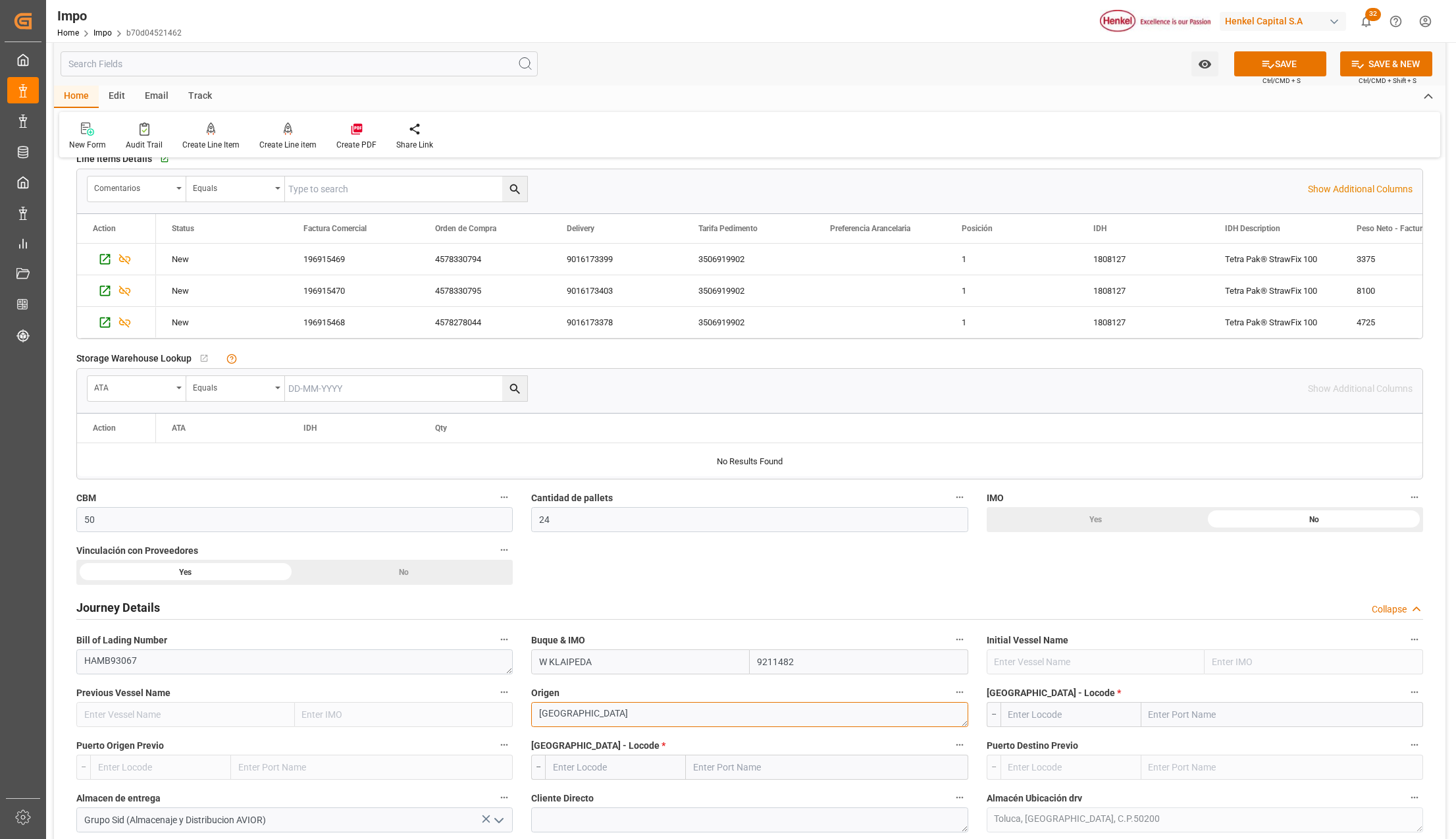
type textarea "AMSTERDAM"
click at [1200, 716] on input "text" at bounding box center [1283, 715] width 282 height 25
type input "HAMBURG"
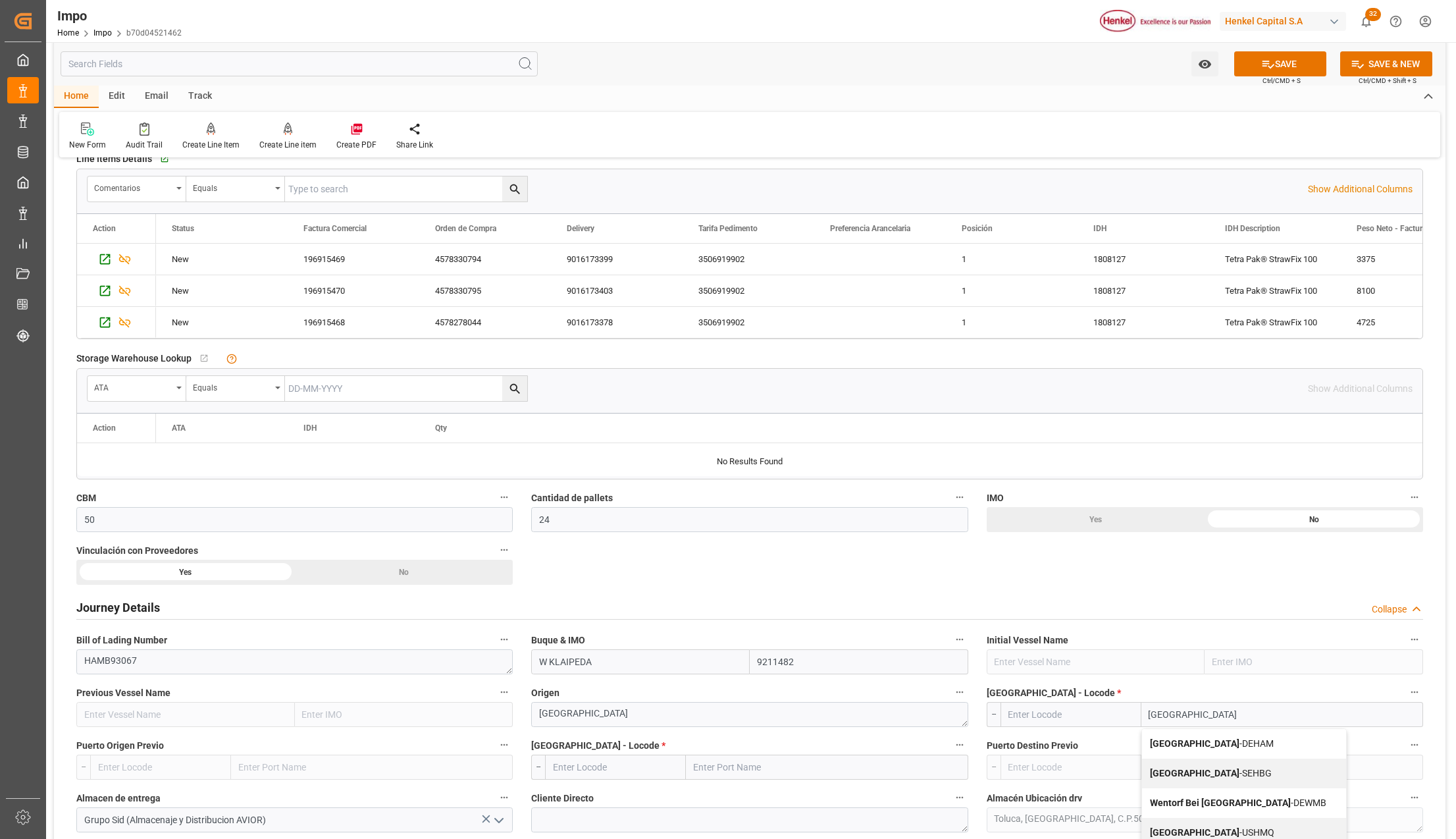
click at [1191, 746] on span "Hamburg - DEHAM" at bounding box center [1212, 743] width 123 height 11
type input "DEHAM"
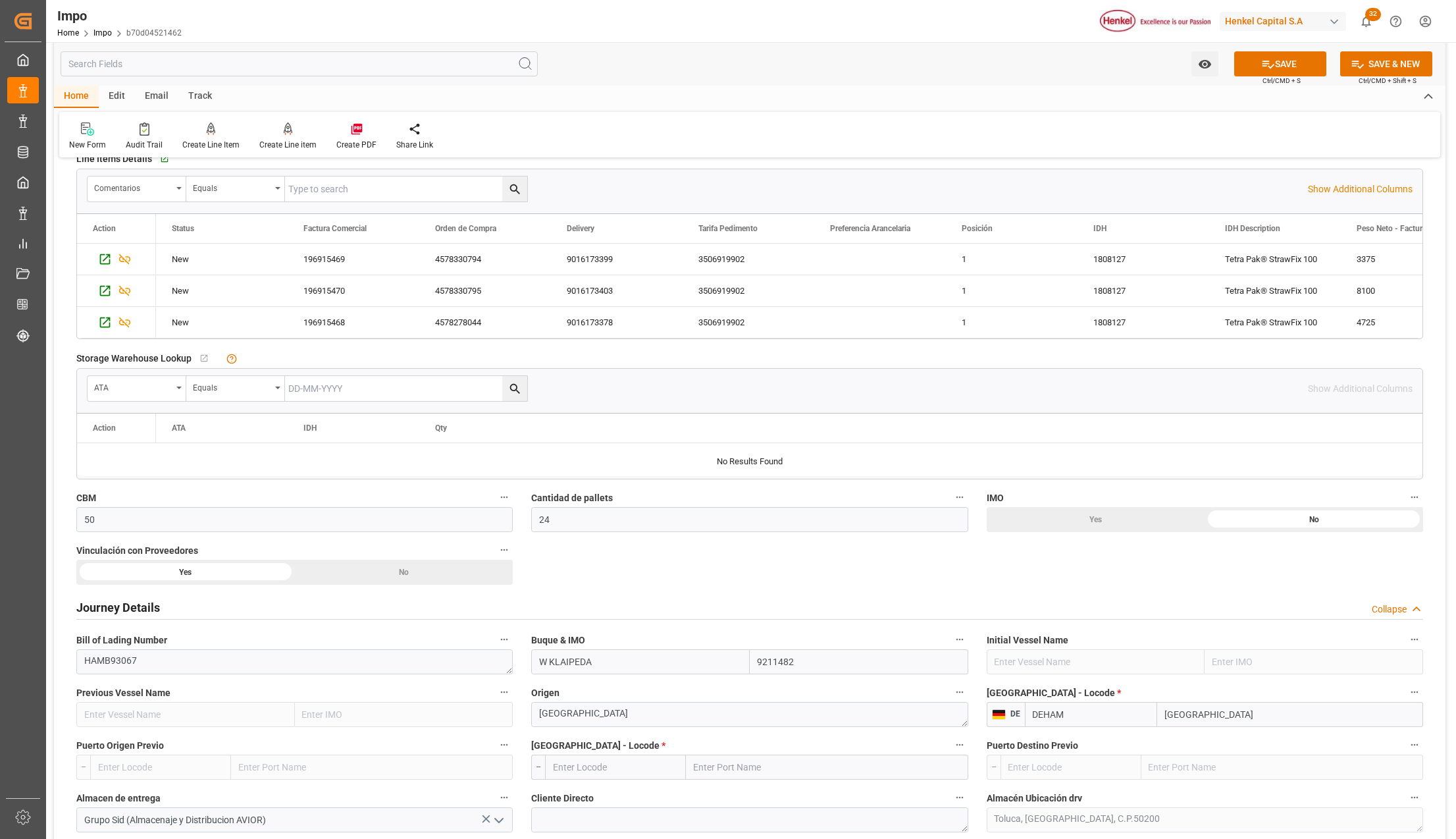
type input "Hamburg"
click at [758, 769] on input "text" at bounding box center [827, 767] width 282 height 25
type input "VERACRUZ"
click at [733, 792] on div "Veracruz - MXVER" at bounding box center [756, 796] width 139 height 29
type input "MXVER"
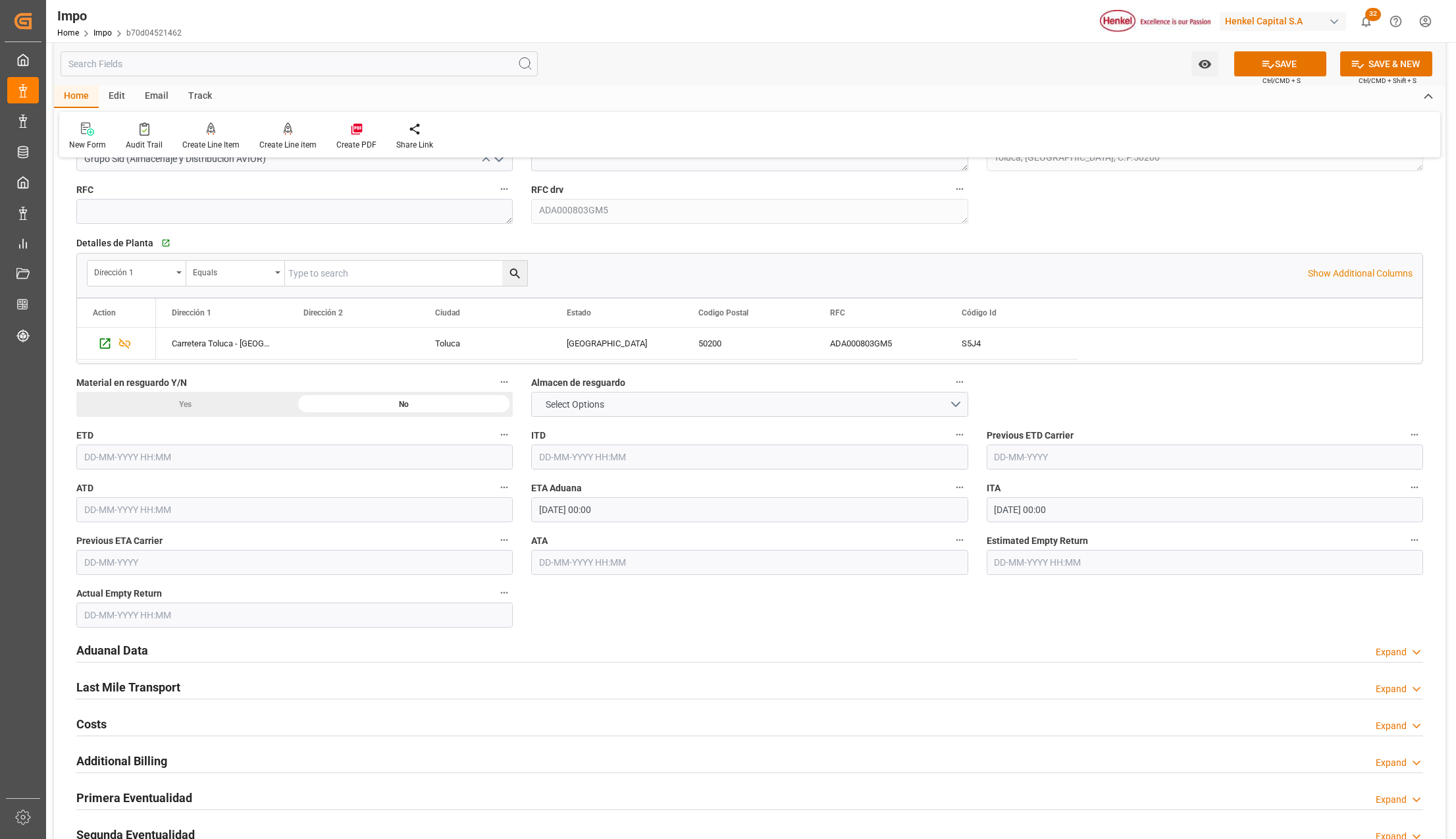
scroll to position [1229, 0]
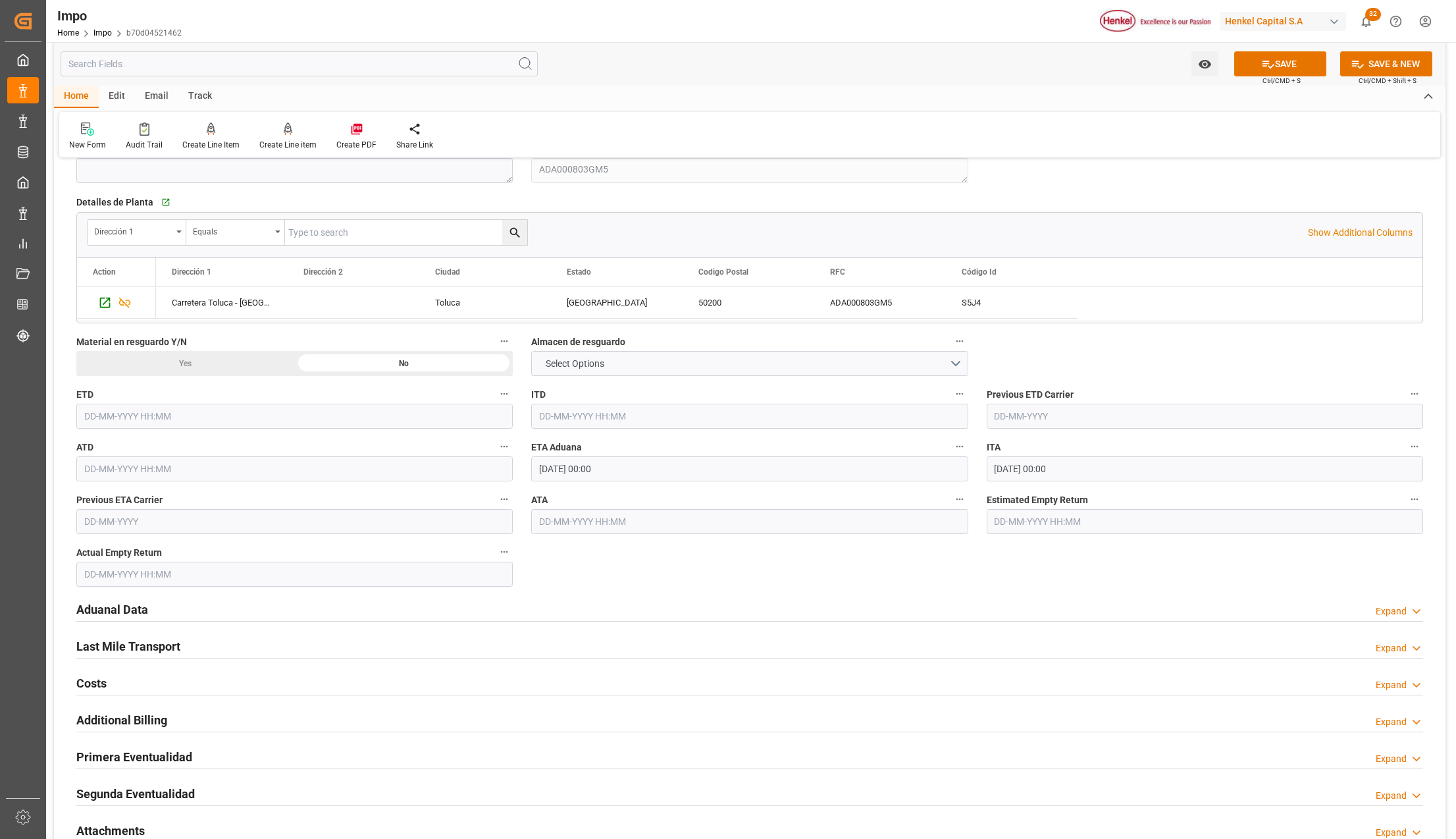
type input "Veracruz"
click at [121, 603] on h2 "Aduanal Data" at bounding box center [112, 610] width 72 height 18
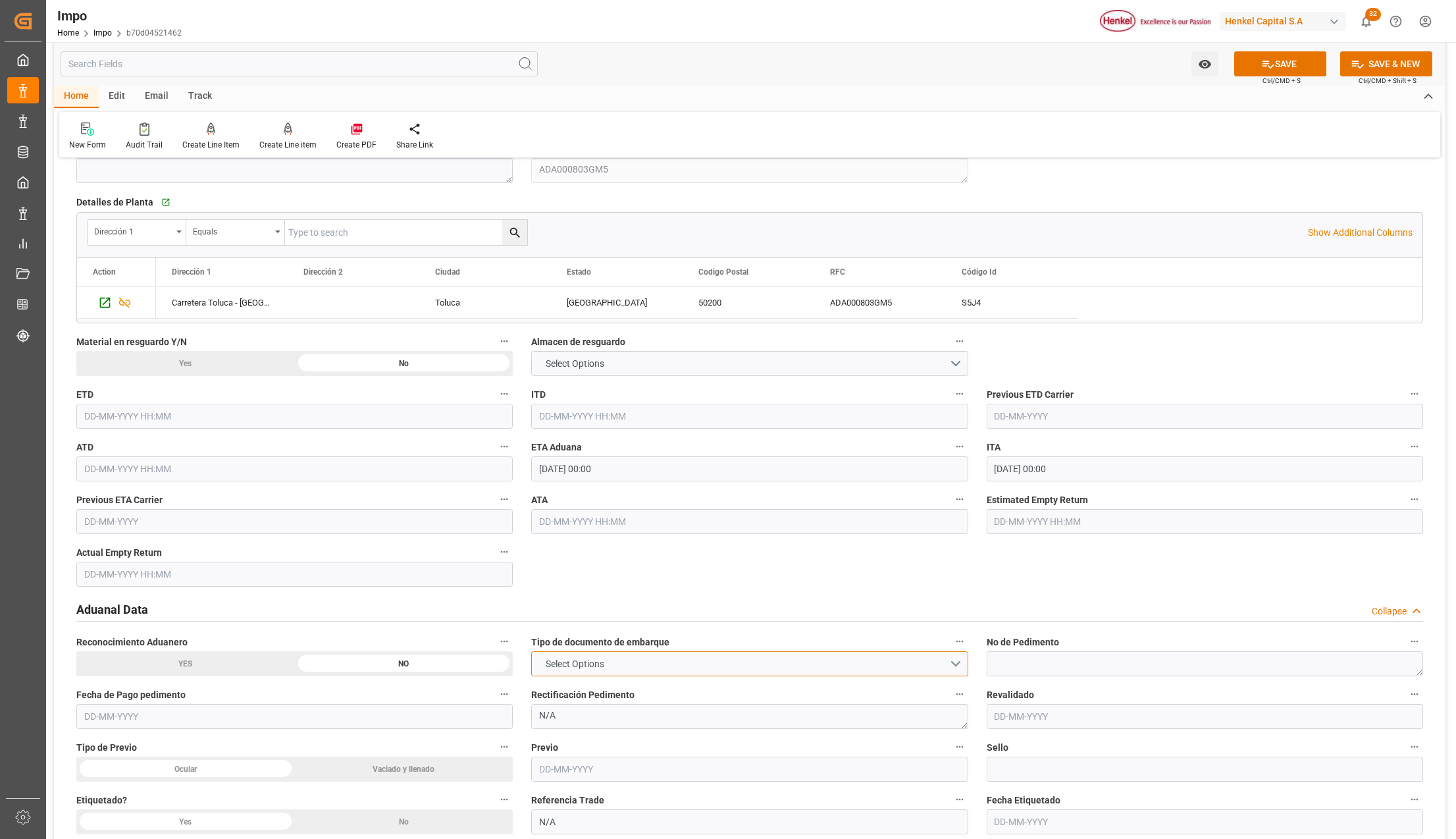
click at [622, 669] on button "Select Options" at bounding box center [749, 664] width 436 height 25
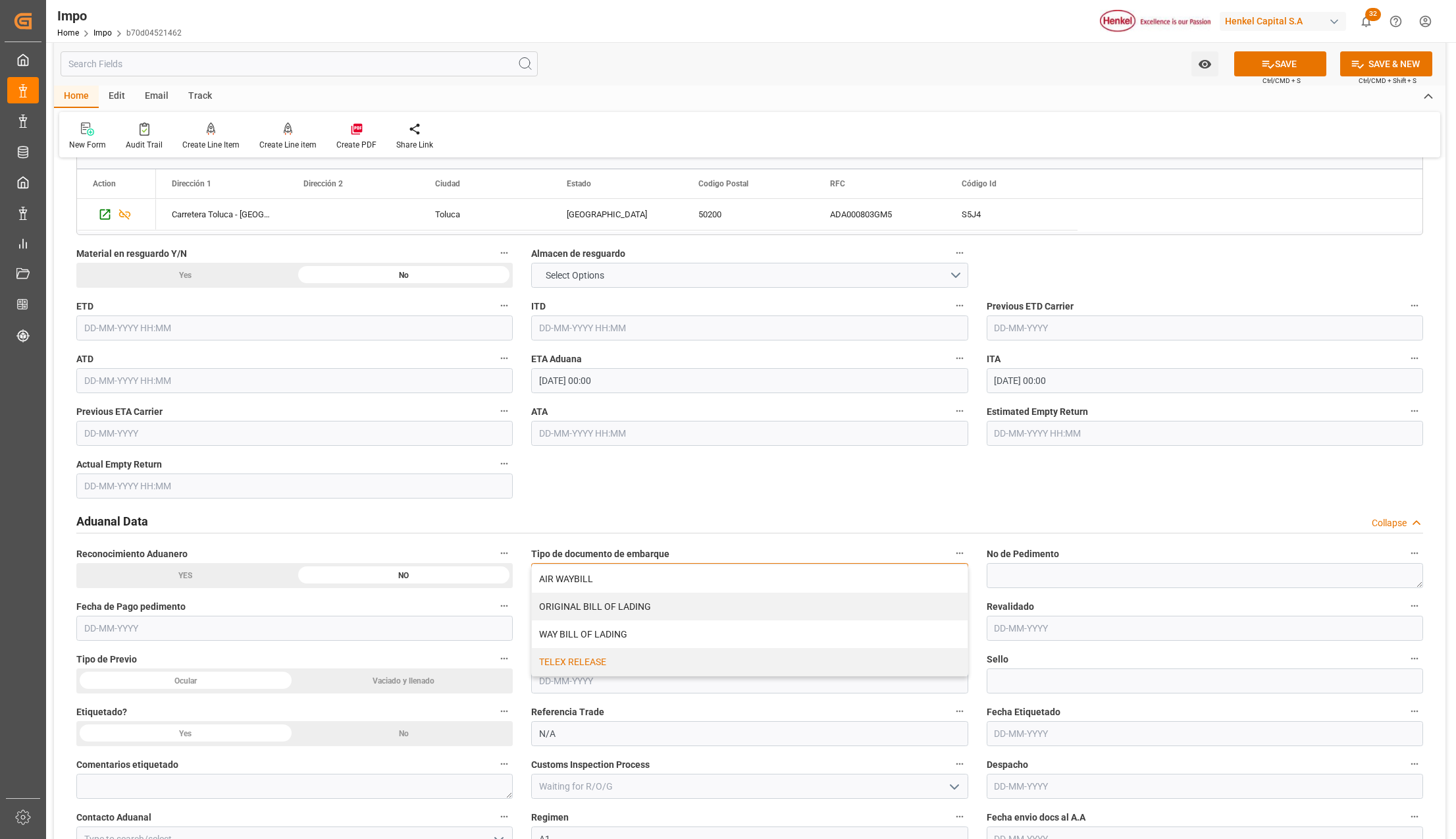
click at [585, 664] on div "TELEX RELEASE" at bounding box center [750, 662] width 435 height 27
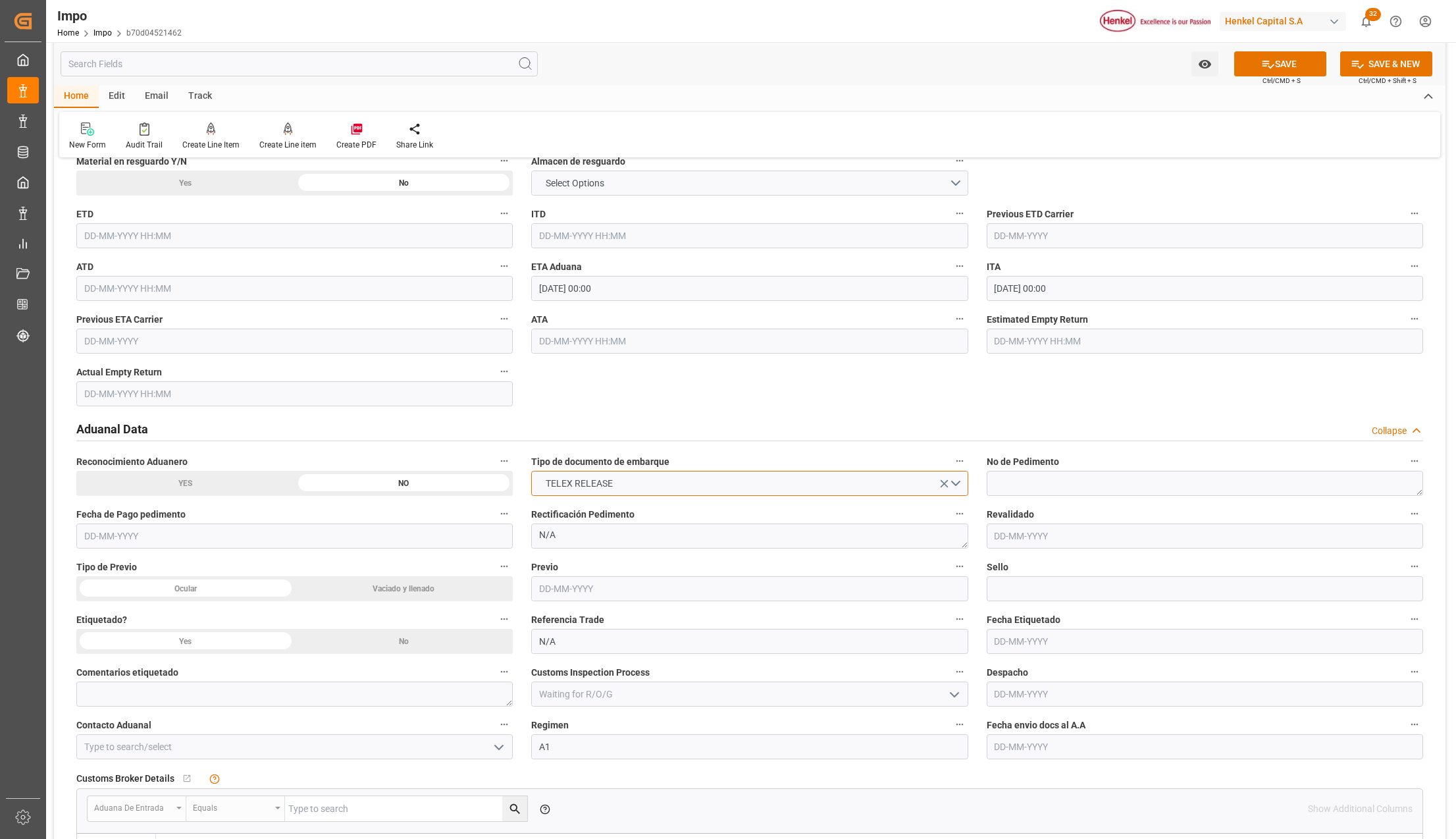
scroll to position [1492, 0]
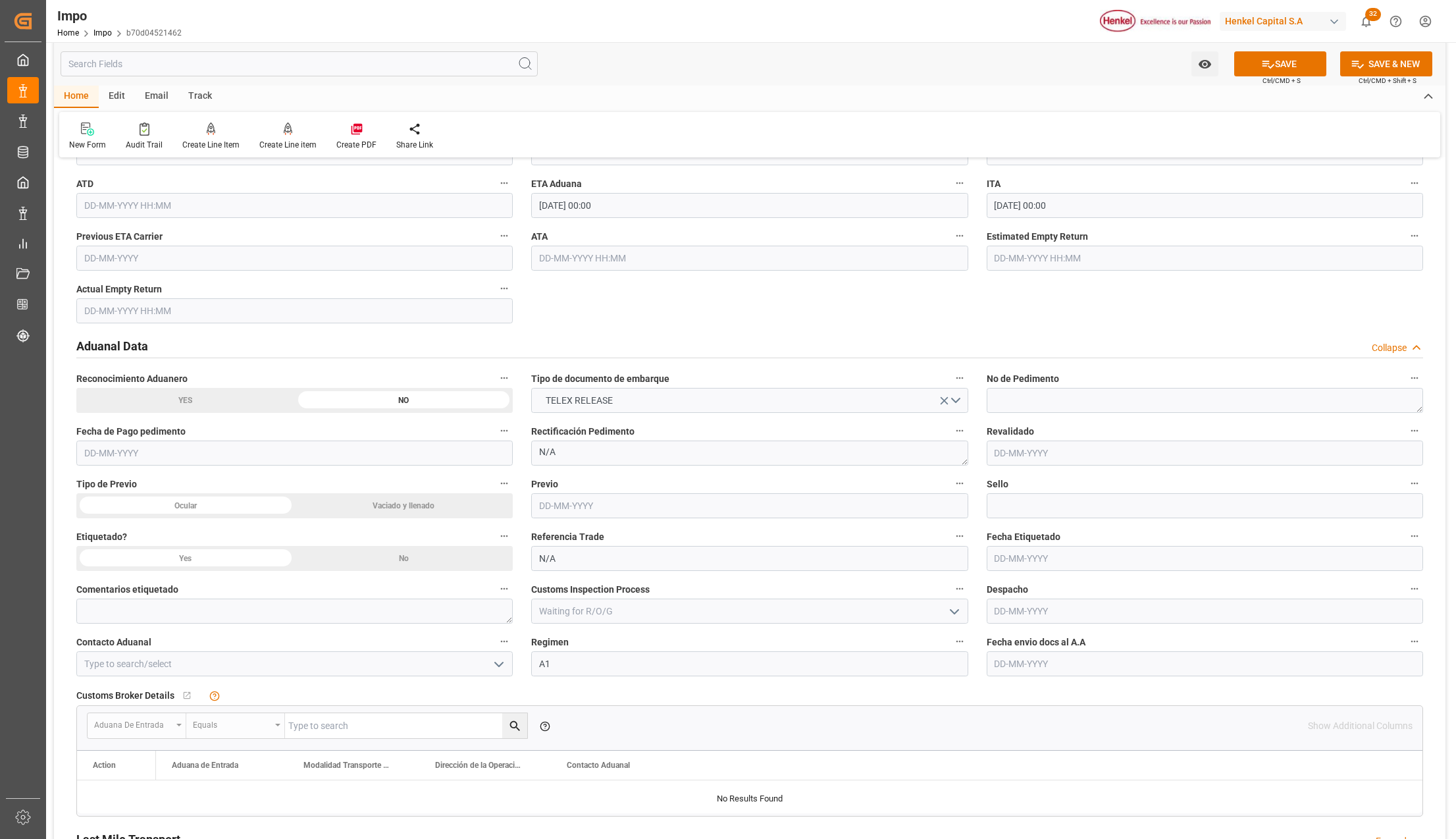
click at [1036, 659] on input "text" at bounding box center [1204, 664] width 436 height 25
type input "25-08-2025"
click at [496, 654] on input at bounding box center [294, 664] width 436 height 25
click at [499, 664] on icon "open menu" at bounding box center [499, 665] width 16 height 16
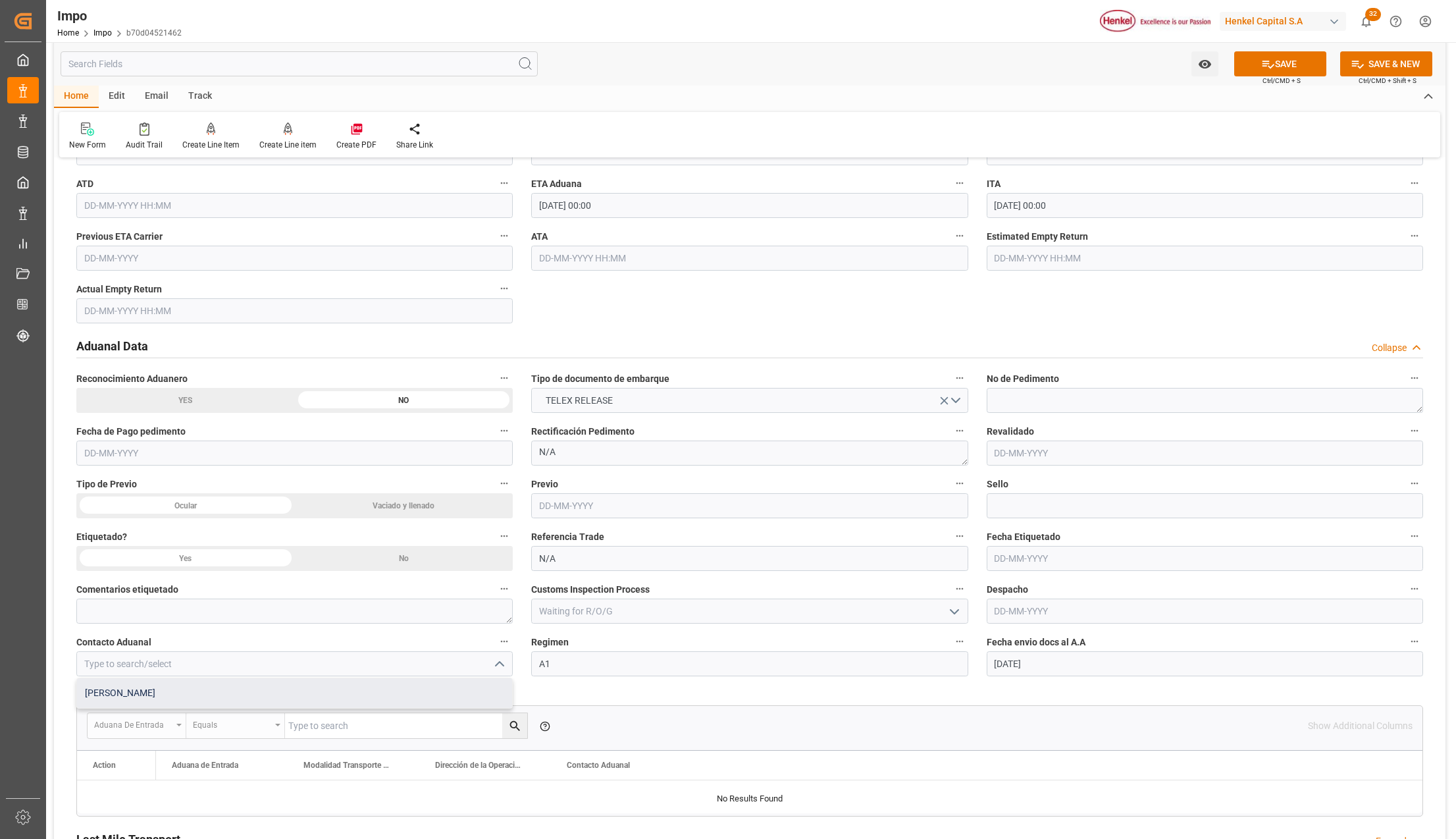
click at [151, 699] on div "ALFREDO SALINAS JACOBO" at bounding box center [295, 693] width 435 height 29
type input "ALFREDO SALINAS JACOBO"
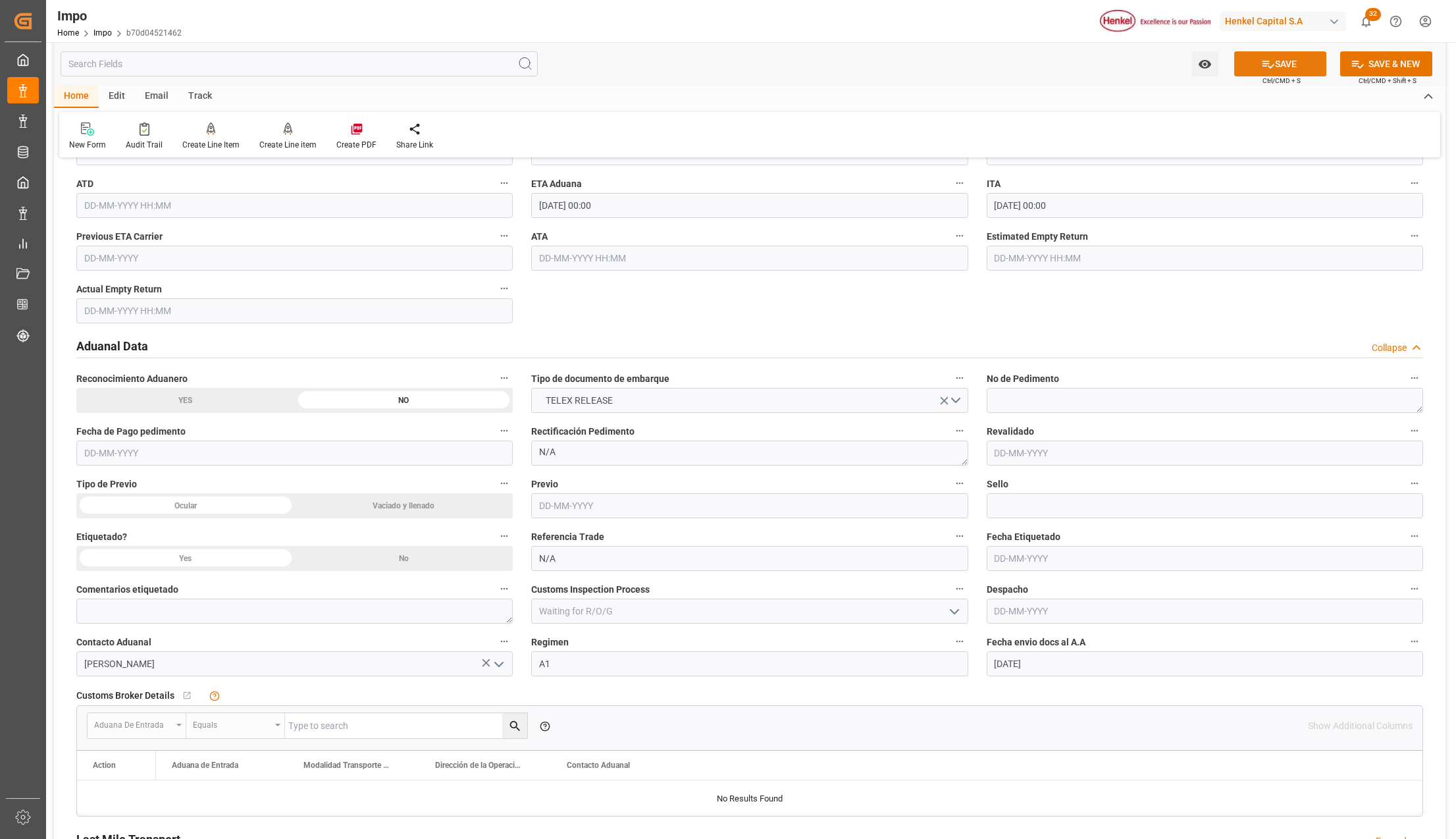
click at [1288, 72] on button "SAVE" at bounding box center [1281, 64] width 92 height 25
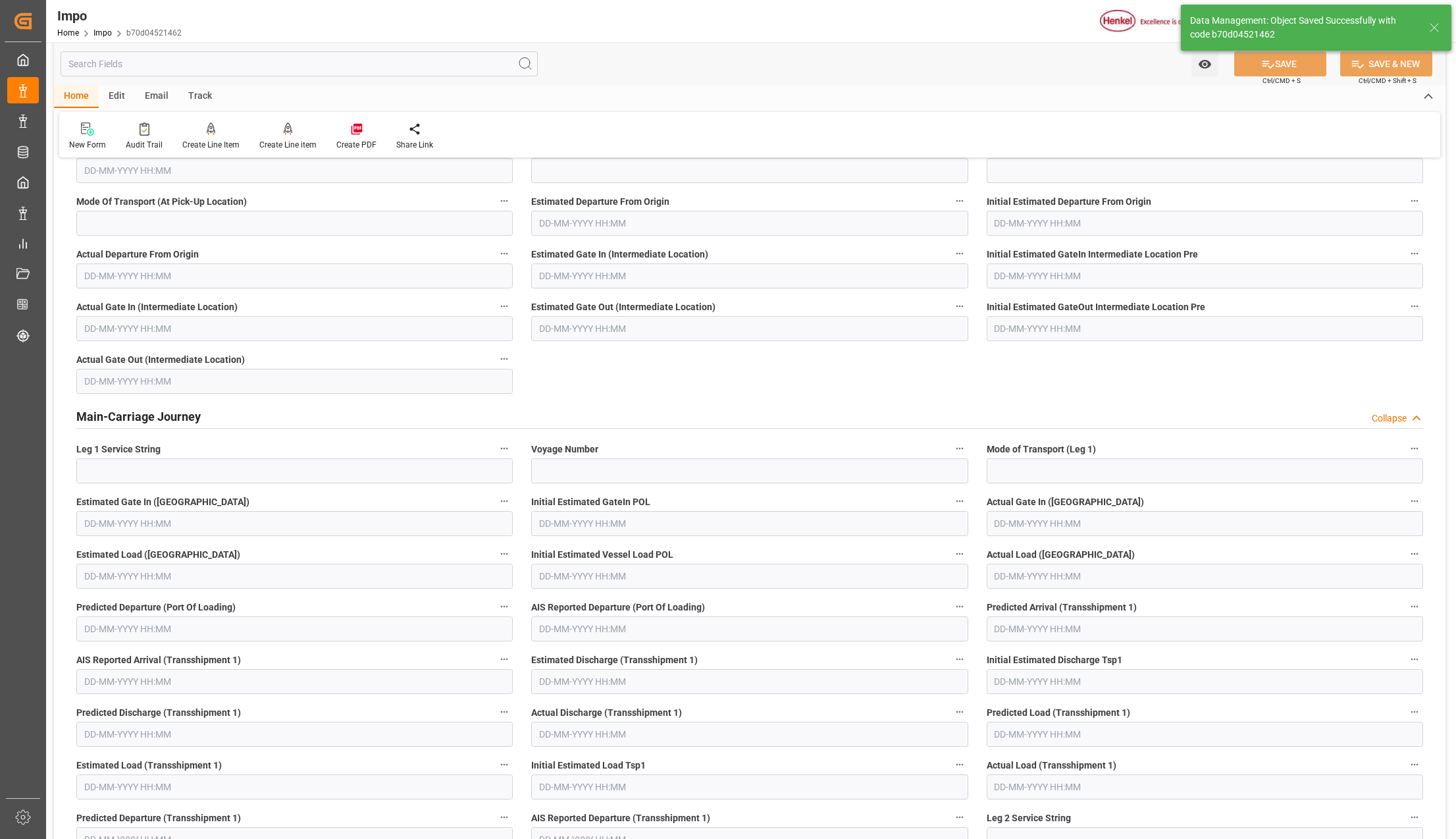
type textarea "AA"
type input "3"
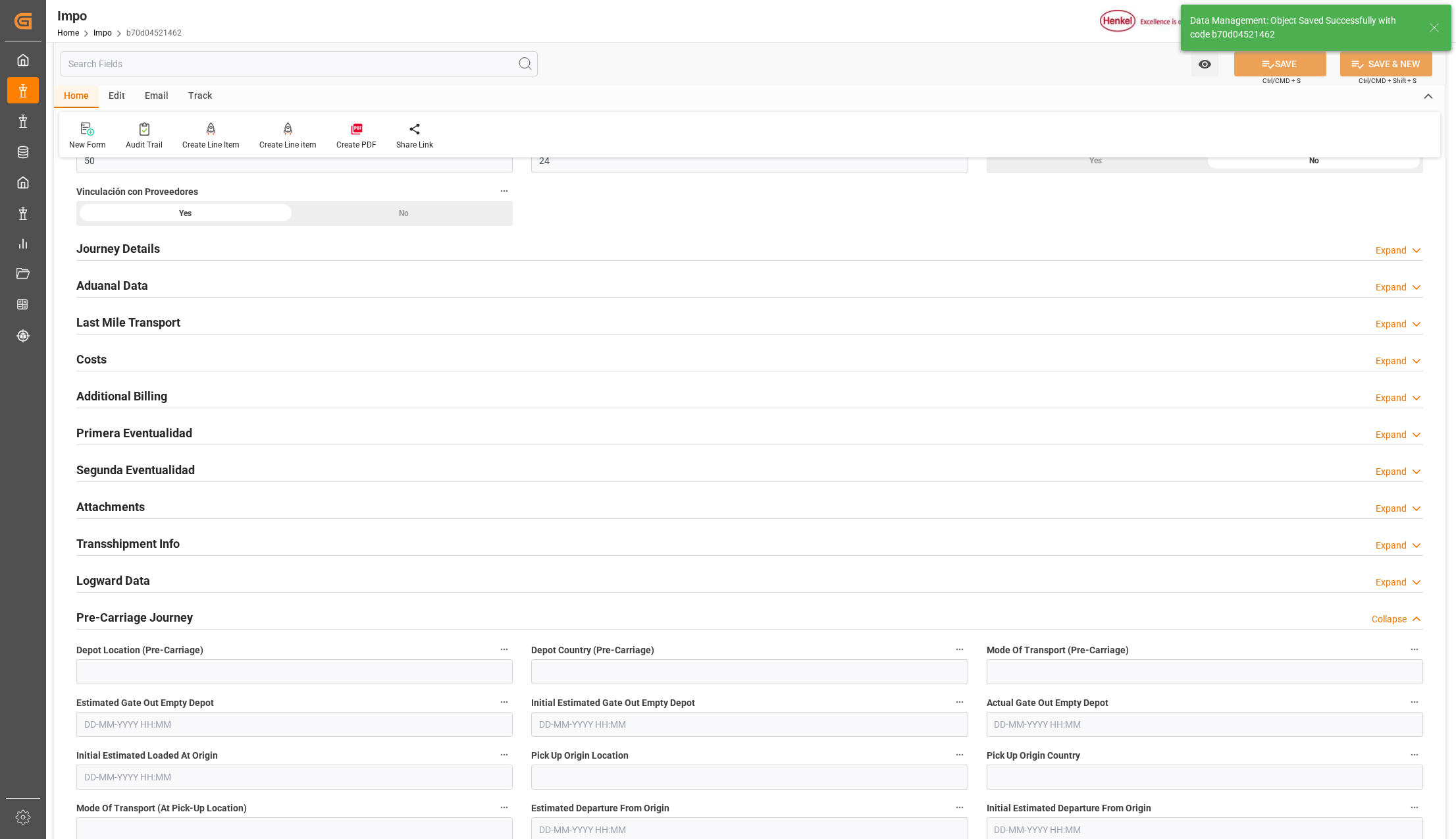
scroll to position [912, 0]
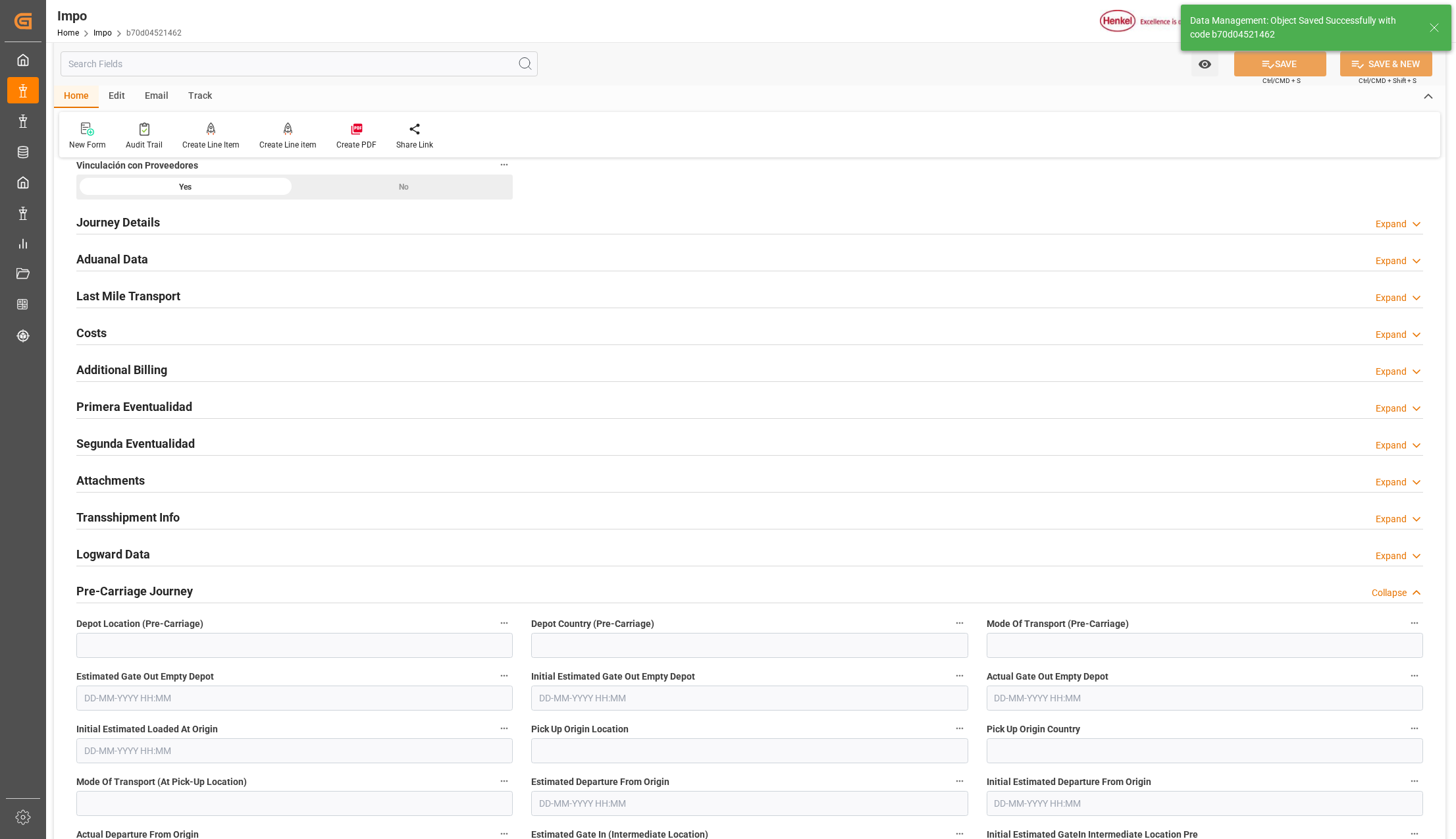
click at [106, 488] on h2 "Attachments" at bounding box center [111, 480] width 69 height 18
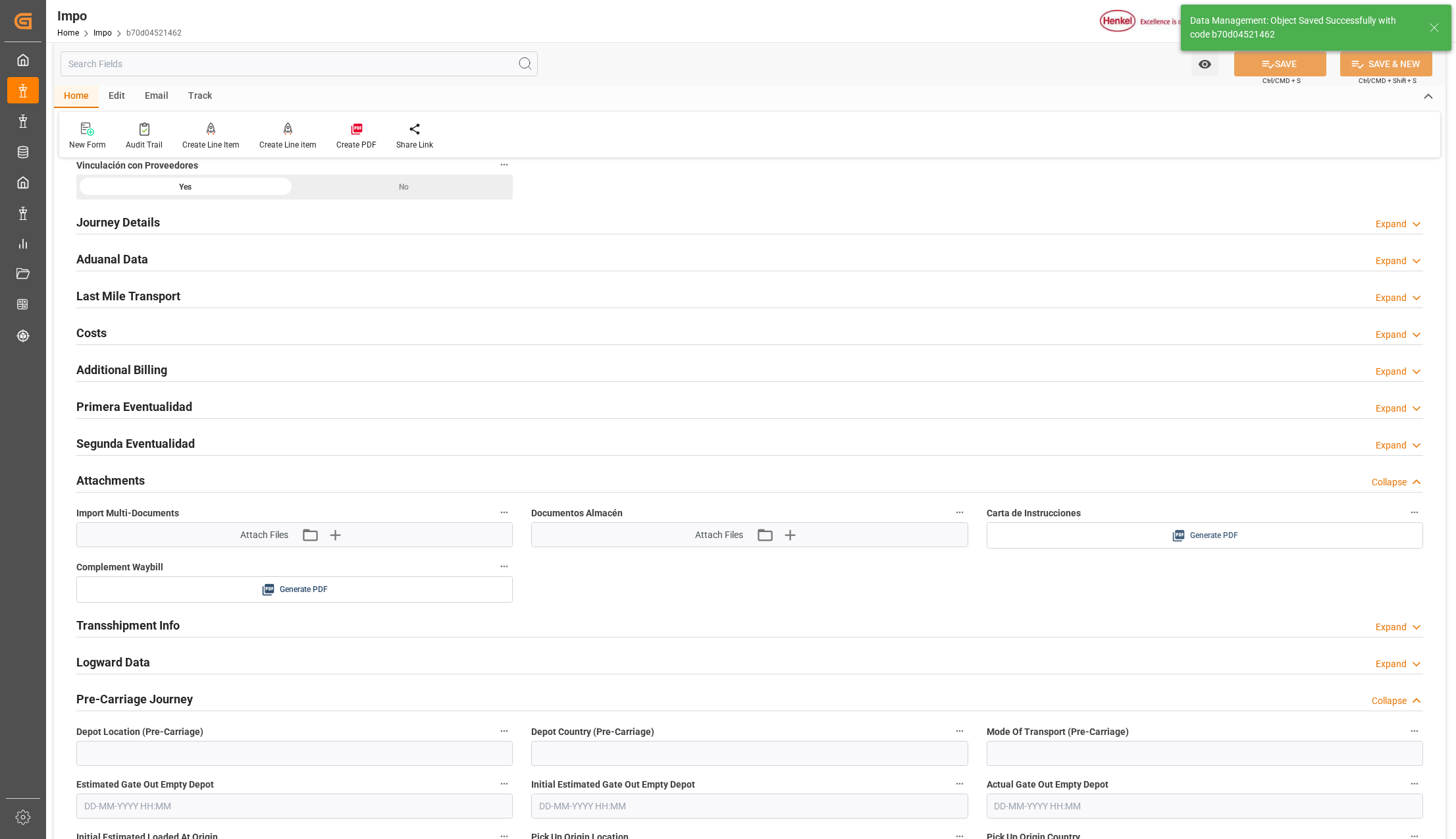
click at [1175, 532] on icon at bounding box center [1179, 535] width 14 height 14
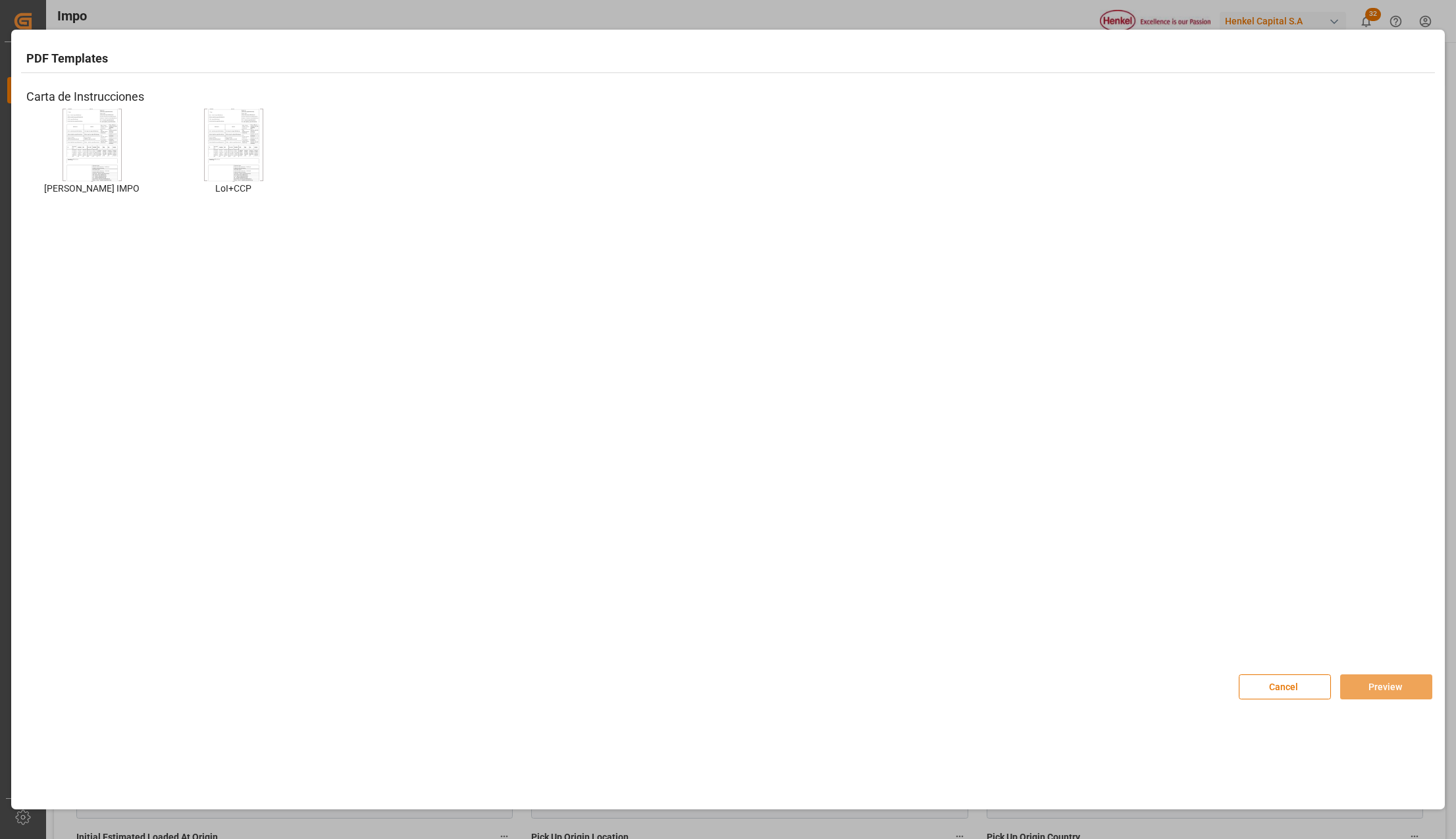
click at [107, 143] on img at bounding box center [92, 145] width 53 height 74
click at [104, 143] on img at bounding box center [92, 145] width 53 height 74
click at [1356, 677] on button "Preview" at bounding box center [1386, 687] width 92 height 25
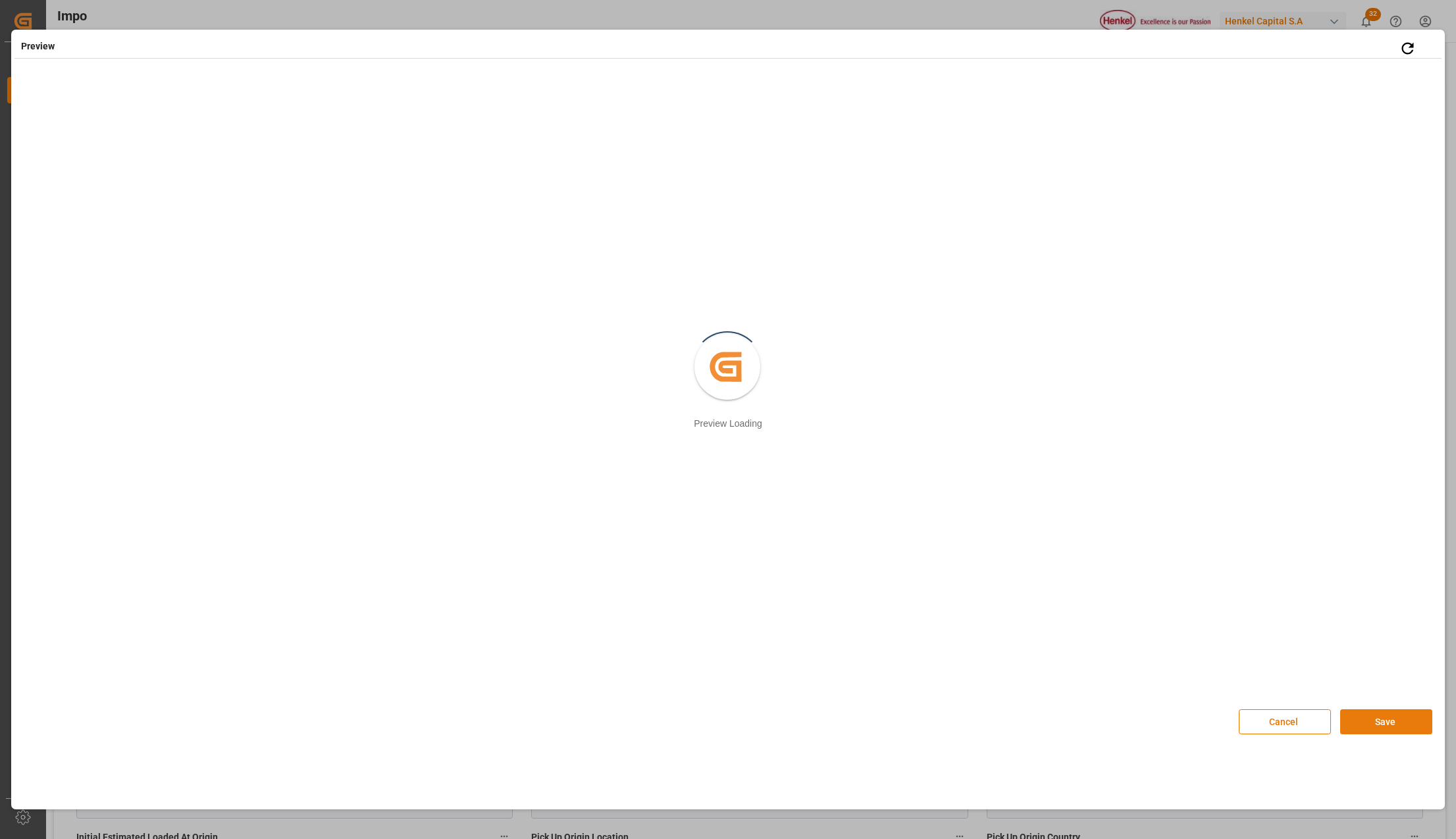
click at [1381, 720] on button "Save" at bounding box center [1386, 722] width 92 height 25
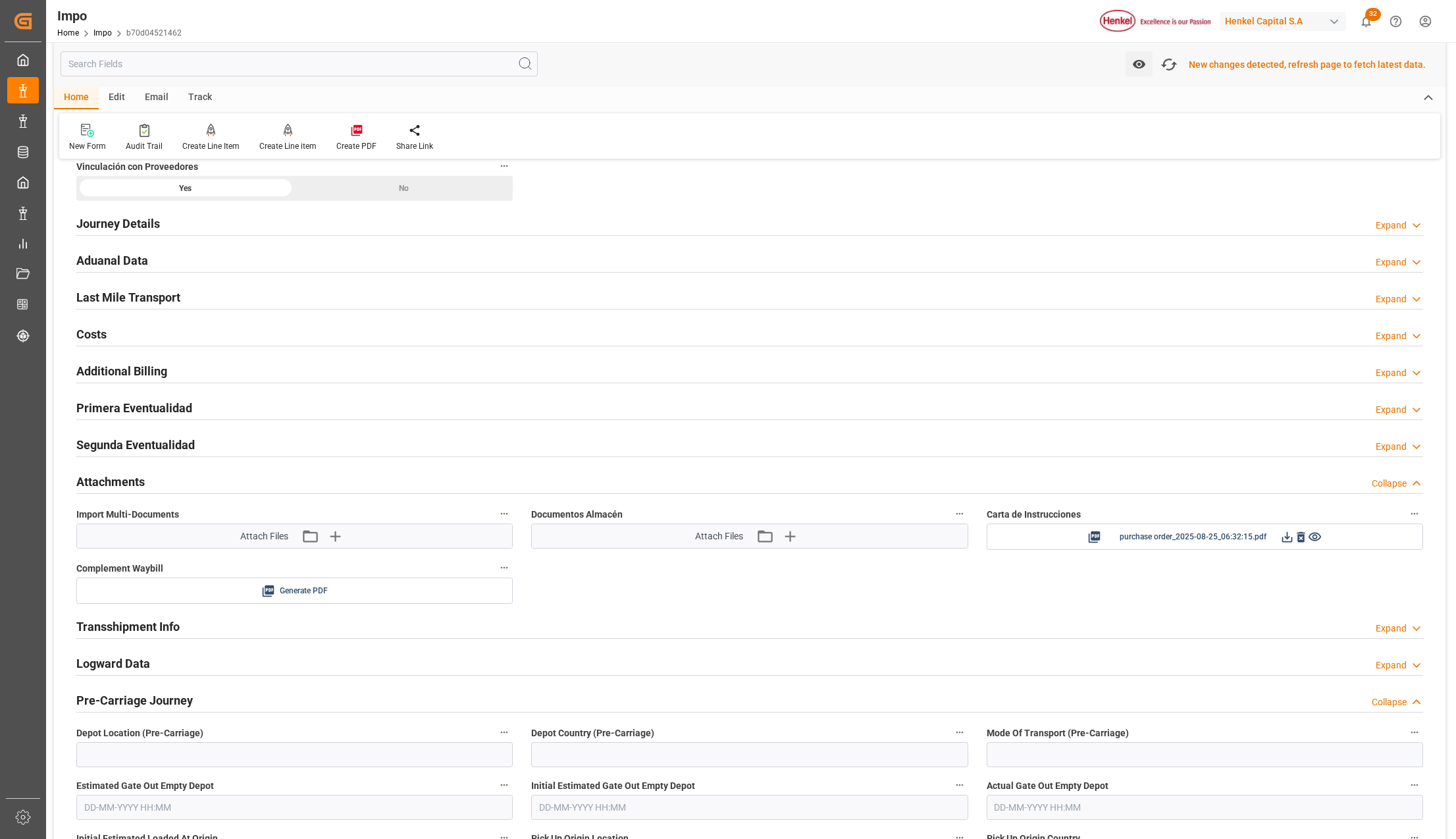
scroll to position [913, 0]
click at [1286, 543] on icon at bounding box center [1287, 536] width 14 height 14
click at [1172, 67] on div "Watch Option SAVE Ctrl/CMD + S SAVE & NEW Ctrl/CMD + Shift + S" at bounding box center [750, 64] width 1391 height 43
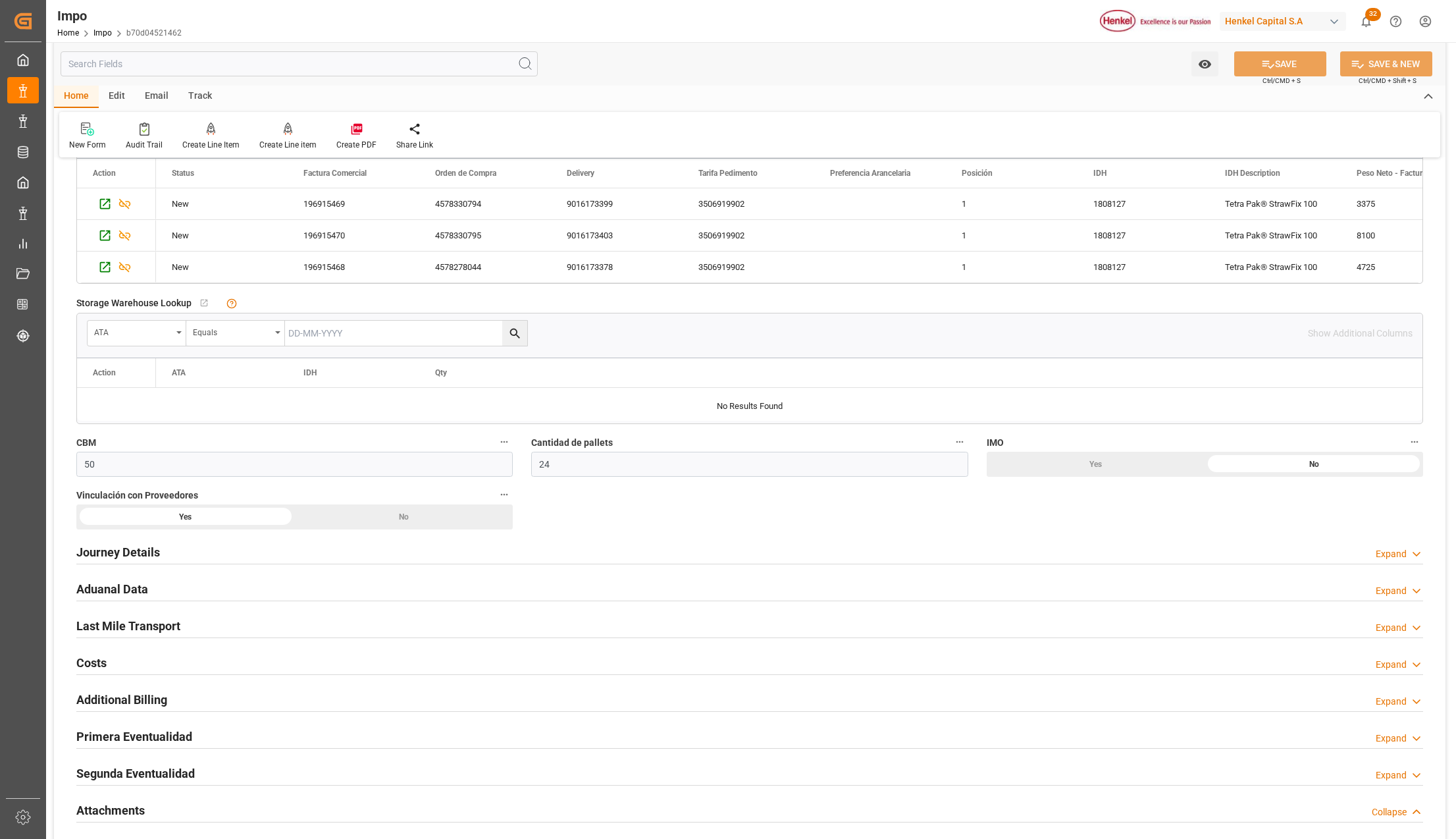
scroll to position [790, 0]
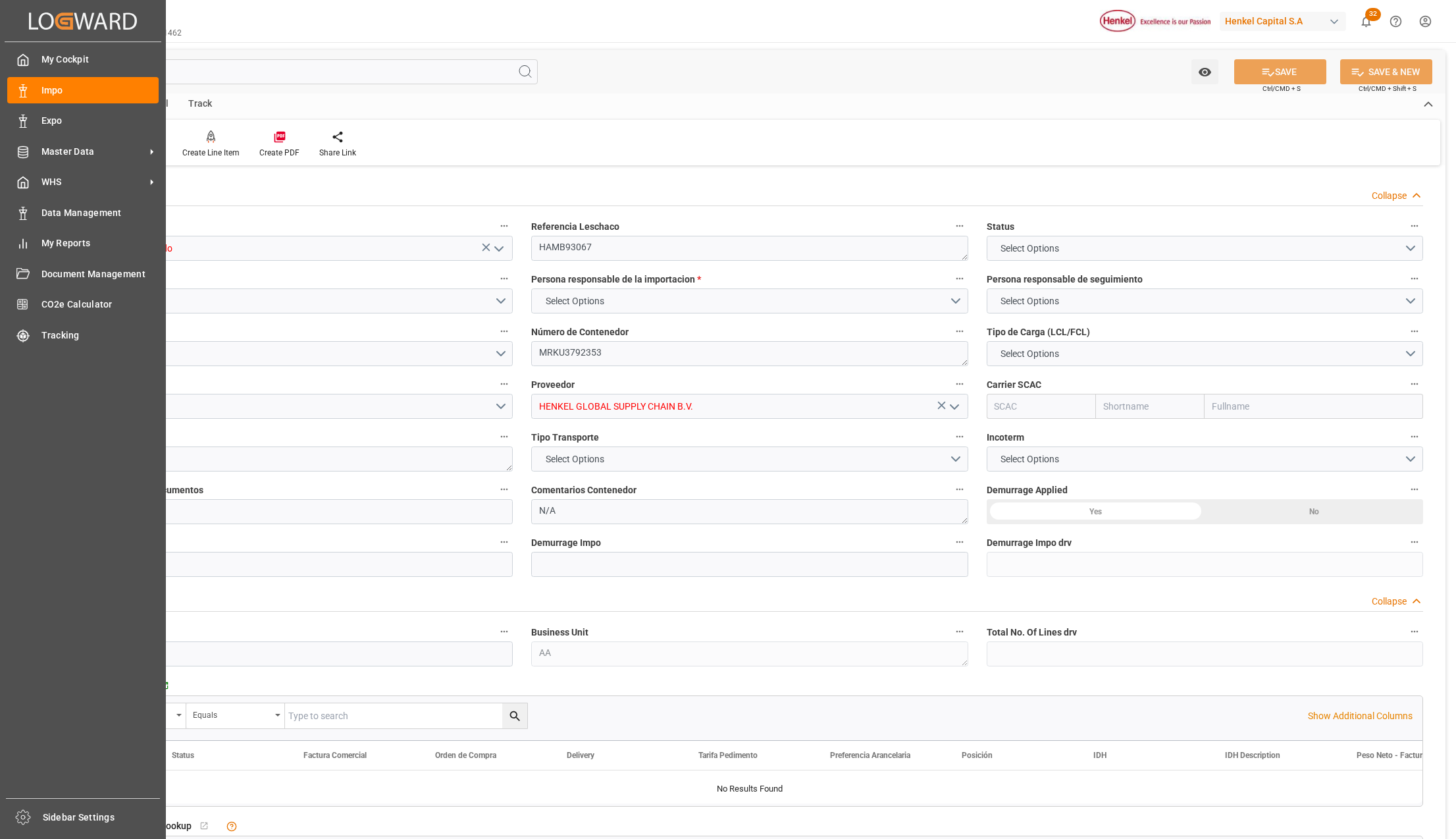
type input "3"
type input "50"
type input "24"
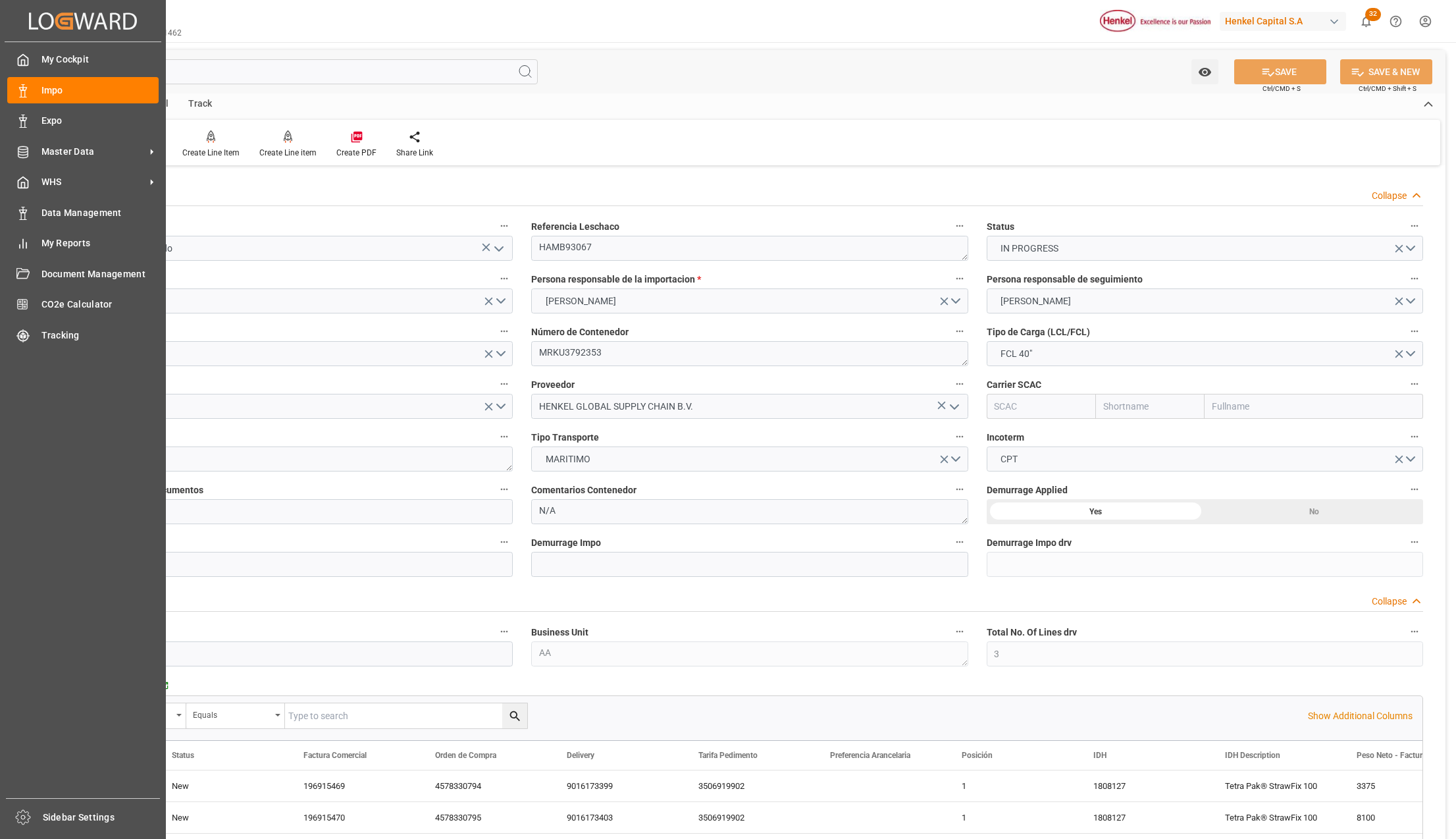
type input "[DATE]"
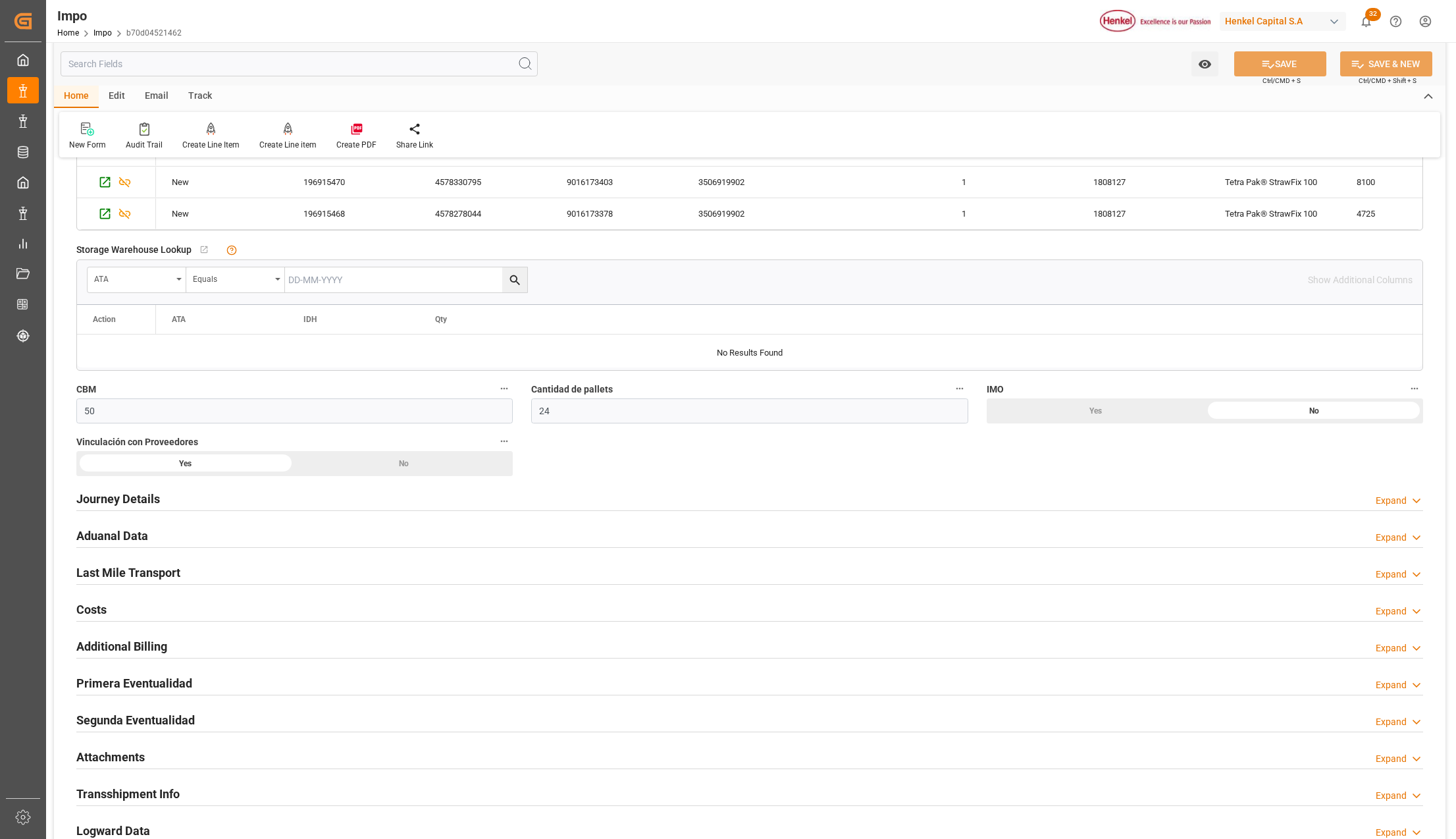
scroll to position [790, 0]
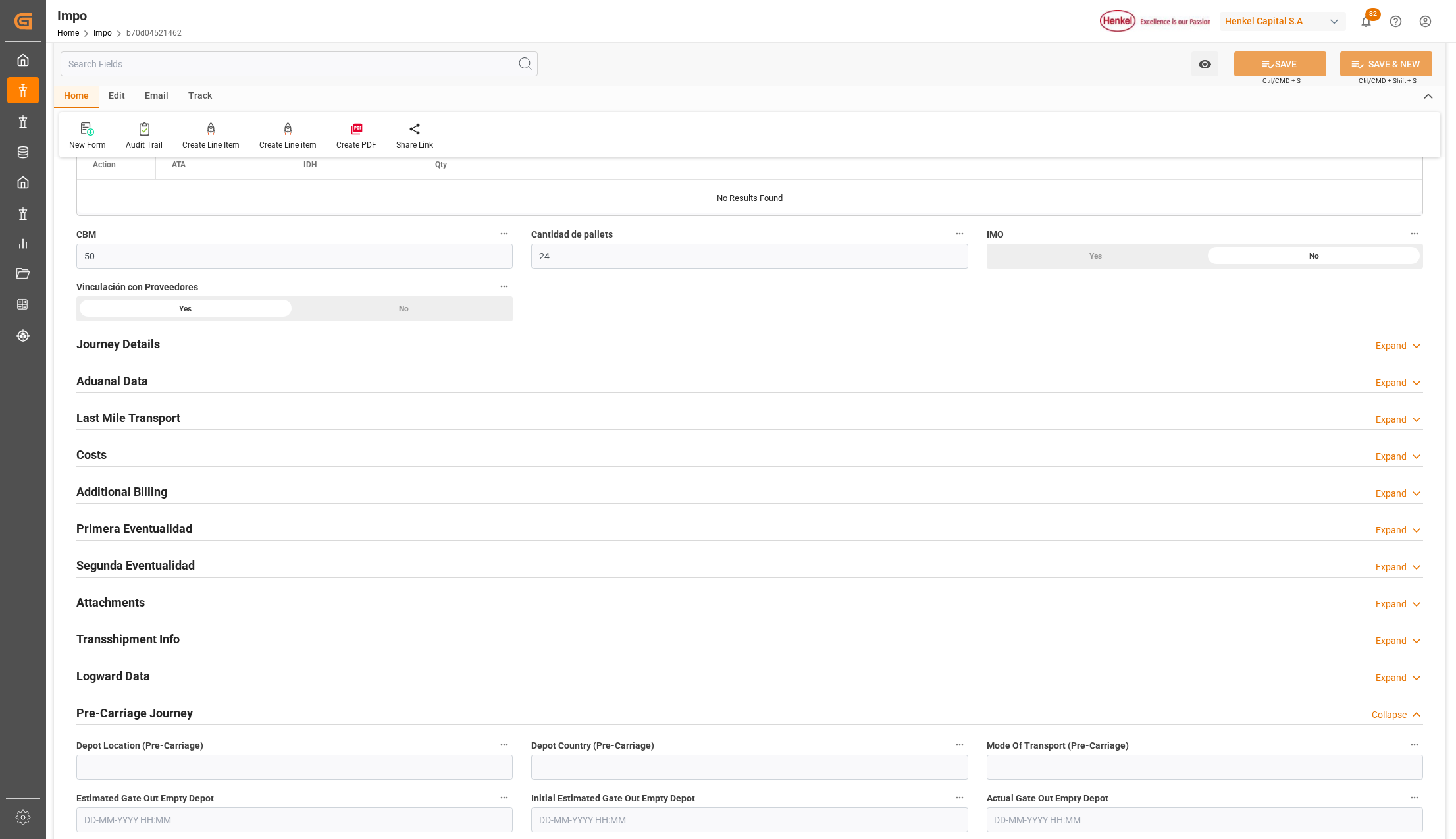
click at [101, 607] on h2 "Attachments" at bounding box center [111, 602] width 69 height 18
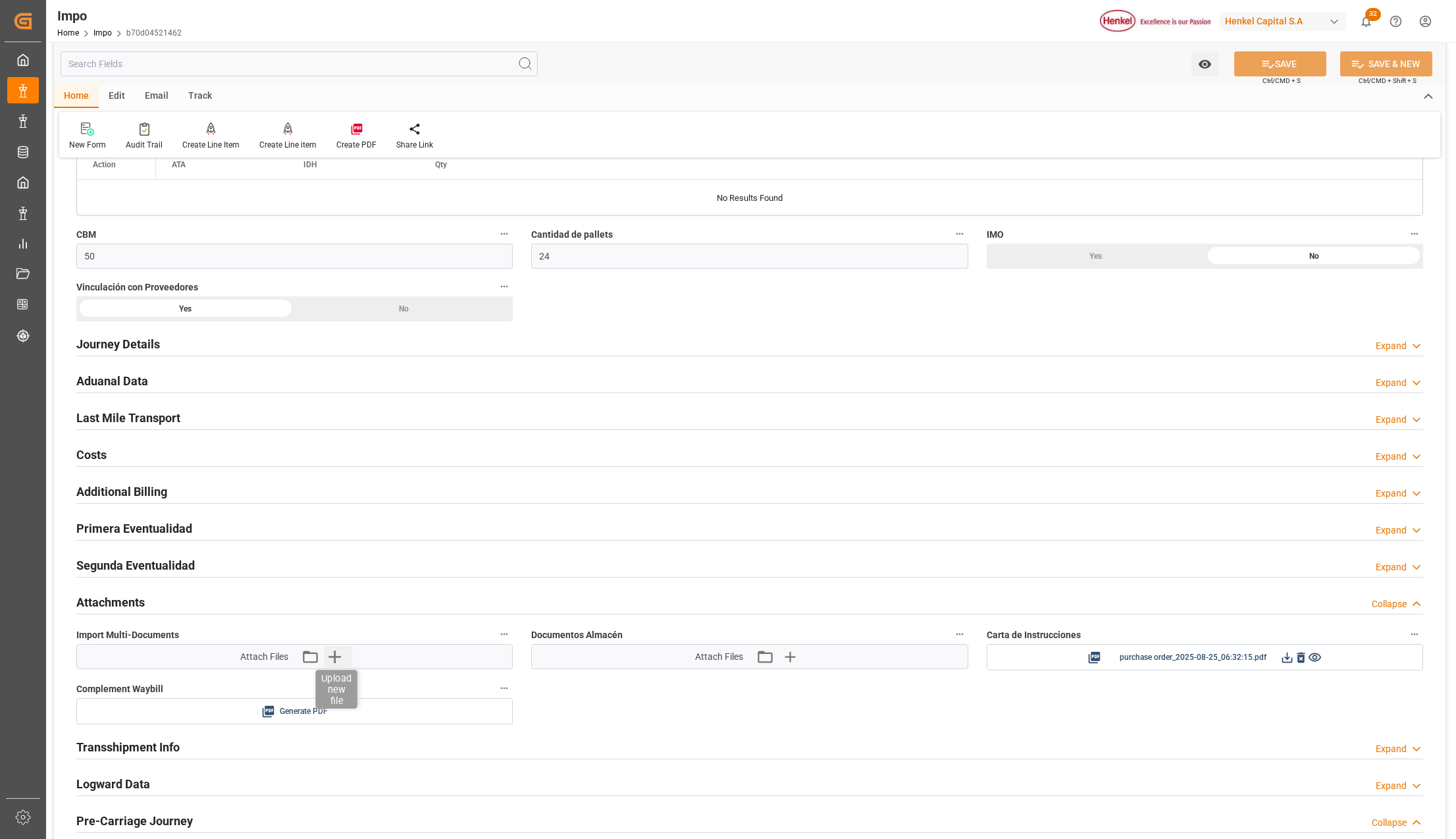
click at [338, 661] on icon "button" at bounding box center [334, 657] width 13 height 13
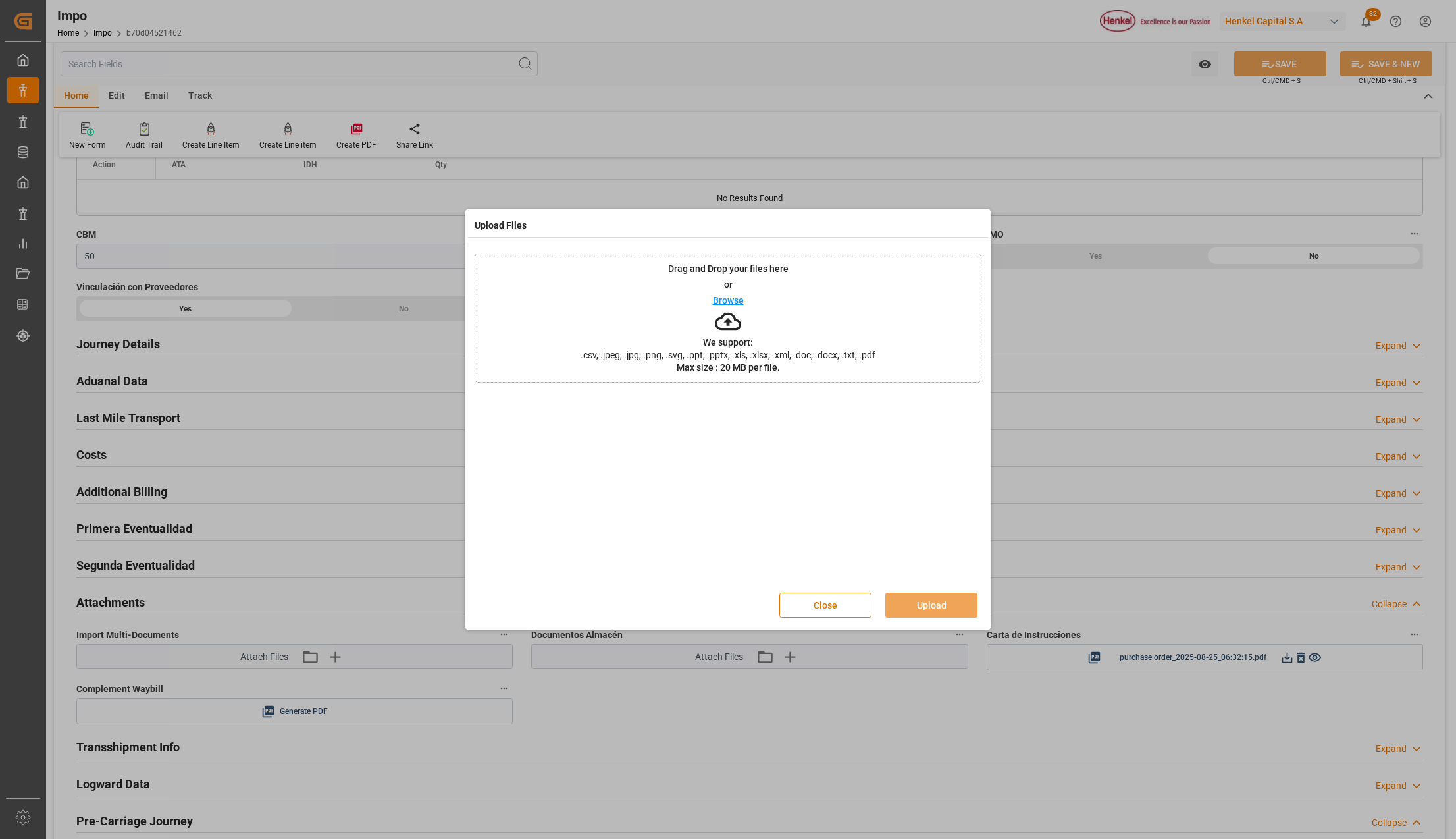
click at [602, 368] on div "Drag and Drop your files here or Browse We support: .csv, .jpeg, .jpg, .png, .s…" at bounding box center [727, 319] width 507 height 129
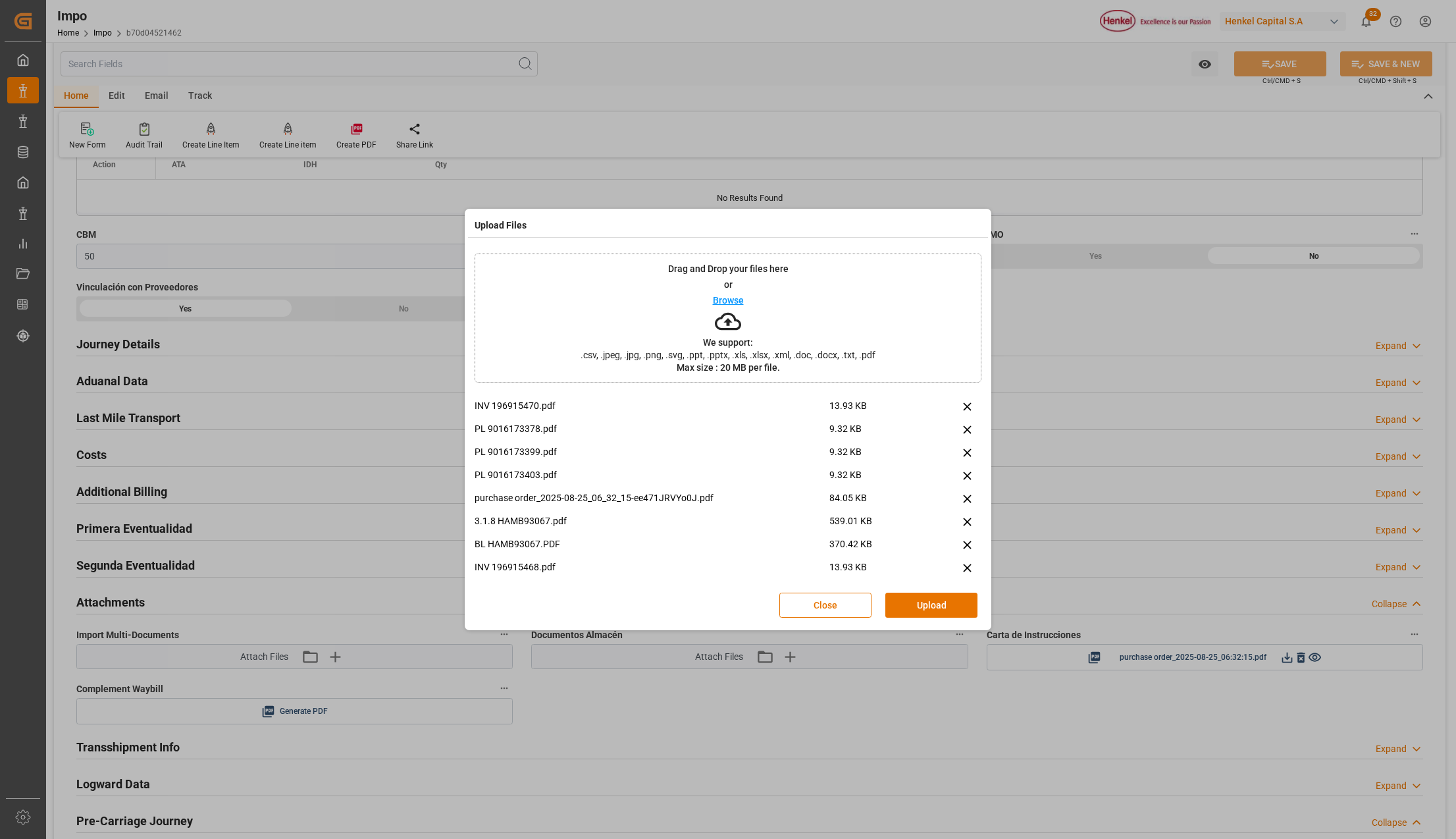
scroll to position [32, 0]
click at [960, 463] on icon at bounding box center [967, 467] width 14 height 14
click at [930, 611] on button "Upload" at bounding box center [932, 606] width 92 height 25
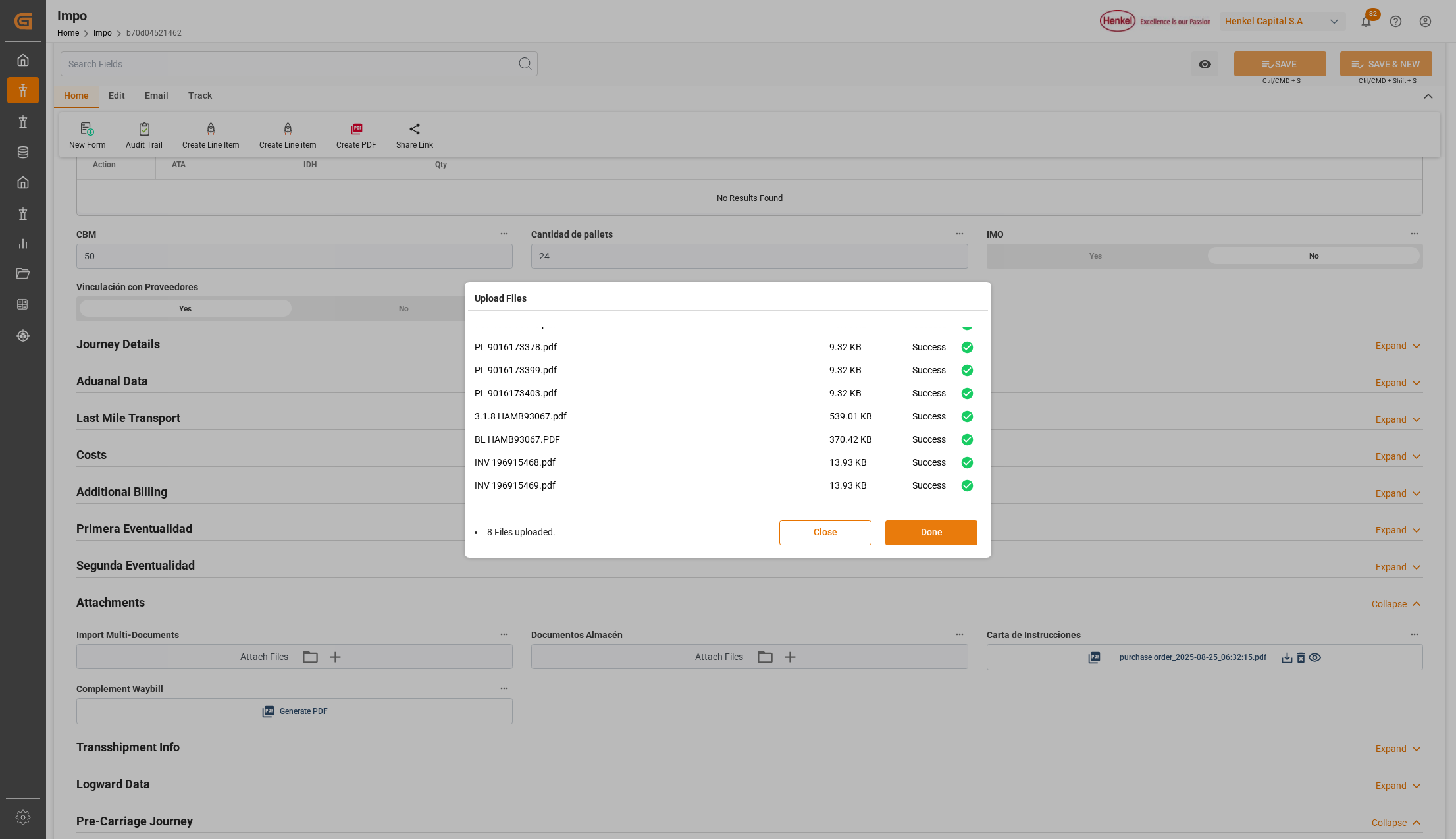
click at [928, 537] on button "Done" at bounding box center [932, 533] width 92 height 25
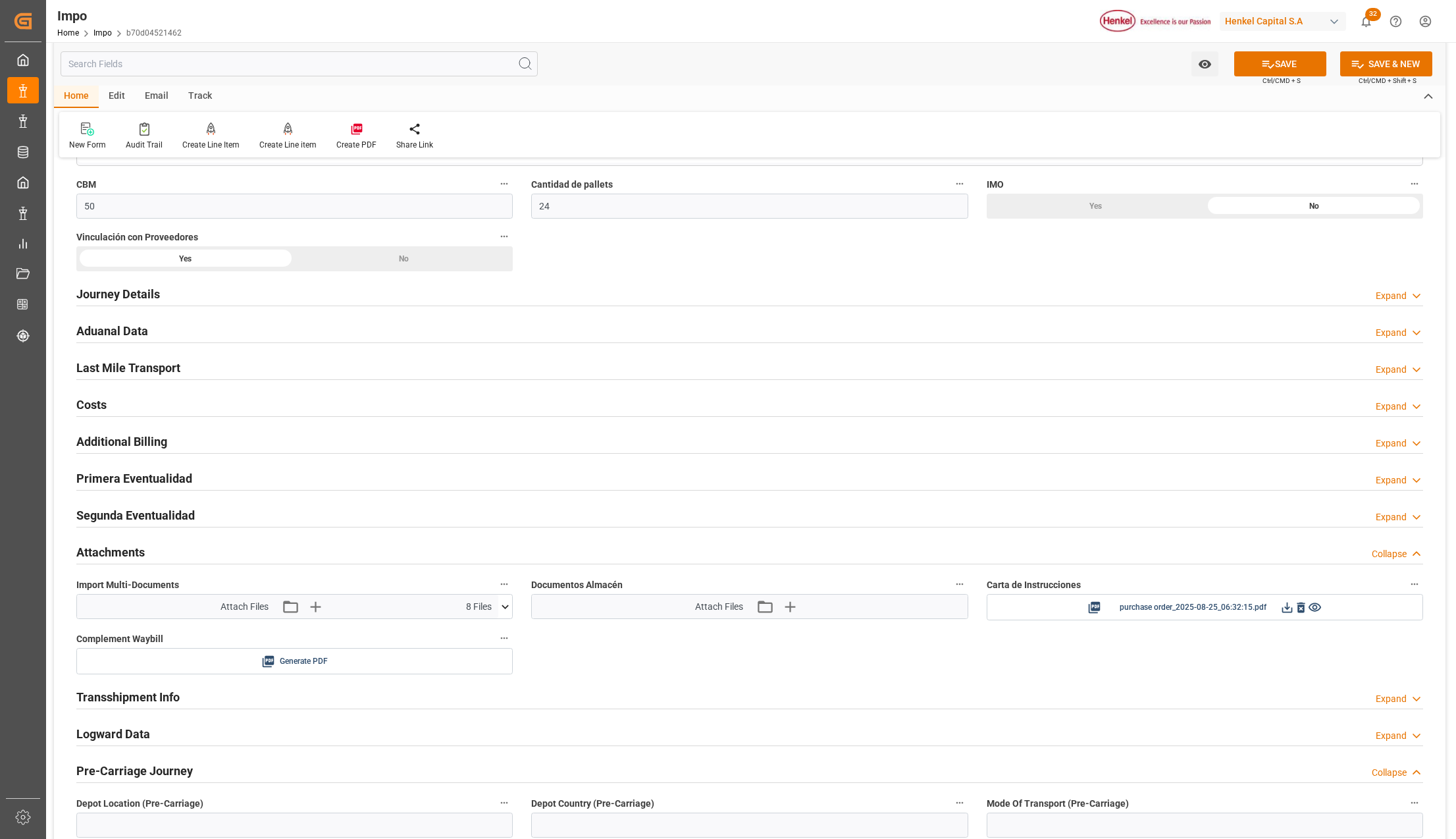
scroll to position [878, 0]
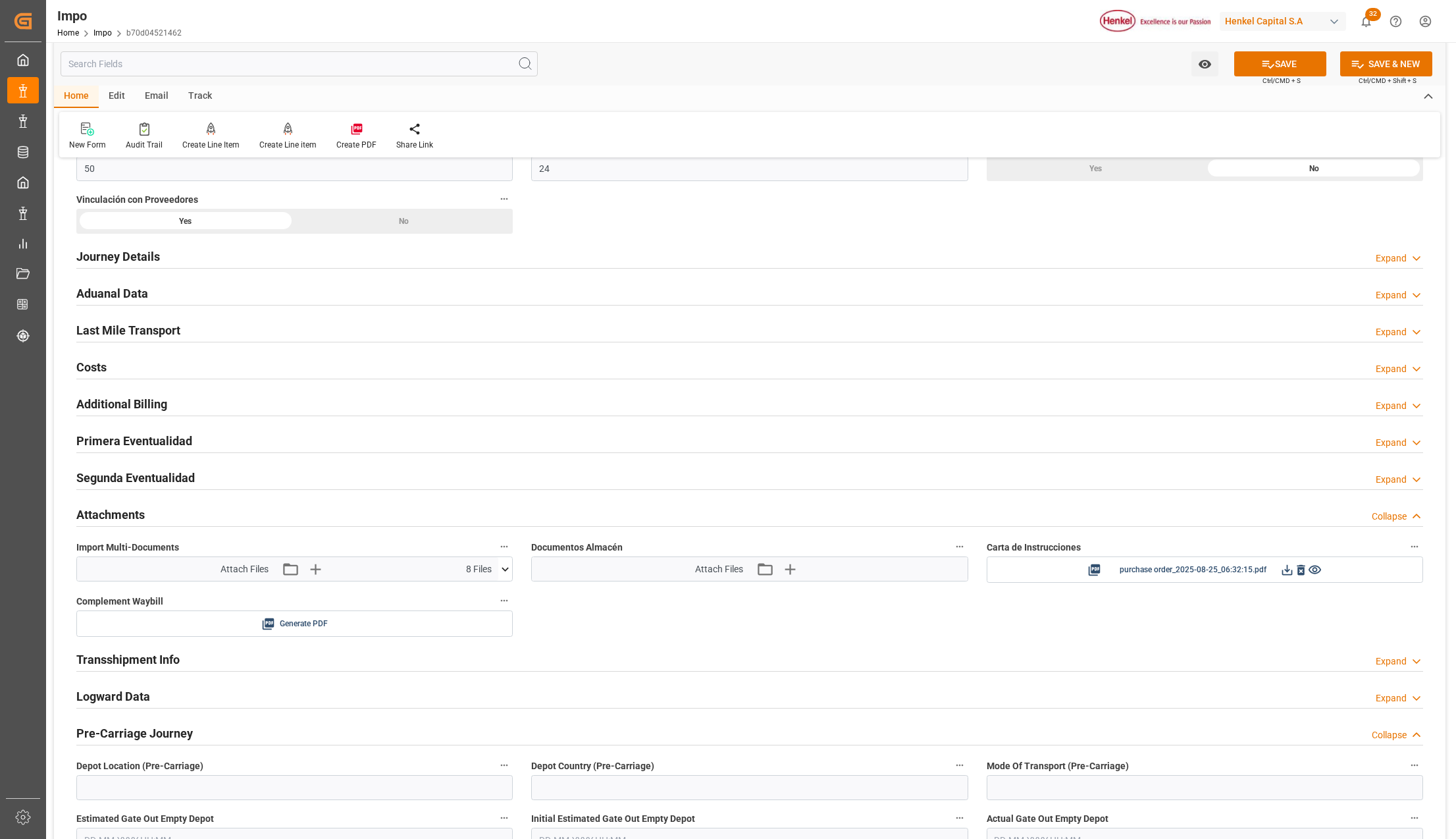
click at [1278, 65] on button "SAVE" at bounding box center [1281, 64] width 92 height 25
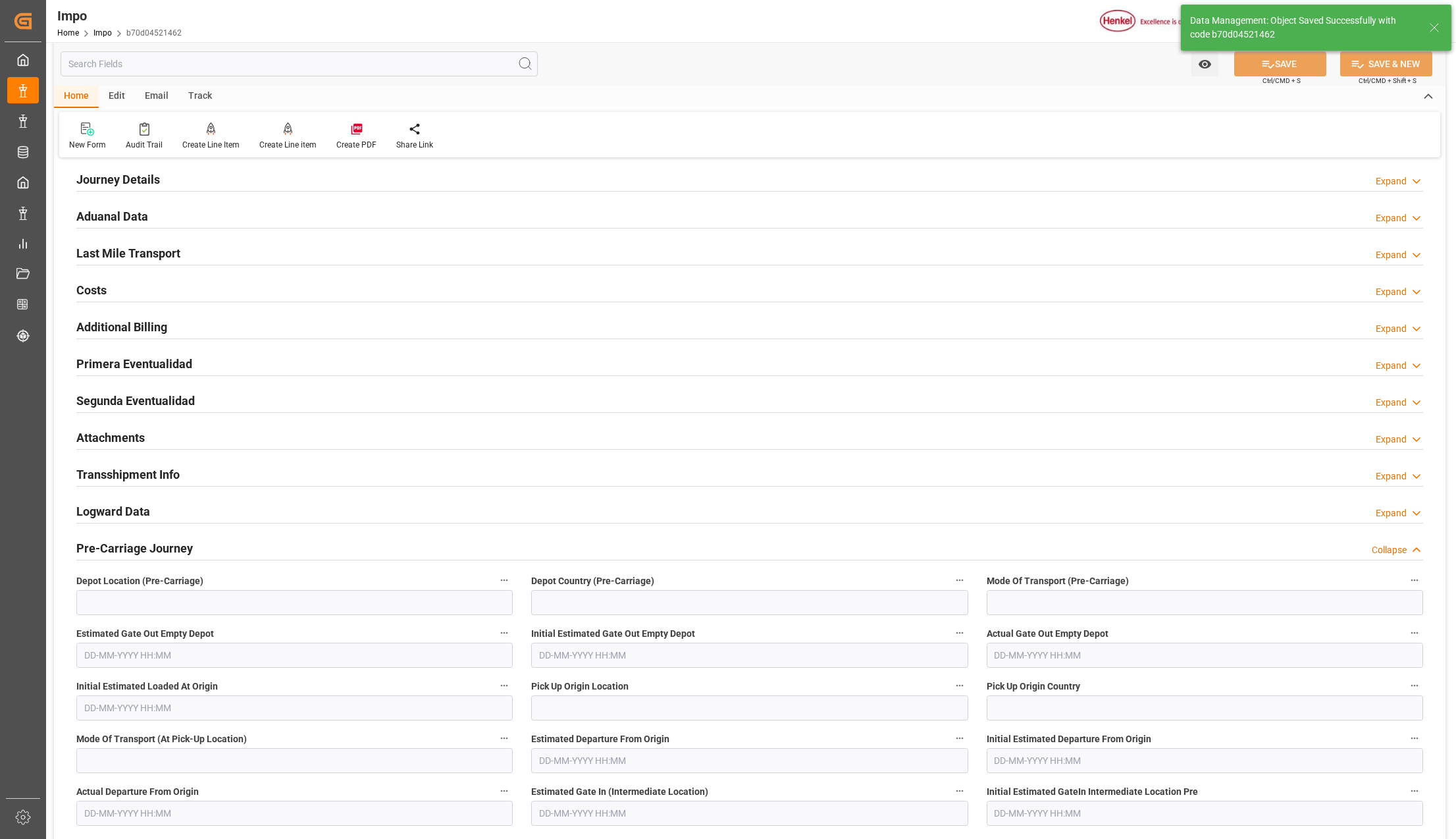
scroll to position [1054, 0]
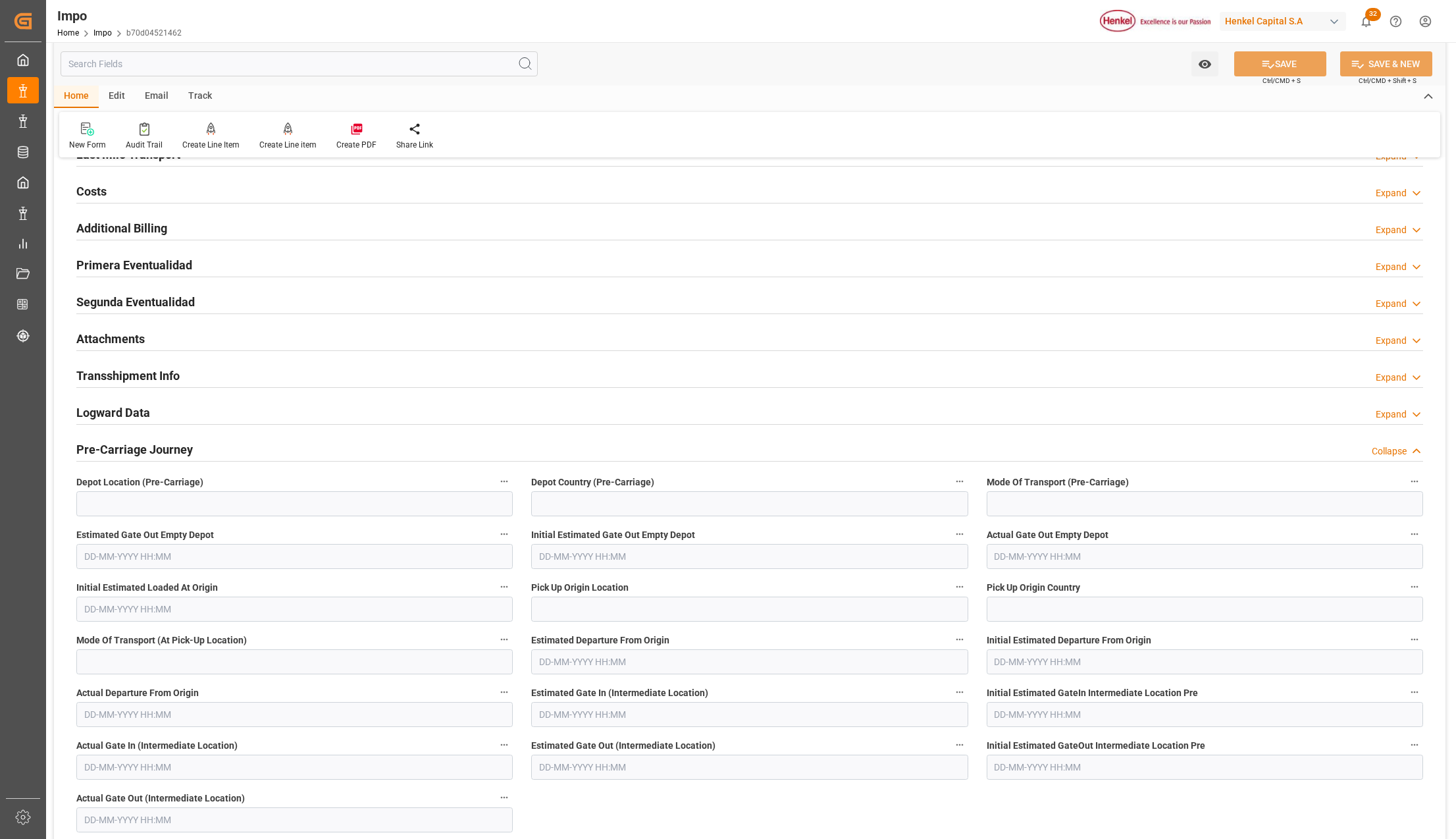
click at [124, 340] on h2 "Attachments" at bounding box center [111, 339] width 69 height 18
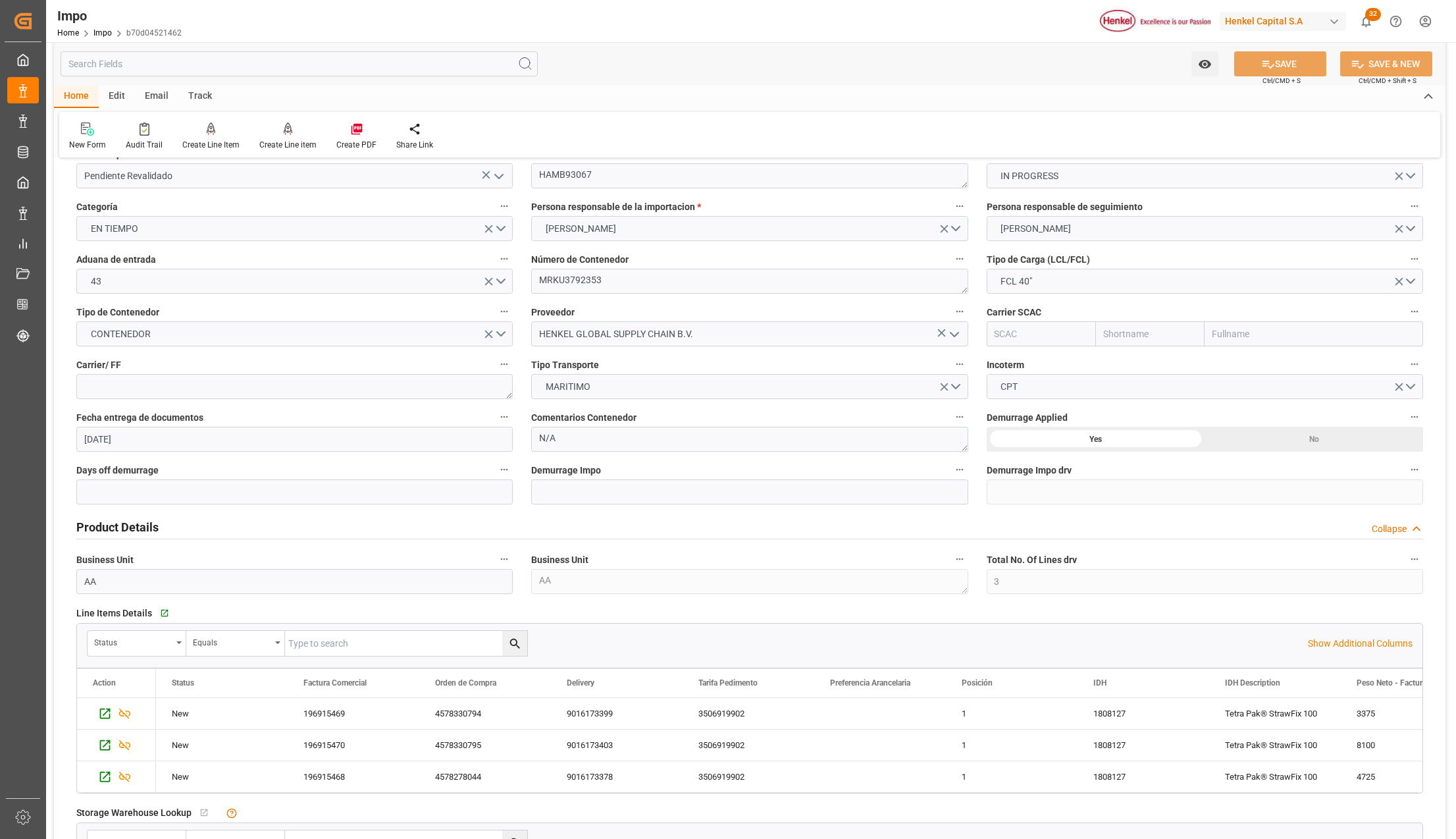
scroll to position [0, 0]
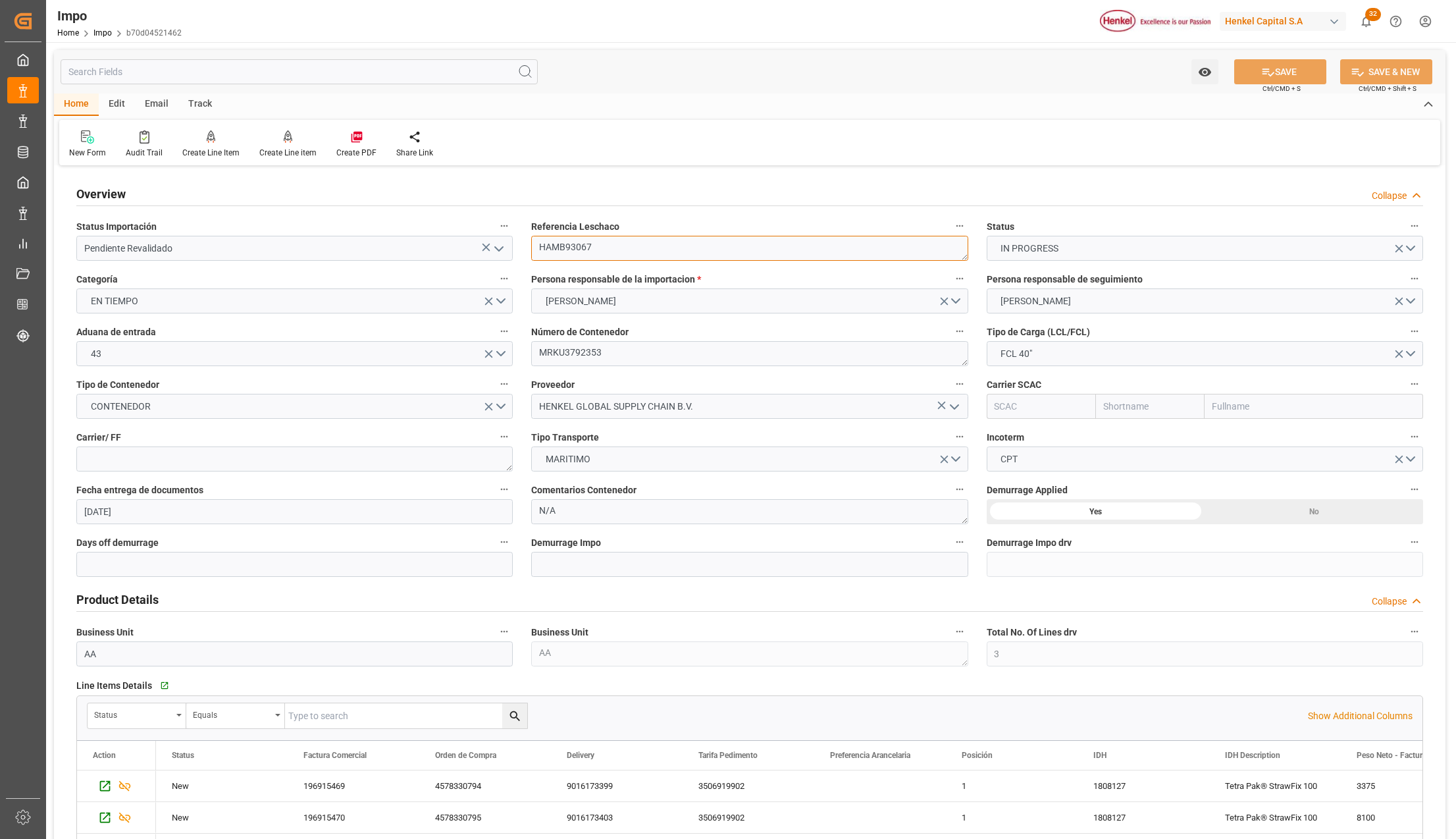
click at [568, 243] on textarea "HAMB93067" at bounding box center [749, 249] width 436 height 25
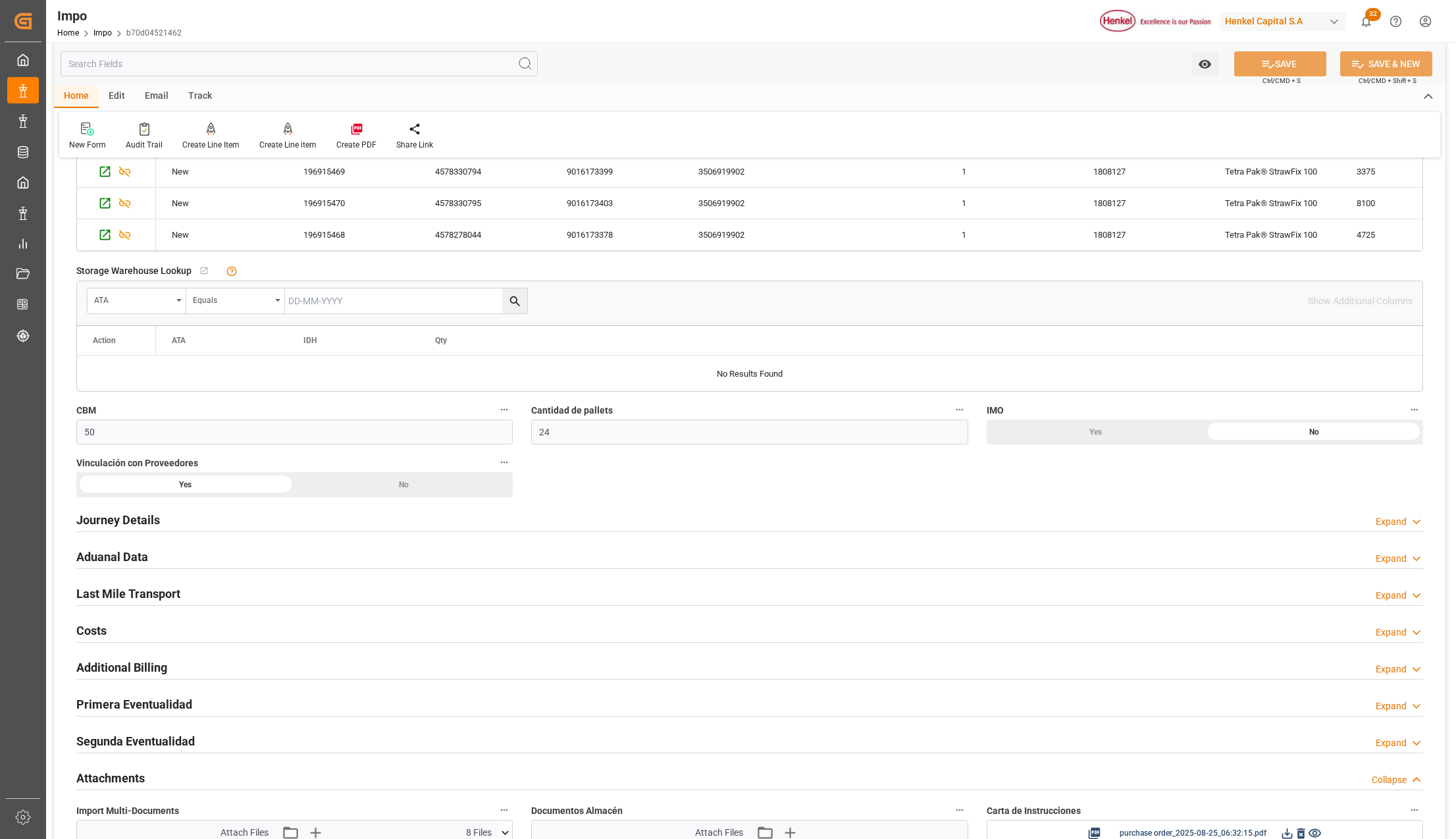
scroll to position [790, 0]
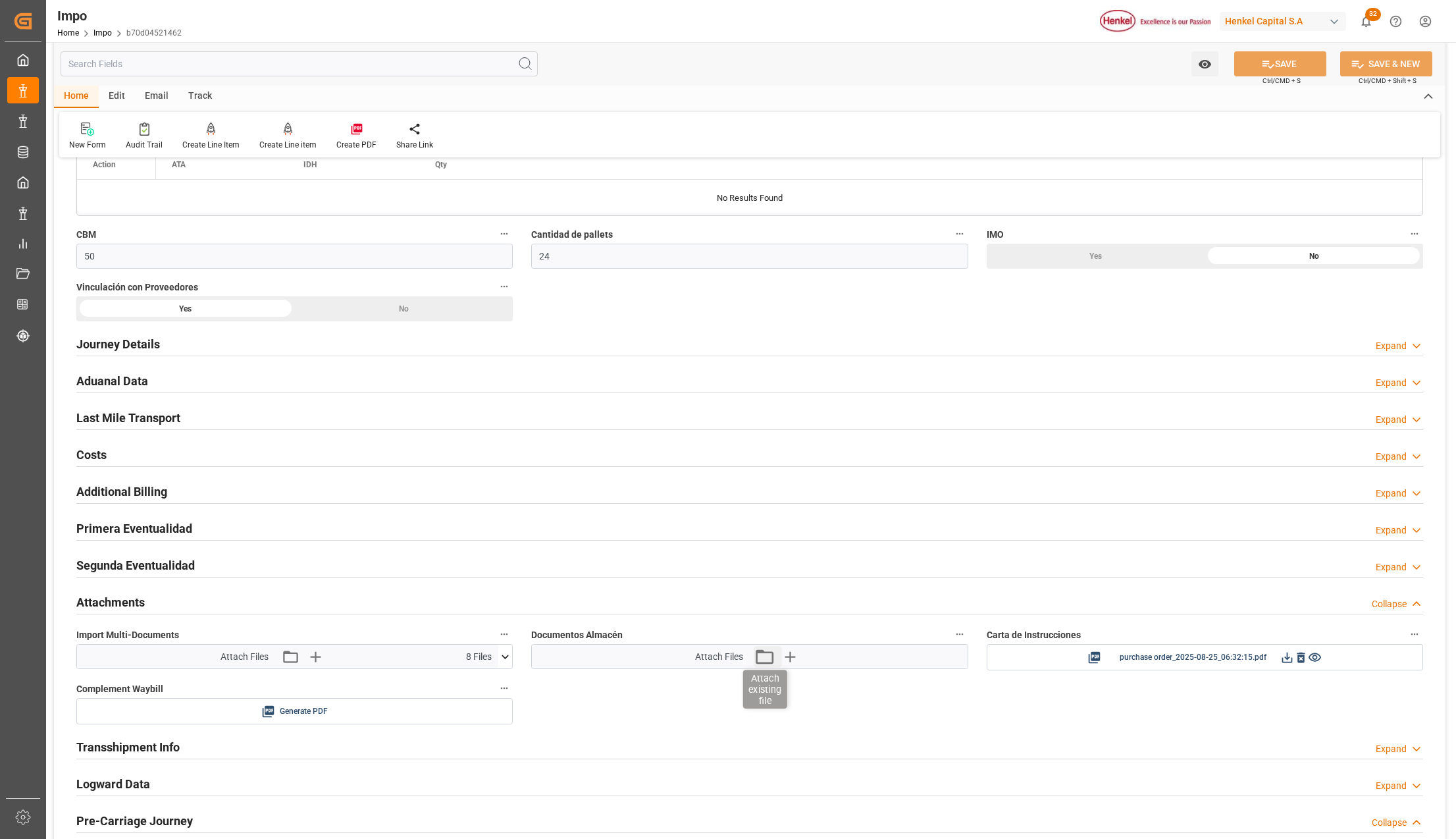
click at [757, 659] on icon "button" at bounding box center [764, 656] width 18 height 15
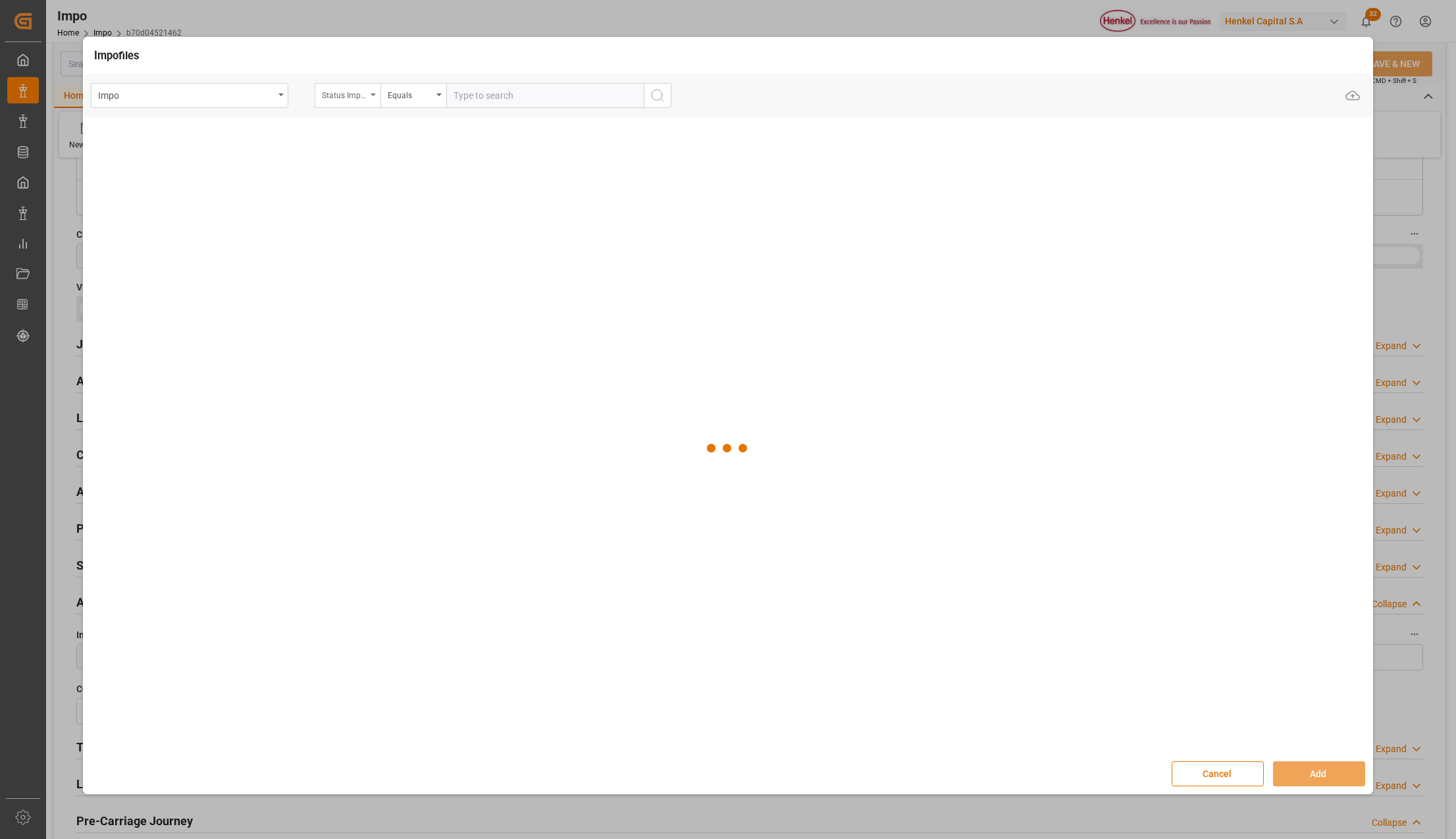
click at [349, 92] on div "Status Importación" at bounding box center [345, 93] width 45 height 15
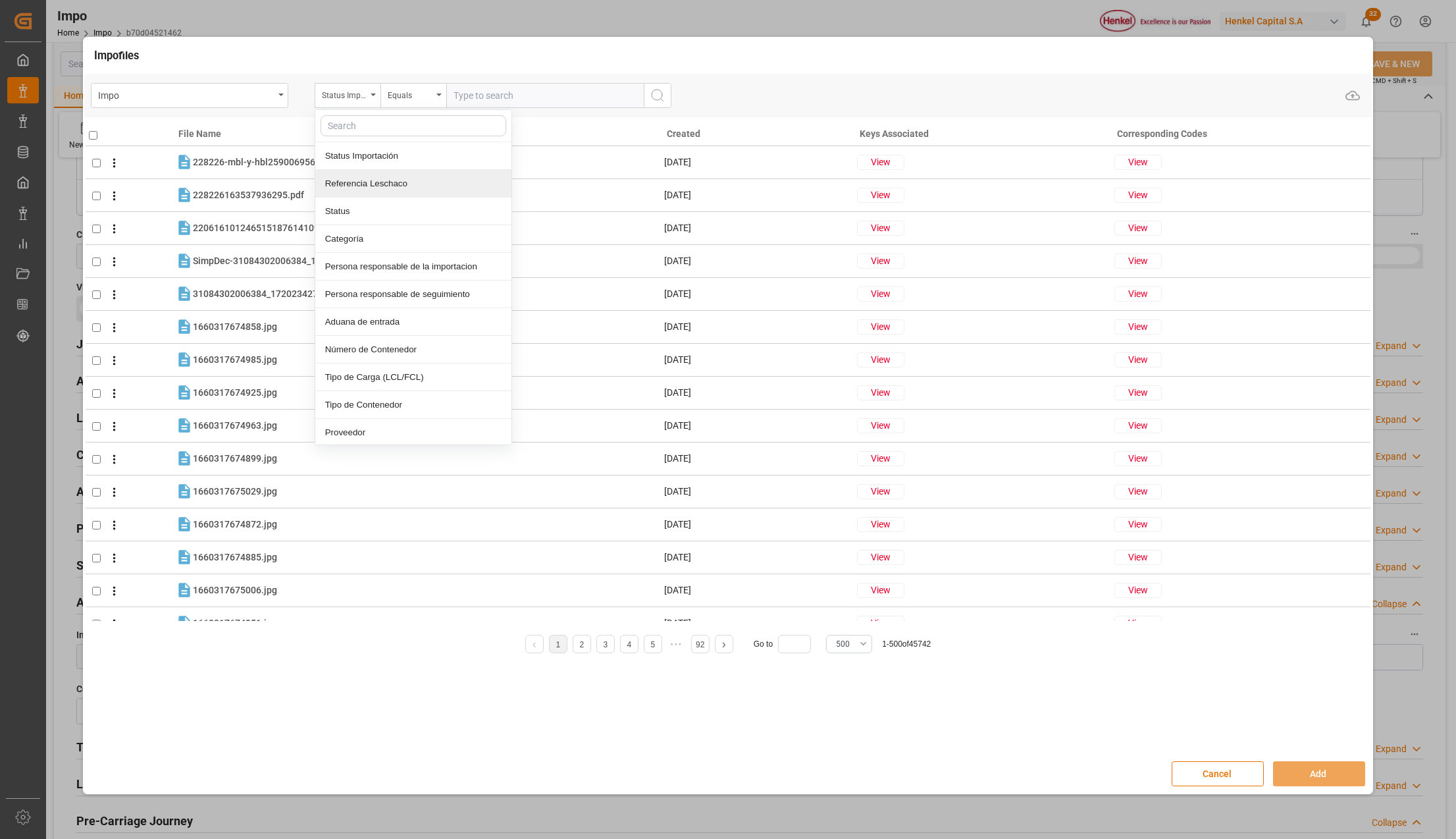
click at [354, 184] on div "Referencia Leschaco" at bounding box center [413, 183] width 196 height 27
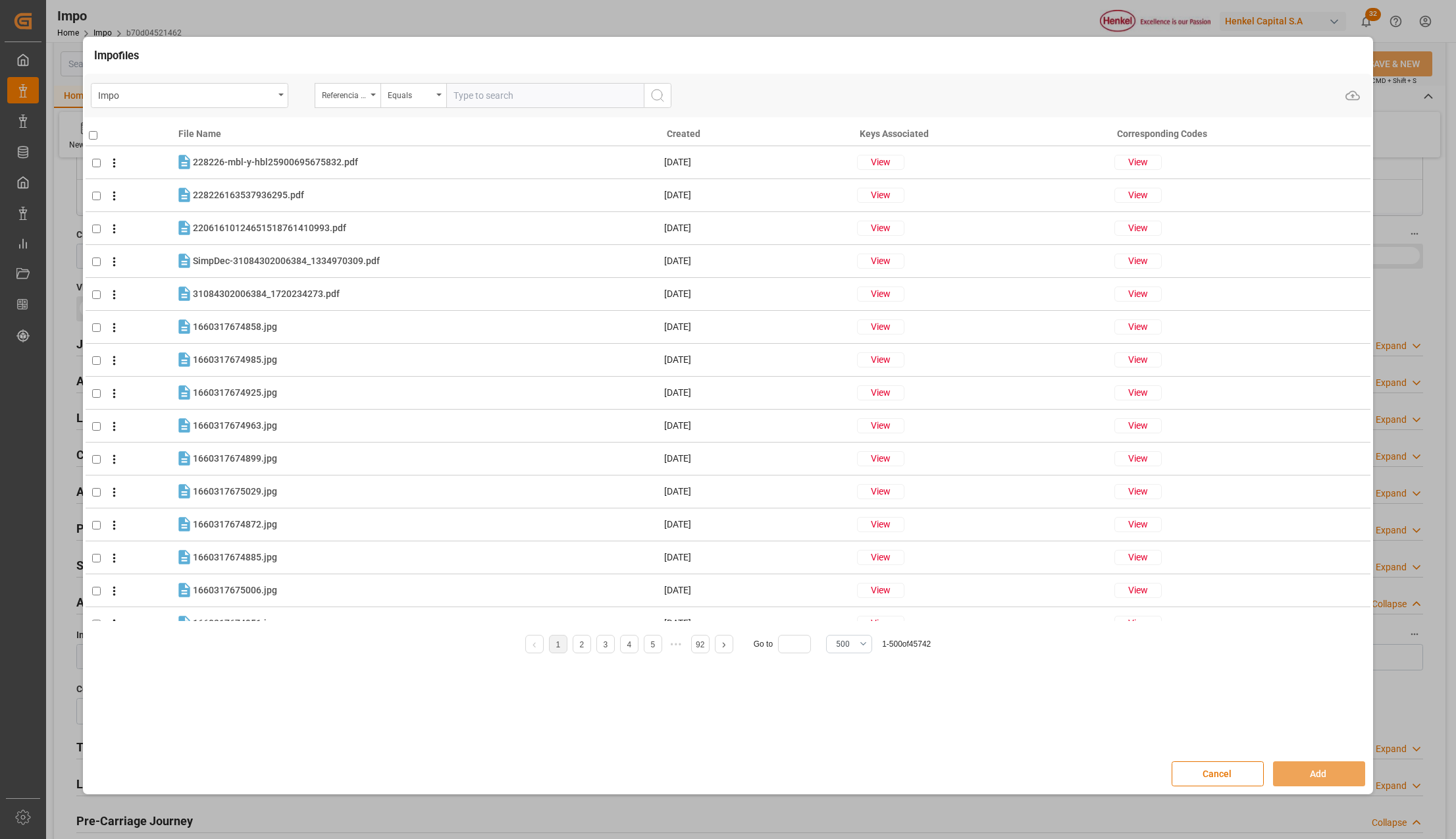
click at [524, 95] on input "text" at bounding box center [545, 96] width 198 height 25
paste input "HAMB93067"
type input "HAMB93067"
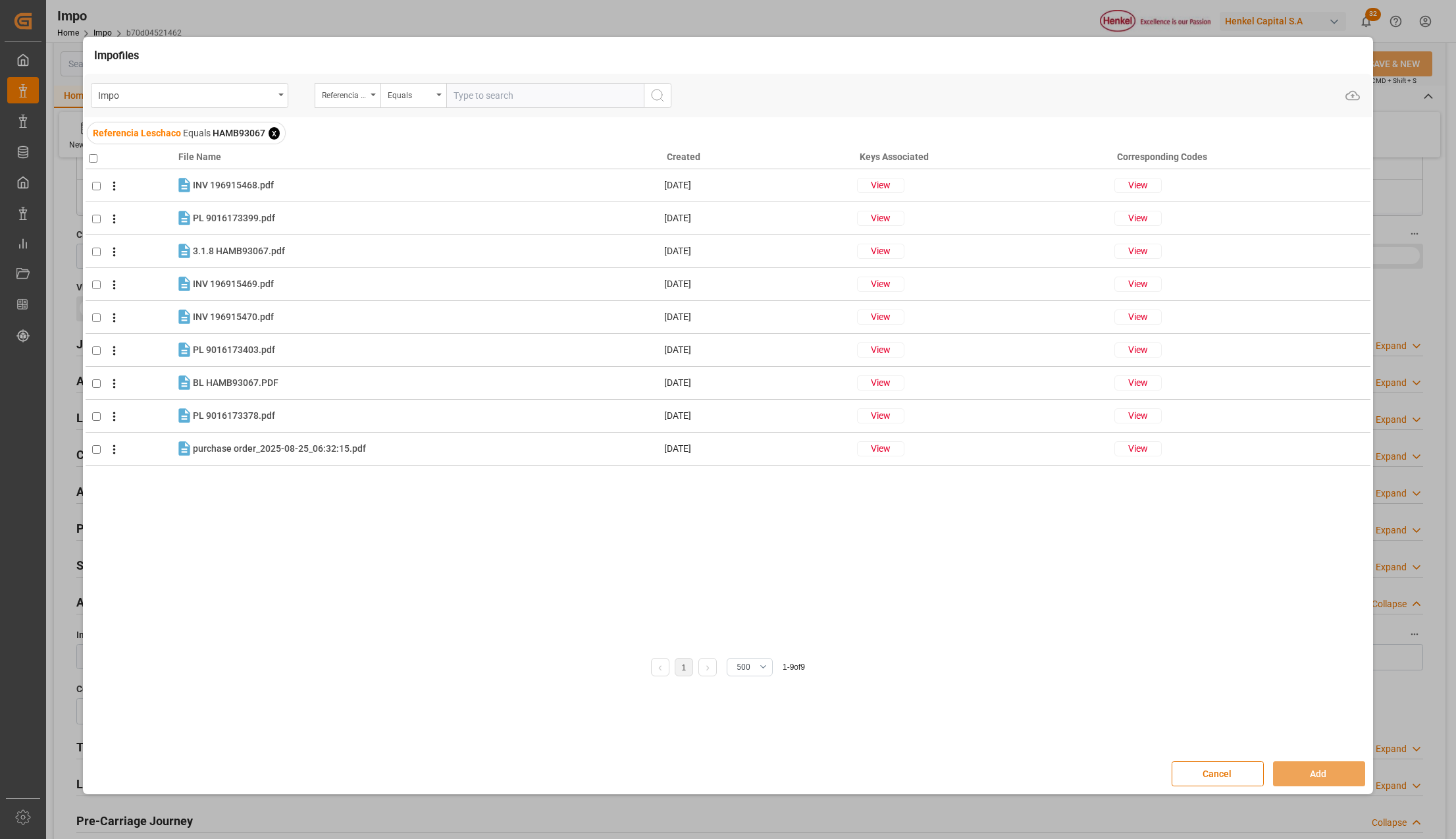
click at [90, 159] on input "checkbox" at bounding box center [93, 158] width 9 height 9
checkbox input "true"
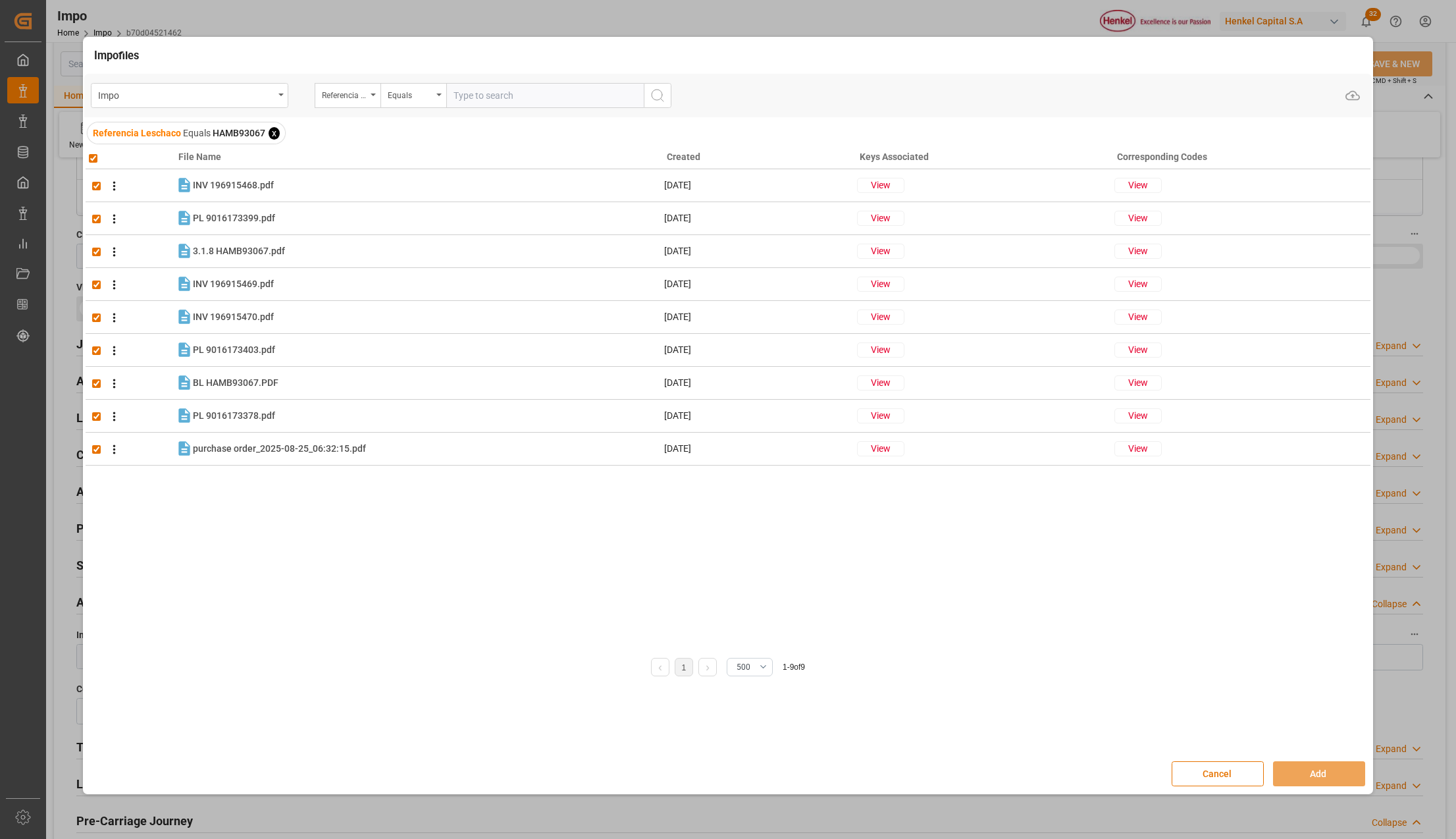
checkbox input "true"
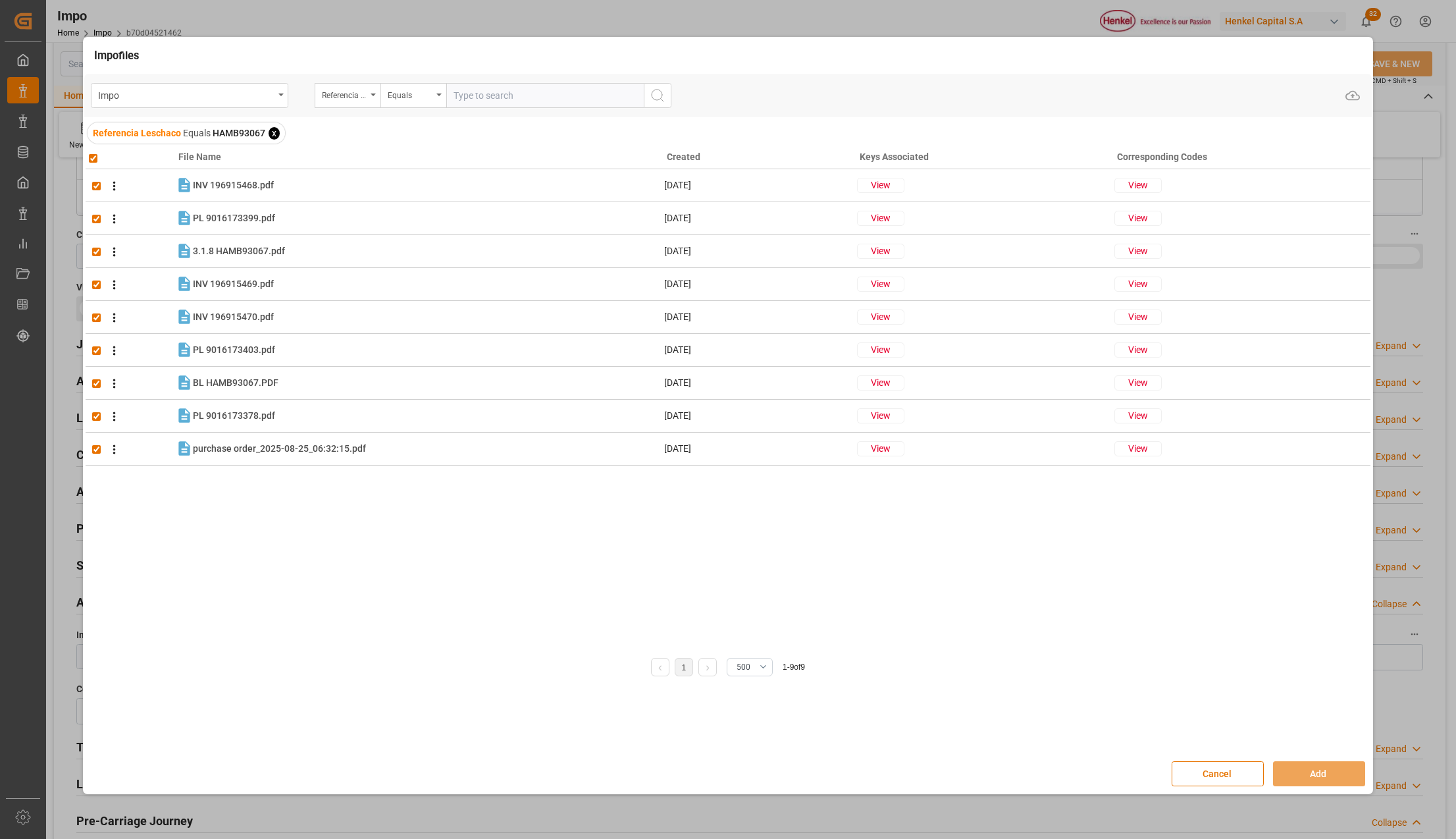
checkbox input "true"
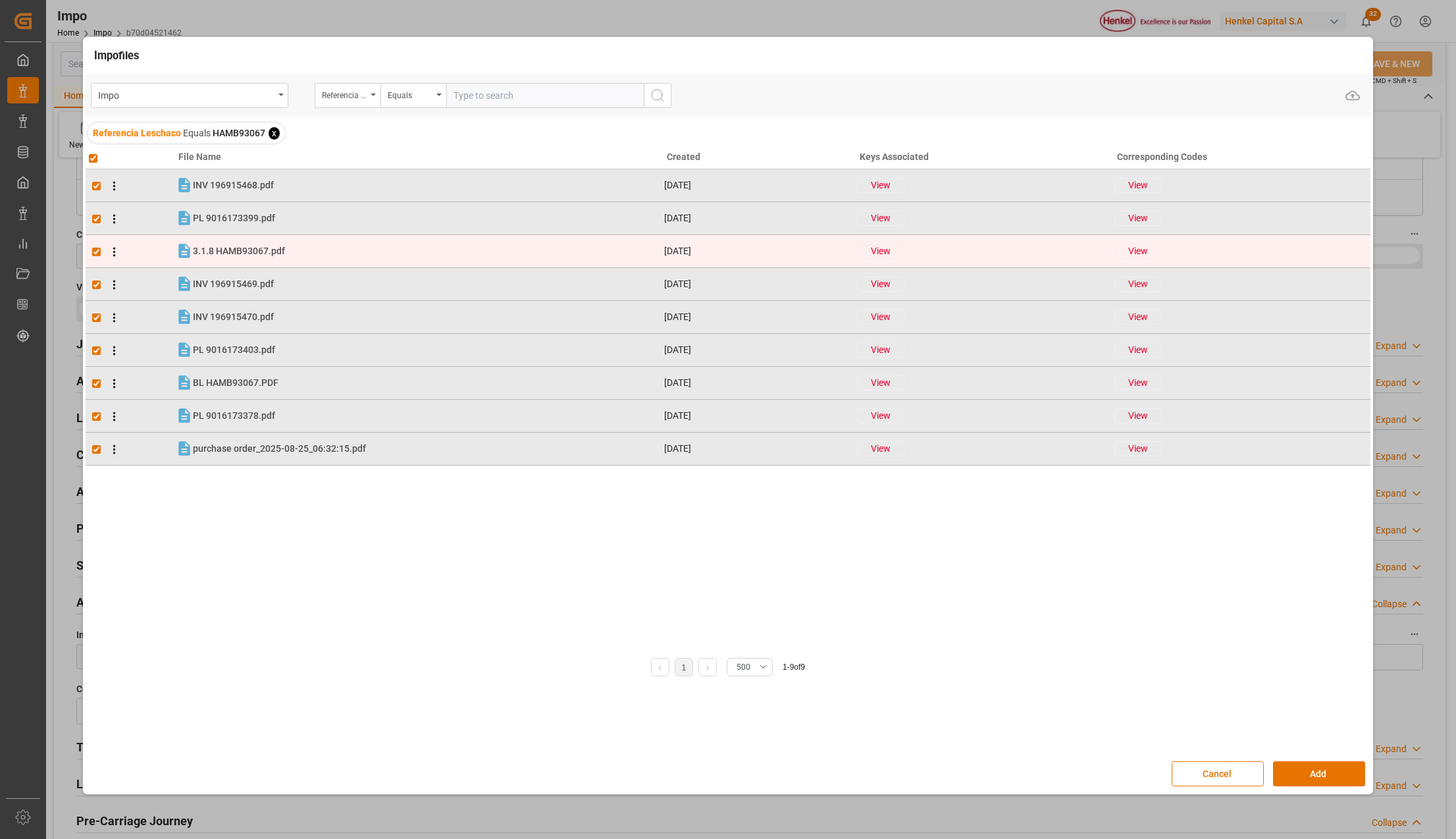
click at [93, 248] on input "checkbox" at bounding box center [96, 252] width 9 height 9
checkbox input "false"
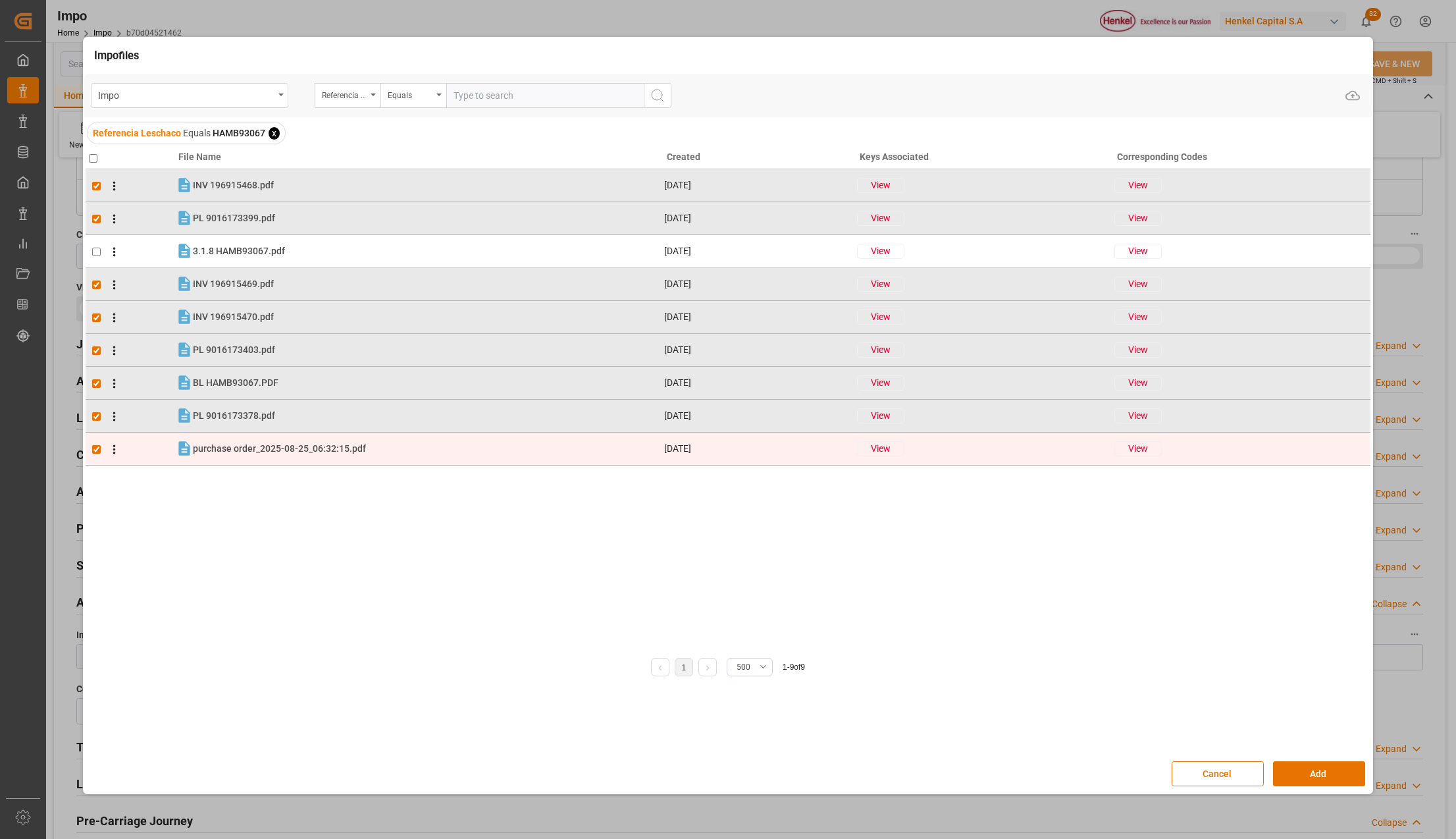
click at [97, 451] on input "checkbox" at bounding box center [96, 449] width 9 height 9
checkbox input "false"
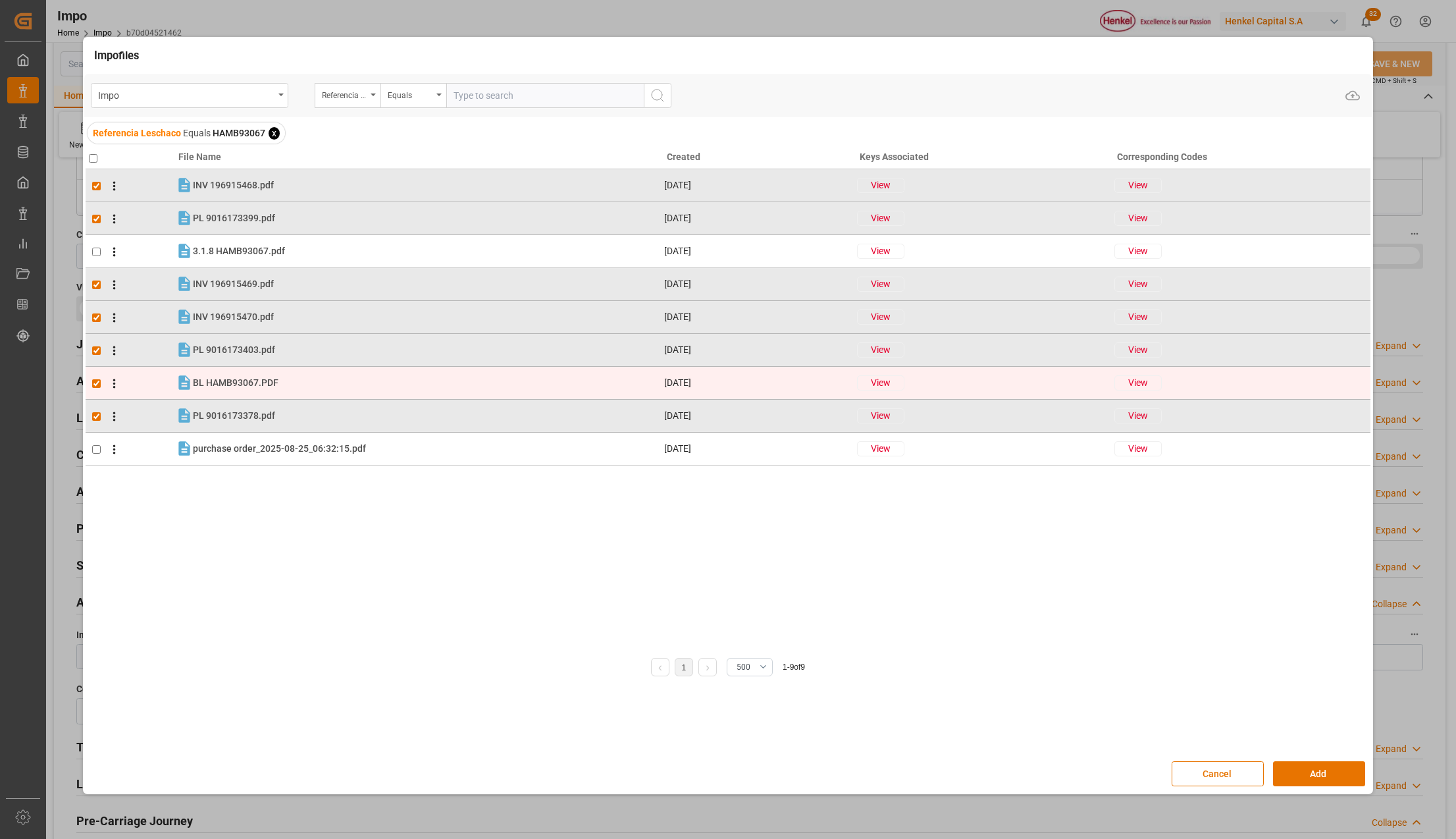
click at [97, 387] on input "checkbox" at bounding box center [96, 383] width 9 height 9
checkbox input "false"
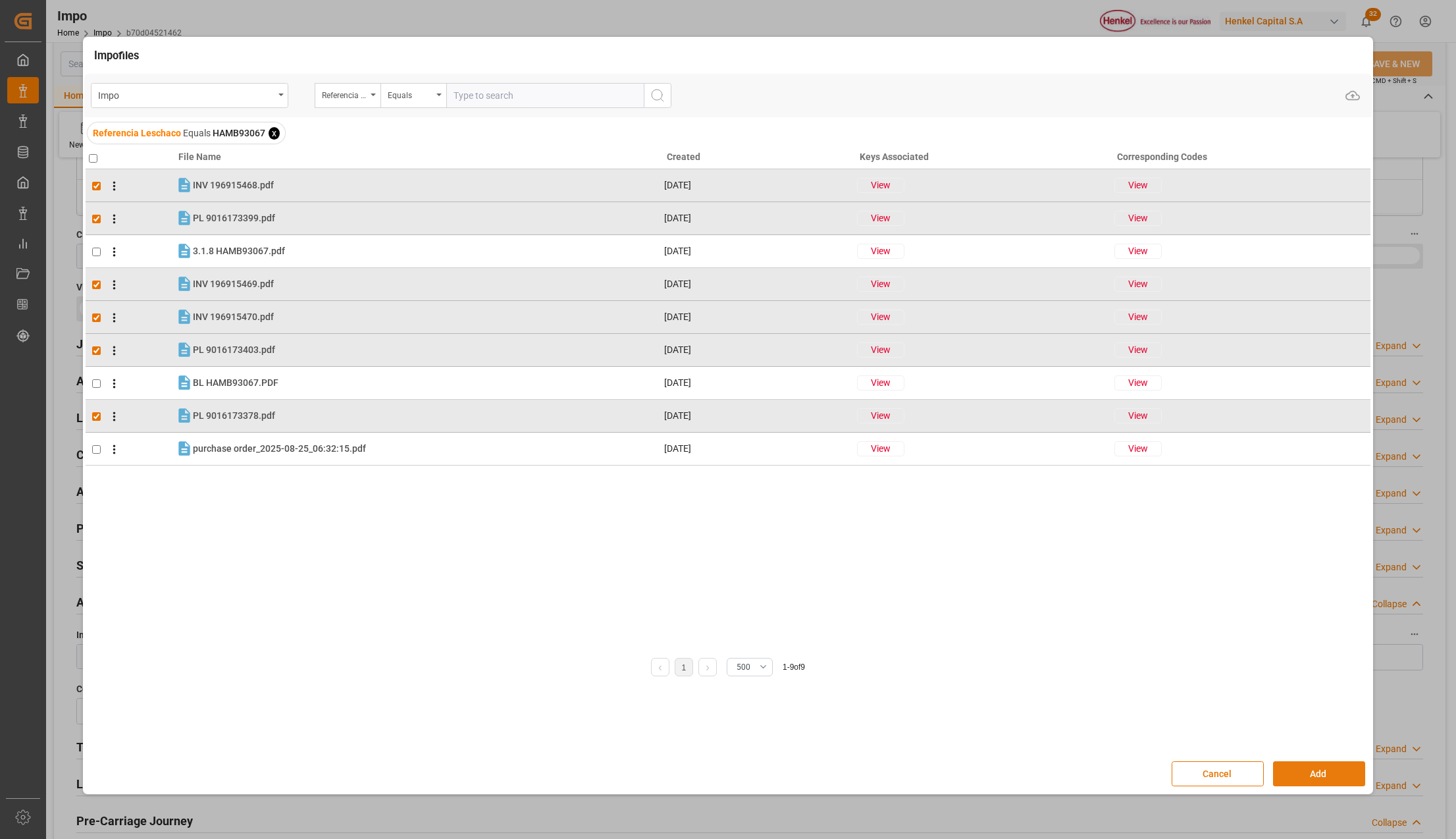
click at [1301, 775] on button "Add" at bounding box center [1319, 774] width 92 height 25
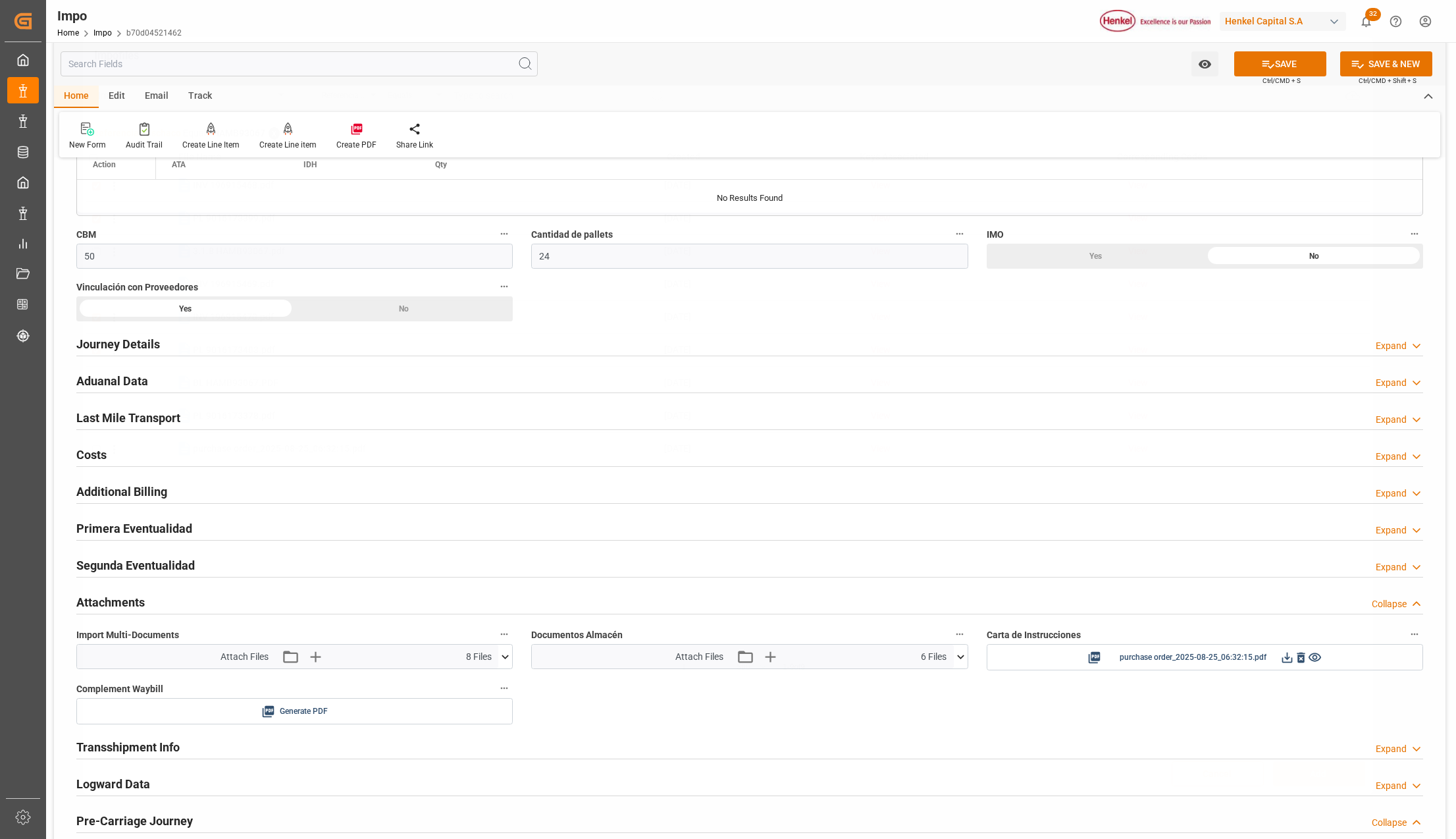
click at [1290, 62] on button "SAVE" at bounding box center [1281, 64] width 92 height 25
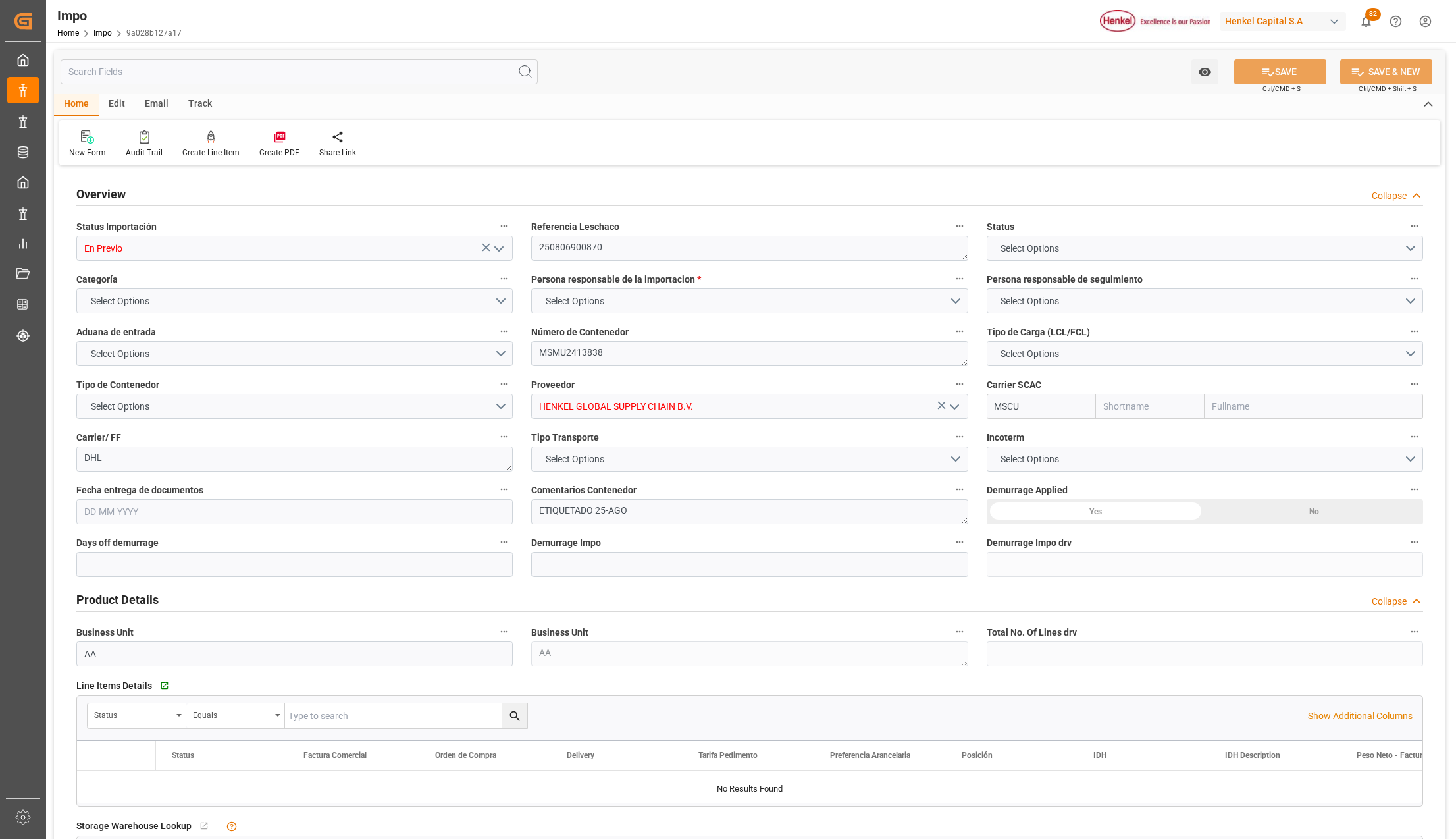
type input "MSC"
type input "Mediterranean Shipping Company"
type input "1"
type input "25"
type input "20"
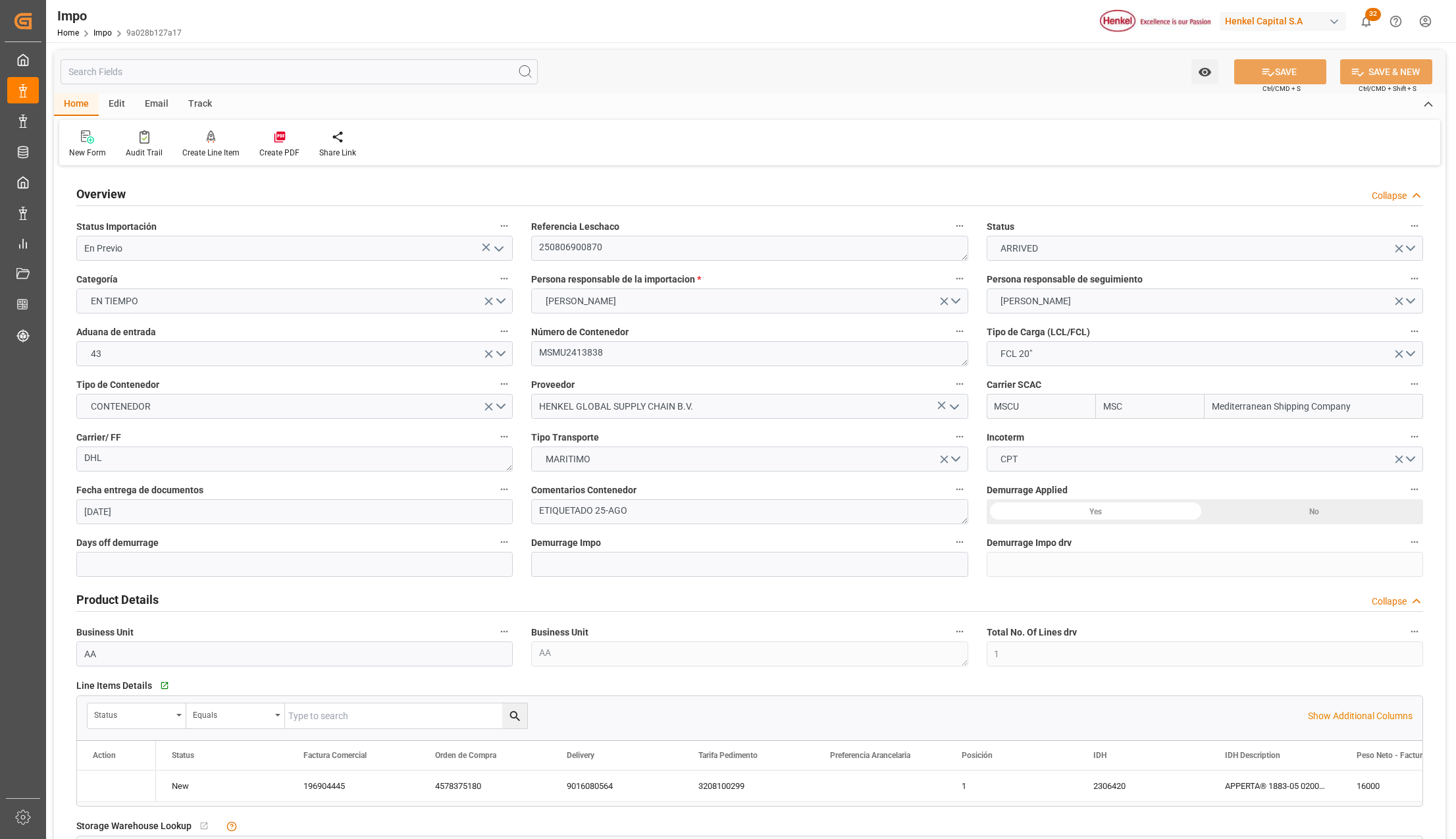
type input "[DATE]"
click at [107, 35] on link "Impo" at bounding box center [102, 32] width 19 height 9
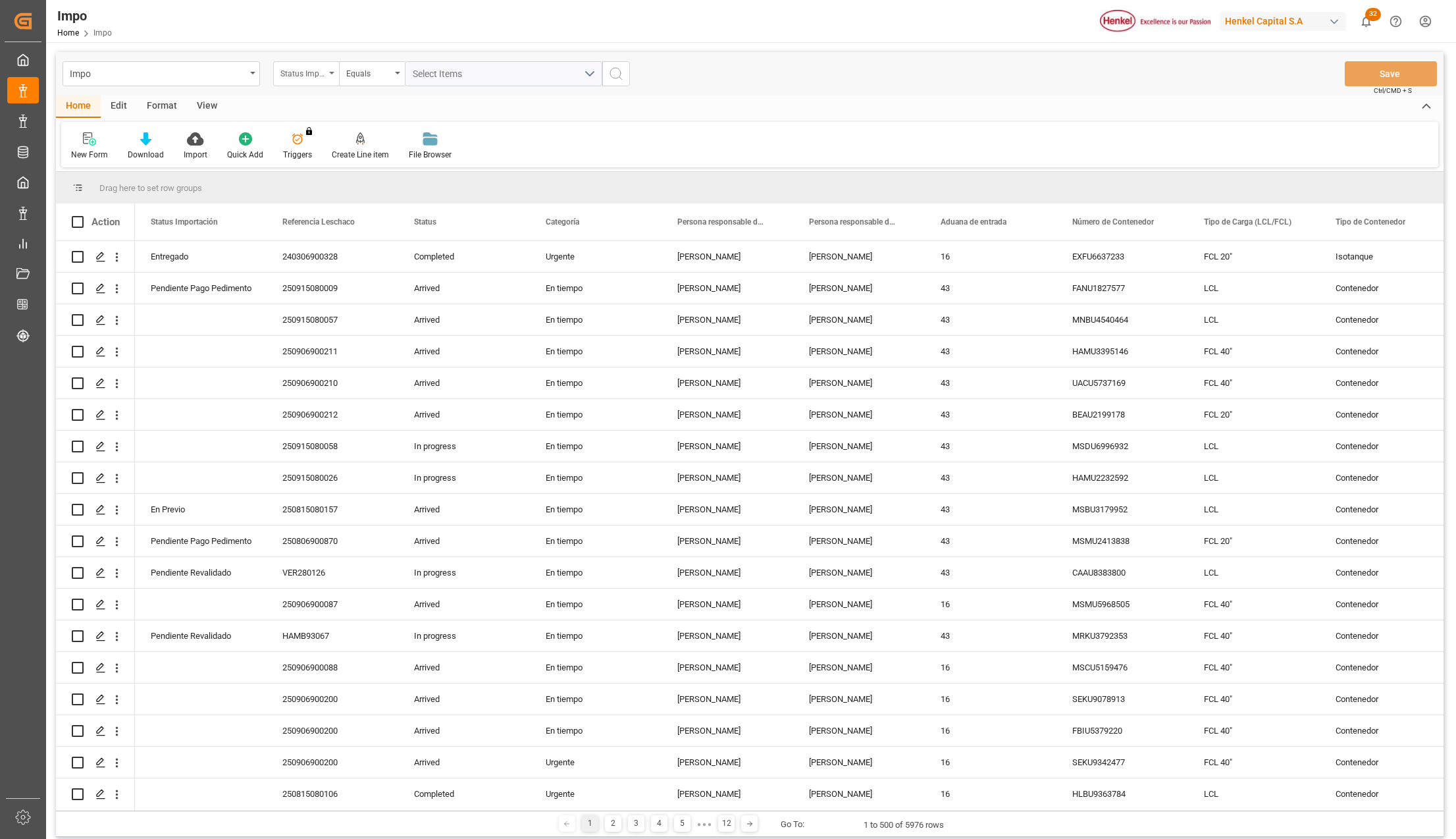
click at [330, 70] on div "Status Importación" at bounding box center [306, 74] width 66 height 25
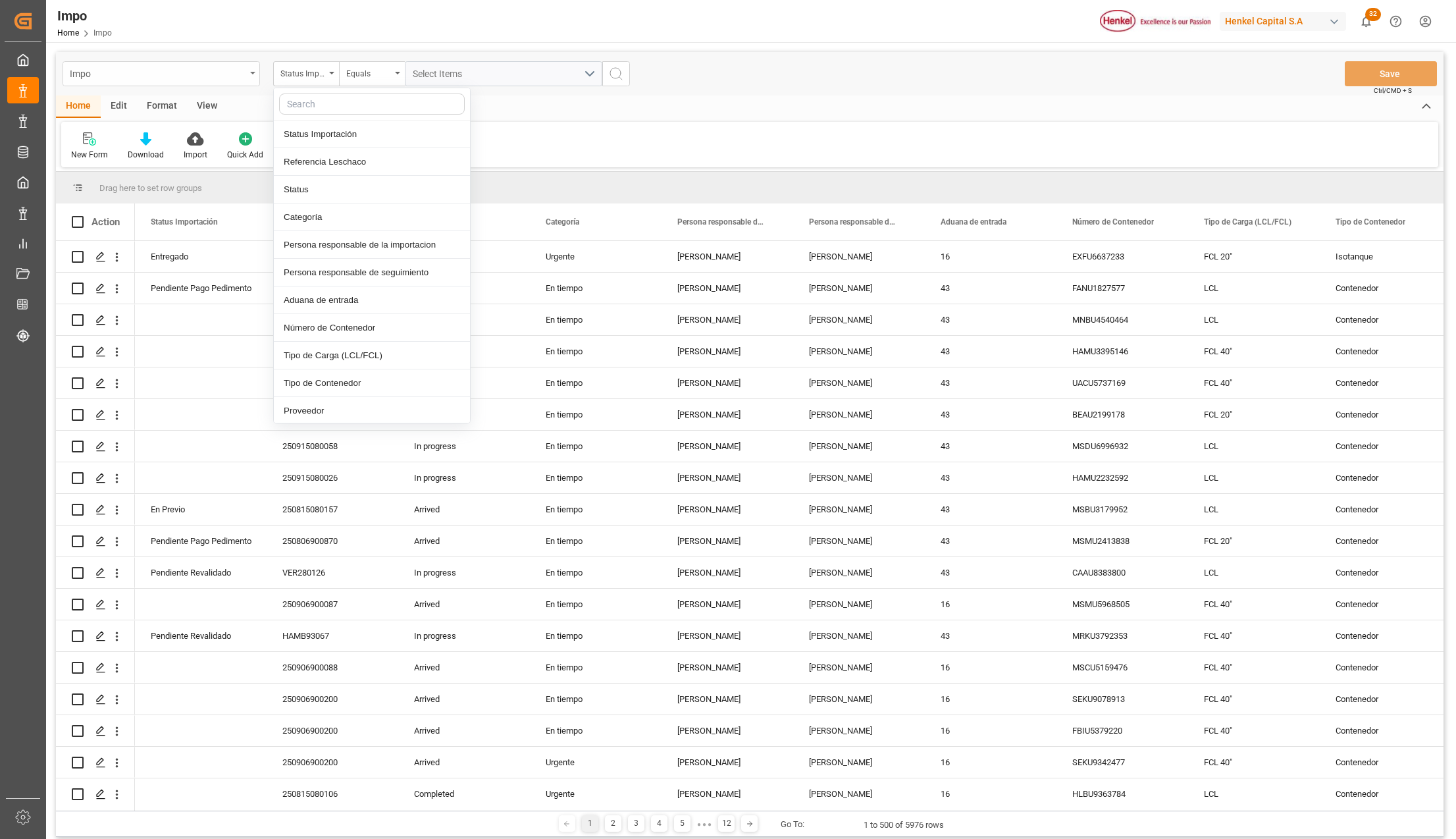
click at [250, 76] on div "Impo" at bounding box center [162, 74] width 198 height 25
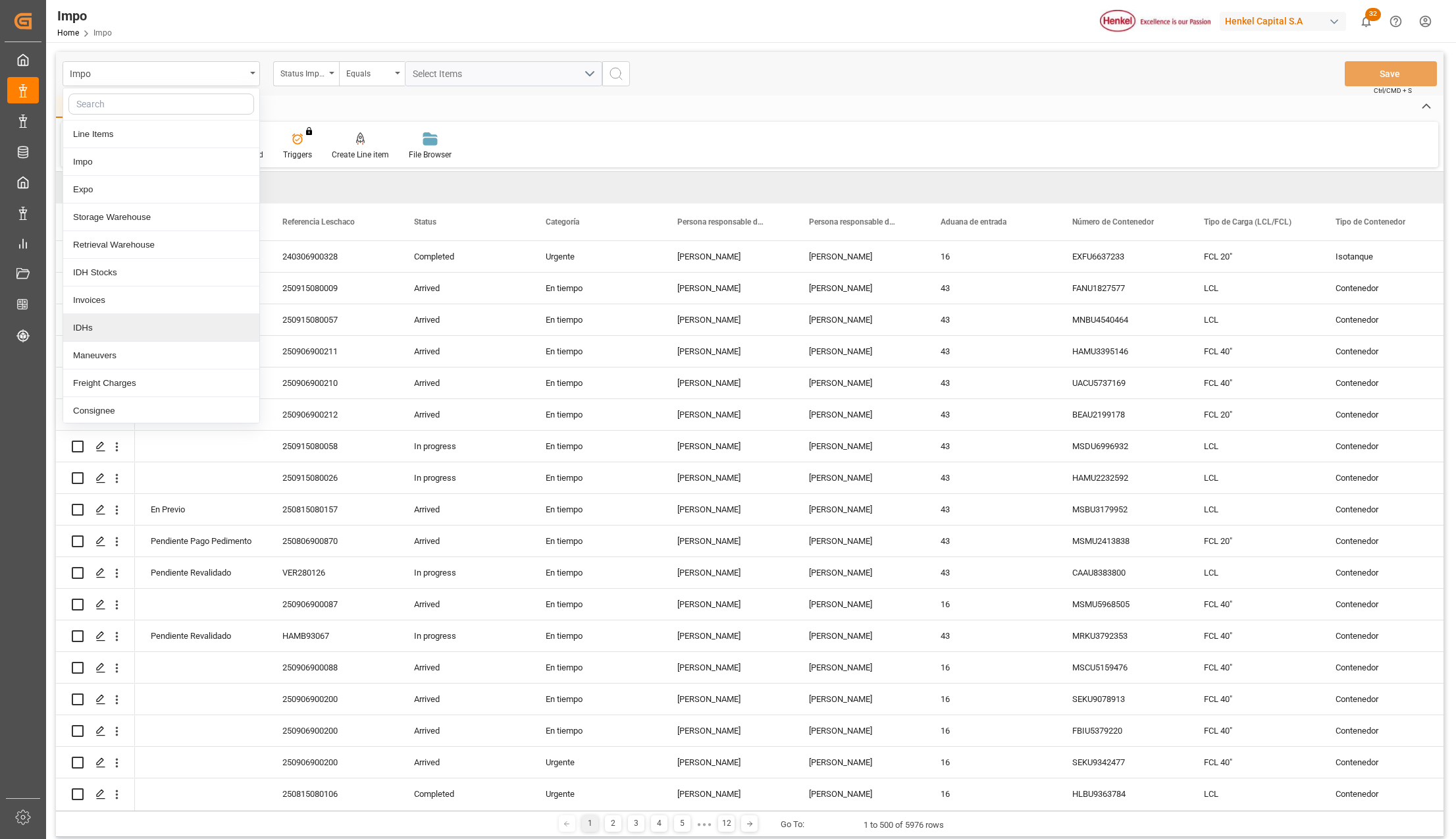
click at [120, 328] on div "IDHs" at bounding box center [161, 327] width 196 height 27
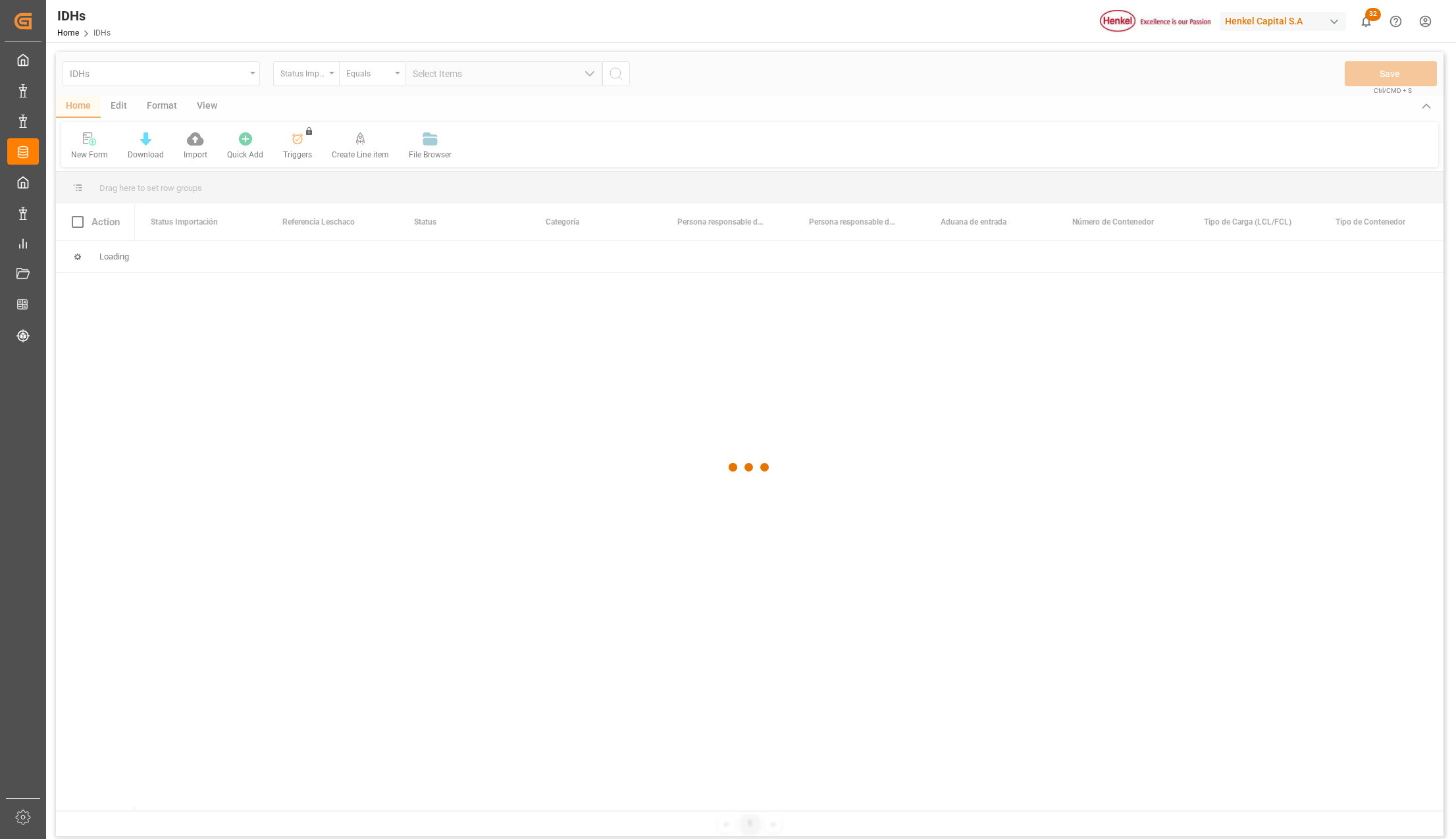
click at [432, 77] on div at bounding box center [750, 468] width 1387 height 831
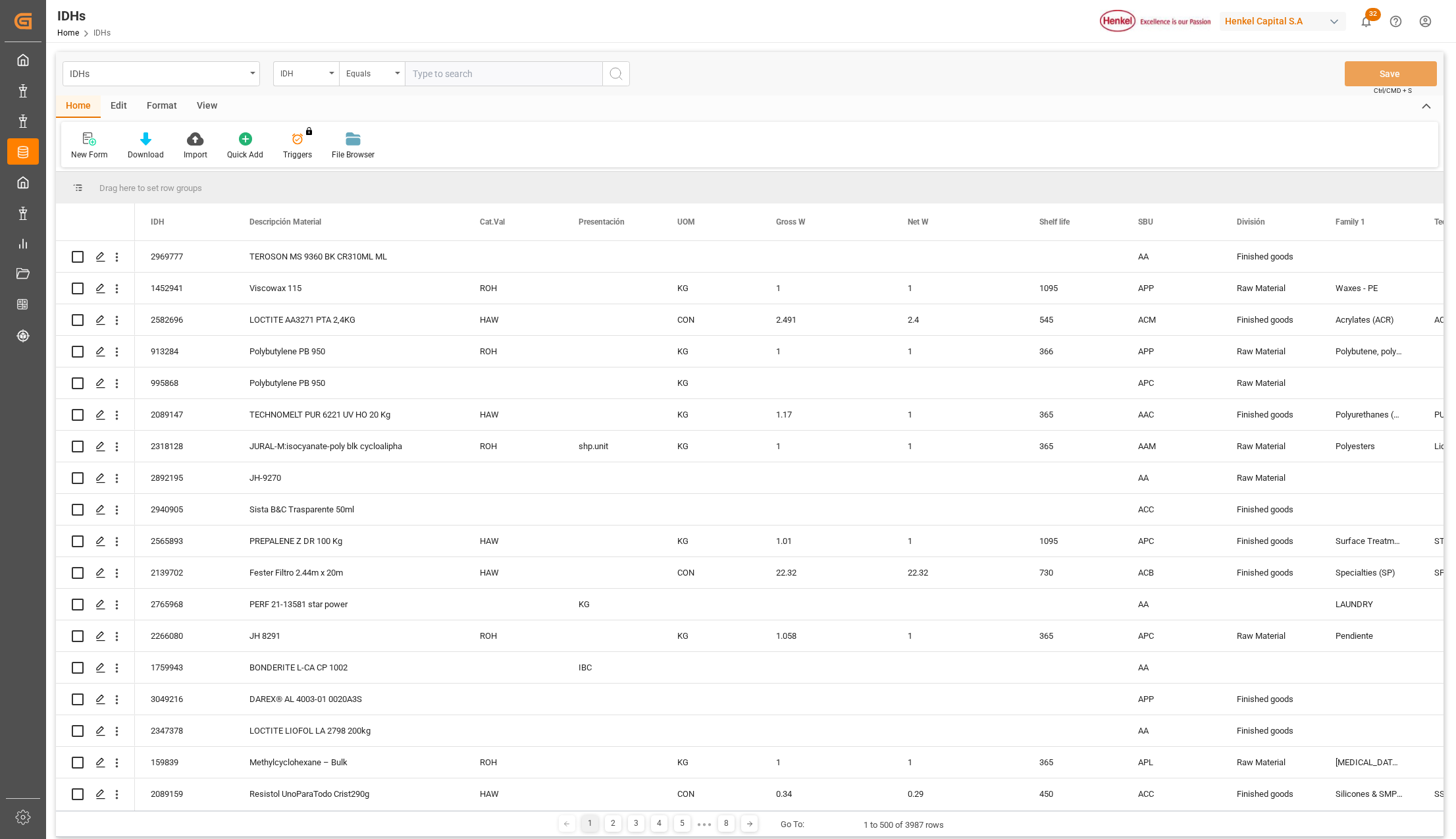
click at [422, 72] on input "text" at bounding box center [504, 74] width 198 height 25
click at [372, 67] on div "IDH Equals idh" at bounding box center [452, 74] width 357 height 25
type input "2199307"
click at [614, 72] on icon "search button" at bounding box center [616, 74] width 16 height 16
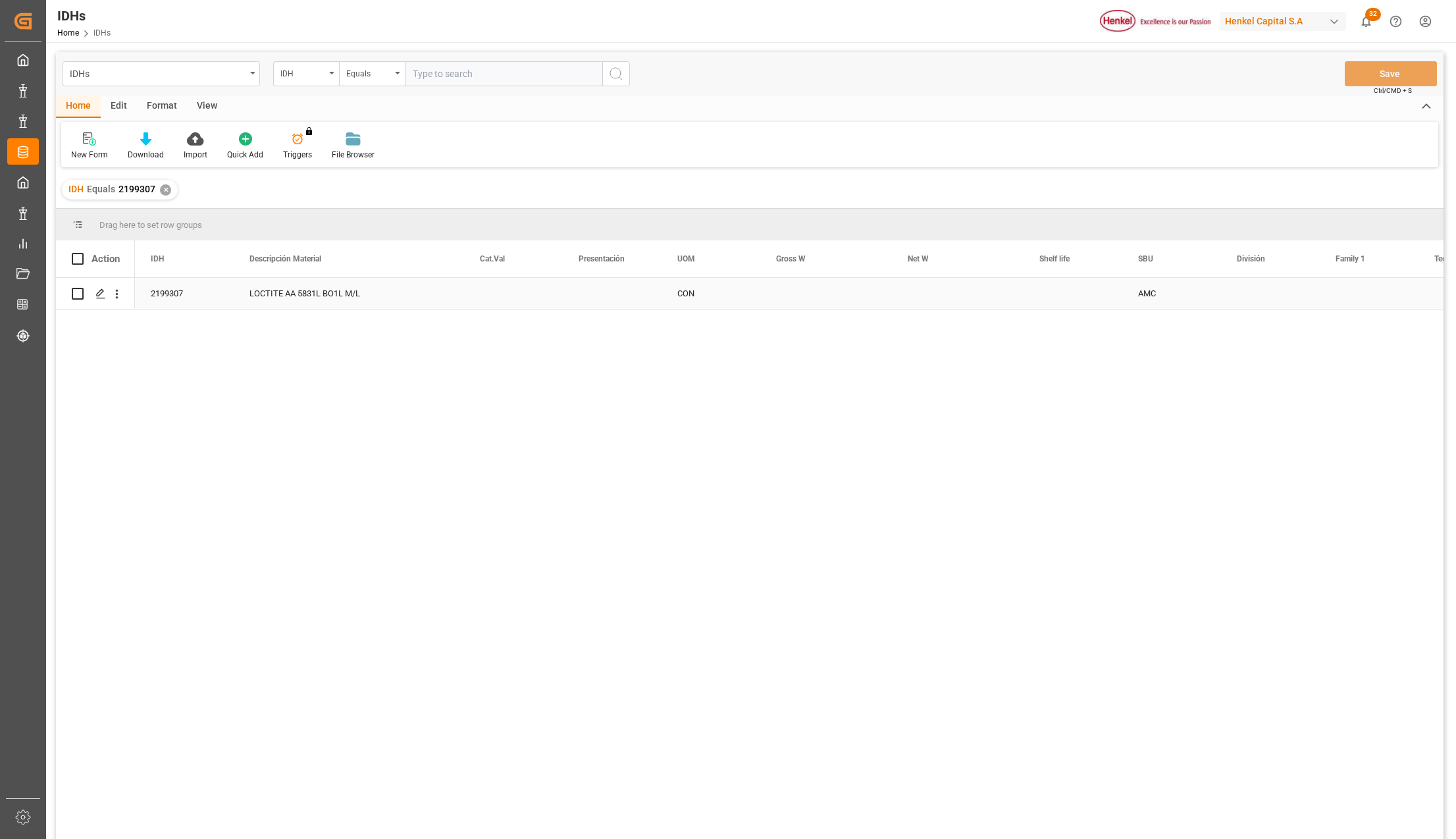
click at [654, 288] on div "Press SPACE to select this row." at bounding box center [611, 293] width 99 height 31
click at [1204, 302] on input "Press SPACE to select this row." at bounding box center [1192, 301] width 77 height 25
click at [1212, 302] on icon "open menu" at bounding box center [1218, 302] width 16 height 16
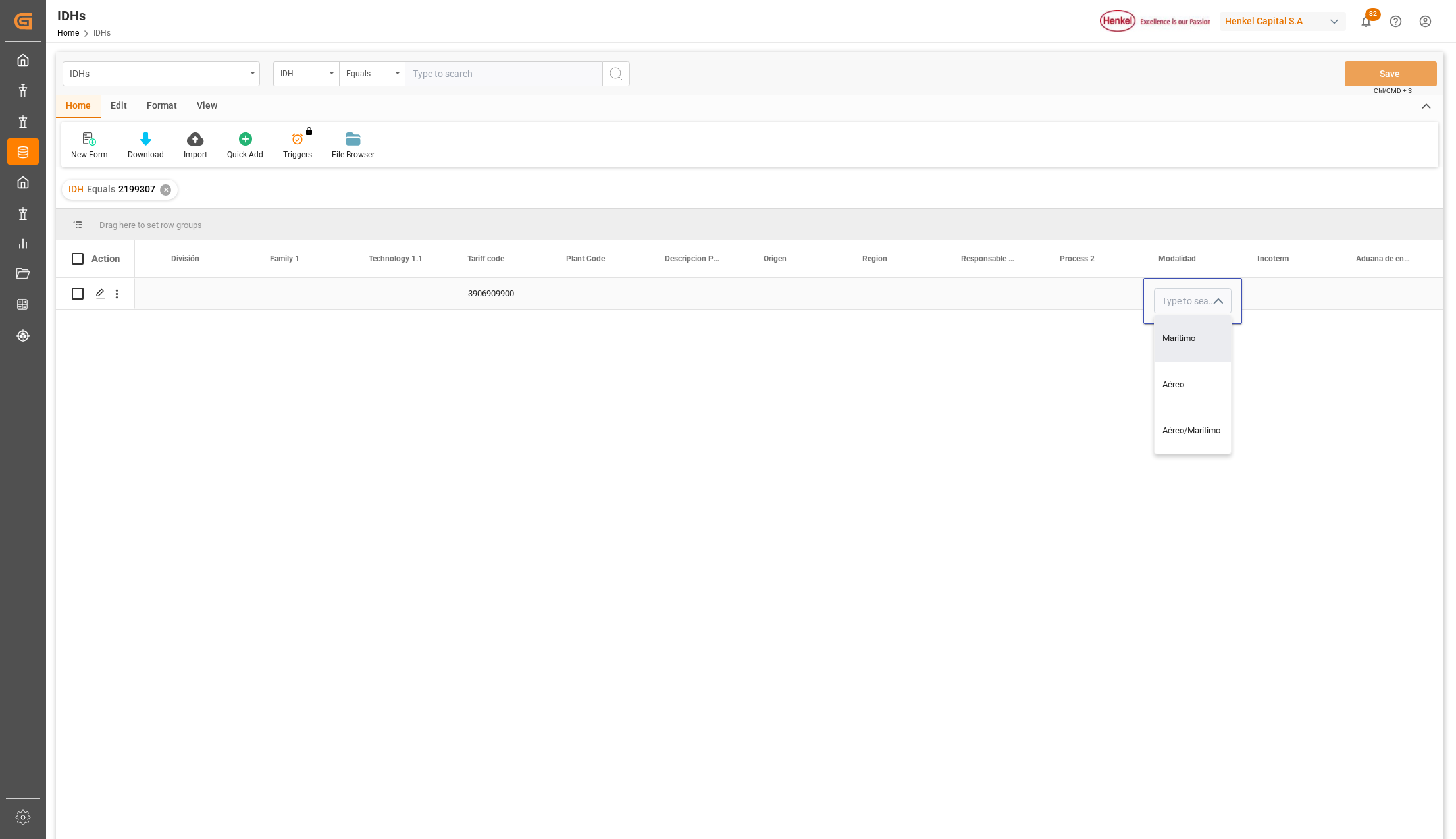
drag, startPoint x: 1200, startPoint y: 332, endPoint x: 1226, endPoint y: 346, distance: 29.5
click at [1199, 335] on div "Marítimo" at bounding box center [1192, 338] width 76 height 46
type input "Marítimo"
click at [1272, 371] on div "AMC 3906909900 Marítimo 31201600" at bounding box center [790, 562] width 1309 height 569
click at [1276, 306] on div "Press SPACE to select this row." at bounding box center [1291, 293] width 99 height 31
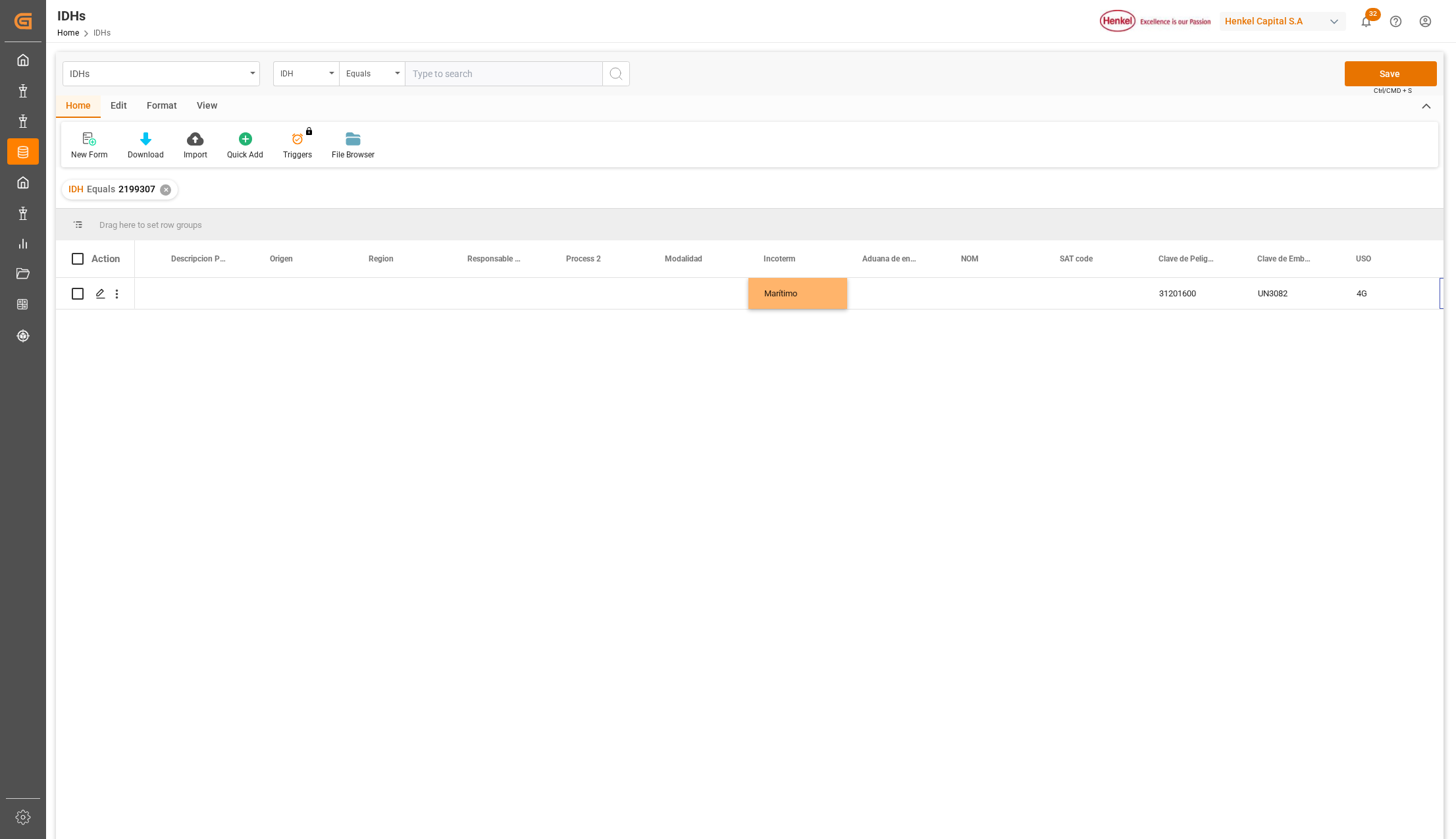
scroll to position [0, 0]
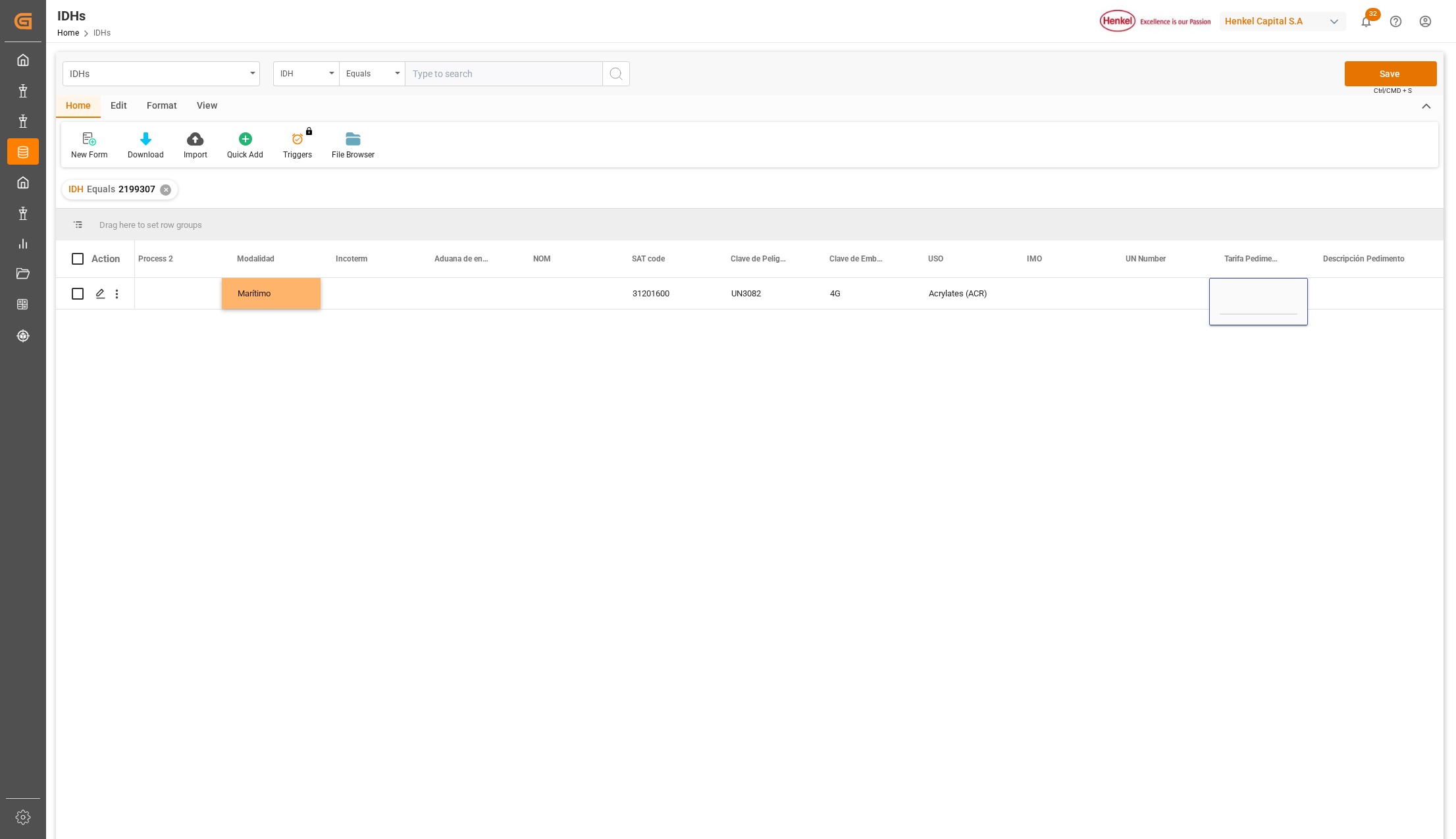
type input "3906909900"
click at [1206, 392] on div "Marítimo 31201600 UN3082 4G Acrylates (ACR) 3906909900" at bounding box center [790, 562] width 1309 height 569
click at [1373, 303] on div "Press SPACE to select this row." at bounding box center [1374, 293] width 131 height 31
click at [1373, 80] on button "Save" at bounding box center [1390, 74] width 92 height 25
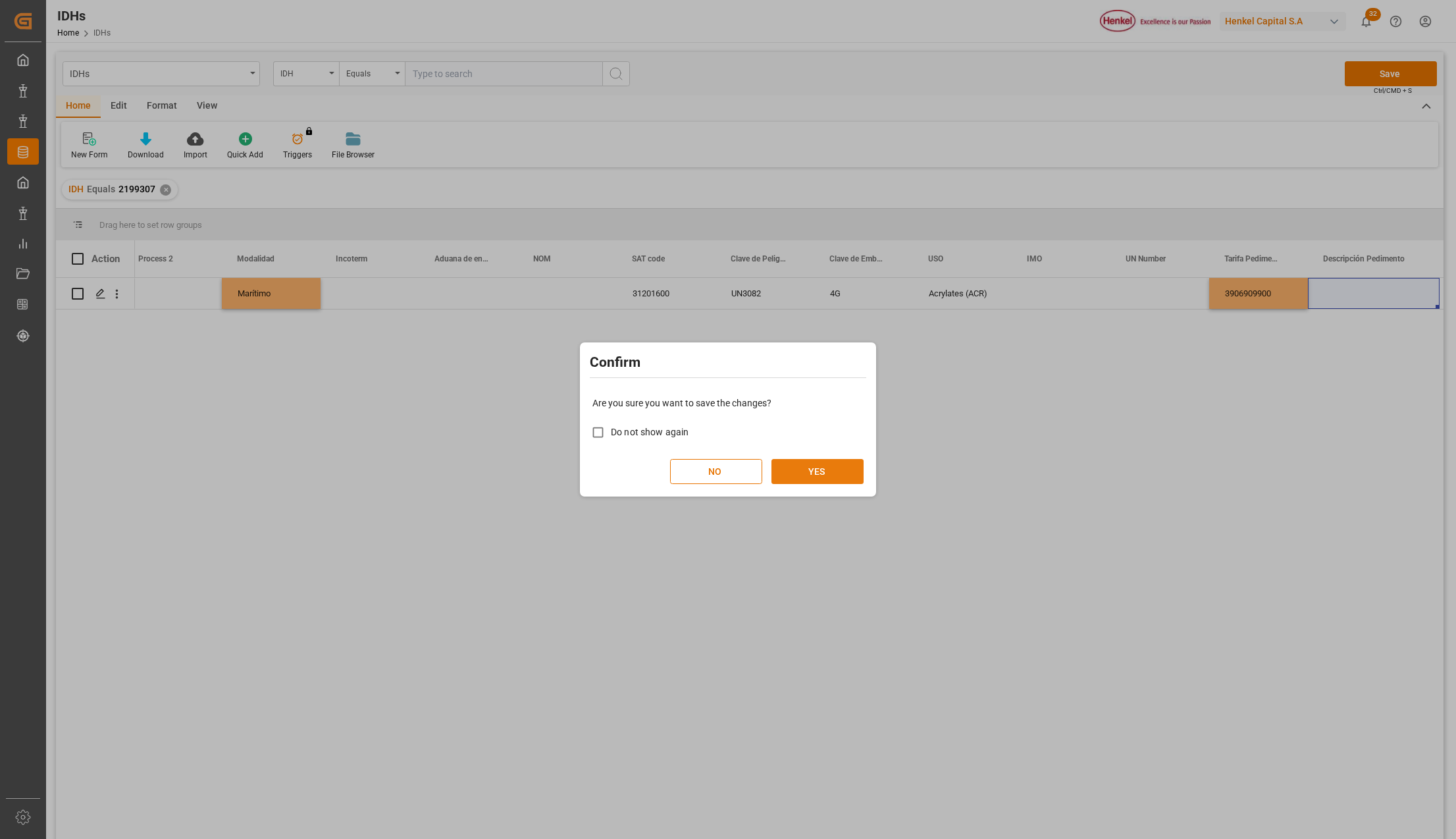
click at [822, 463] on button "YES" at bounding box center [817, 471] width 92 height 25
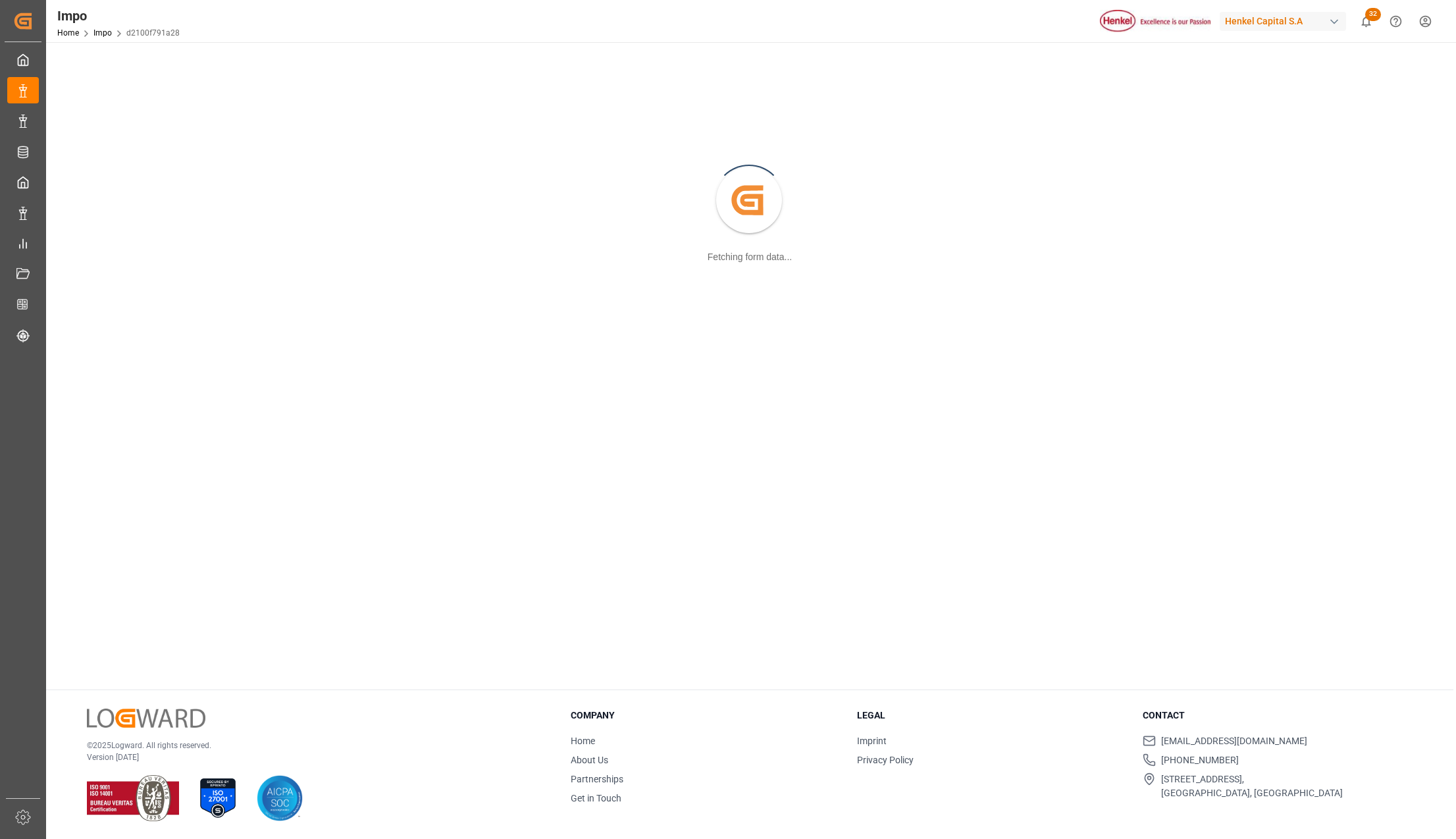
scroll to position [143, 0]
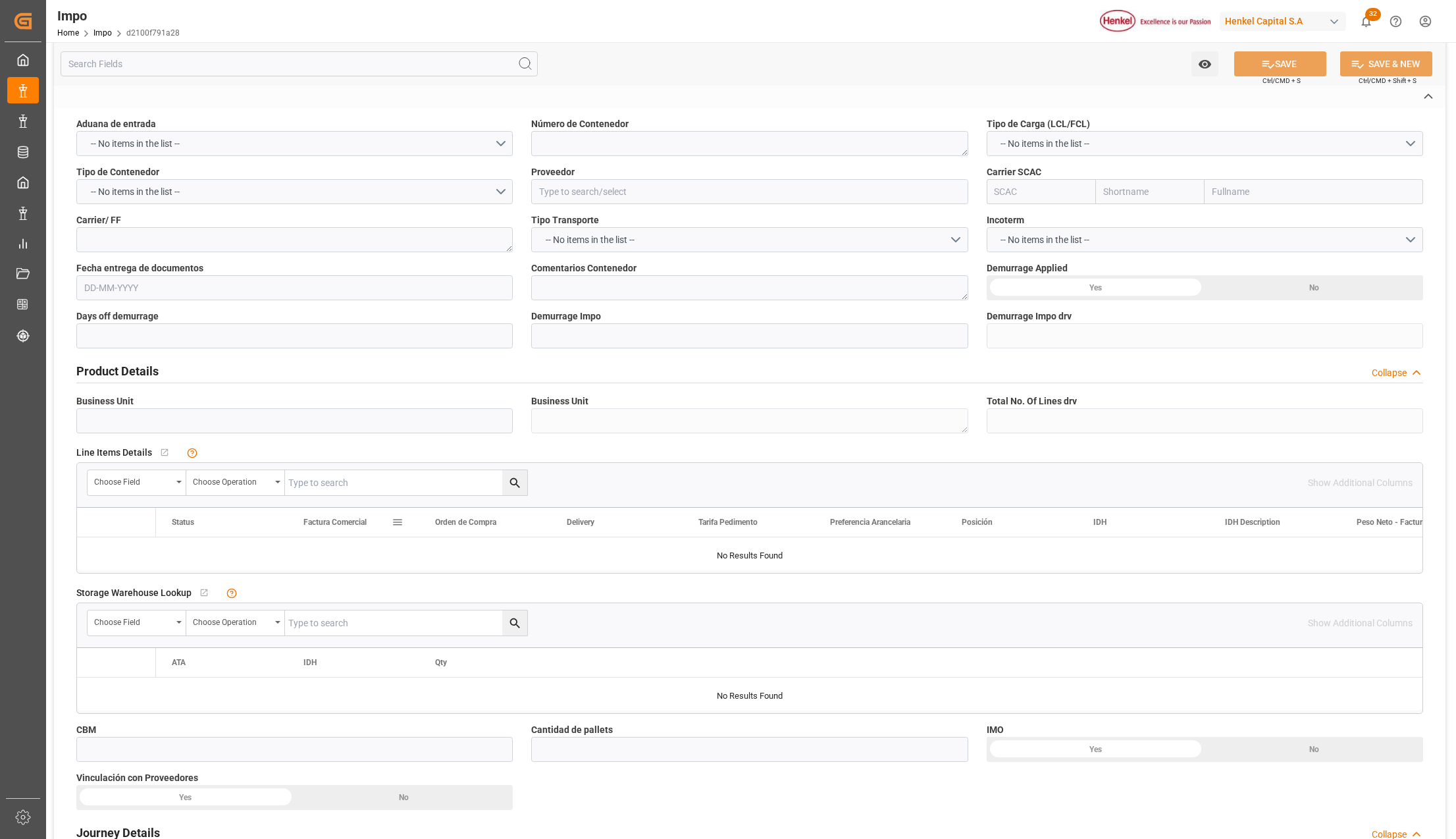
type input "Pendiente Revalidado"
type textarea "VER280126"
type textarea "CAAU8383800"
type input "HENKEL GLOBAL SUPPLY CHAIN B.V."
type input "MAEU"
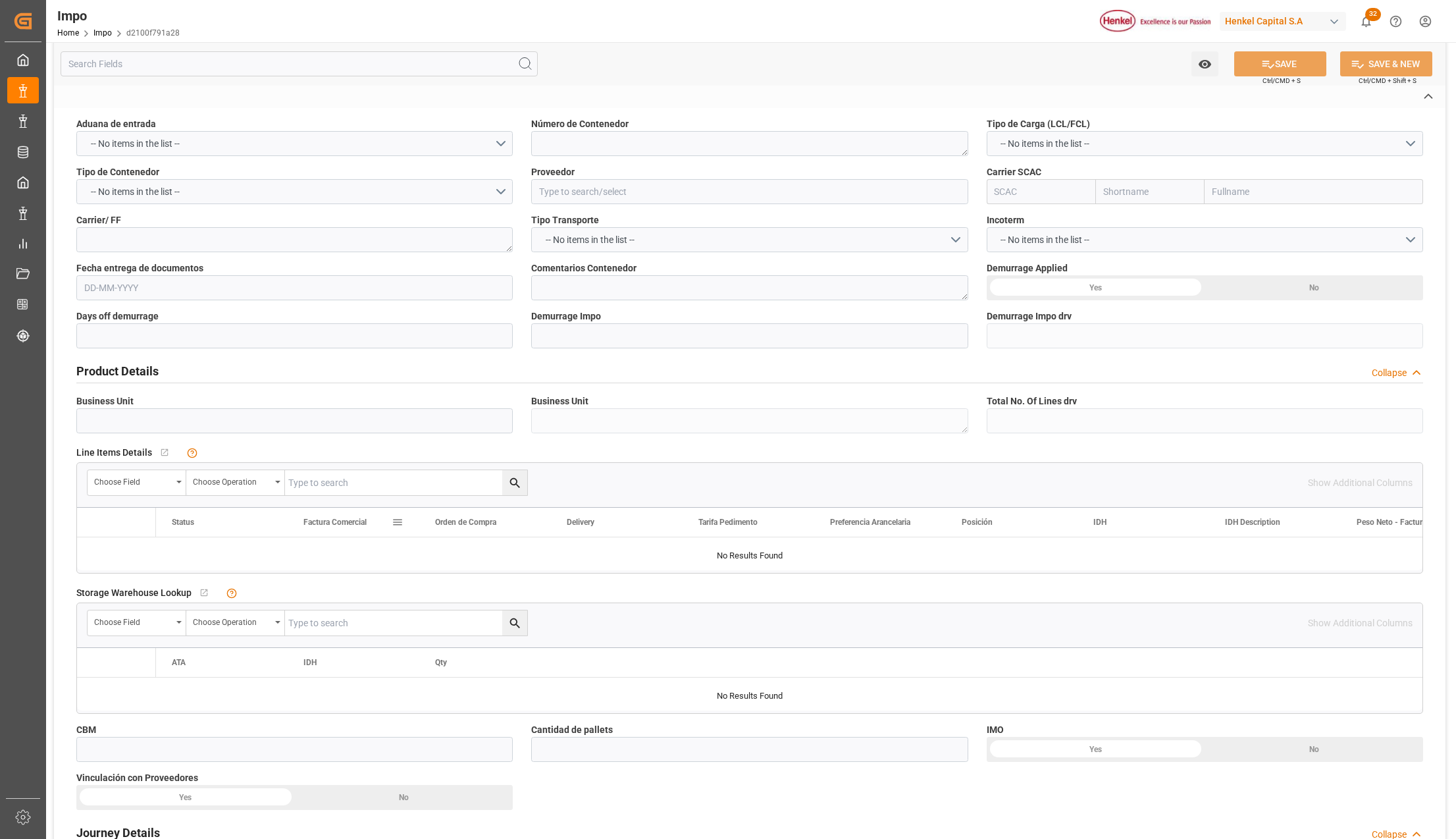
type textarea "INTERTEAM"
type textarea "N/A"
type input "AA"
type textarea "AA"
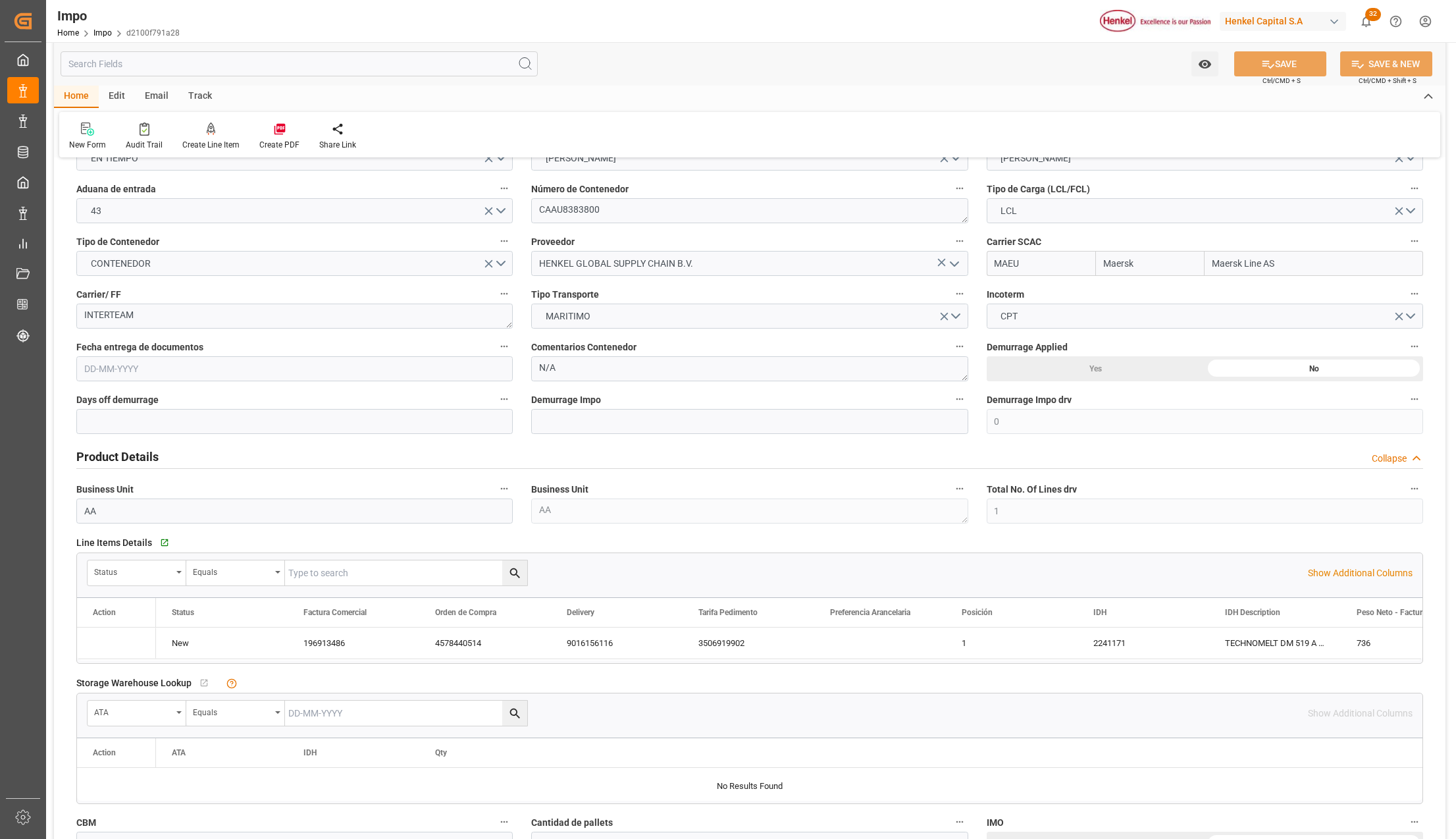
type input "Maersk"
type input "Maersk Line AS"
type input "0"
type input "1"
type input "2.17"
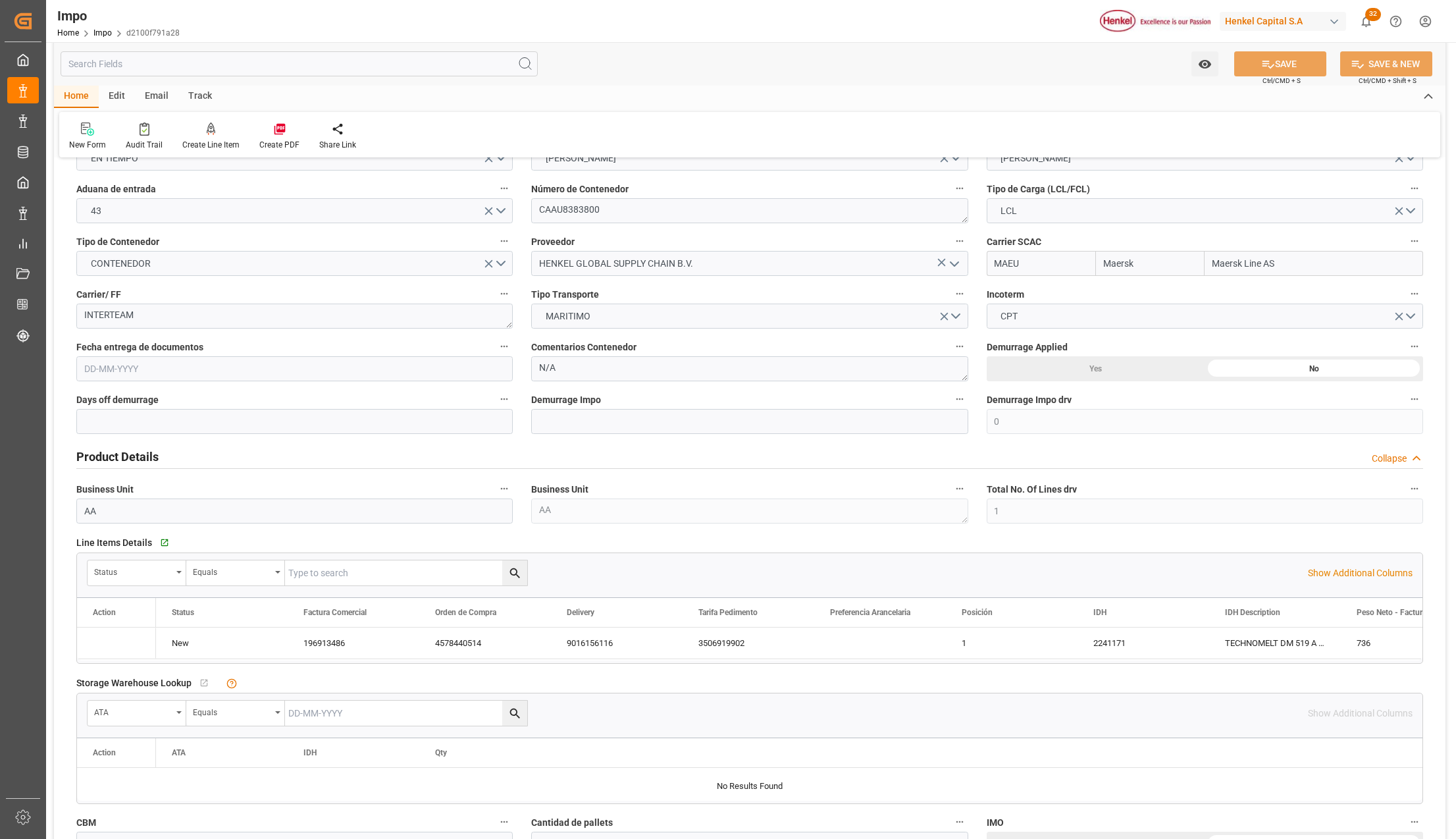
type input "2"
type input "[DATE]"
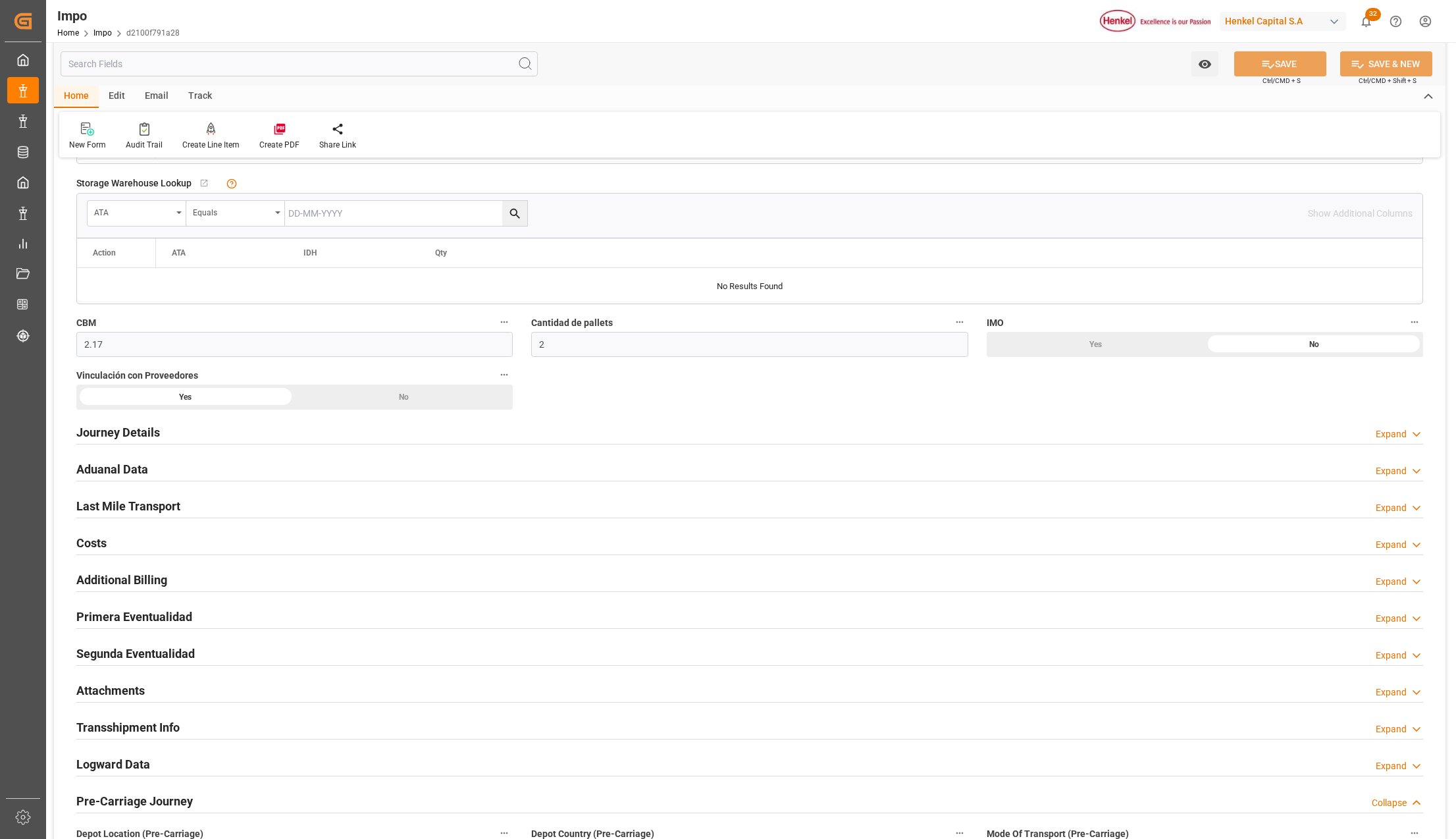
scroll to position [846, 0]
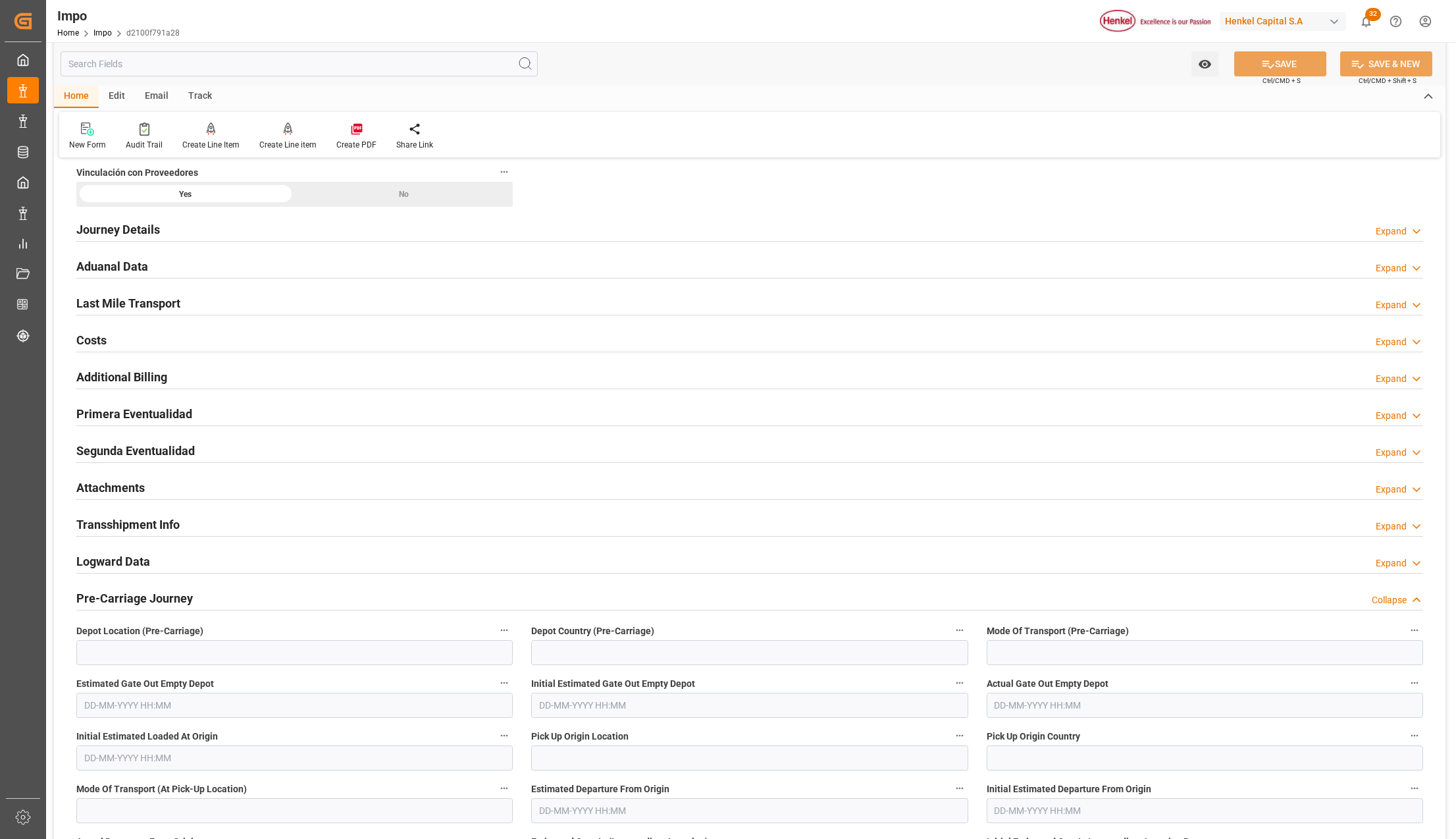
click at [101, 497] on h2 "Attachments" at bounding box center [111, 487] width 69 height 18
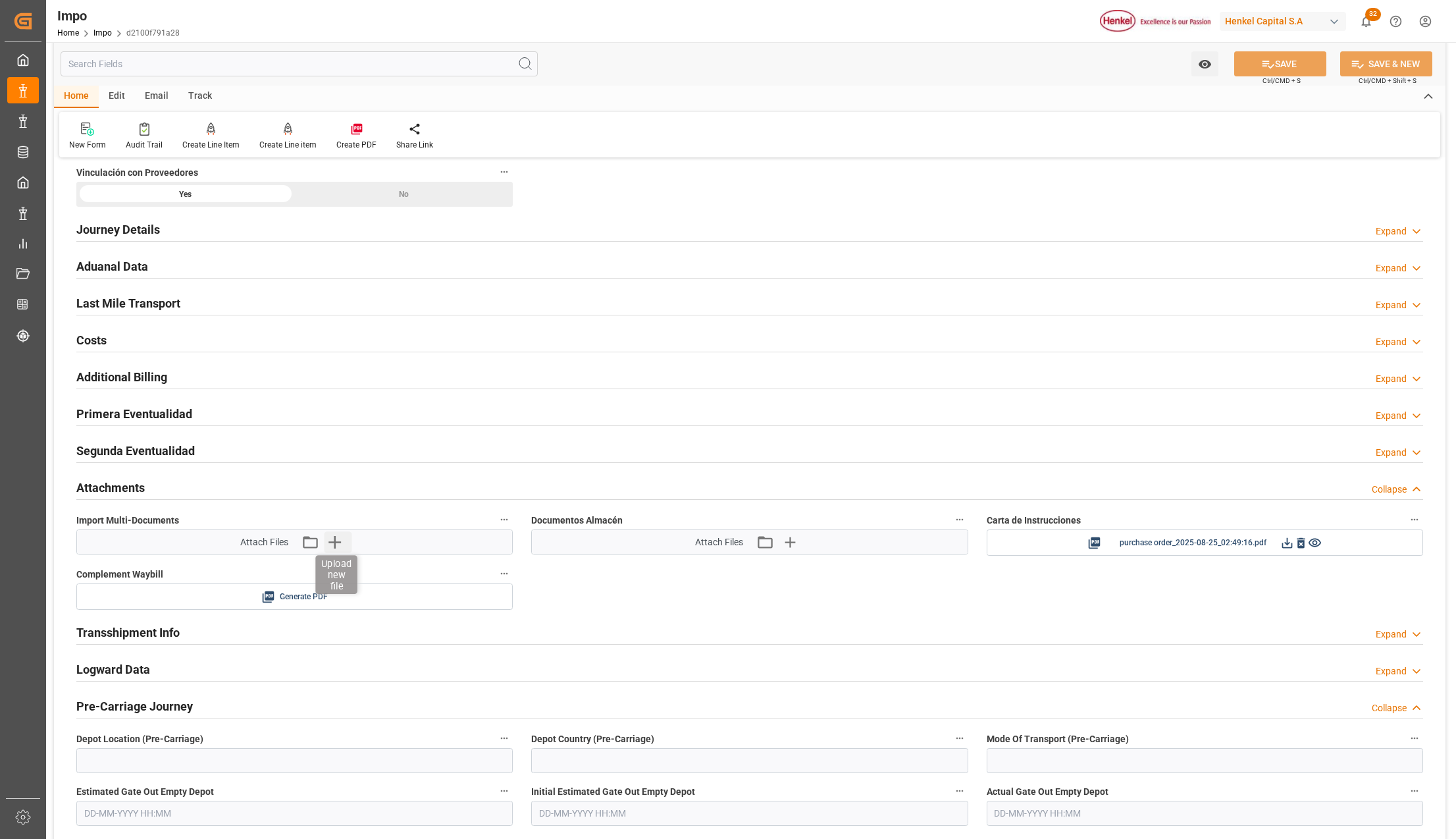
click at [338, 552] on icon "button" at bounding box center [334, 541] width 21 height 21
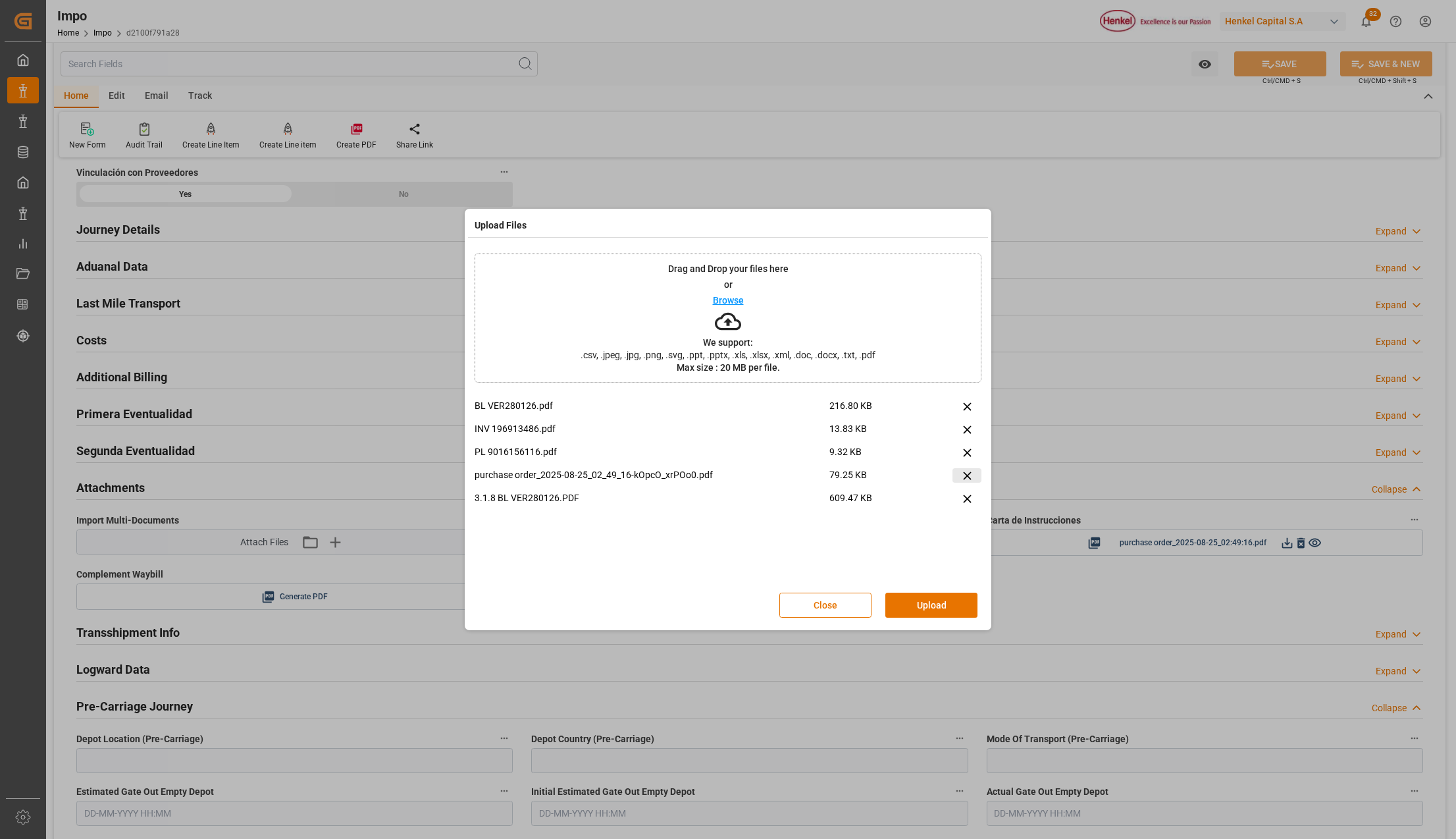
click at [964, 470] on icon at bounding box center [967, 475] width 14 height 14
click at [938, 604] on button "Upload" at bounding box center [932, 606] width 92 height 25
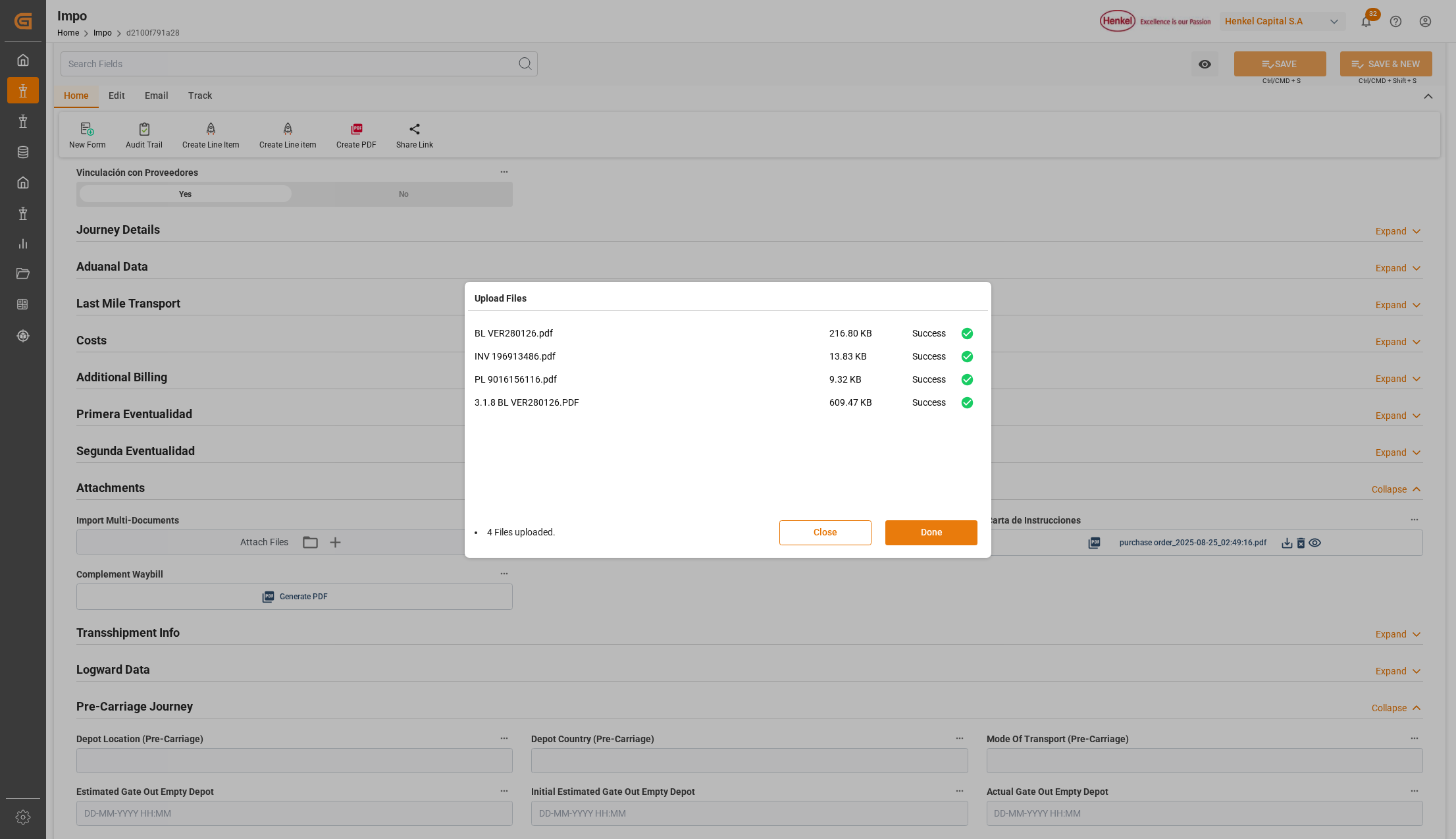
drag, startPoint x: 944, startPoint y: 527, endPoint x: 970, endPoint y: 527, distance: 26.0
click at [944, 527] on button "Done" at bounding box center [932, 533] width 92 height 25
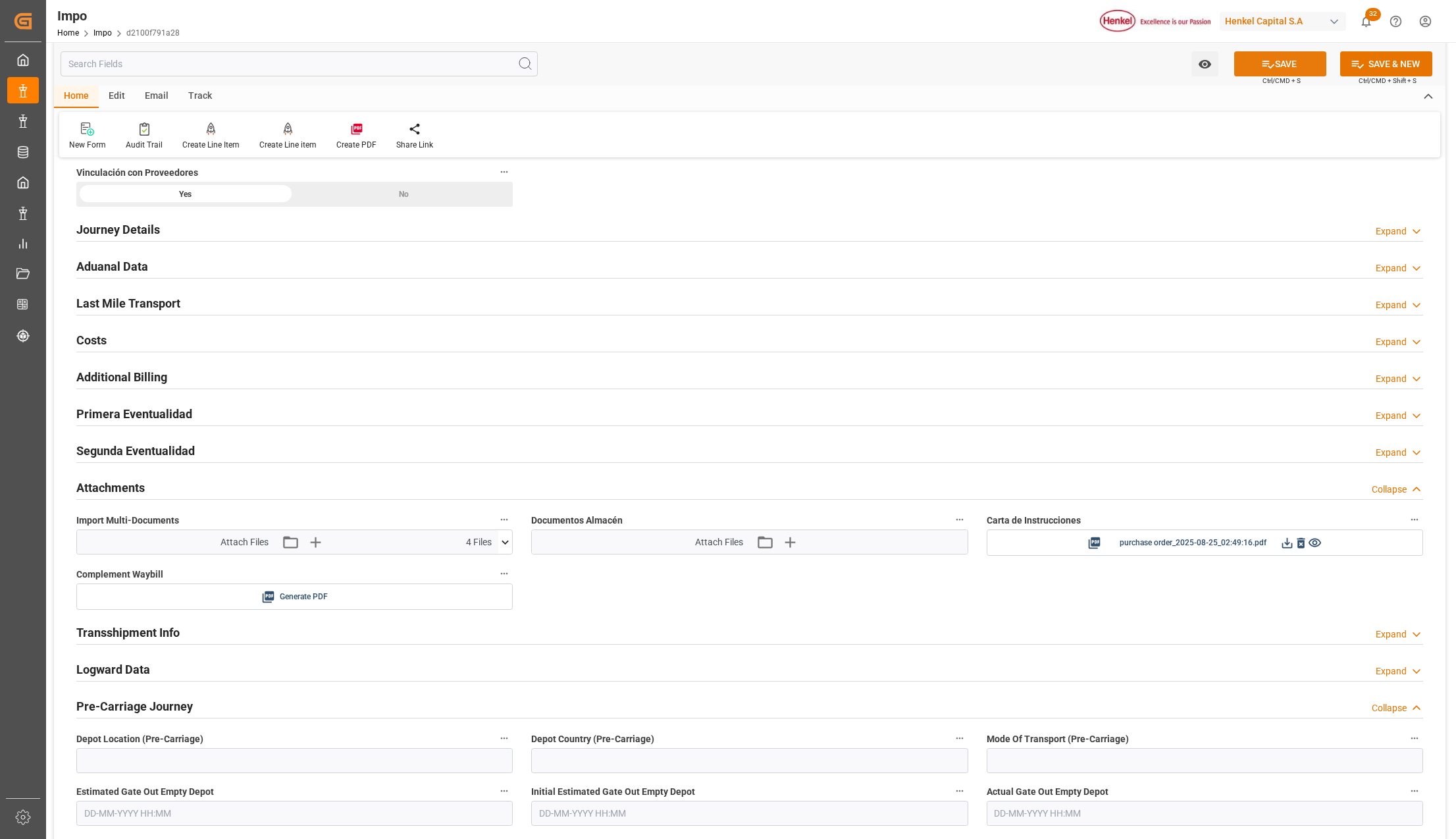
click at [1275, 70] on button "SAVE" at bounding box center [1281, 64] width 92 height 25
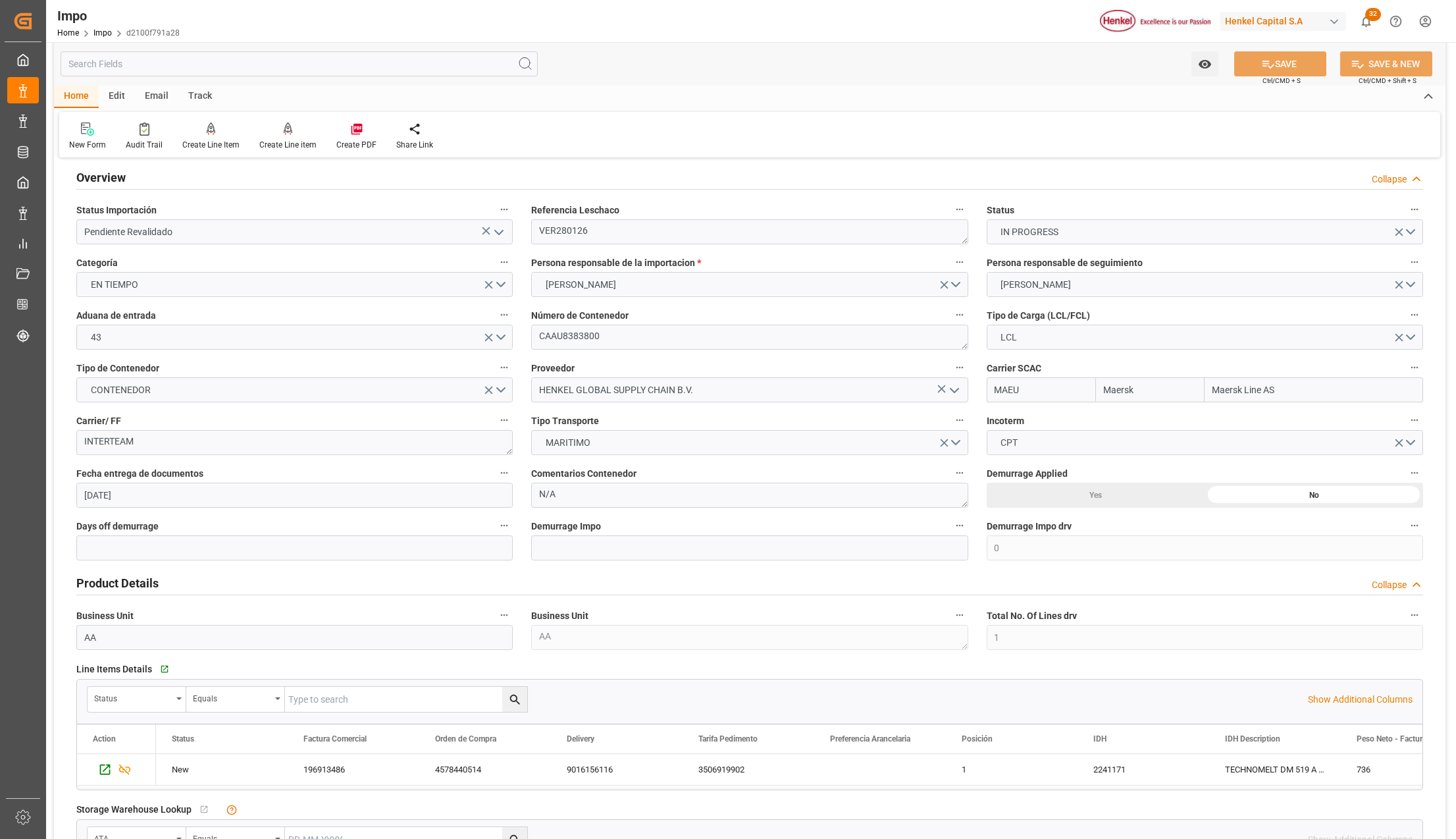
scroll to position [0, 0]
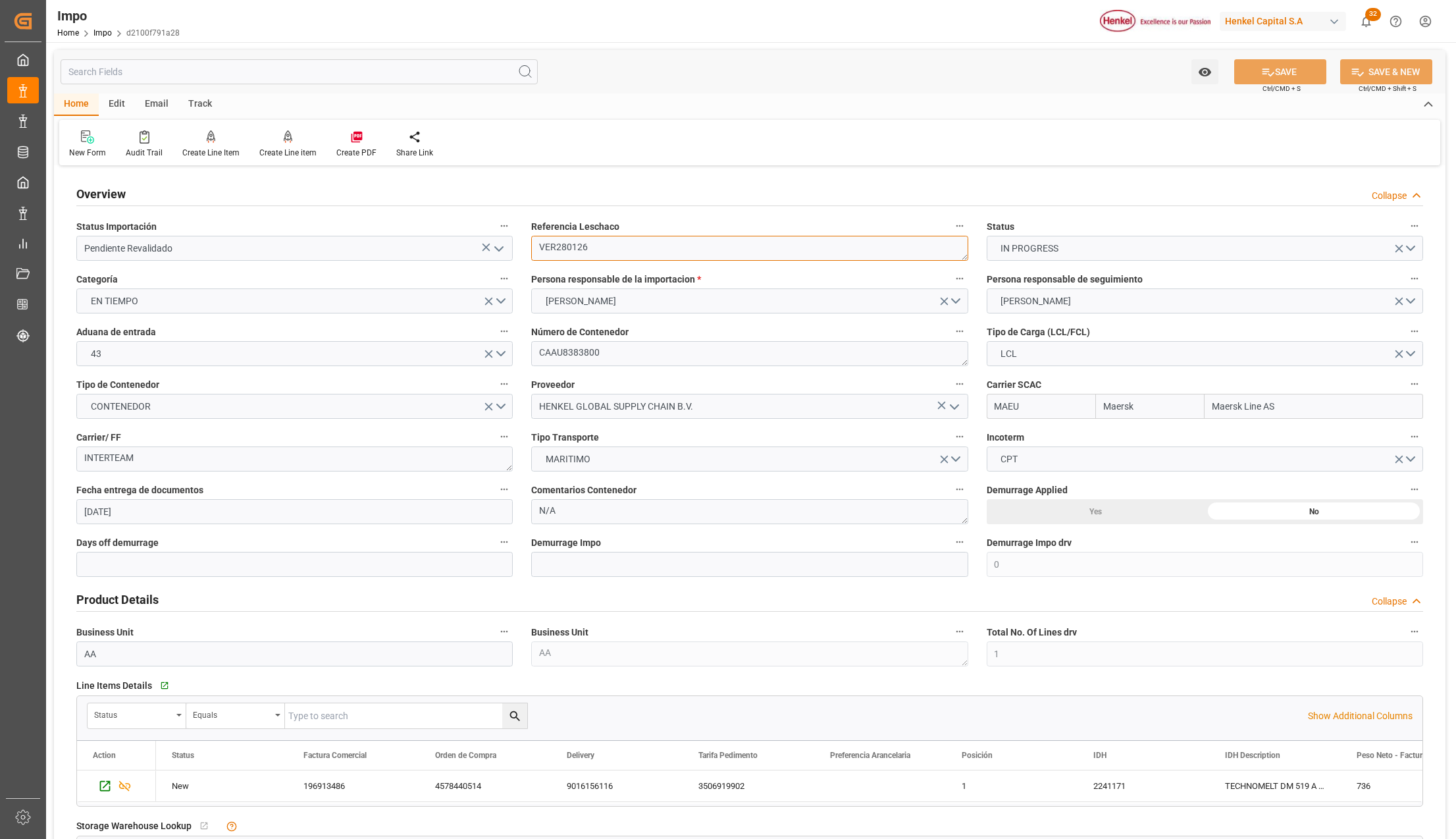
click at [562, 248] on textarea "VER280126" at bounding box center [749, 249] width 436 height 25
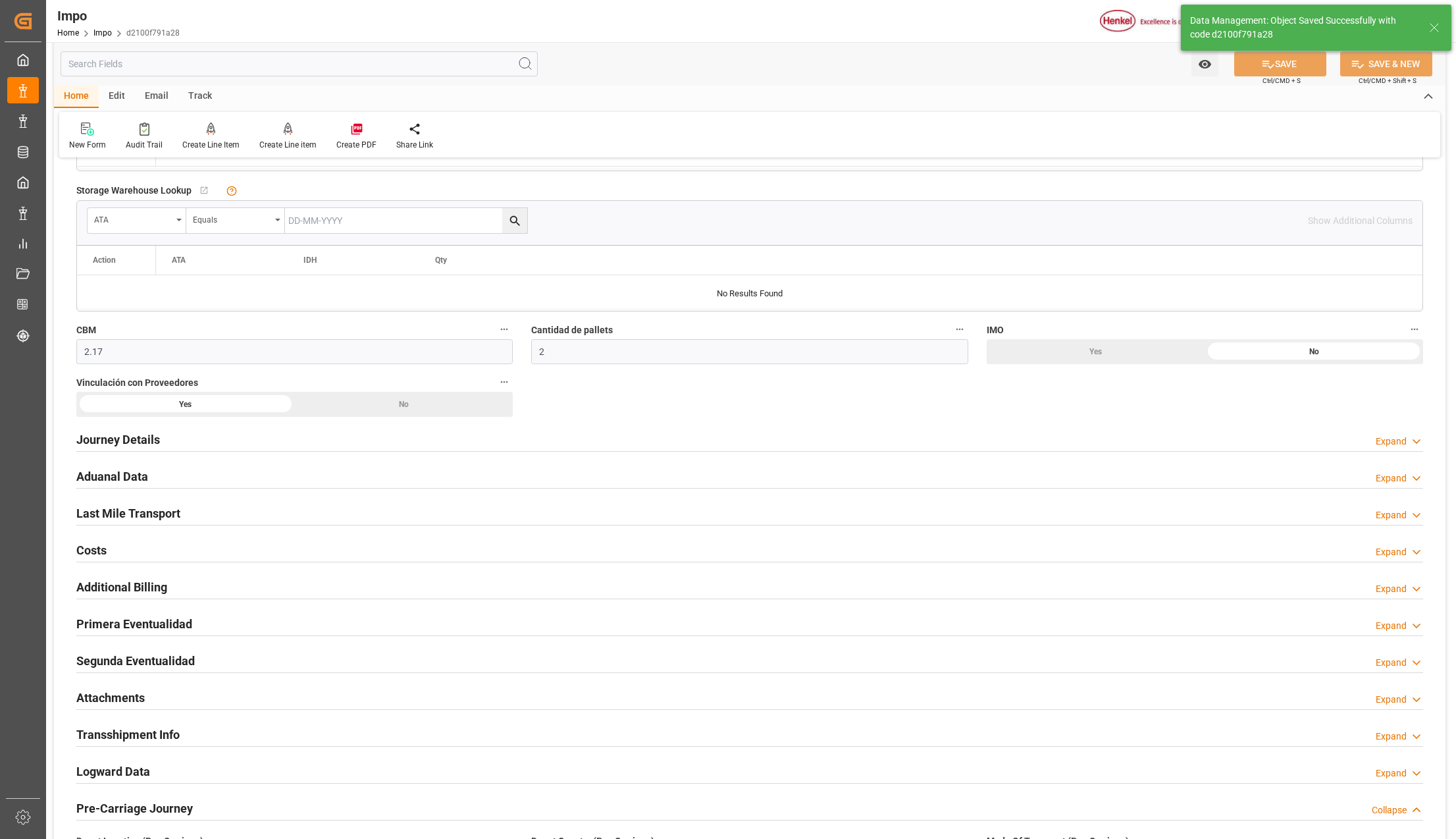
scroll to position [702, 0]
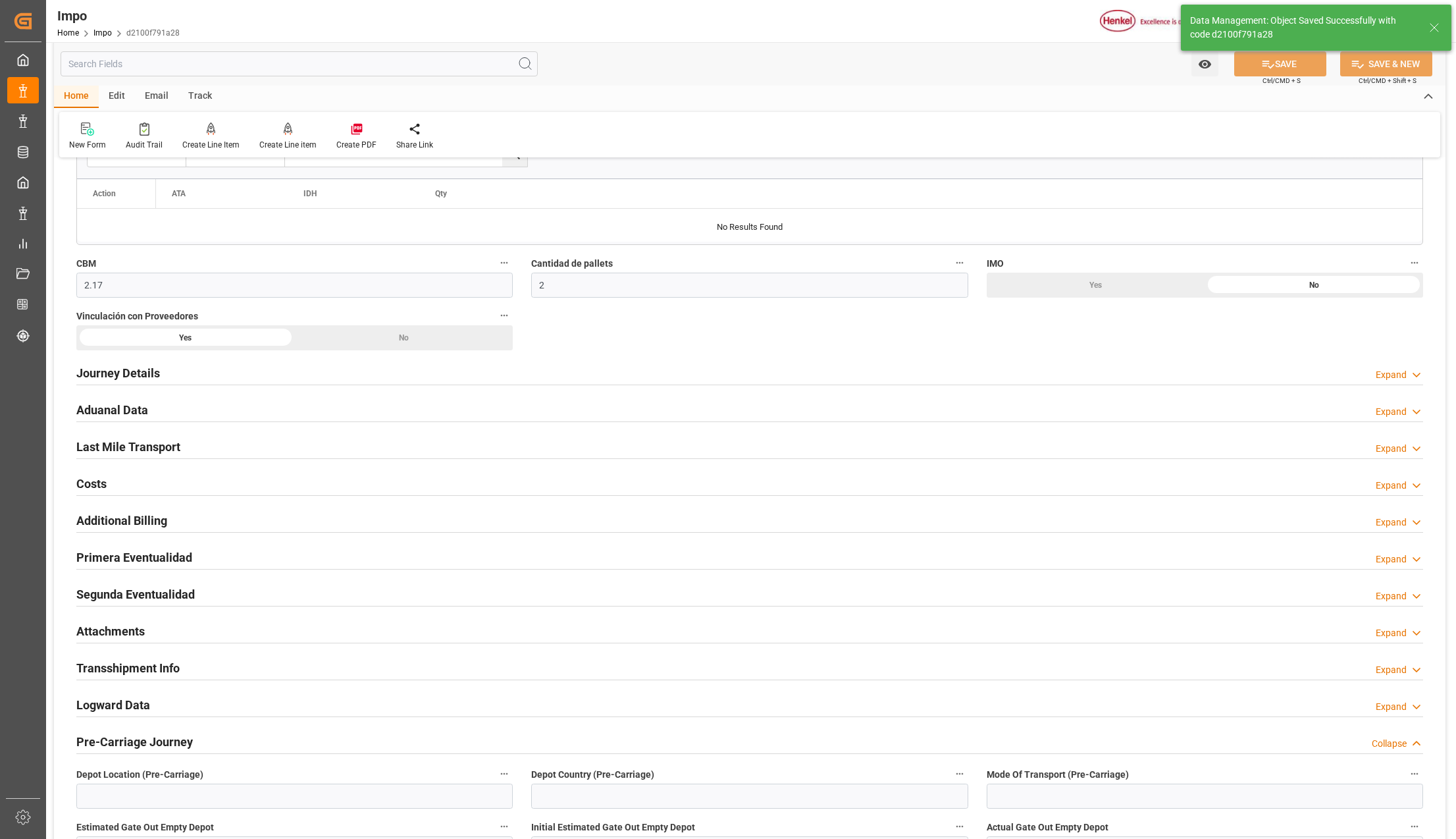
click at [93, 632] on h2 "Attachments" at bounding box center [111, 631] width 69 height 18
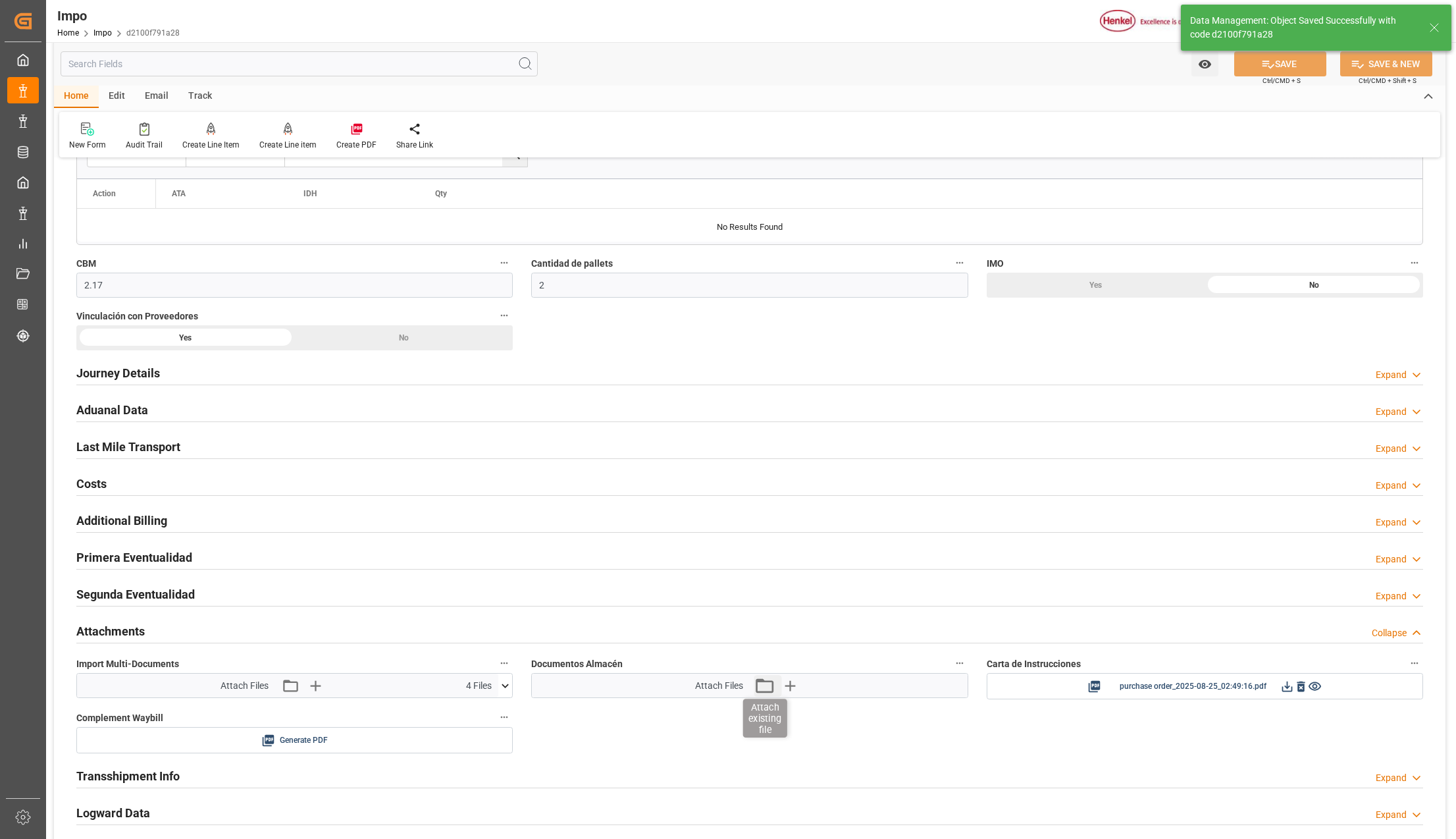
click at [762, 689] on icon "button" at bounding box center [763, 685] width 21 height 21
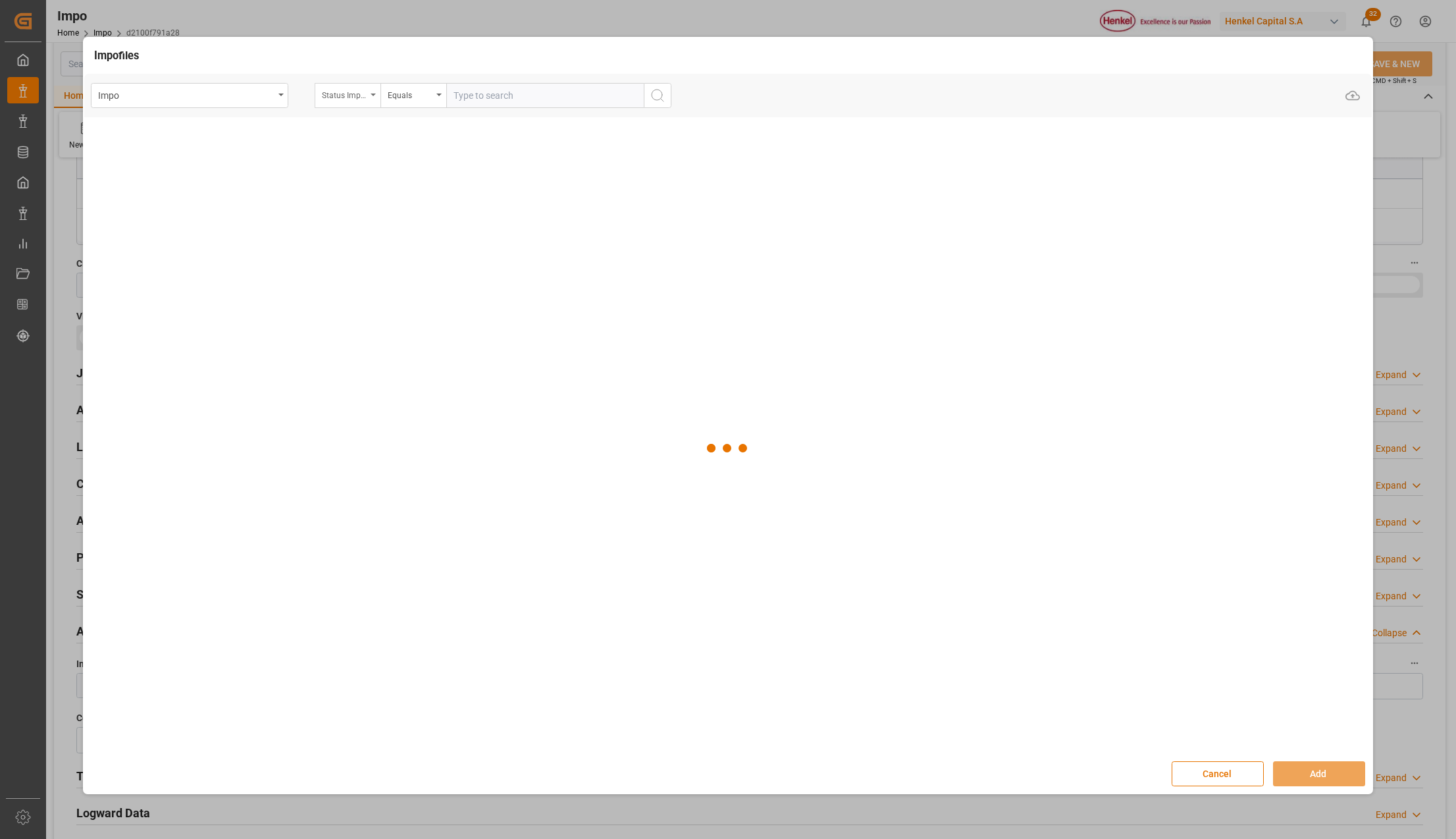
click at [376, 87] on div "Status Importación" at bounding box center [347, 96] width 66 height 25
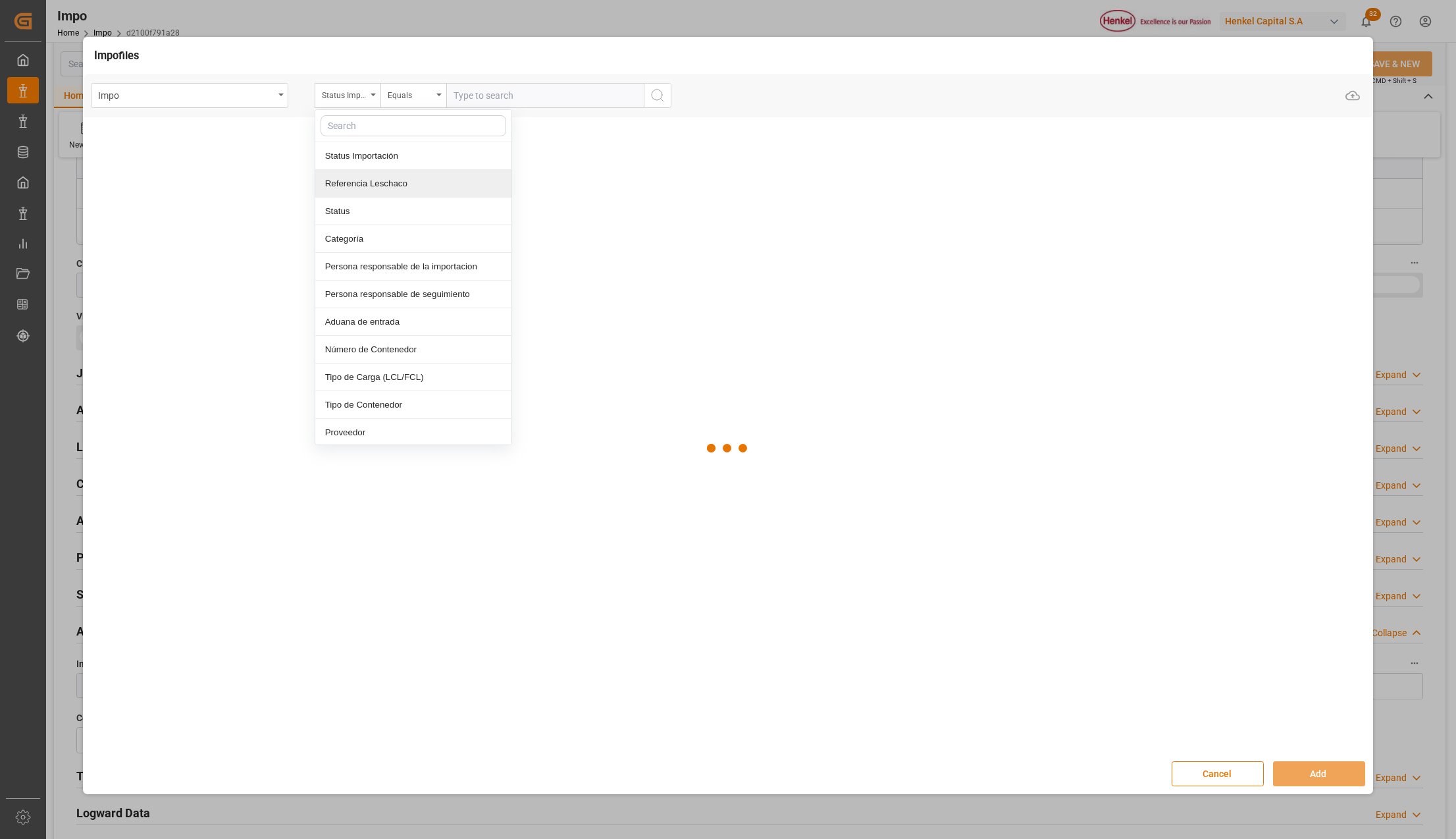
click at [362, 184] on div "Referencia Leschaco" at bounding box center [413, 183] width 196 height 27
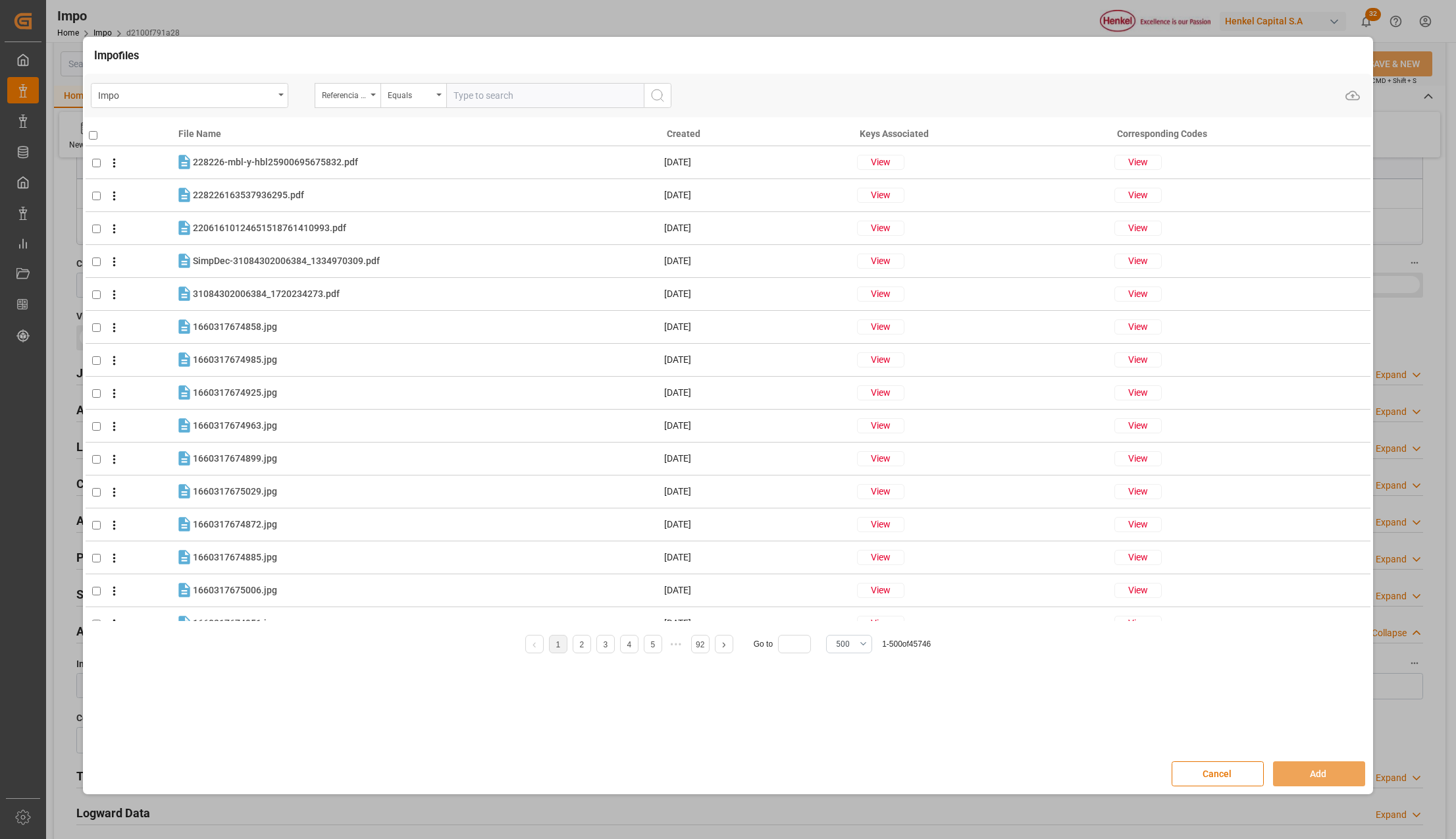
click at [502, 99] on input "text" at bounding box center [545, 96] width 198 height 25
paste input "VER280126"
type input "VER280126"
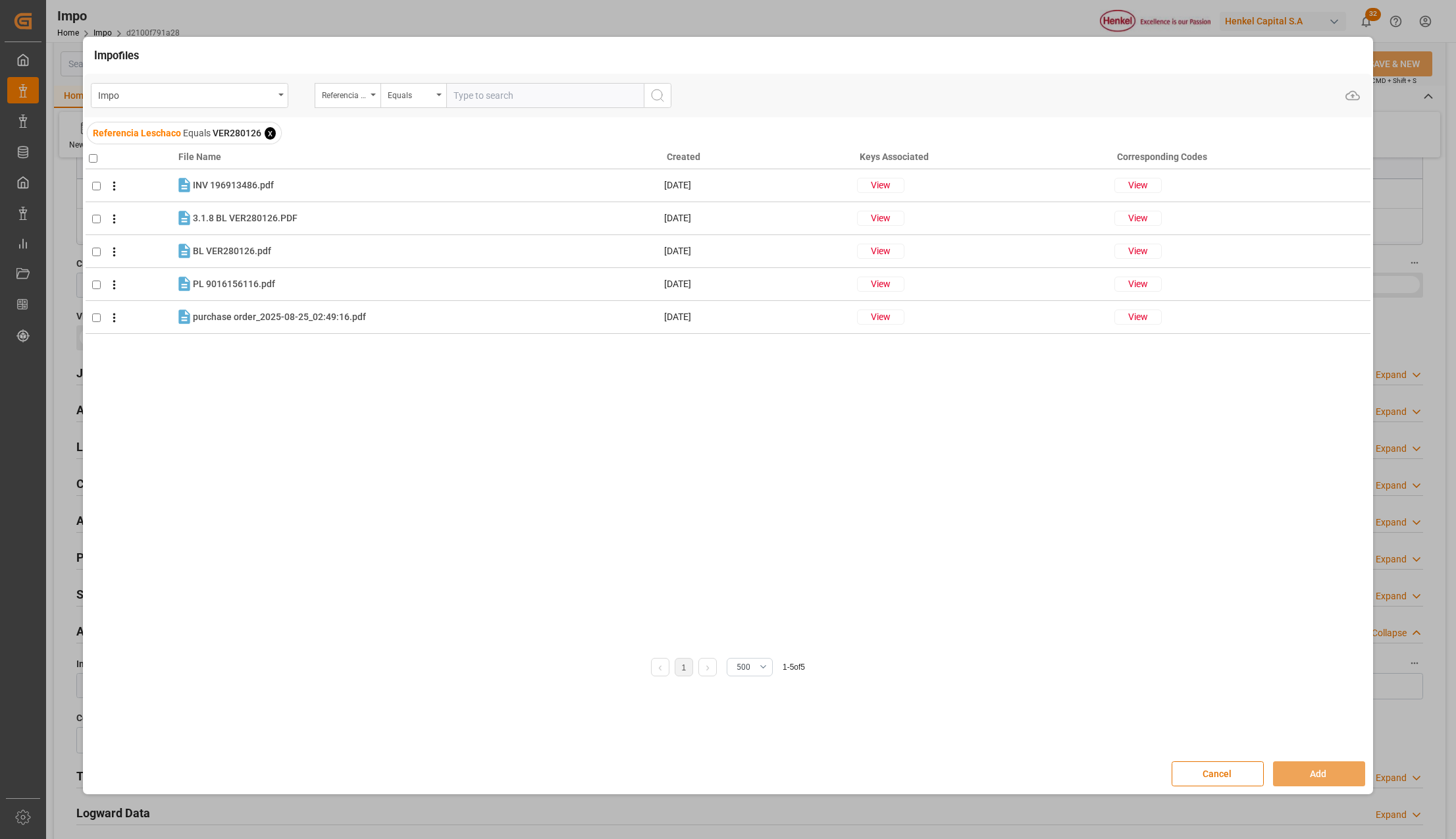
click at [91, 154] on input "checkbox" at bounding box center [93, 158] width 9 height 9
checkbox input "true"
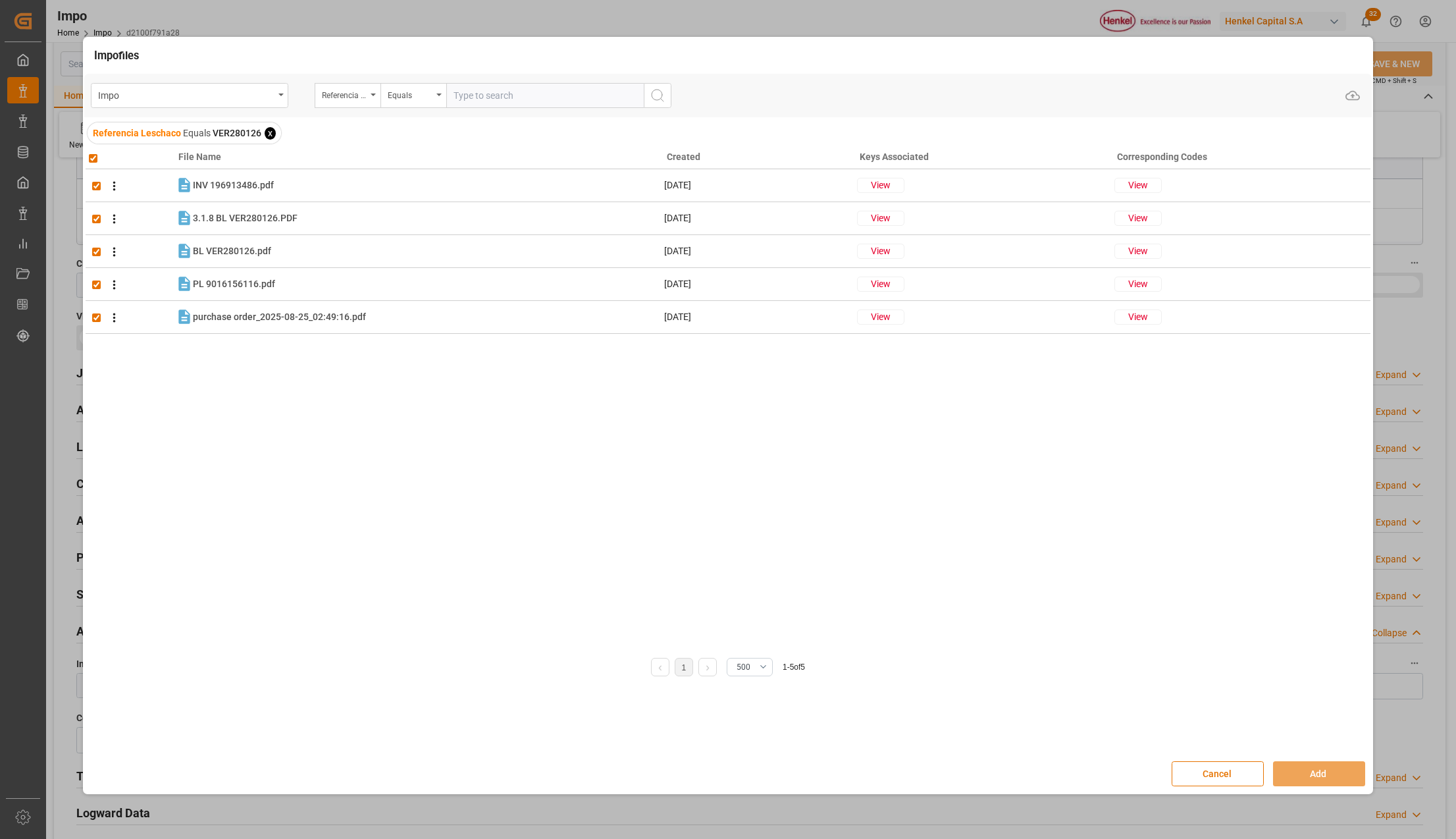
checkbox input "true"
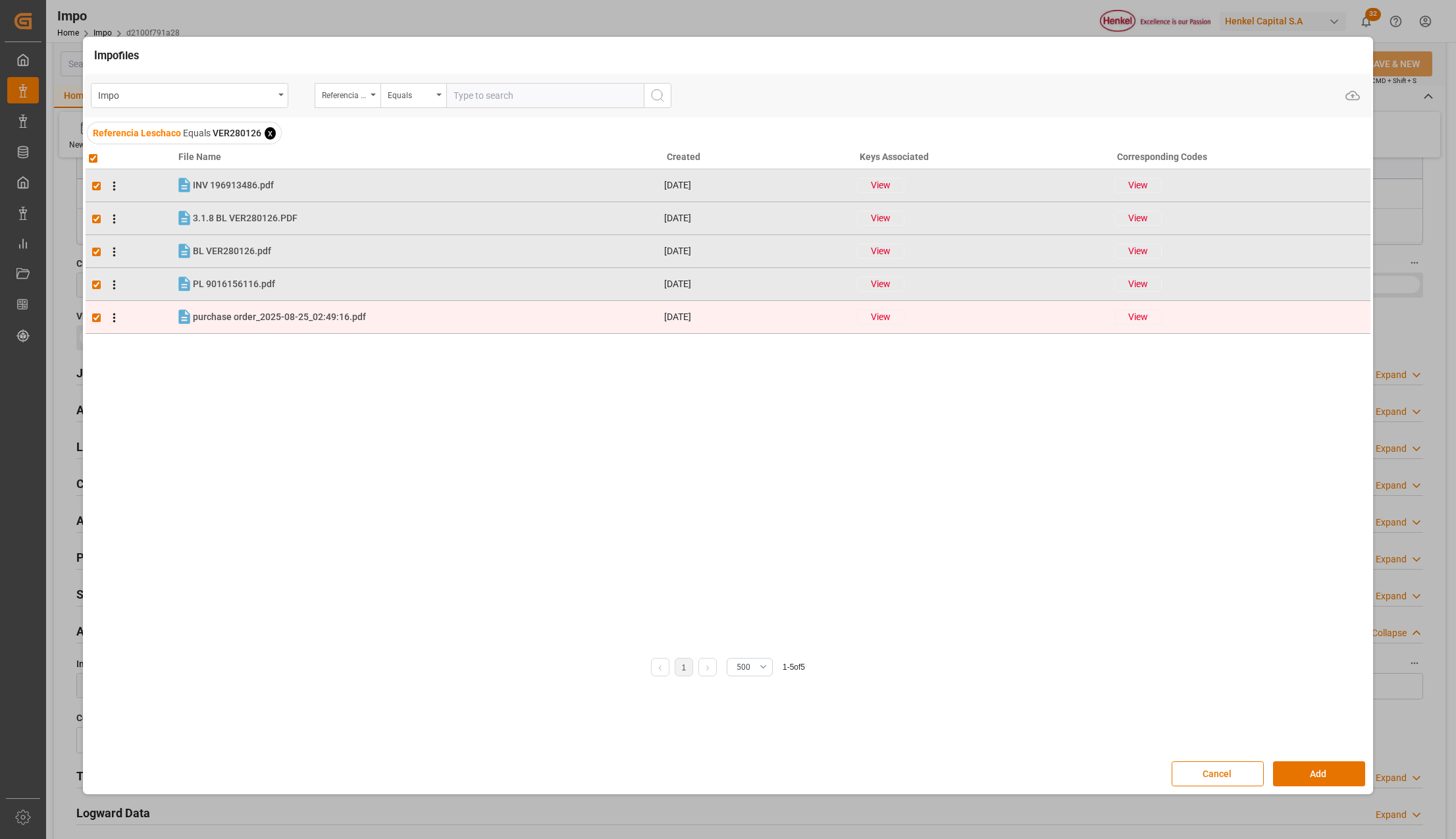
click at [97, 319] on input "checkbox" at bounding box center [96, 318] width 9 height 9
checkbox input "false"
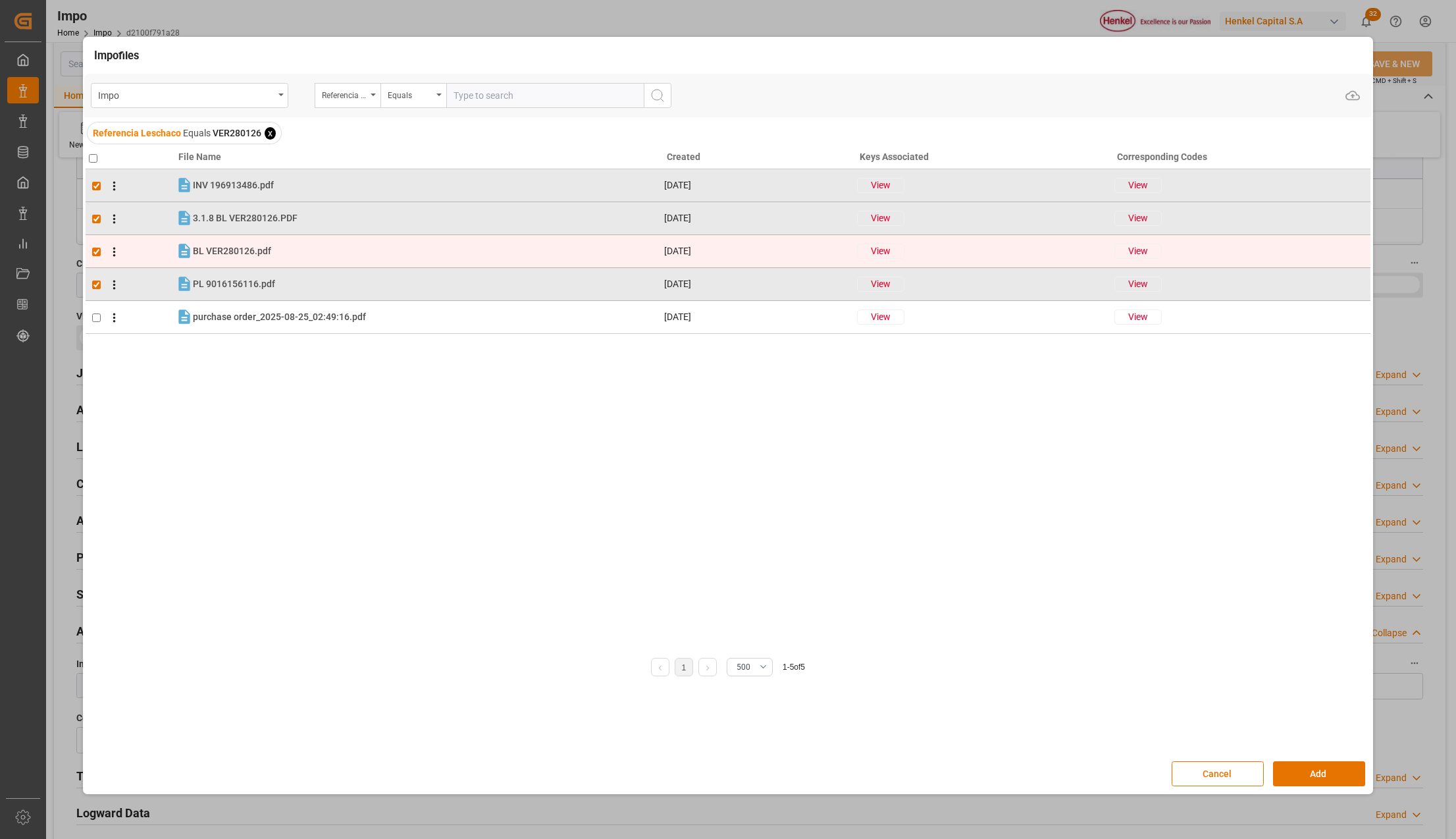
click at [97, 250] on input "checkbox" at bounding box center [96, 252] width 9 height 9
checkbox input "false"
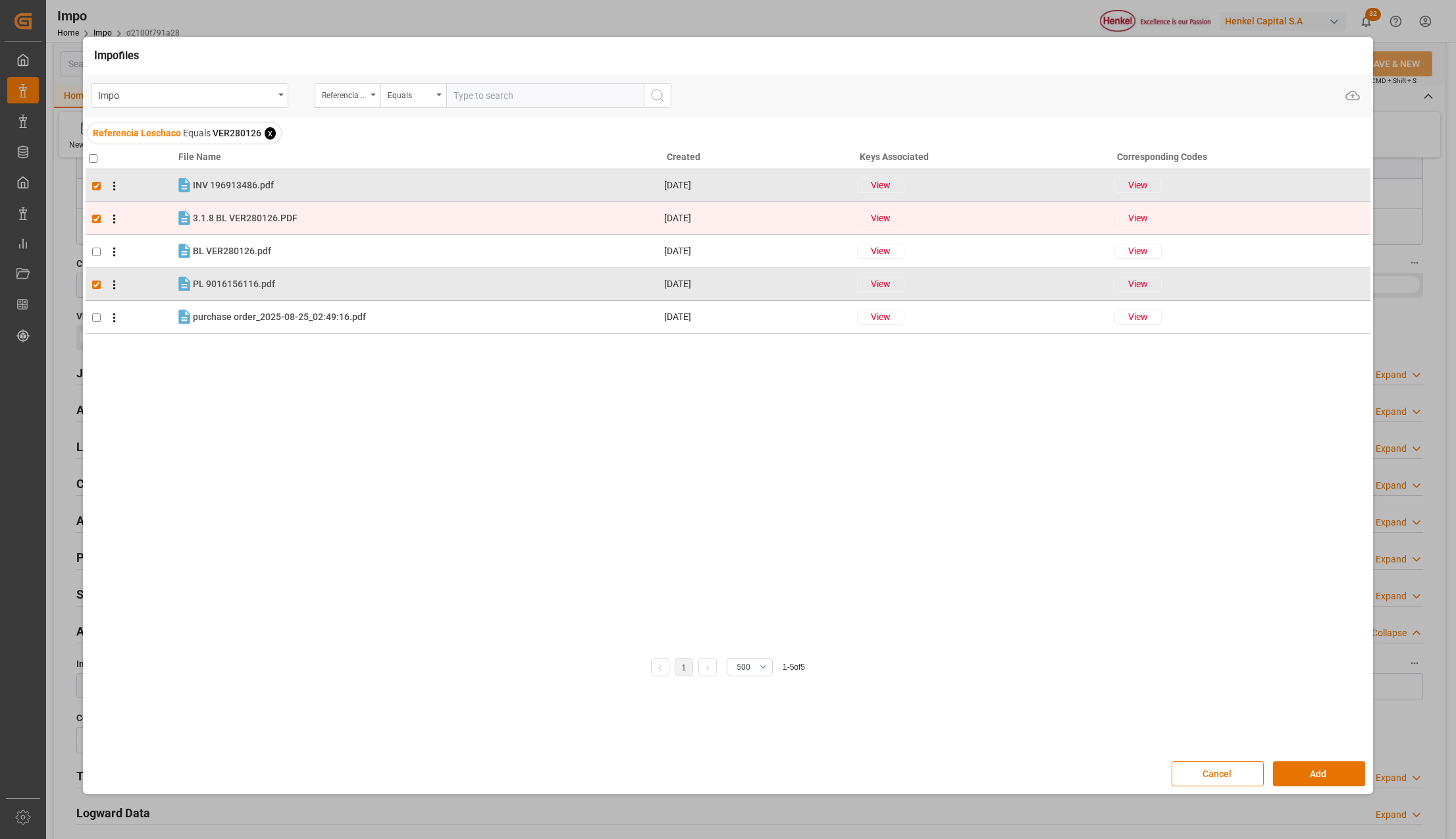
click at [93, 216] on input "checkbox" at bounding box center [96, 219] width 9 height 9
checkbox input "false"
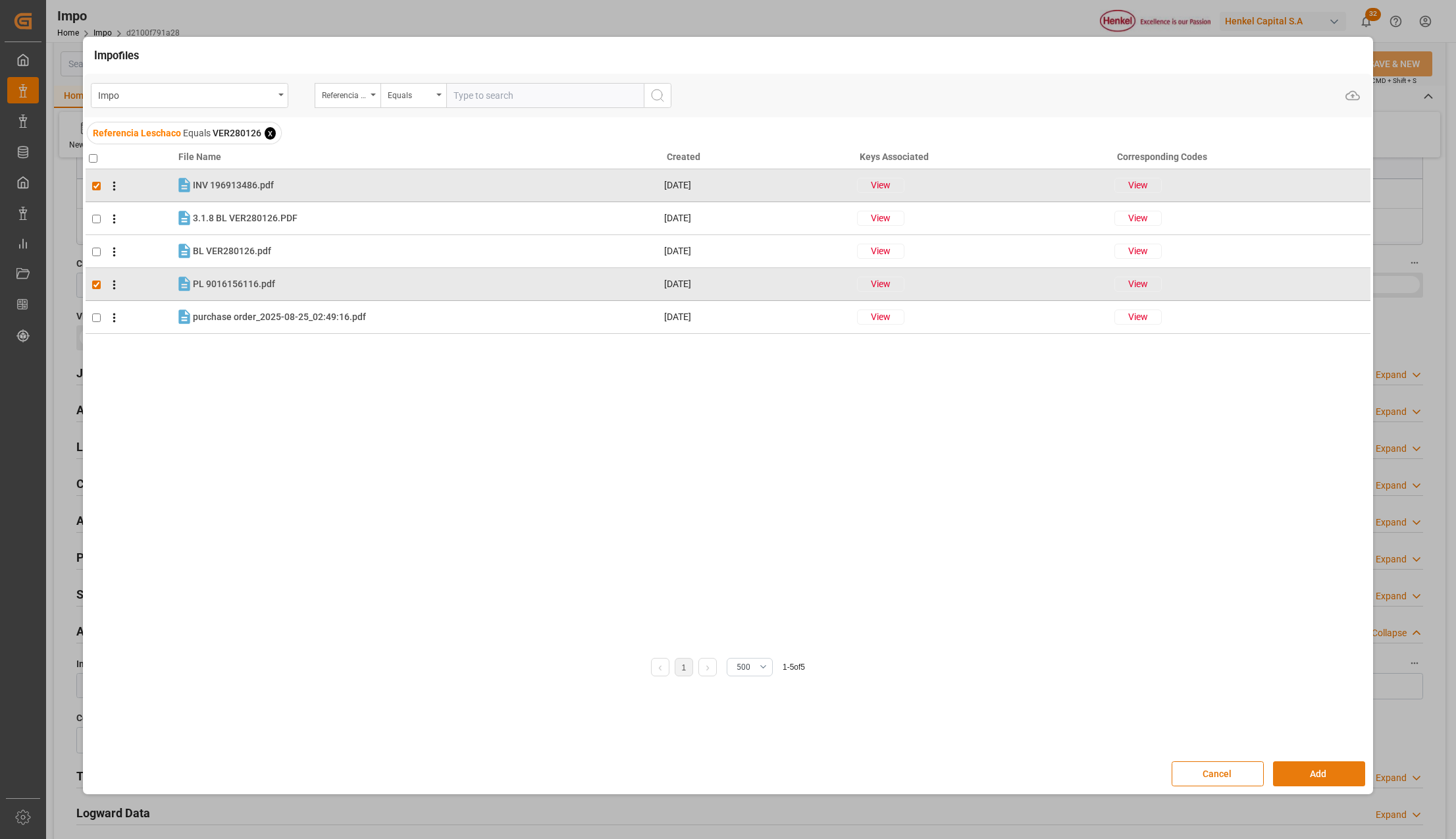
click at [1345, 762] on button "Add" at bounding box center [1319, 774] width 92 height 25
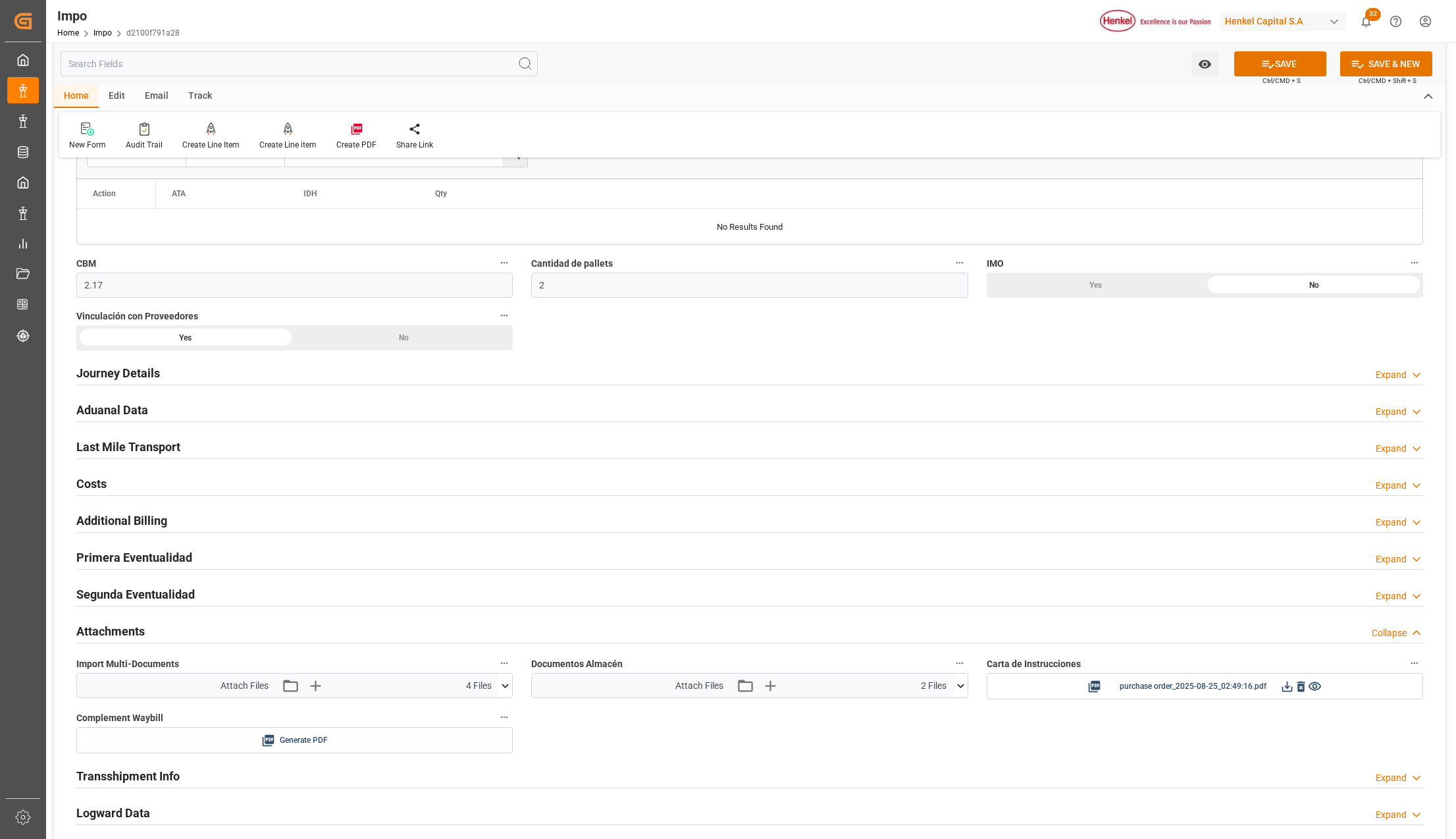
drag, startPoint x: 1287, startPoint y: 61, endPoint x: 1286, endPoint y: 93, distance: 32.0
click at [1286, 61] on button "SAVE" at bounding box center [1281, 64] width 92 height 25
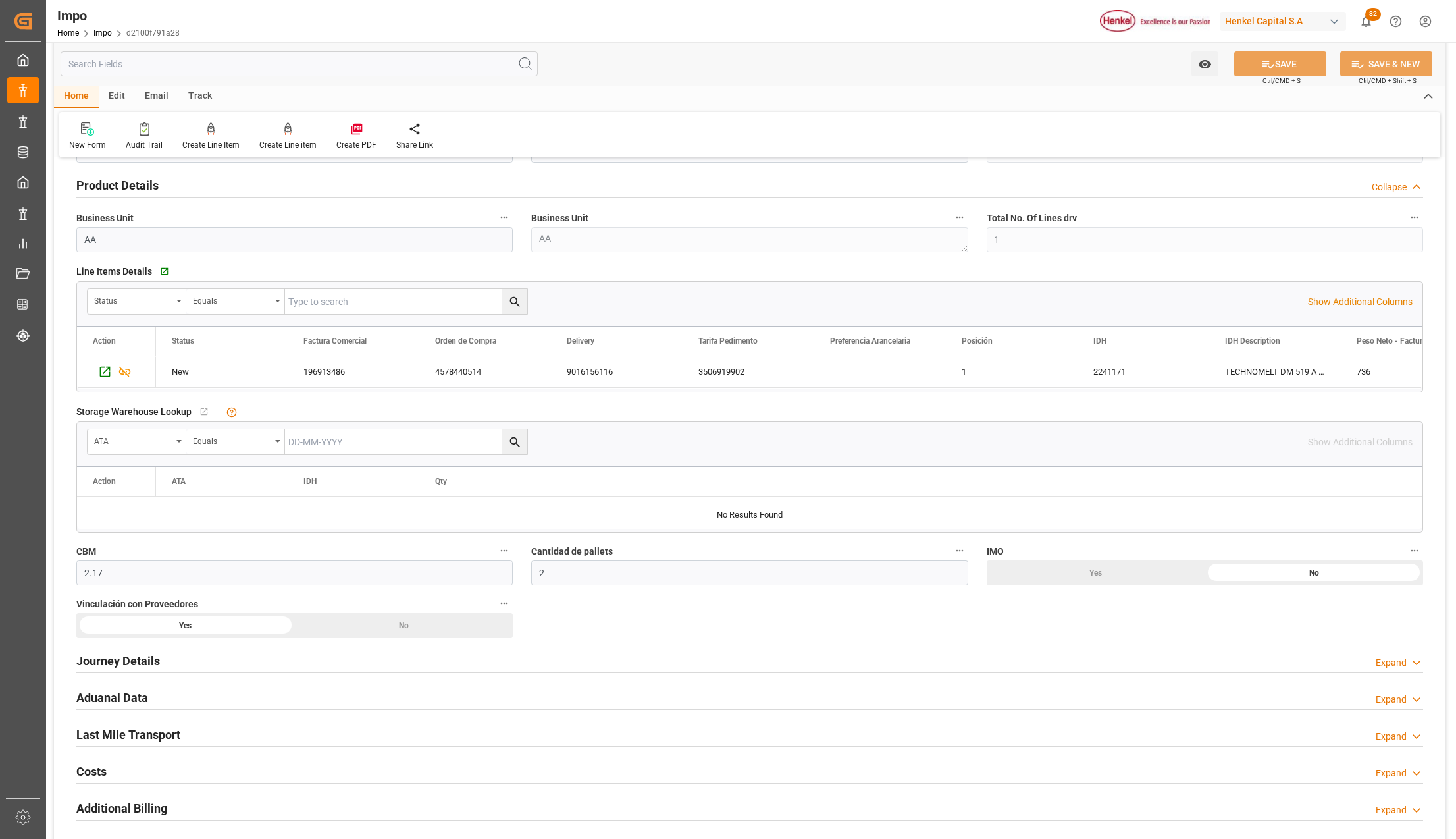
scroll to position [351, 0]
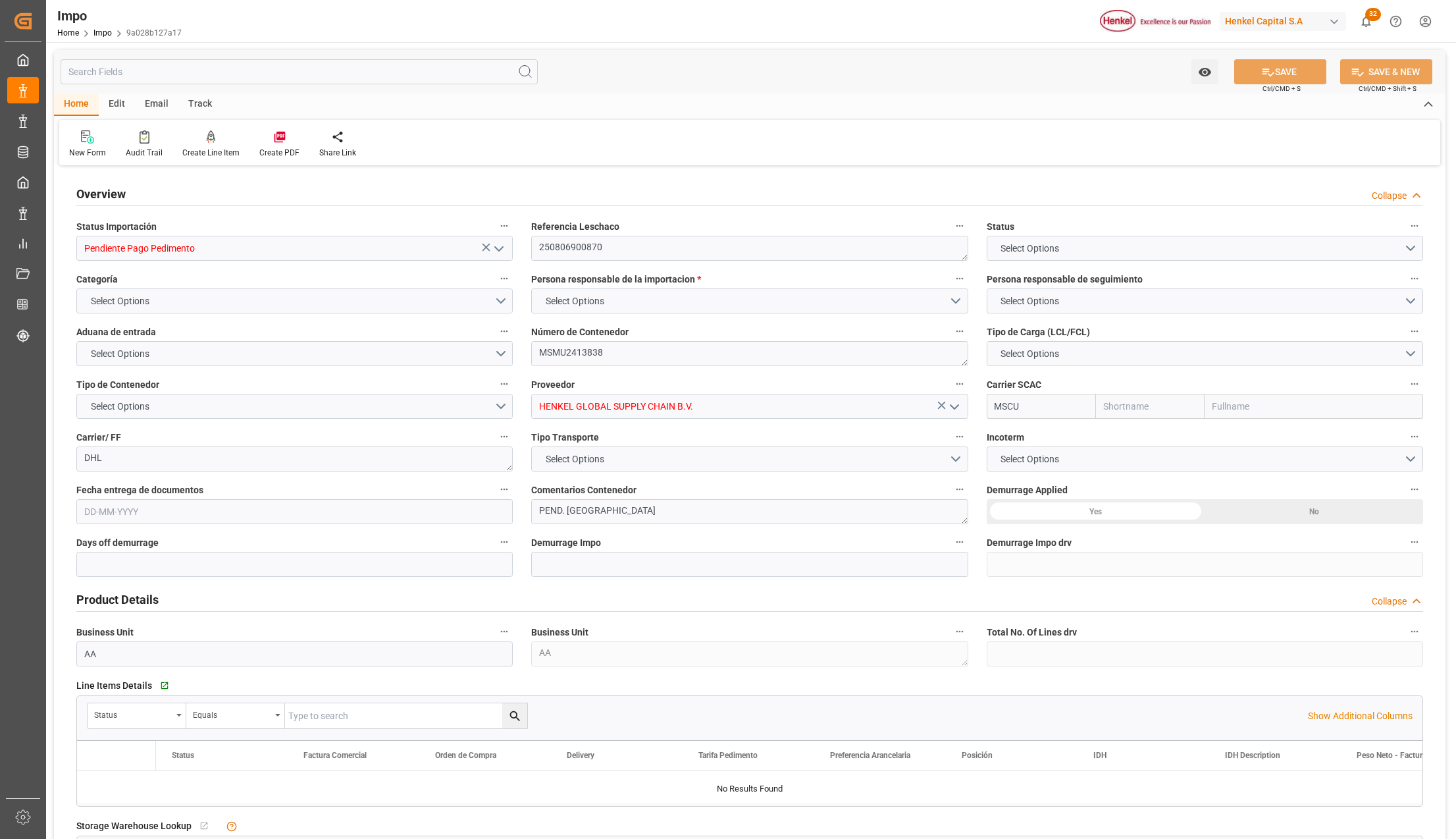
type input "MSC"
type input "Mediterranean Shipping Company"
type input "1"
type input "25"
type input "20"
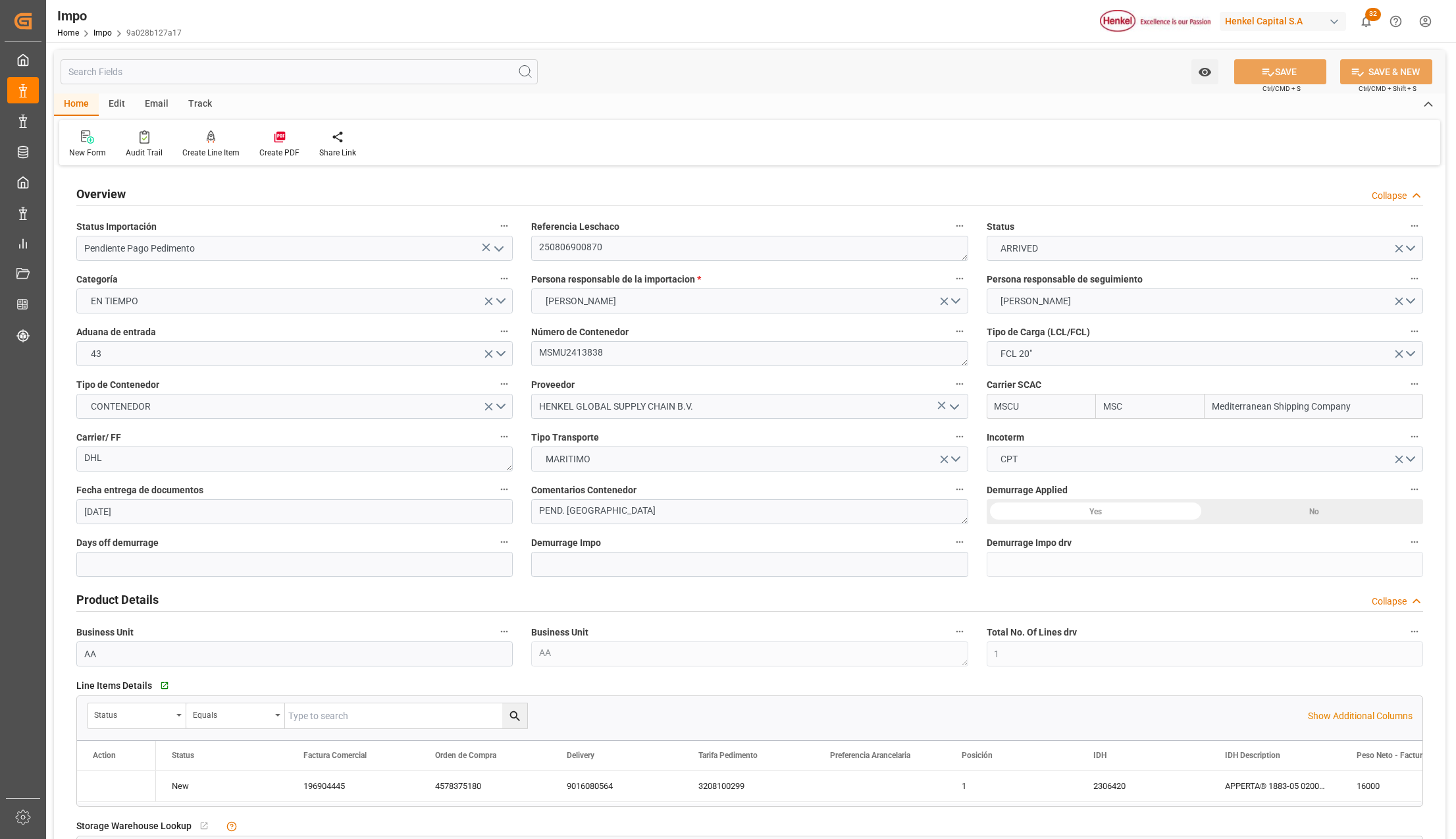
type input "[DATE]"
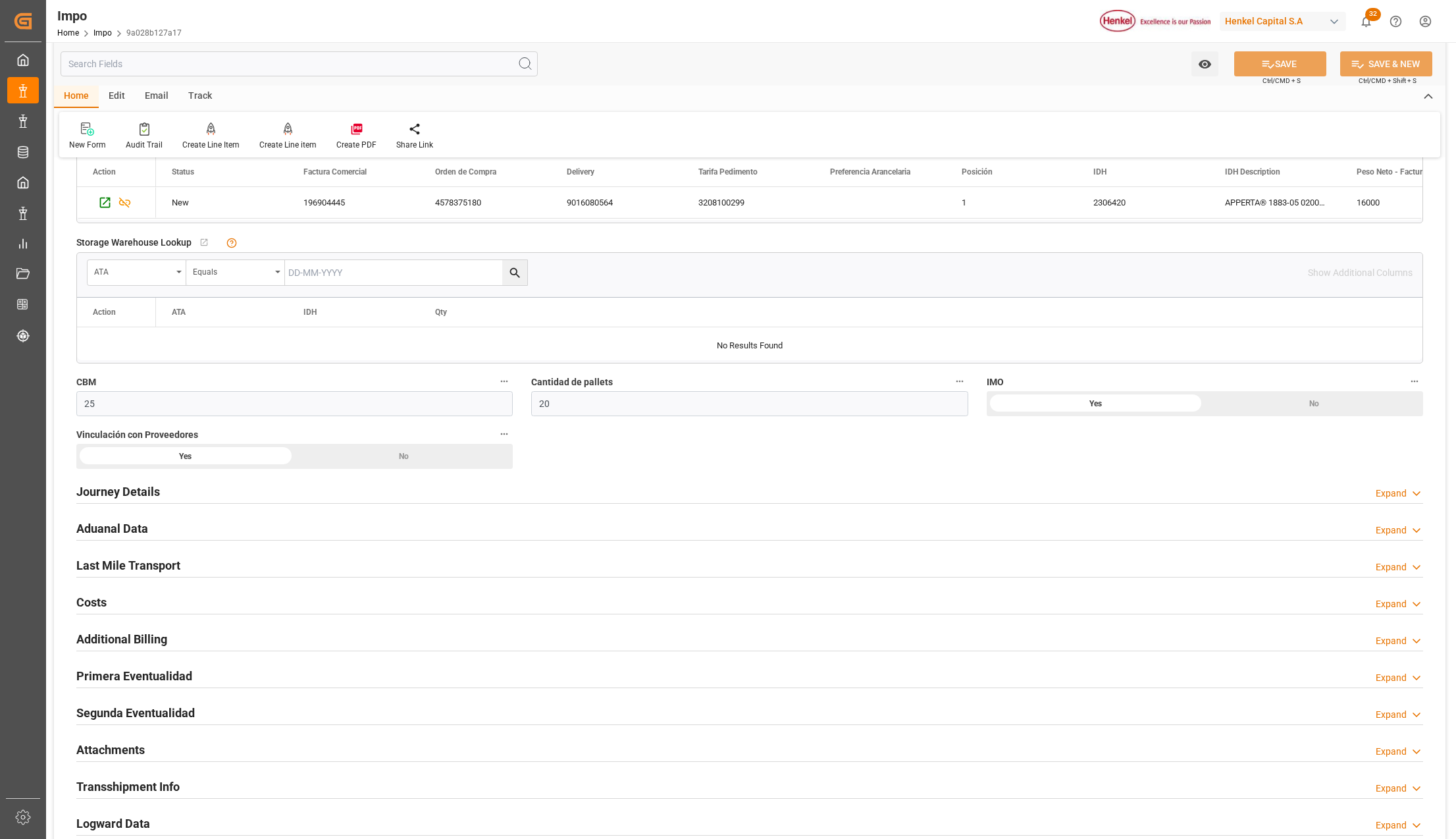
scroll to position [615, 0]
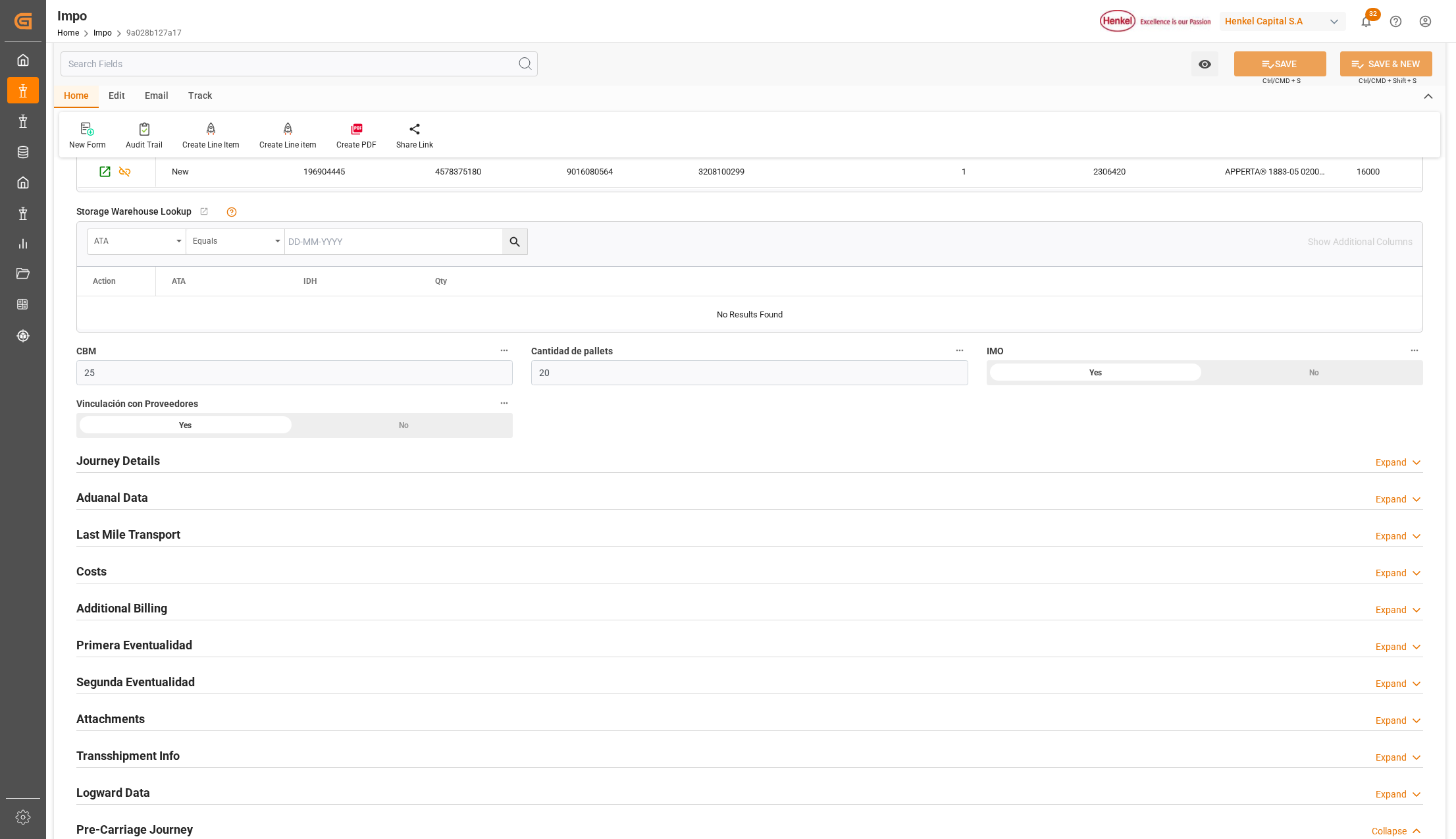
click at [125, 651] on h2 "Primera Eventualidad" at bounding box center [134, 645] width 116 height 18
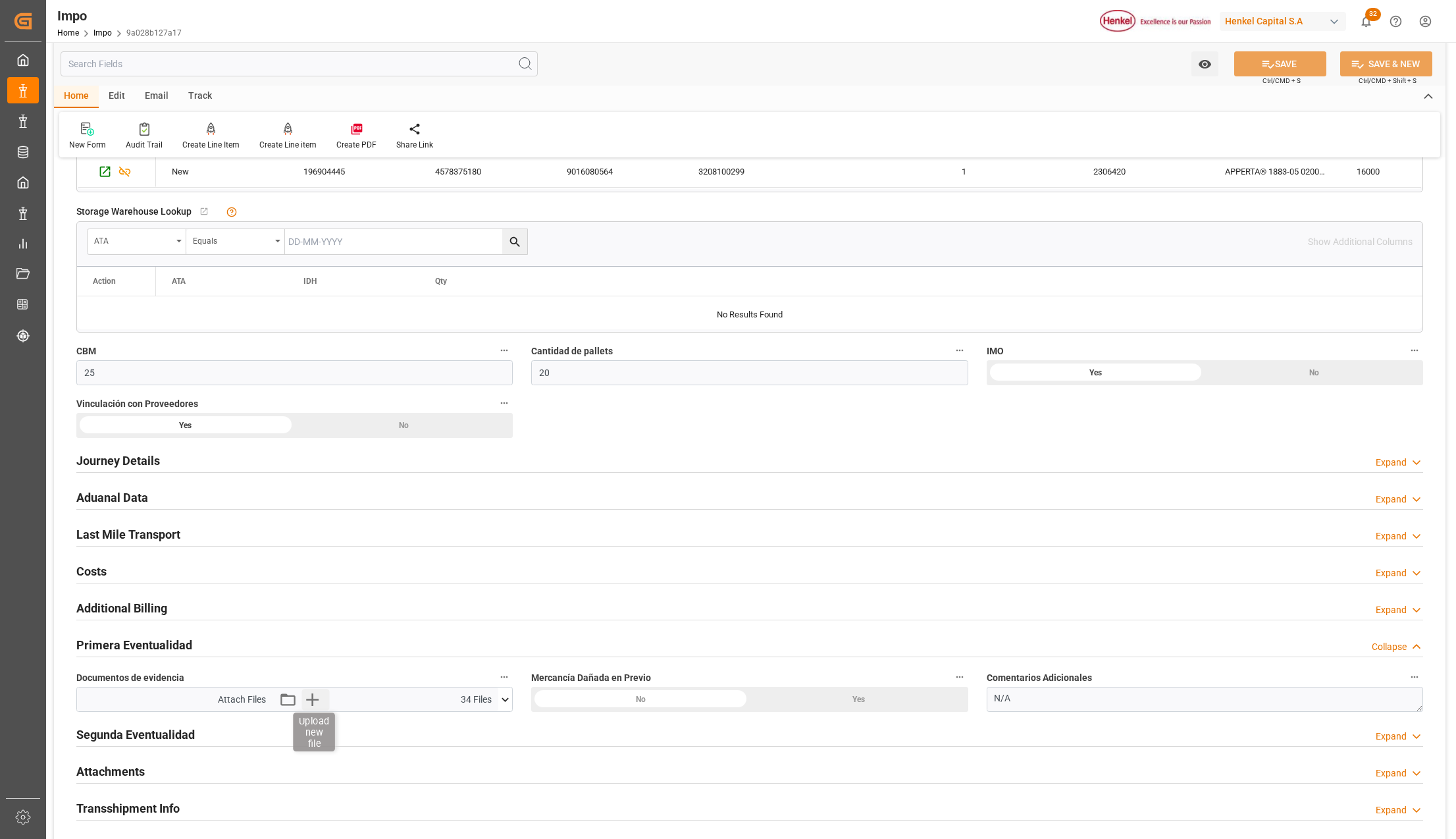
click at [312, 706] on icon "button" at bounding box center [312, 699] width 13 height 13
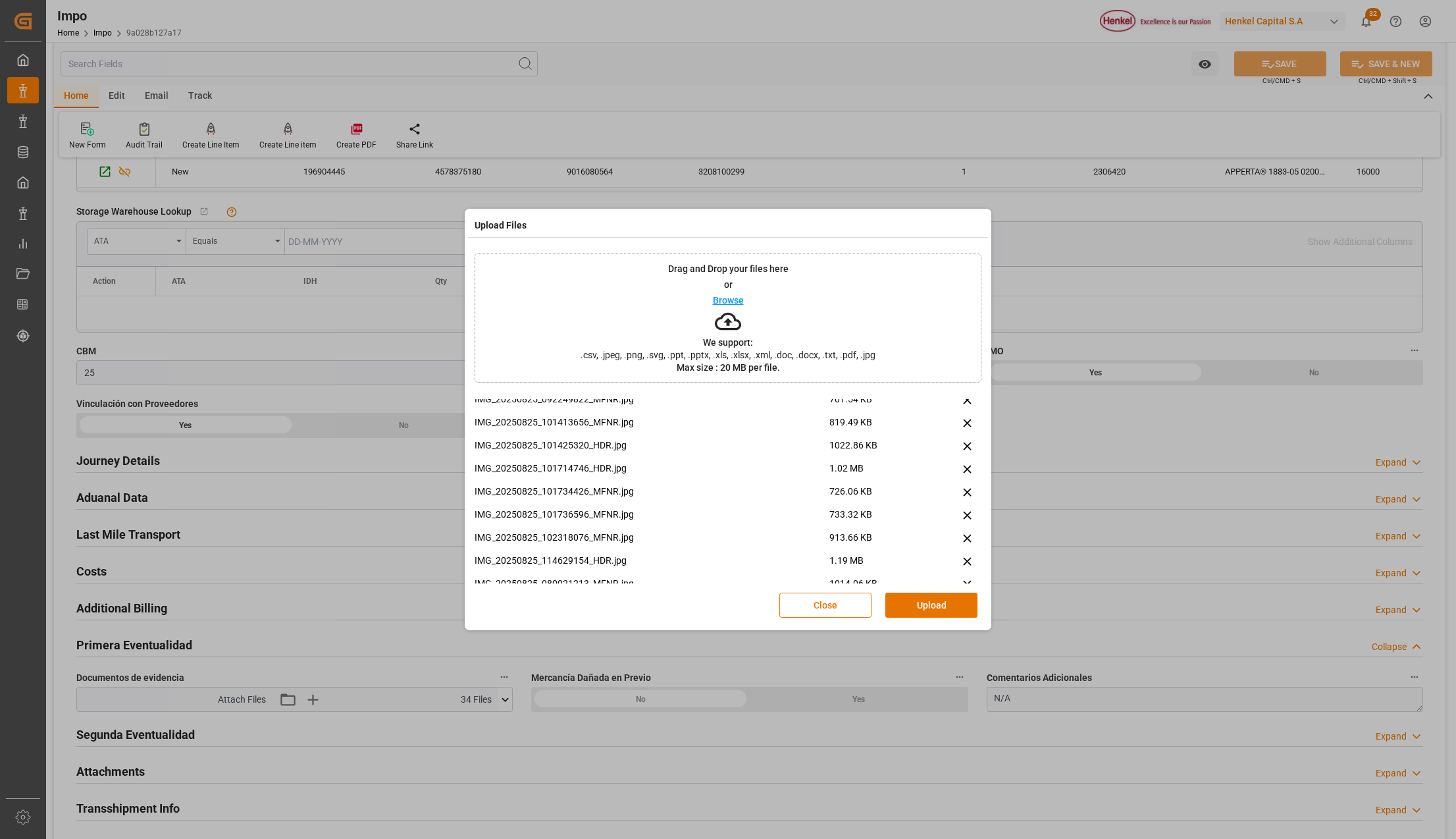
scroll to position [101, 0]
click at [897, 606] on button "Upload" at bounding box center [932, 606] width 92 height 25
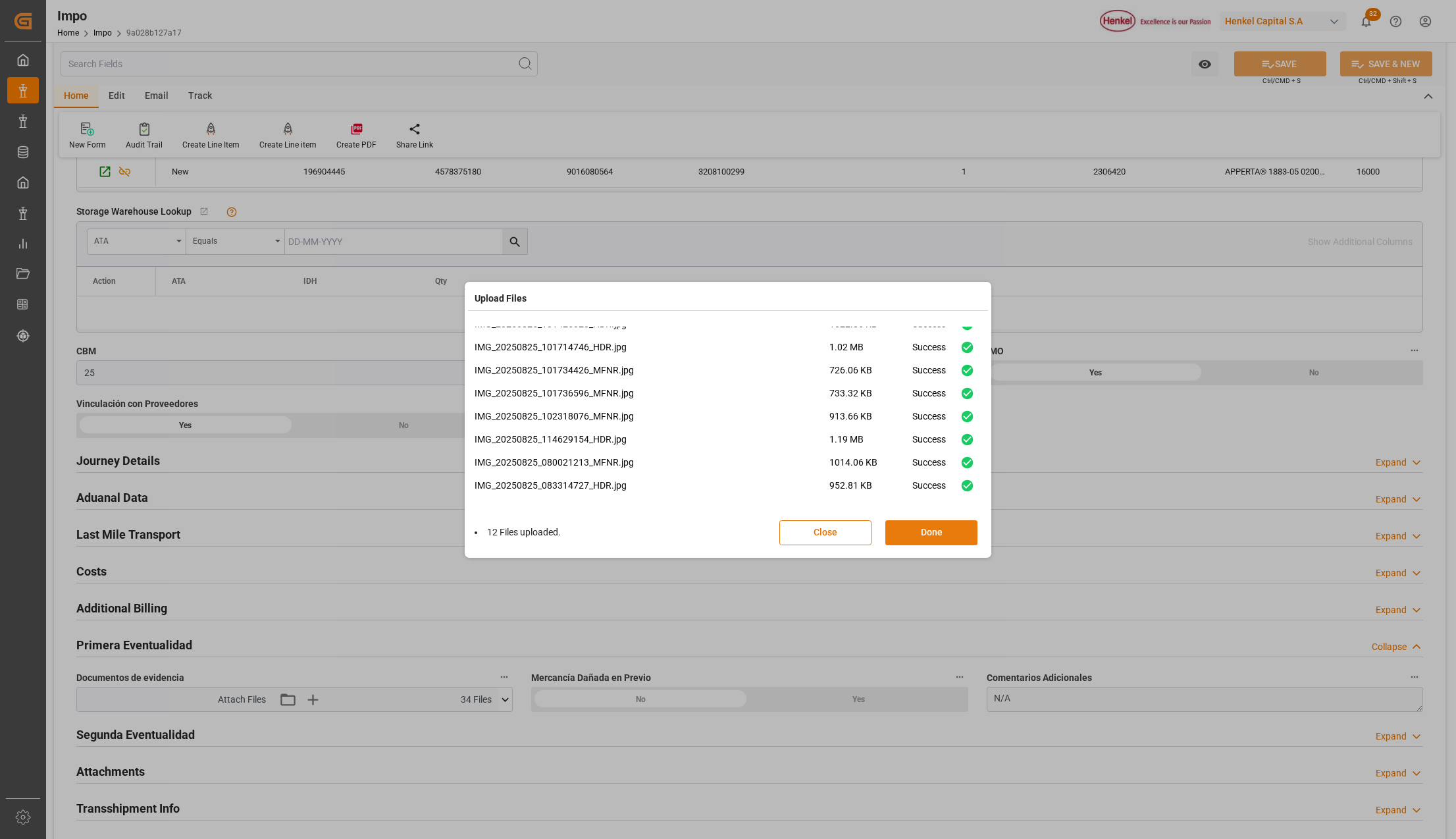
click at [939, 530] on button "Done" at bounding box center [932, 533] width 92 height 25
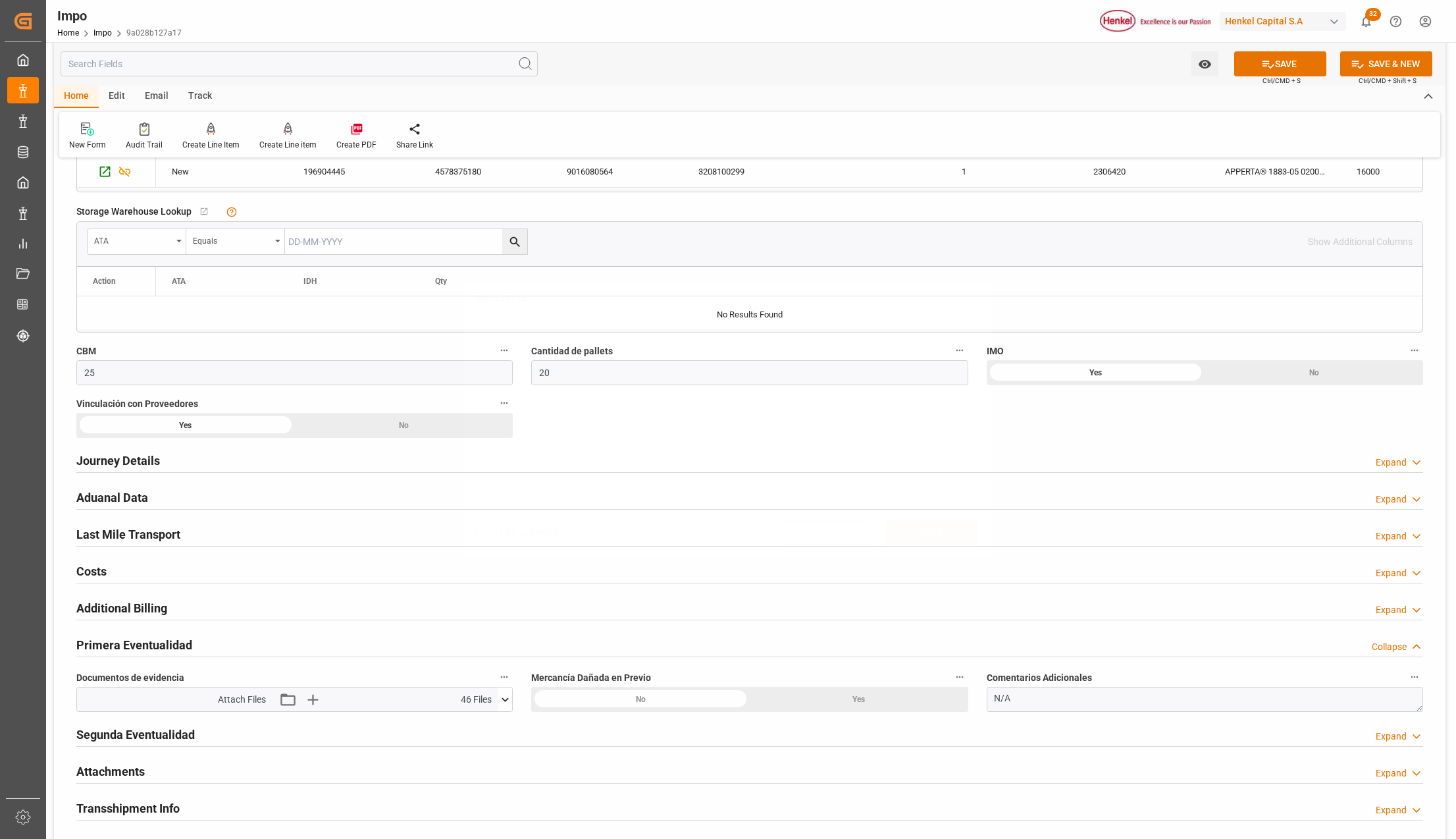
scroll to position [0, 0]
click at [1273, 67] on button "SAVE" at bounding box center [1281, 64] width 92 height 25
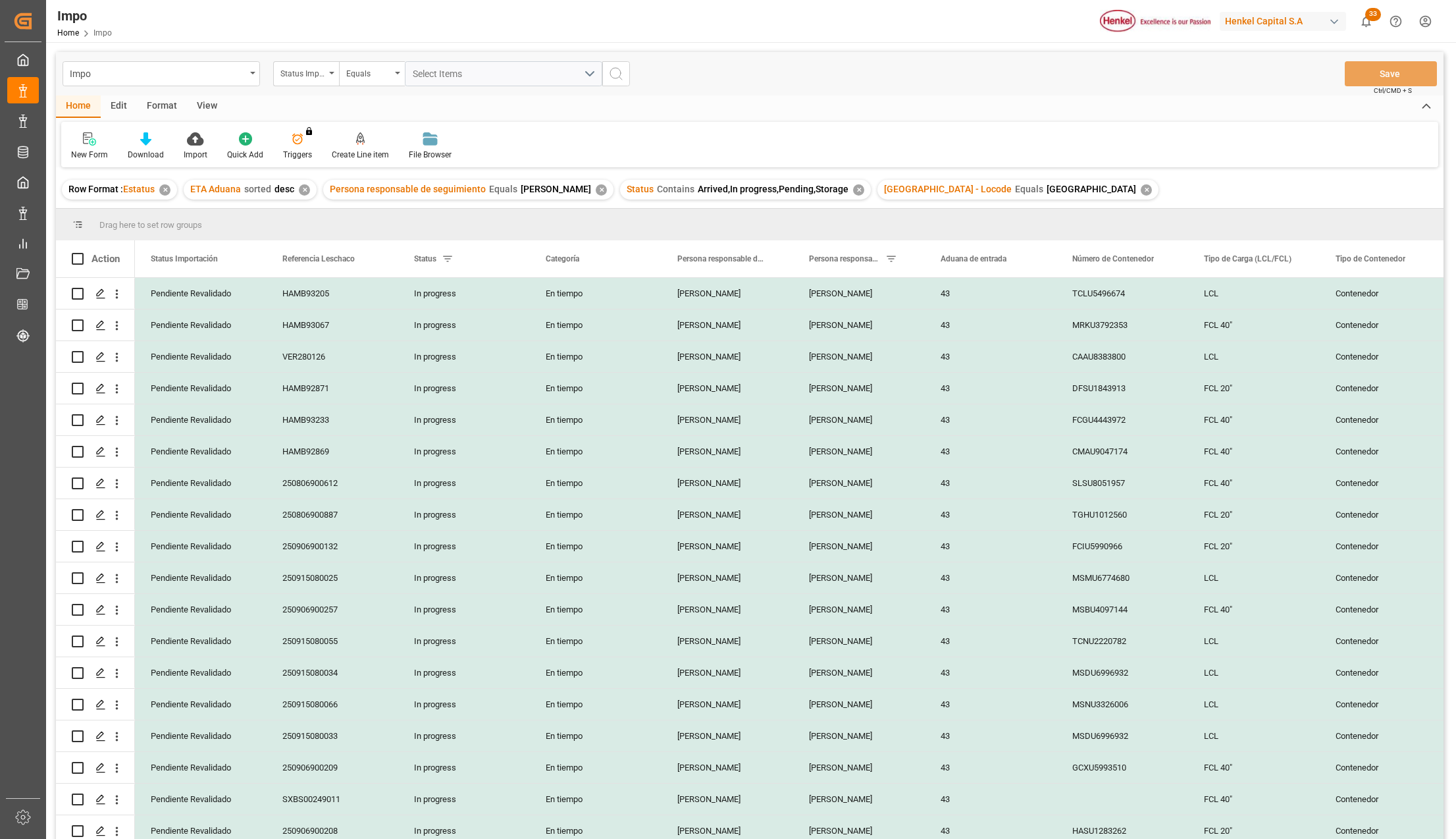
scroll to position [451, 0]
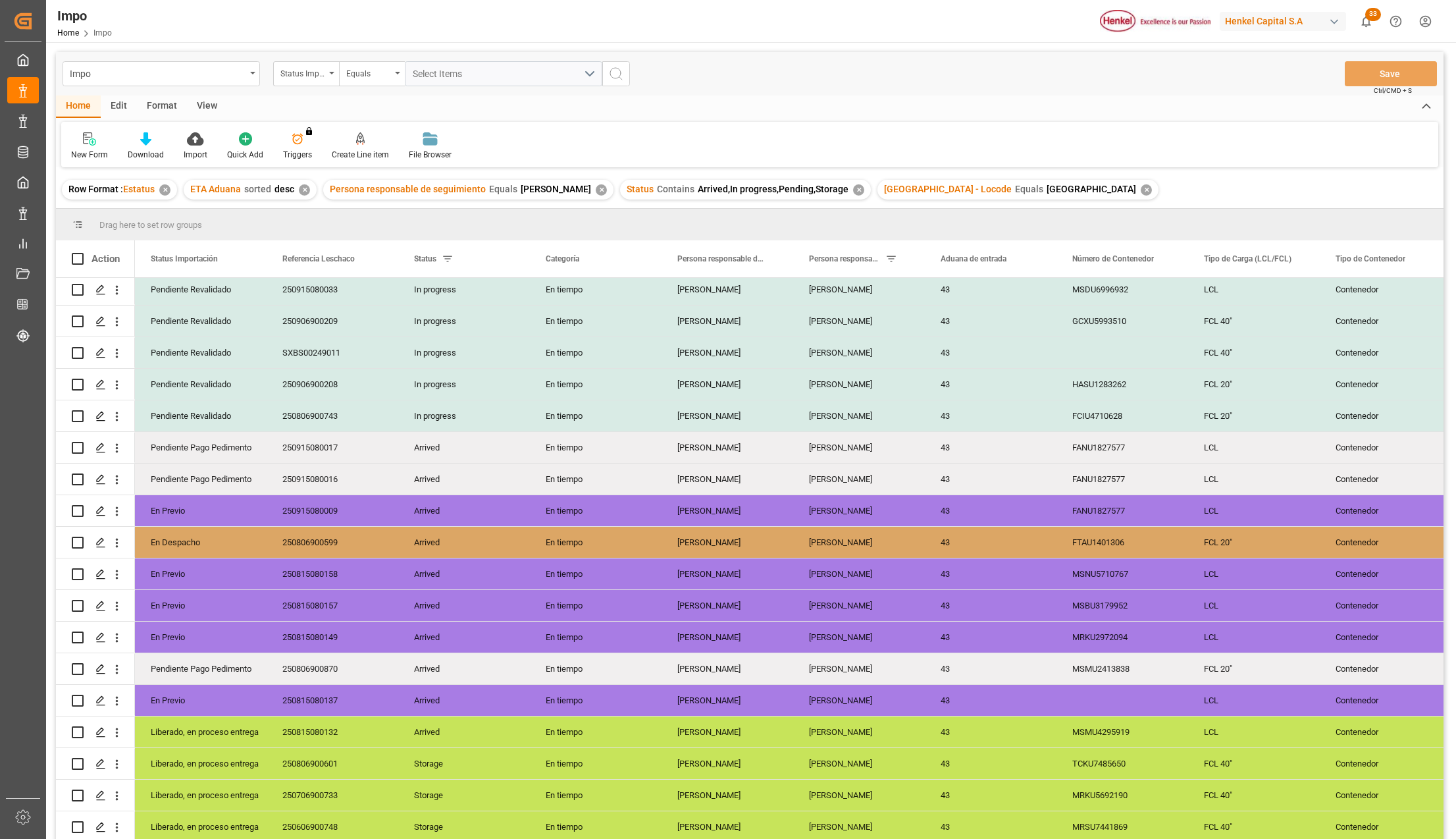
click at [216, 105] on div "View" at bounding box center [207, 106] width 40 height 23
click at [153, 146] on div "Standard Templates" at bounding box center [149, 146] width 85 height 29
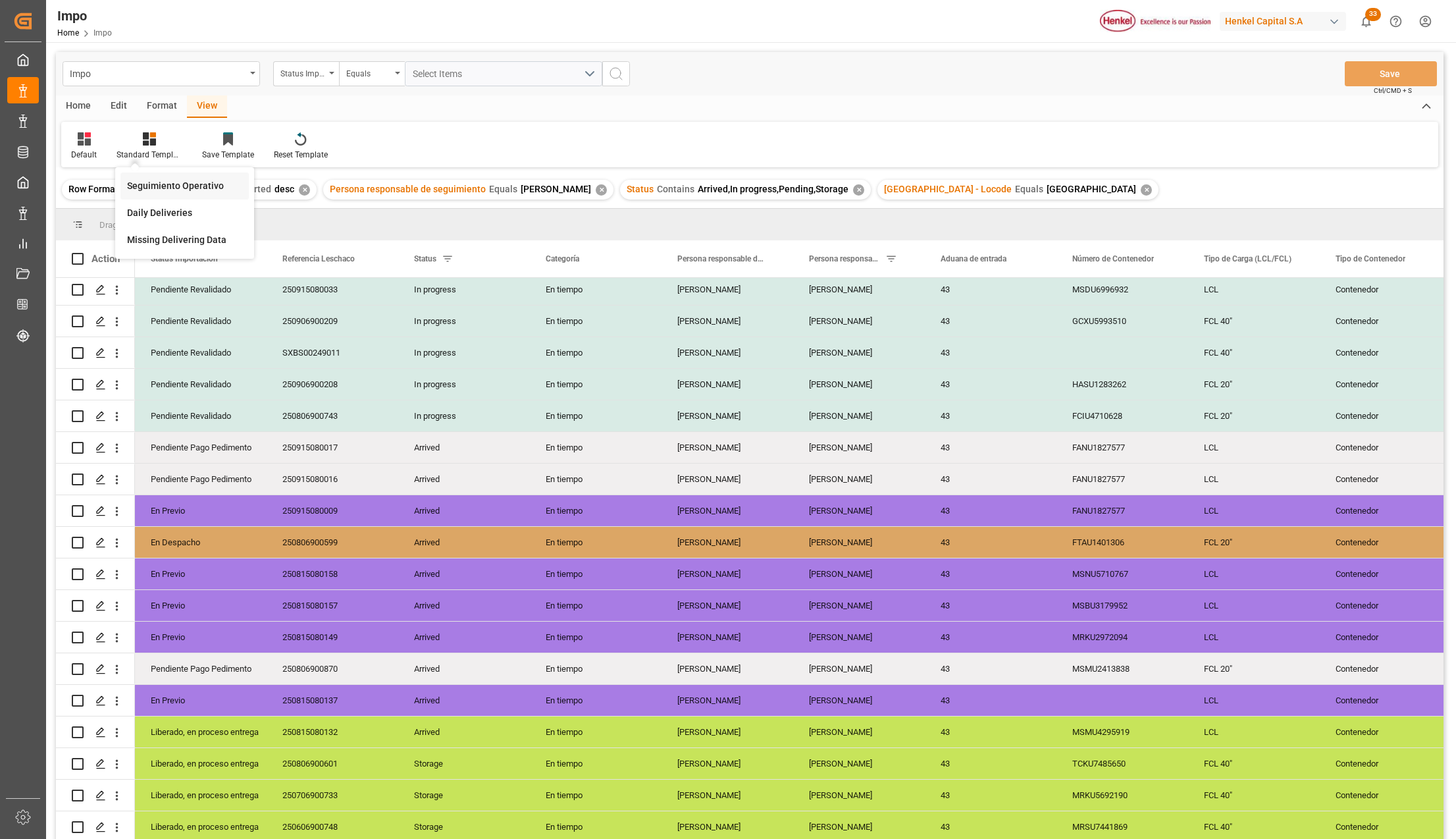
click at [158, 180] on div "Seguimiento Operativo" at bounding box center [185, 186] width 116 height 14
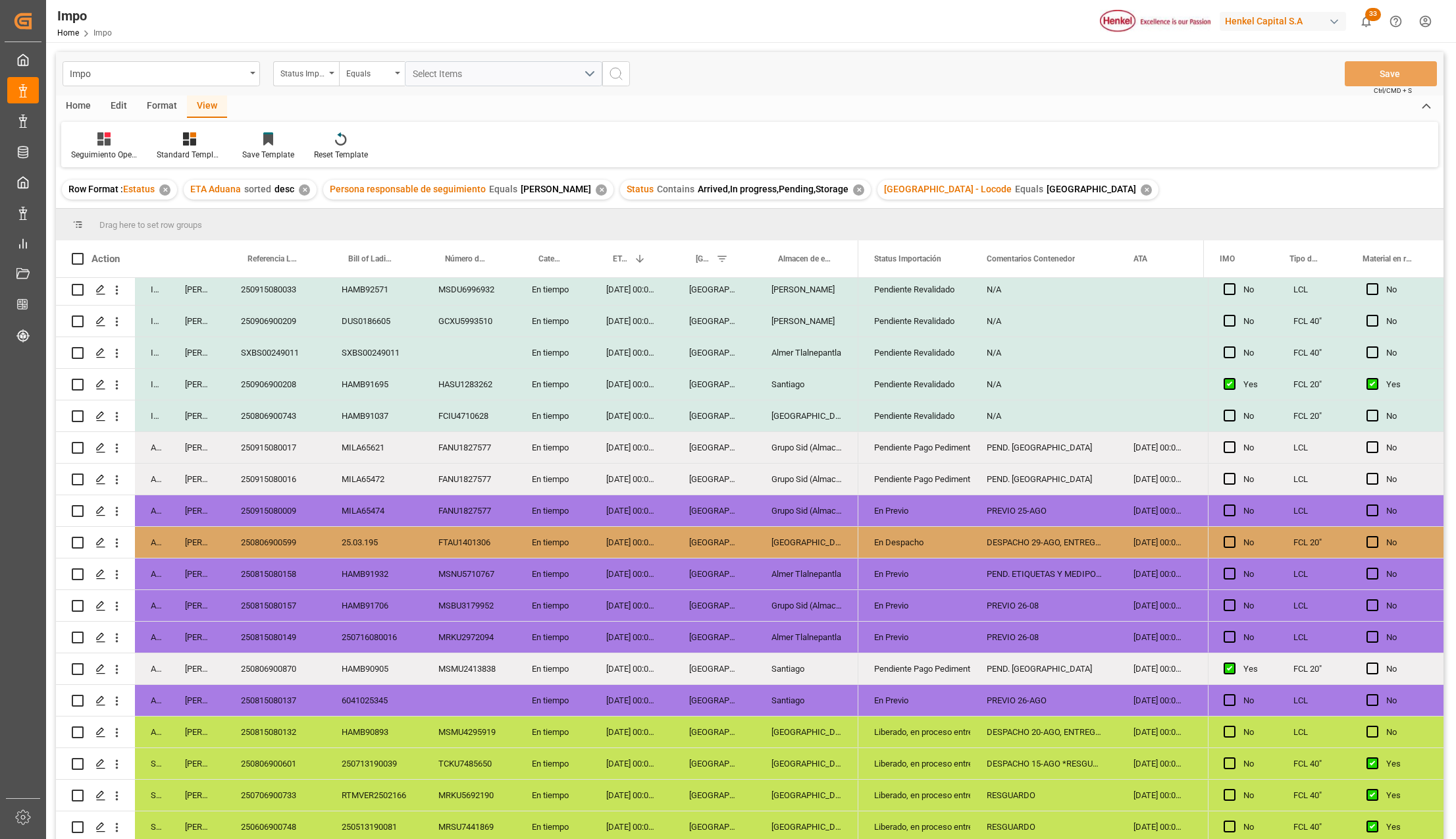
click at [468, 583] on div "MSNU5710767" at bounding box center [468, 574] width 93 height 31
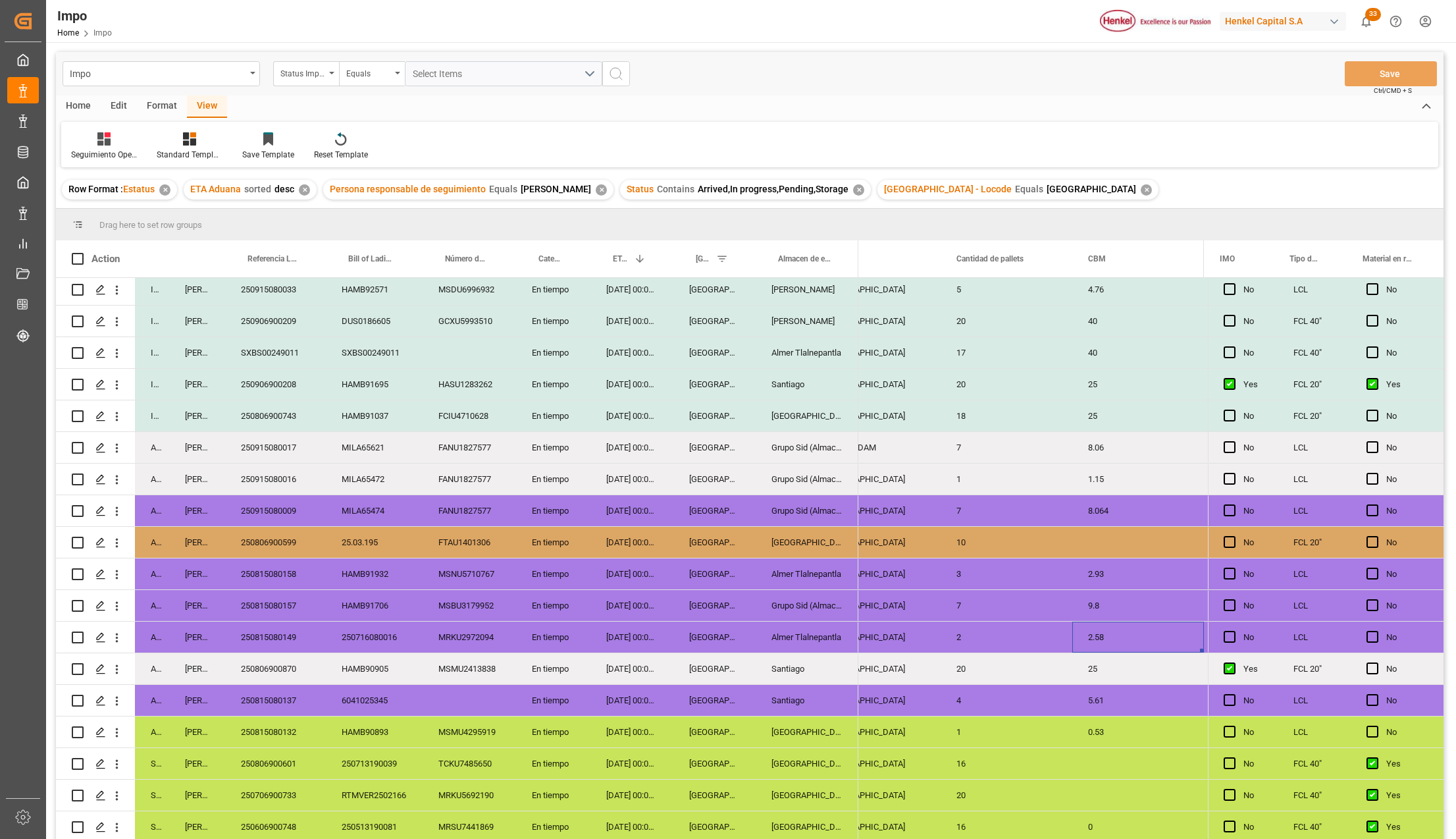
scroll to position [0, 0]
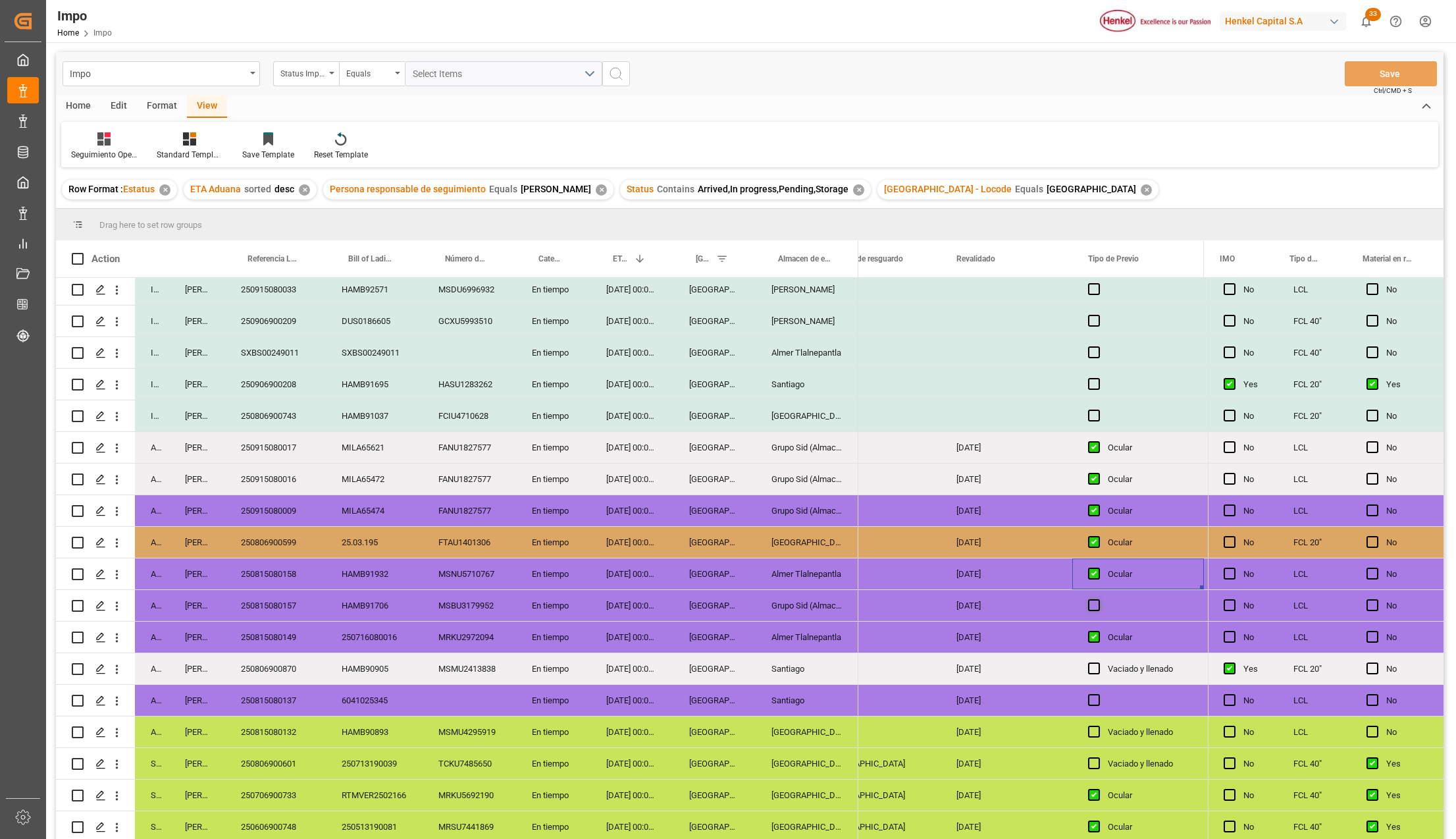
click at [1096, 601] on span "Press SPACE to select this row." at bounding box center [1093, 605] width 12 height 12
click at [1098, 599] on input "Press SPACE to select this row." at bounding box center [1098, 599] width 0 height 0
click at [295, 565] on div "250815080158" at bounding box center [275, 574] width 101 height 31
click at [288, 569] on div "250815080158" at bounding box center [275, 574] width 101 height 31
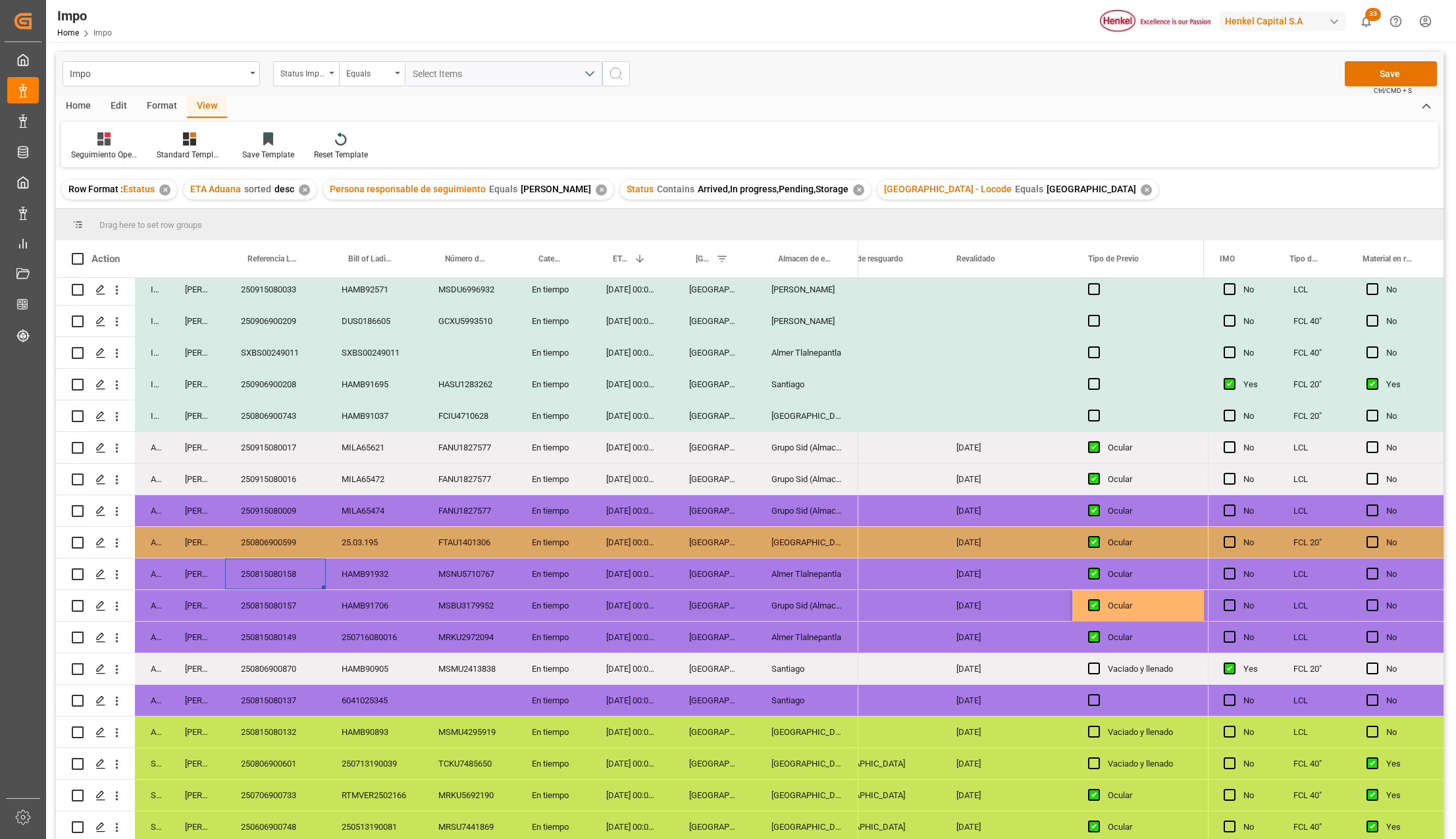
drag, startPoint x: 324, startPoint y: 583, endPoint x: 388, endPoint y: 581, distance: 64.0
click at [324, 585] on div "Press SPACE to select this row." at bounding box center [324, 587] width 4 height 4
click at [474, 579] on div "MSNU5710767" at bounding box center [468, 574] width 93 height 31
click at [1125, 576] on div "Ocular" at bounding box center [1148, 573] width 80 height 30
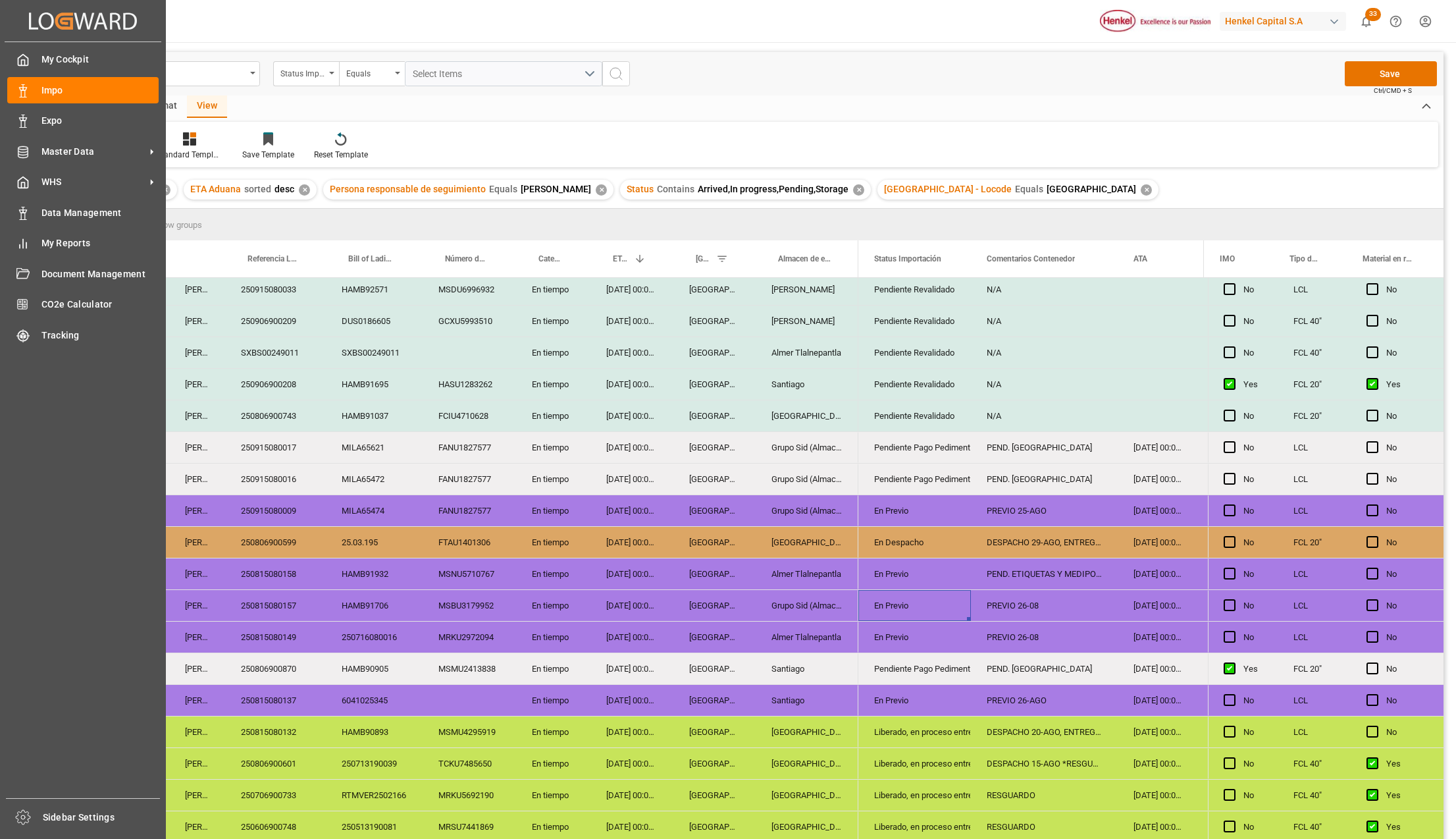
scroll to position [451, 0]
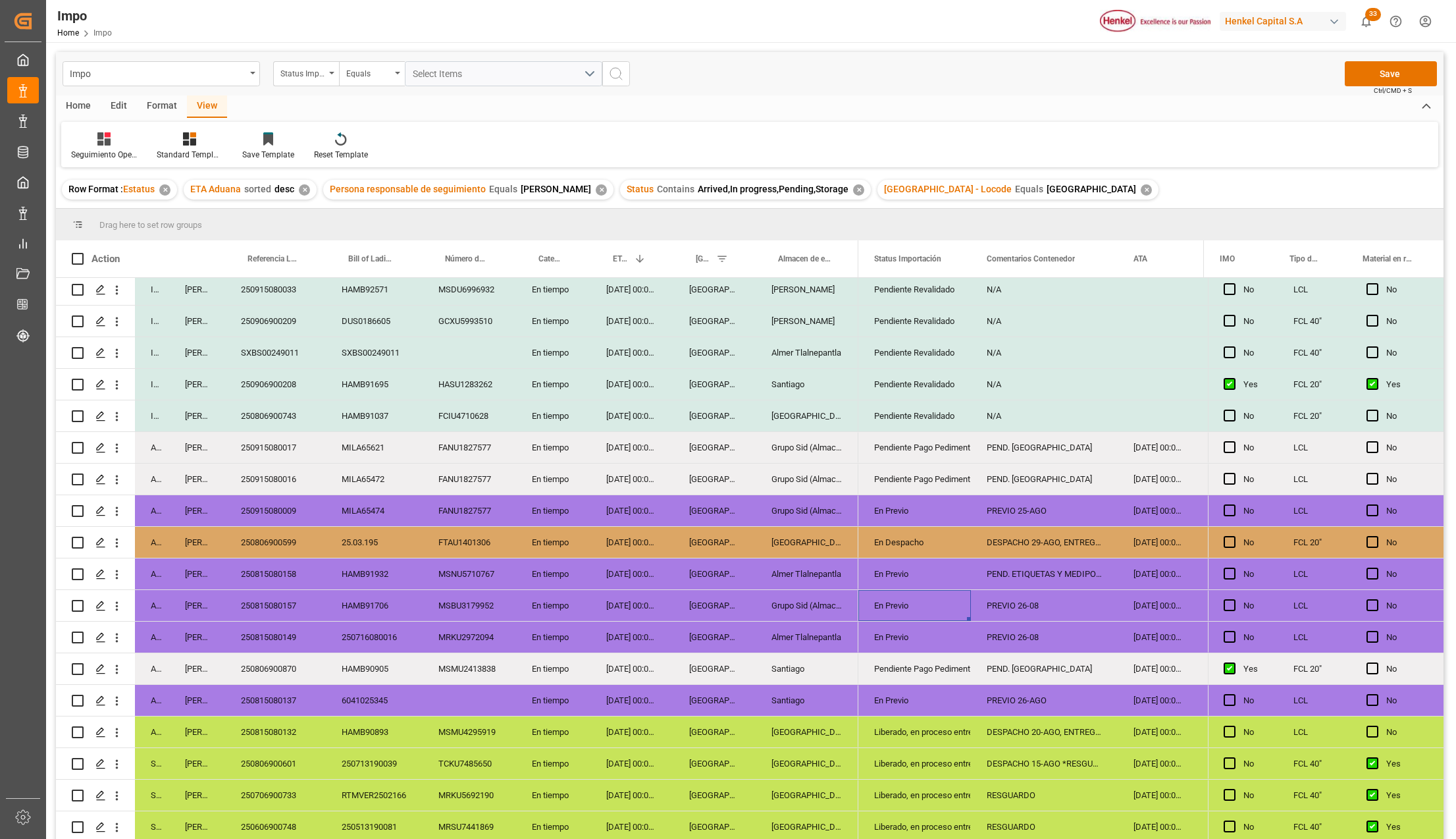
click at [908, 507] on div "En Previo" at bounding box center [914, 511] width 81 height 30
click at [948, 515] on icon "open menu" at bounding box center [946, 518] width 16 height 16
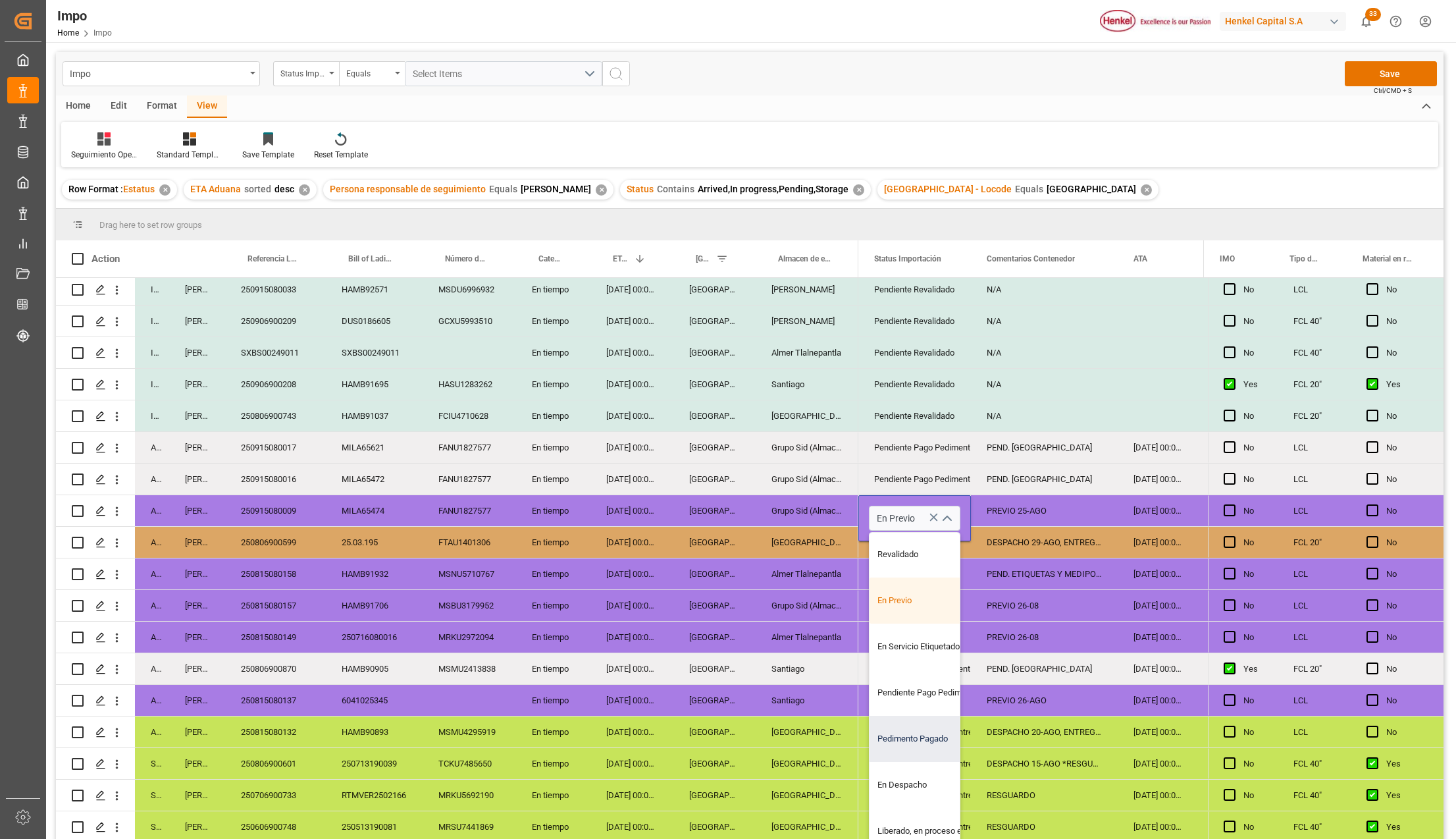
scroll to position [87, 0]
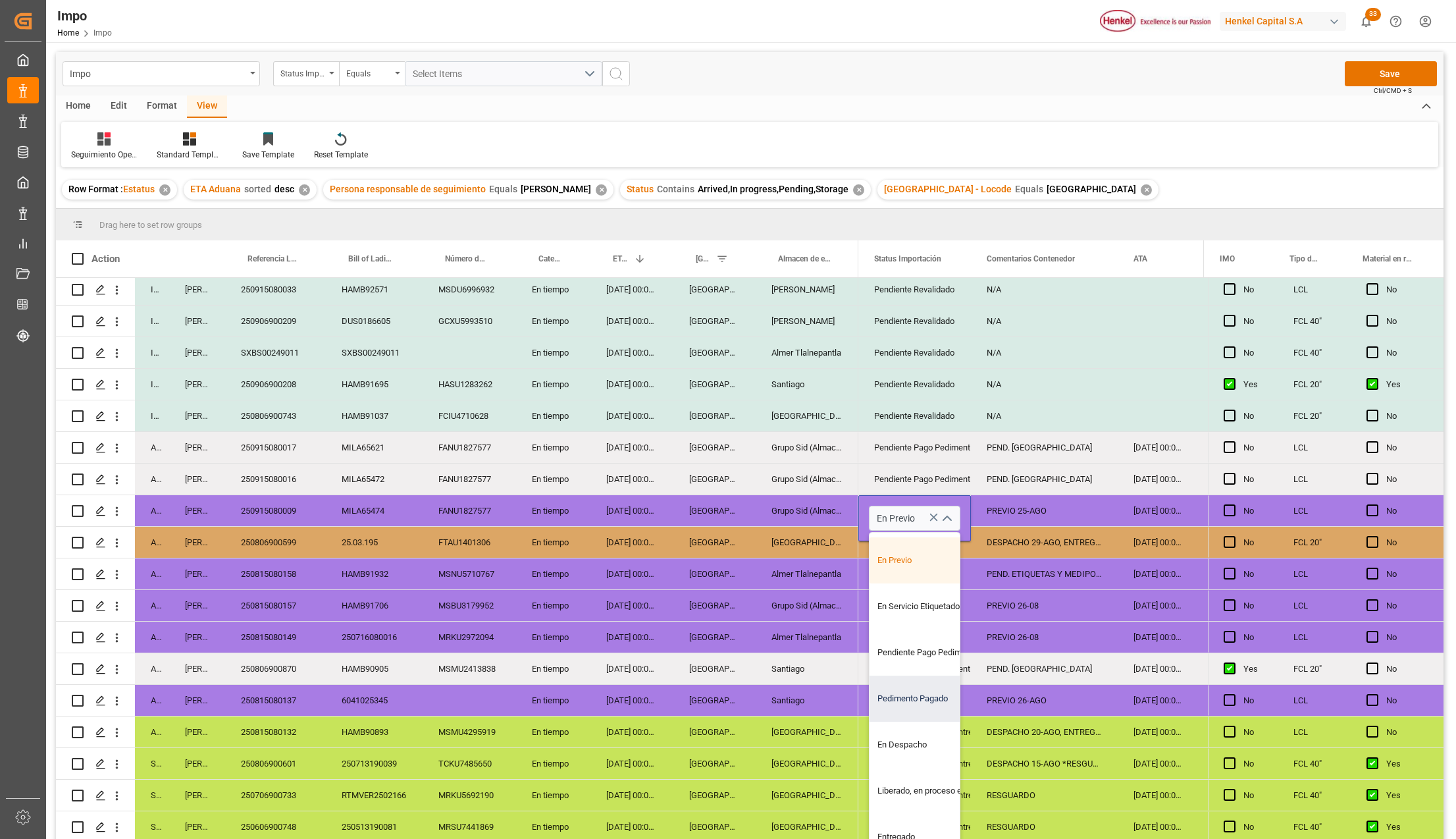
click at [922, 695] on div "Pedimento Pagado" at bounding box center [931, 698] width 123 height 46
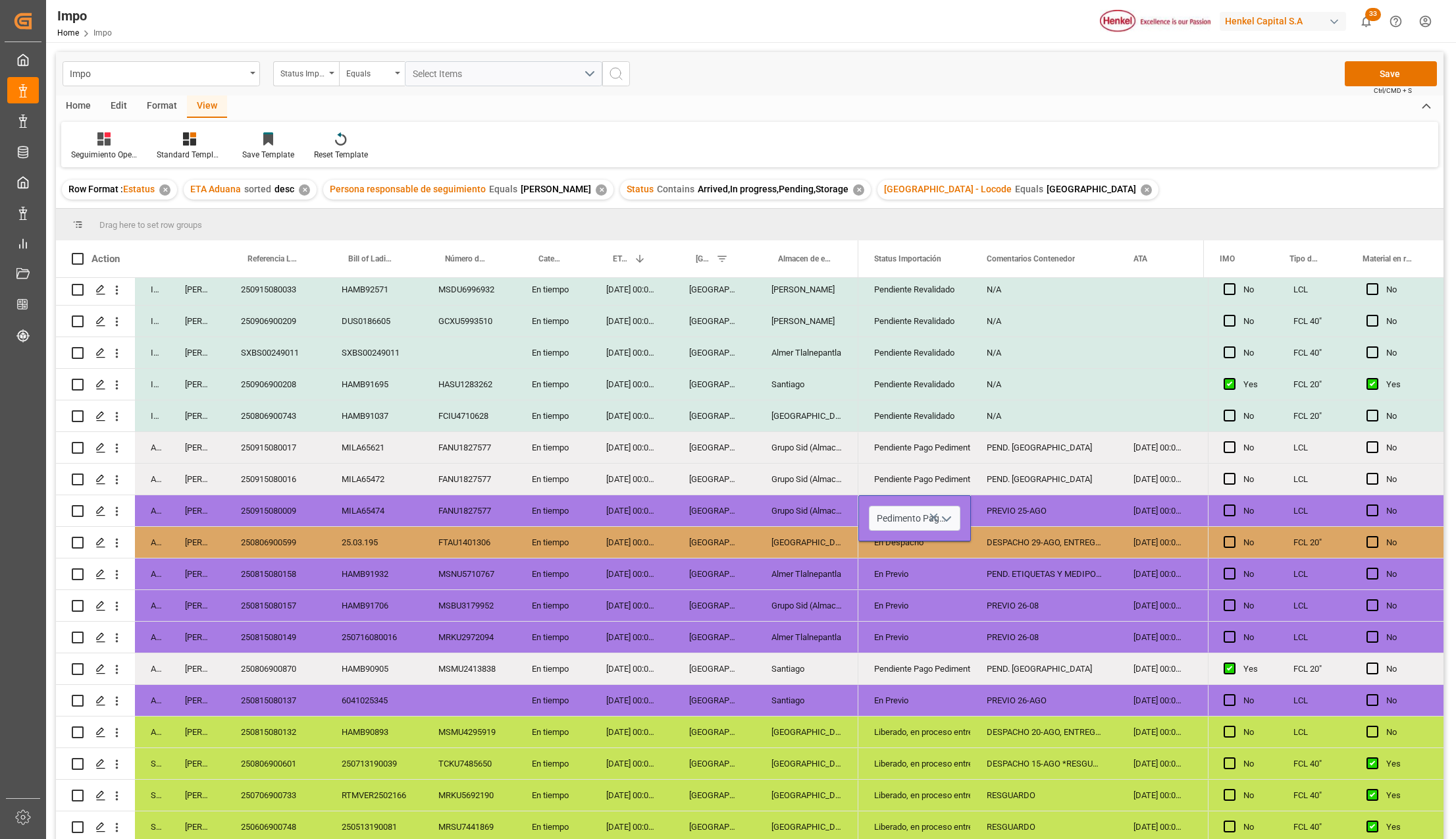
click at [947, 513] on icon "open menu" at bounding box center [946, 518] width 16 height 16
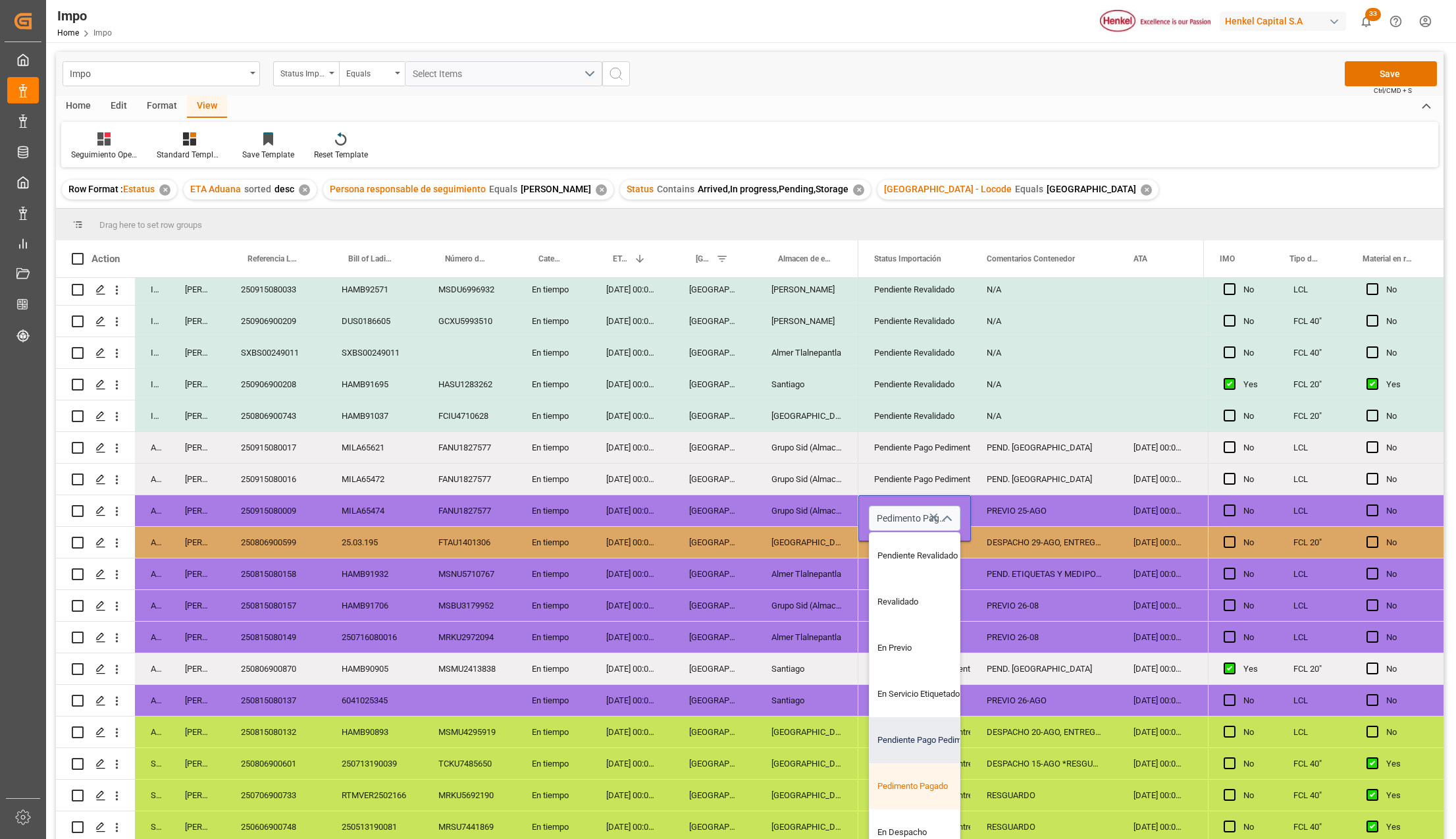
click at [909, 735] on div "Pendiente Pago Pedimento" at bounding box center [931, 740] width 123 height 46
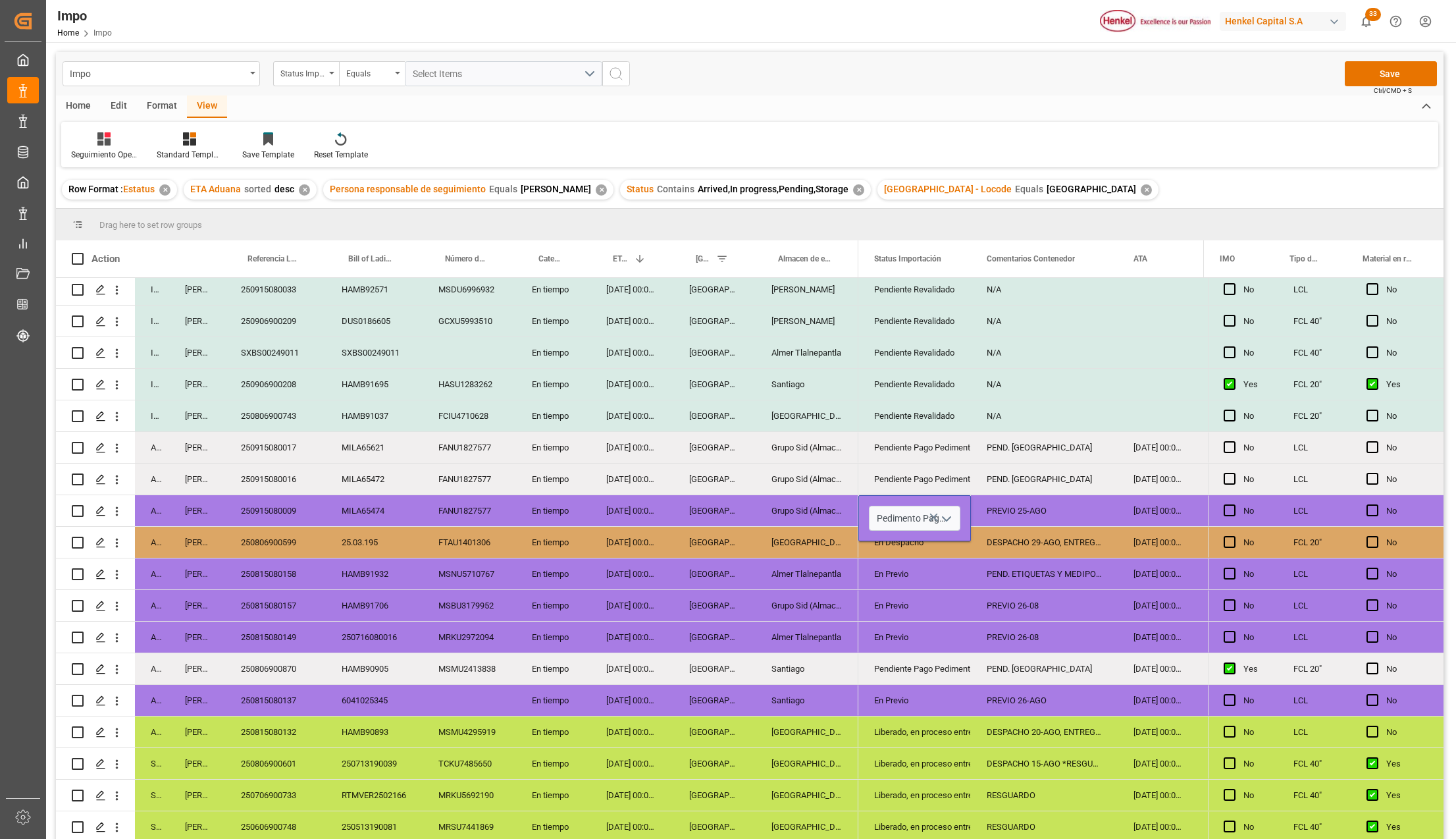
type input "Pendiente Pago Pedimento"
click at [943, 731] on div "Liberado, en proceso entrega" at bounding box center [914, 732] width 81 height 30
click at [1383, 79] on button "Save" at bounding box center [1390, 74] width 92 height 25
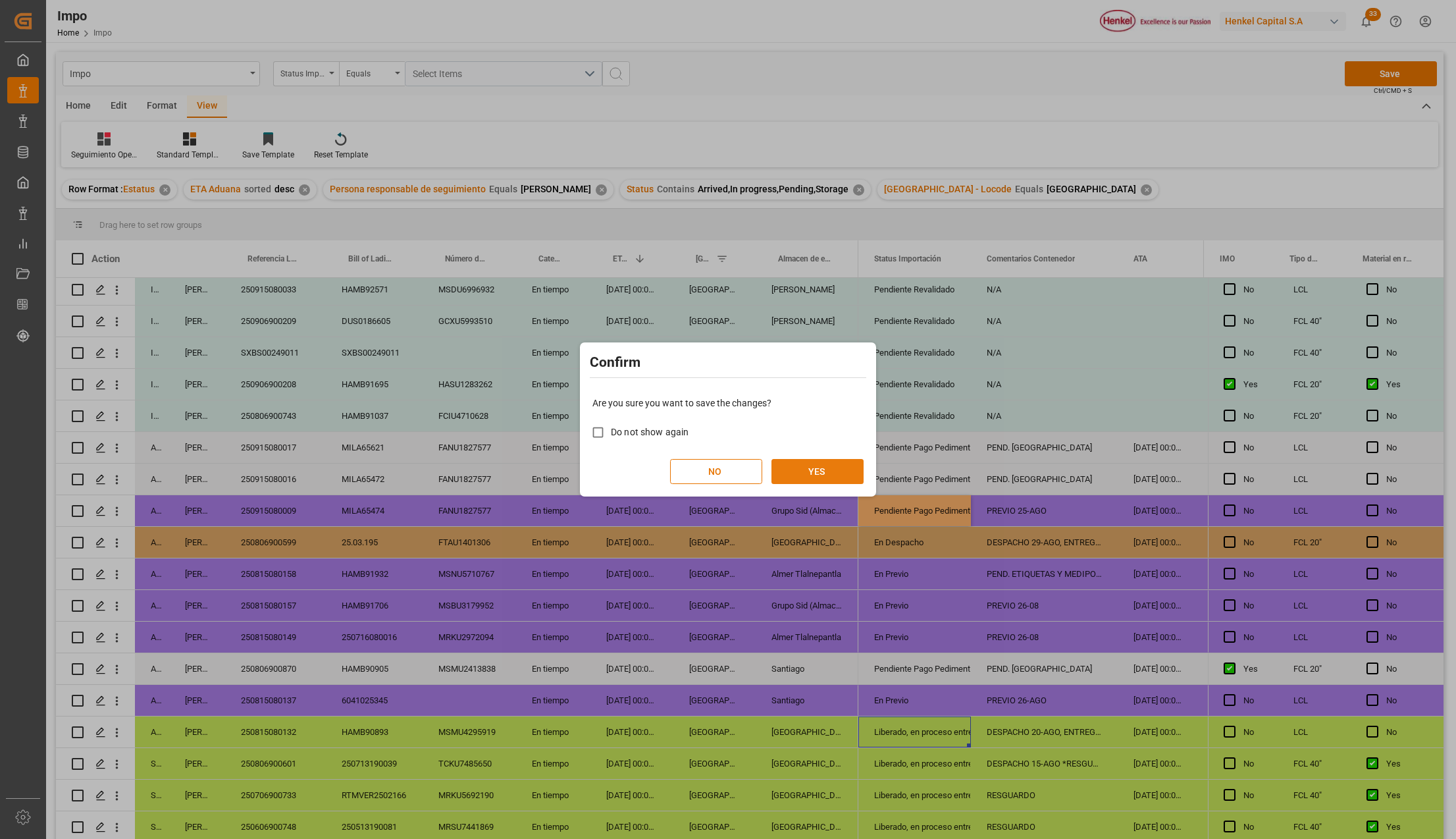
click at [825, 475] on button "YES" at bounding box center [817, 471] width 92 height 25
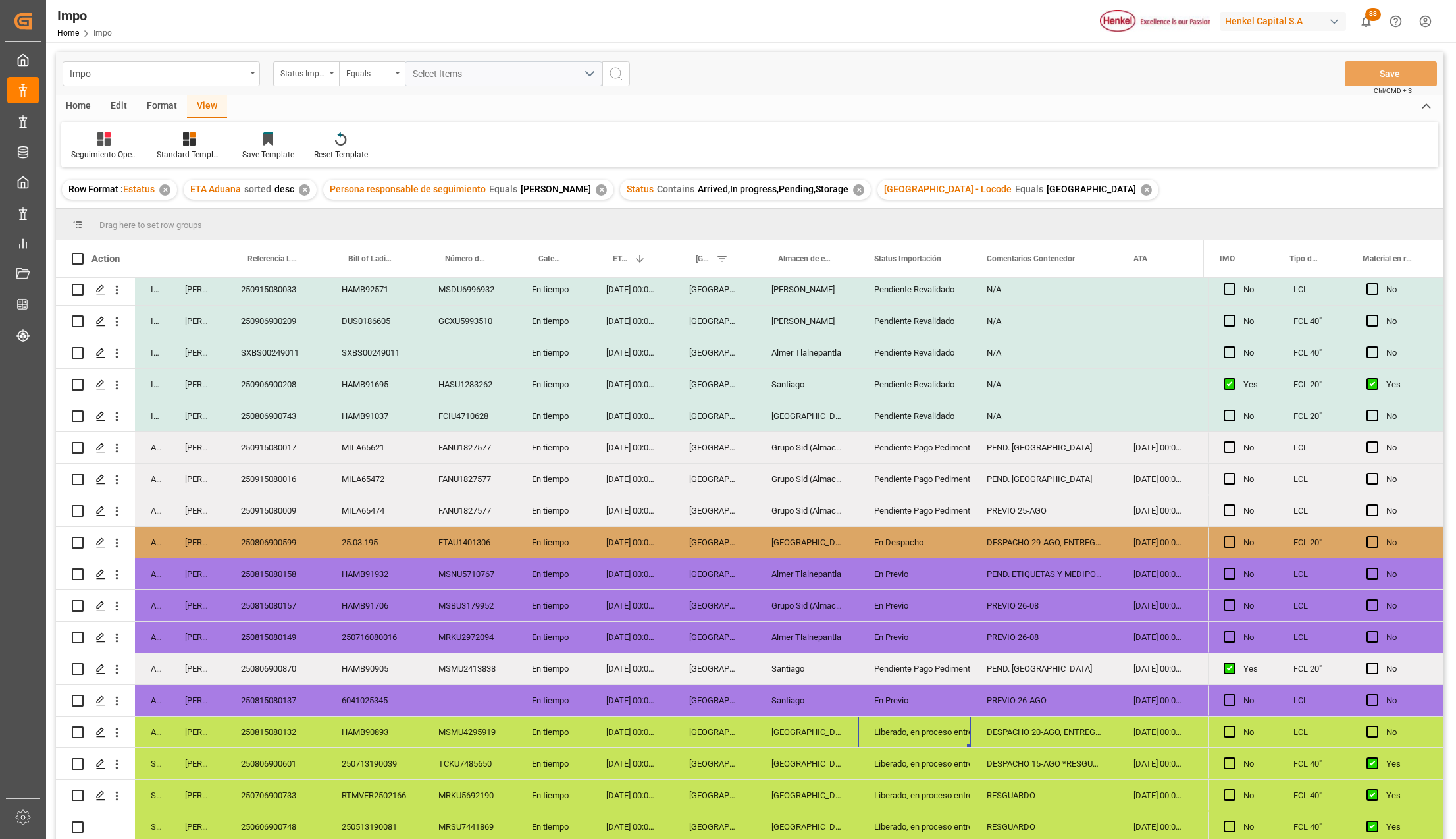
scroll to position [451, 0]
click at [121, 507] on icon "open menu" at bounding box center [117, 512] width 14 height 14
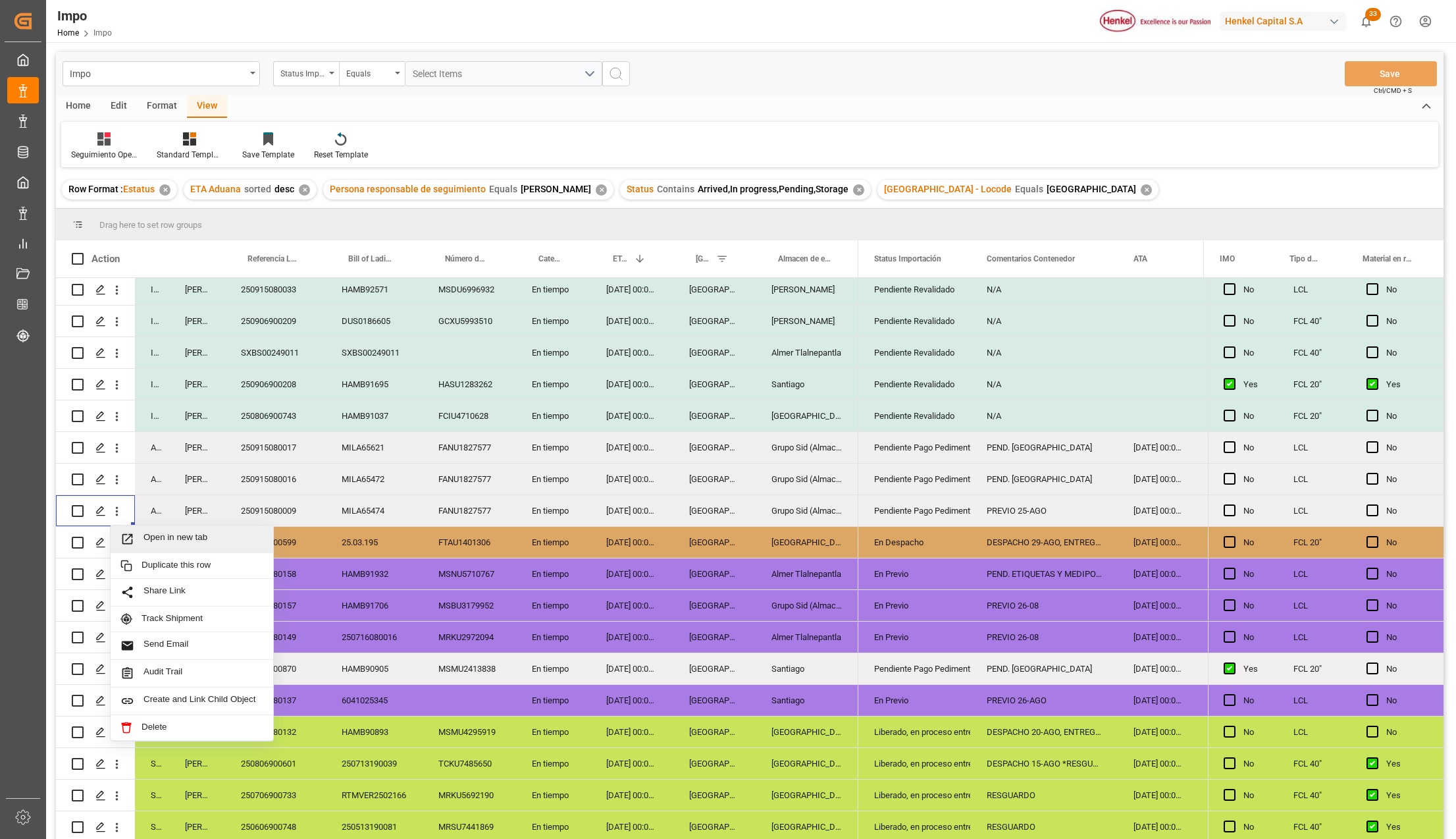
click at [140, 537] on span "Press SPACE to select this row." at bounding box center [132, 539] width 24 height 14
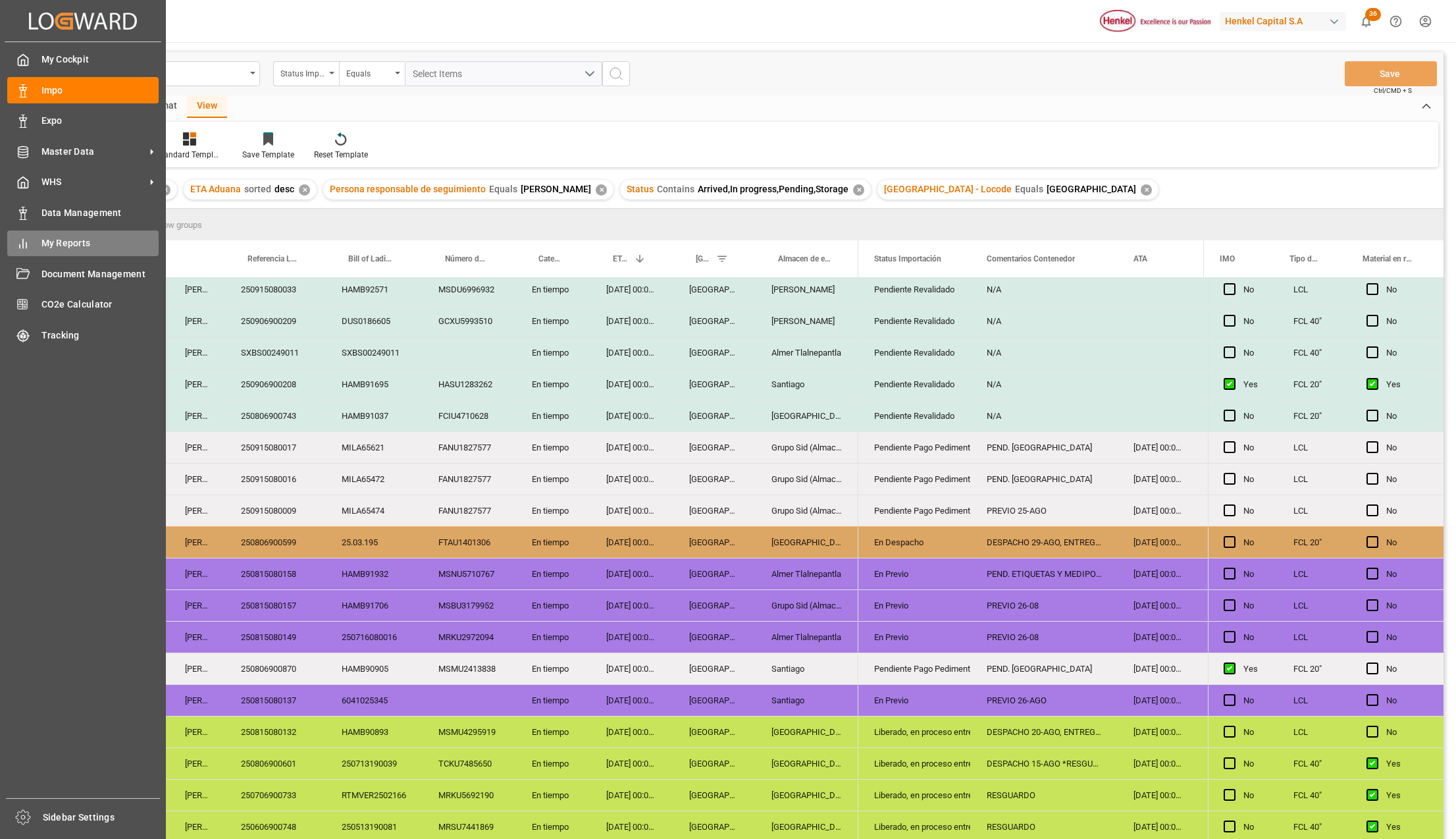
scroll to position [82, 0]
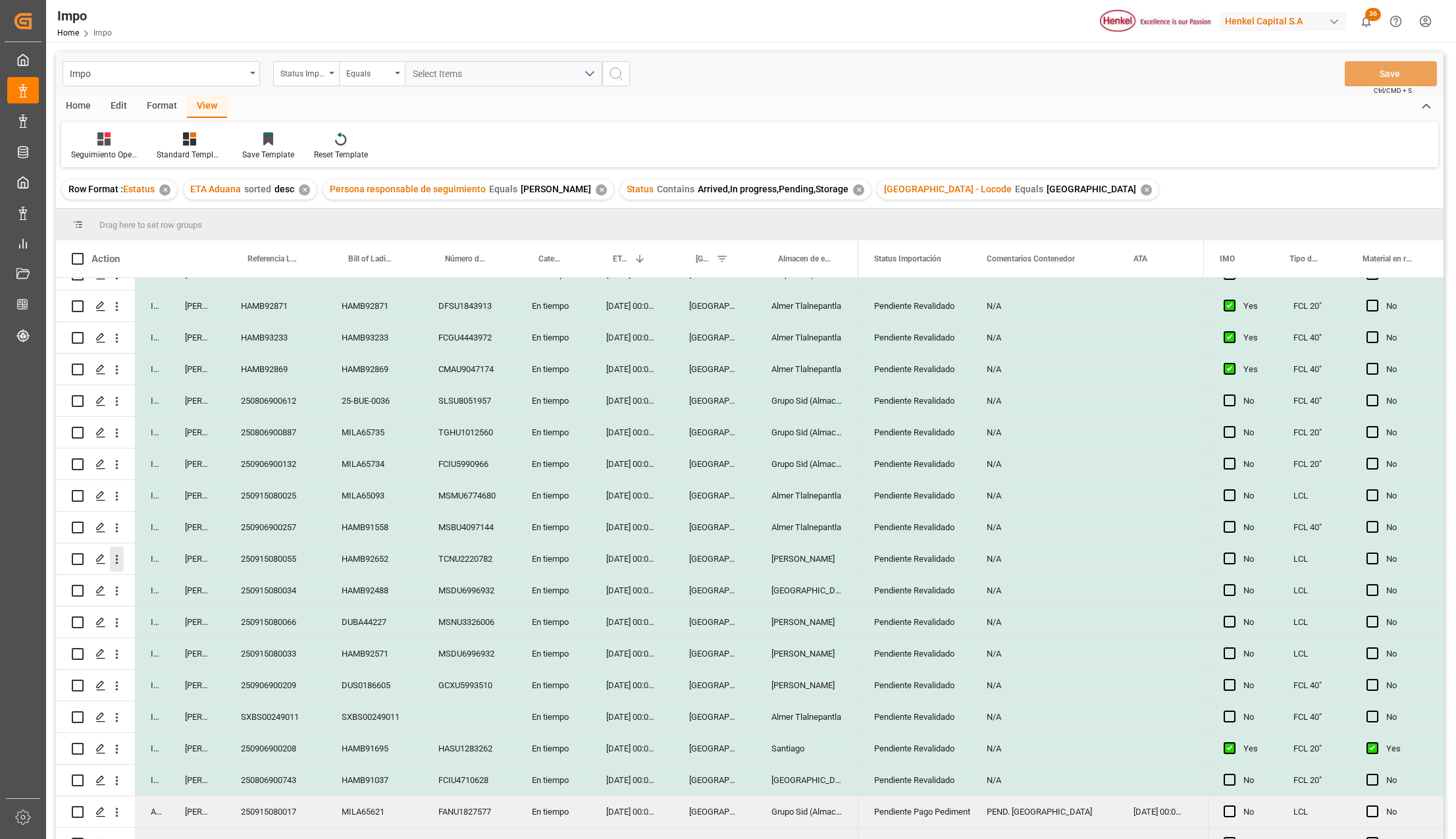
drag, startPoint x: 116, startPoint y: 560, endPoint x: 140, endPoint y: 579, distance: 30.6
click at [116, 560] on icon "open menu" at bounding box center [117, 560] width 14 height 14
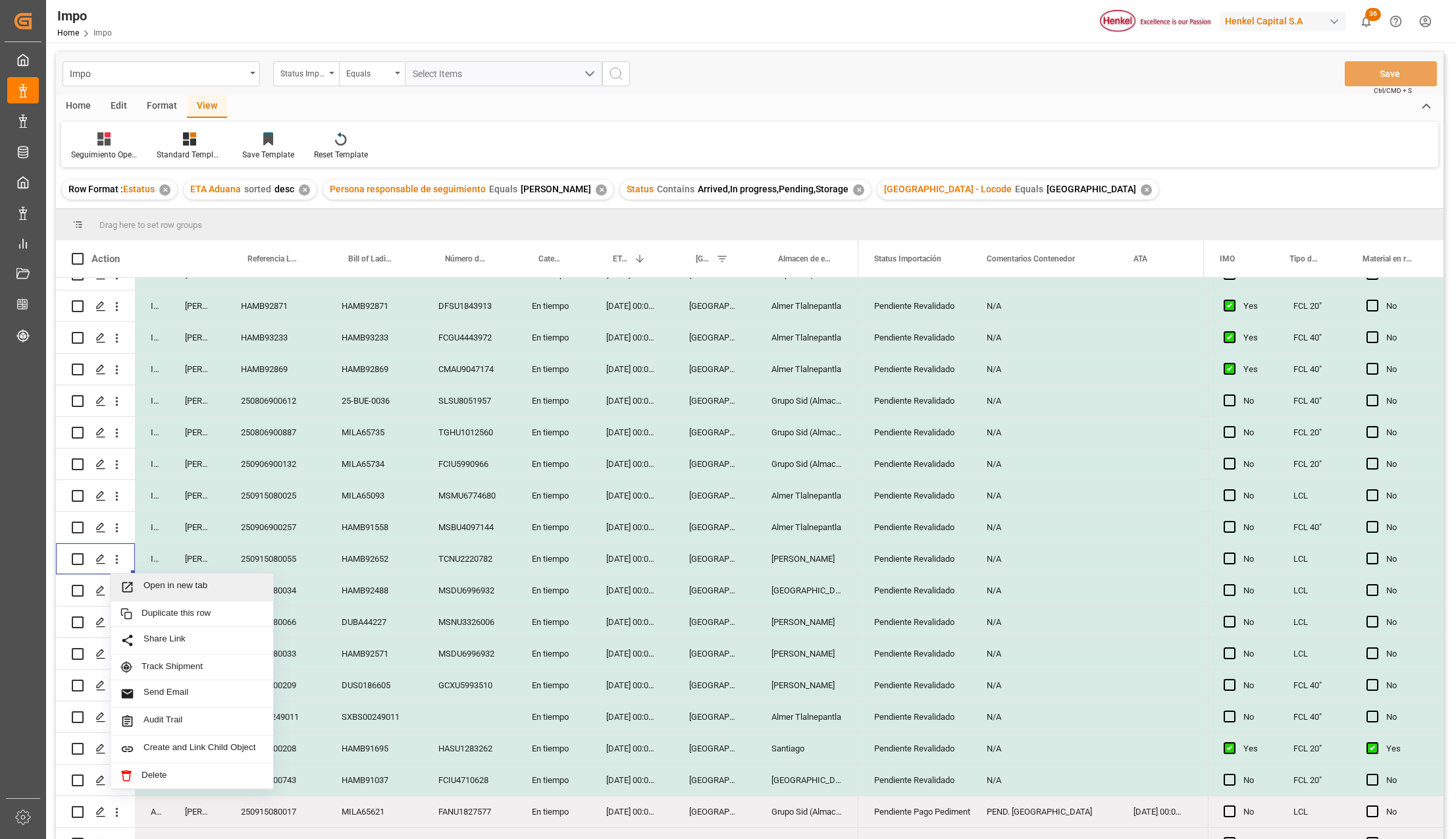
click at [143, 583] on span "Open in new tab" at bounding box center [203, 587] width 120 height 14
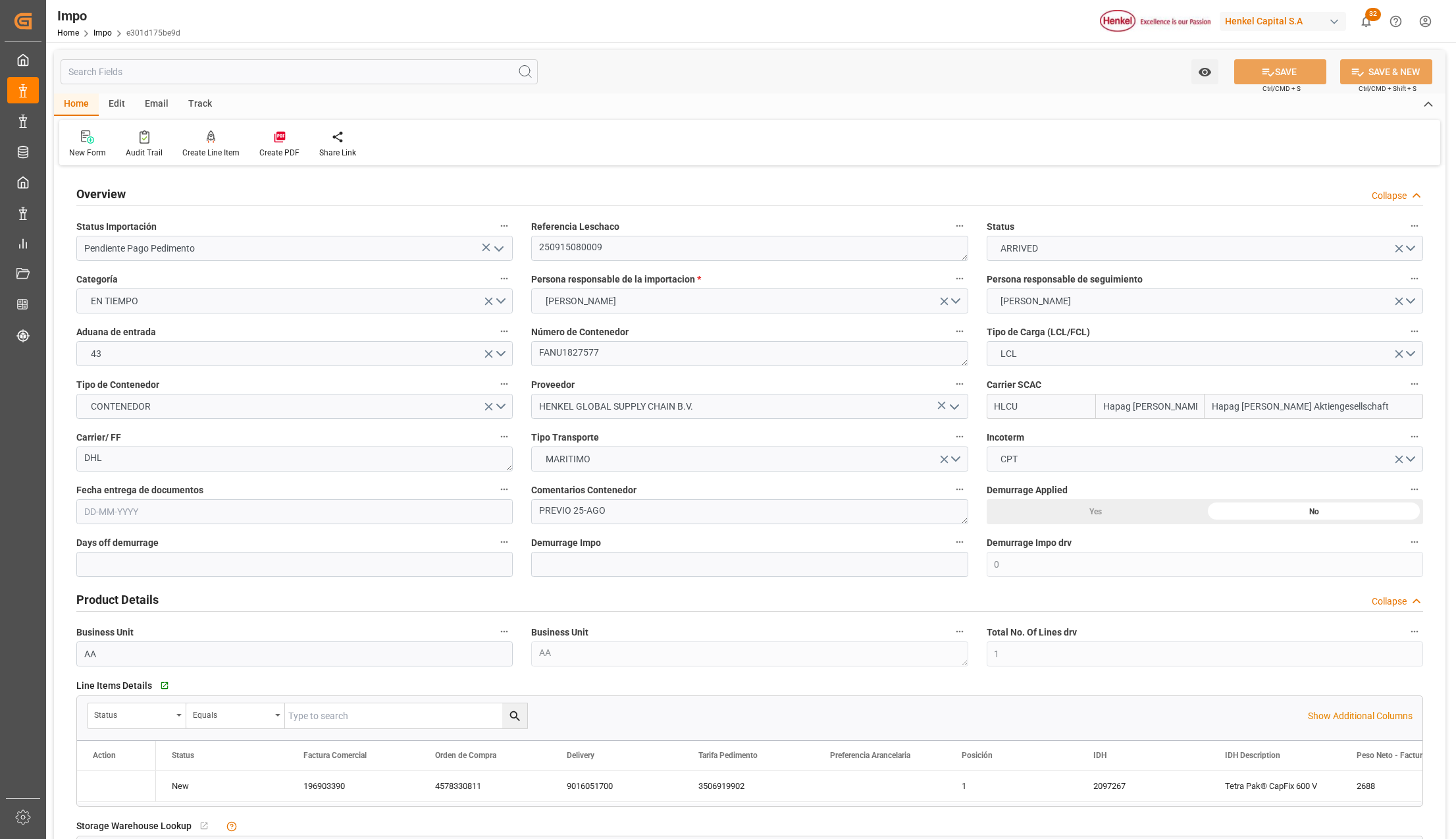
type input "Hapag [PERSON_NAME]"
type input "Hapag [PERSON_NAME] Aktiengesellschaft"
type input "0"
type input "1"
type input "8.064"
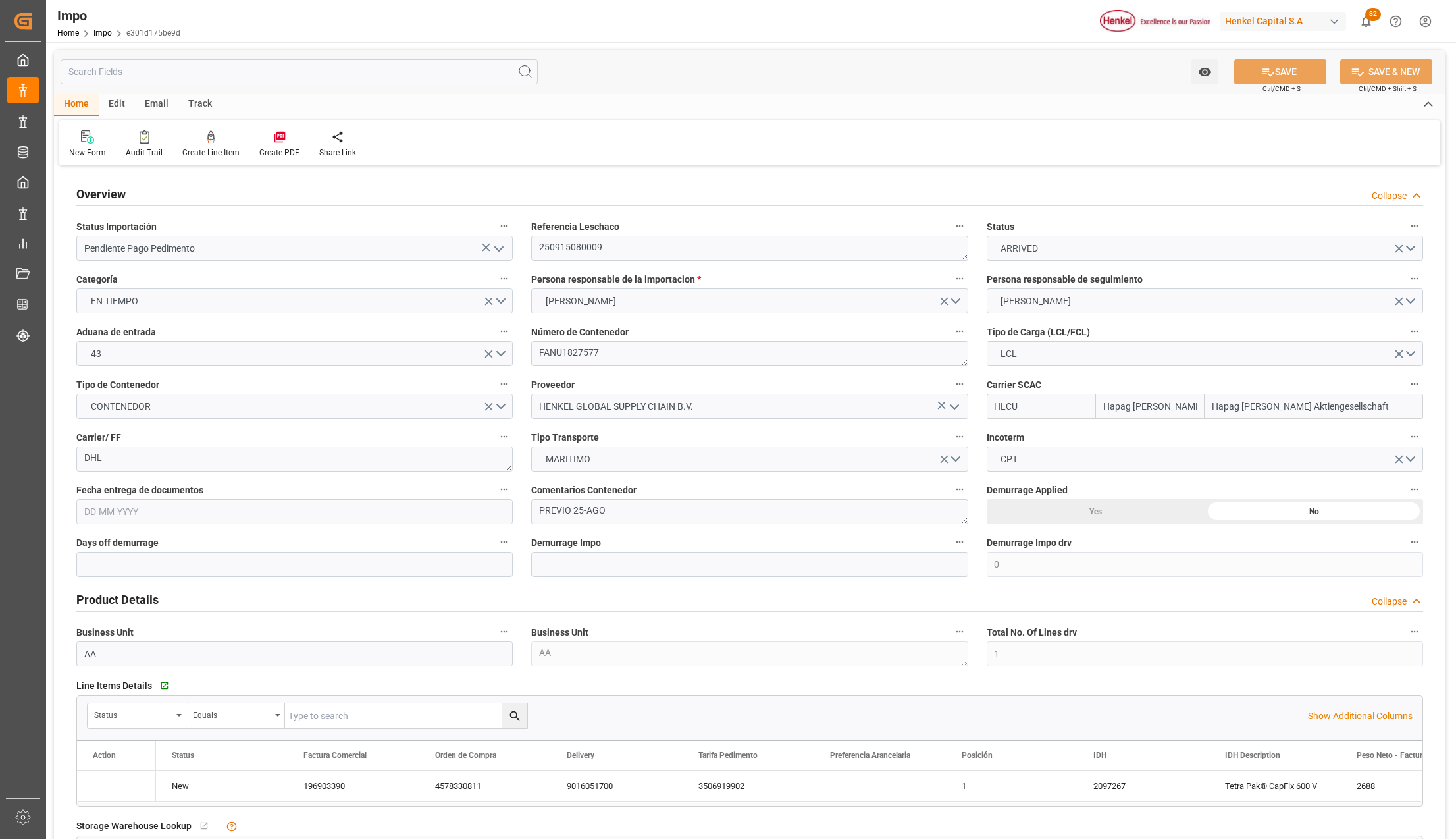
type input "7"
type input "[DATE]"
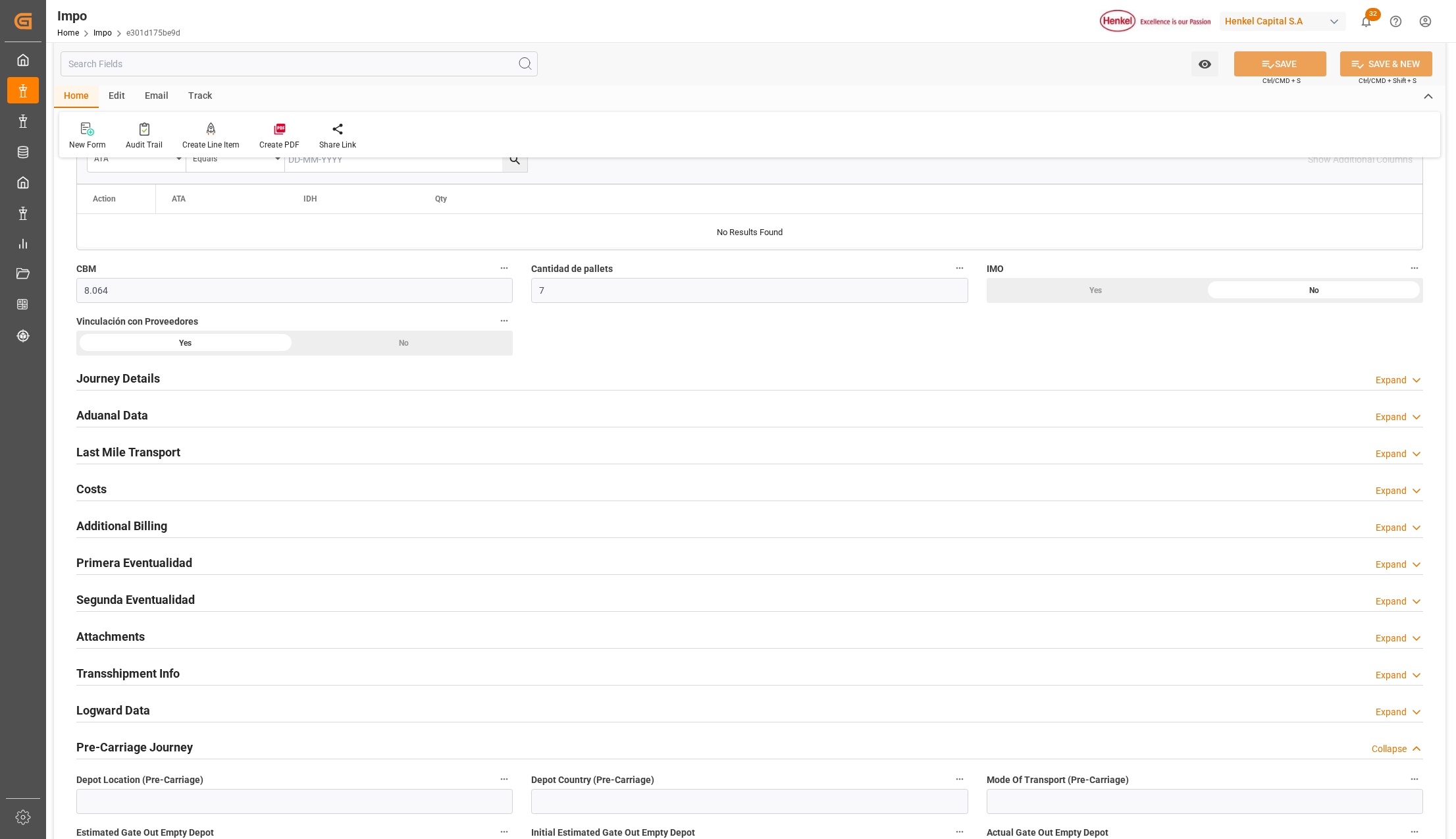
scroll to position [702, 0]
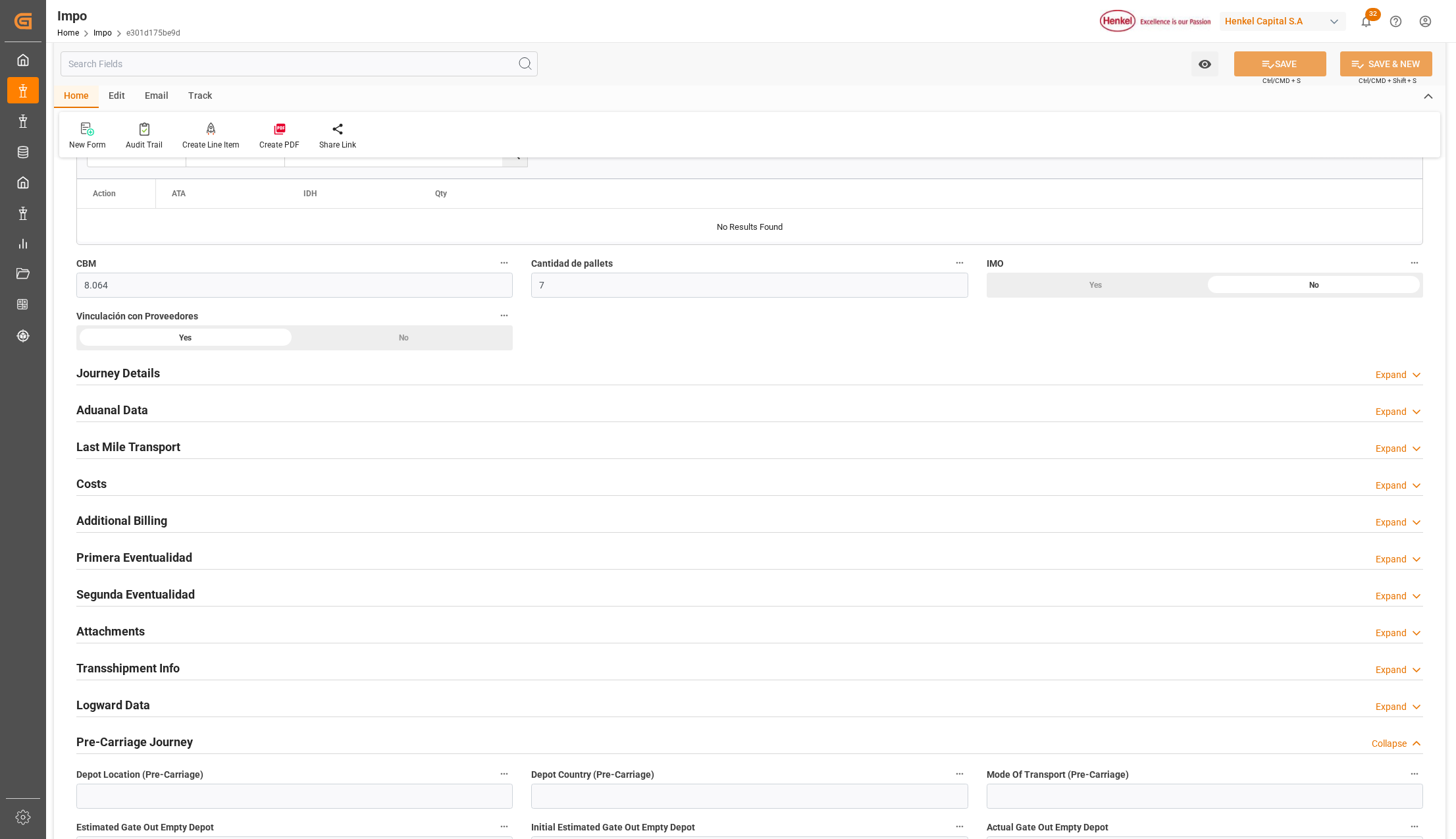
drag, startPoint x: 101, startPoint y: 628, endPoint x: 343, endPoint y: 665, distance: 244.8
click at [101, 628] on h2 "Attachments" at bounding box center [111, 631] width 69 height 18
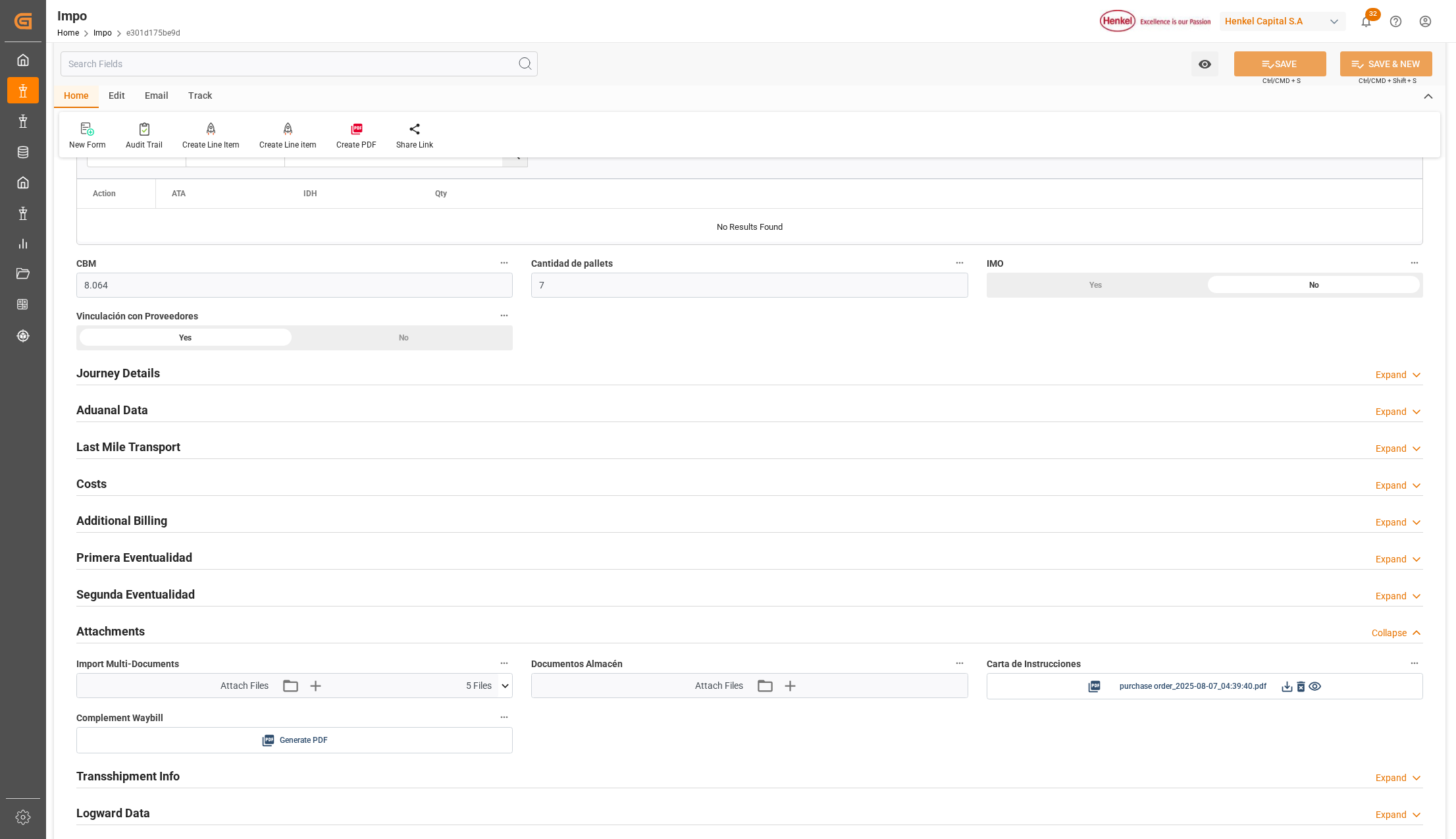
click at [109, 564] on h2 "Primera Eventualidad" at bounding box center [134, 558] width 116 height 18
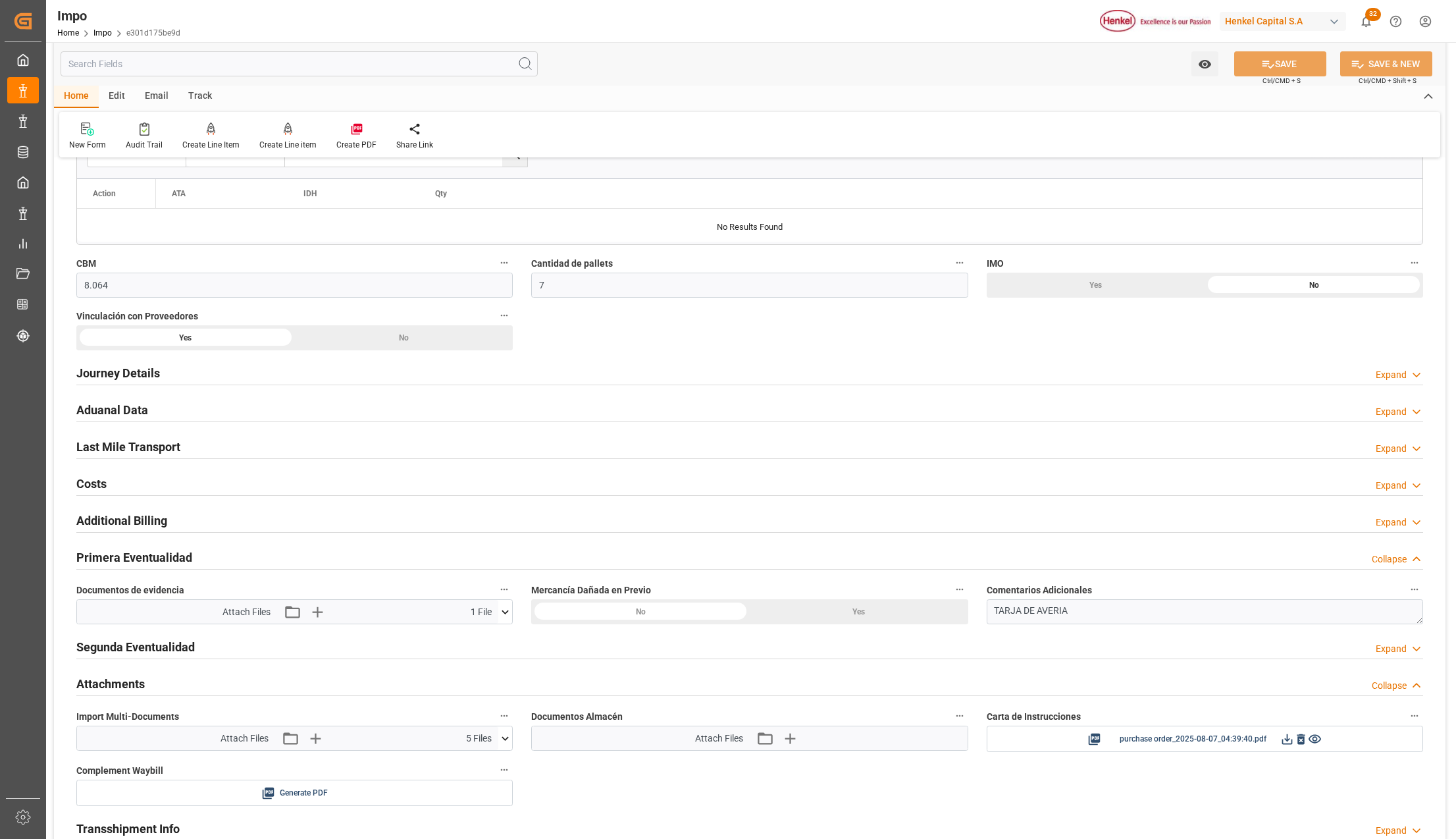
click at [505, 614] on icon at bounding box center [506, 612] width 14 height 14
click at [321, 612] on icon "button" at bounding box center [316, 611] width 21 height 21
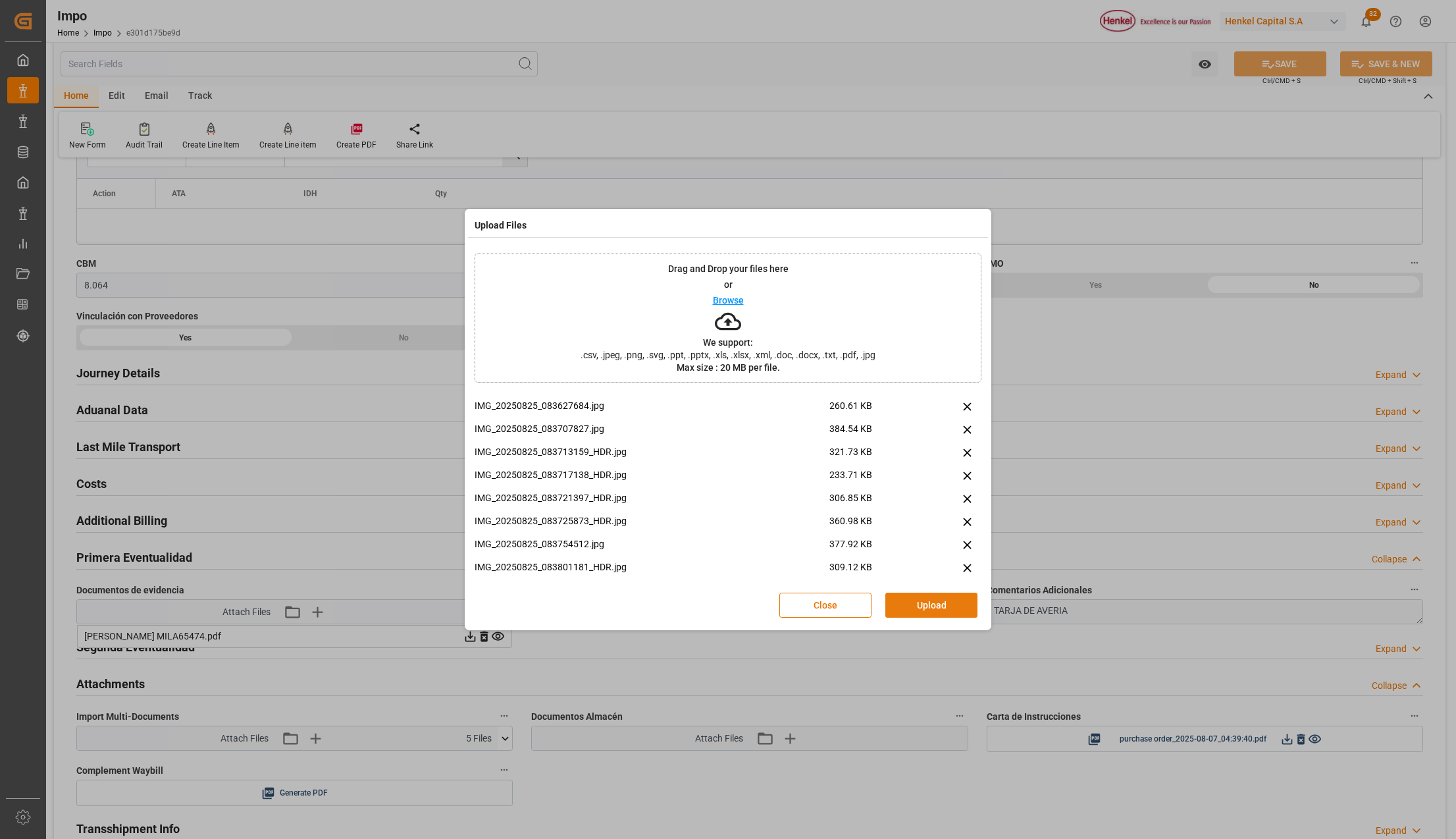
click at [938, 612] on button "Upload" at bounding box center [932, 606] width 92 height 25
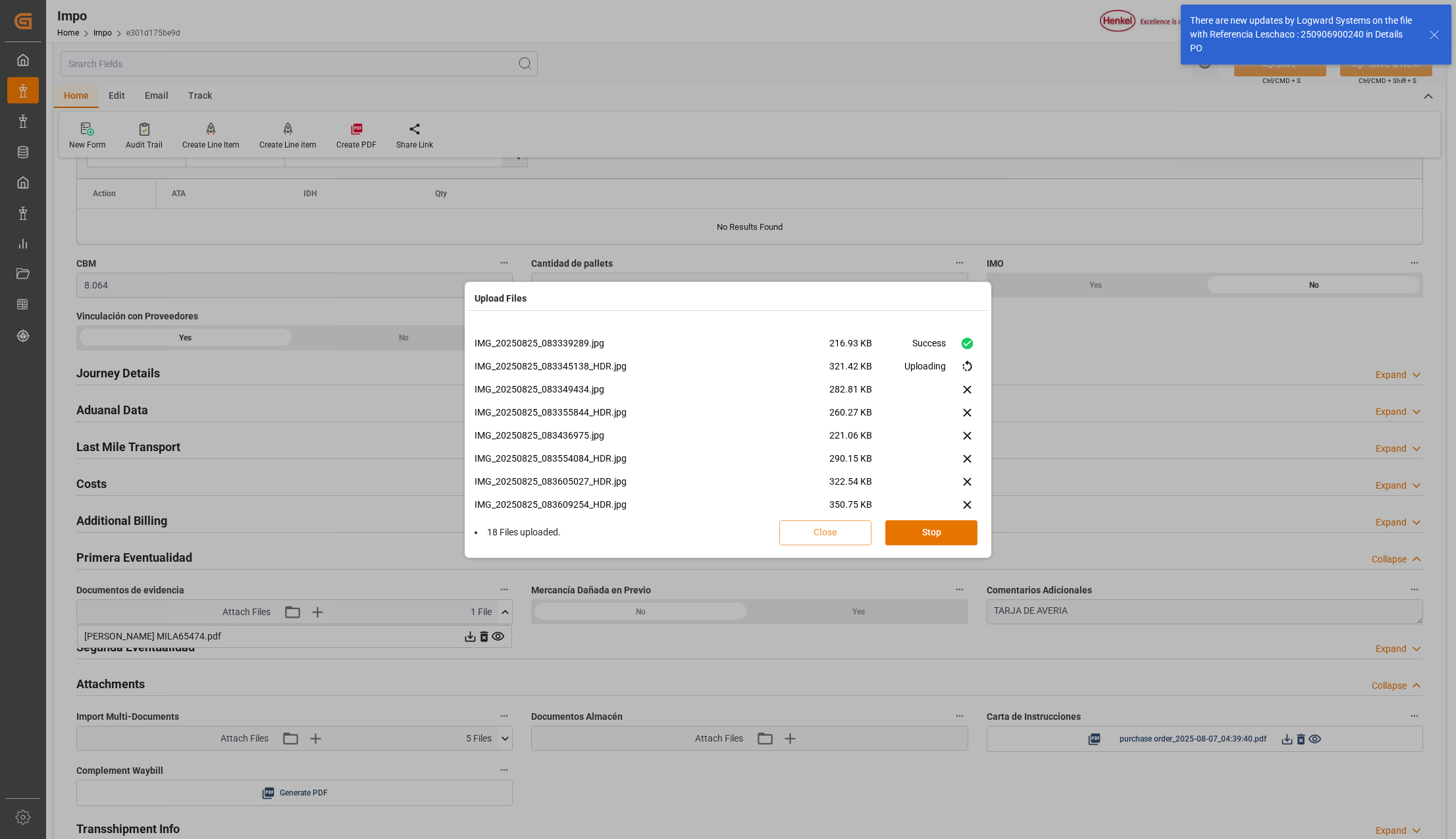
scroll to position [424, 0]
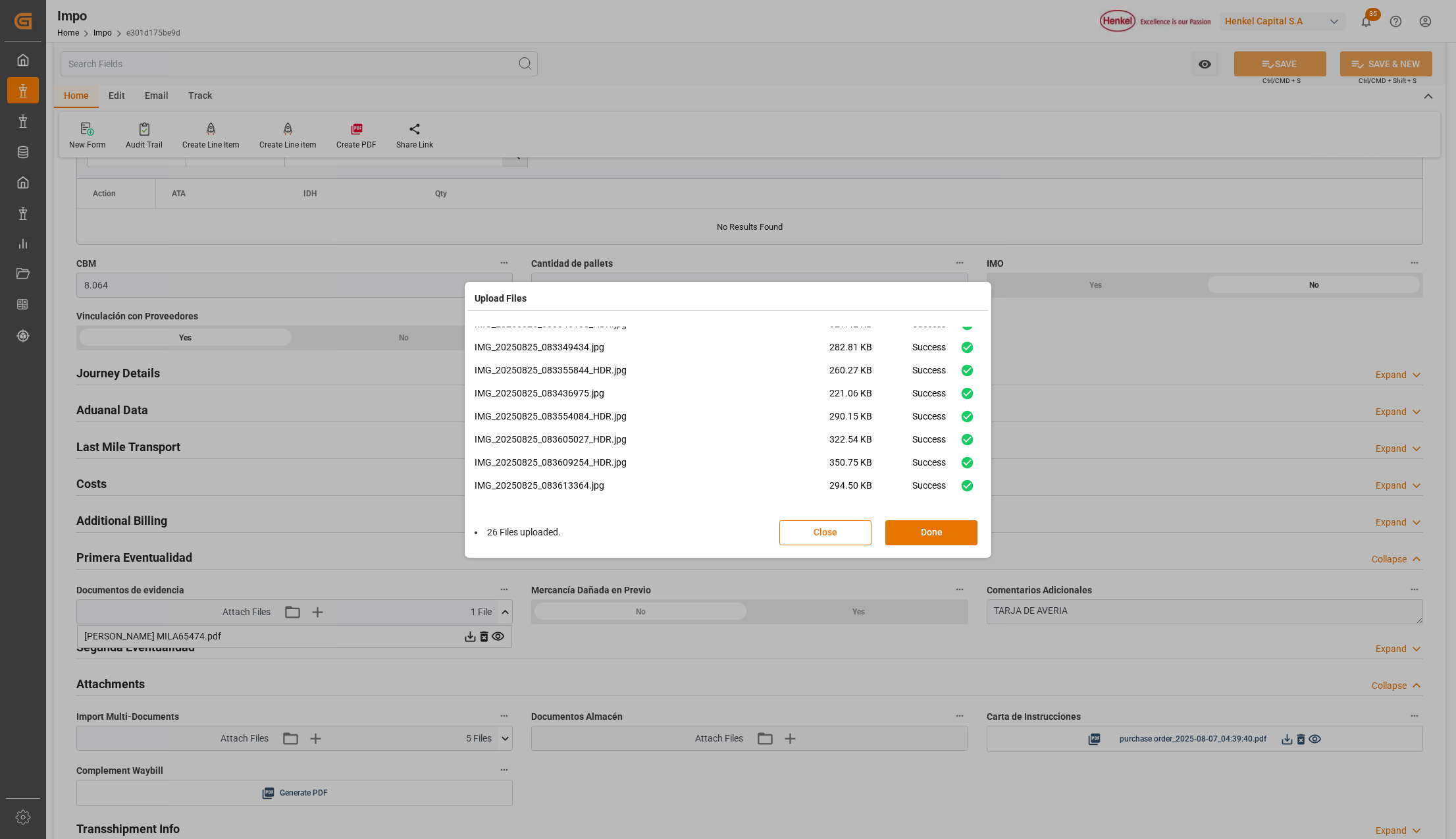
drag, startPoint x: 954, startPoint y: 535, endPoint x: 1325, endPoint y: 176, distance: 516.3
click at [954, 535] on button "Done" at bounding box center [932, 533] width 92 height 25
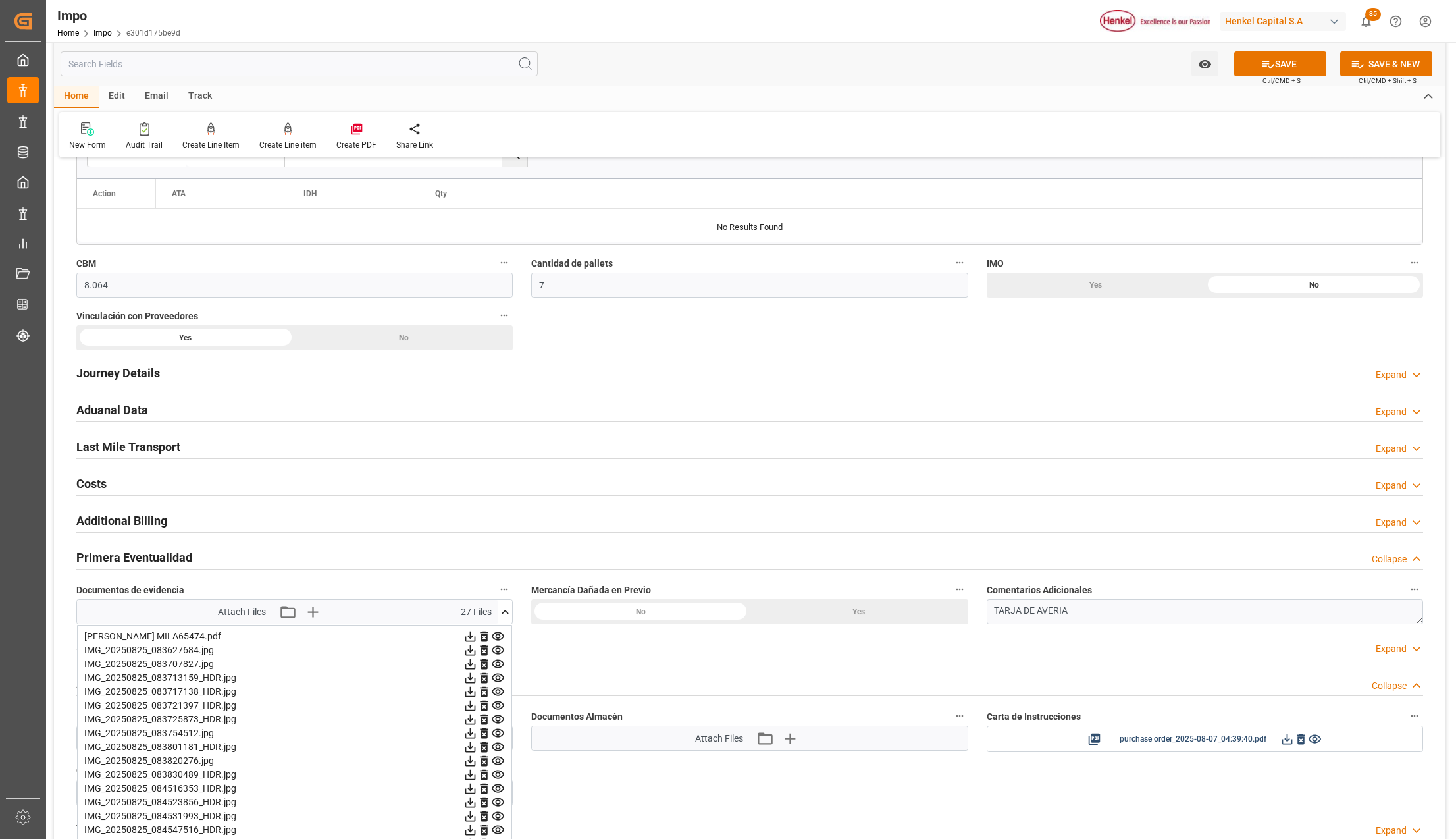
scroll to position [790, 0]
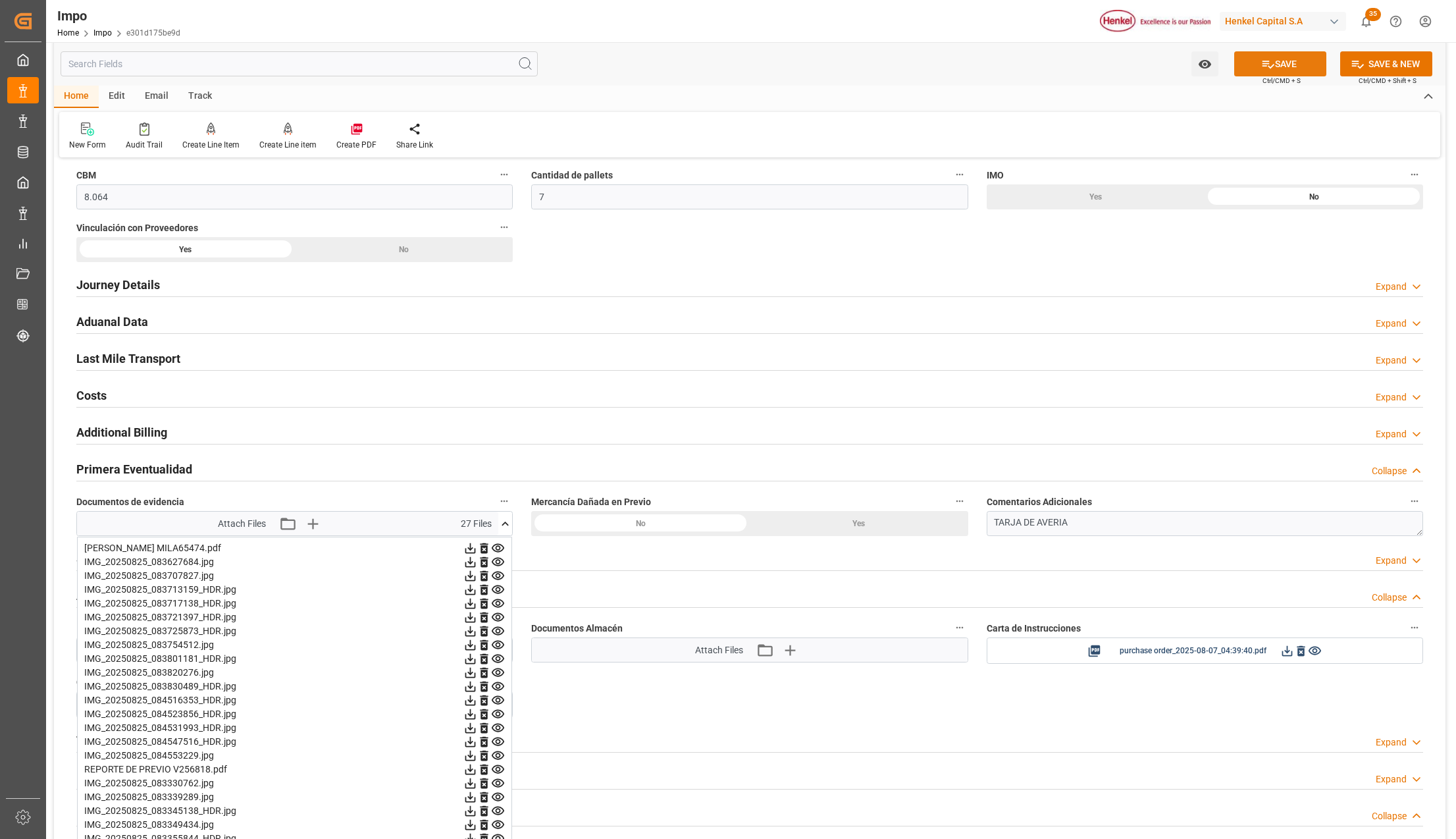
click at [1287, 62] on button "SAVE" at bounding box center [1281, 64] width 92 height 25
click at [1082, 521] on textarea "TARJA DE AVERIA" at bounding box center [1204, 523] width 436 height 25
click at [501, 527] on icon at bounding box center [506, 523] width 14 height 14
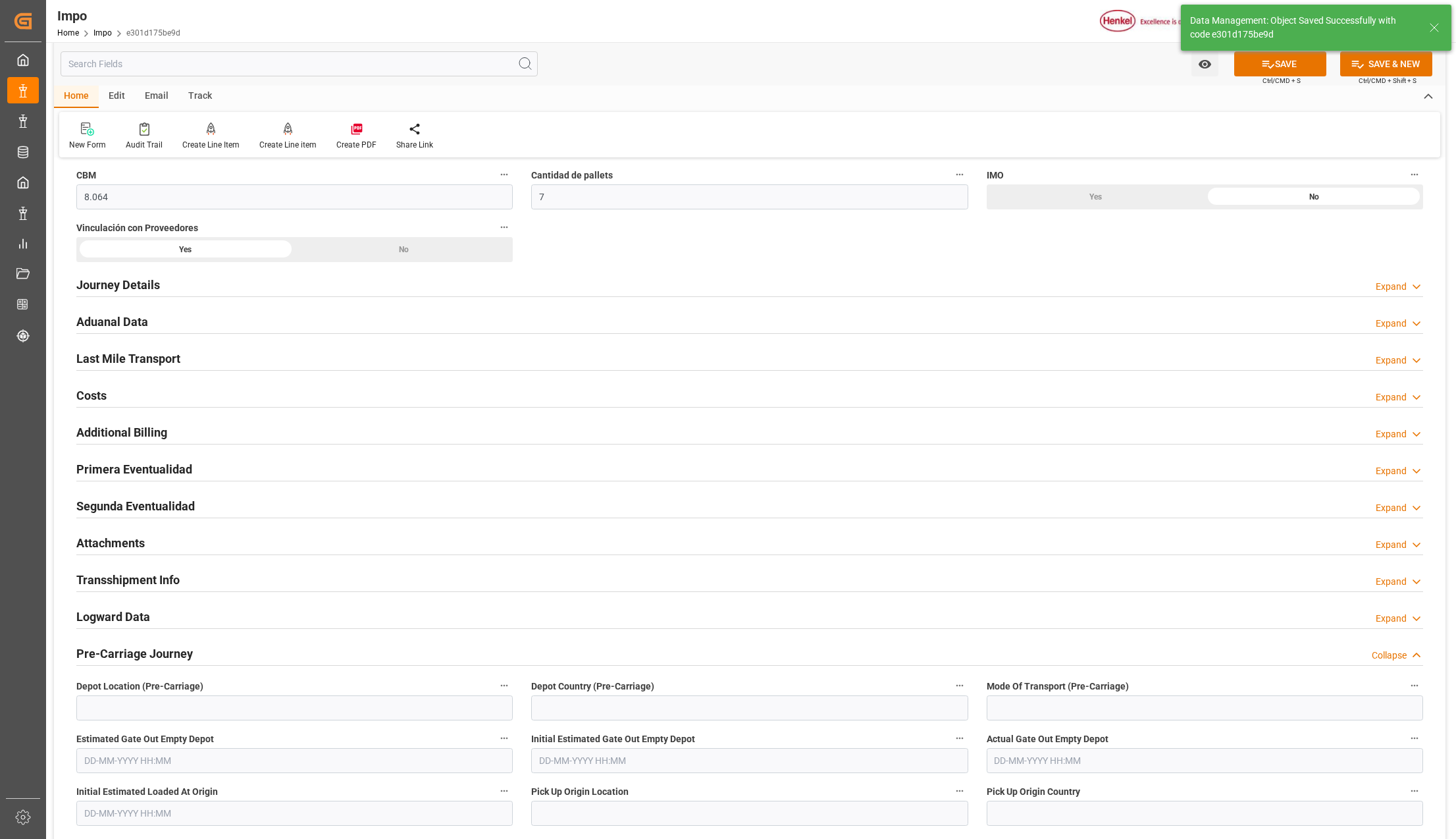
click at [148, 467] on h2 "Primera Eventualidad" at bounding box center [134, 469] width 116 height 18
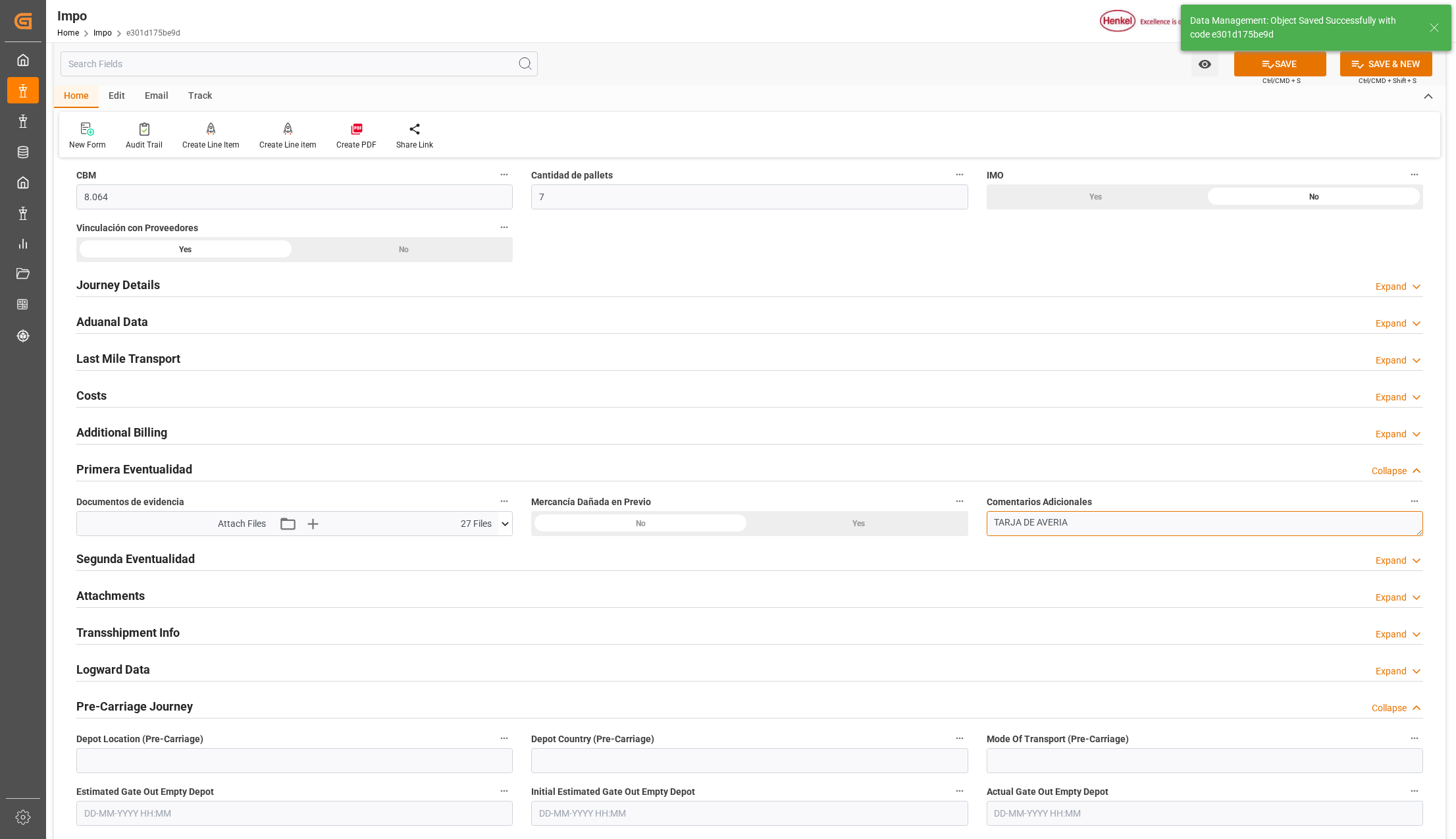
click at [1085, 520] on textarea "TARJA DE AVERIA" at bounding box center [1204, 523] width 436 height 25
paste textarea "emplayes ligeramente rasgados y cajas aplastadas por el peso entre ellas"
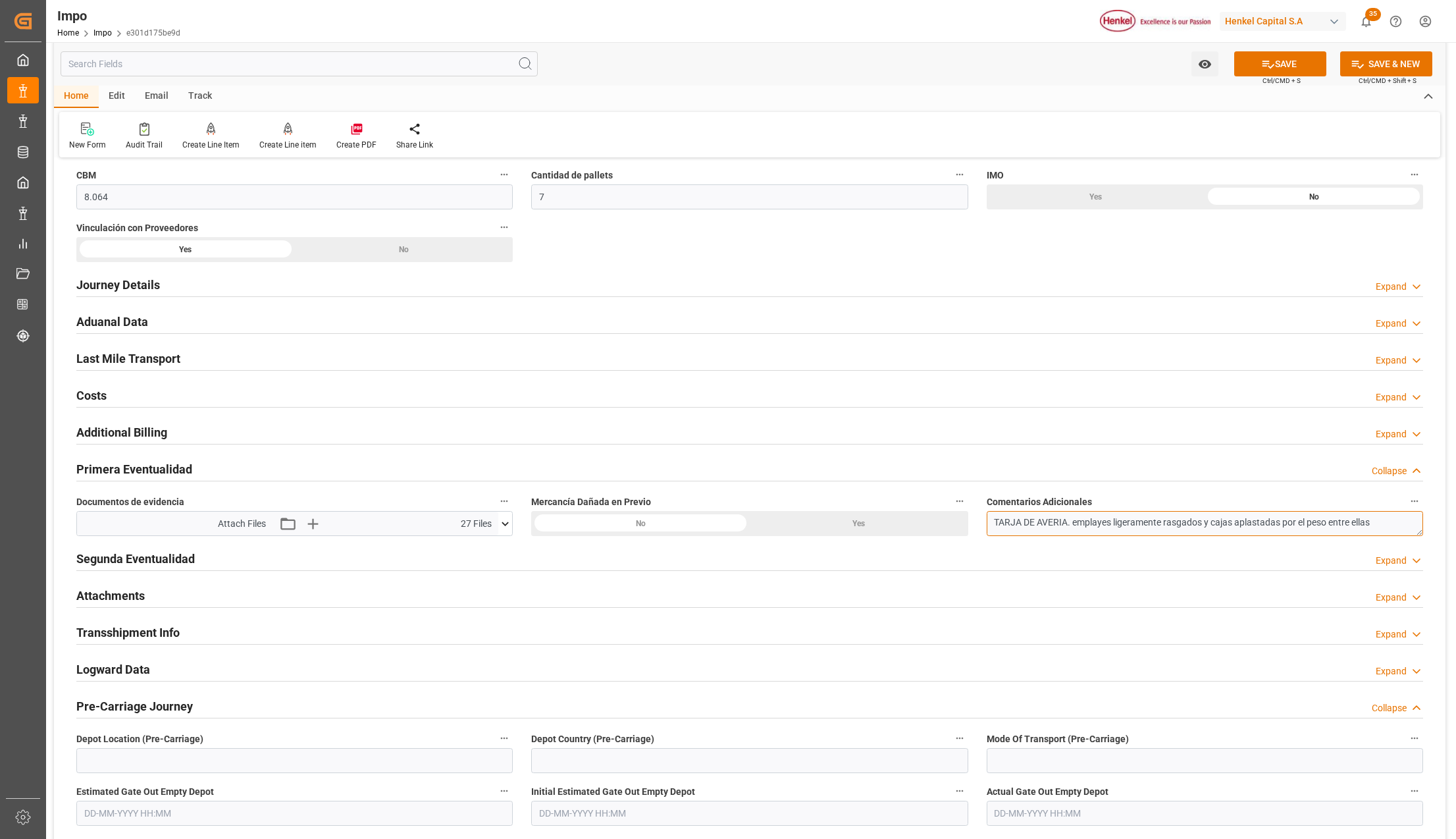
type textarea "TARJA DE AVERIA. emplayes ligeramente rasgados y cajas aplastadas por el peso e…"
click at [703, 525] on div "No" at bounding box center [640, 523] width 218 height 25
click at [1305, 67] on button "SAVE" at bounding box center [1281, 64] width 92 height 25
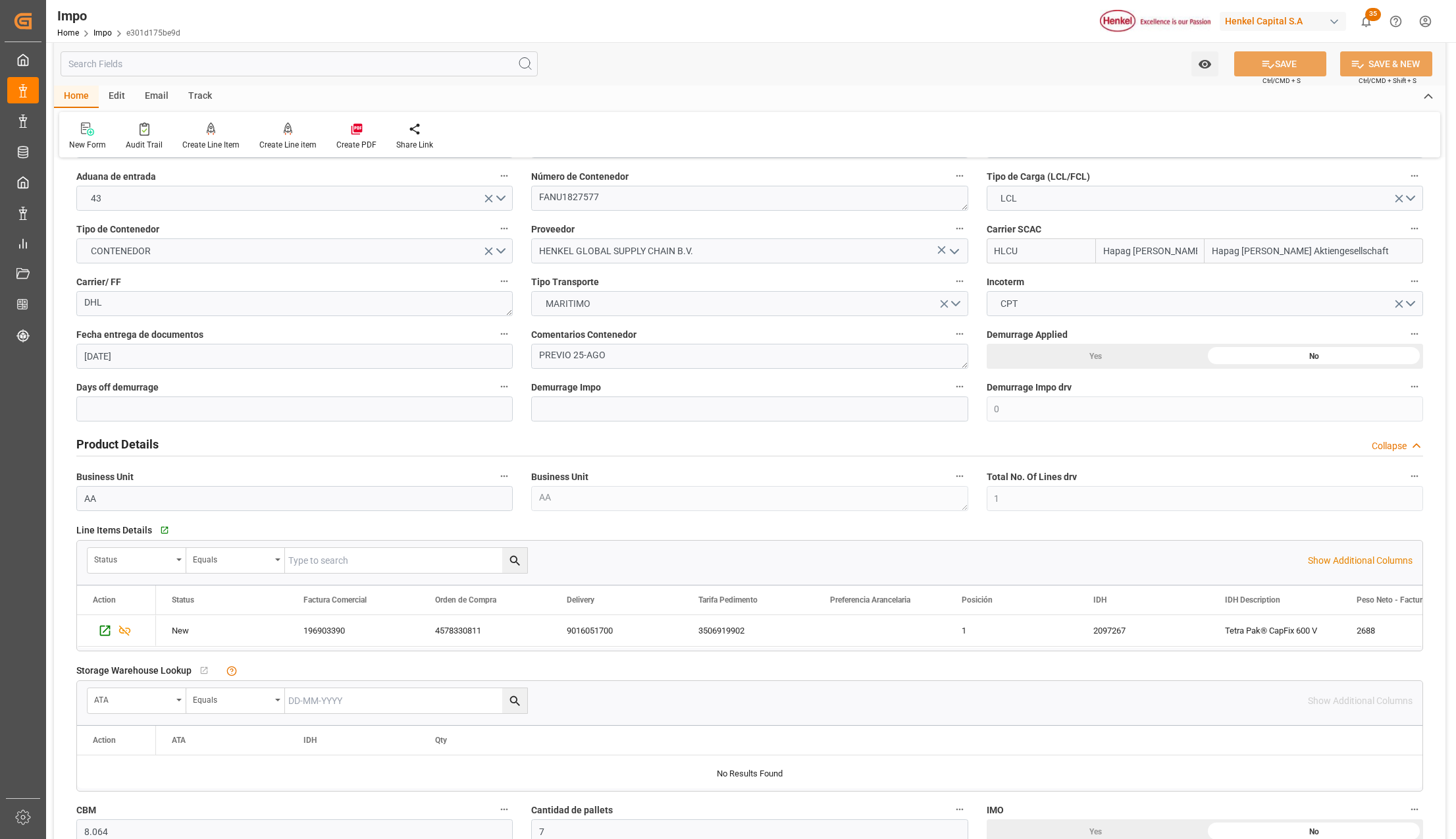
scroll to position [0, 0]
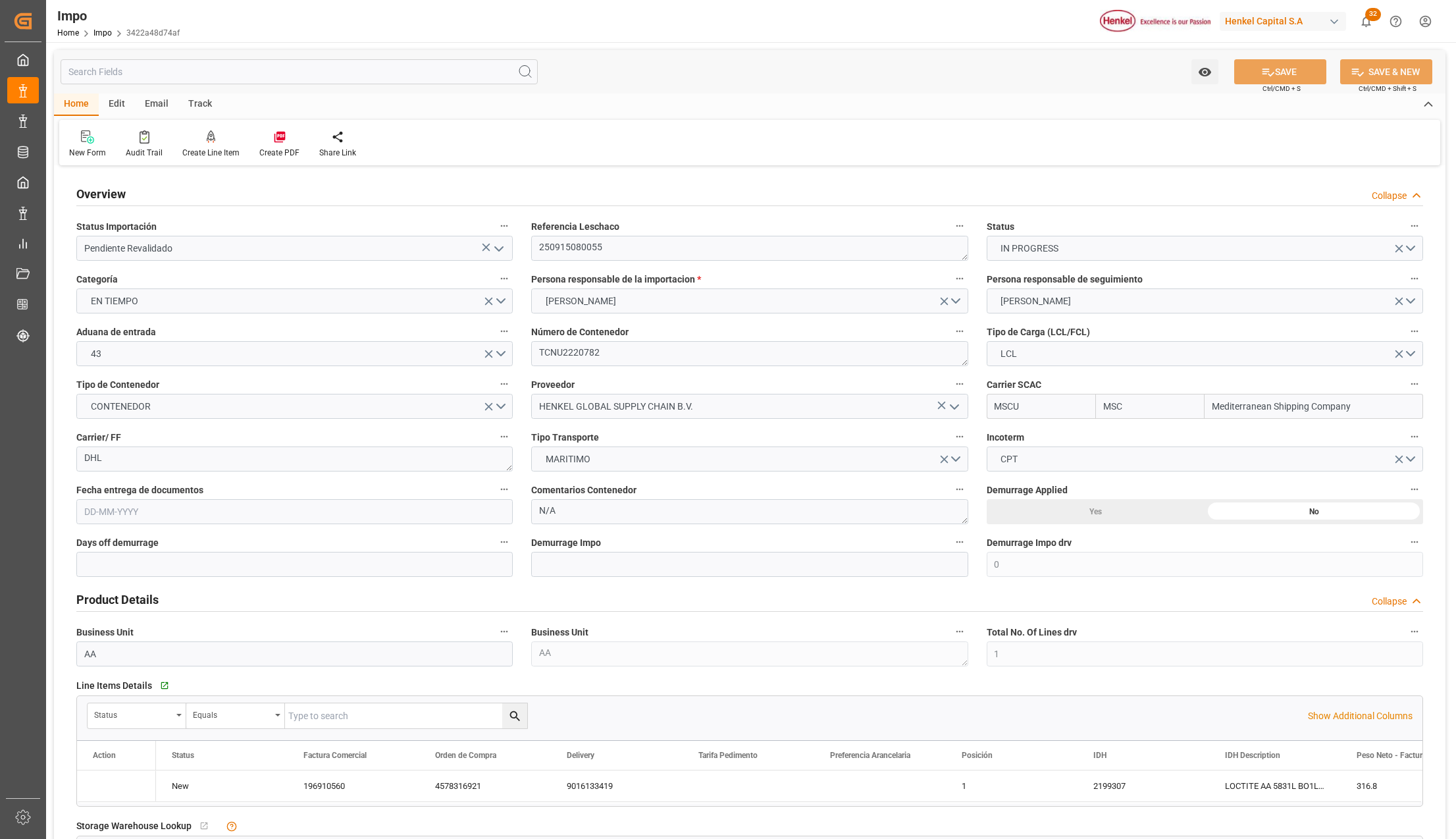
type input "MSC"
type input "Mediterranean Shipping Company"
type input "0"
type input "1"
type input "0.89"
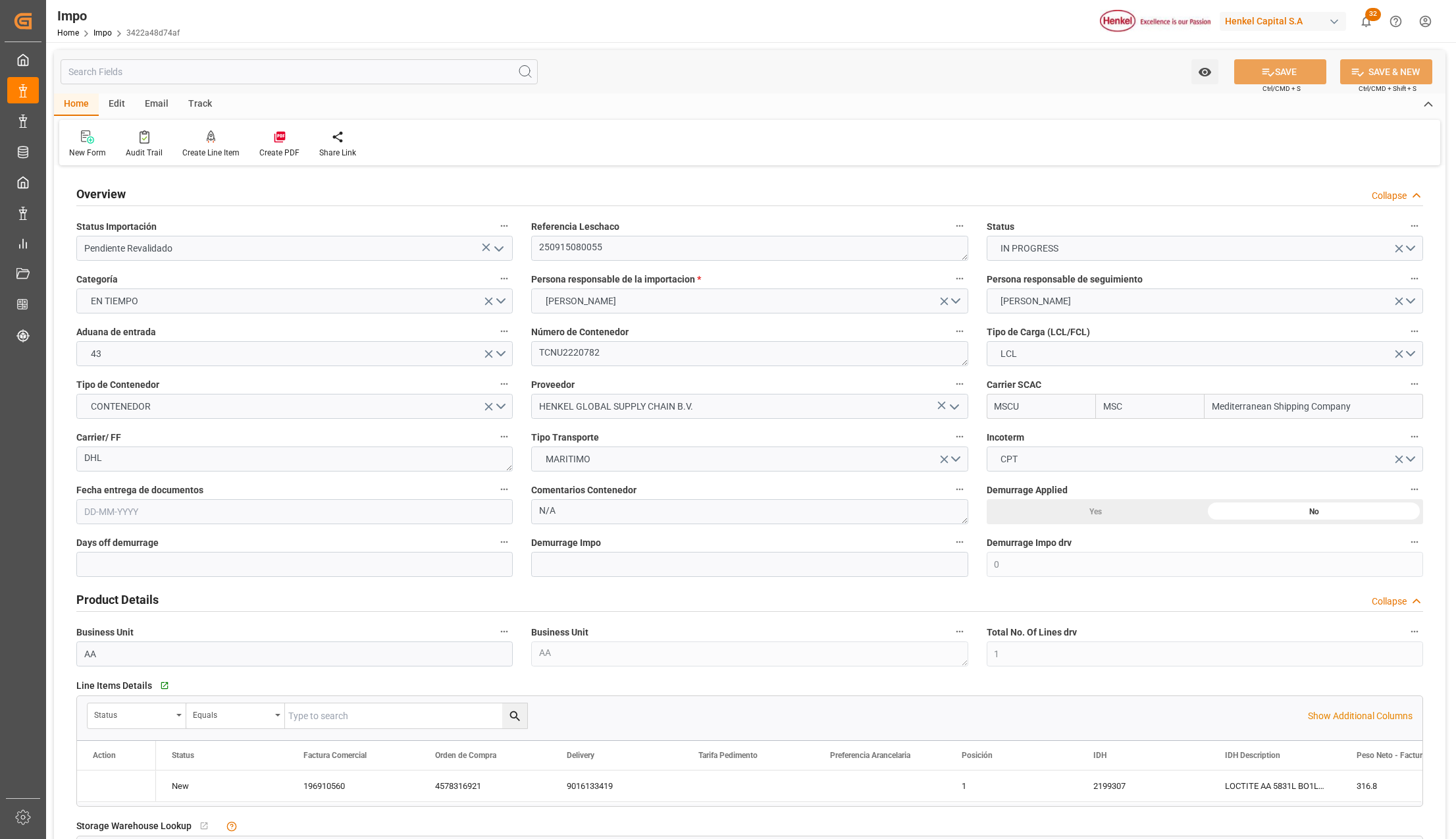
type input "1"
type input "[DATE]"
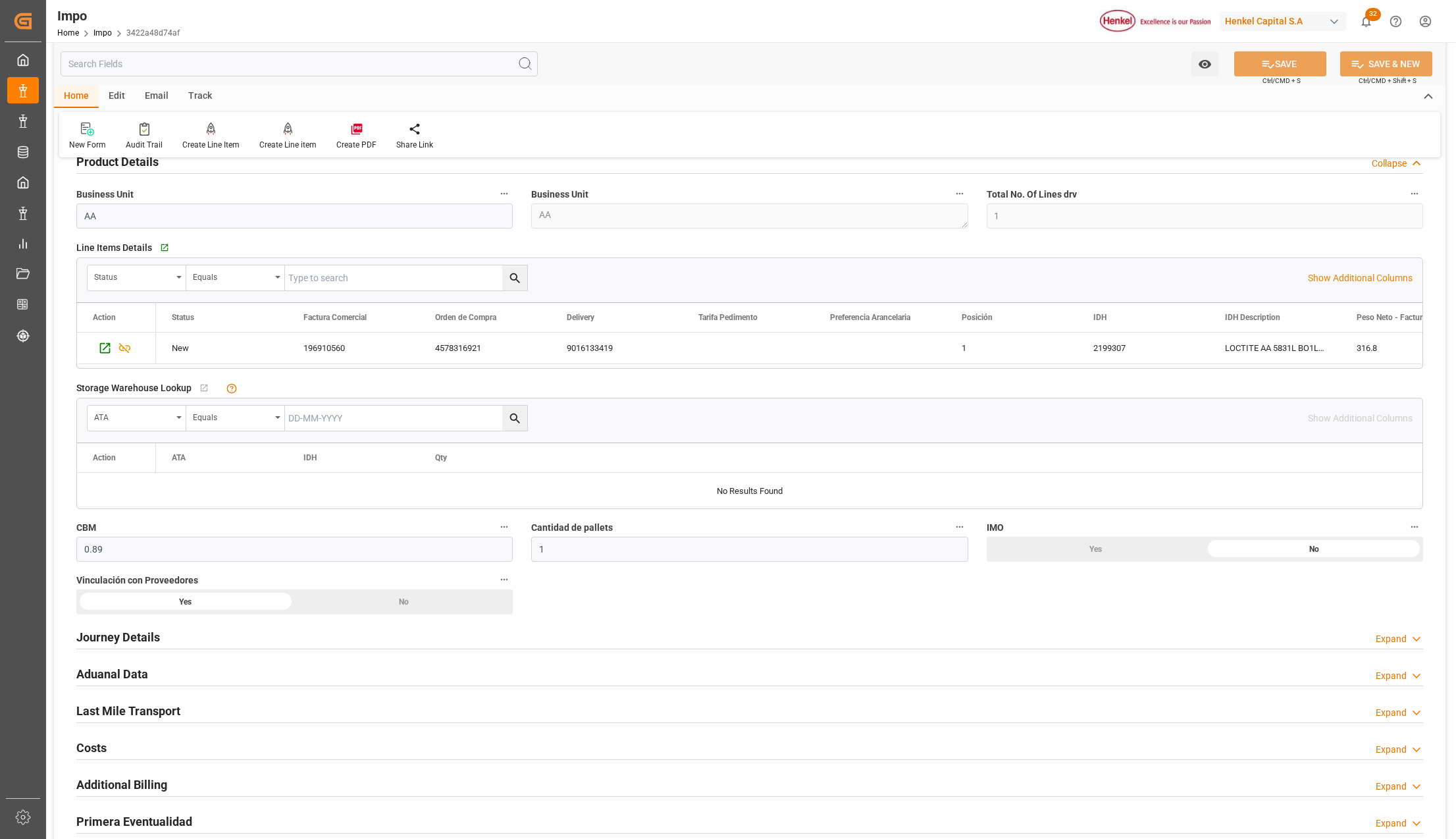
scroll to position [438, 0]
click at [116, 640] on h2 "Journey Details" at bounding box center [118, 636] width 83 height 18
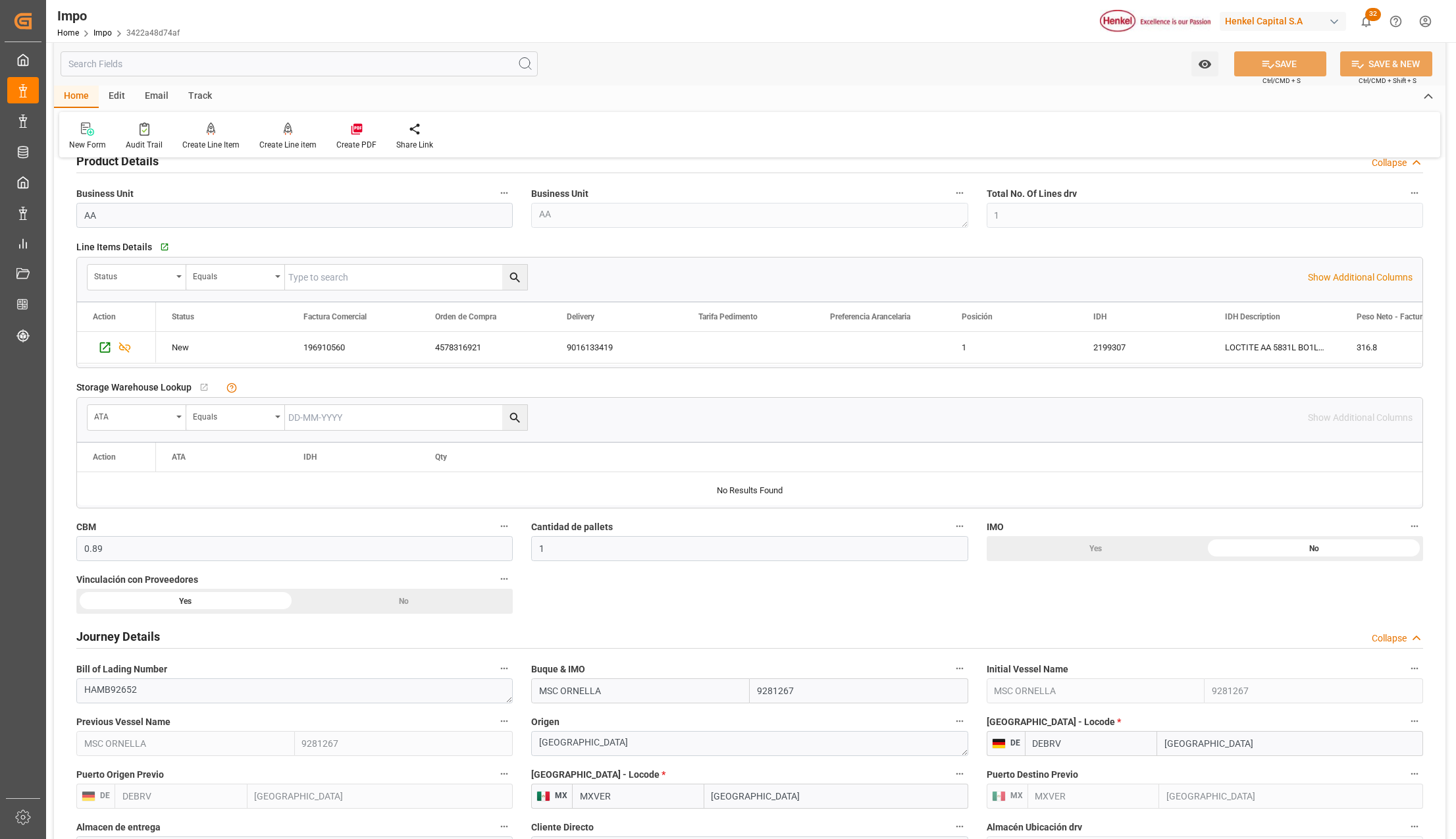
click at [116, 640] on h2 "Journey Details" at bounding box center [118, 636] width 83 height 18
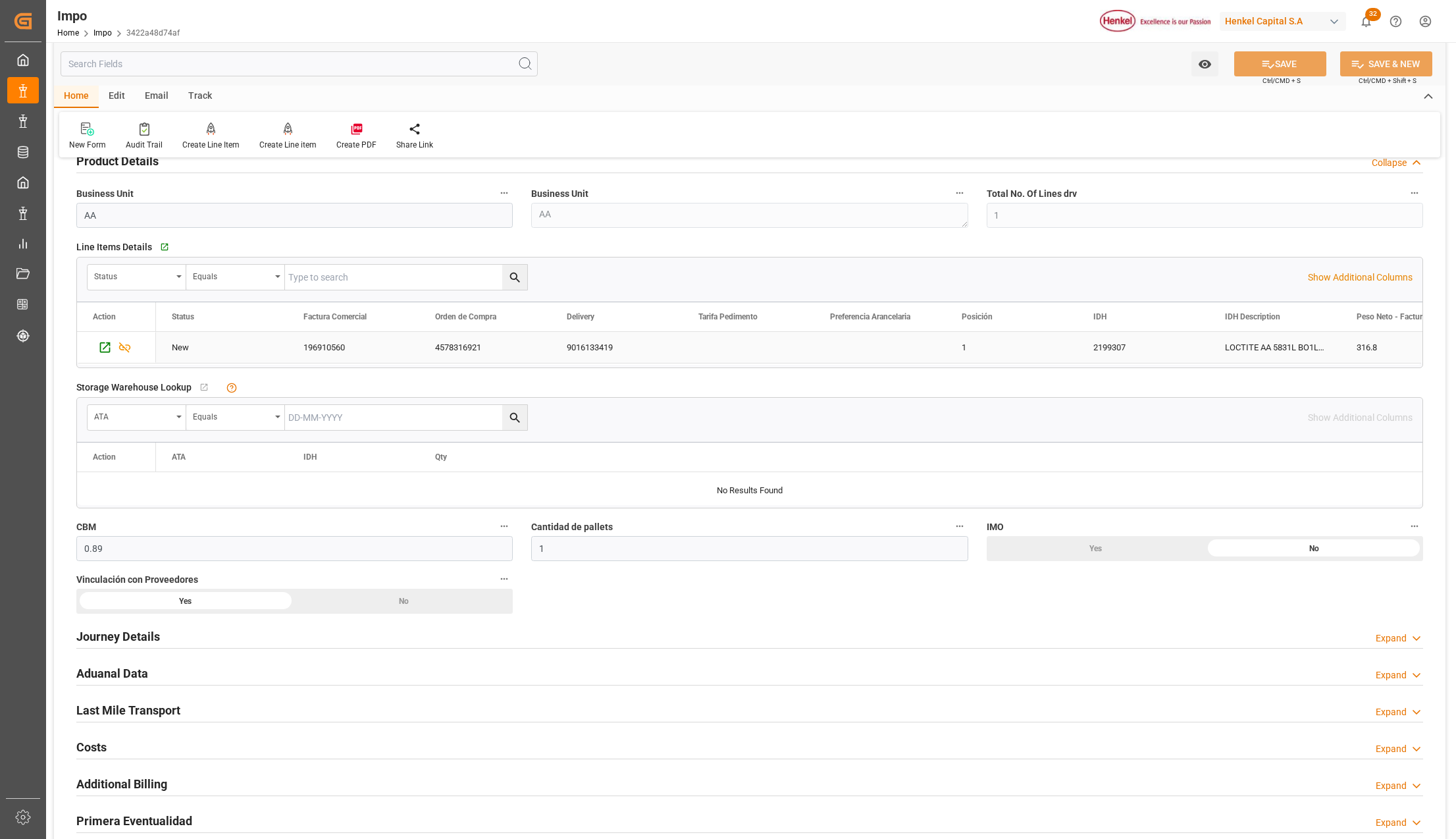
click at [713, 354] on div "Press SPACE to select this row." at bounding box center [749, 348] width 131 height 31
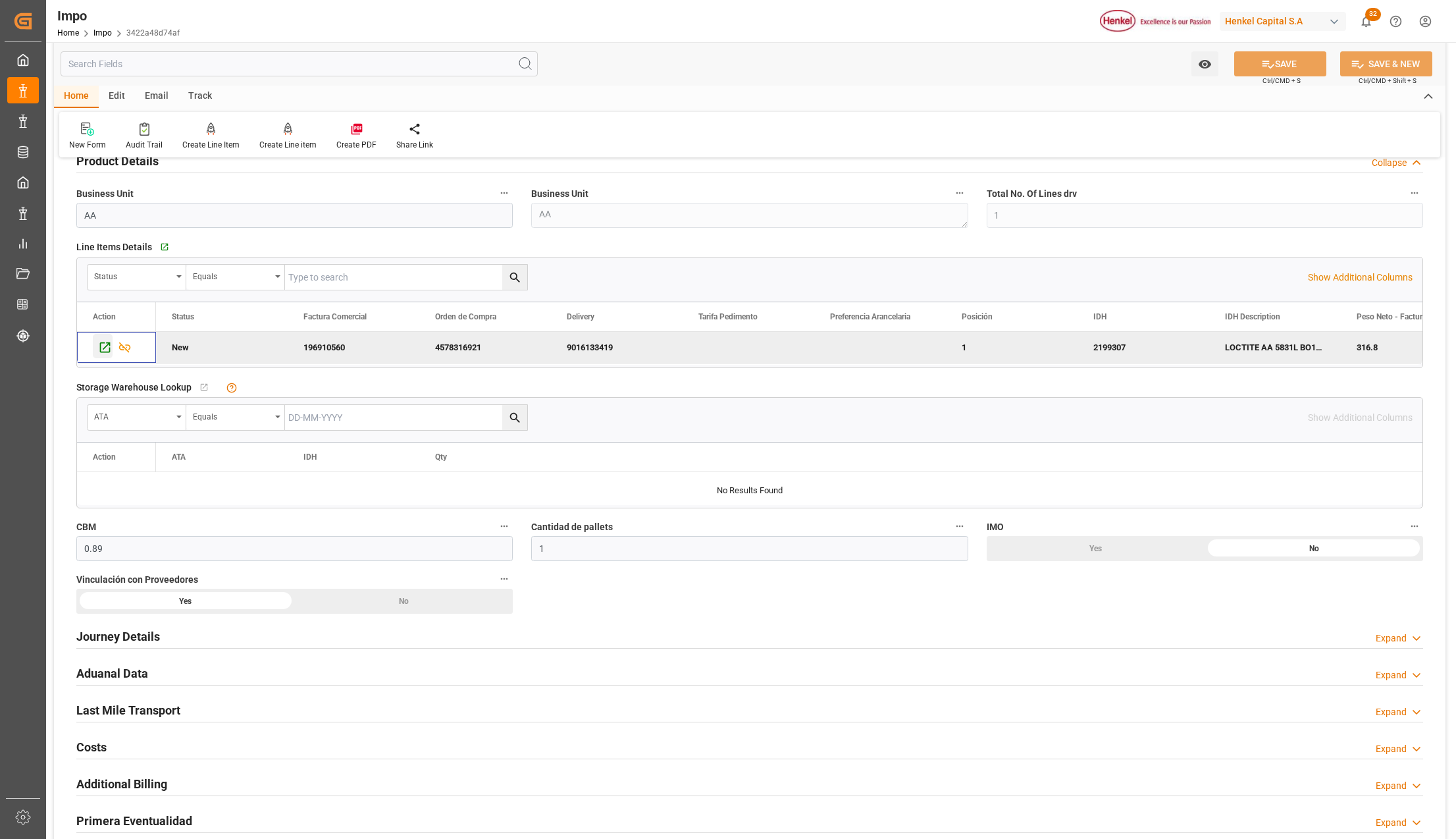
click at [107, 346] on icon "Press SPACE to deselect this row." at bounding box center [105, 347] width 11 height 11
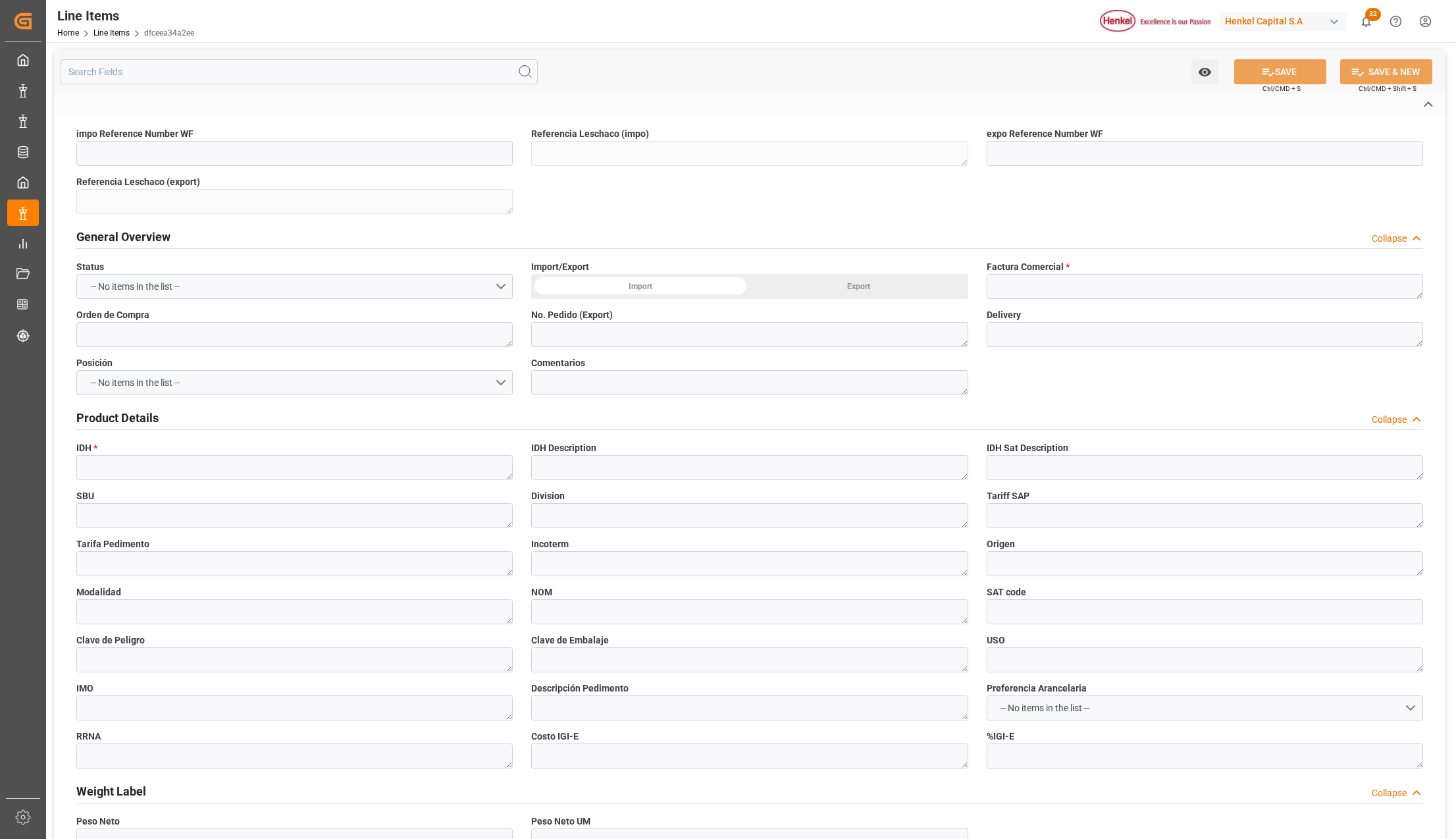
type textarea "250915080055"
type textarea "196910560"
type textarea "4578316921"
type textarea "9016133419"
type textarea "HAMB92652"
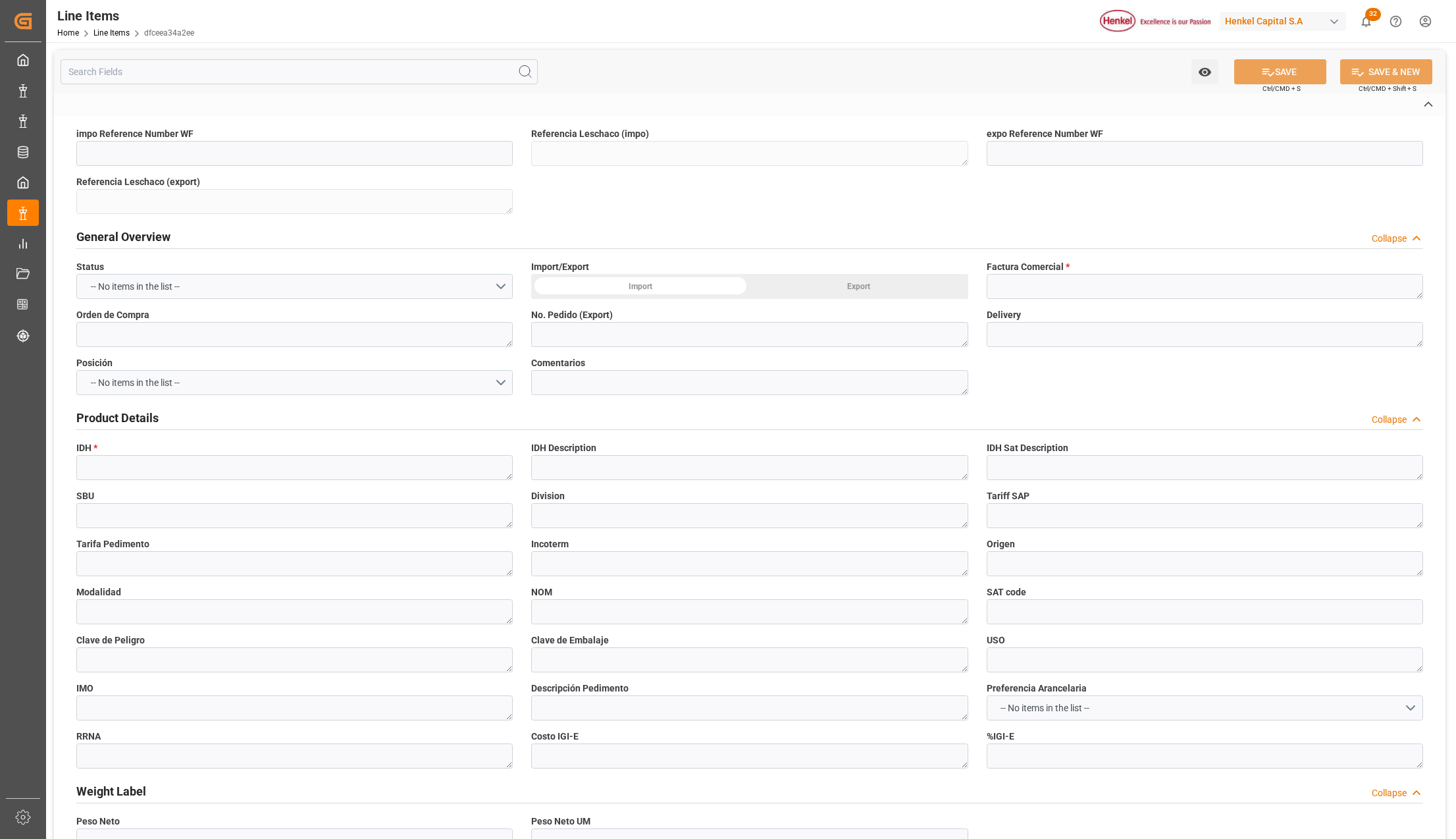
type textarea "2199307"
type textarea "LOCTITE AA 5831L BO1L M/L"
type textarea "AMC"
type textarea "PT"
type textarea "3906909900"
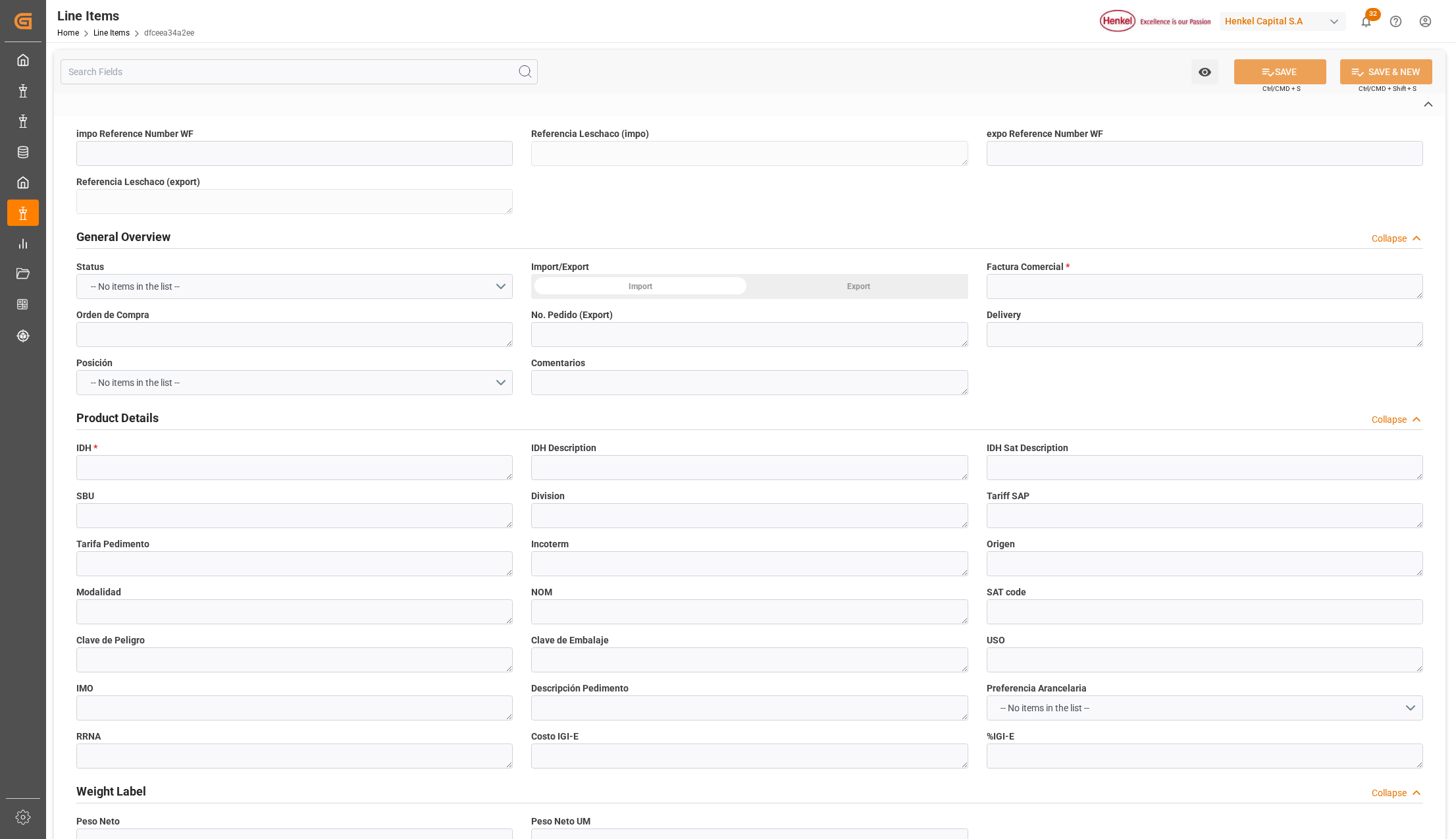
type textarea "CPT"
type textarea "Marítimo"
type input "31201600"
type textarea "UN3082"
type textarea "4G"
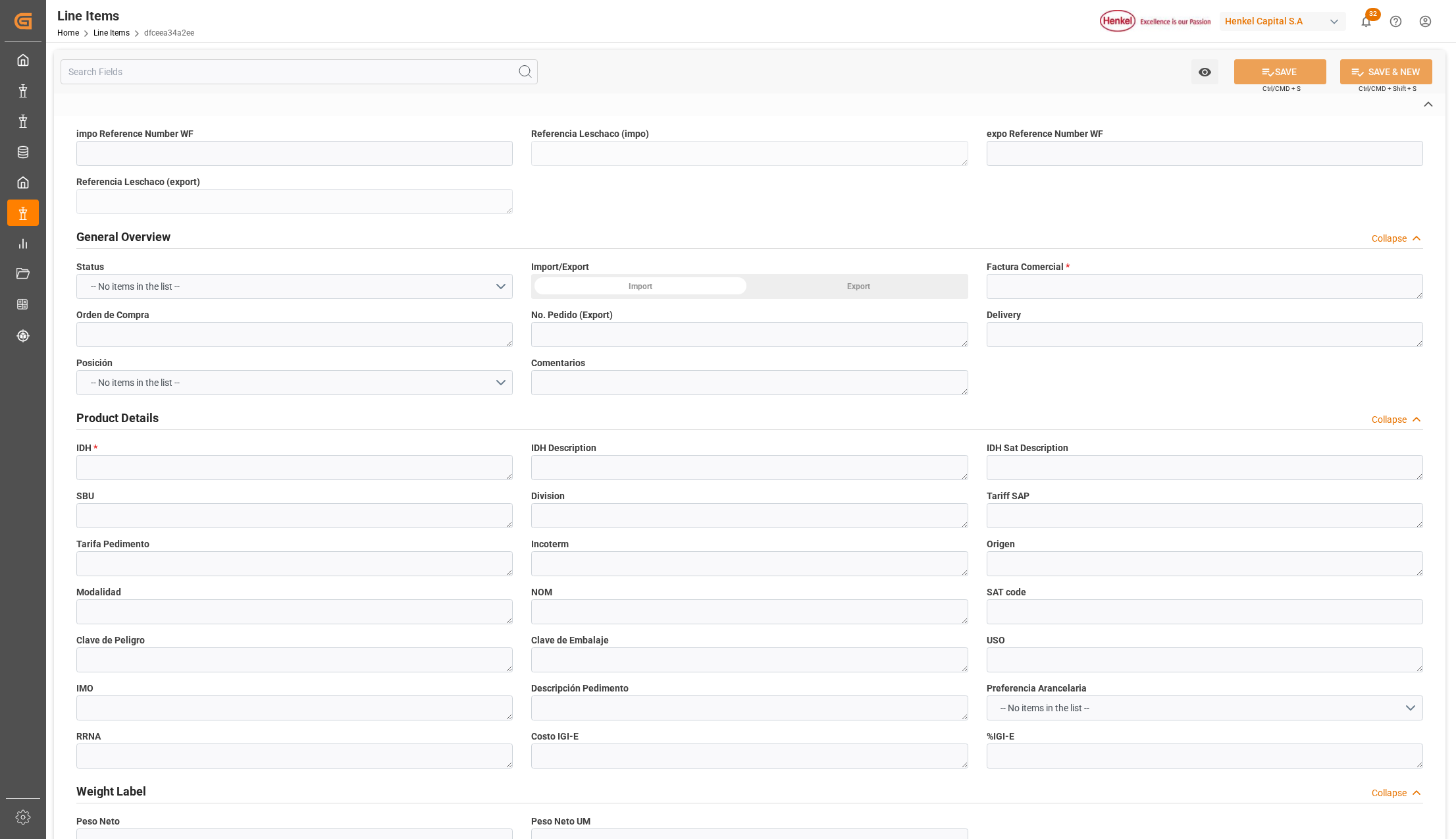
type textarea "CON"
type textarea "316.8"
type input "dfceea34a2ee"
type input "3422a48d74af"
type input "379.59"
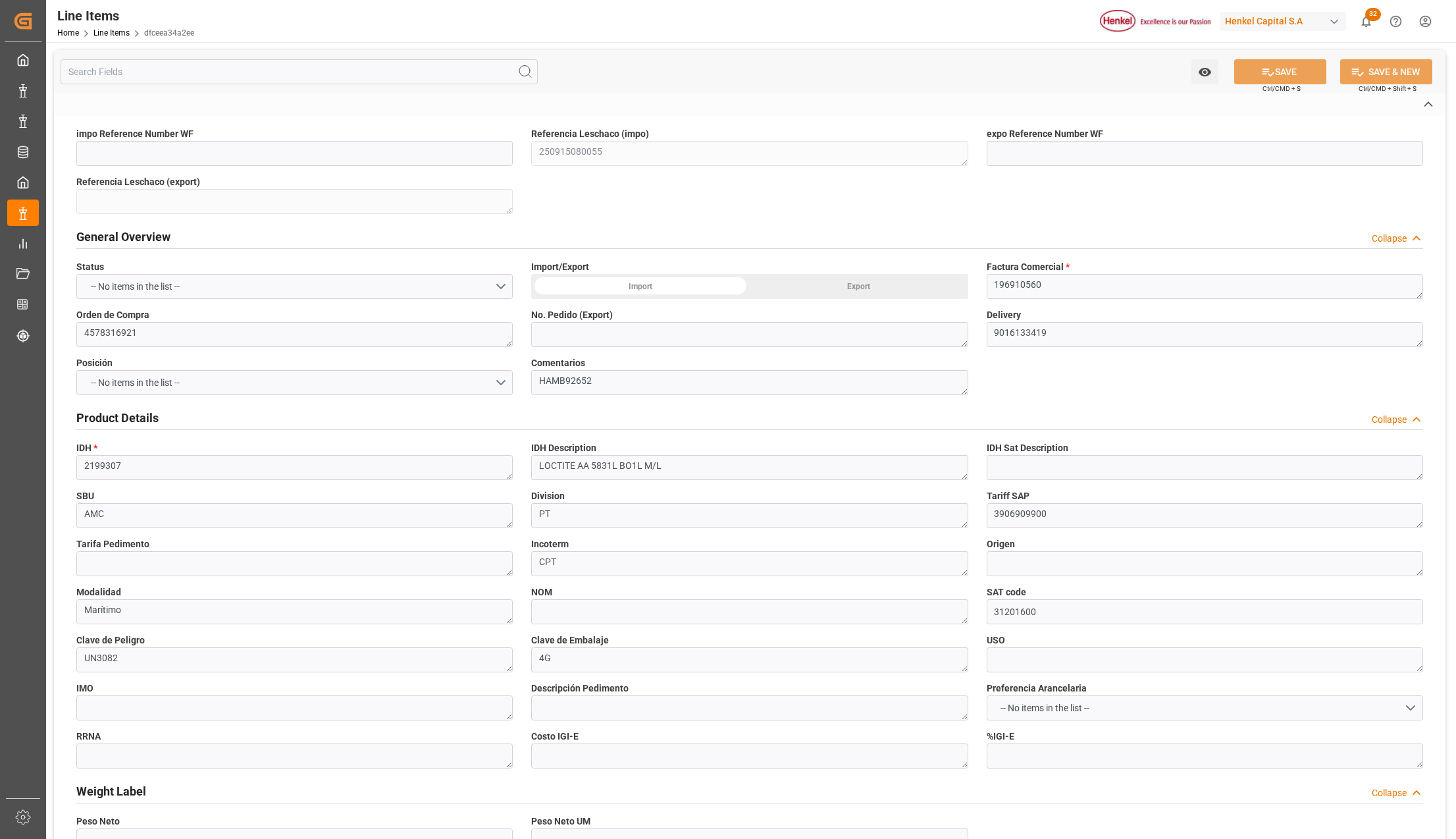
type input "36"
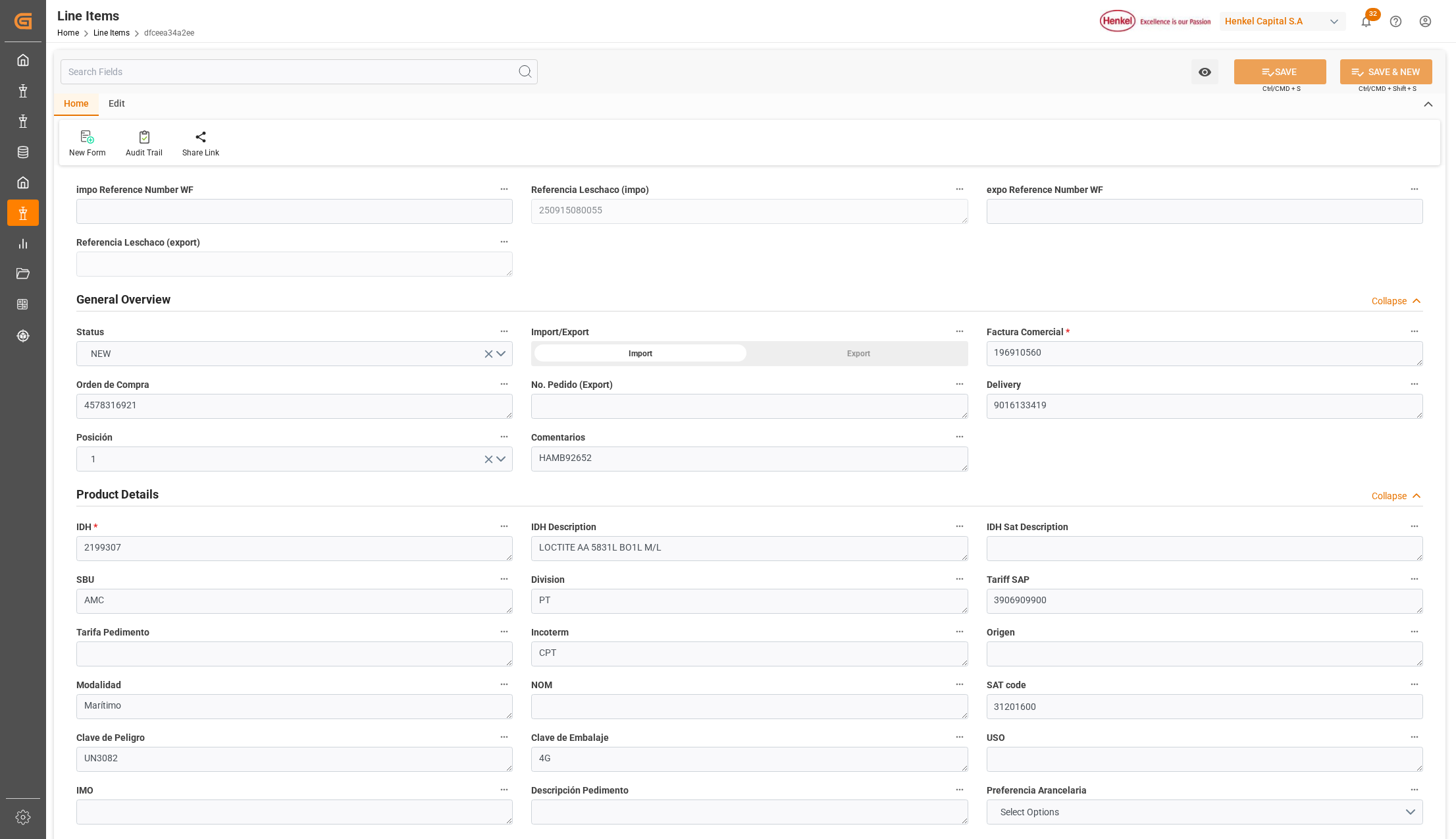
type input "[DATE] 11:17"
click at [625, 471] on textarea "HAMB92652" at bounding box center [749, 459] width 436 height 25
type textarea "HAMB9265"
click at [1306, 69] on button "SAVE" at bounding box center [1281, 72] width 92 height 25
click at [623, 459] on textarea "HAMB9265" at bounding box center [749, 459] width 436 height 25
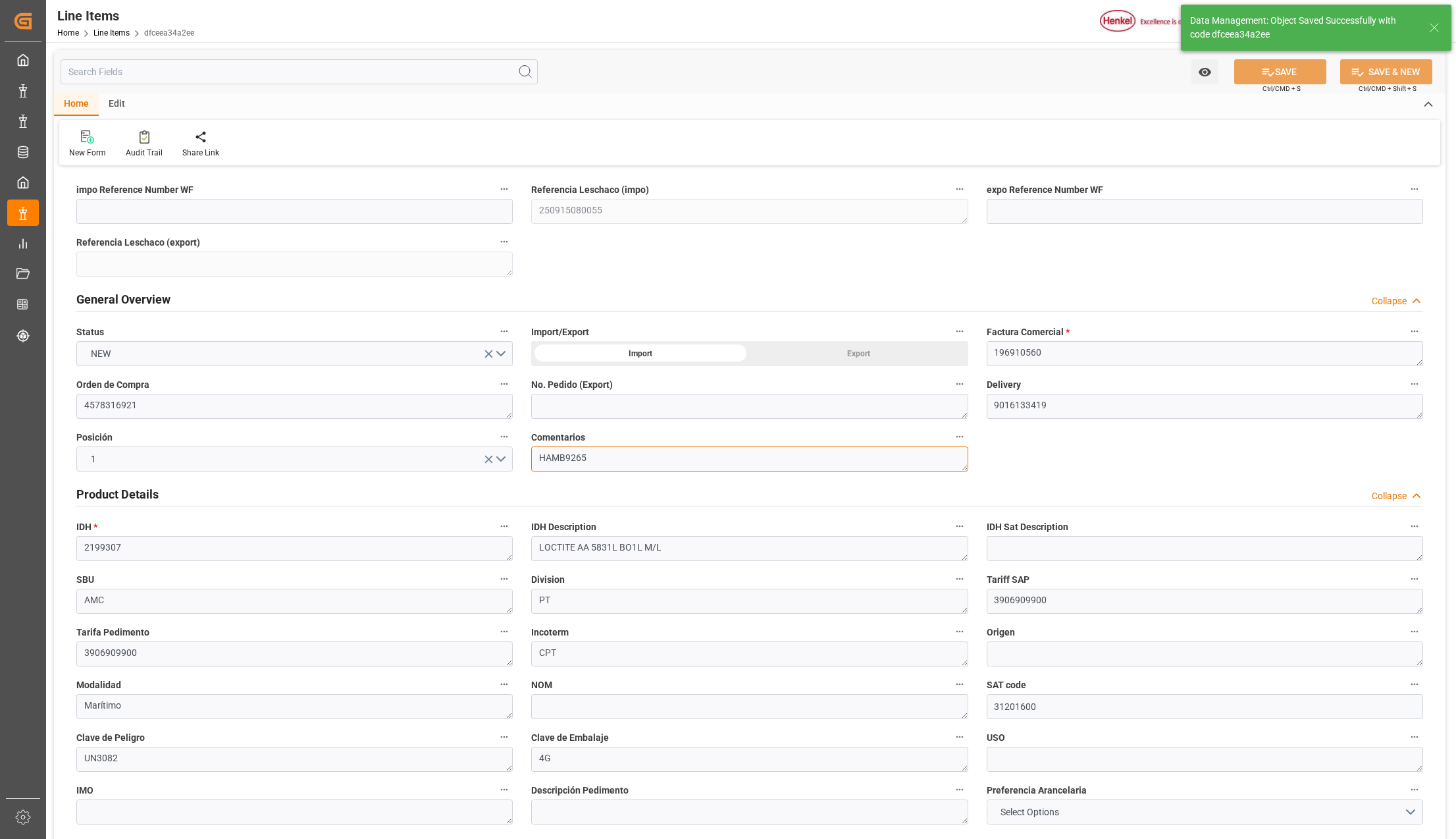
type textarea "3906909900"
type textarea "HAMB92652"
click at [1269, 64] on button "SAVE" at bounding box center [1281, 72] width 92 height 25
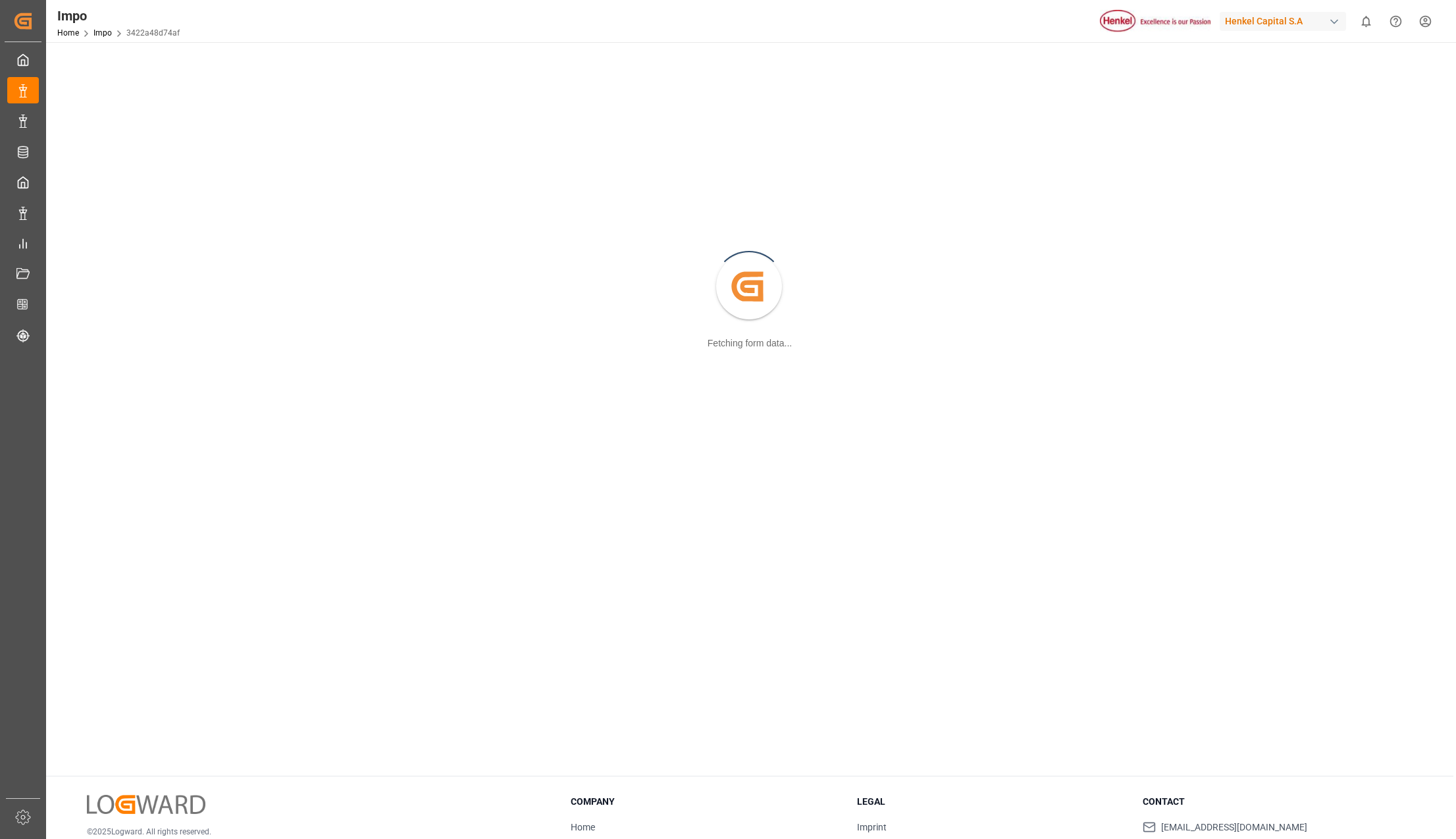
scroll to position [143, 0]
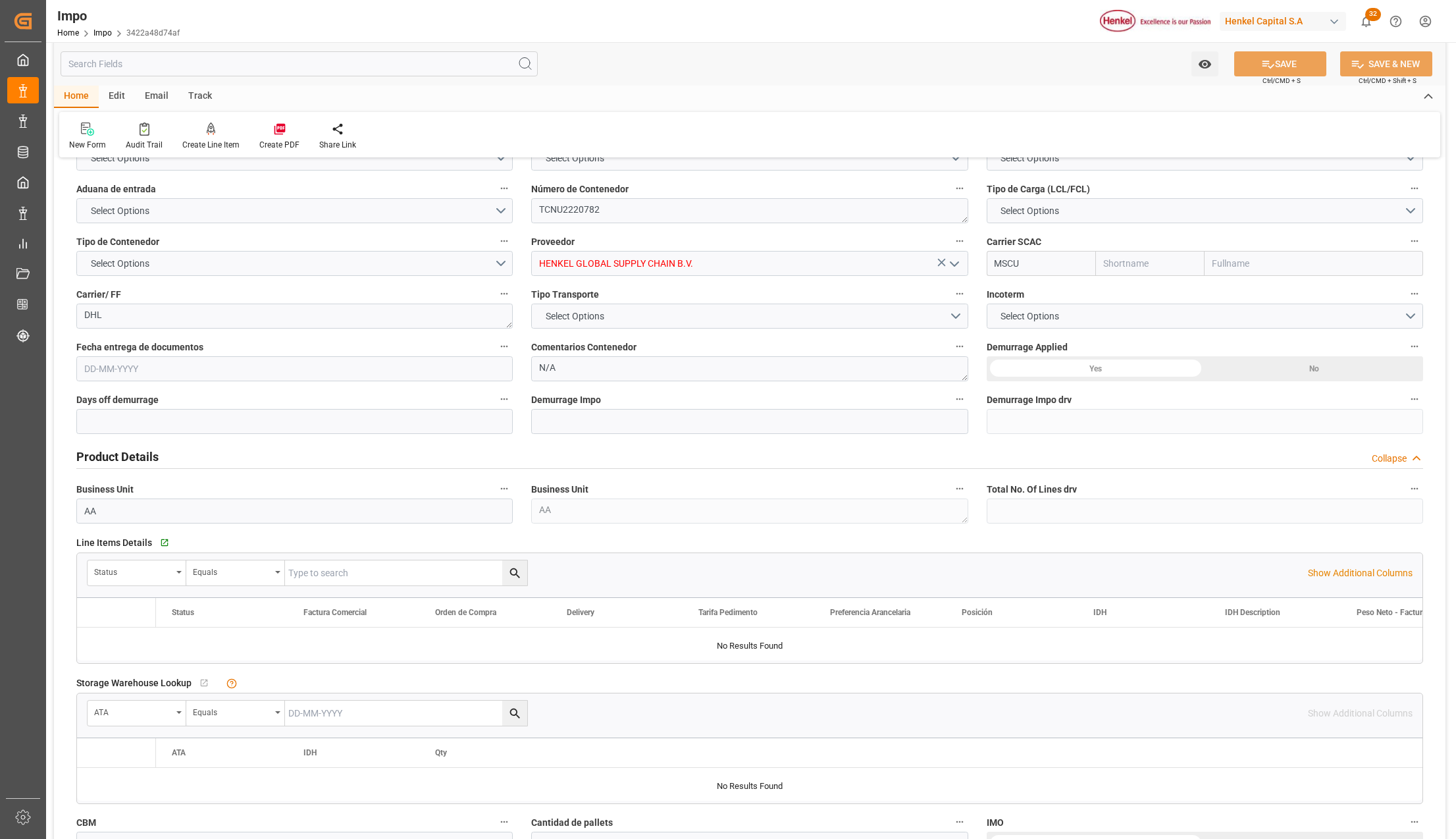
type input "MSC"
type input "Mediterranean Shipping Company"
type input "0"
type input "1"
type input "0.89"
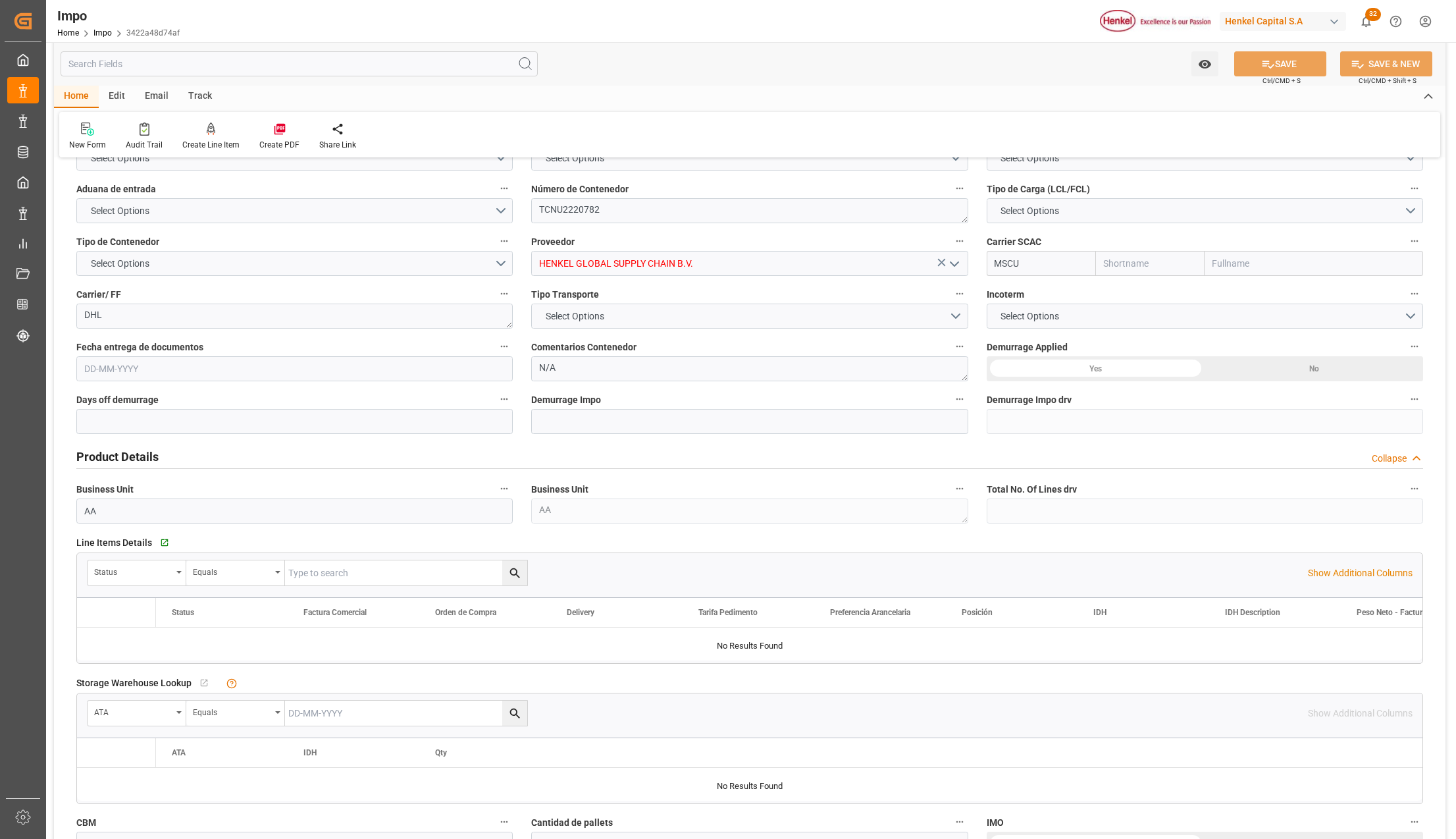
type input "1"
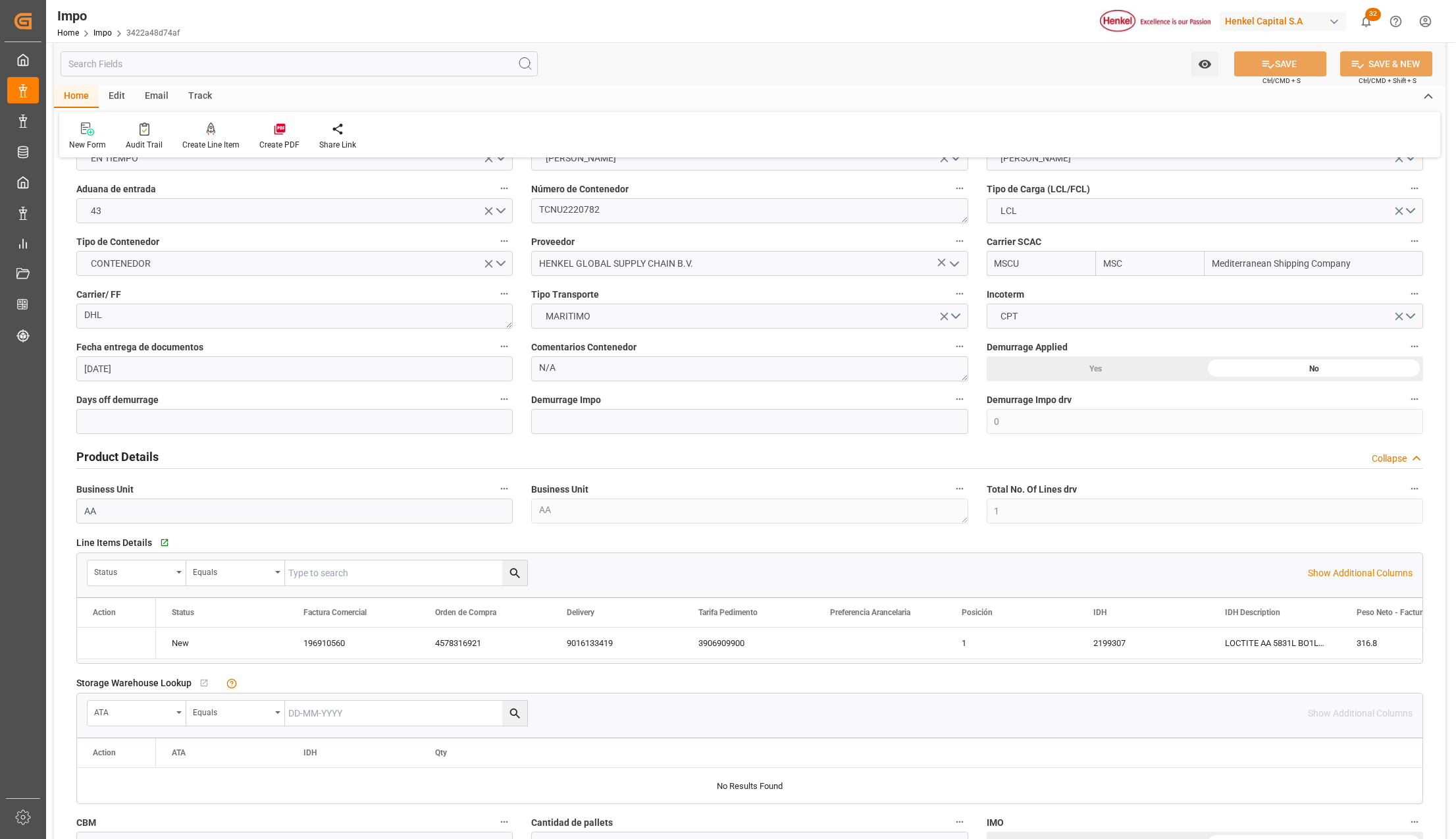
type input "[DATE]"
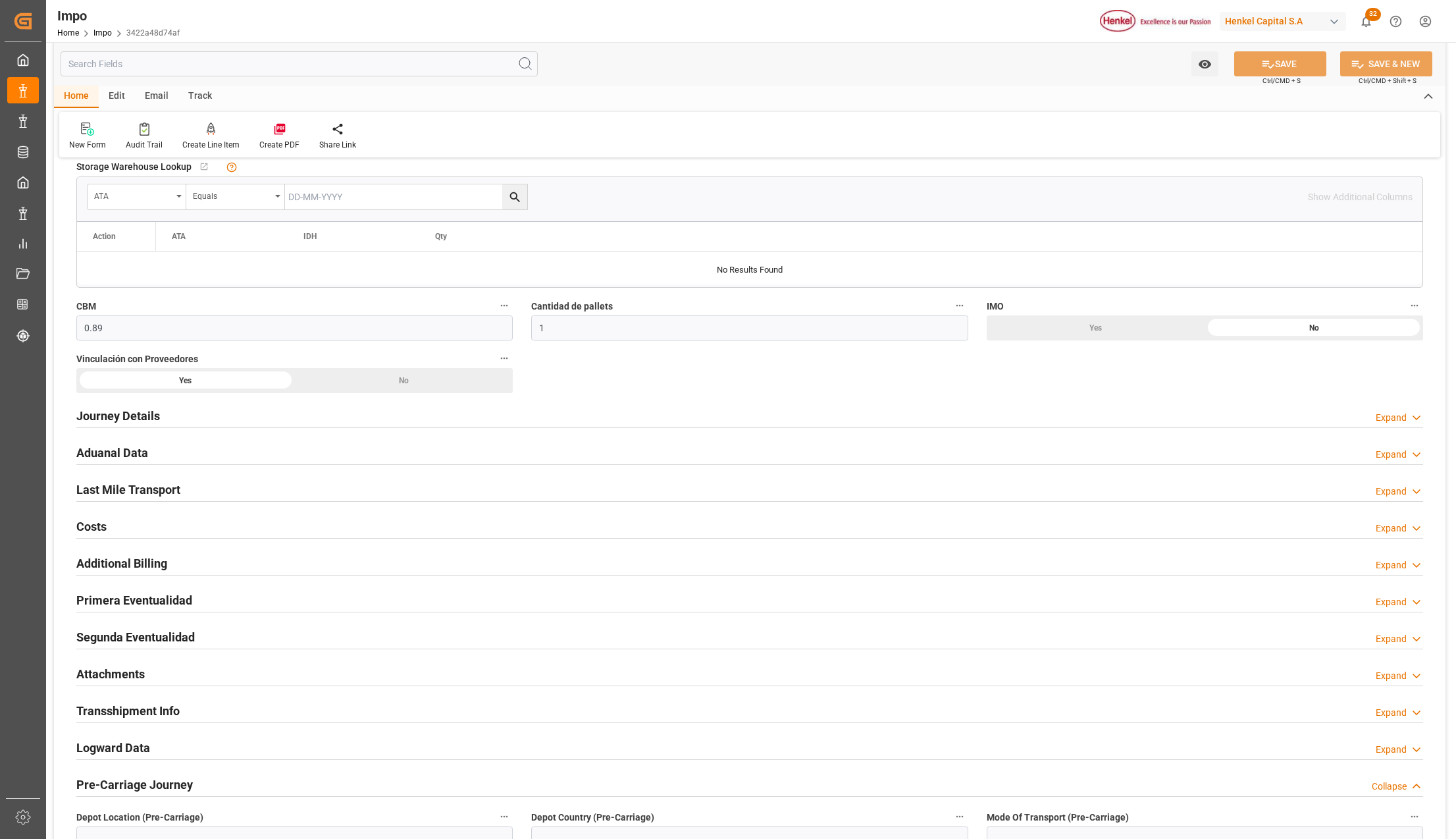
scroll to position [669, 0]
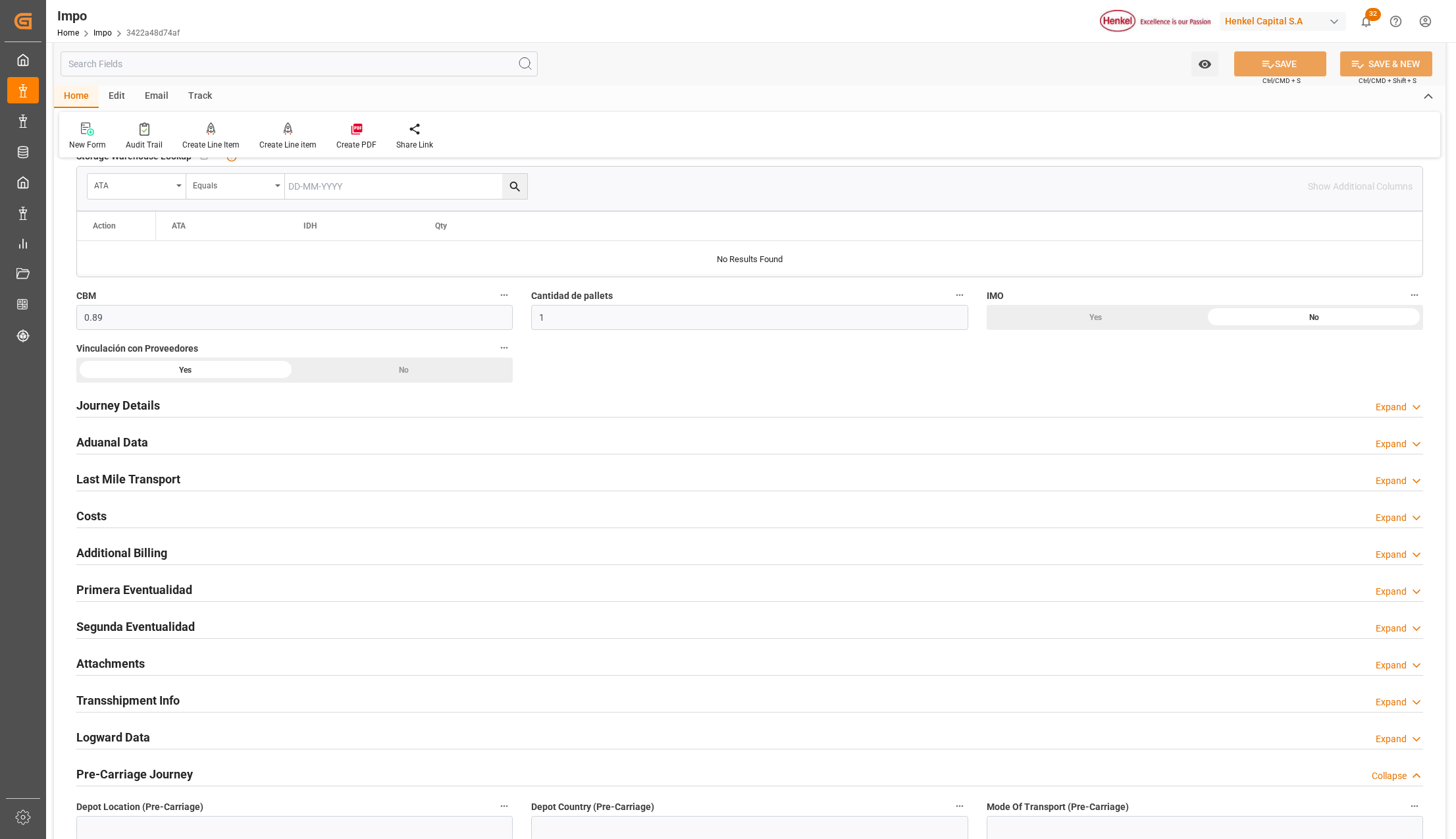
click at [107, 666] on h2 "Attachments" at bounding box center [111, 664] width 69 height 18
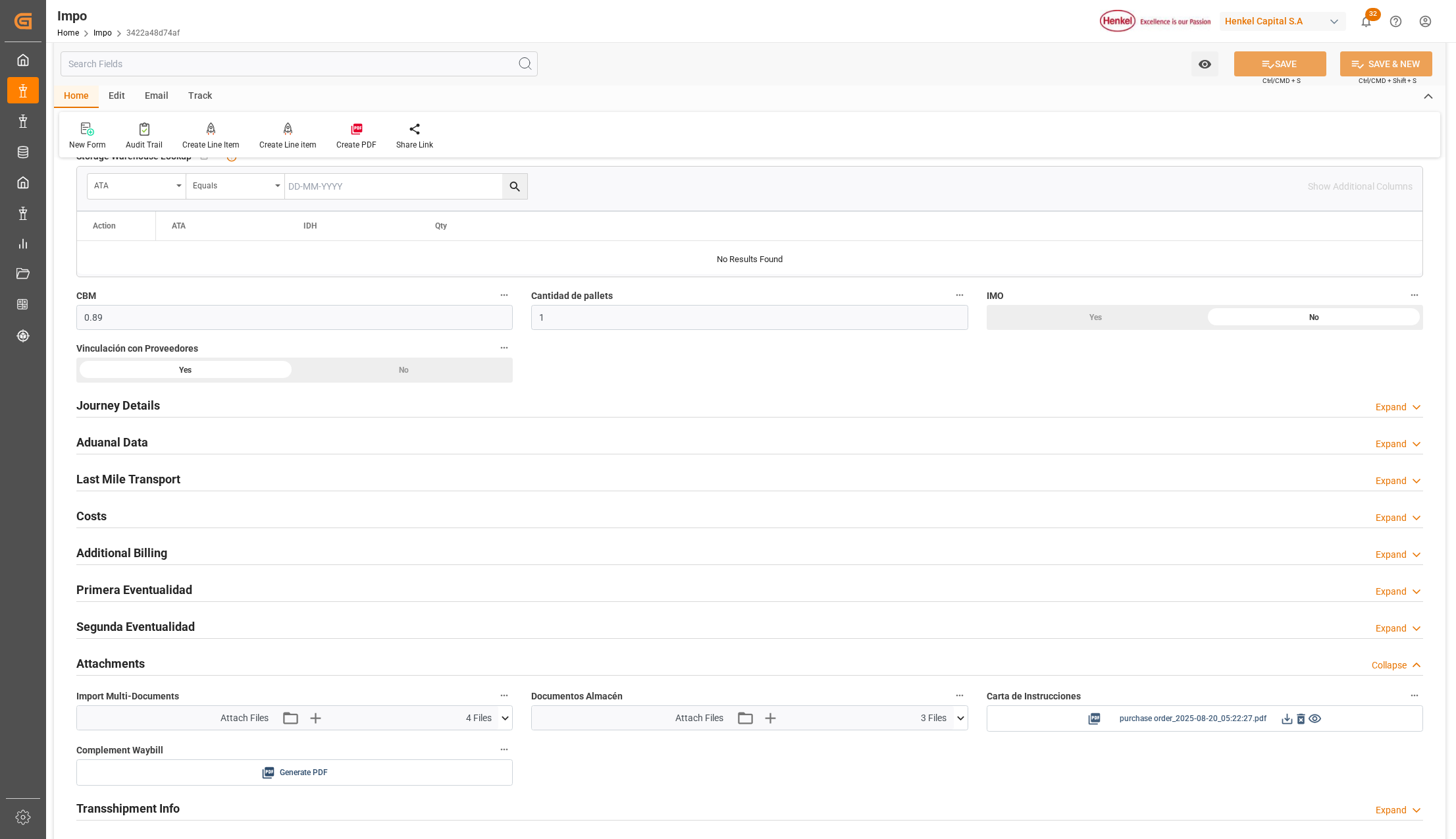
click at [1299, 724] on icon at bounding box center [1301, 718] width 8 height 11
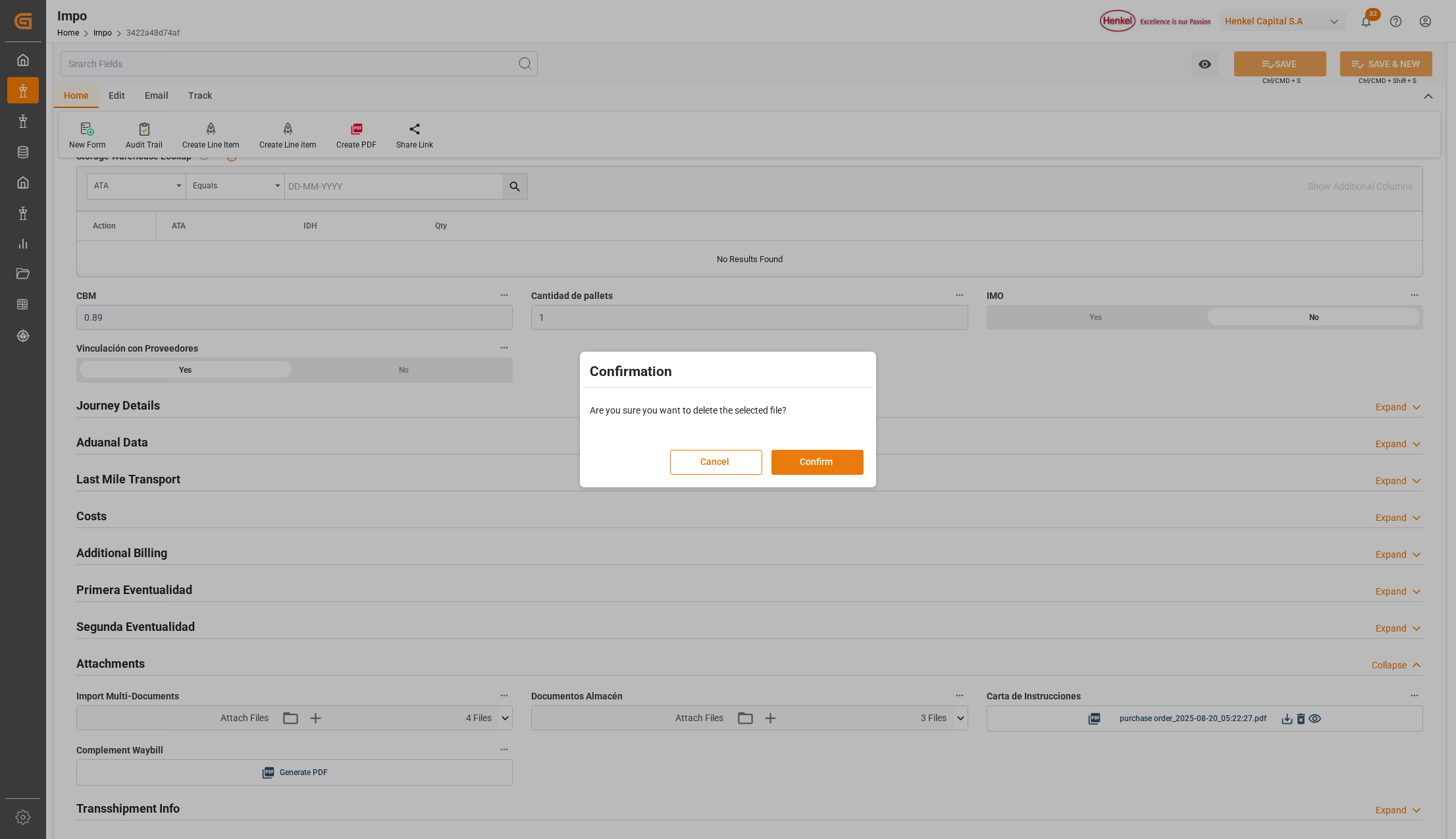
click at [815, 457] on button "Confirm" at bounding box center [817, 463] width 92 height 25
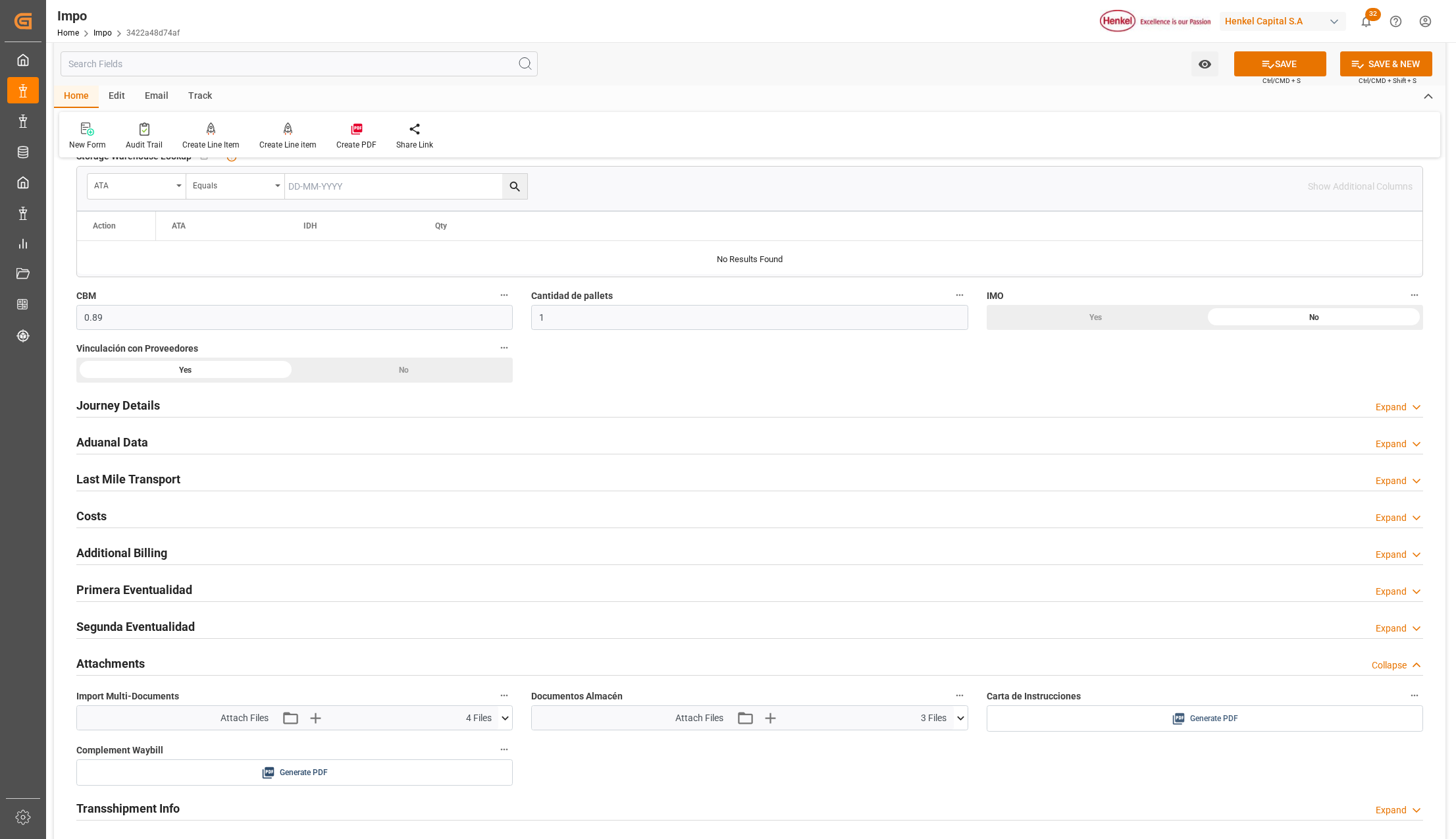
click at [1214, 725] on span "Generate PDF" at bounding box center [1214, 718] width 48 height 17
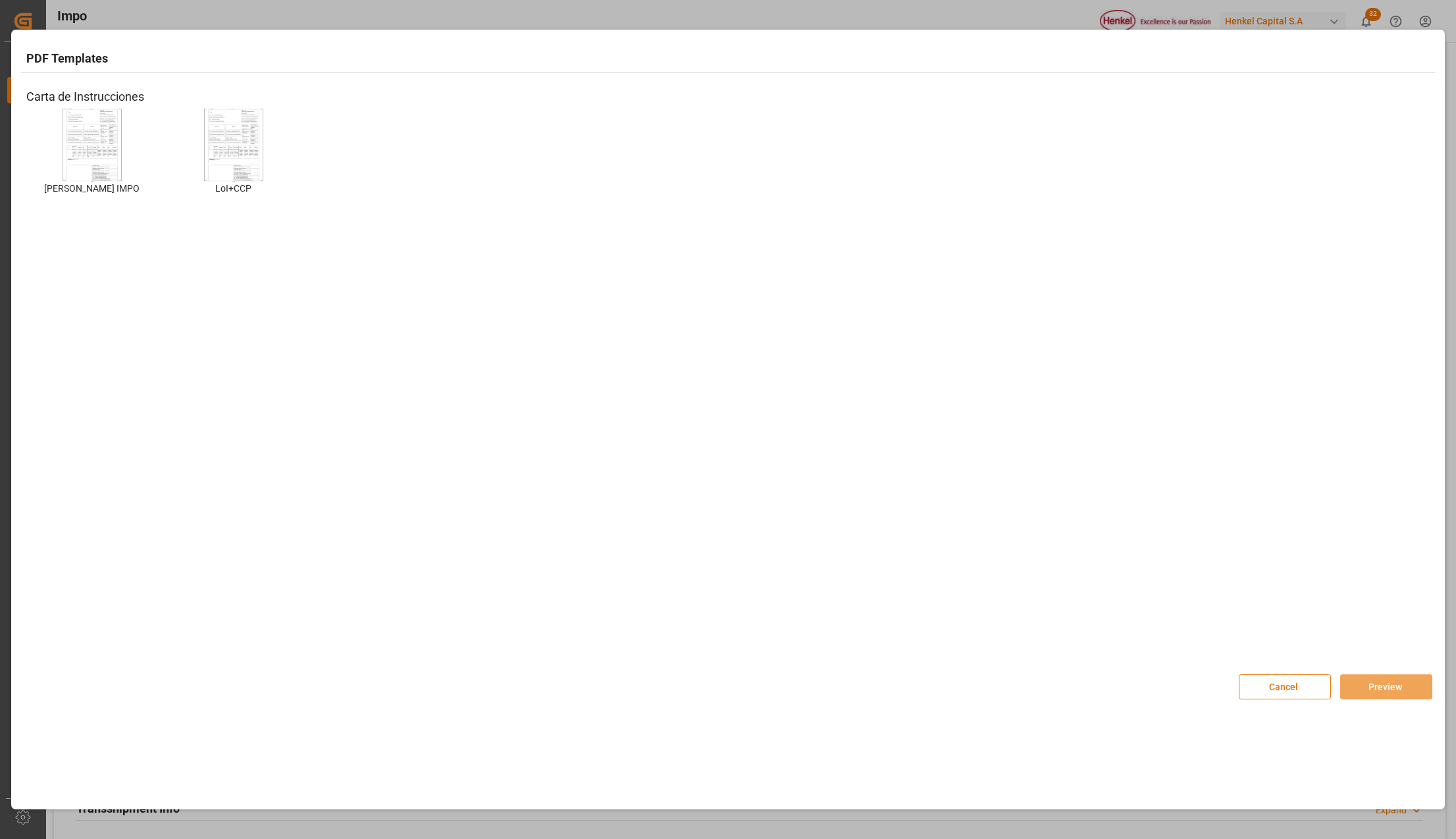
click at [66, 141] on img at bounding box center [92, 145] width 53 height 74
click at [76, 140] on img at bounding box center [92, 145] width 53 height 74
click at [1367, 675] on button "Preview" at bounding box center [1386, 687] width 92 height 25
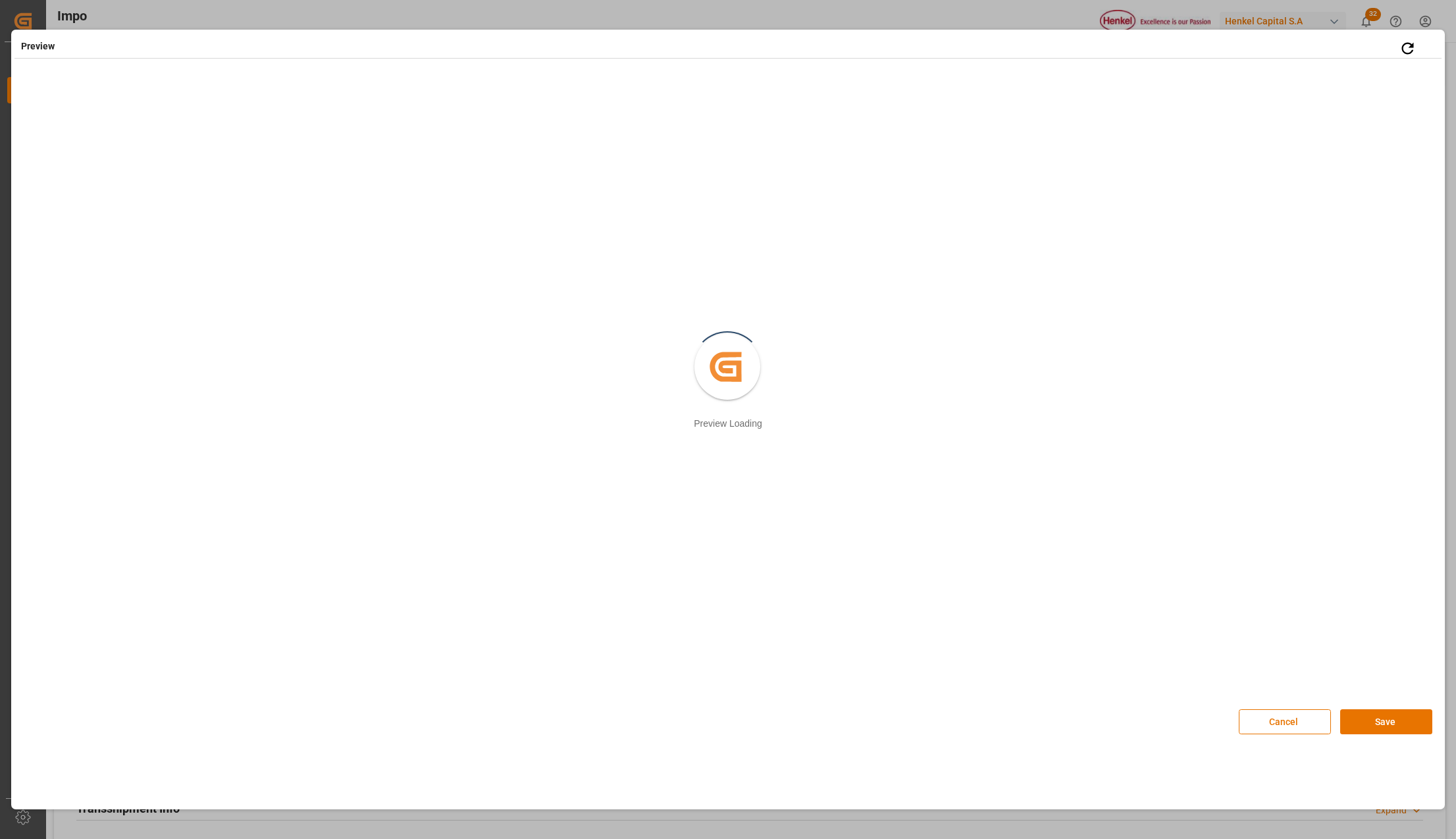
click at [1376, 725] on button "Save" at bounding box center [1386, 722] width 92 height 25
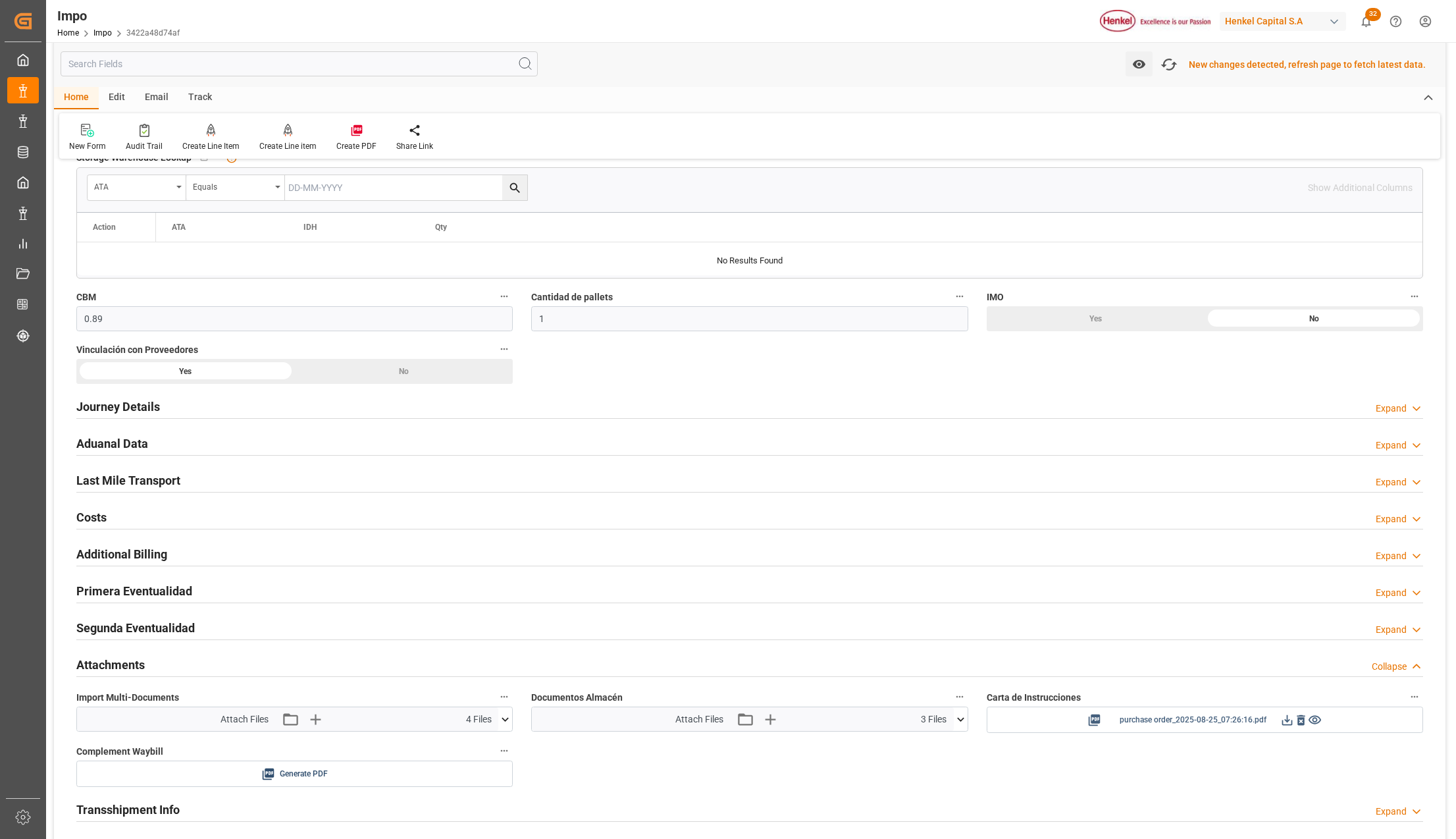
scroll to position [671, 0]
click at [1286, 722] on icon at bounding box center [1287, 718] width 11 height 11
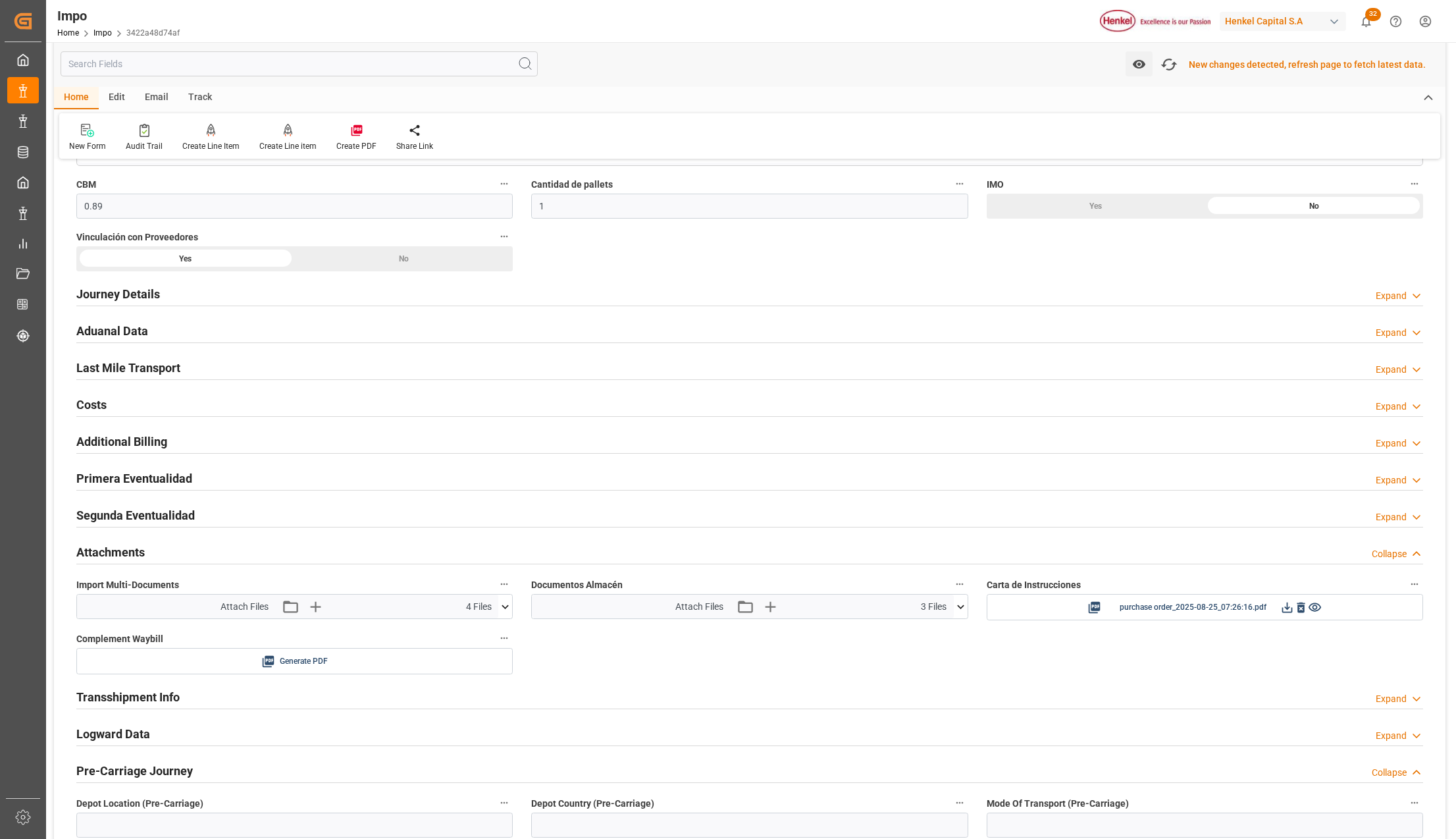
scroll to position [790, 0]
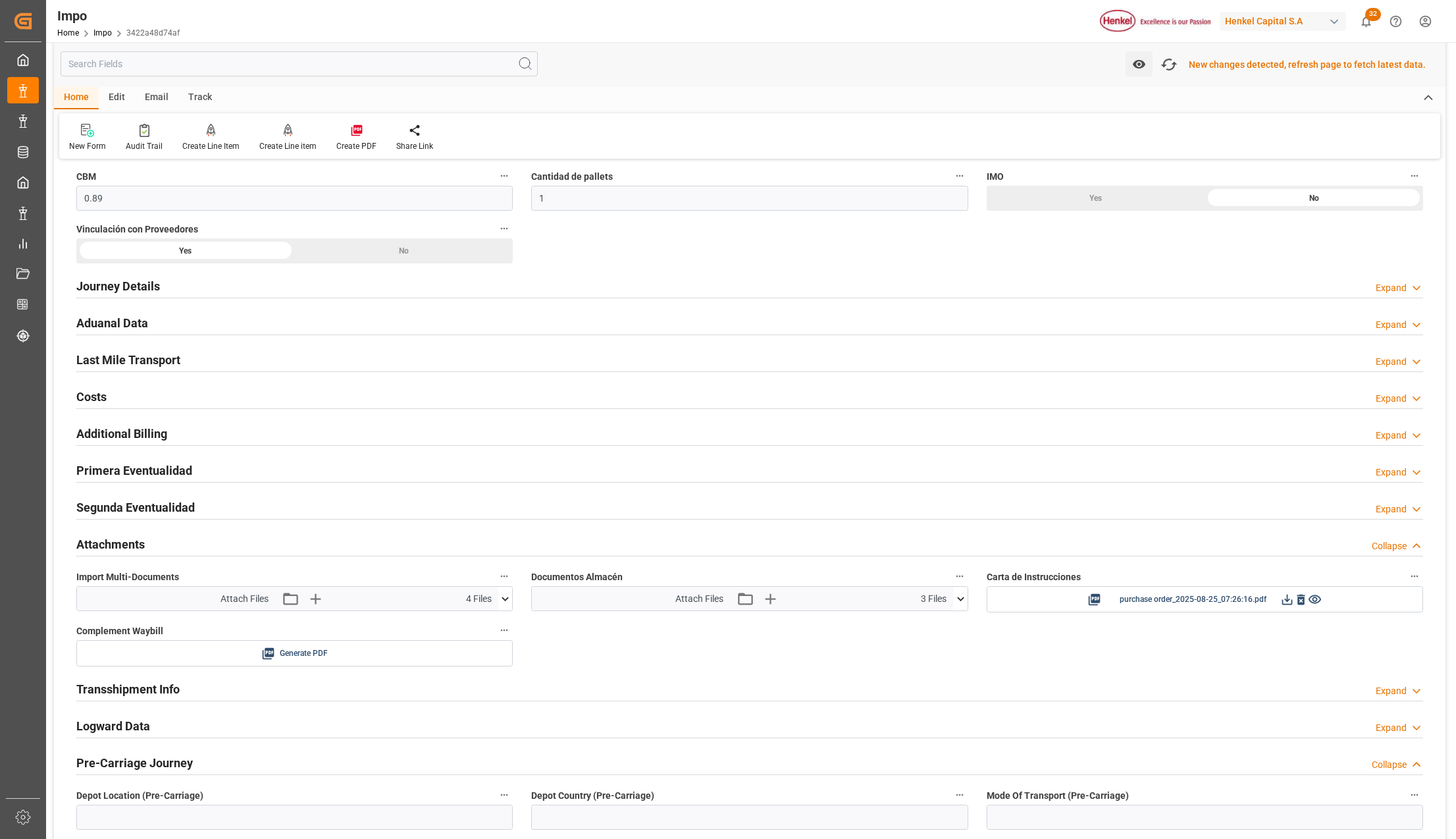
click at [93, 327] on h2 "Aduanal Data" at bounding box center [112, 322] width 72 height 18
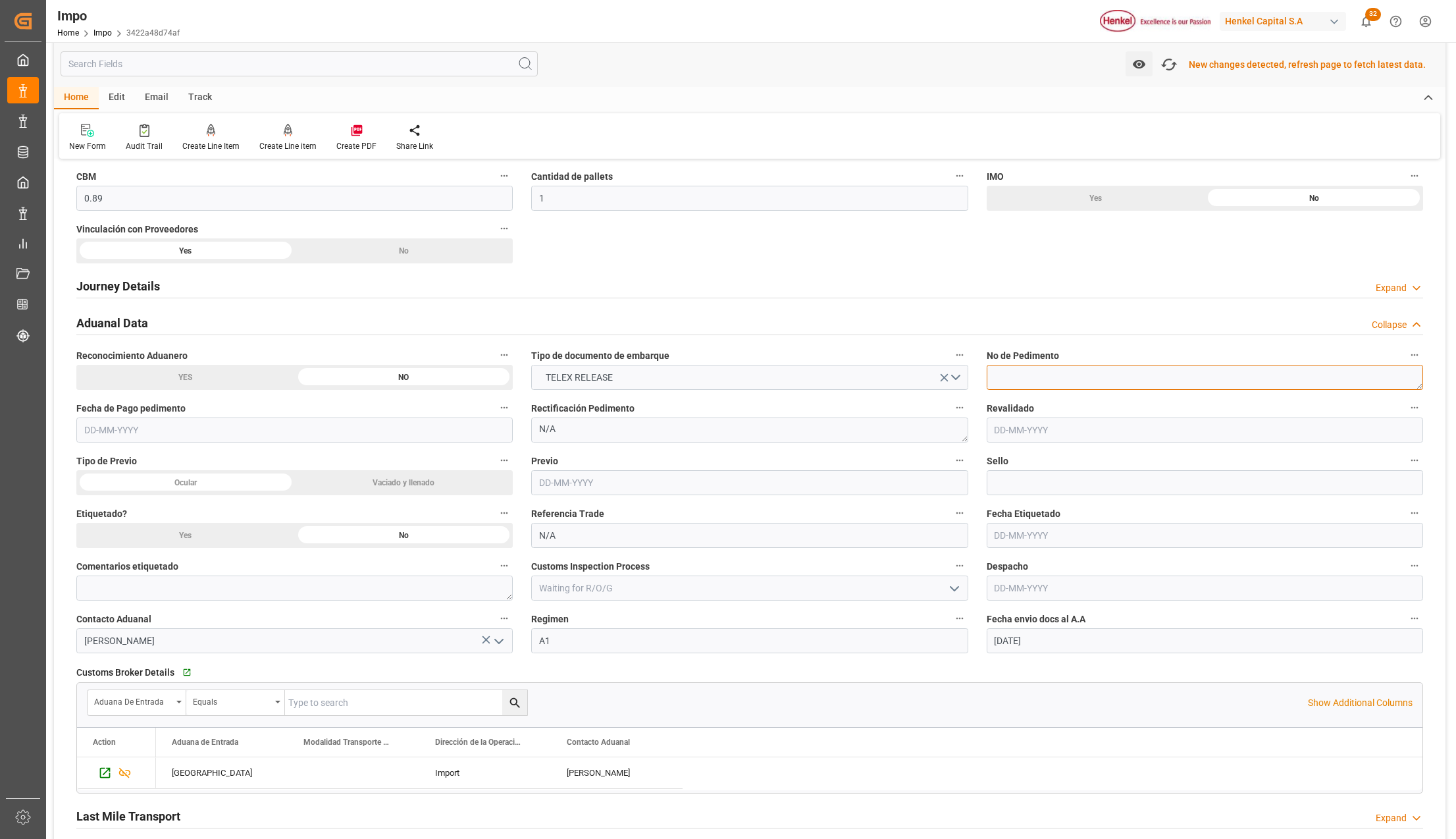
click at [1017, 388] on textarea at bounding box center [1204, 377] width 436 height 25
paste textarea "25 43 3108 5006920"
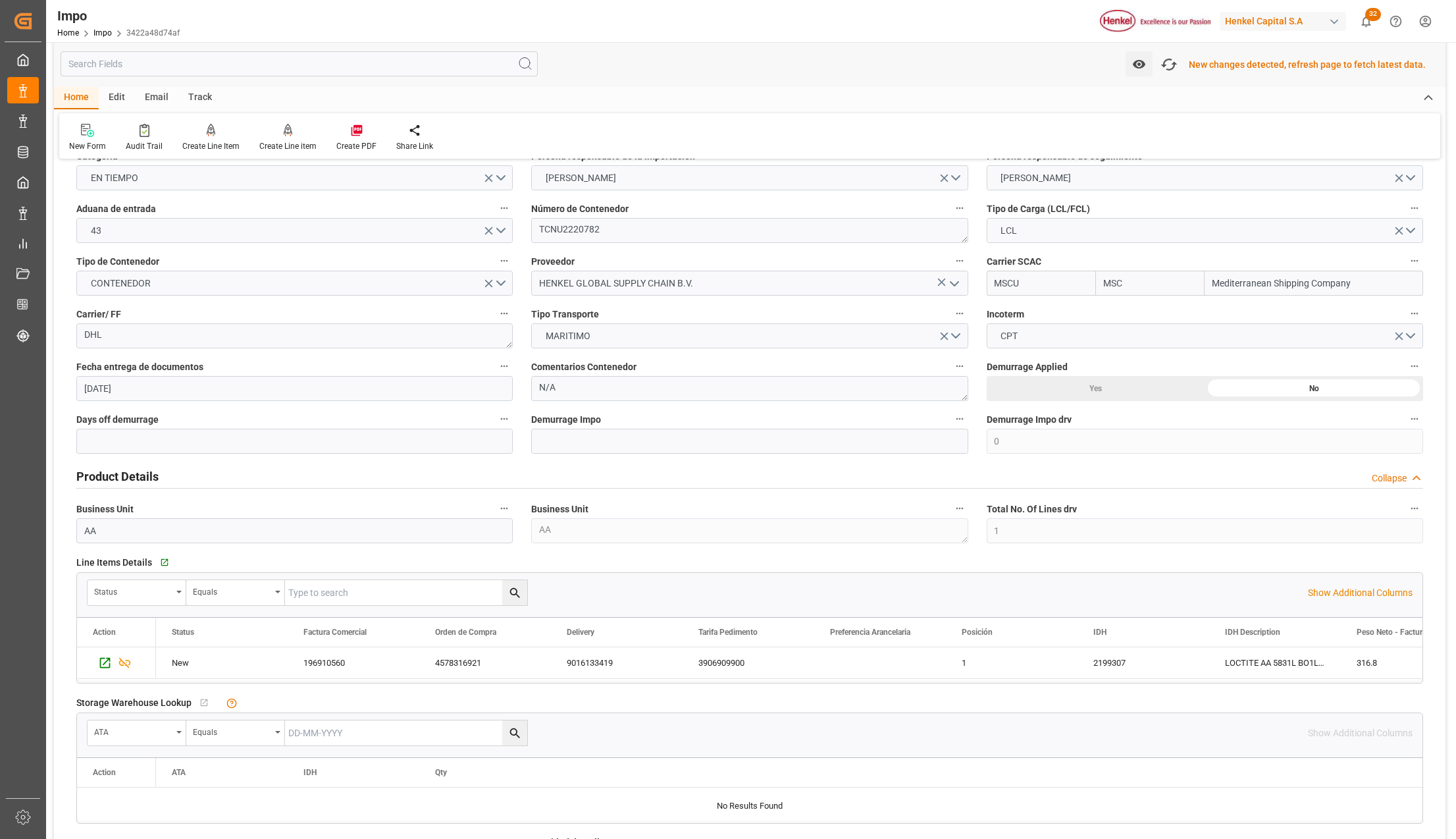
scroll to position [0, 0]
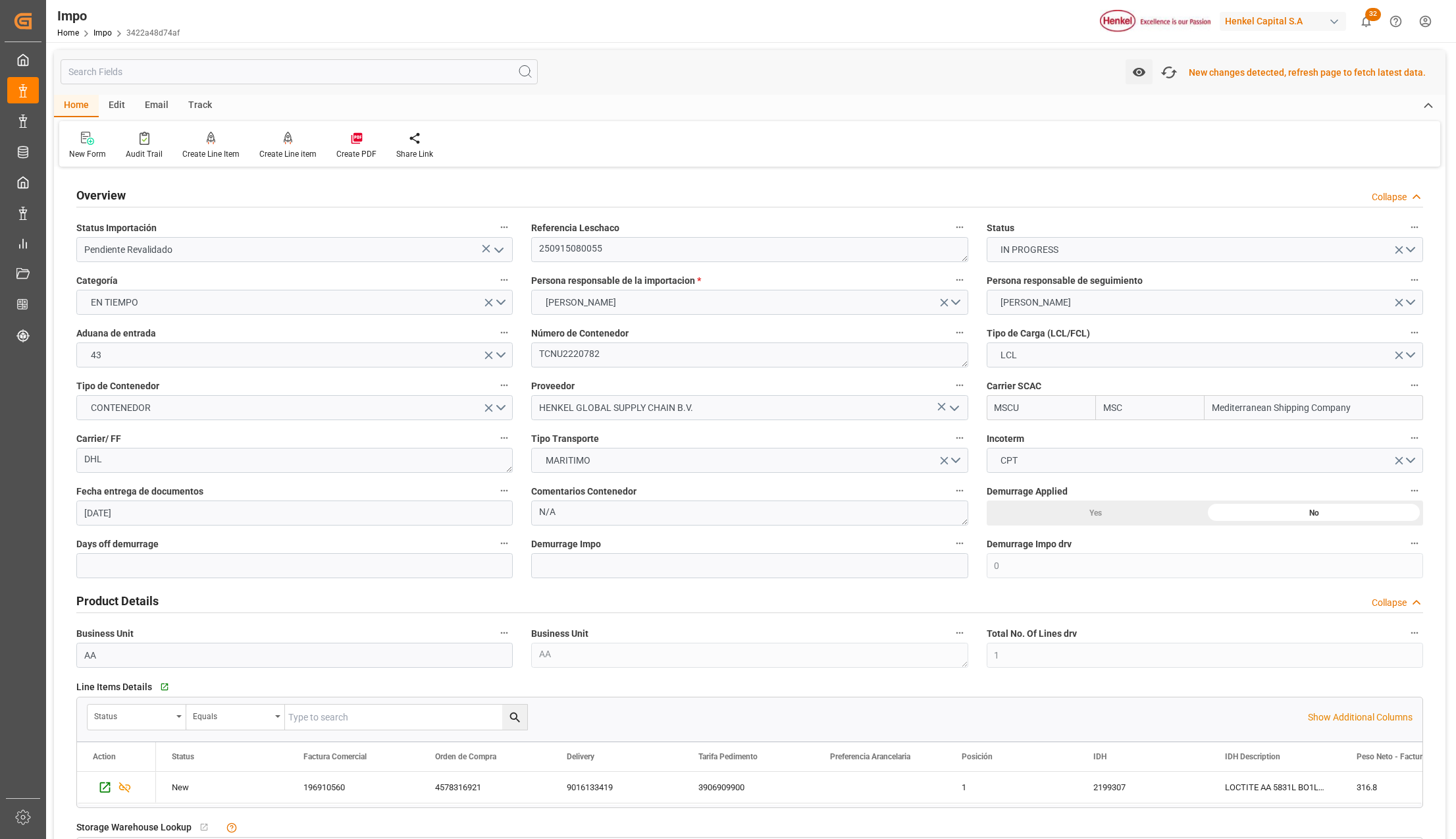
type textarea "25 43 3108 5006920"
click at [1189, 120] on div "Home Edit Email Track New Form Audit Trail Create Line Item Create Line item Cr…" at bounding box center [750, 130] width 1391 height 72
click at [1178, 74] on icon "button" at bounding box center [1168, 72] width 21 height 21
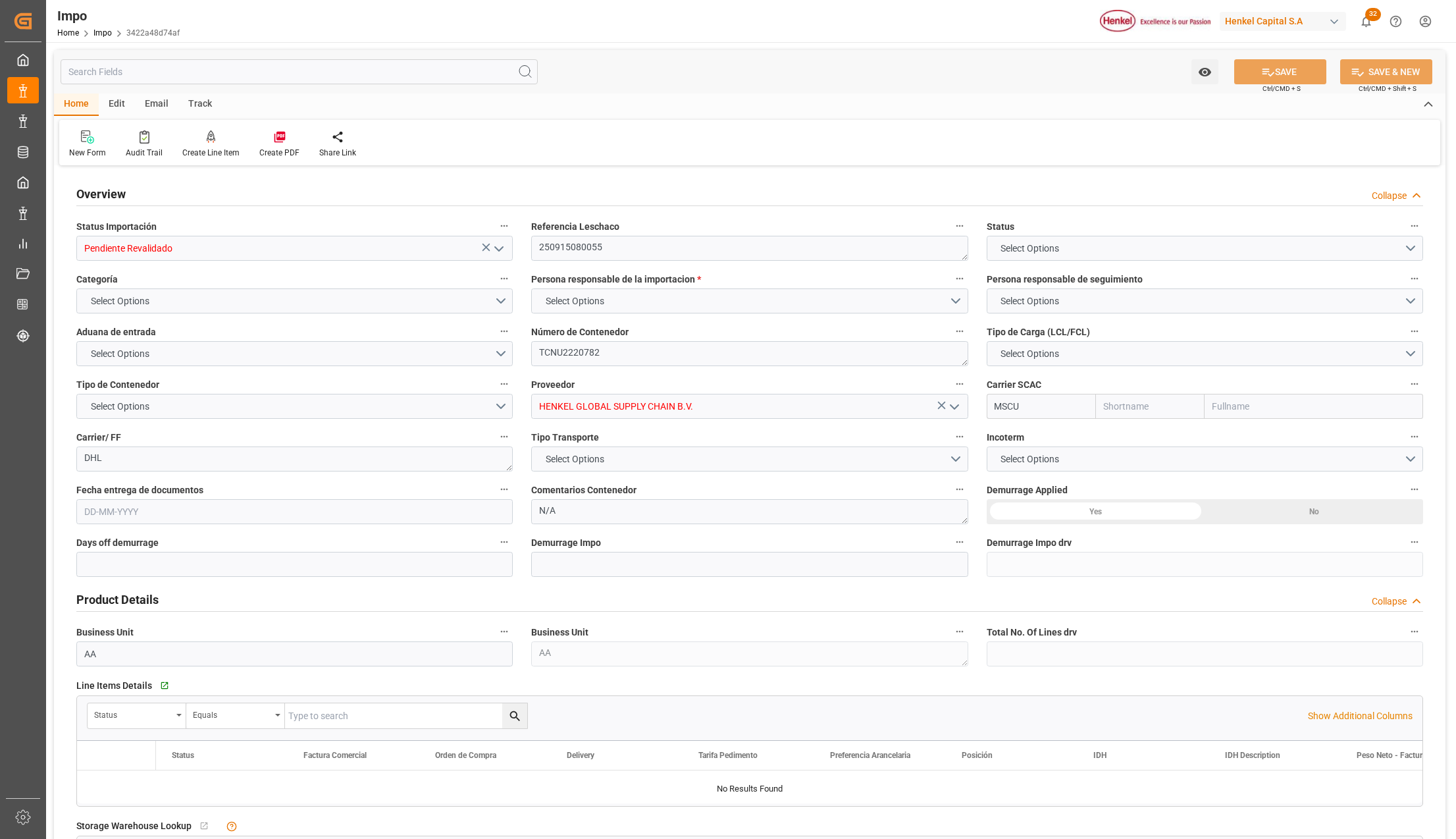
type input "MSC"
type input "Mediterranean Shipping Company"
type input "0"
type input "1"
type input "0.89"
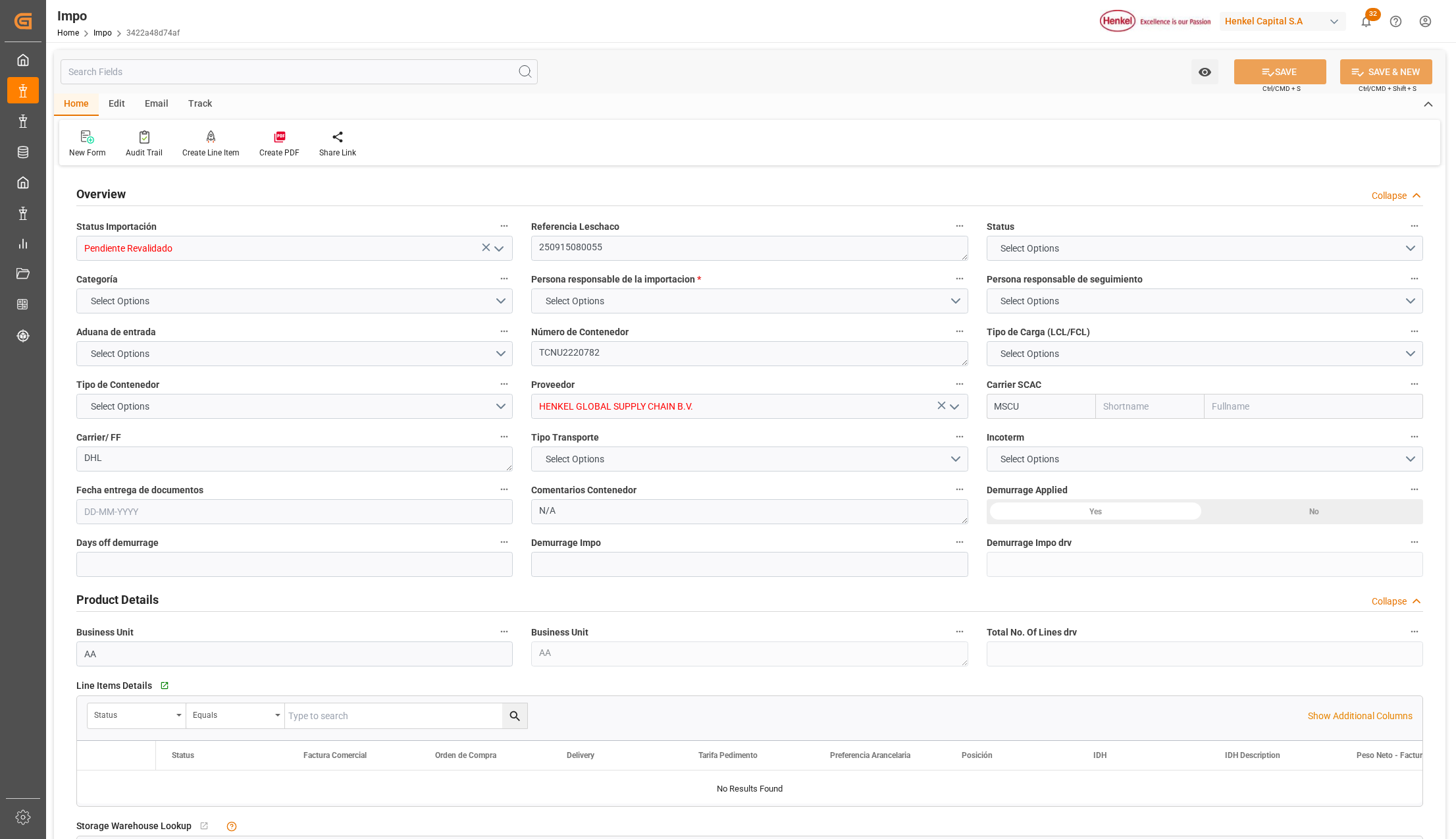
type input "1"
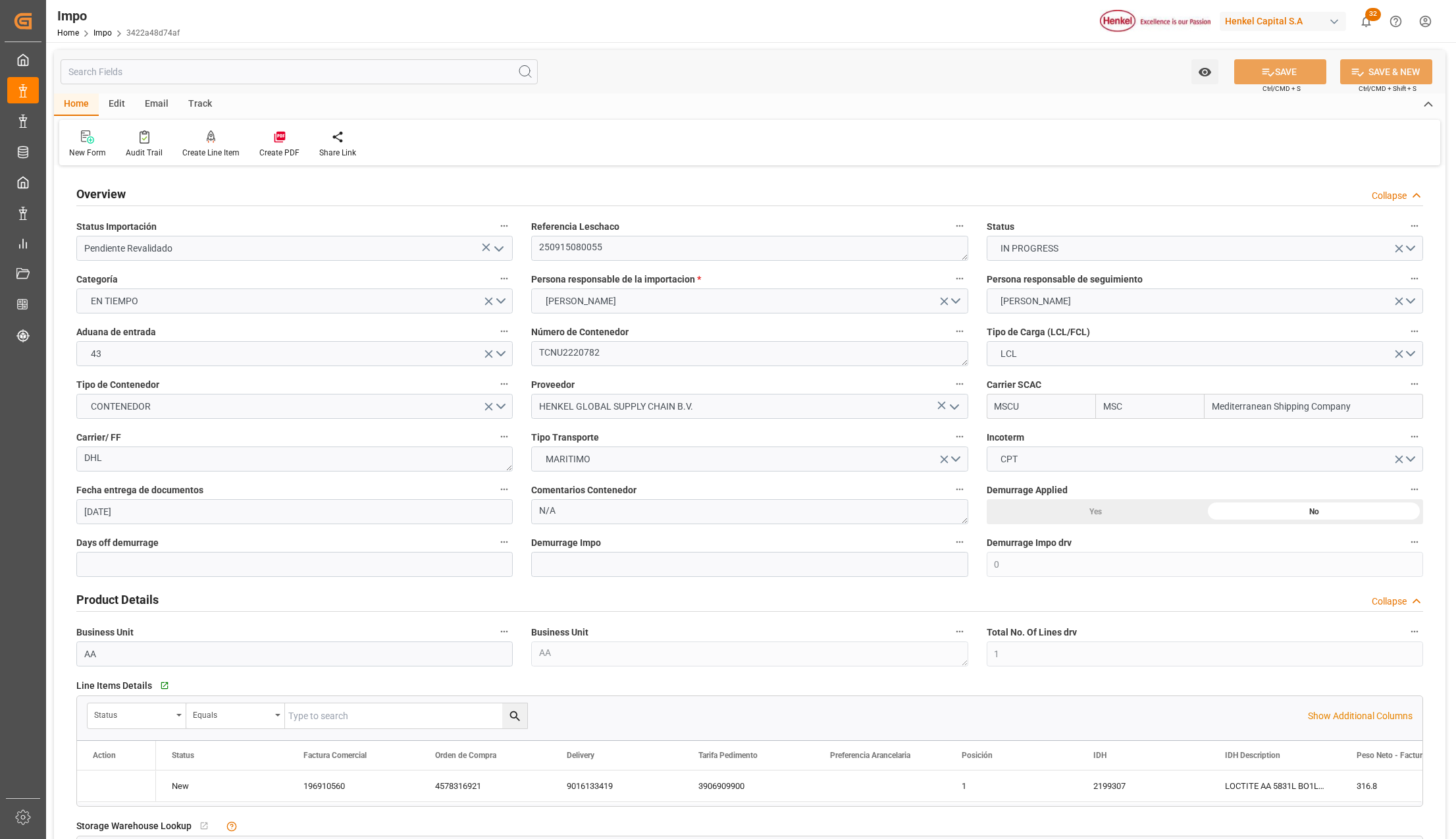
type input "19-08-2025"
type input "20-08-2025"
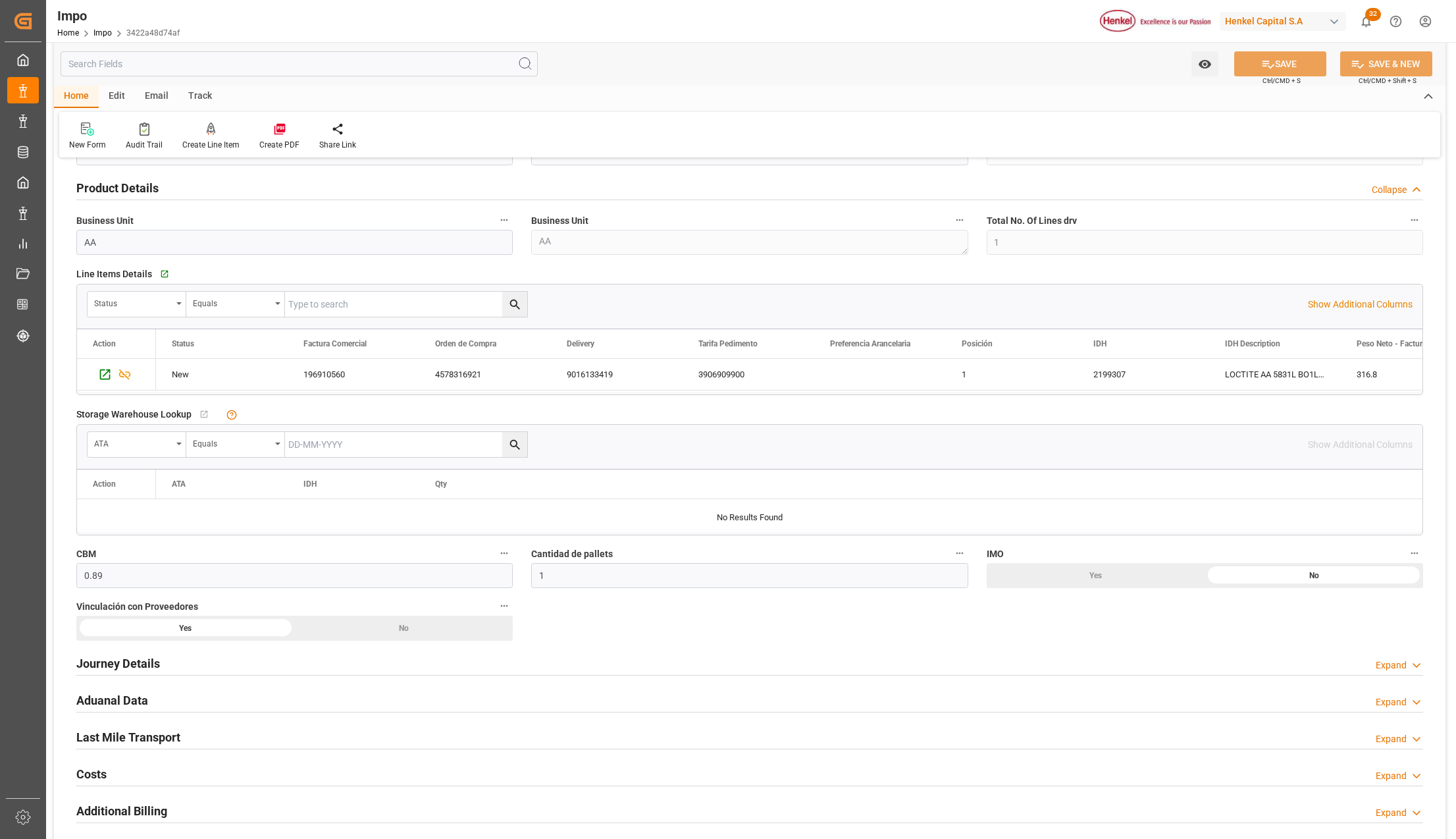
scroll to position [615, 0]
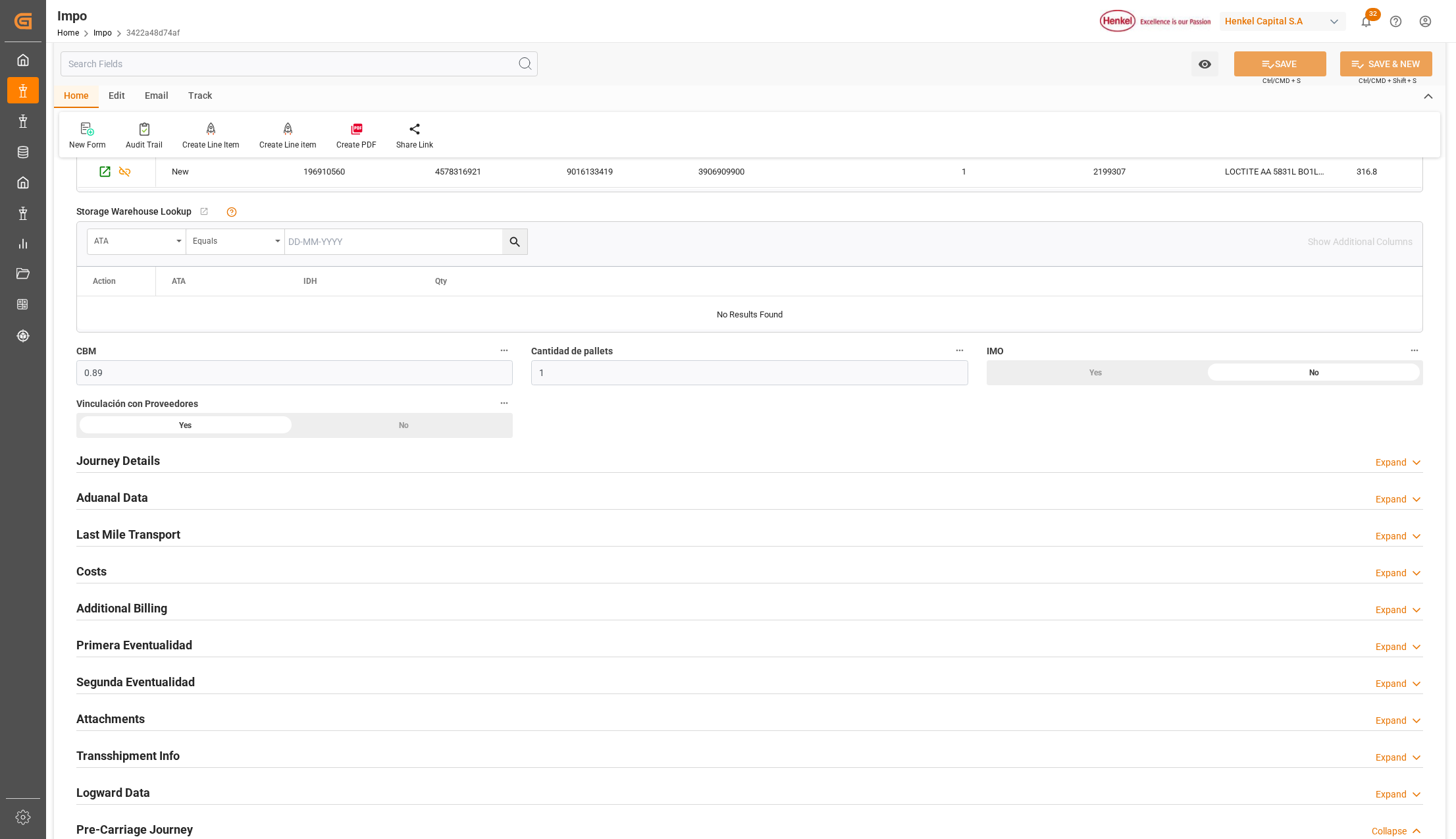
click at [110, 499] on h2 "Aduanal Data" at bounding box center [112, 497] width 72 height 18
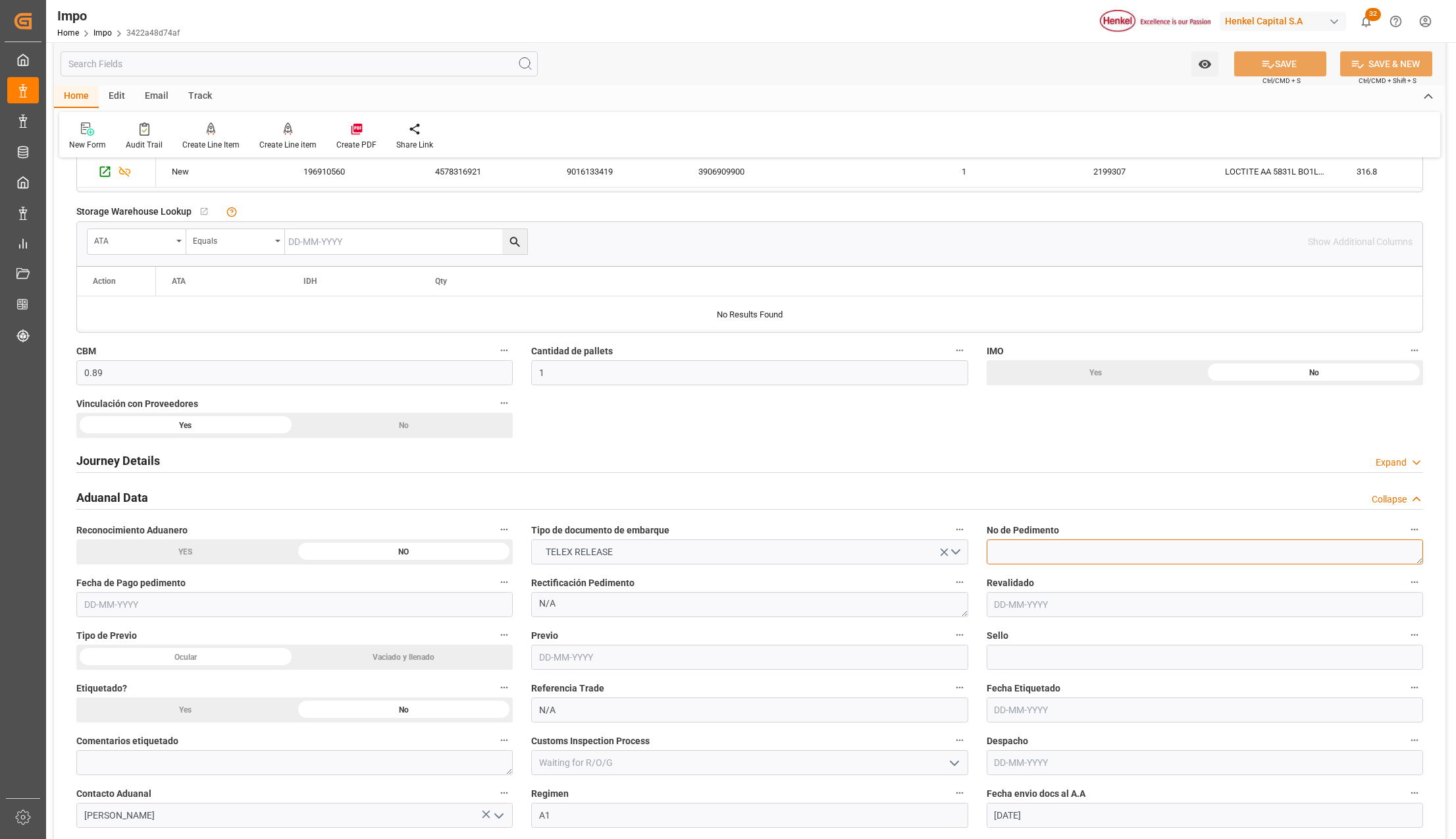
click at [1001, 554] on textarea at bounding box center [1204, 552] width 436 height 25
paste textarea "25 43 3108 5006920"
type textarea "25 43 3108 5006920"
click at [1276, 67] on button "SAVE" at bounding box center [1281, 64] width 92 height 25
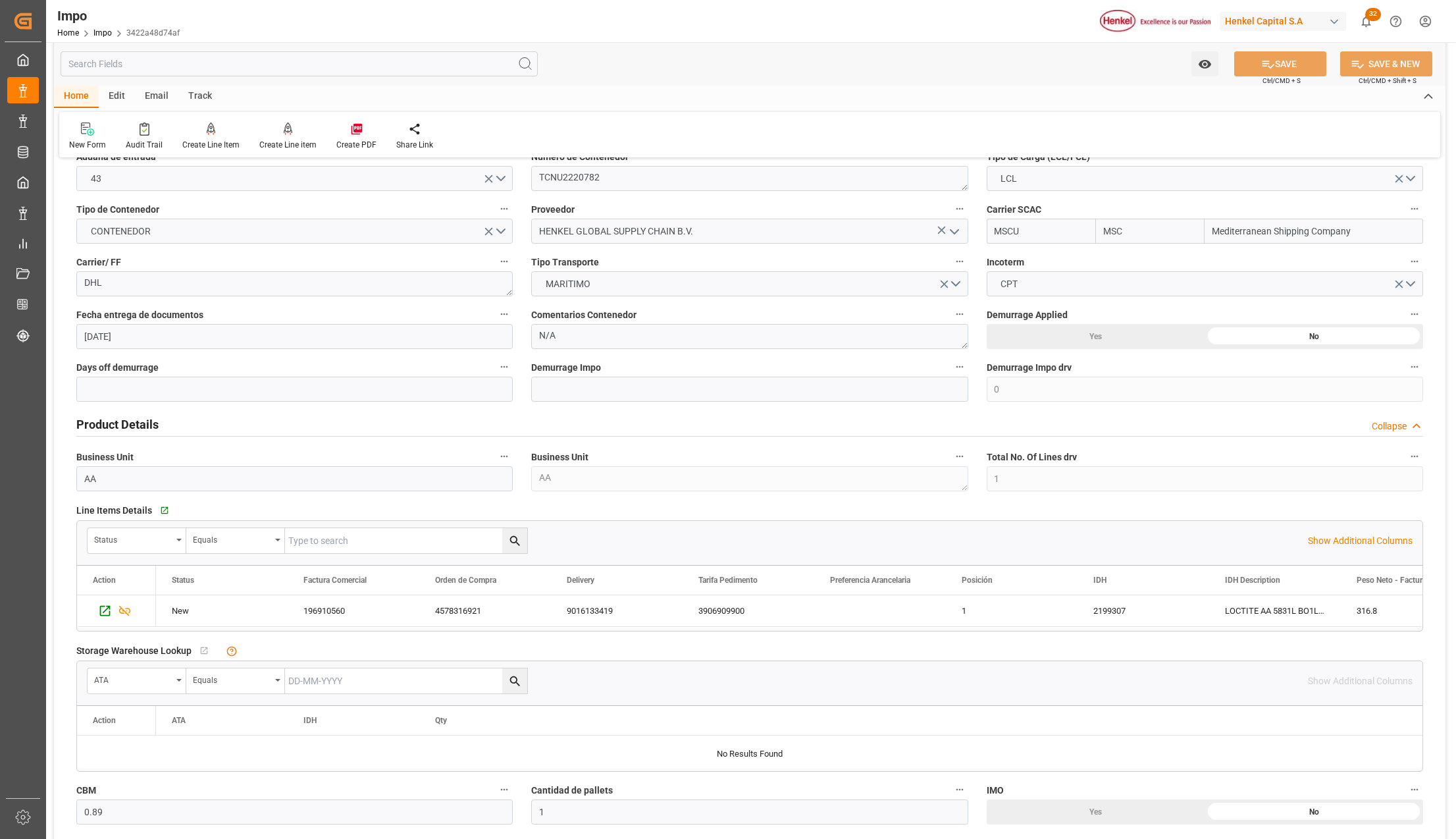
scroll to position [0, 0]
